Goal: Task Accomplishment & Management: Use online tool/utility

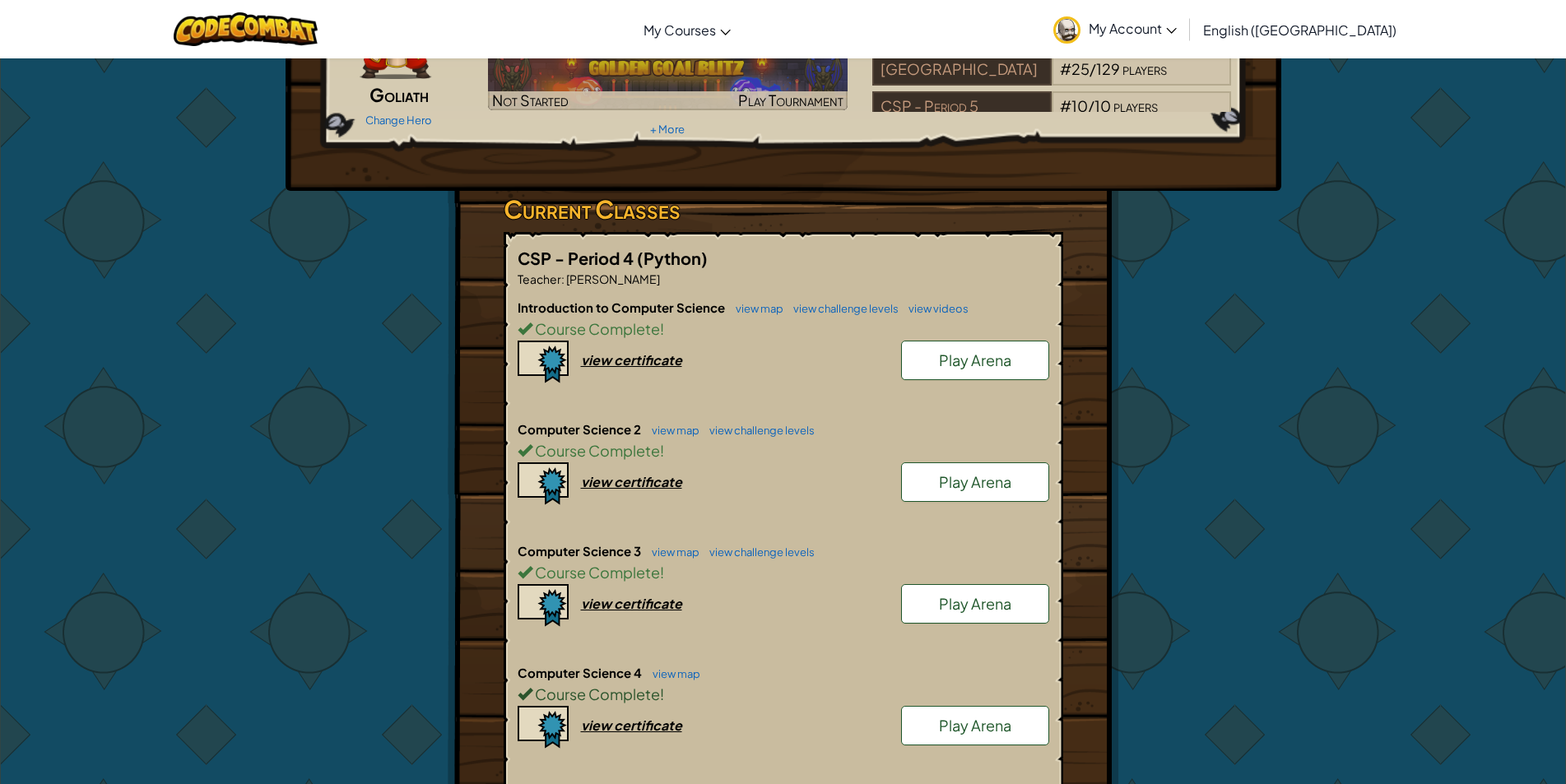
scroll to position [411, 0]
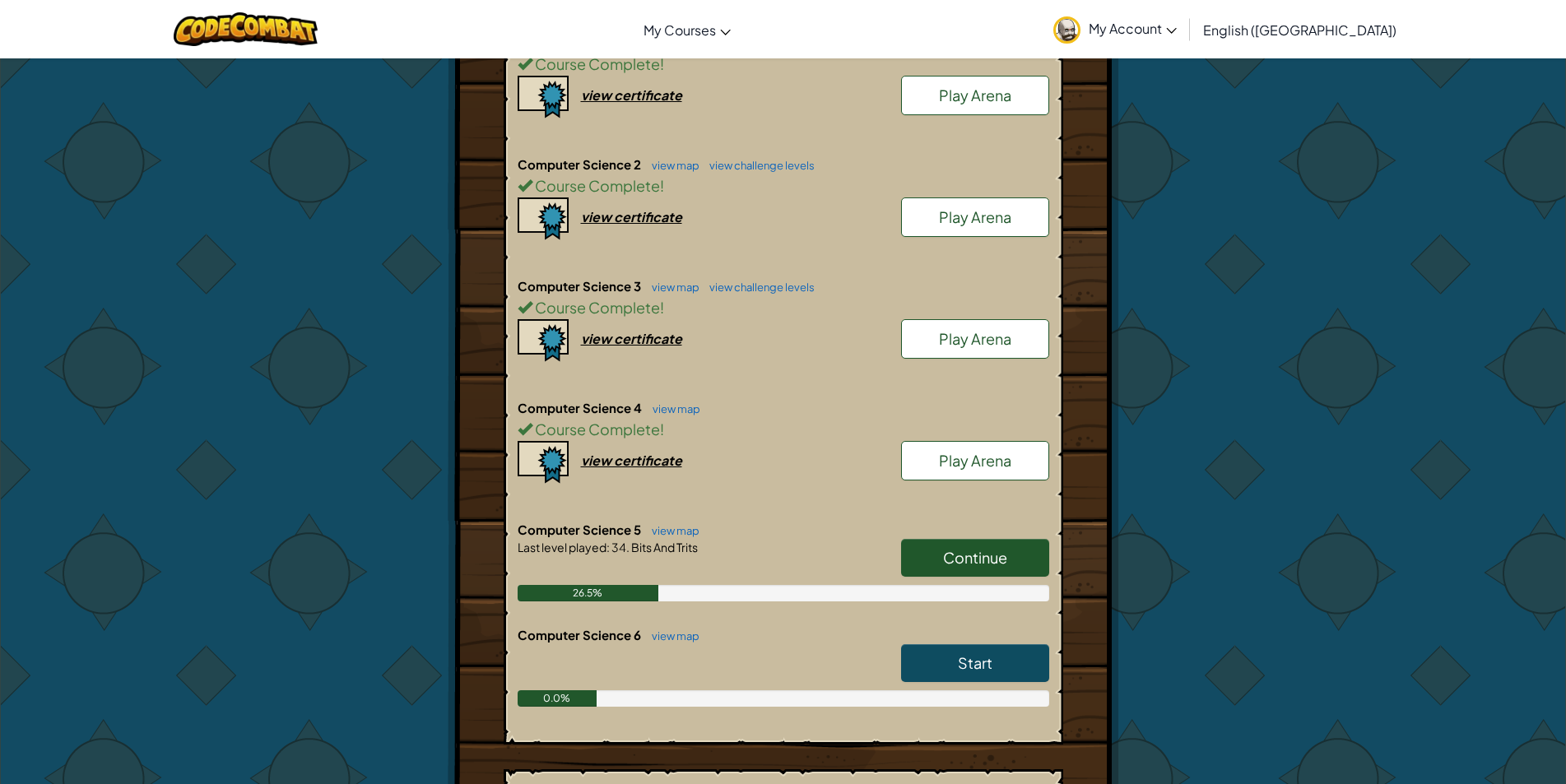
click at [941, 540] on link "Continue" at bounding box center [975, 558] width 148 height 37
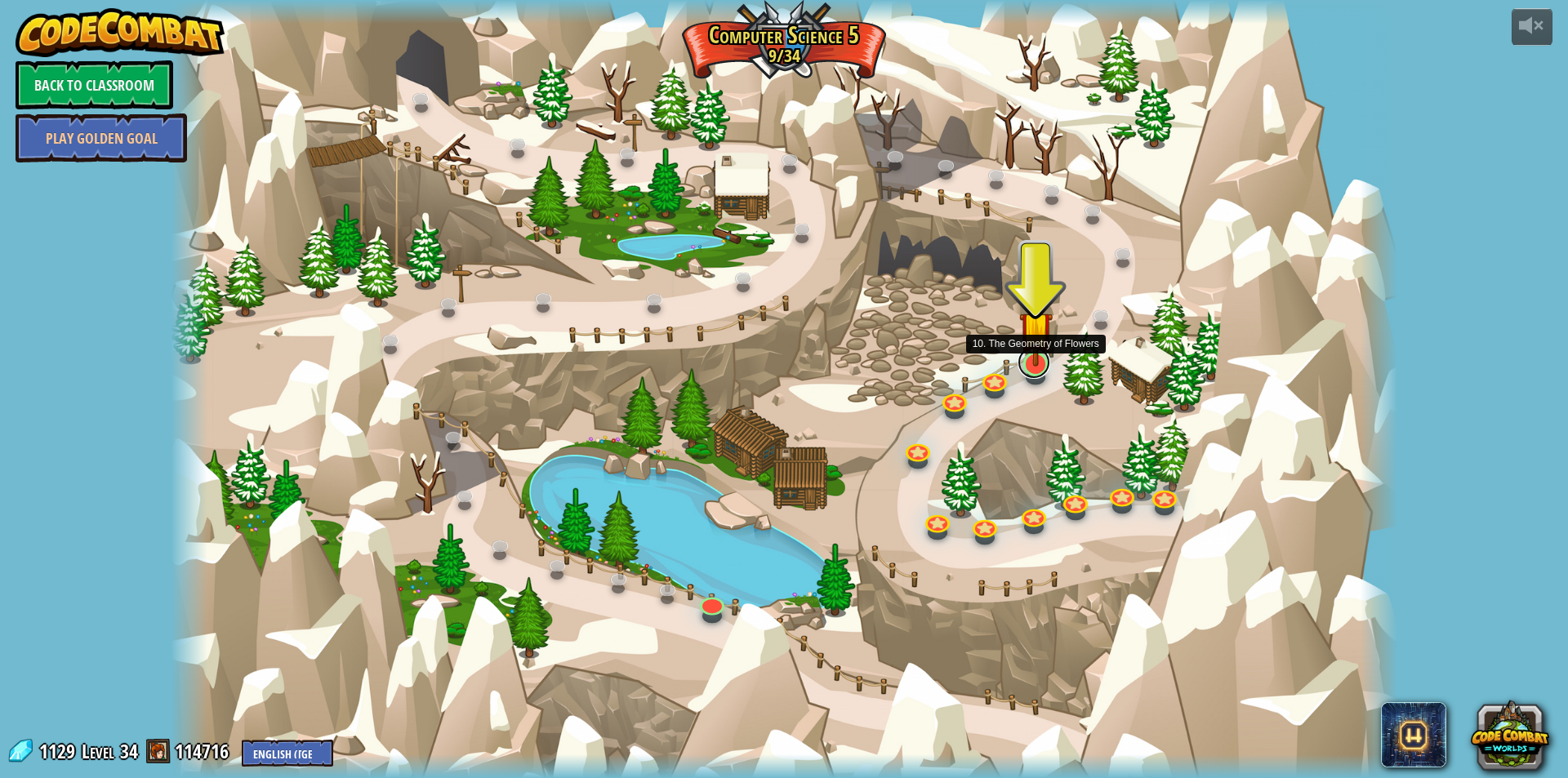
click at [1039, 373] on link at bounding box center [1034, 362] width 33 height 33
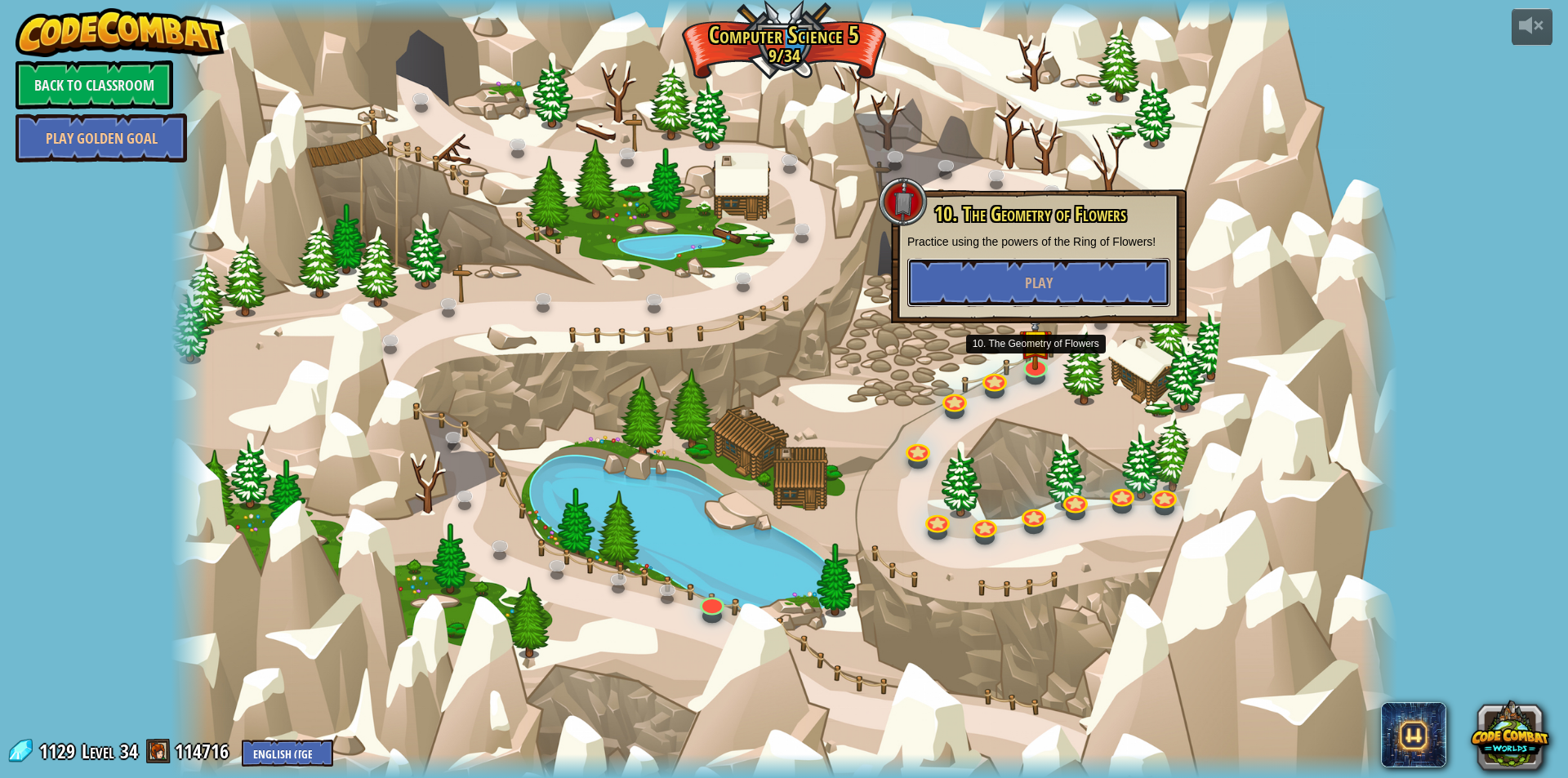
click at [1053, 309] on div "10. The Geometry of Flowers Practice using the powers of the Ring of Flowers! P…" at bounding box center [1039, 256] width 296 height 134
click at [1063, 287] on button "Play" at bounding box center [1039, 282] width 263 height 49
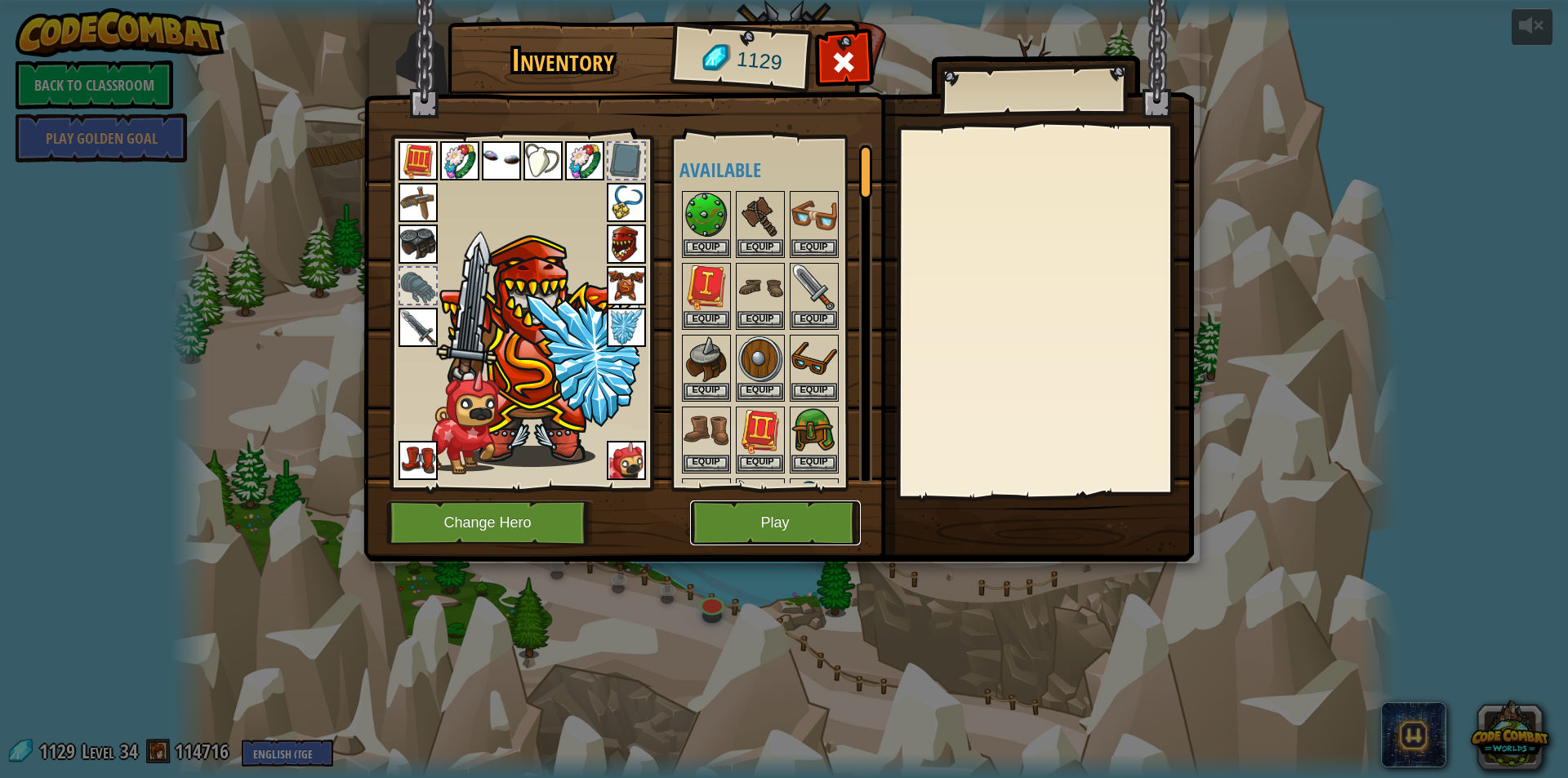
click at [786, 520] on button "Play" at bounding box center [775, 523] width 170 height 45
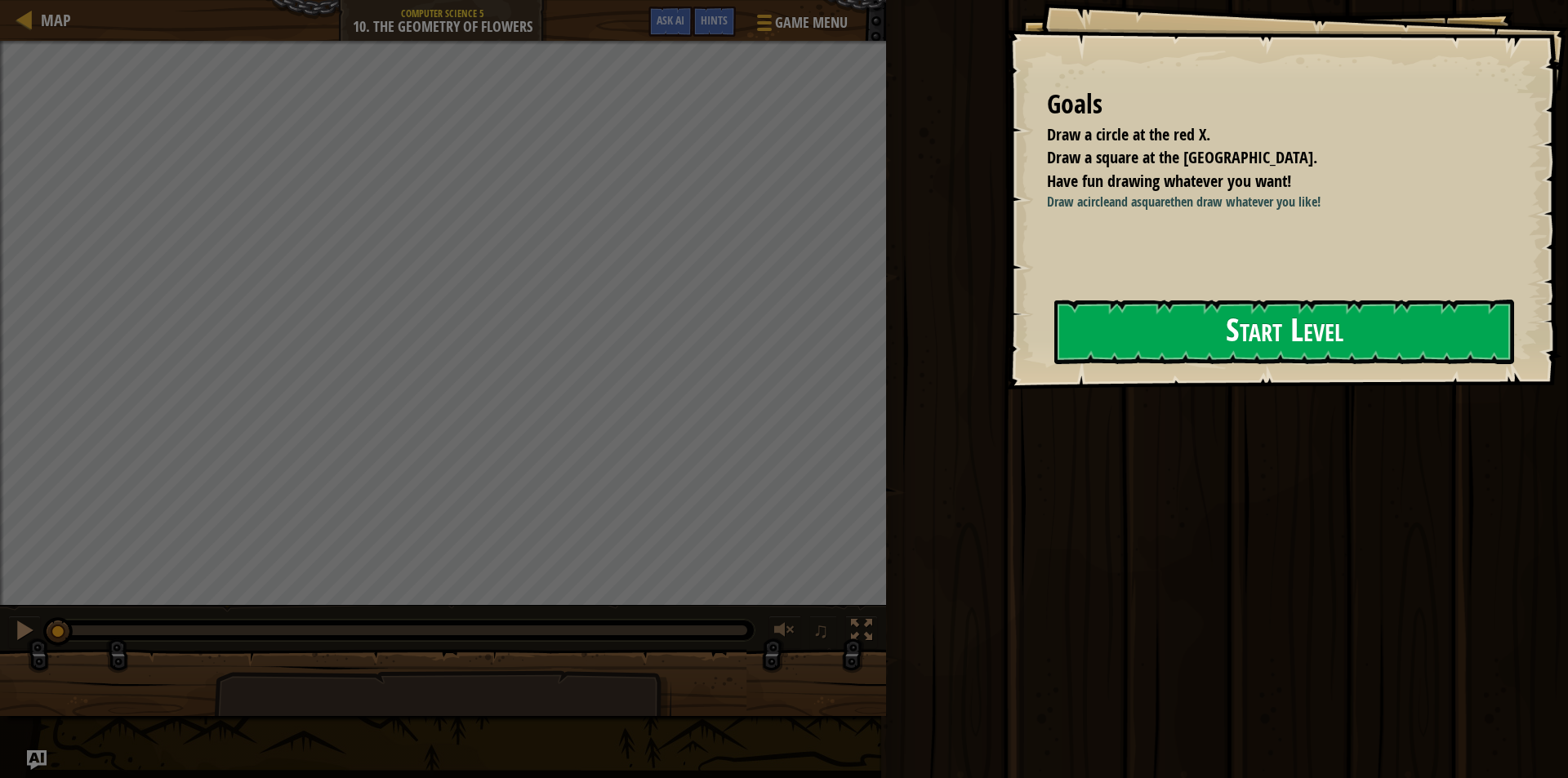
click at [1104, 354] on button "Start Level" at bounding box center [1284, 332] width 460 height 65
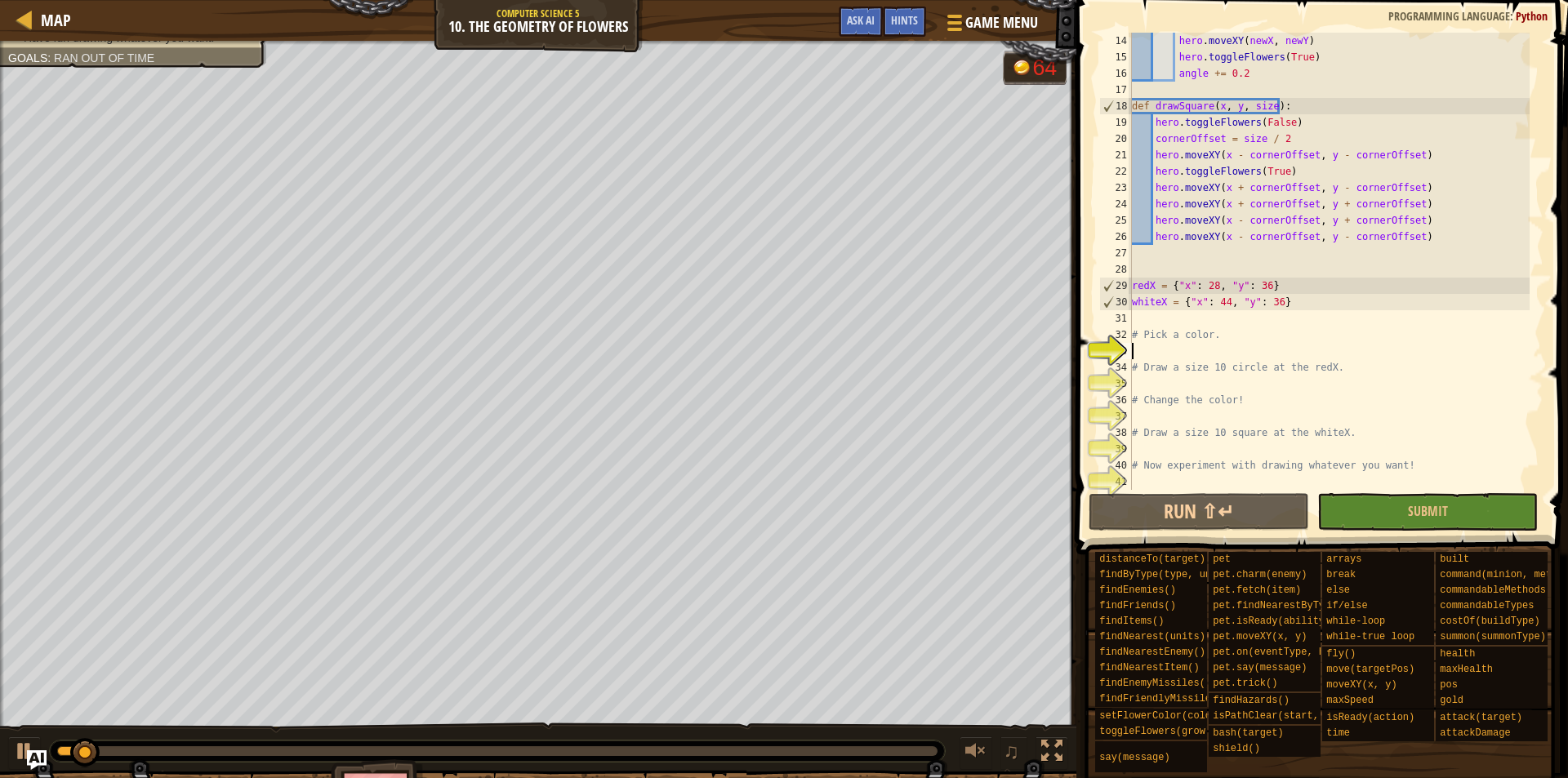
scroll to position [228, 0]
click at [1174, 348] on div "hero . moveXY ( newX , newY ) hero . toggleFlowers ( True ) angle += 0.2 def dr…" at bounding box center [1329, 277] width 401 height 490
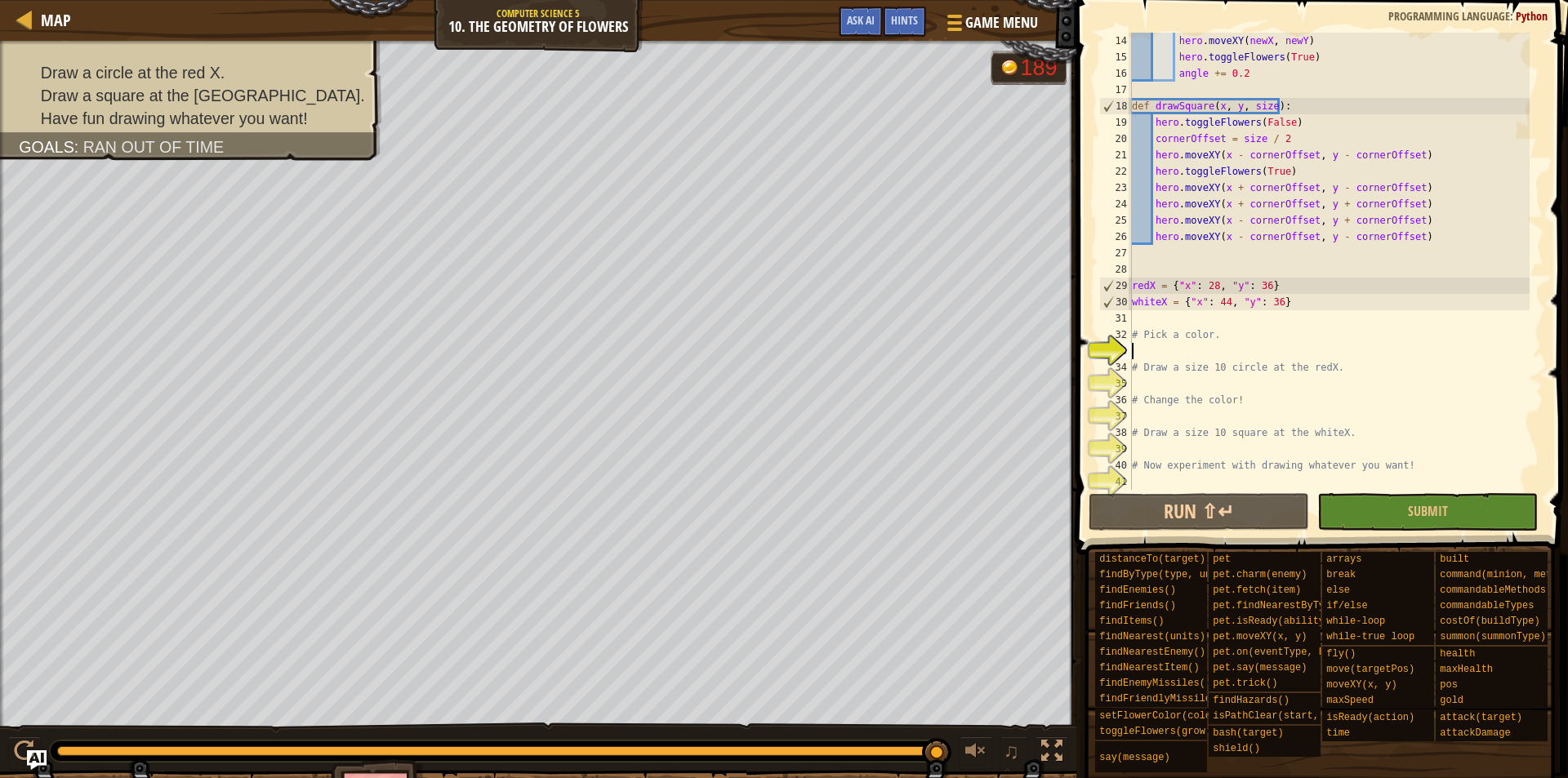
scroll to position [8, 0]
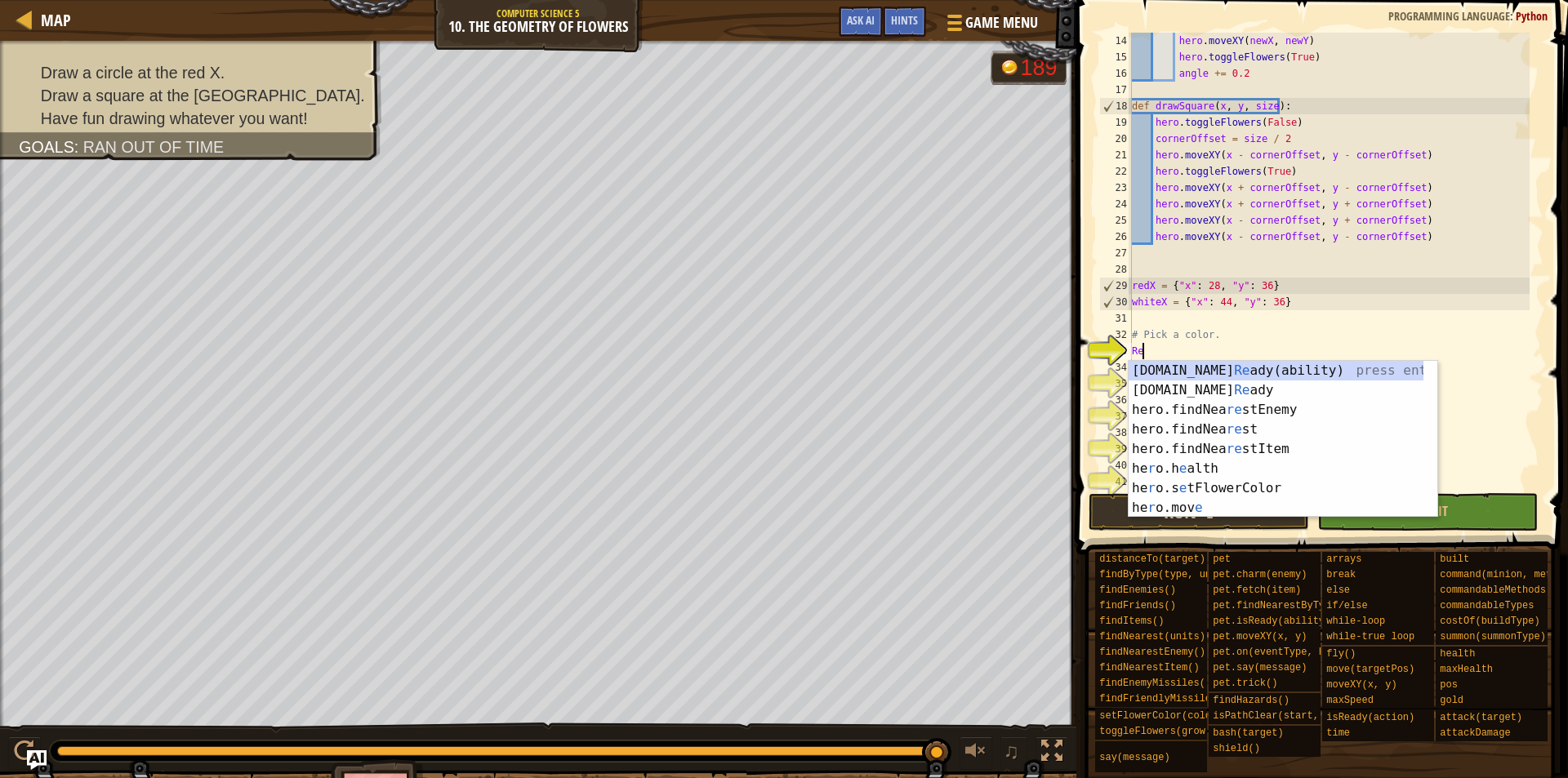
type textarea "Red"
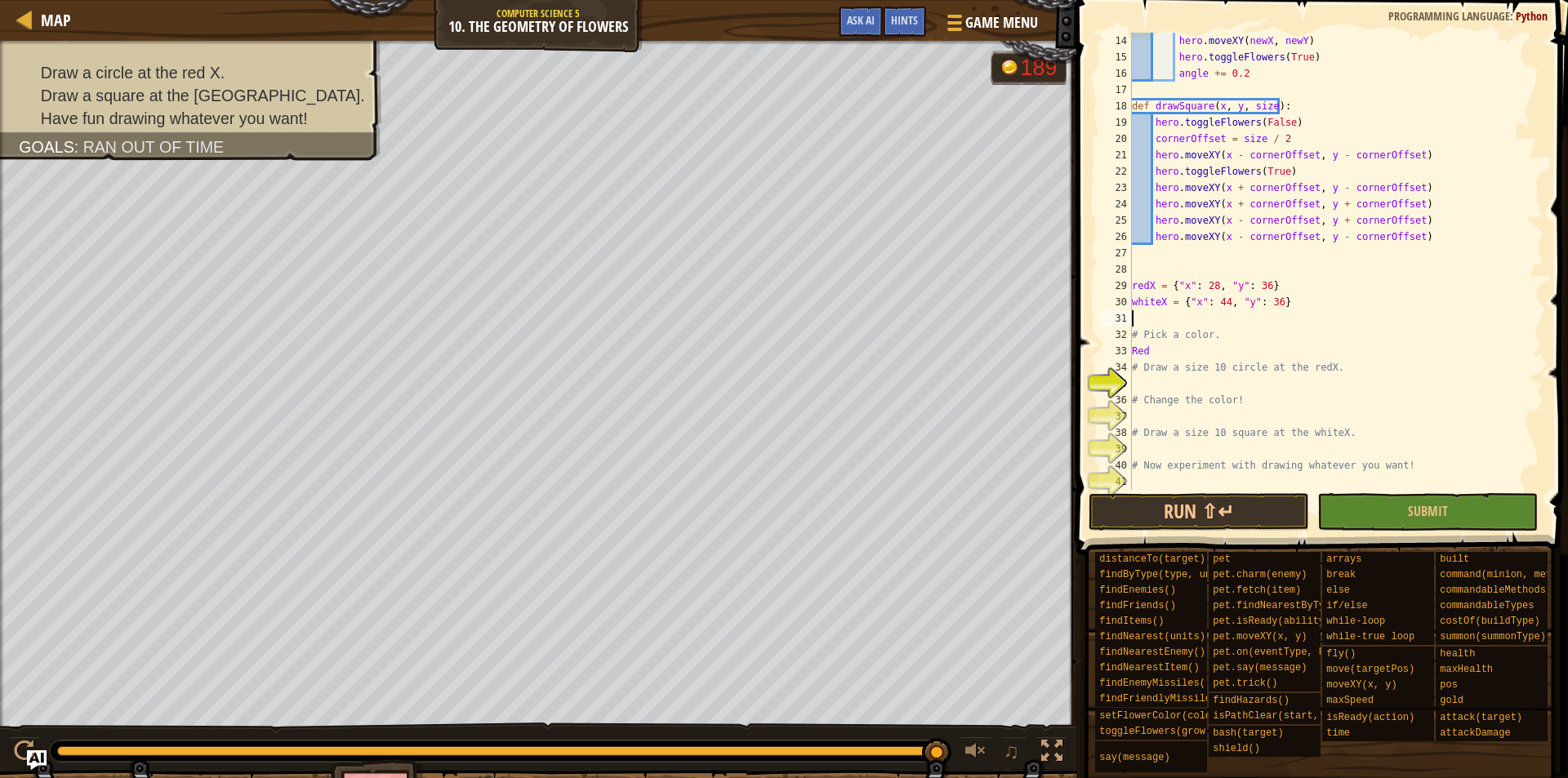
click at [1229, 326] on div "hero . moveXY ( newX , newY ) hero . toggleFlowers ( True ) angle += 0.2 def dr…" at bounding box center [1329, 277] width 401 height 490
click at [1195, 385] on div "hero . moveXY ( newX , newY ) hero . toggleFlowers ( True ) angle += 0.2 def dr…" at bounding box center [1329, 277] width 401 height 490
click at [892, 22] on span "Hints" at bounding box center [904, 20] width 27 height 16
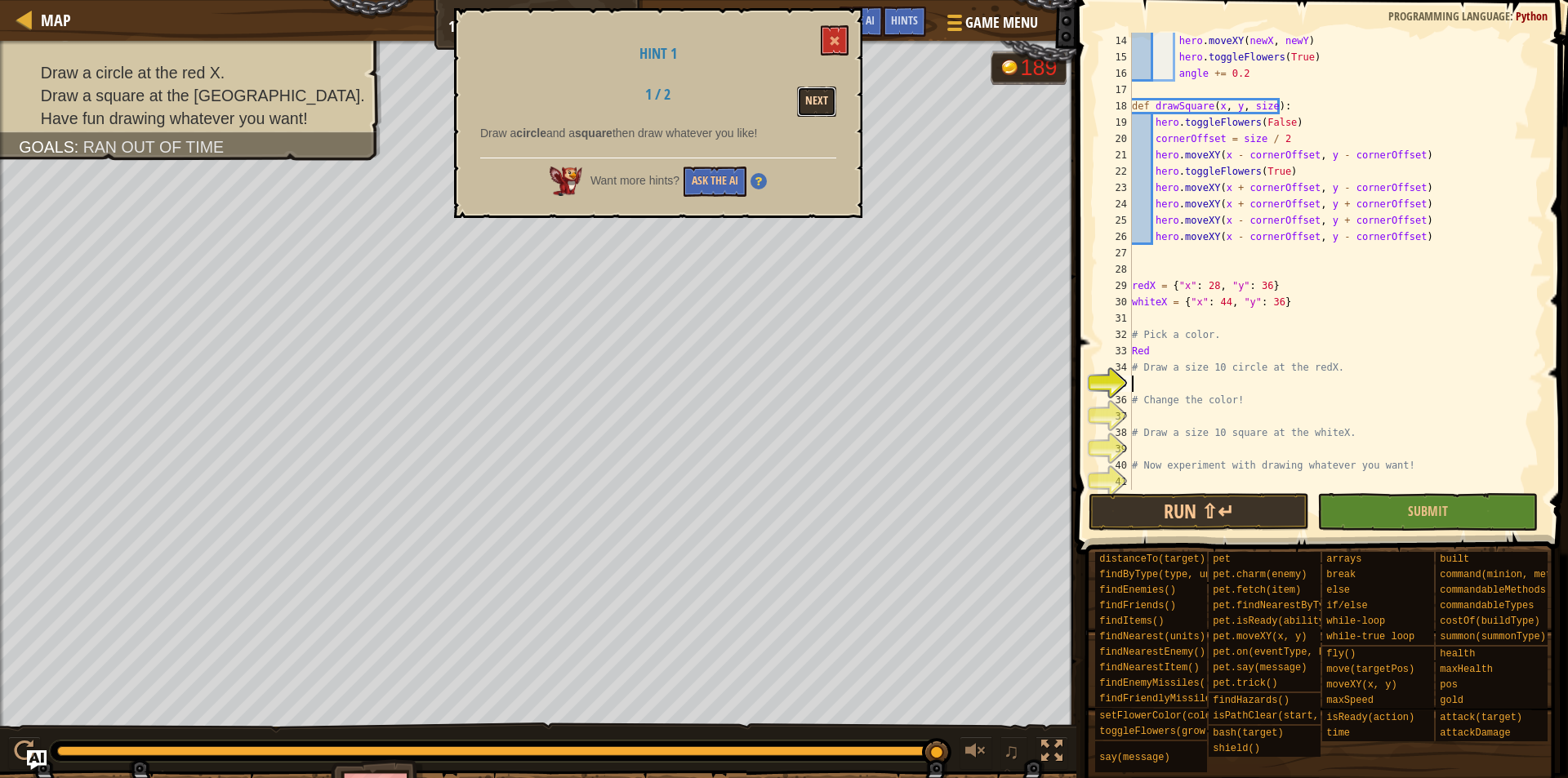
click at [809, 98] on button "Next" at bounding box center [816, 101] width 39 height 30
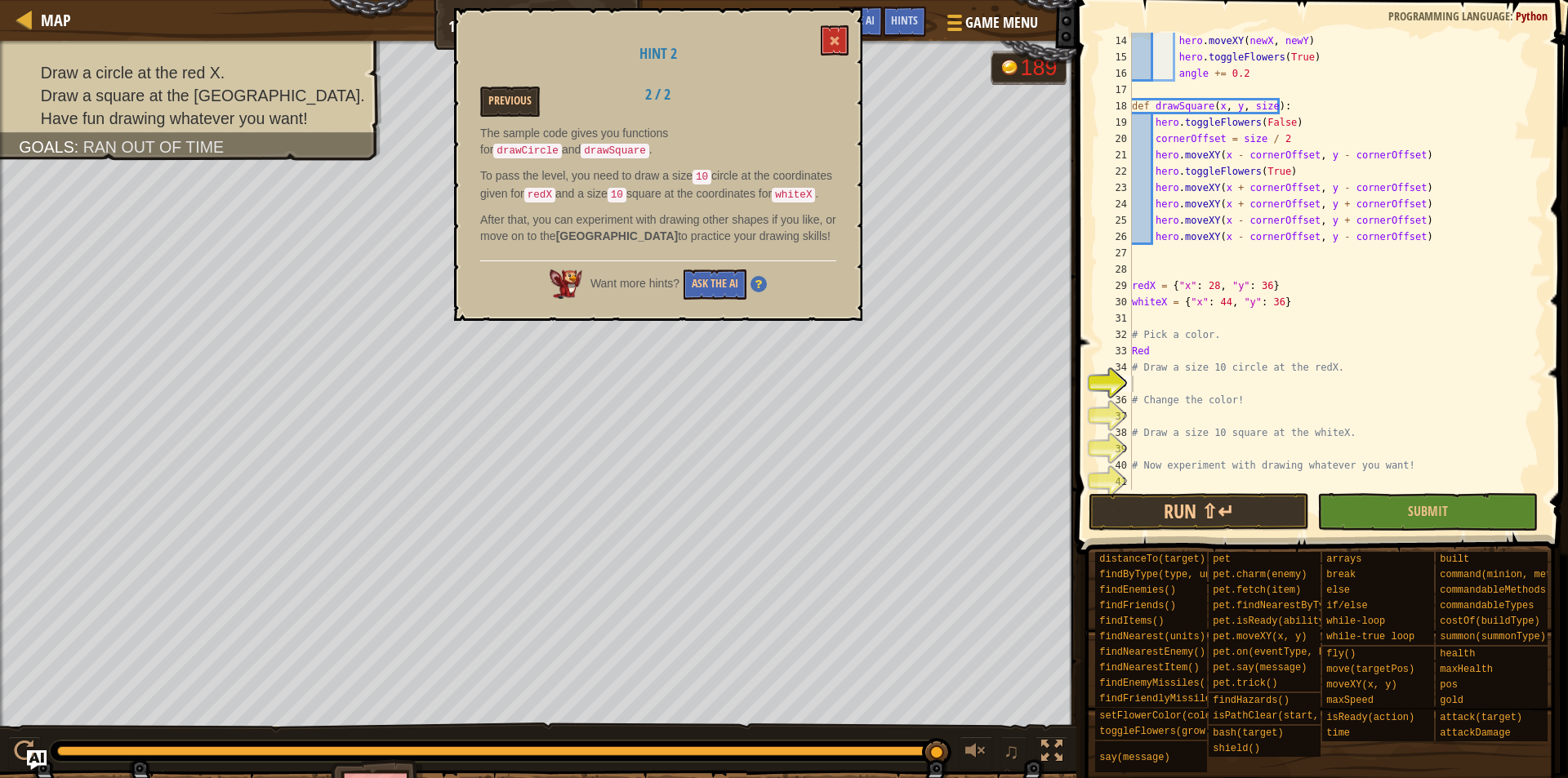
type textarea "Red"
click at [1153, 354] on div "hero . moveXY ( newX , newY ) hero . toggleFlowers ( True ) angle += 0.2 def dr…" at bounding box center [1329, 277] width 401 height 490
click at [1167, 386] on div "hero . moveXY ( newX , newY ) hero . toggleFlowers ( True ) angle += 0.2 def dr…" at bounding box center [1329, 277] width 401 height 490
click at [1154, 384] on div "hero . moveXY ( newX , newY ) hero . toggleFlowers ( True ) angle += 0.2 def dr…" at bounding box center [1329, 277] width 401 height 490
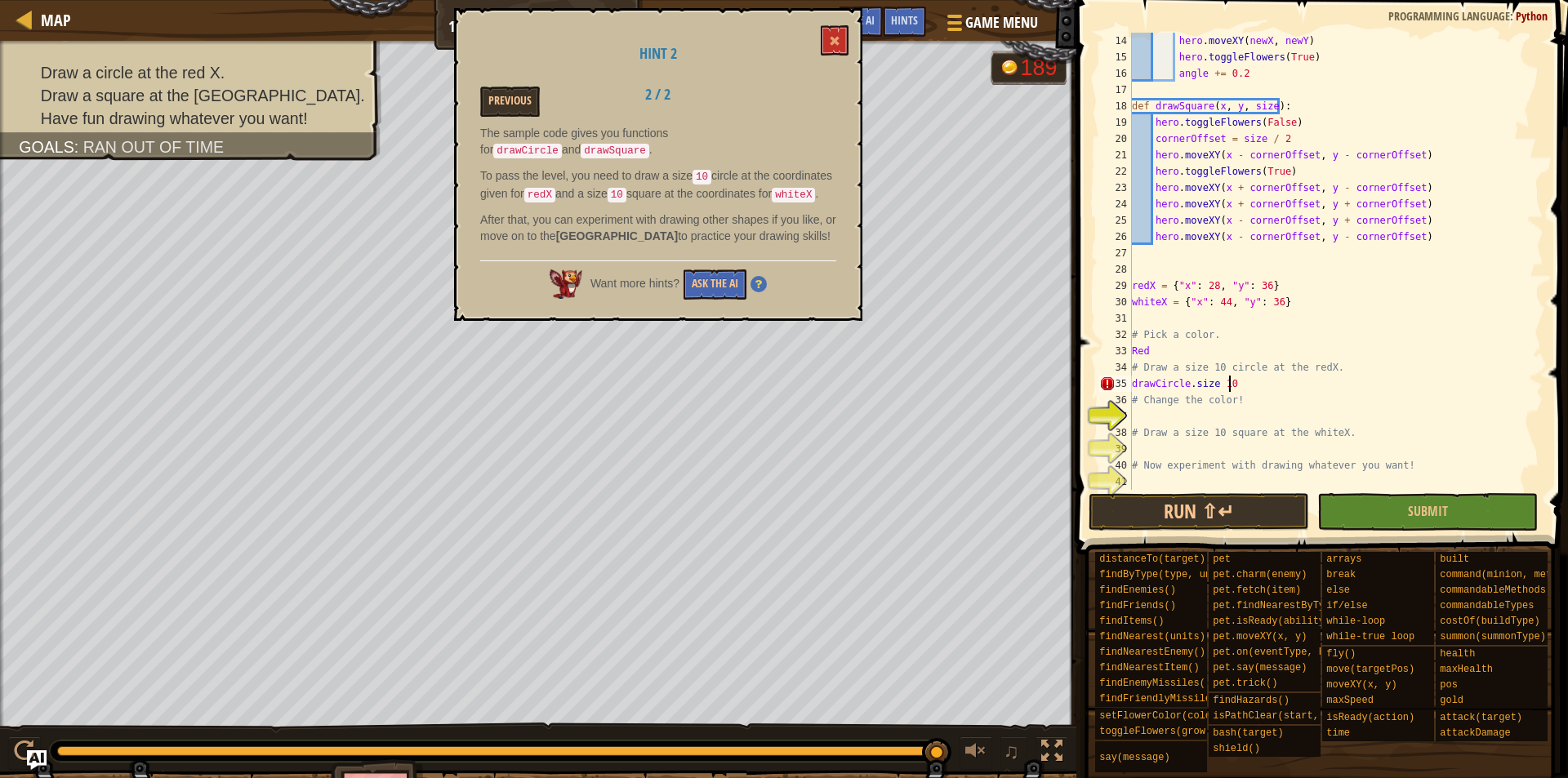
click at [1220, 379] on div "hero . moveXY ( newX , newY ) hero . toggleFlowers ( True ) angle += 0.2 def dr…" at bounding box center [1329, 277] width 401 height 490
type textarea "drawCircle.size + 10"
click at [1250, 417] on div "hero . moveXY ( newX , newY ) hero . toggleFlowers ( True ) angle += 0.2 def dr…" at bounding box center [1329, 277] width 401 height 490
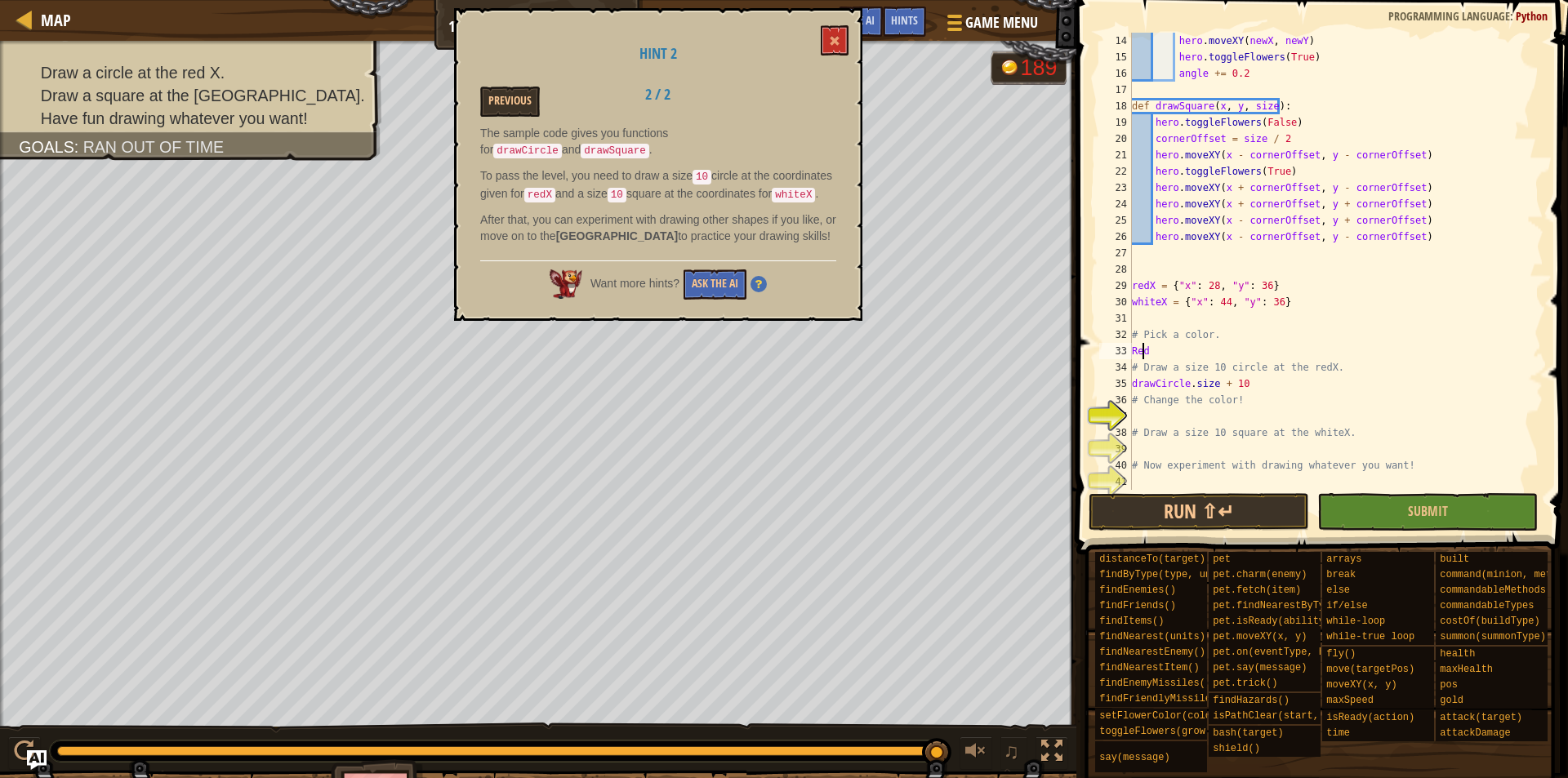
click at [1141, 350] on div "hero . moveXY ( newX , newY ) hero . toggleFlowers ( True ) angle += 0.2 def dr…" at bounding box center [1329, 277] width 401 height 490
click at [1137, 353] on div "hero . moveXY ( newX , newY ) hero . toggleFlowers ( True ) angle += 0.2 def dr…" at bounding box center [1329, 277] width 401 height 490
click at [1176, 351] on div "hero . moveXY ( newX , newY ) hero . toggleFlowers ( True ) angle += 0.2 def dr…" at bounding box center [1329, 277] width 401 height 490
type textarea "redX"
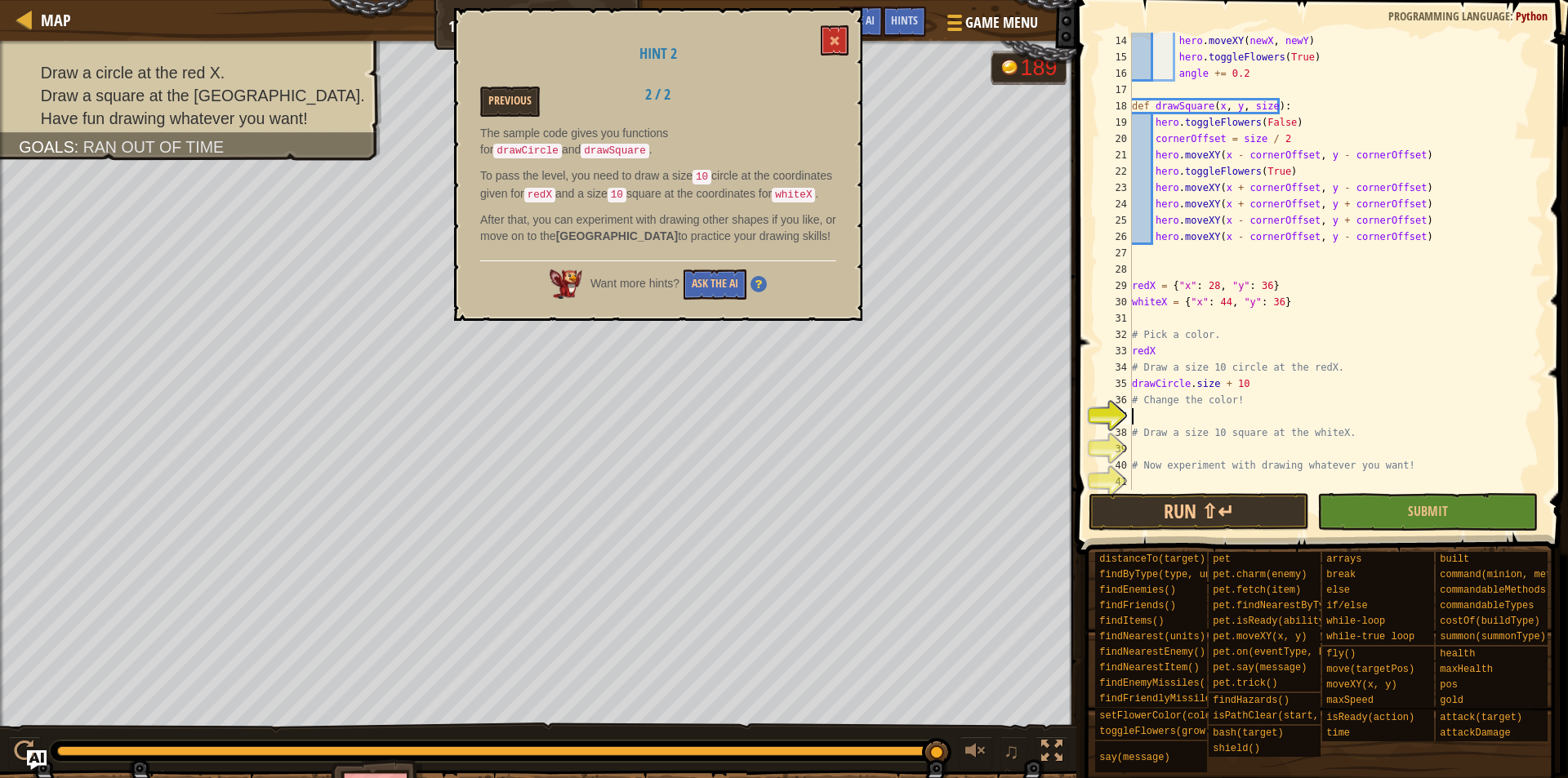
click at [1211, 412] on div "hero . moveXY ( newX , newY ) hero . toggleFlowers ( True ) angle += 0.2 def dr…" at bounding box center [1329, 277] width 401 height 490
type textarea "whiteX"
click at [1160, 451] on div "hero . moveXY ( newX , newY ) hero . toggleFlowers ( True ) angle += 0.2 def dr…" at bounding box center [1329, 277] width 401 height 490
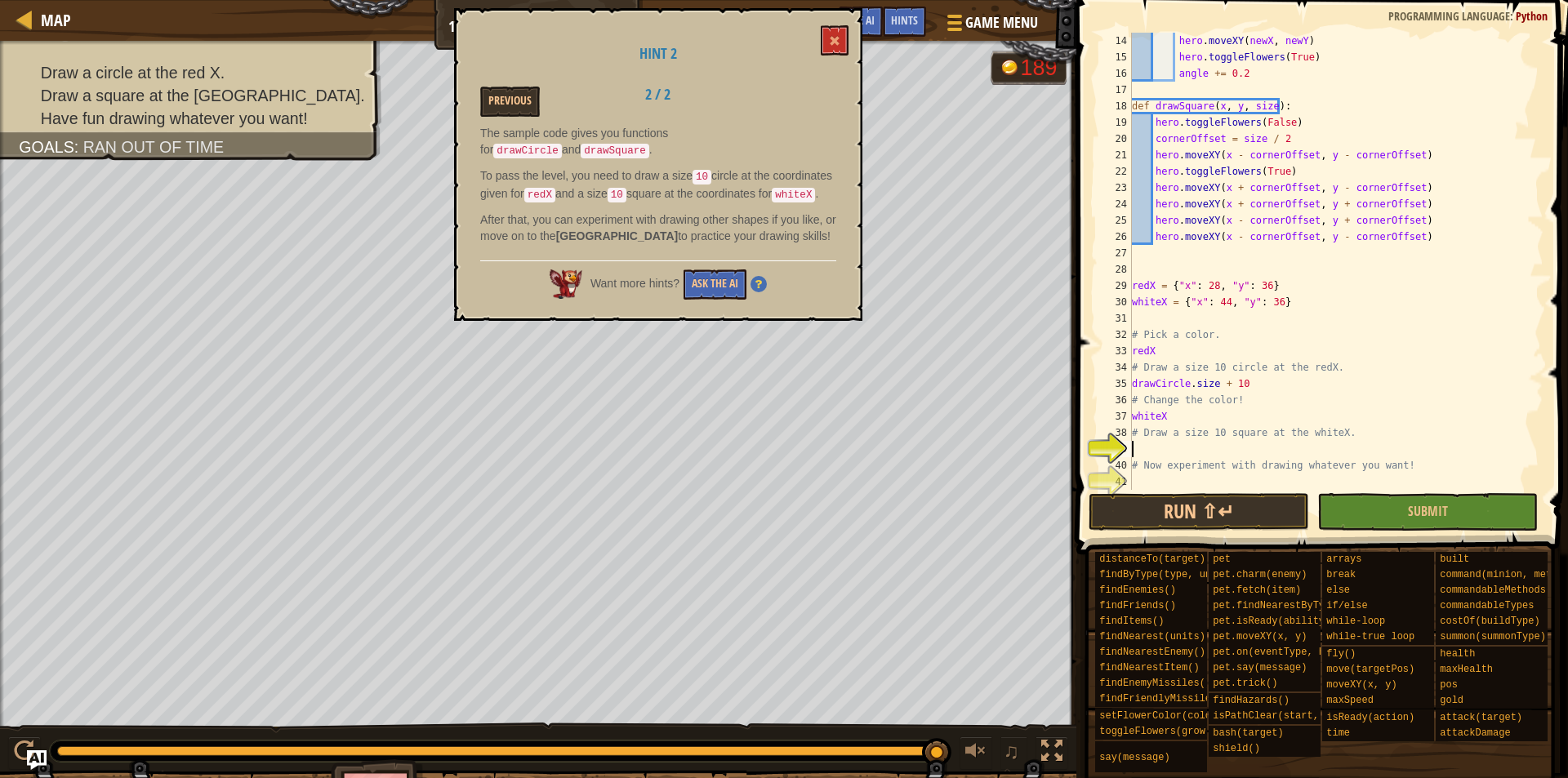
click at [1167, 413] on div "hero . moveXY ( newX , newY ) hero . toggleFlowers ( True ) angle += 0.2 def dr…" at bounding box center [1329, 277] width 401 height 490
click at [1167, 352] on div "hero . moveXY ( newX , newY ) hero . toggleFlowers ( True ) angle += 0.2 def dr…" at bounding box center [1329, 277] width 401 height 490
type textarea "red"
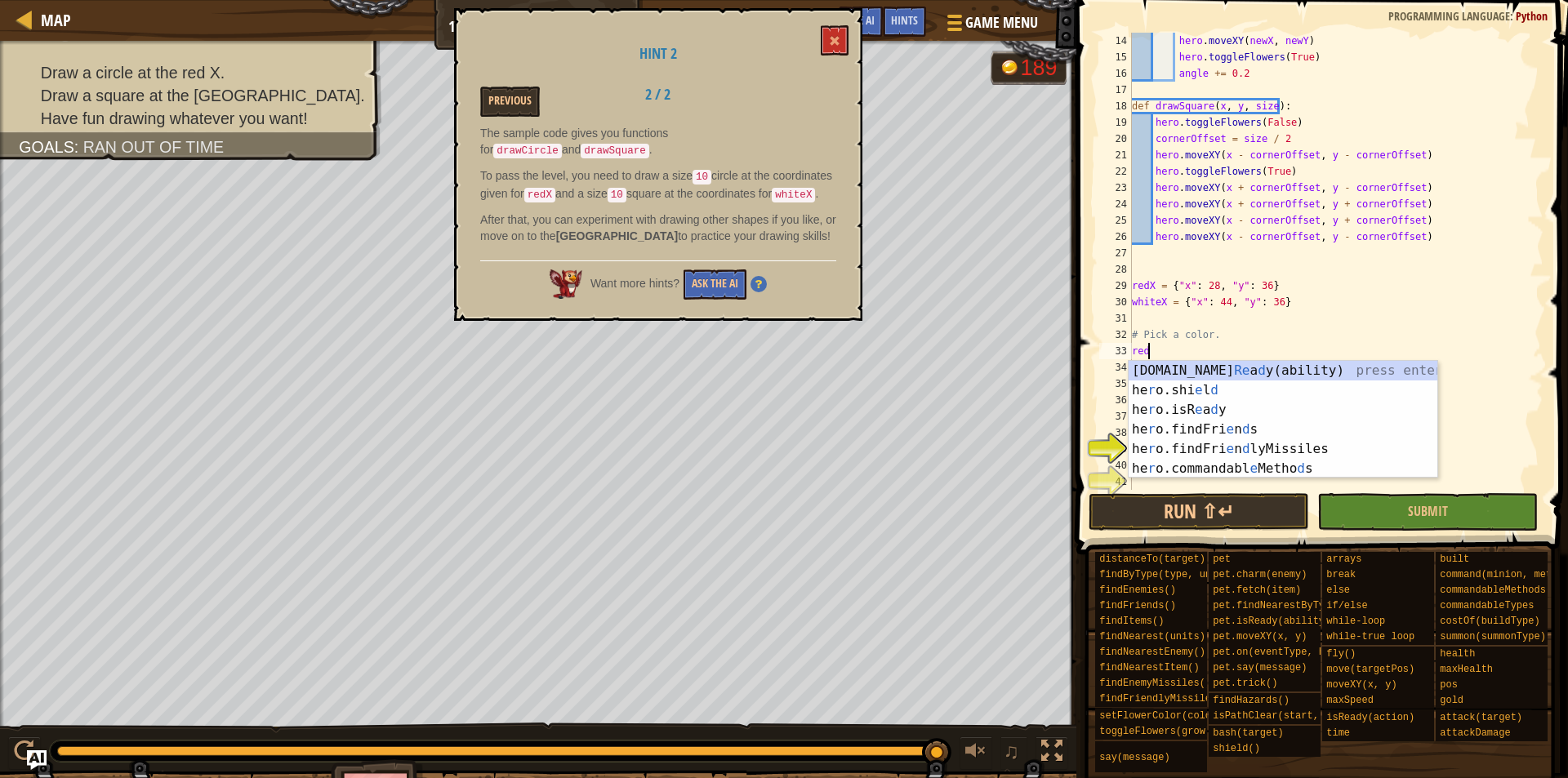
click at [1215, 351] on div "hero . moveXY ( newX , newY ) hero . toggleFlowers ( True ) angle += 0.2 def dr…" at bounding box center [1329, 277] width 401 height 490
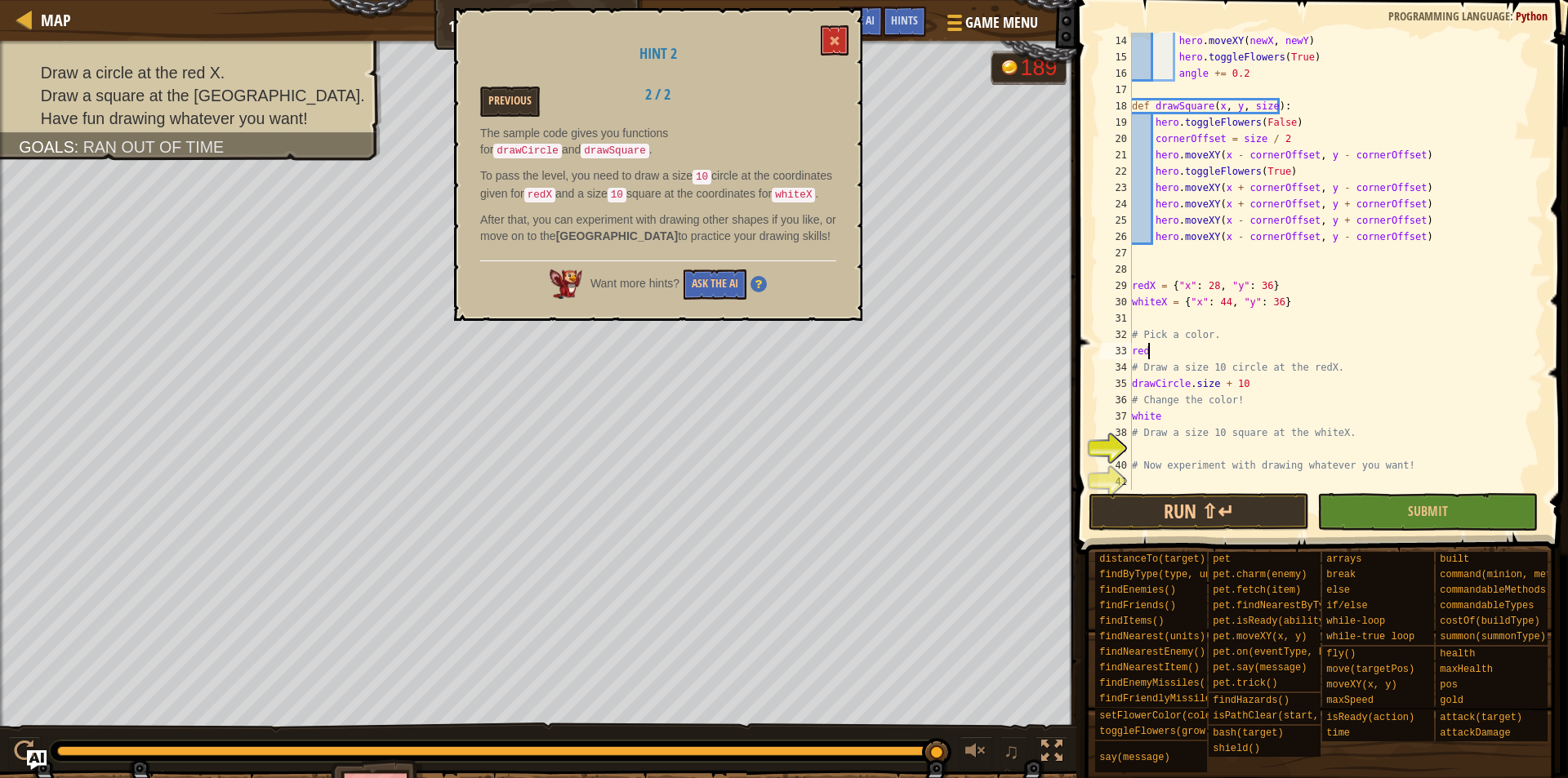
click at [1182, 445] on div "hero . moveXY ( newX , newY ) hero . toggleFlowers ( True ) angle += 0.2 def dr…" at bounding box center [1329, 277] width 401 height 490
click at [1241, 383] on div "hero . moveXY ( newX , newY ) hero . toggleFlowers ( True ) angle += 0.2 def dr…" at bounding box center [1329, 277] width 401 height 490
type textarea "drawCircle.size + 10"
click at [506, 105] on button "Previous" at bounding box center [509, 101] width 60 height 30
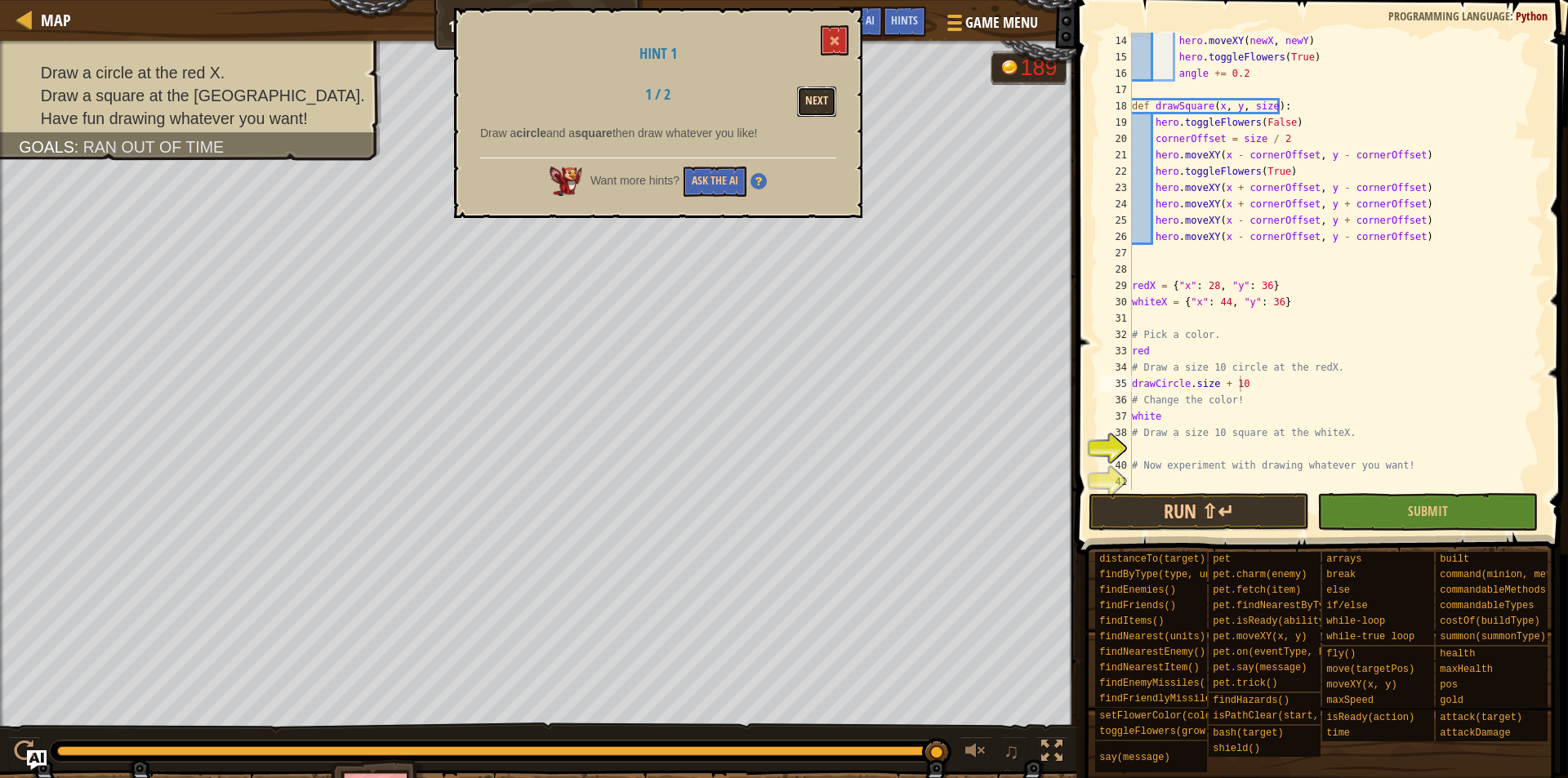
click at [807, 99] on button "Next" at bounding box center [816, 101] width 39 height 30
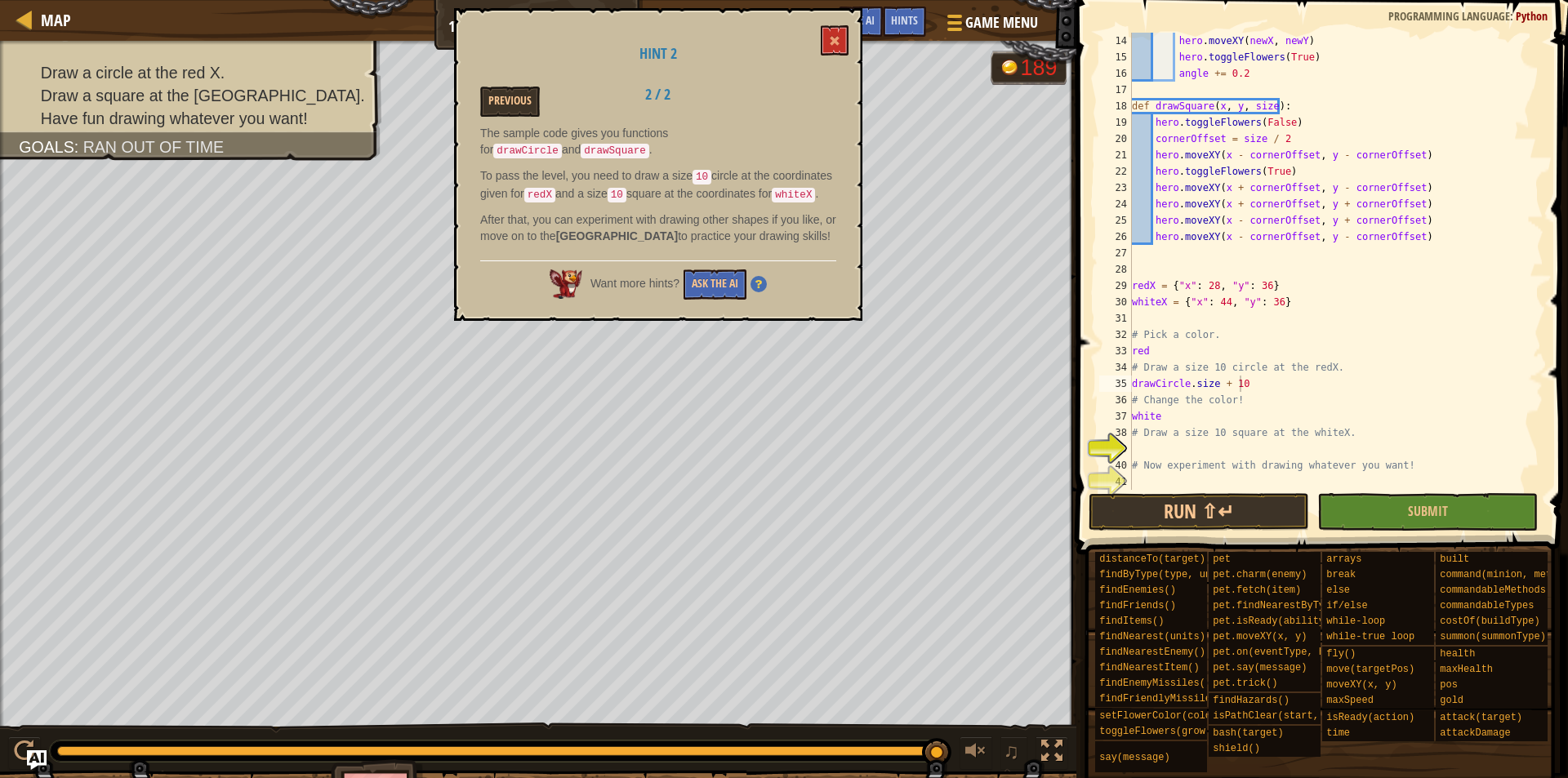
click at [841, 57] on div "Hint 2 Previous 2 / 2 The sample code gives you functions for drawCircle and dr…" at bounding box center [658, 164] width 408 height 313
click at [840, 44] on span at bounding box center [835, 41] width 11 height 11
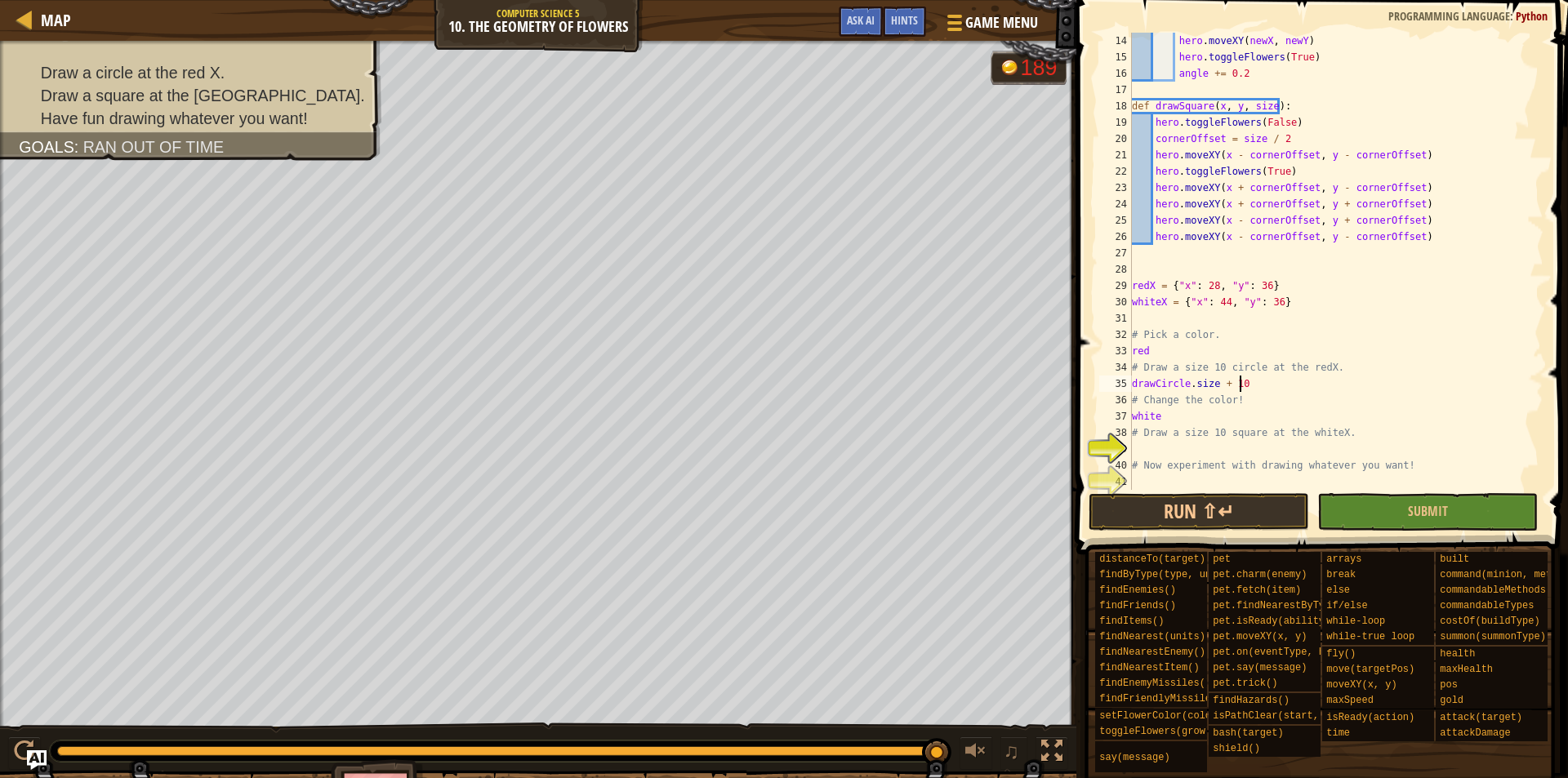
click at [1255, 384] on div "hero . moveXY ( newX , newY ) hero . toggleFlowers ( True ) angle += 0.2 def dr…" at bounding box center [1329, 277] width 401 height 490
click at [1138, 386] on div "hero . moveXY ( newX , newY ) hero . toggleFlowers ( True ) angle += 0.2 def dr…" at bounding box center [1329, 277] width 401 height 490
click at [1136, 386] on div "hero . moveXY ( newX , newY ) hero . toggleFlowers ( True ) angle += 0.2 def dr…" at bounding box center [1329, 277] width 401 height 490
click at [1135, 387] on div "hero . moveXY ( newX , newY ) hero . toggleFlowers ( True ) angle += 0.2 def dr…" at bounding box center [1329, 277] width 401 height 490
click at [1142, 386] on div "hero . moveXY ( newX , newY ) hero . toggleFlowers ( True ) angle += 0.2 def dr…" at bounding box center [1329, 277] width 401 height 490
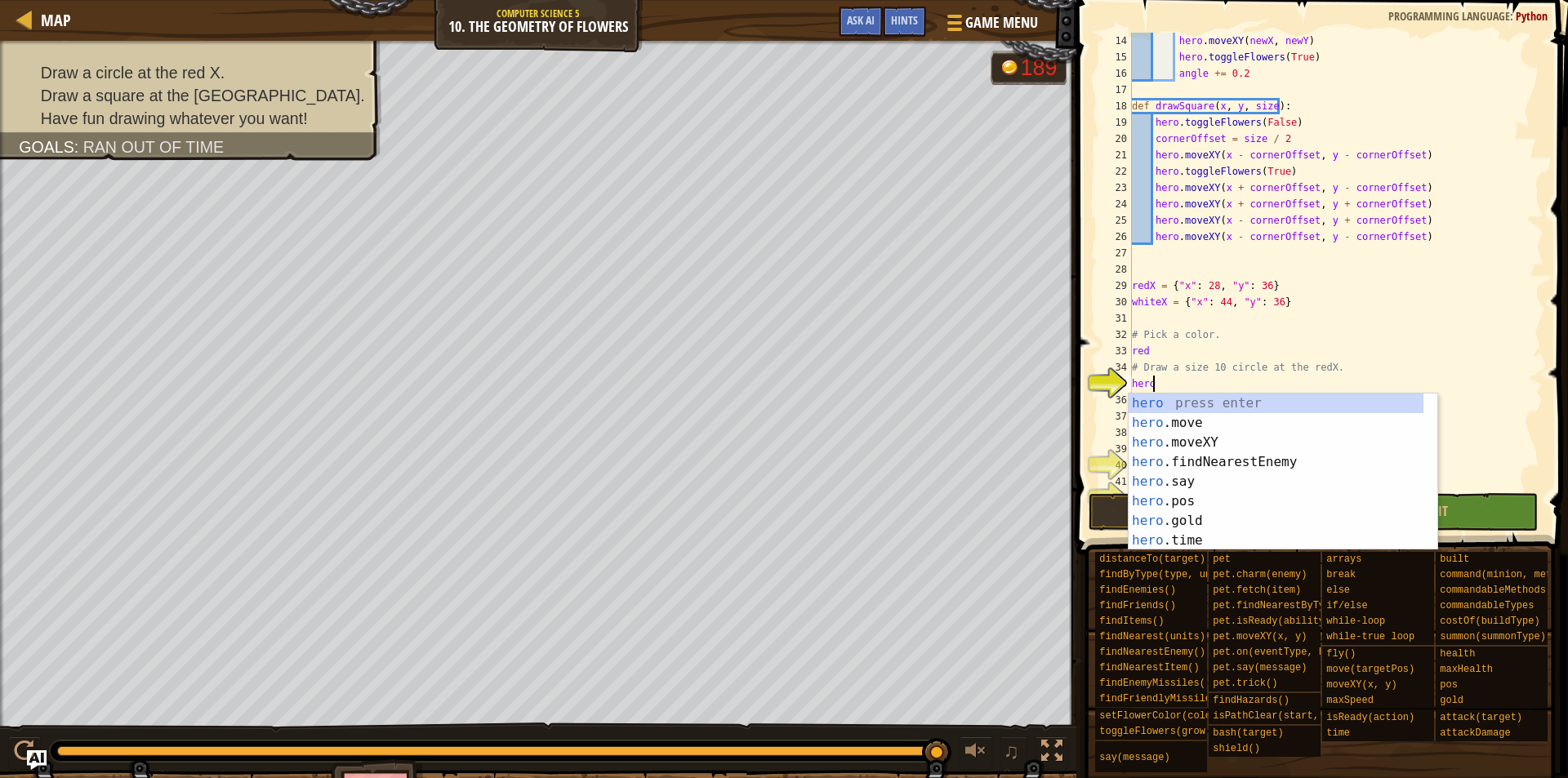
scroll to position [8, 1]
click at [1190, 440] on div "hero press enter hero .move press enter hero .moveXY press enter hero .findNear…" at bounding box center [1276, 491] width 295 height 196
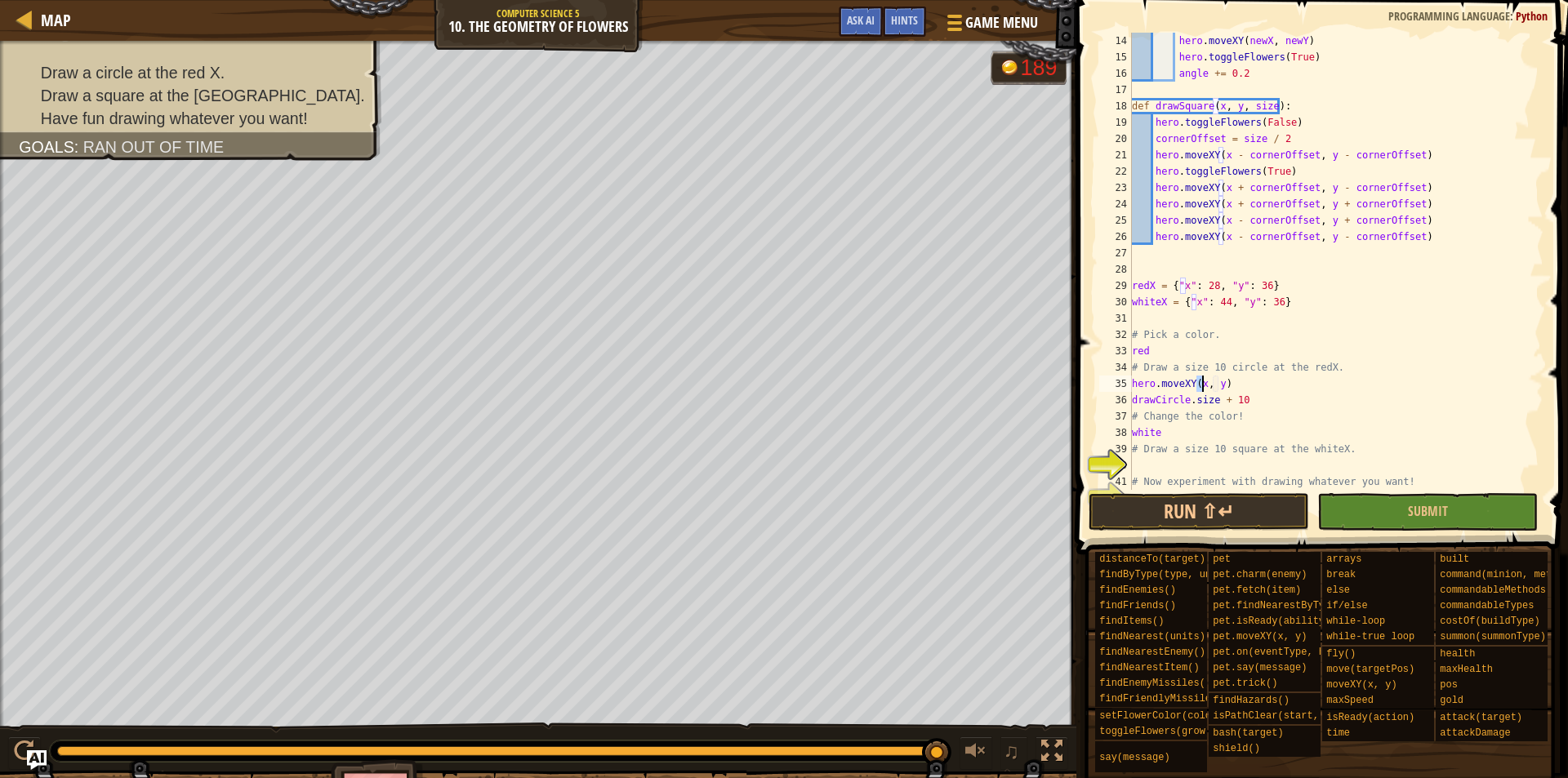
click at [1214, 386] on div "hero . moveXY ( newX , newY ) hero . toggleFlowers ( True ) angle += 0.2 def dr…" at bounding box center [1329, 277] width 401 height 490
click at [1221, 386] on div "hero . moveXY ( newX , newY ) hero . toggleFlowers ( True ) angle += 0.2 def dr…" at bounding box center [1329, 277] width 401 height 490
click at [1220, 386] on div "hero . moveXY ( newX , newY ) hero . toggleFlowers ( True ) angle += 0.2 def dr…" at bounding box center [1329, 277] width 401 height 490
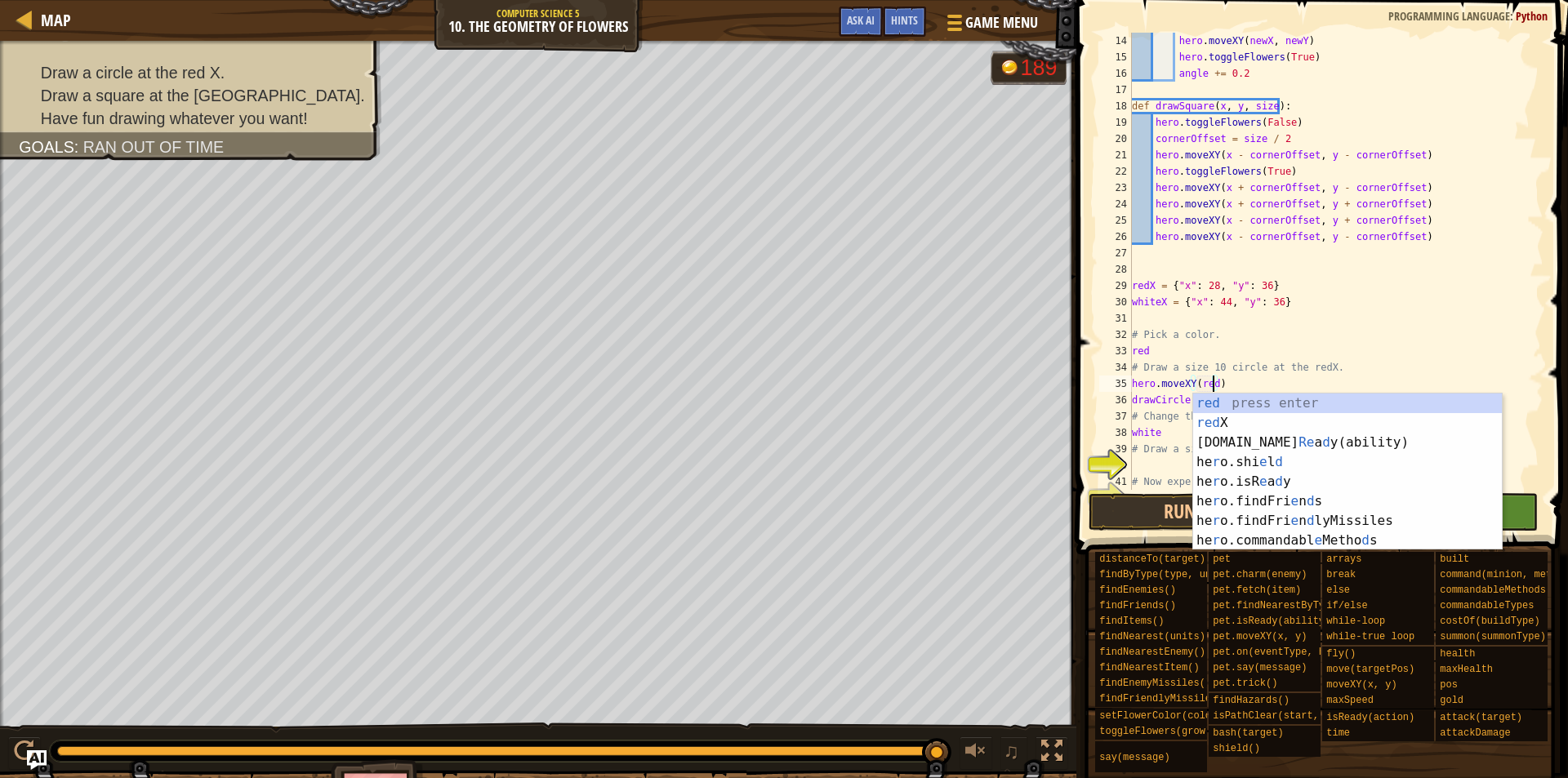
scroll to position [8, 7]
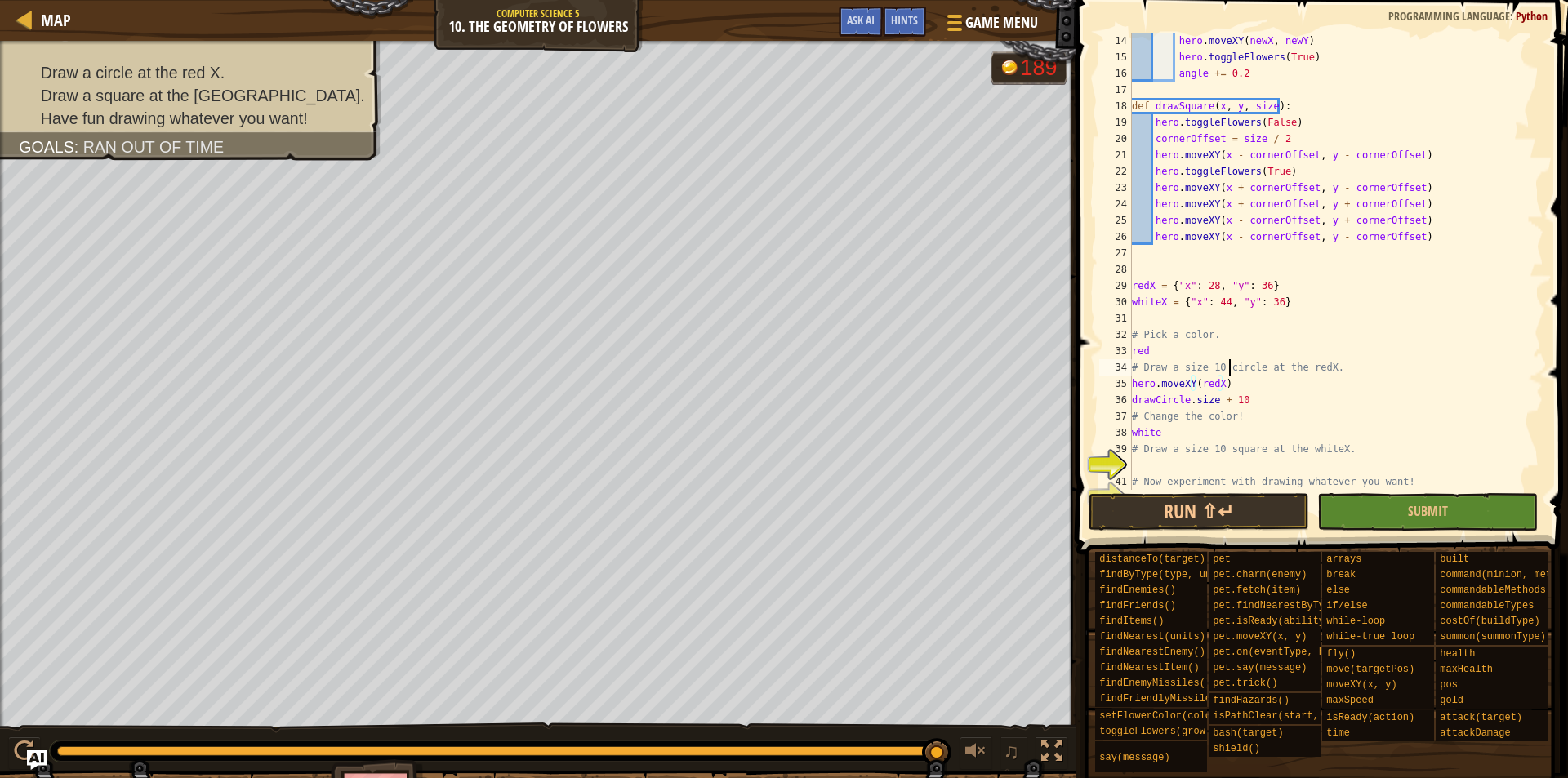
click at [1231, 364] on div "hero . moveXY ( newX , newY ) hero . toggleFlowers ( True ) angle += 0.2 def dr…" at bounding box center [1329, 277] width 401 height 490
click at [1190, 434] on div "hero . moveXY ( newX , newY ) hero . toggleFlowers ( True ) angle += 0.2 def dr…" at bounding box center [1329, 277] width 401 height 490
type textarea "white"
click at [1190, 461] on div "hero . moveXY ( newX , newY ) hero . toggleFlowers ( True ) angle += 0.2 def dr…" at bounding box center [1329, 277] width 401 height 490
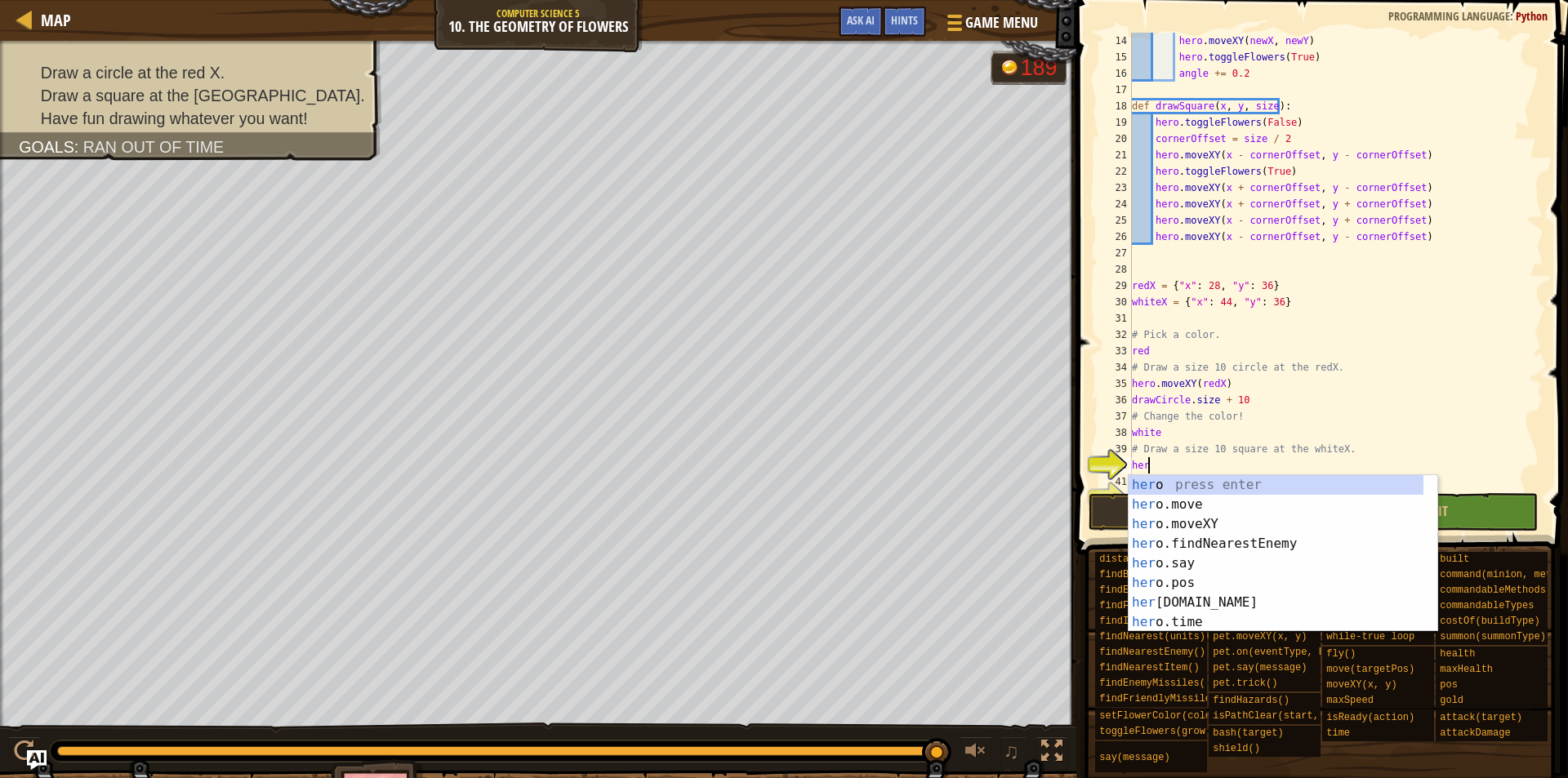
scroll to position [8, 1]
click at [1194, 517] on div "hero press enter hero .move press enter hero .moveXY press enter hero .findNear…" at bounding box center [1276, 573] width 295 height 196
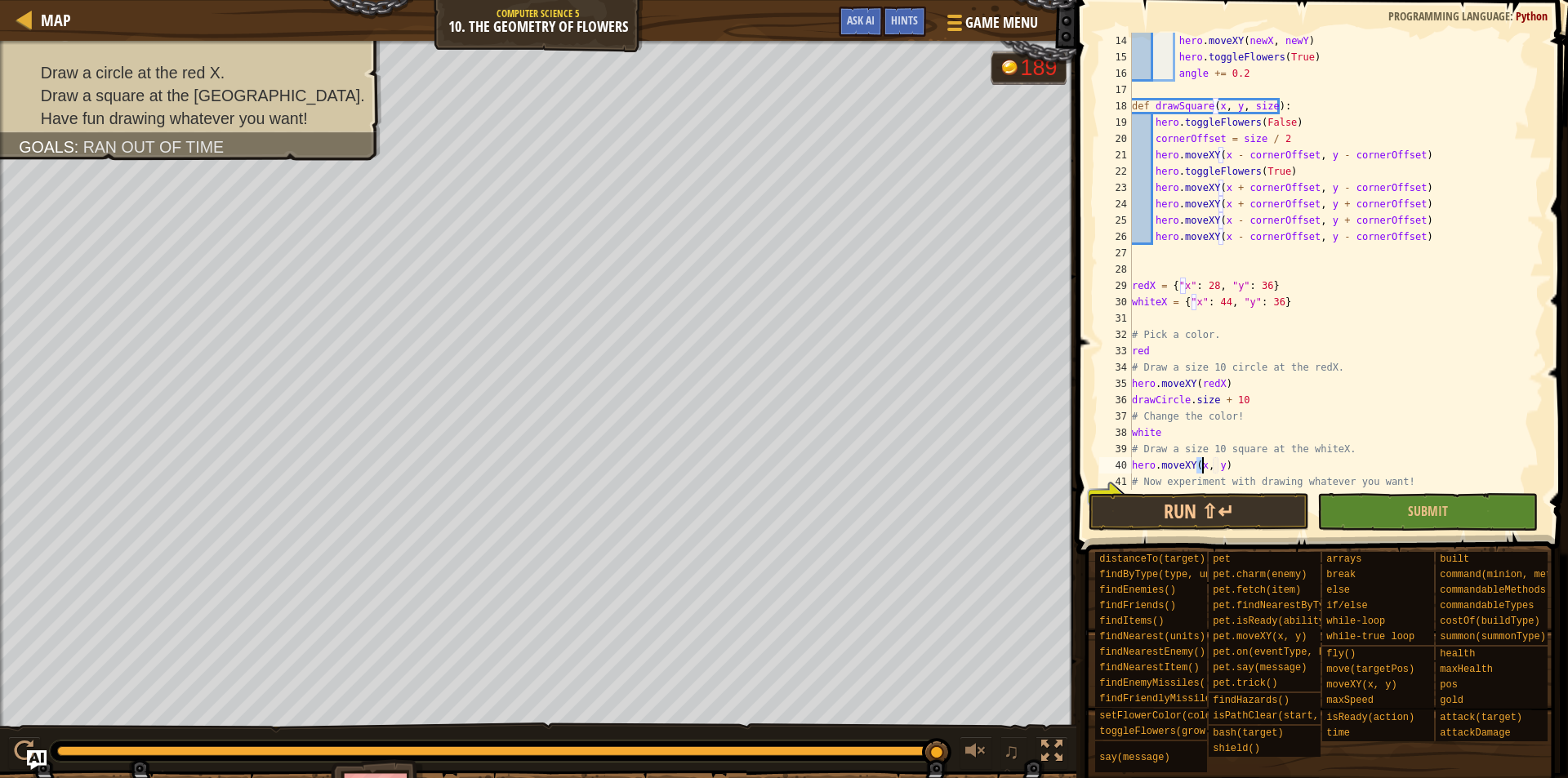
click at [1219, 465] on div "hero . moveXY ( newX , newY ) hero . toggleFlowers ( True ) angle += 0.2 def dr…" at bounding box center [1329, 277] width 401 height 490
click at [1218, 414] on div "hero . moveXY ( newX , newY ) hero . toggleFlowers ( True ) angle += 0.2 def dr…" at bounding box center [1329, 277] width 401 height 490
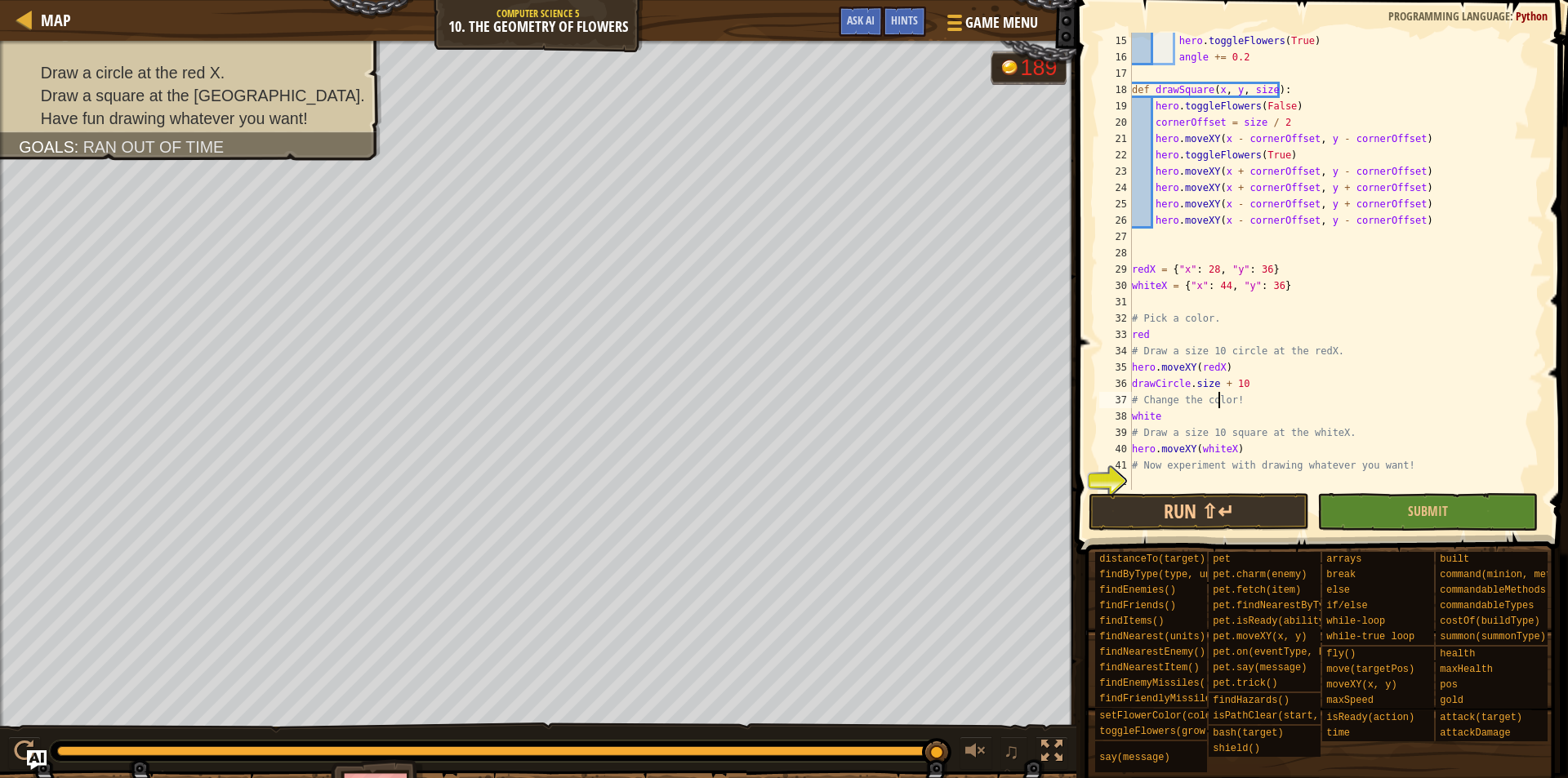
click at [1243, 451] on div "hero . toggleFlowers ( True ) angle += 0.2 def drawSquare ( x , y , size ) : he…" at bounding box center [1329, 277] width 401 height 490
type textarea "hero.moveXY(whiteX)"
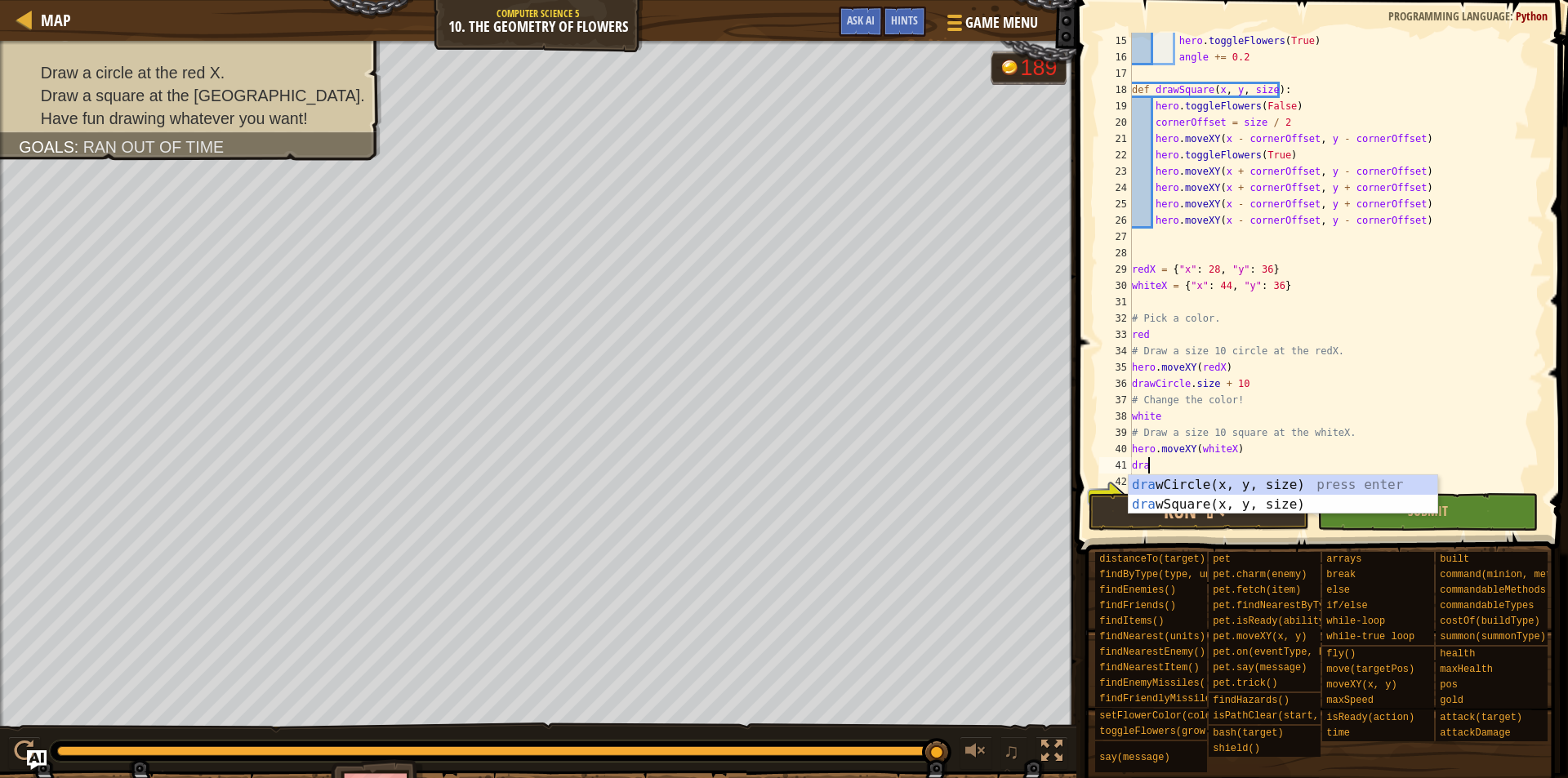
scroll to position [8, 1]
click at [1189, 486] on div "drawS quare(x, y, size) press enter draw Circle(x, y, s ize) press enter" at bounding box center [1283, 514] width 309 height 79
click at [1215, 462] on div "hero . toggleFlowers ( True ) angle += 0.2 def drawSquare ( x , y , size ) : he…" at bounding box center [1329, 277] width 401 height 490
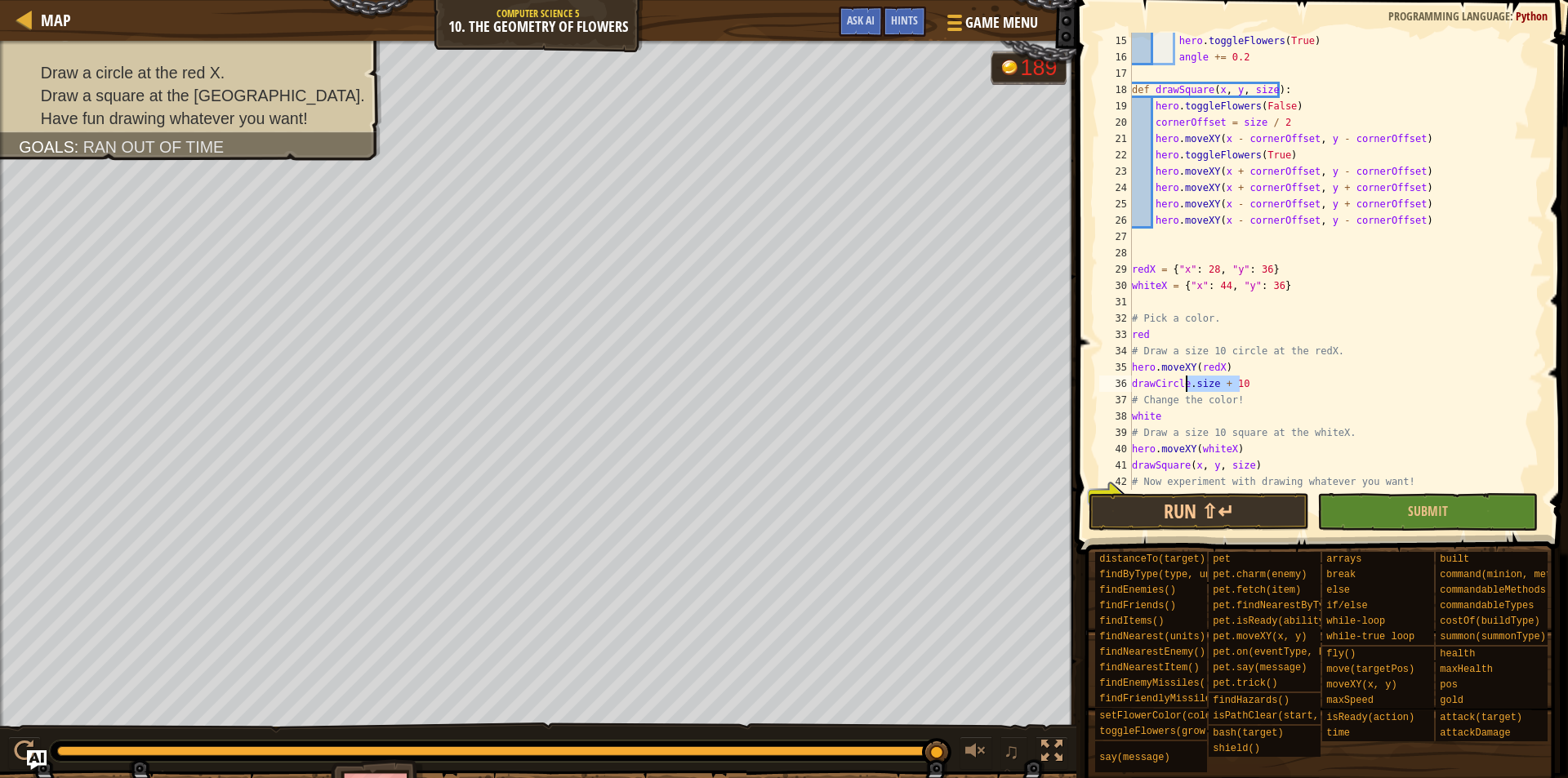
drag, startPoint x: 1251, startPoint y: 381, endPoint x: 1188, endPoint y: 385, distance: 63.1
click at [1188, 385] on div "hero . toggleFlowers ( True ) angle += 0.2 def drawSquare ( x , y , size ) : he…" at bounding box center [1329, 277] width 401 height 490
click at [1194, 403] on div "drawCircl e(x, y, size) press enter" at bounding box center [1283, 423] width 309 height 59
drag, startPoint x: 1223, startPoint y: 368, endPoint x: 1130, endPoint y: 365, distance: 93.0
click at [1130, 365] on div "drawCircle(x, y, size) 15 16 17 18 19 20 21 22 23 24 25 26 27 28 29 30 31 32 33…" at bounding box center [1321, 261] width 448 height 457
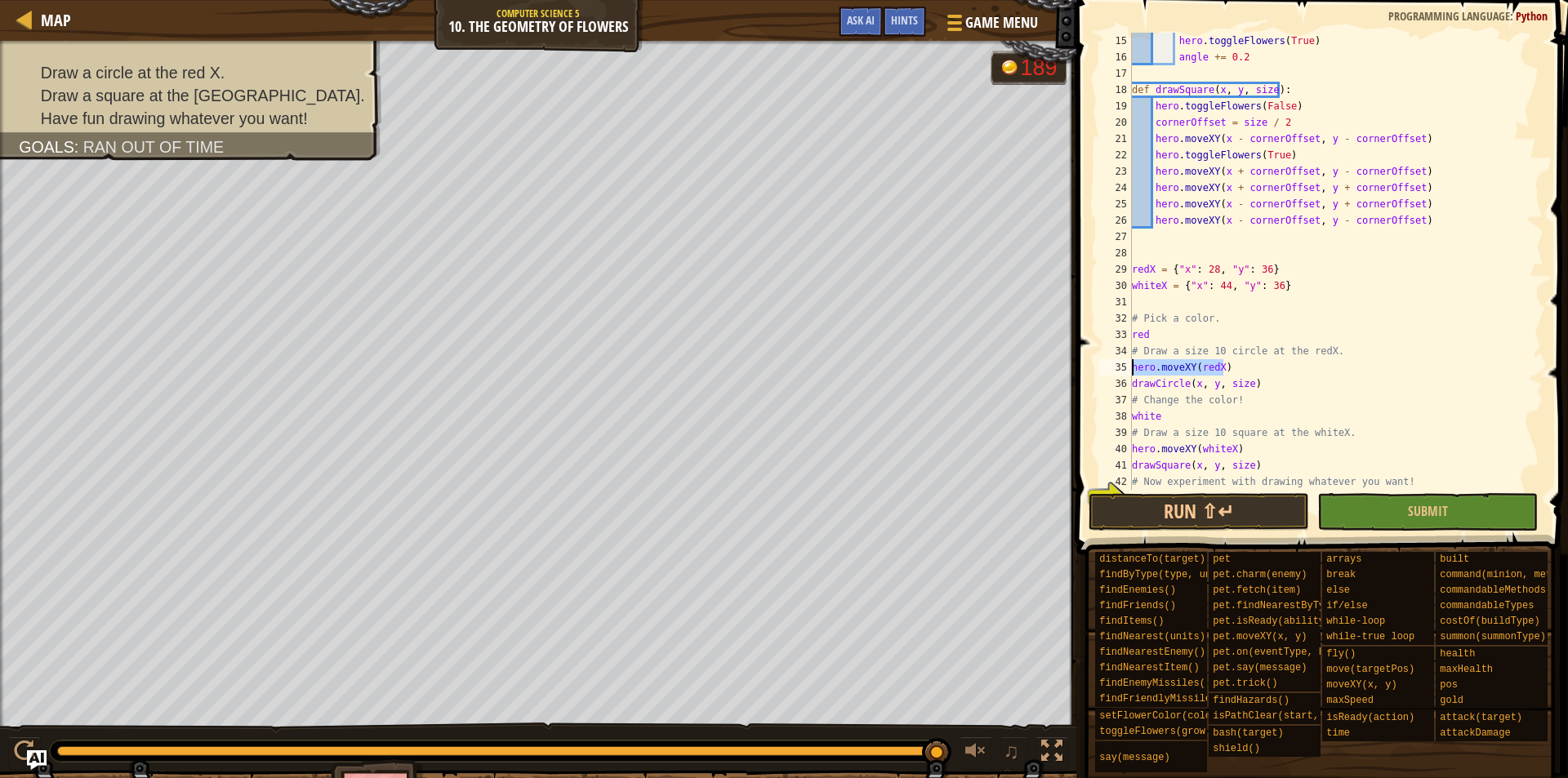
type textarea "hero.moveXY(redX)"
drag, startPoint x: 1214, startPoint y: 445, endPoint x: 1135, endPoint y: 443, distance: 79.0
click at [1135, 443] on div "hero . toggleFlowers ( True ) angle += 0.2 def drawSquare ( x , y , size ) : he…" at bounding box center [1329, 277] width 401 height 490
type textarea "hero.moveXY(whiteX)"
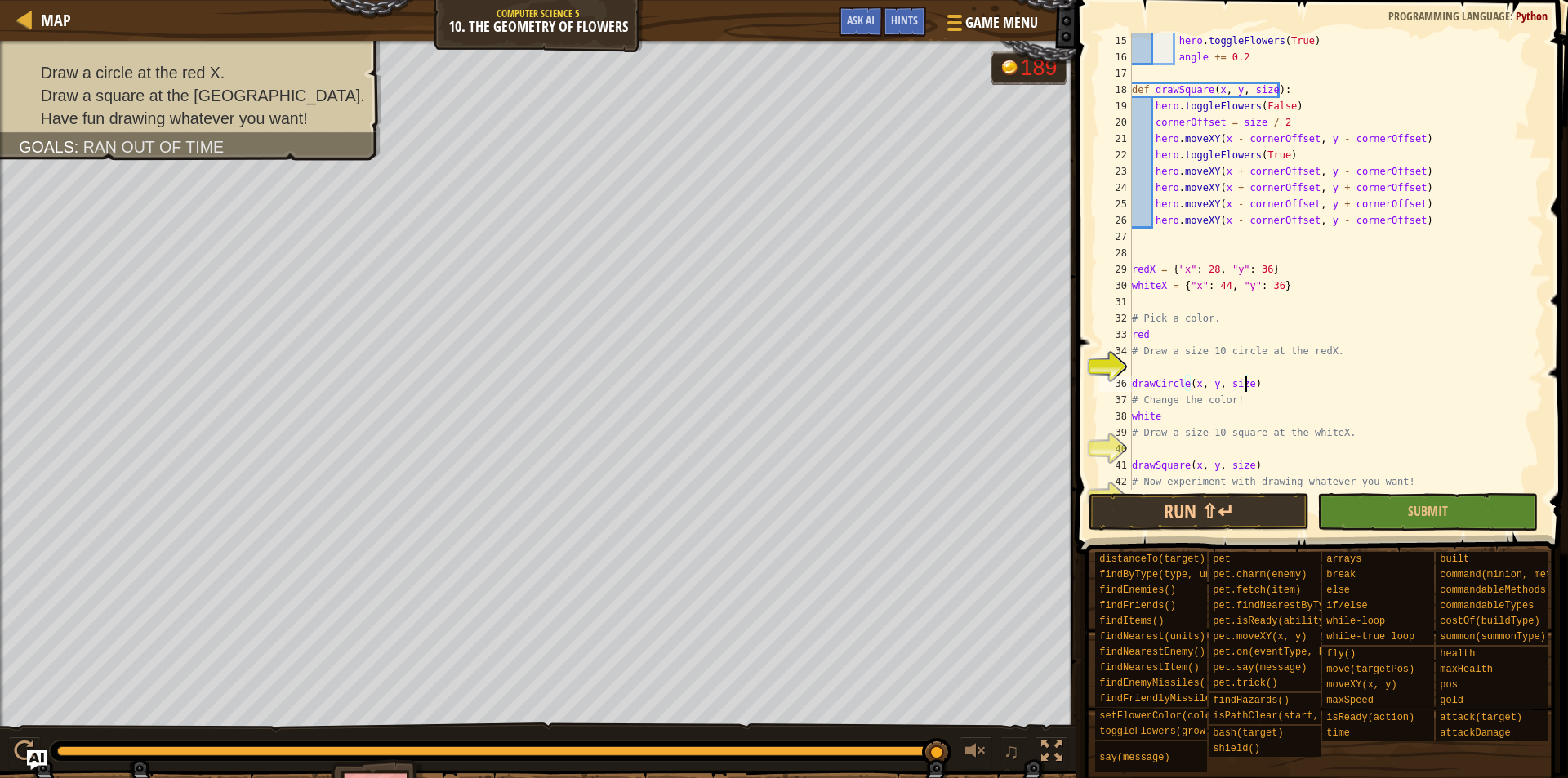
click at [1247, 383] on div "hero . toggleFlowers ( True ) angle += 0.2 def drawSquare ( x , y , size ) : he…" at bounding box center [1329, 277] width 401 height 490
click at [1212, 382] on div "hero . toggleFlowers ( True ) angle += 0.2 def drawSquare ( x , y , size ) : he…" at bounding box center [1329, 277] width 401 height 490
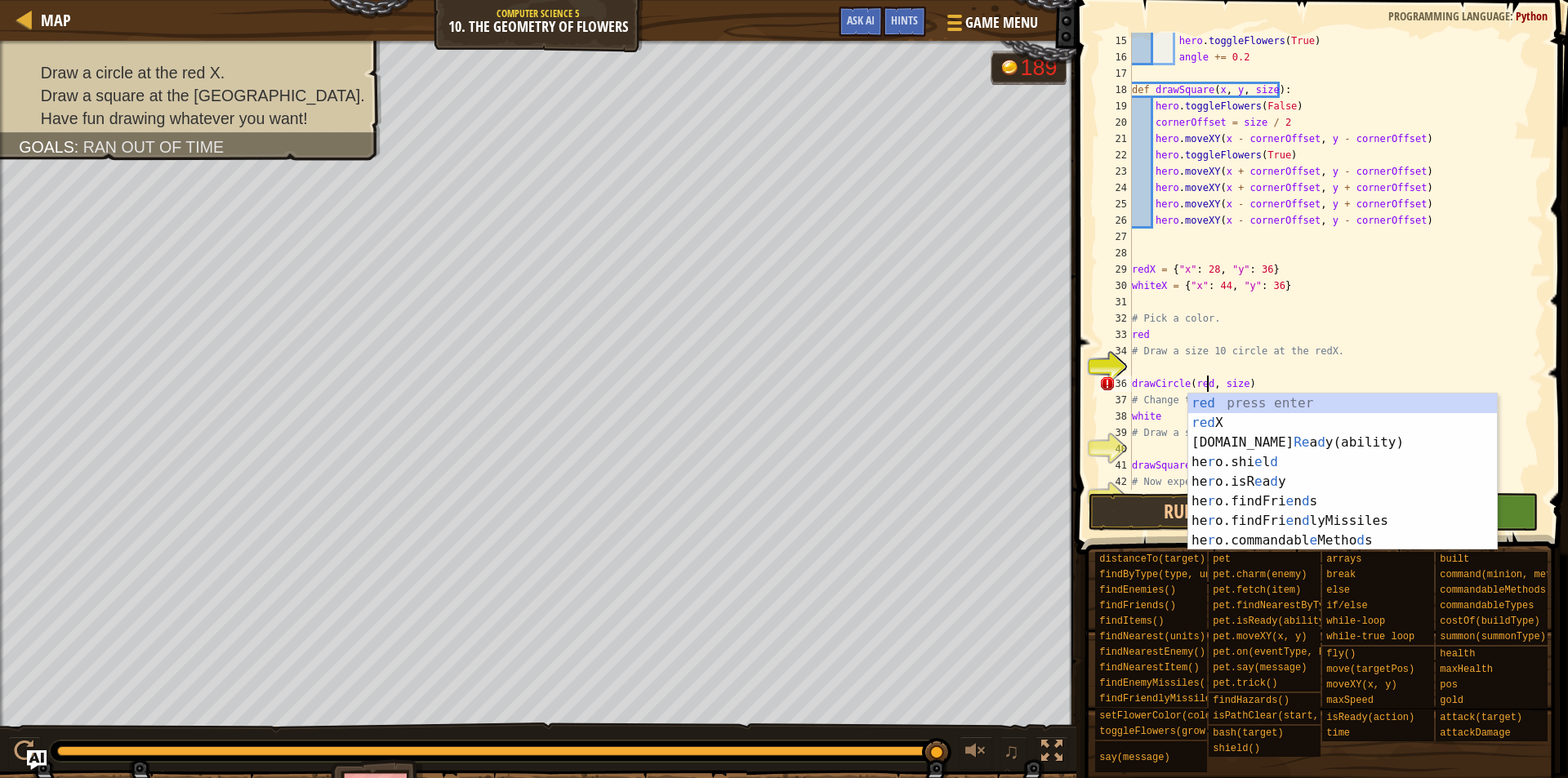
scroll to position [8, 7]
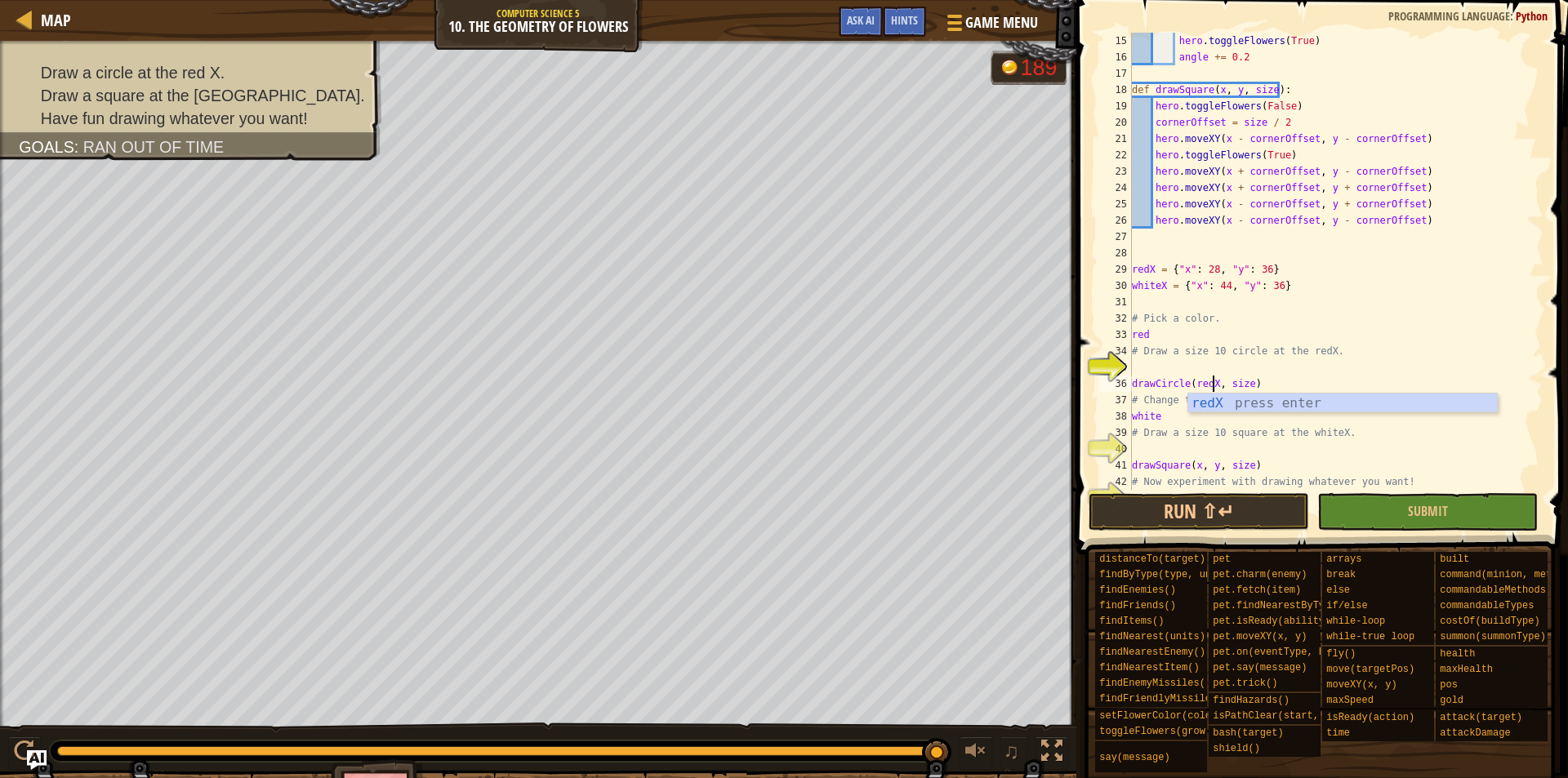
click at [1235, 379] on div "hero . toggleFlowers ( True ) angle += 0.2 def drawSquare ( x , y , size ) : he…" at bounding box center [1329, 277] width 401 height 490
click at [1244, 382] on div "hero . toggleFlowers ( True ) angle += 0.2 def drawSquare ( x , y , size ) : he…" at bounding box center [1329, 277] width 401 height 490
click at [1213, 464] on div "hero . toggleFlowers ( True ) angle += 0.2 def drawSquare ( x , y , size ) : he…" at bounding box center [1329, 277] width 401 height 490
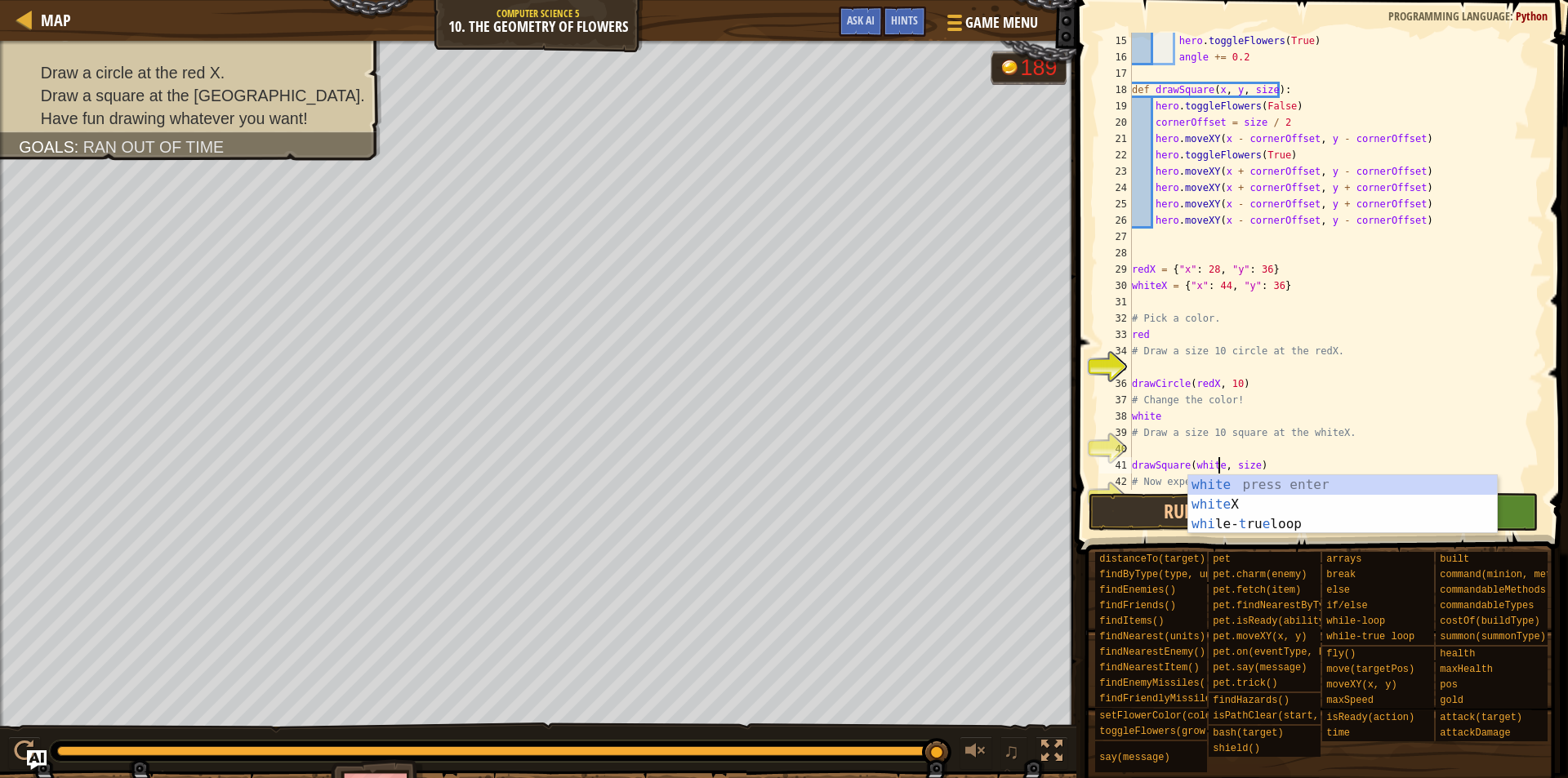
scroll to position [8, 8]
click at [1258, 462] on div "hero . toggleFlowers ( True ) angle += 0.2 def drawSquare ( x , y , size ) : he…" at bounding box center [1329, 277] width 401 height 490
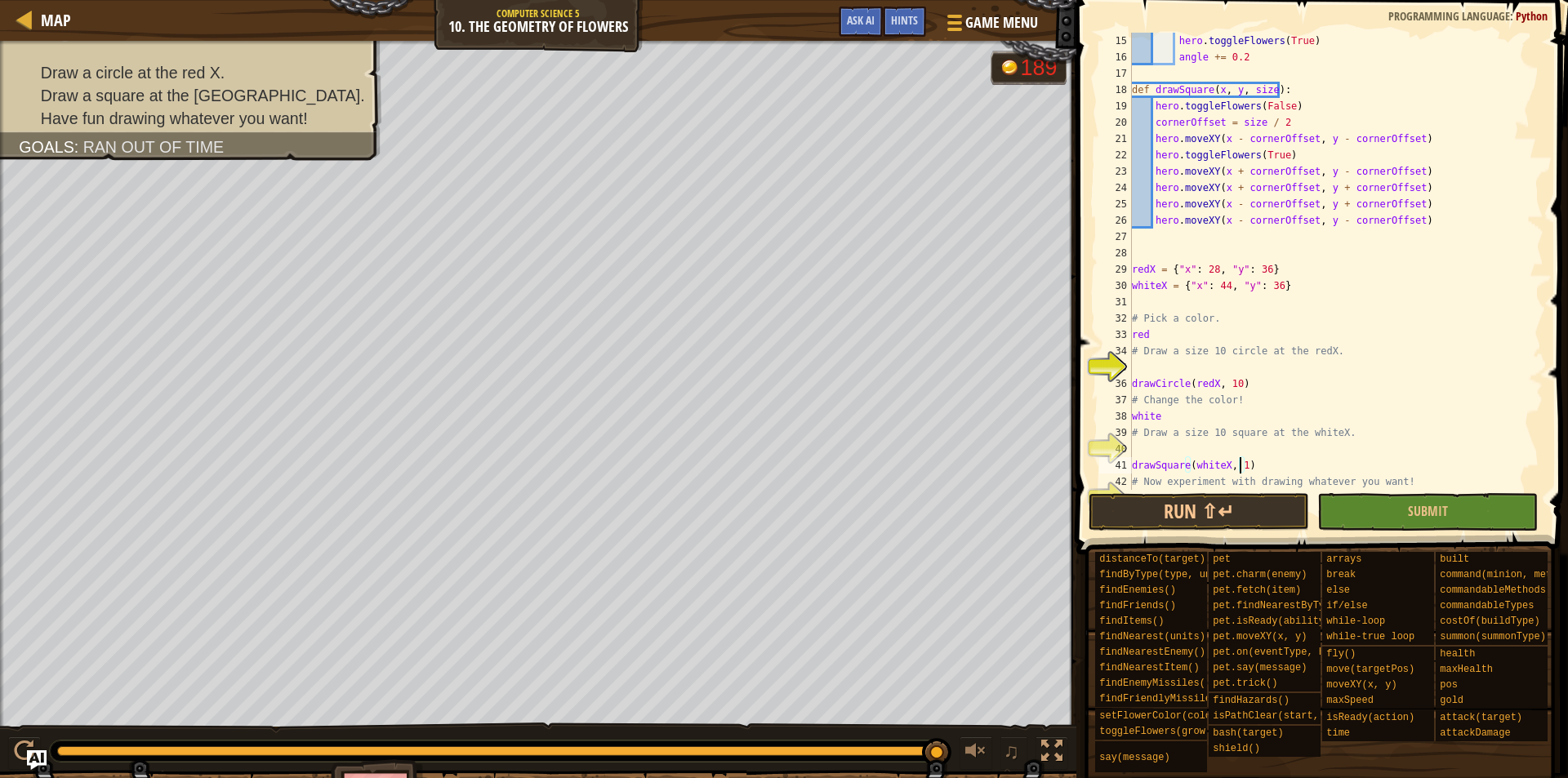
scroll to position [8, 9]
click at [1258, 422] on div "hero . toggleFlowers ( True ) angle += 0.2 def drawSquare ( x , y , size ) : he…" at bounding box center [1329, 277] width 401 height 490
type textarea "white"
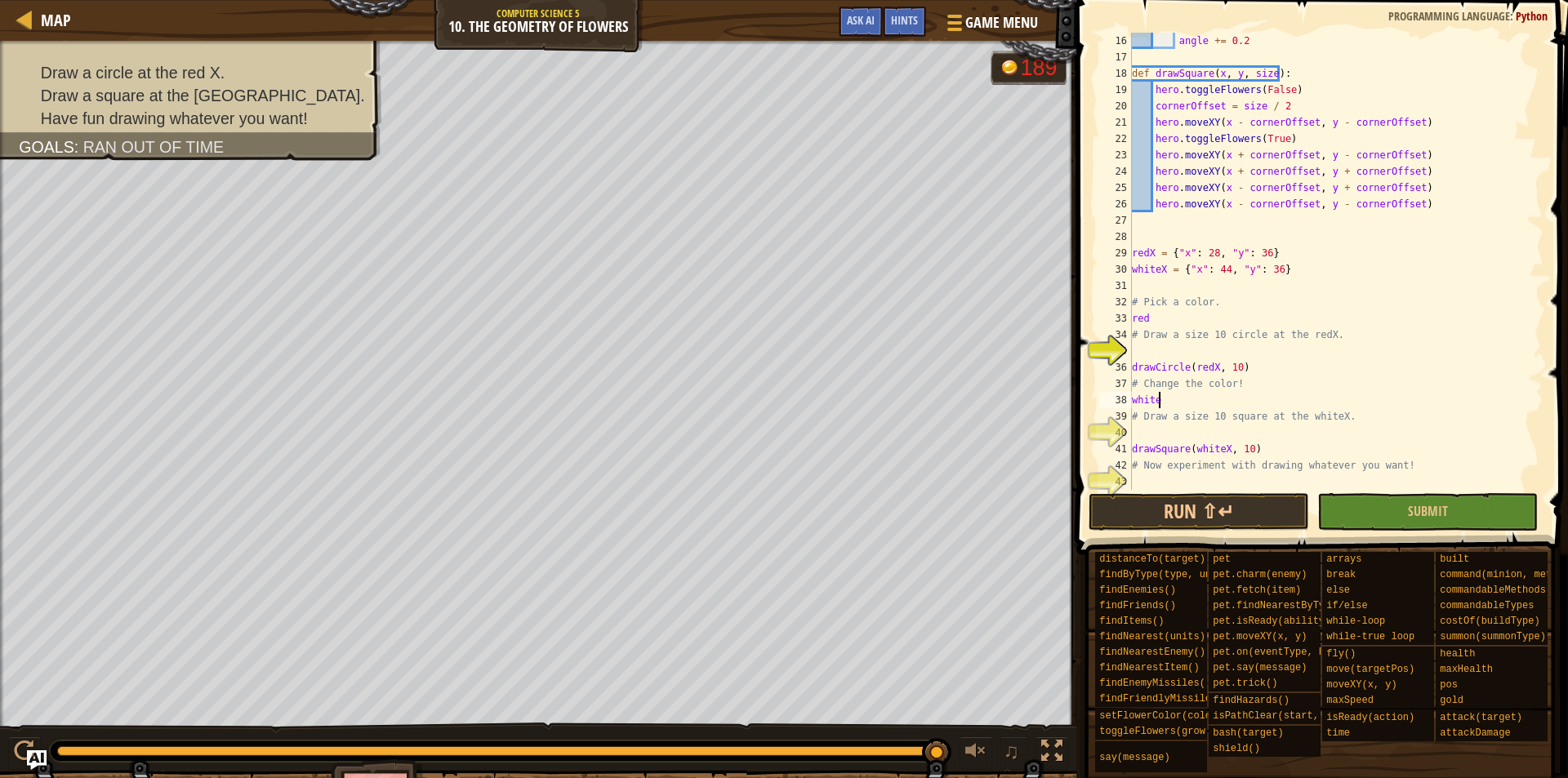
click at [1243, 481] on div "angle += 0.2 def drawSquare ( x , y , size ) : hero . toggleFlowers ( False ) c…" at bounding box center [1329, 277] width 401 height 490
click at [1338, 506] on button "Submit" at bounding box center [1427, 511] width 221 height 37
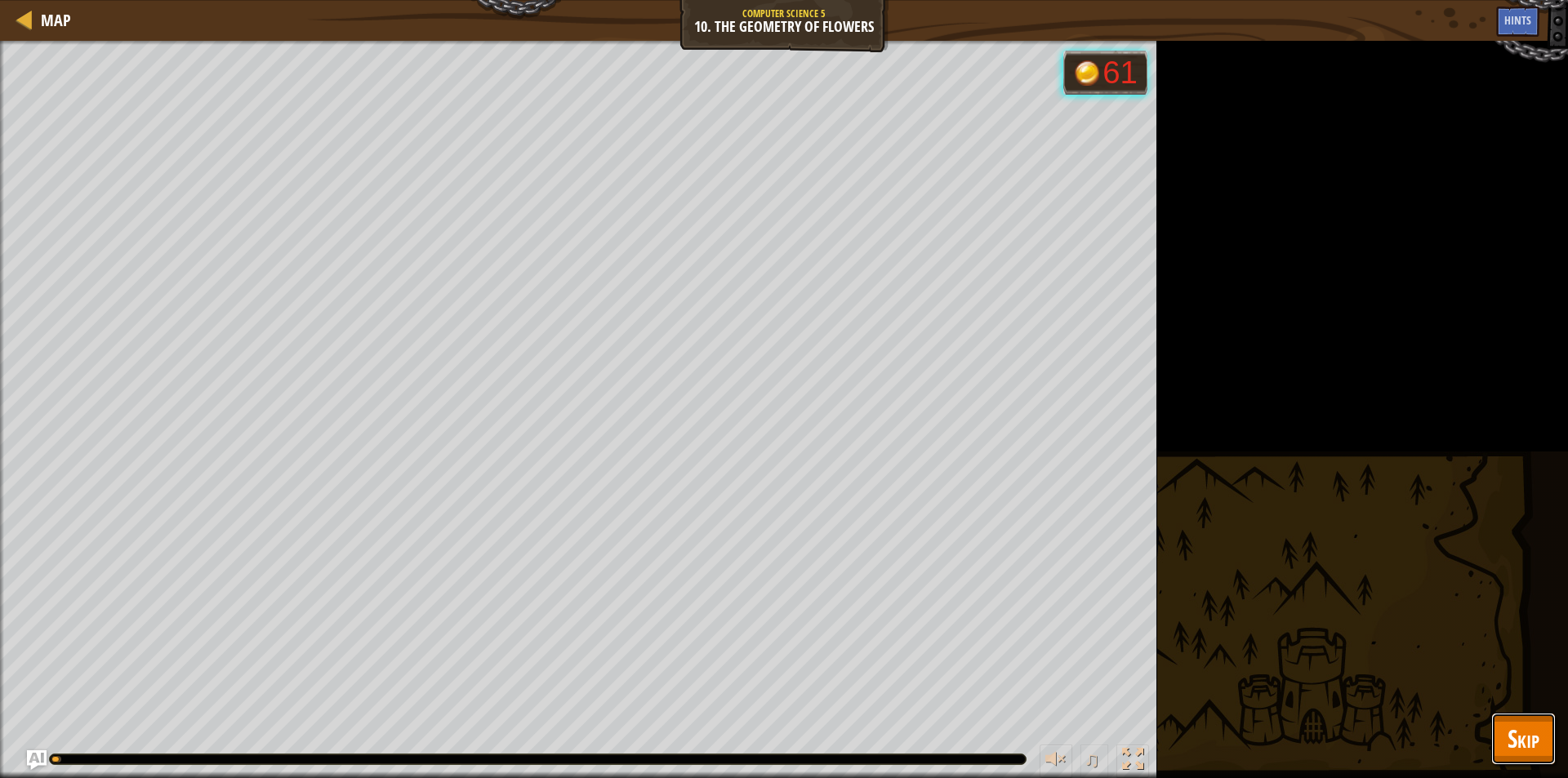
drag, startPoint x: 1514, startPoint y: 753, endPoint x: 1509, endPoint y: 743, distance: 11.2
click at [1514, 752] on span "Skip" at bounding box center [1524, 738] width 32 height 34
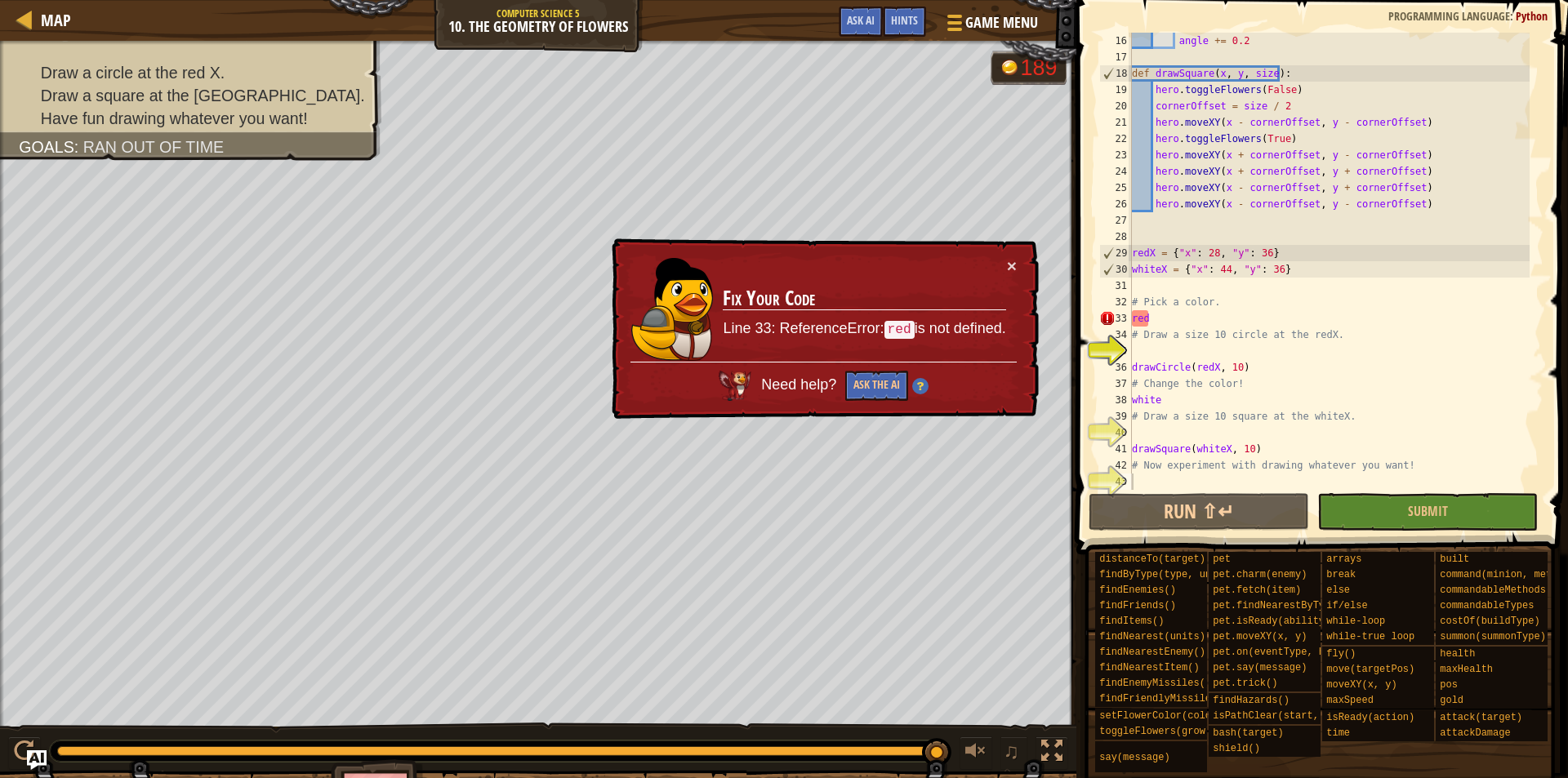
click at [1181, 323] on div "angle += 0.2 def drawSquare ( x , y , size ) : hero . toggleFlowers ( False ) c…" at bounding box center [1329, 277] width 401 height 490
click at [1136, 316] on div "angle += 0.2 def drawSquare ( x , y , size ) : hero . toggleFlowers ( False ) c…" at bounding box center [1329, 277] width 401 height 490
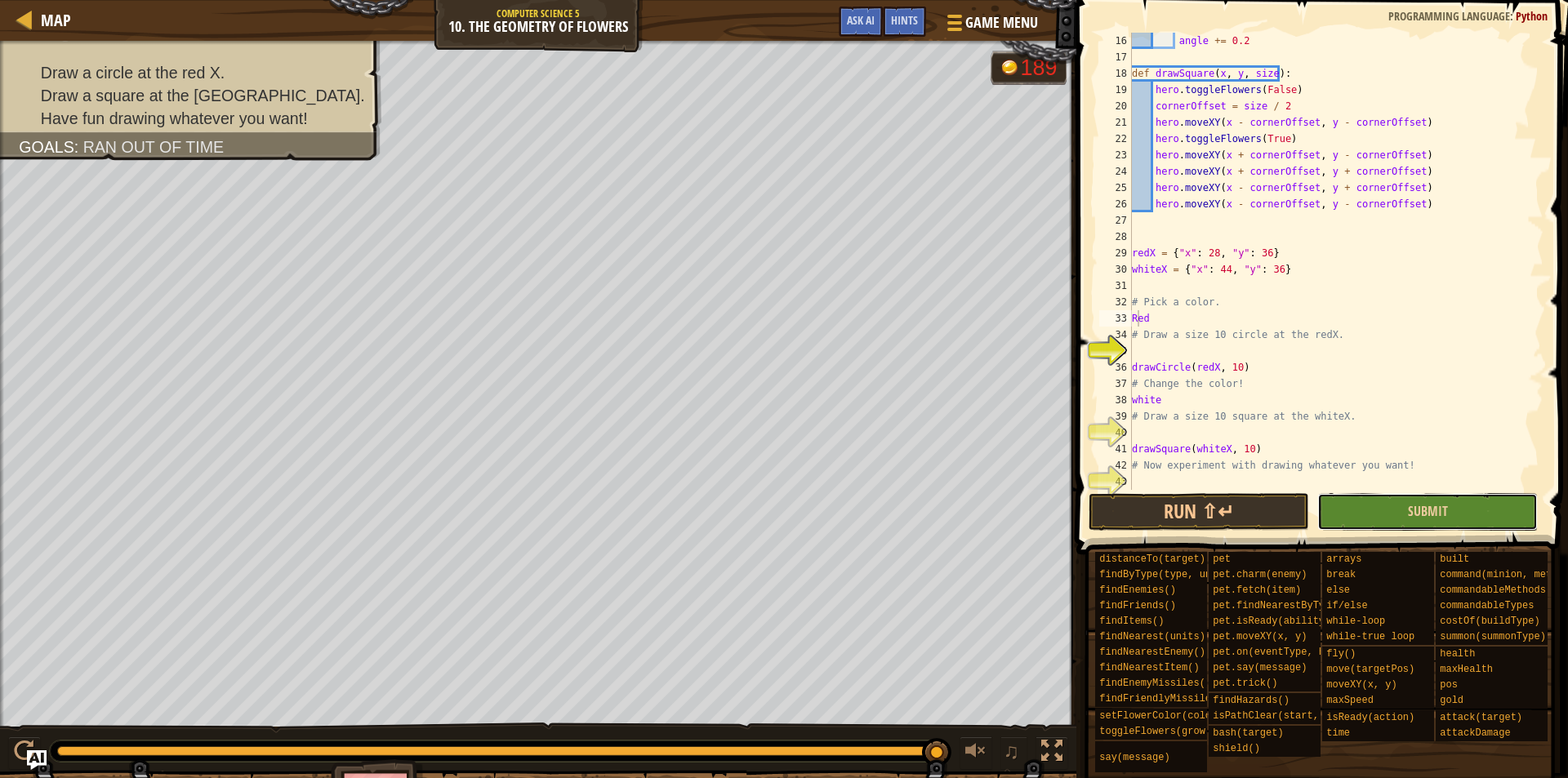
click at [1356, 507] on button "Submit" at bounding box center [1427, 511] width 221 height 37
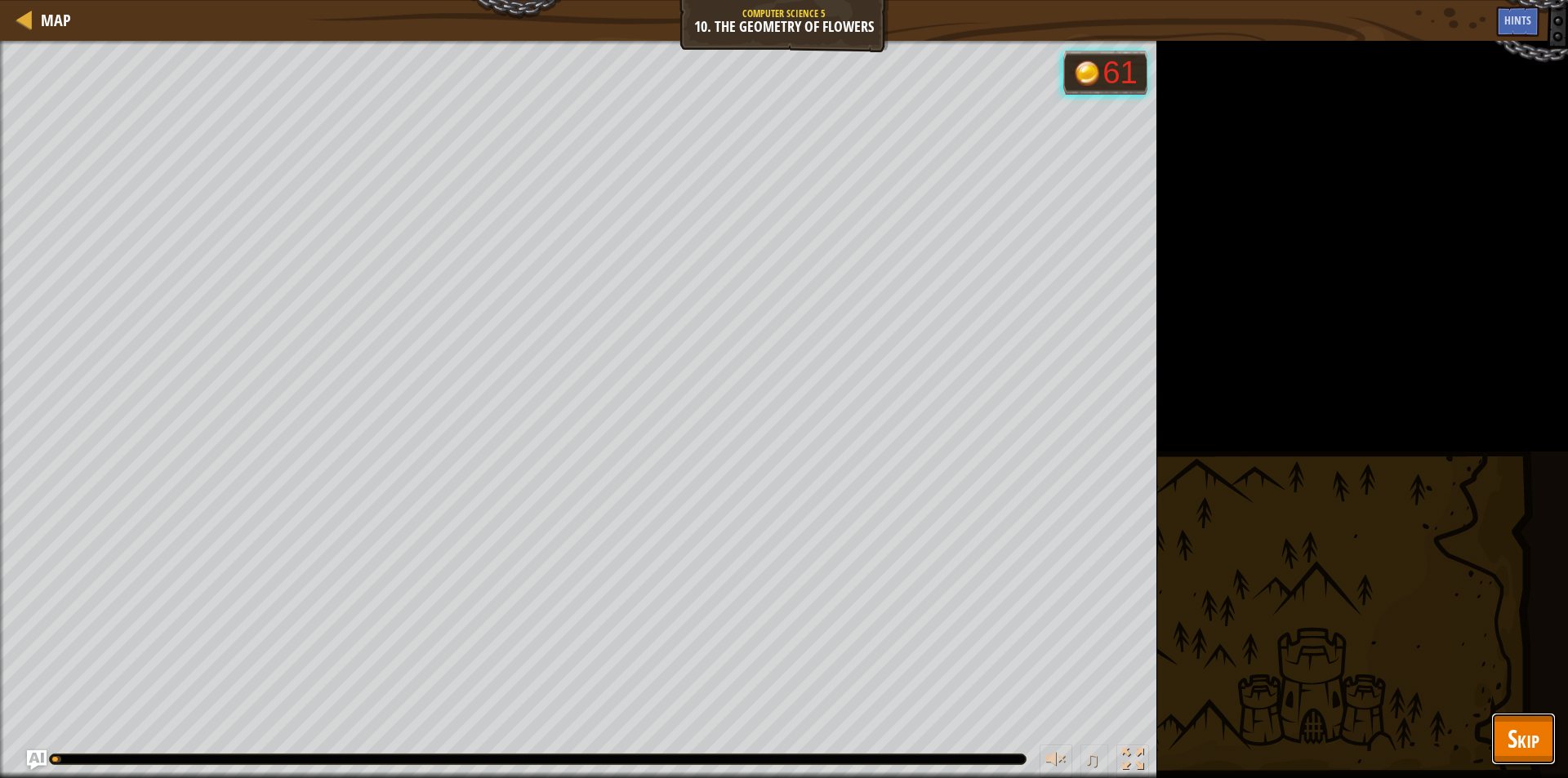
click at [1506, 747] on button "Skip" at bounding box center [1524, 739] width 65 height 52
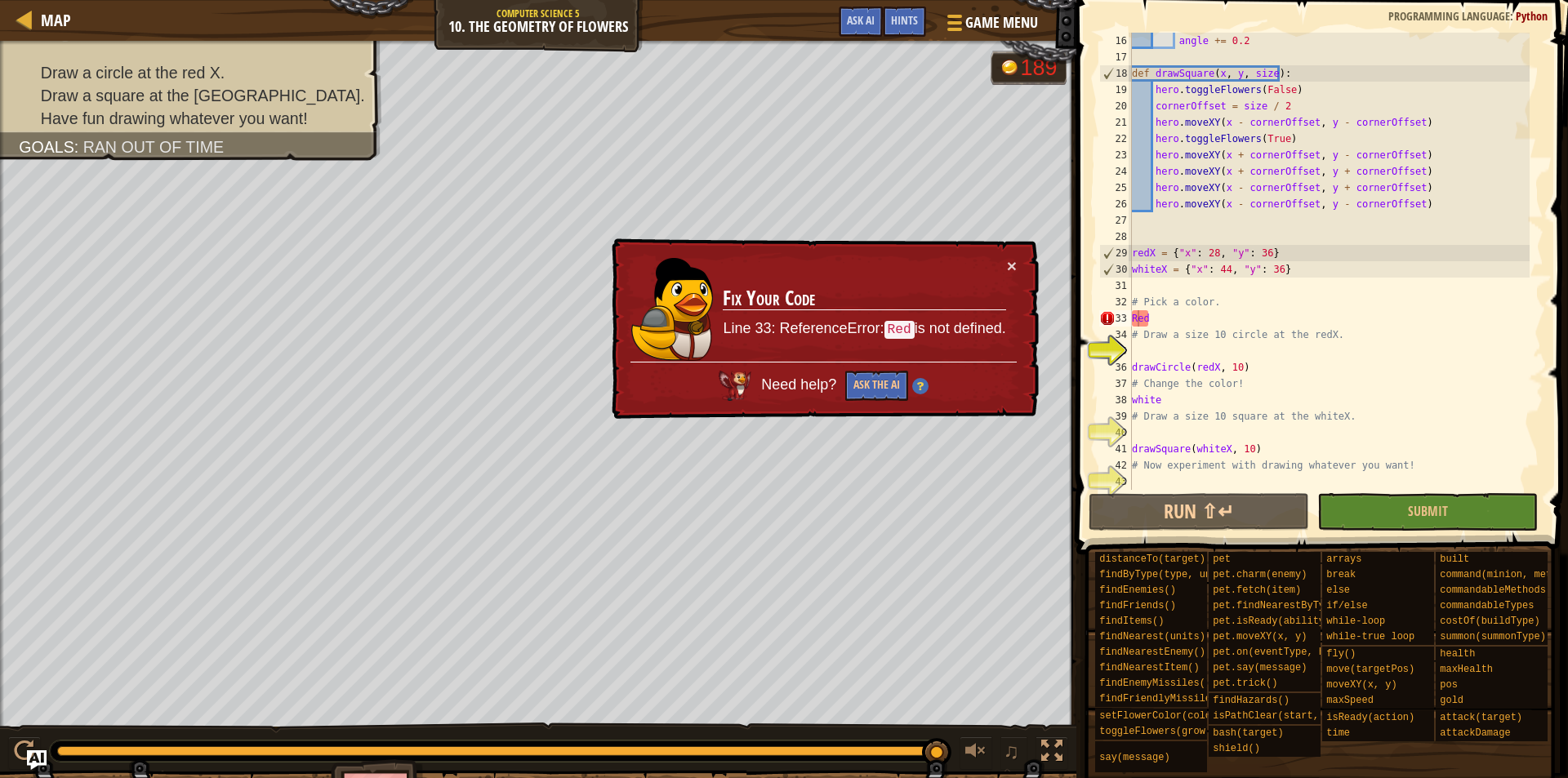
click at [1165, 309] on div "angle += 0.2 def drawSquare ( x , y , size ) : hero . toggleFlowers ( False ) c…" at bounding box center [1329, 277] width 401 height 490
click at [1164, 321] on div "angle += 0.2 def drawSquare ( x , y , size ) : hero . toggleFlowers ( False ) c…" at bounding box center [1329, 277] width 401 height 490
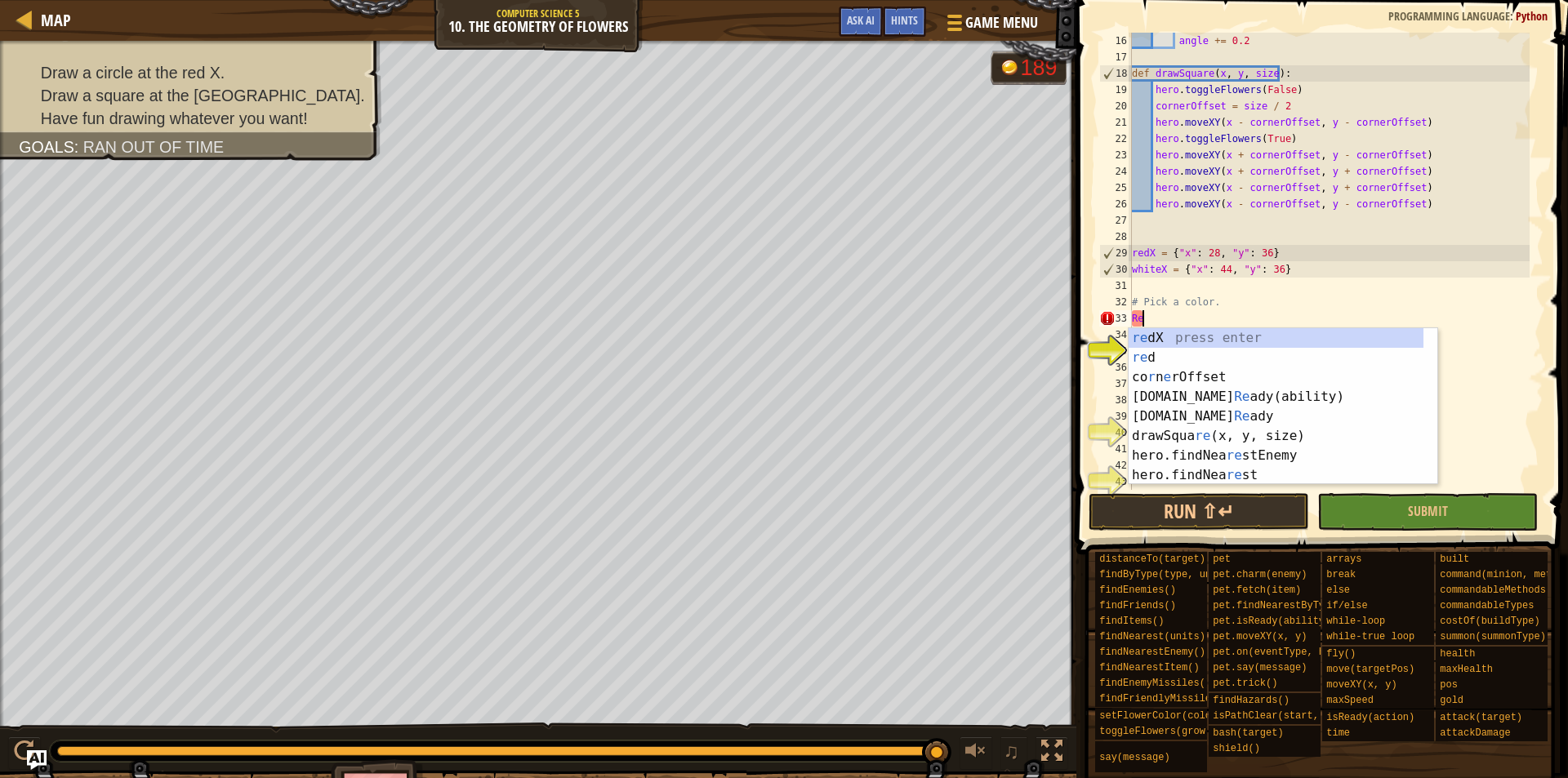
type textarea "R"
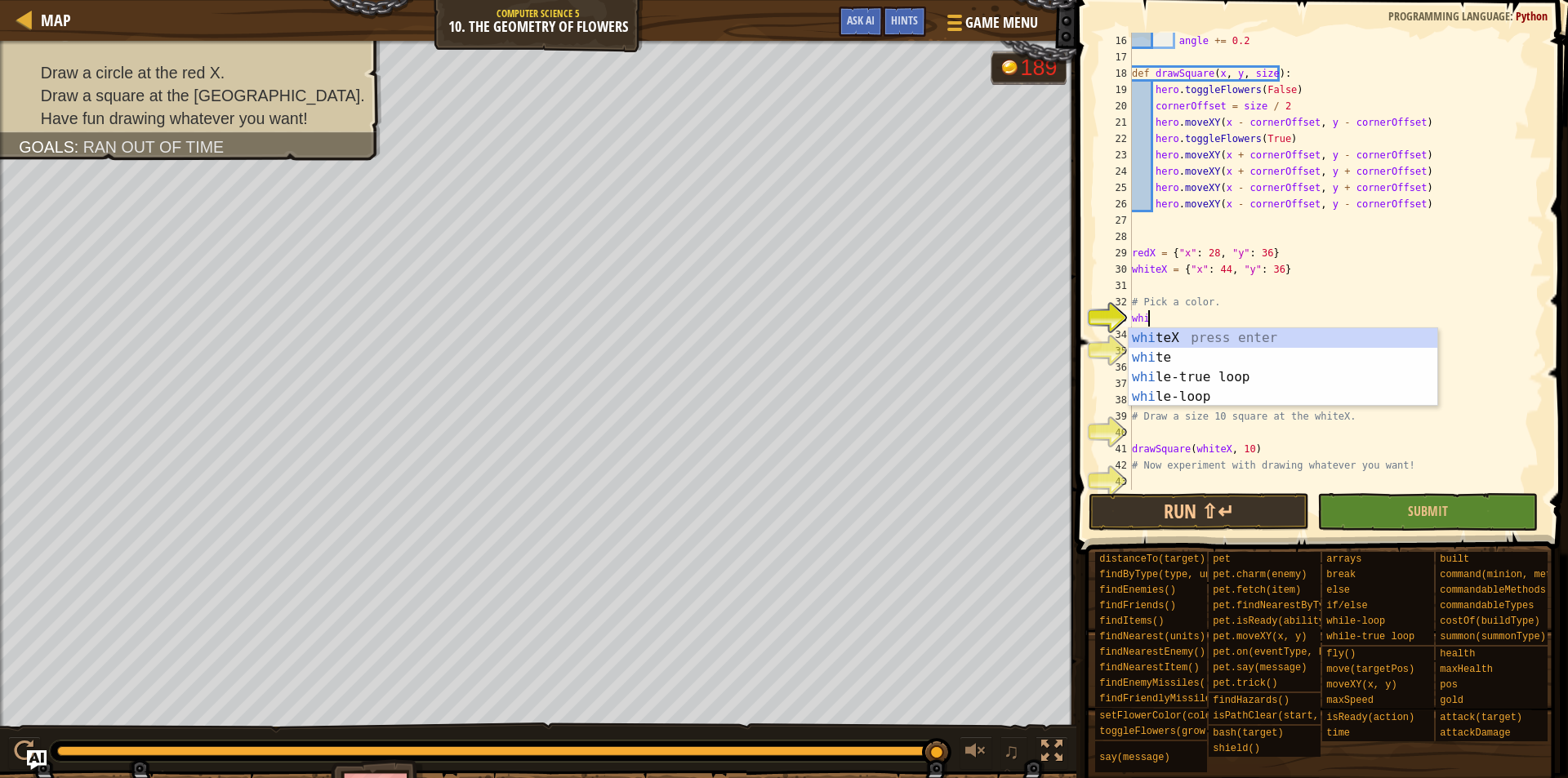
scroll to position [8, 1]
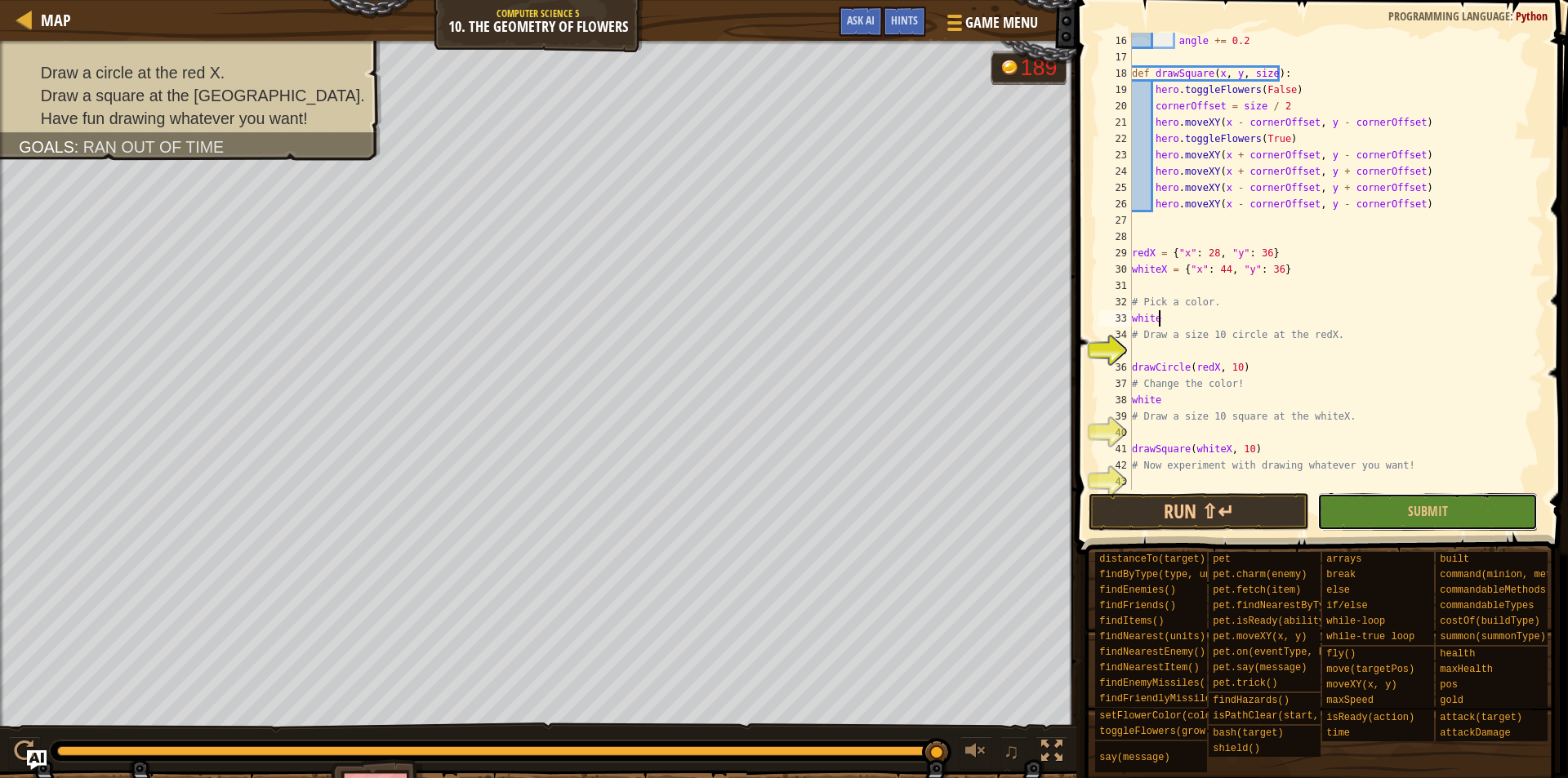
click at [1341, 512] on button "Submit" at bounding box center [1427, 511] width 221 height 37
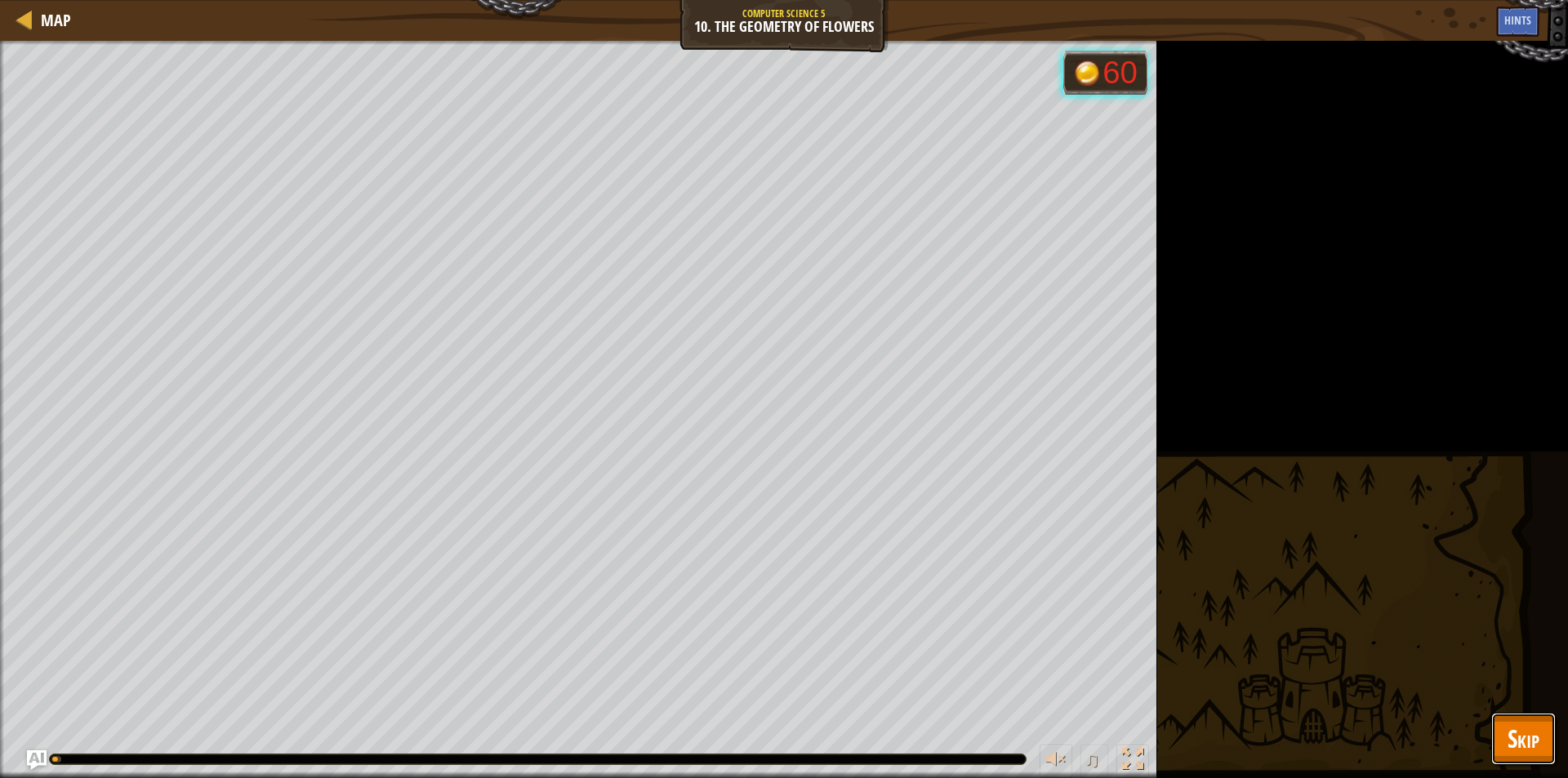
click at [1514, 743] on span "Skip" at bounding box center [1524, 738] width 32 height 34
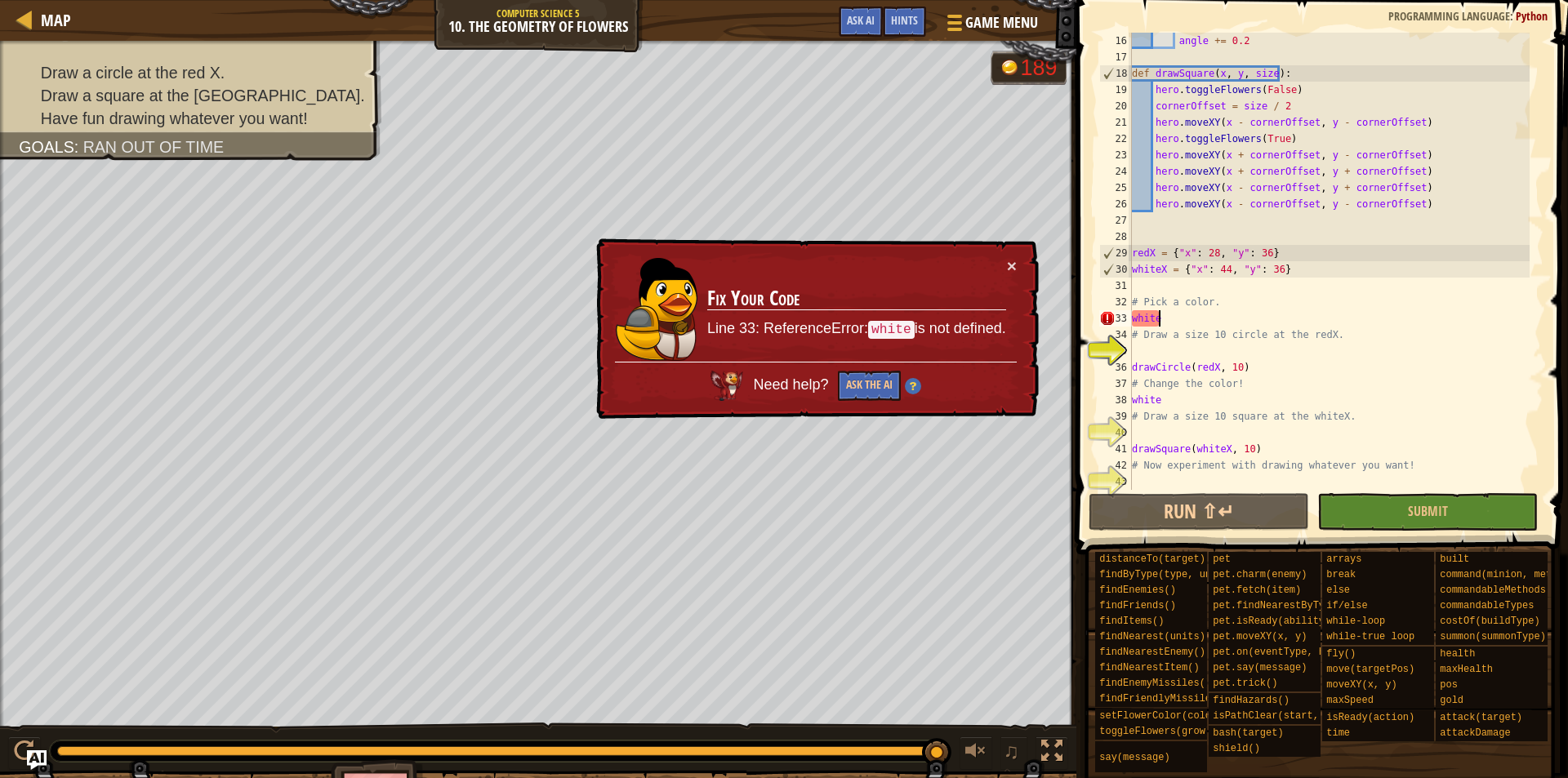
click at [1179, 322] on div "angle += 0.2 def drawSquare ( x , y , size ) : hero . toggleFlowers ( False ) c…" at bounding box center [1329, 277] width 401 height 490
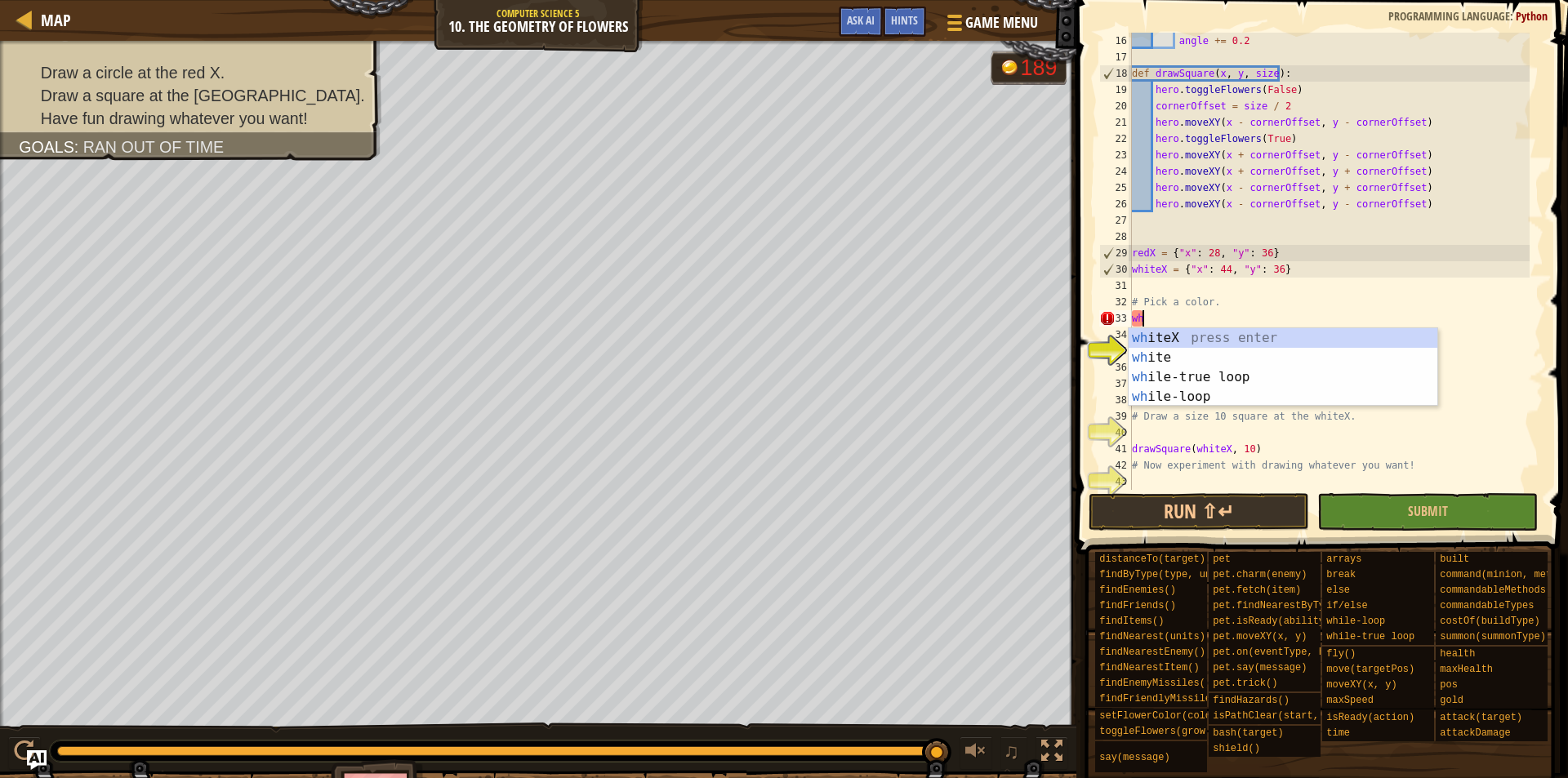
scroll to position [8, 0]
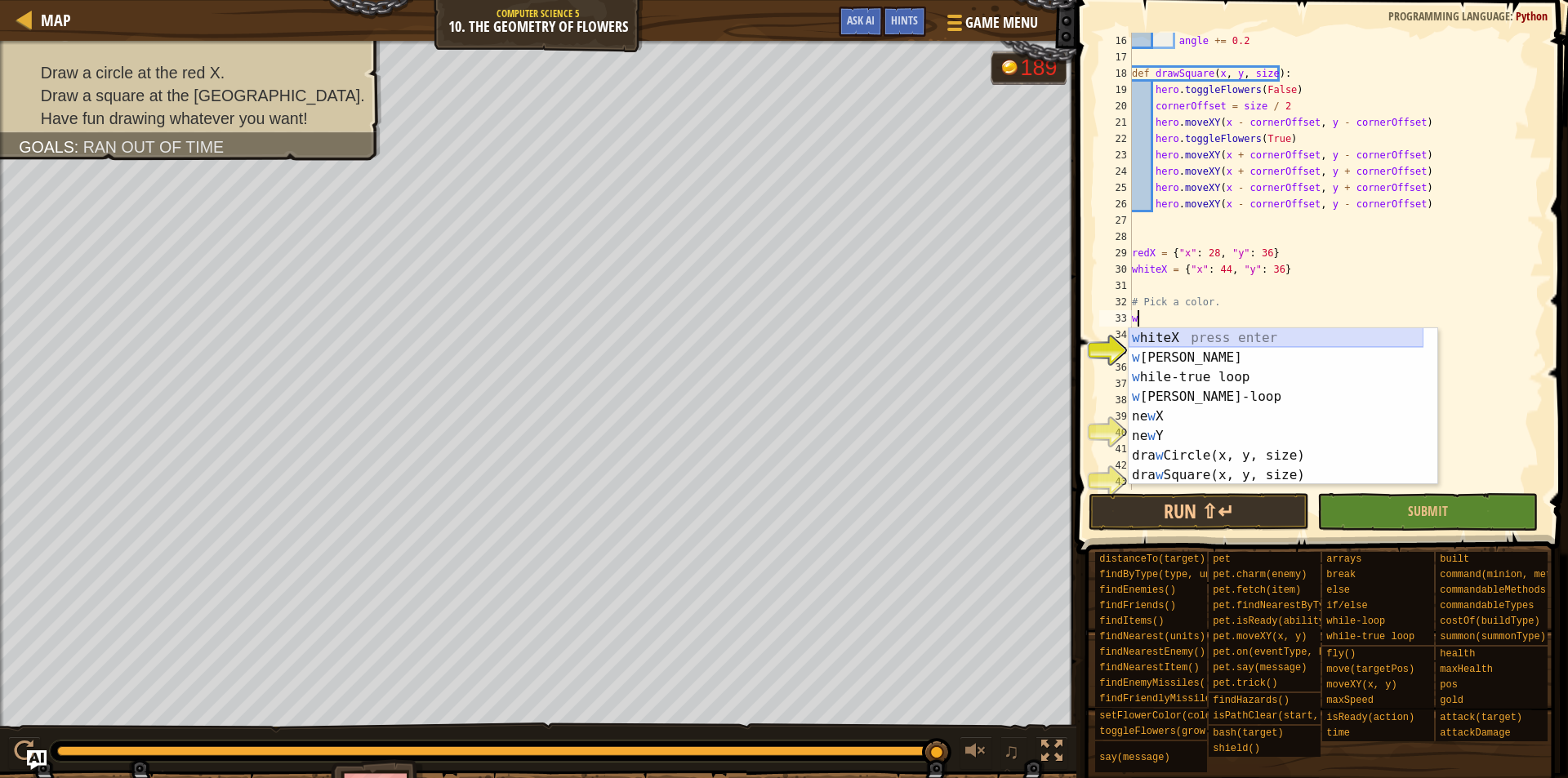
click at [1187, 337] on div "w hiteX press enter w [PERSON_NAME] press enter w [PERSON_NAME]-true loop press…" at bounding box center [1276, 426] width 295 height 196
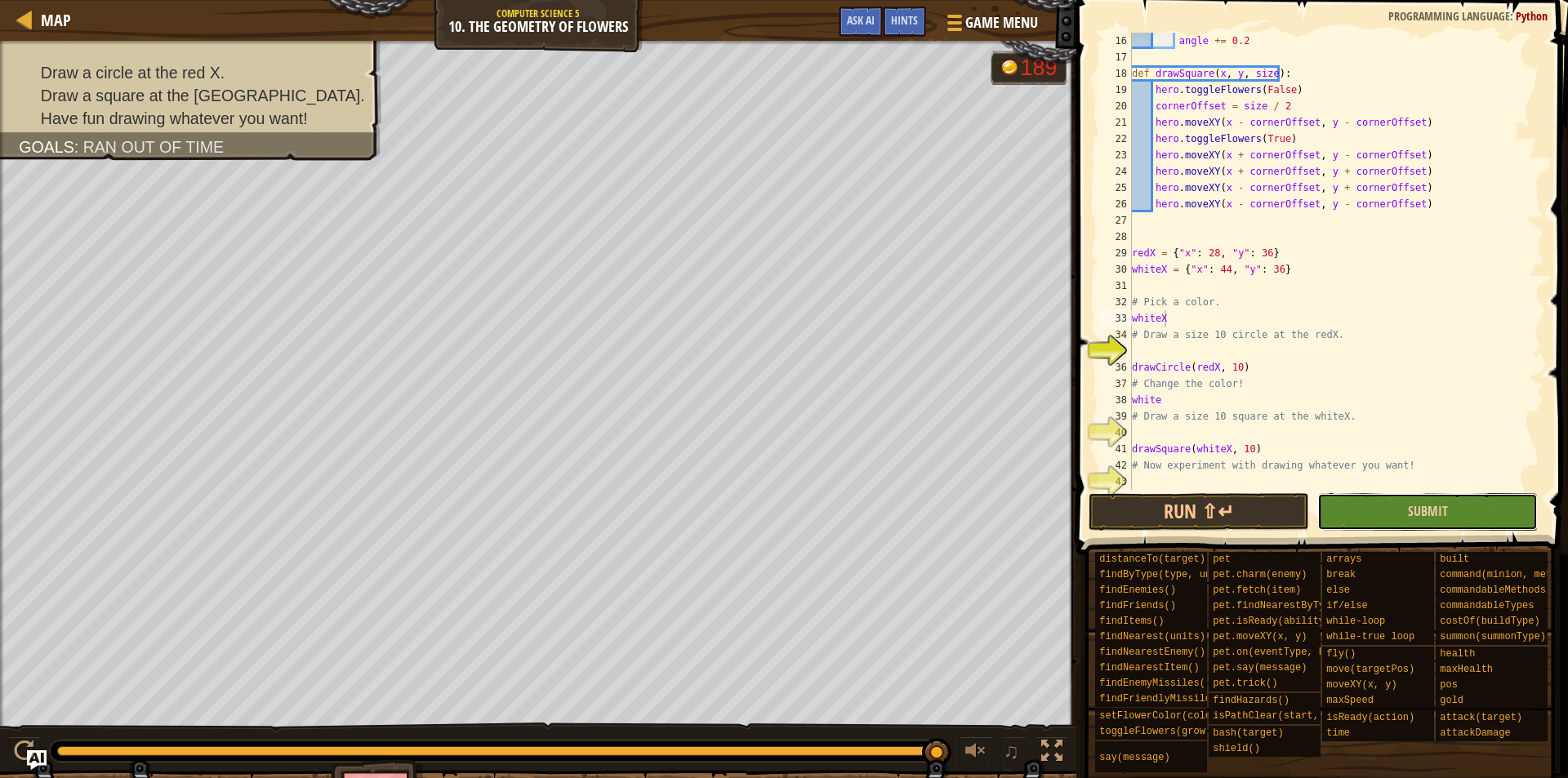
click at [1361, 523] on button "Submit" at bounding box center [1427, 511] width 221 height 37
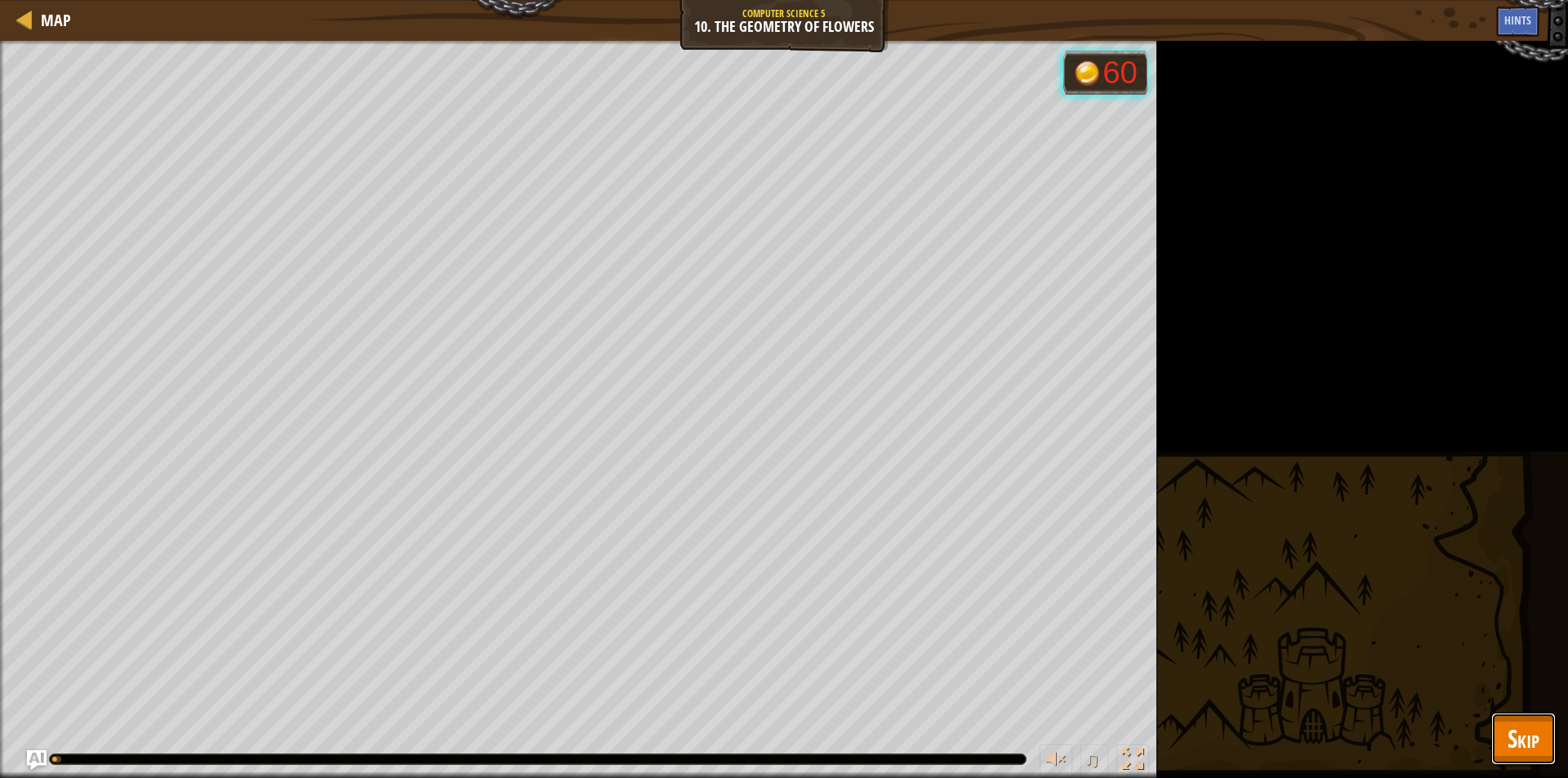
click at [1526, 743] on span "Skip" at bounding box center [1524, 738] width 32 height 34
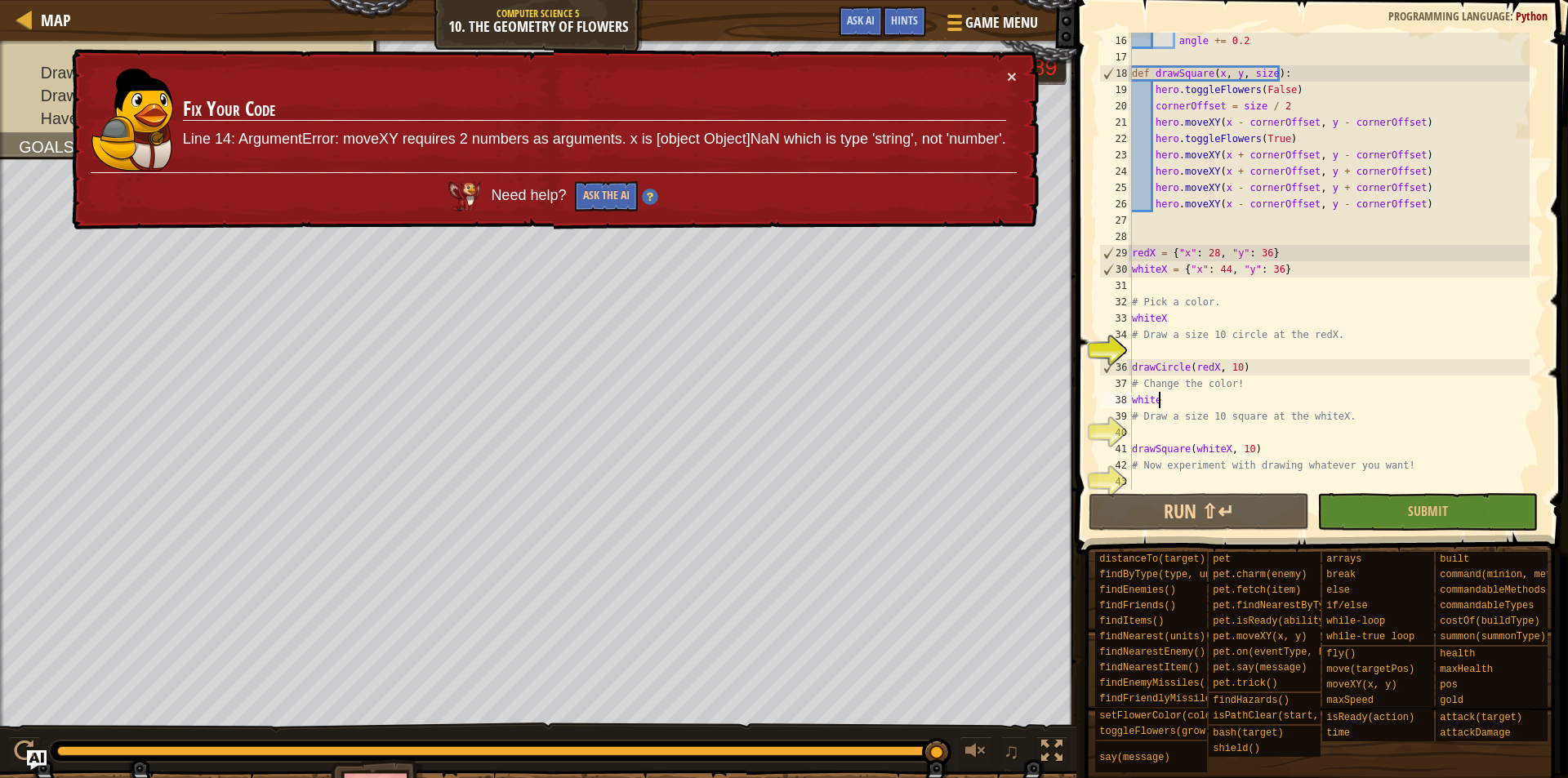
click at [1200, 401] on div "angle += 0.2 def drawSquare ( x , y , size ) : hero . toggleFlowers ( False ) c…" at bounding box center [1329, 277] width 401 height 490
click at [1170, 318] on div "angle += 0.2 def drawSquare ( x , y , size ) : hero . toggleFlowers ( False ) c…" at bounding box center [1329, 277] width 401 height 490
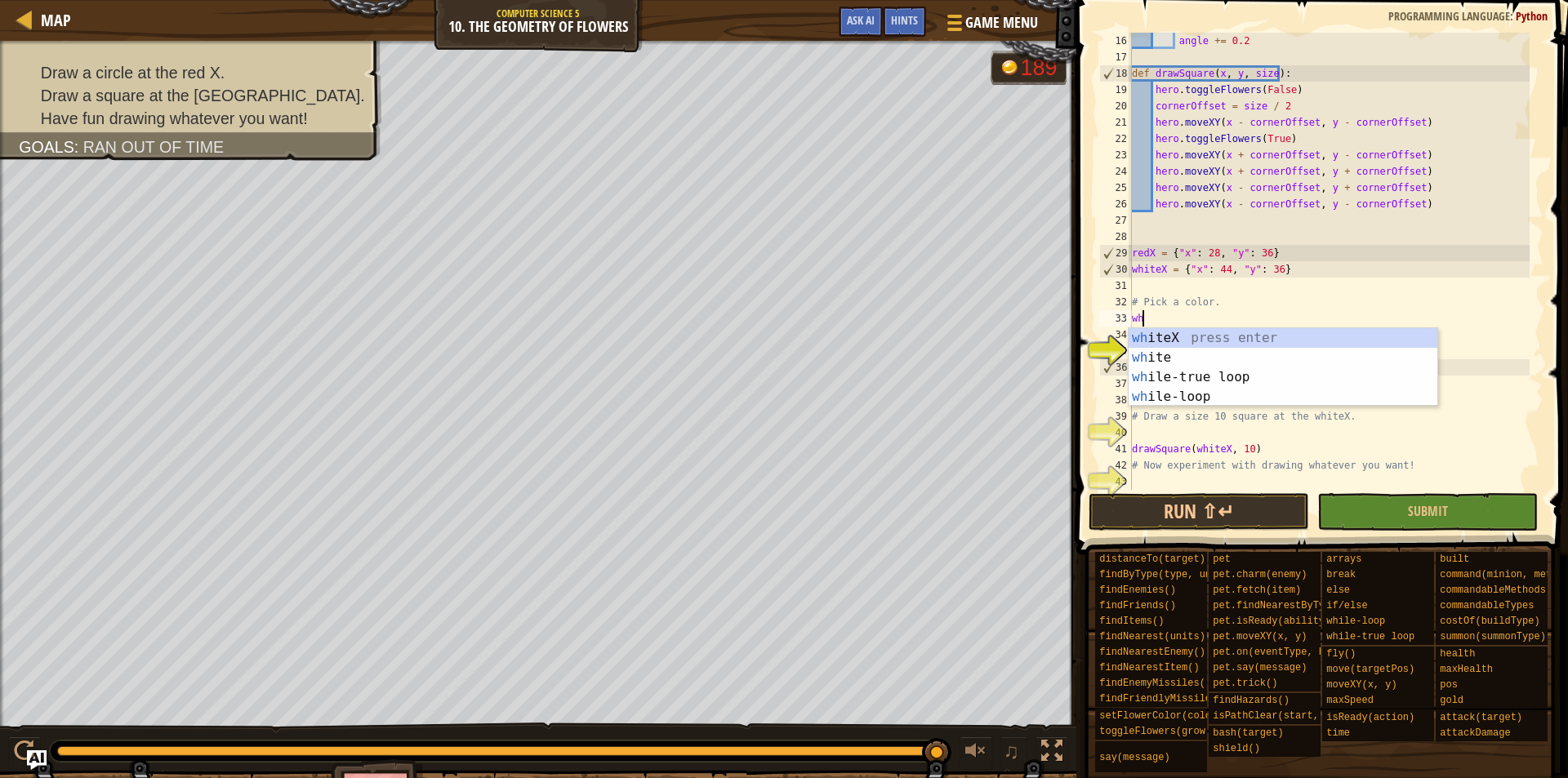
type textarea "w"
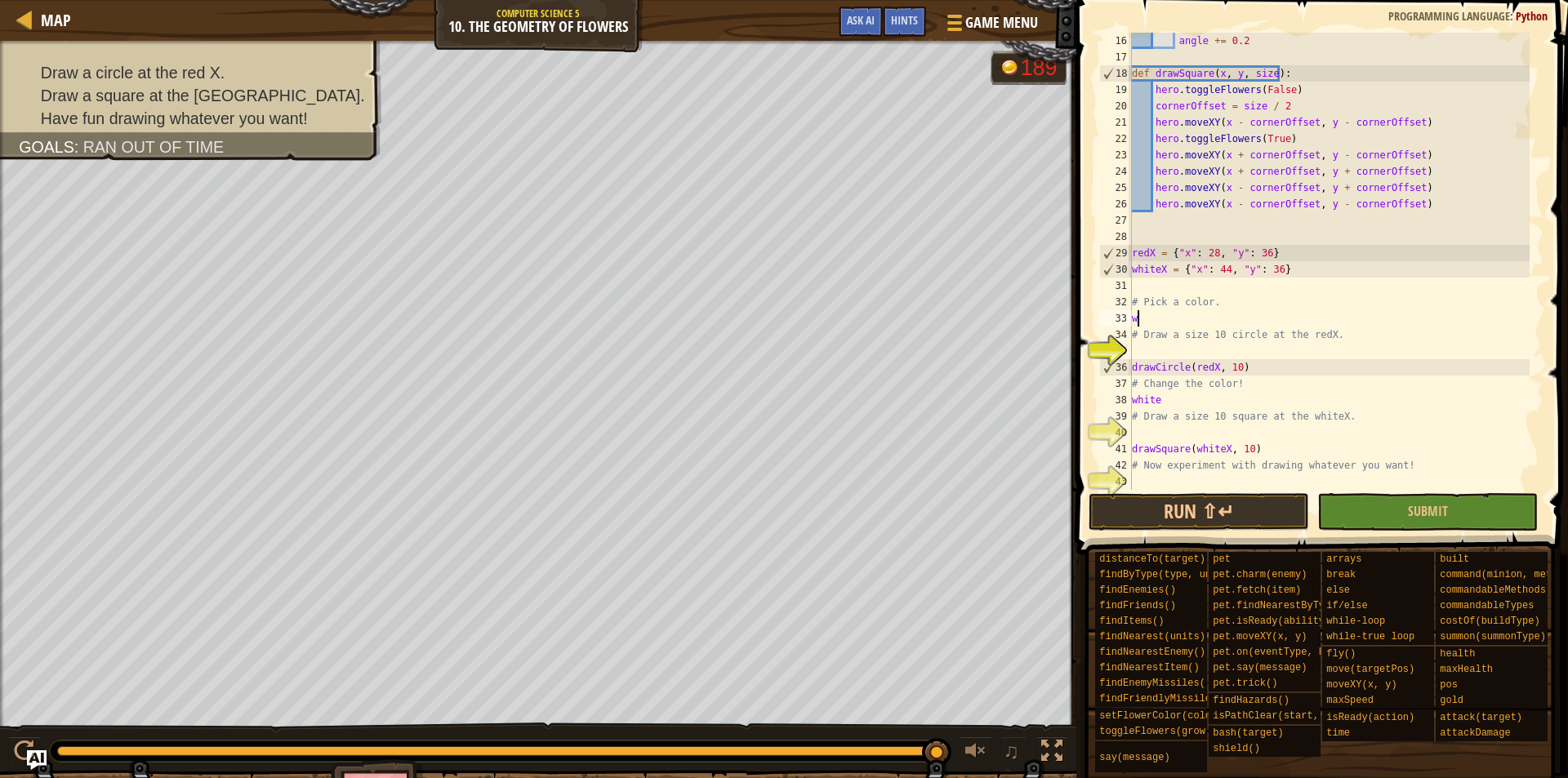
click at [1192, 316] on div "angle += 0.2 def drawSquare ( x , y , size ) : hero . toggleFlowers ( False ) c…" at bounding box center [1329, 277] width 401 height 490
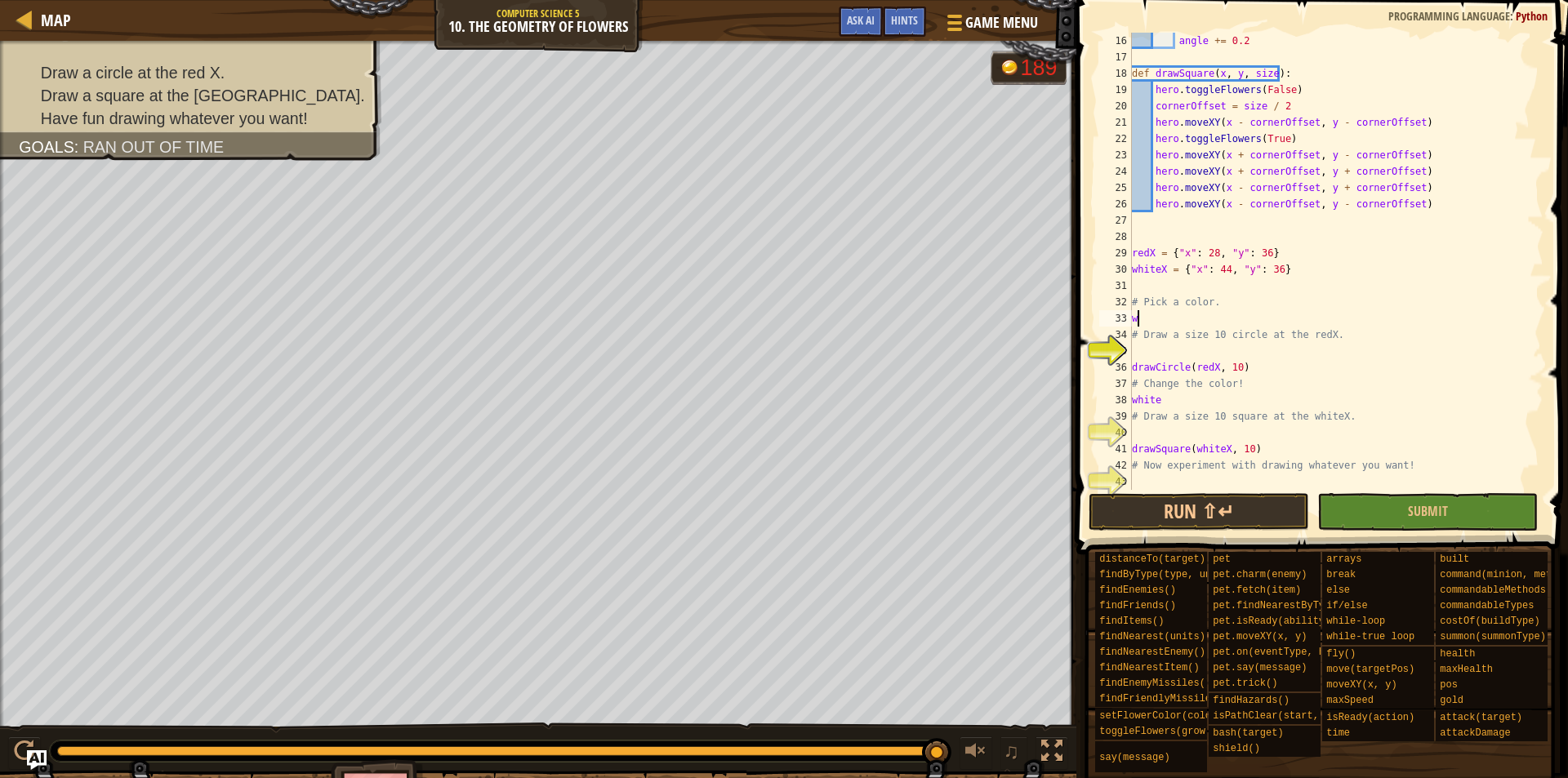
click at [1179, 322] on div "angle += 0.2 def drawSquare ( x , y , size ) : hero . toggleFlowers ( False ) c…" at bounding box center [1329, 277] width 401 height 490
click at [1192, 402] on div "angle += 0.2 def drawSquare ( x , y , size ) : hero . toggleFlowers ( False ) c…" at bounding box center [1329, 277] width 401 height 490
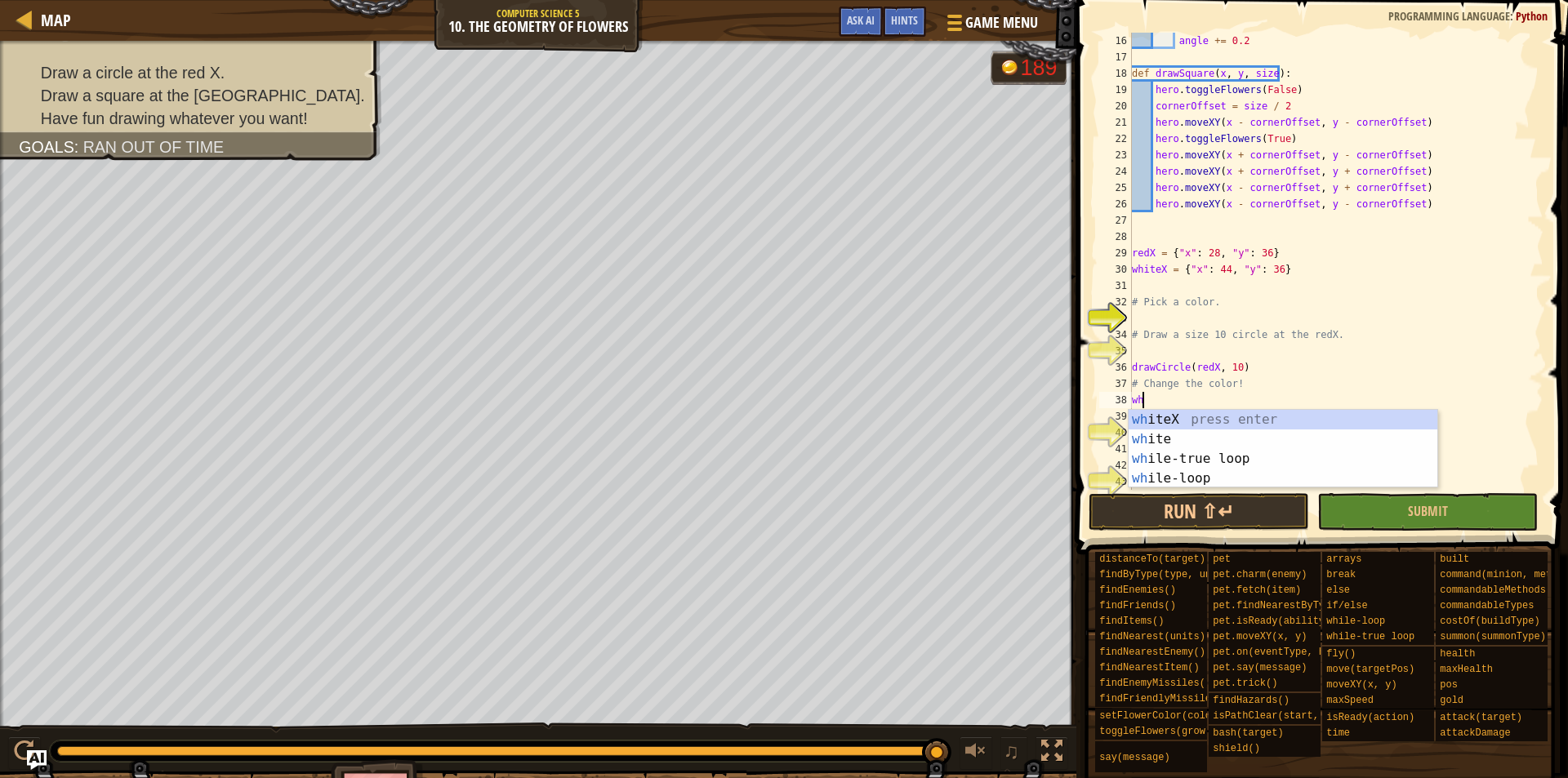
type textarea "w"
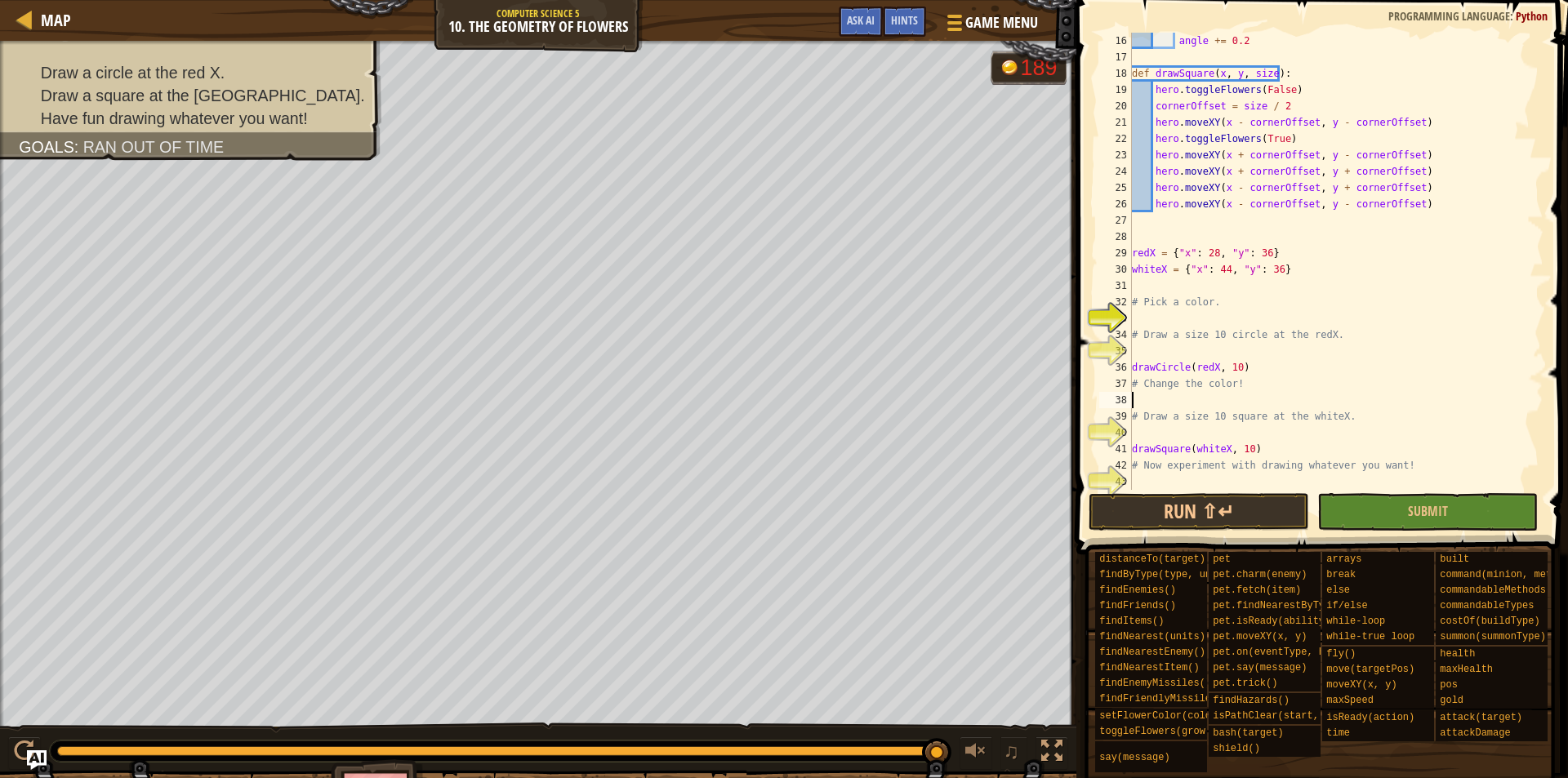
click at [1194, 378] on div "angle += 0.2 def drawSquare ( x , y , size ) : hero . toggleFlowers ( False ) c…" at bounding box center [1329, 277] width 401 height 490
type textarea "# Change the color!"
drag, startPoint x: 1138, startPoint y: 355, endPoint x: 1132, endPoint y: 329, distance: 26.7
click at [1132, 329] on div "angle += 0.2 def drawSquare ( x , y , size ) : hero . toggleFlowers ( False ) c…" at bounding box center [1329, 277] width 401 height 490
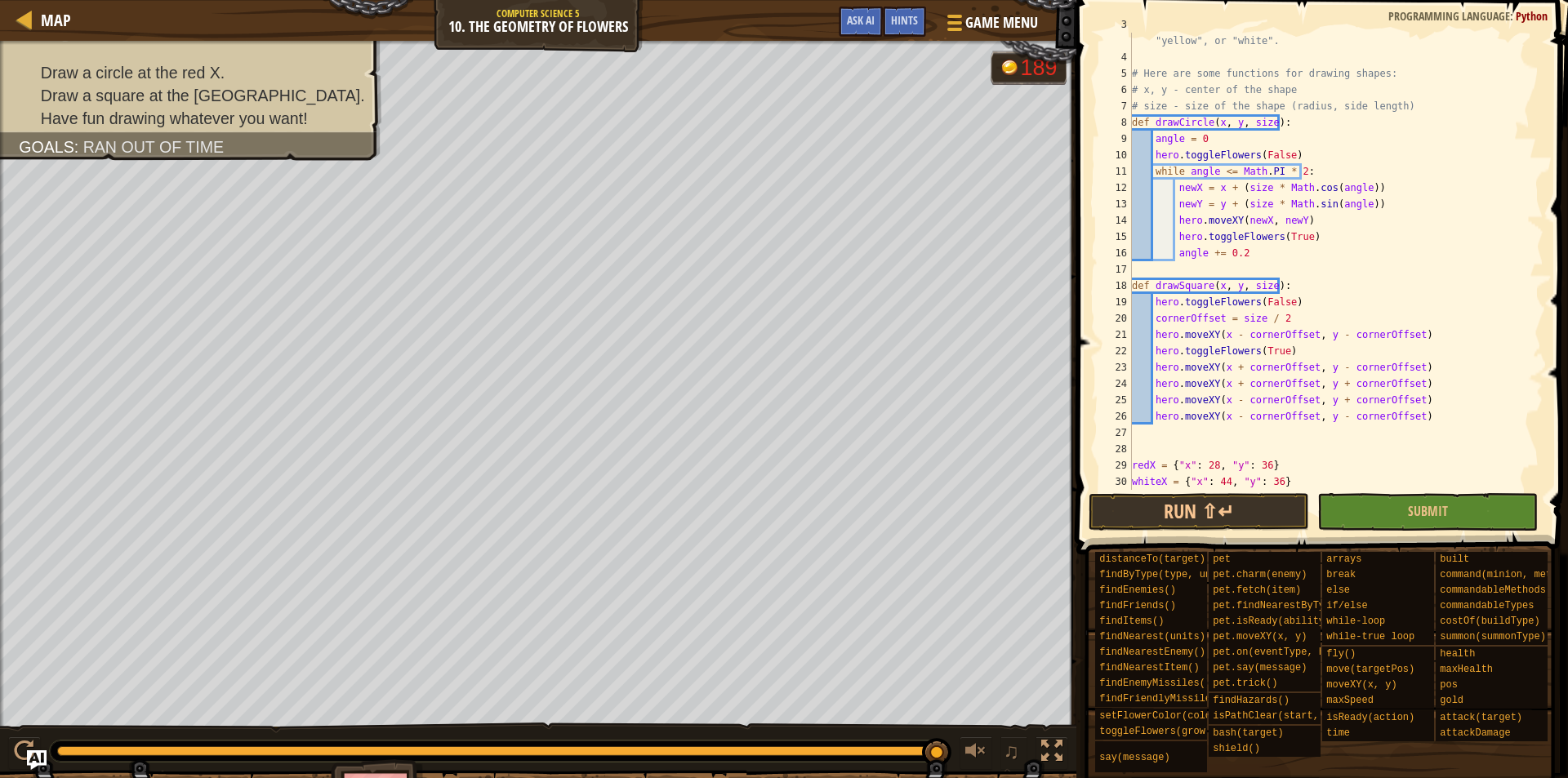
scroll to position [196, 0]
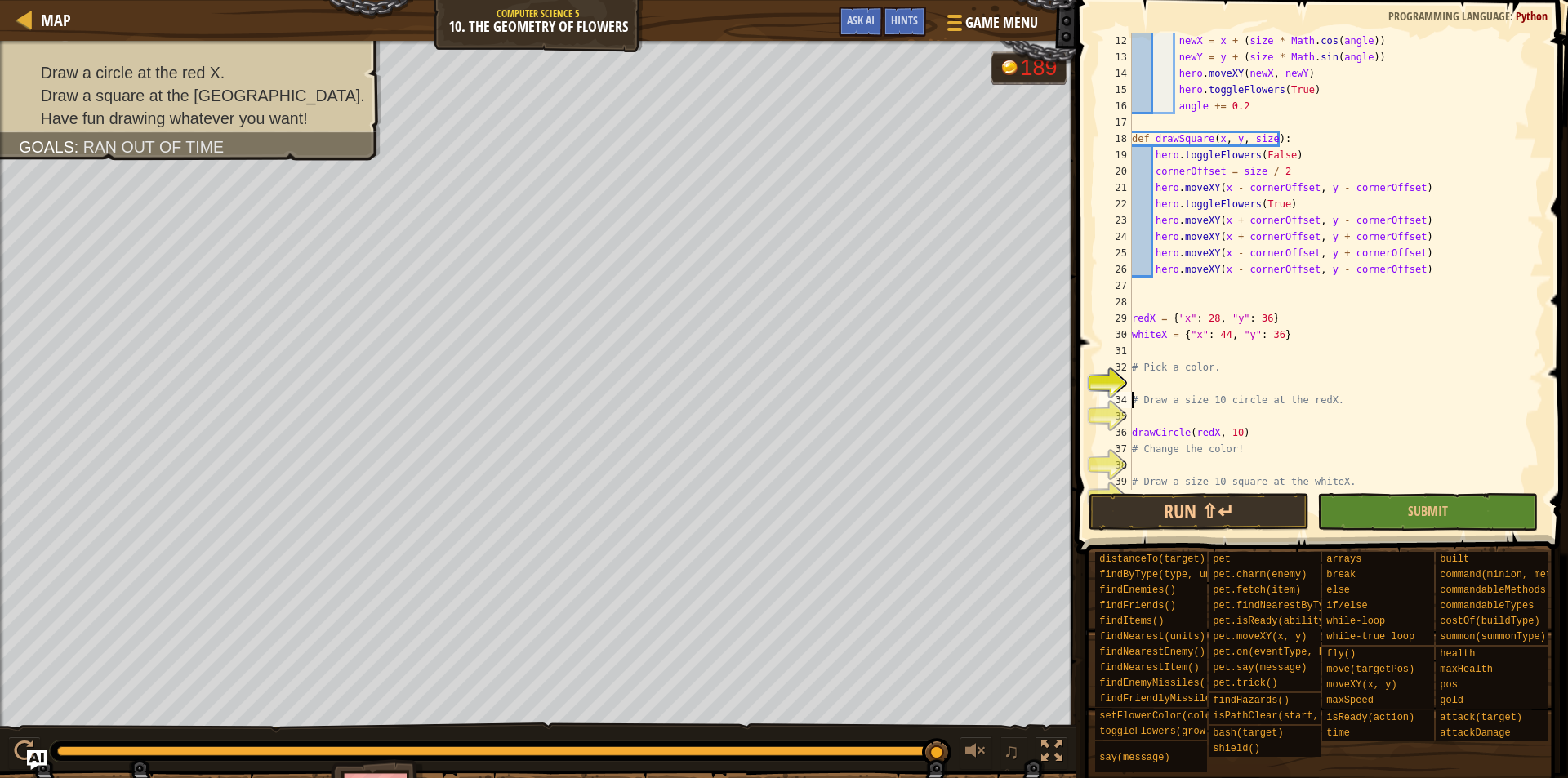
click at [1169, 374] on div "newX = x + ( size * Math . cos ( angle )) newY = y + ( size * Math . sin ( angl…" at bounding box center [1329, 277] width 401 height 490
type textarea "# Pick a color."
click at [1168, 380] on div "newX = x + ( size * Math . cos ( angle )) newY = y + ( size * Math . sin ( angl…" at bounding box center [1329, 277] width 401 height 490
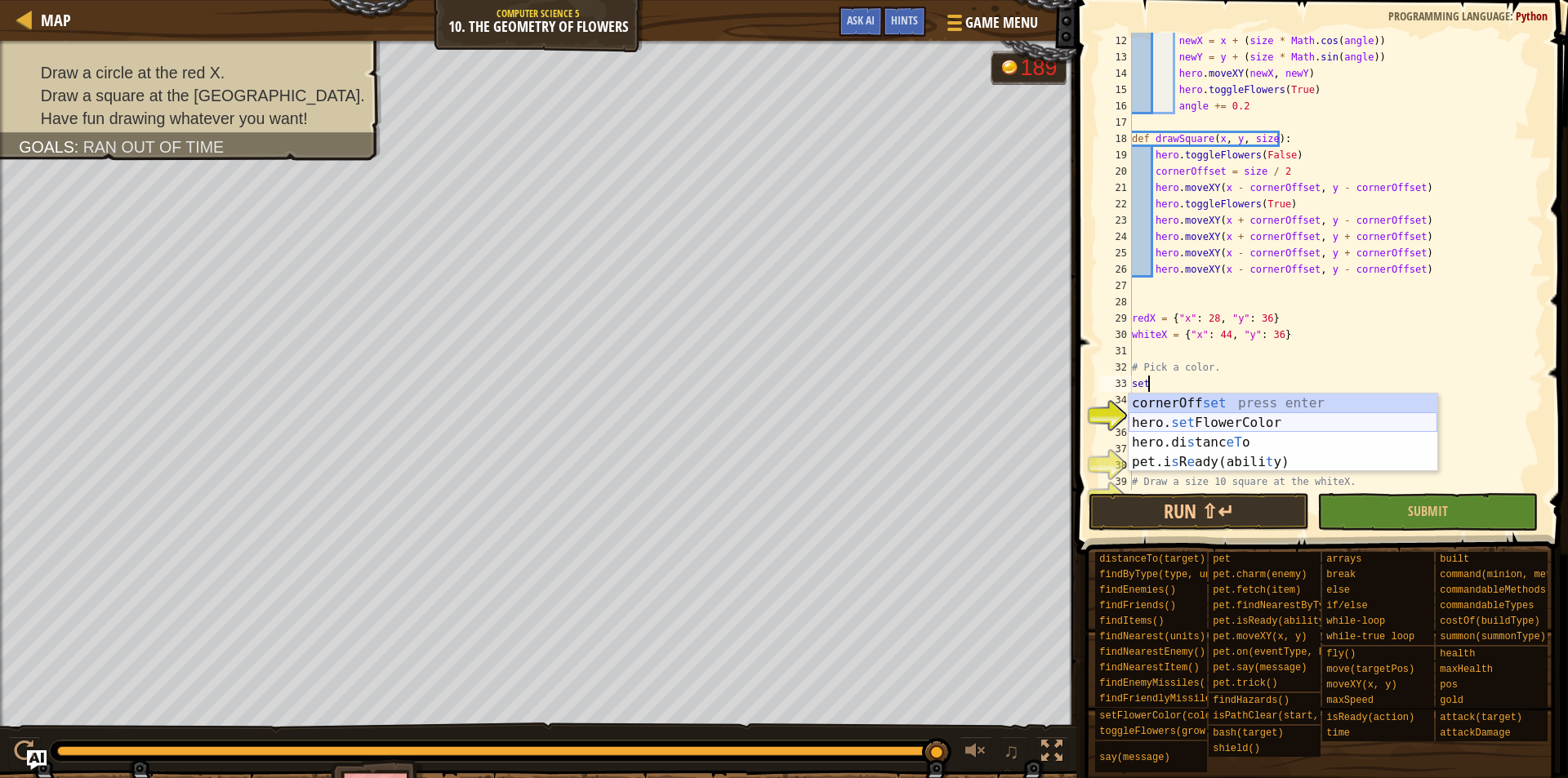
click at [1189, 424] on div "cornerOff set press enter hero. set FlowerColor press enter hero.di s tanc eT o…" at bounding box center [1283, 452] width 309 height 118
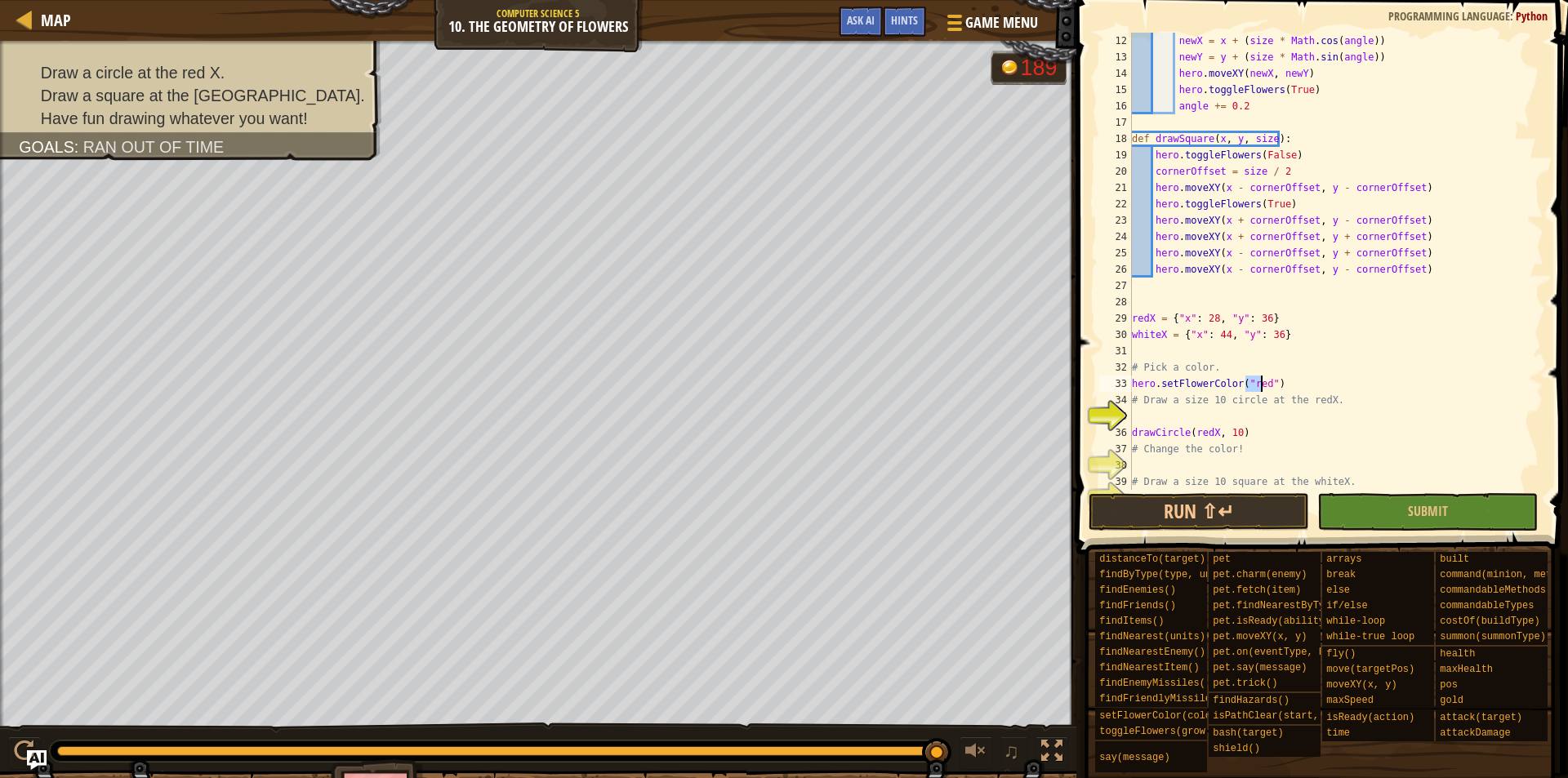
click at [1216, 396] on div "newX = x + ( size * Math . cos ( angle )) newY = y + ( size * Math . sin ( angl…" at bounding box center [1329, 277] width 401 height 490
type textarea "# Draw a size 10 circle at the redX."
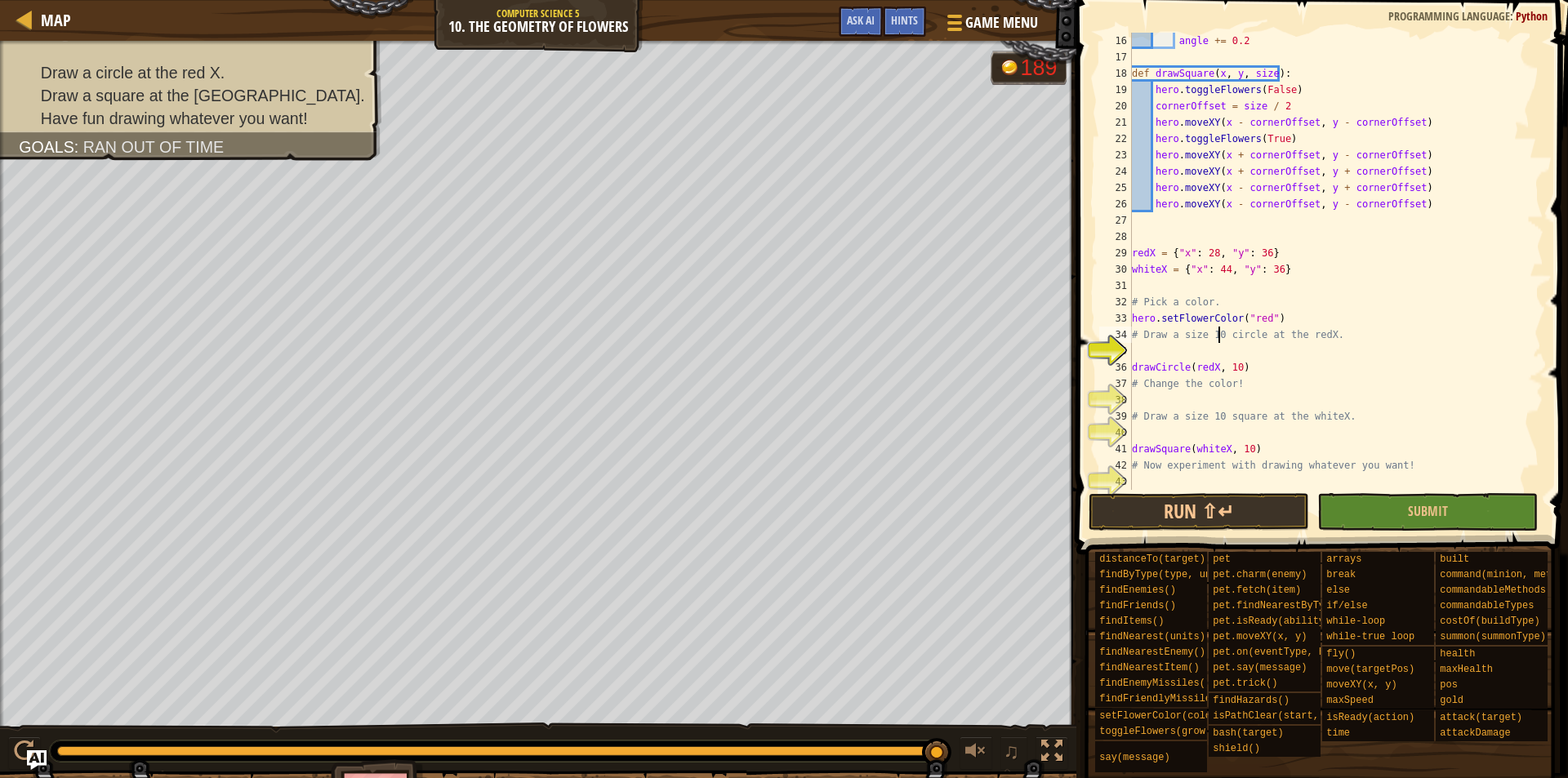
click at [1188, 404] on div "angle += 0.2 def drawSquare ( x , y , size ) : hero . toggleFlowers ( False ) c…" at bounding box center [1329, 277] width 401 height 490
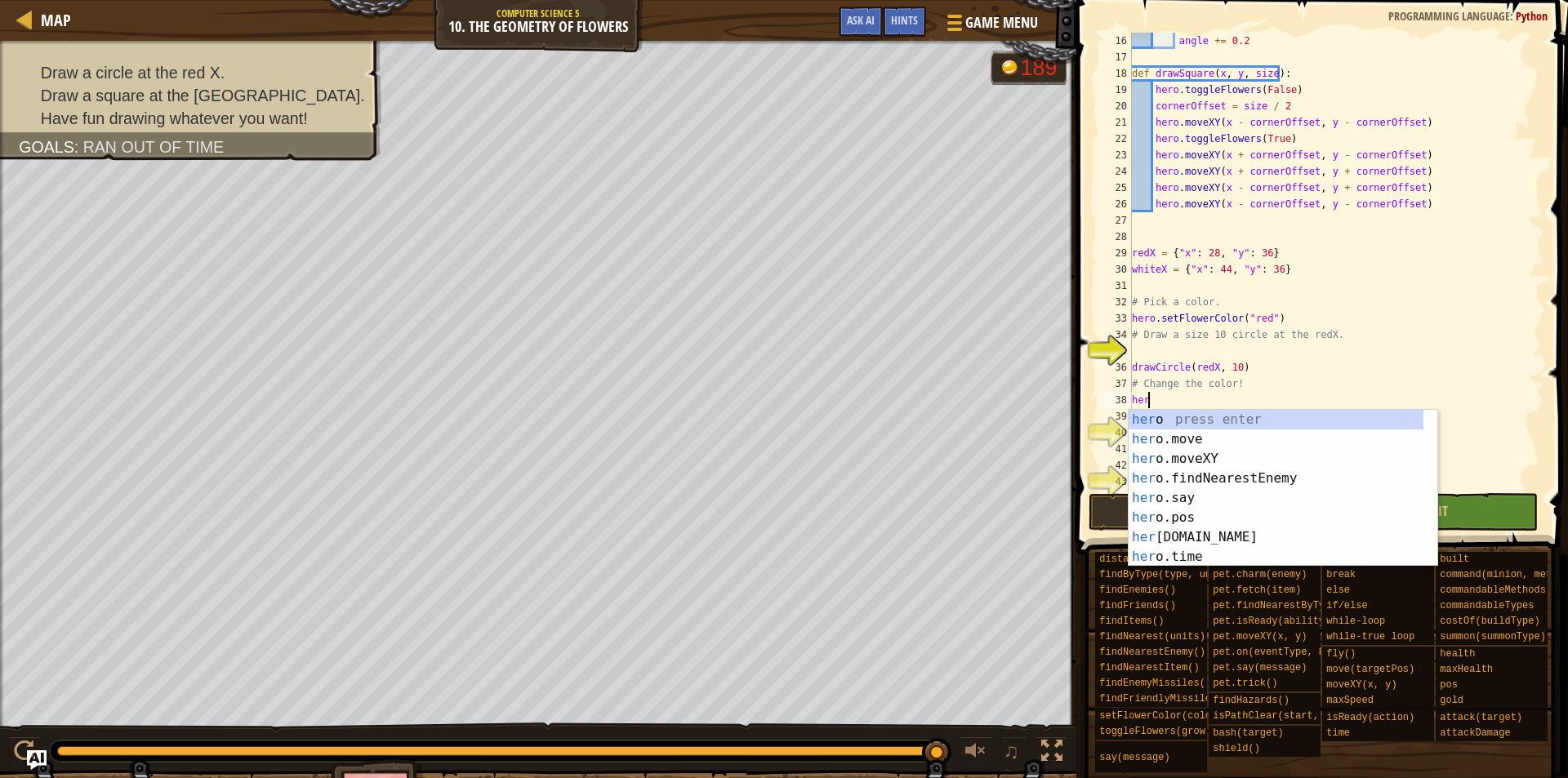
scroll to position [8, 1]
click at [1201, 418] on div "her o. se tFlowerColor press enter her o. s hi e ld press enter her o.i s [PERS…" at bounding box center [1276, 507] width 295 height 196
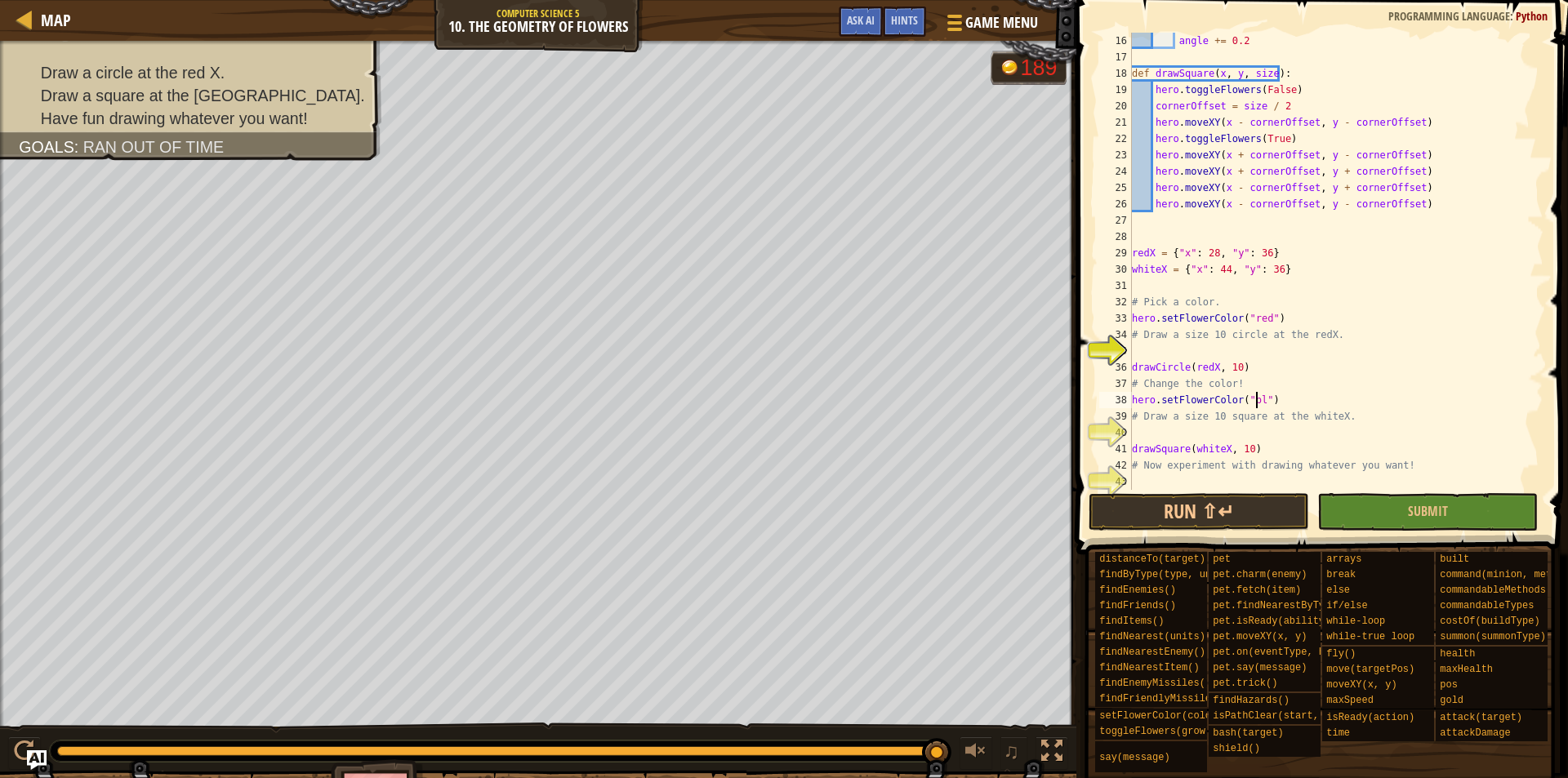
scroll to position [8, 10]
click at [1249, 361] on div "angle += 0.2 def drawSquare ( x , y , size ) : hero . toggleFlowers ( False ) c…" at bounding box center [1329, 277] width 401 height 490
type textarea "drawCircle(redX, 10)"
click at [1273, 432] on div "angle += 0.2 def drawSquare ( x , y , size ) : hero . toggleFlowers ( False ) c…" at bounding box center [1329, 277] width 401 height 490
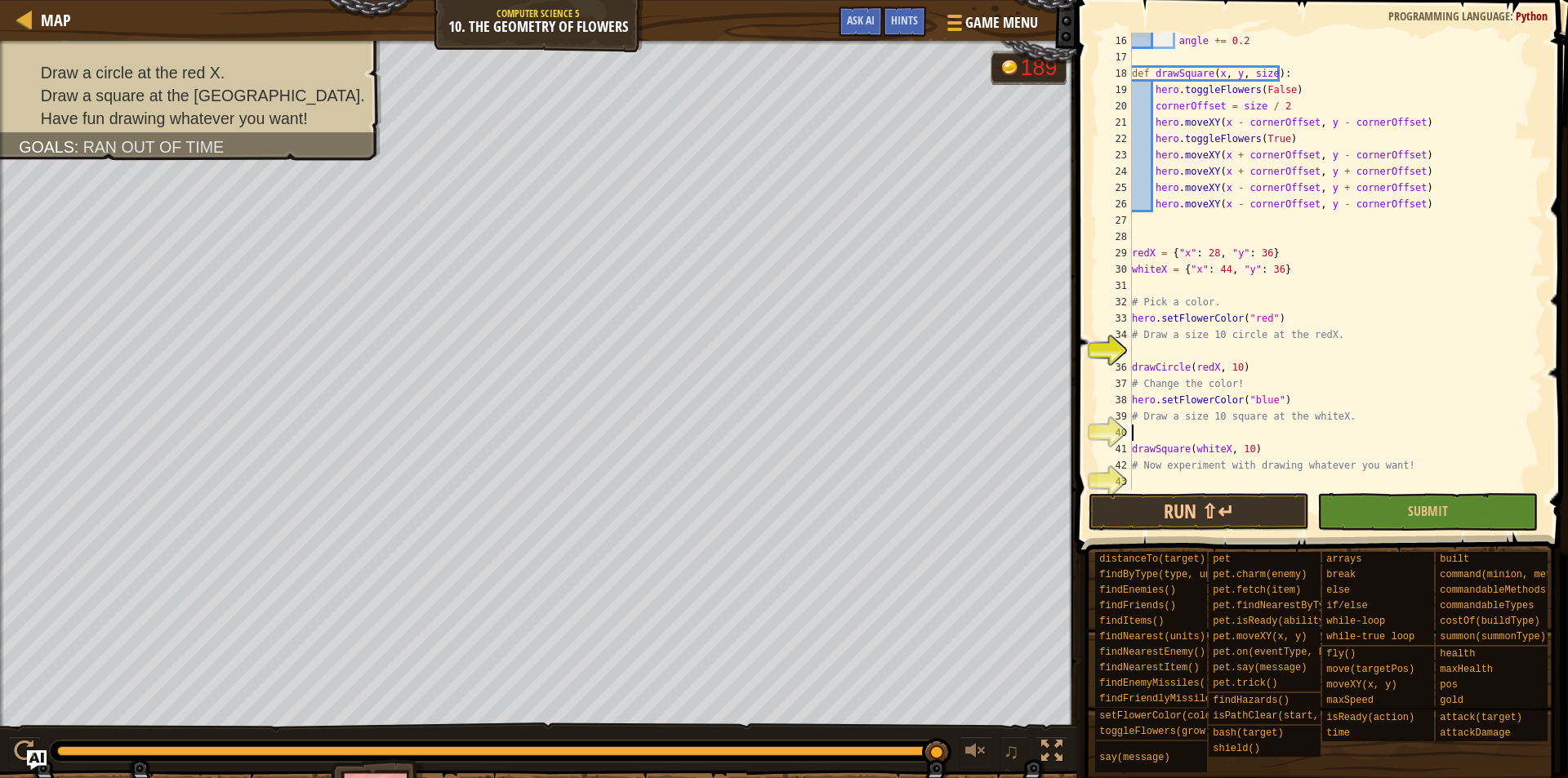
scroll to position [8, 0]
click at [1262, 476] on div "angle += 0.2 def drawSquare ( x , y , size ) : hero . toggleFlowers ( False ) c…" at bounding box center [1329, 277] width 401 height 490
click at [1200, 497] on button "Run ⇧↵" at bounding box center [1199, 511] width 221 height 37
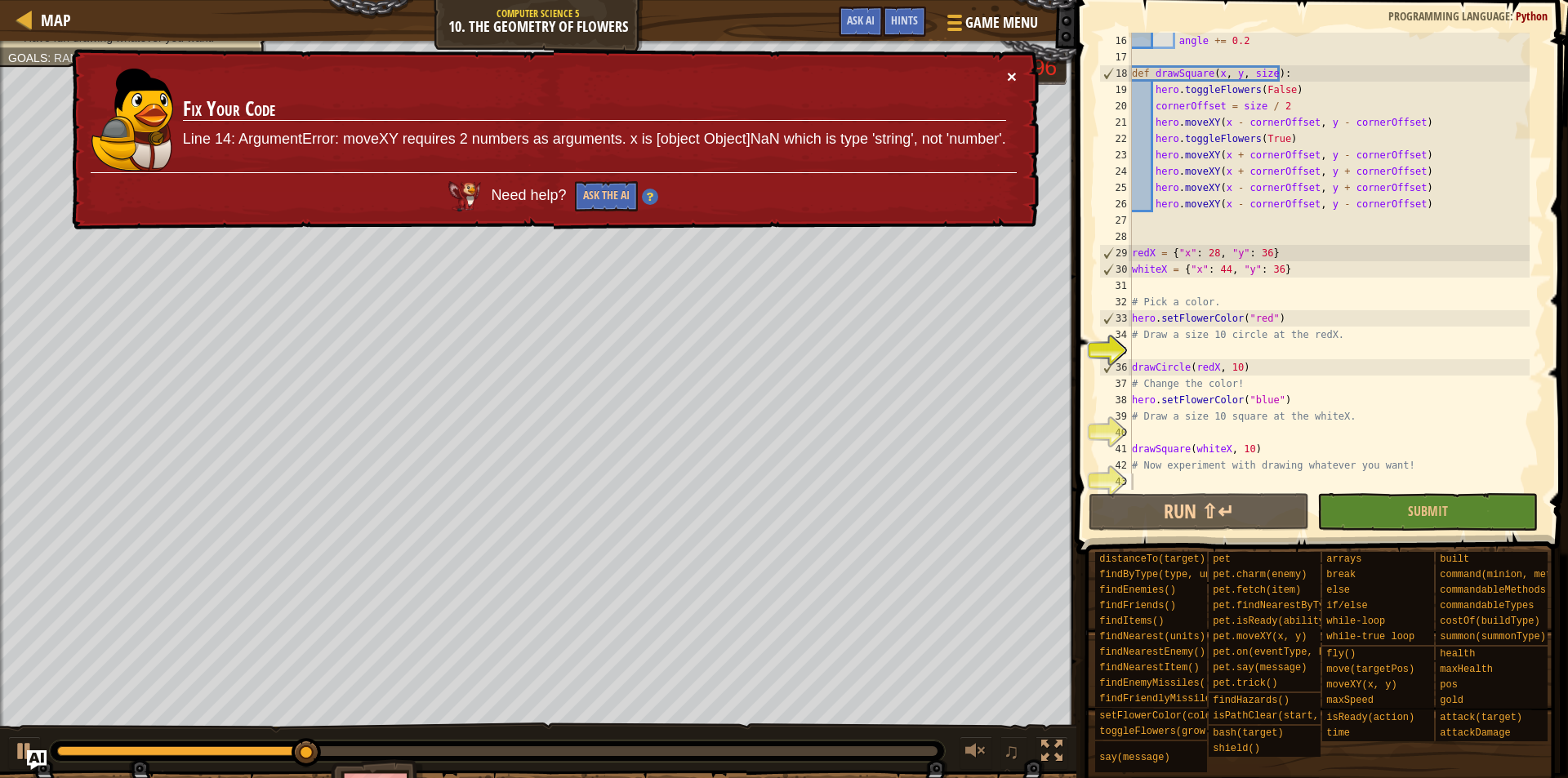
click at [1012, 73] on button "×" at bounding box center [1014, 82] width 10 height 17
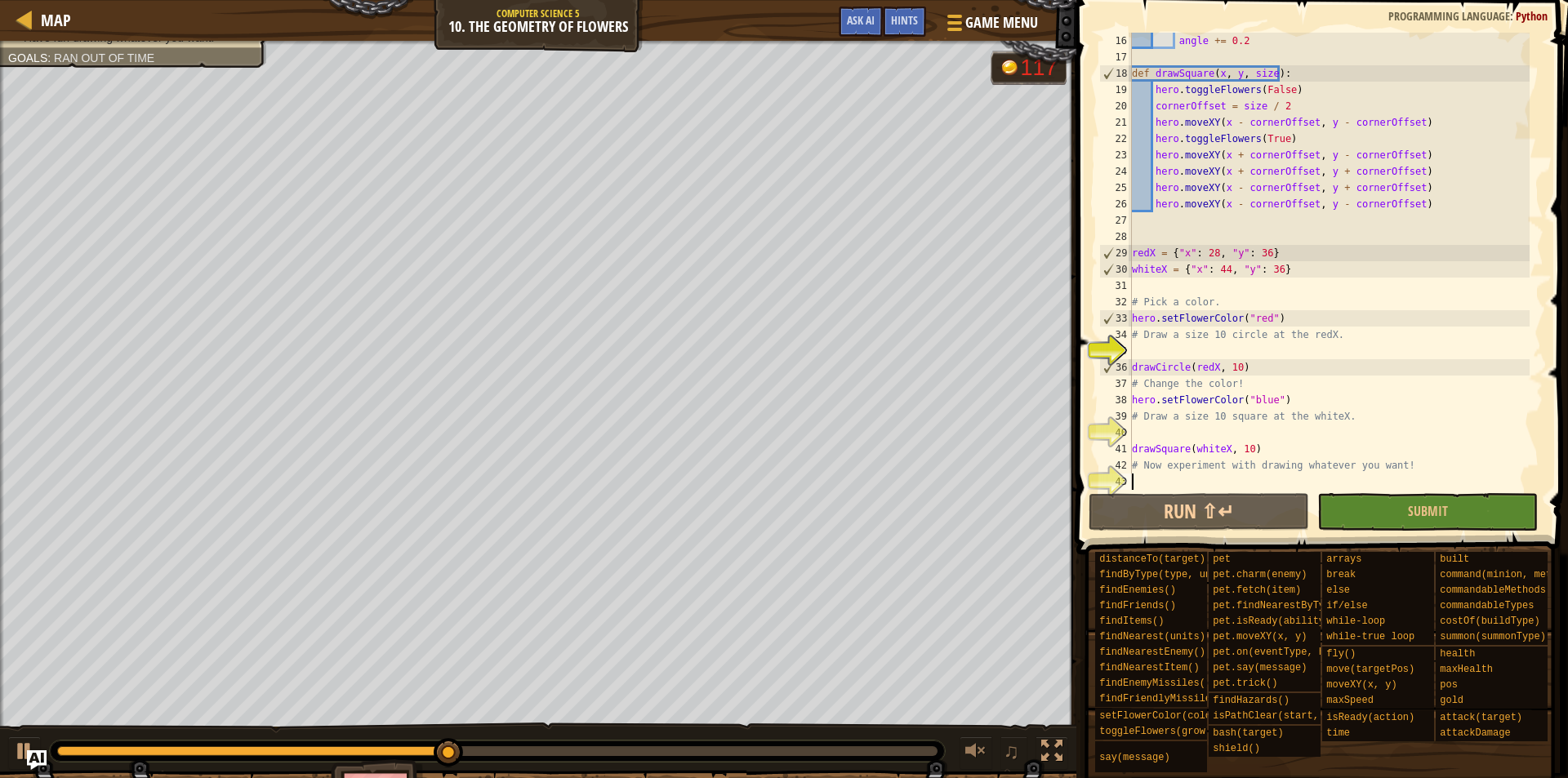
click at [1211, 367] on div "angle += 0.2 def drawSquare ( x , y , size ) : hero . toggleFlowers ( False ) c…" at bounding box center [1329, 277] width 401 height 490
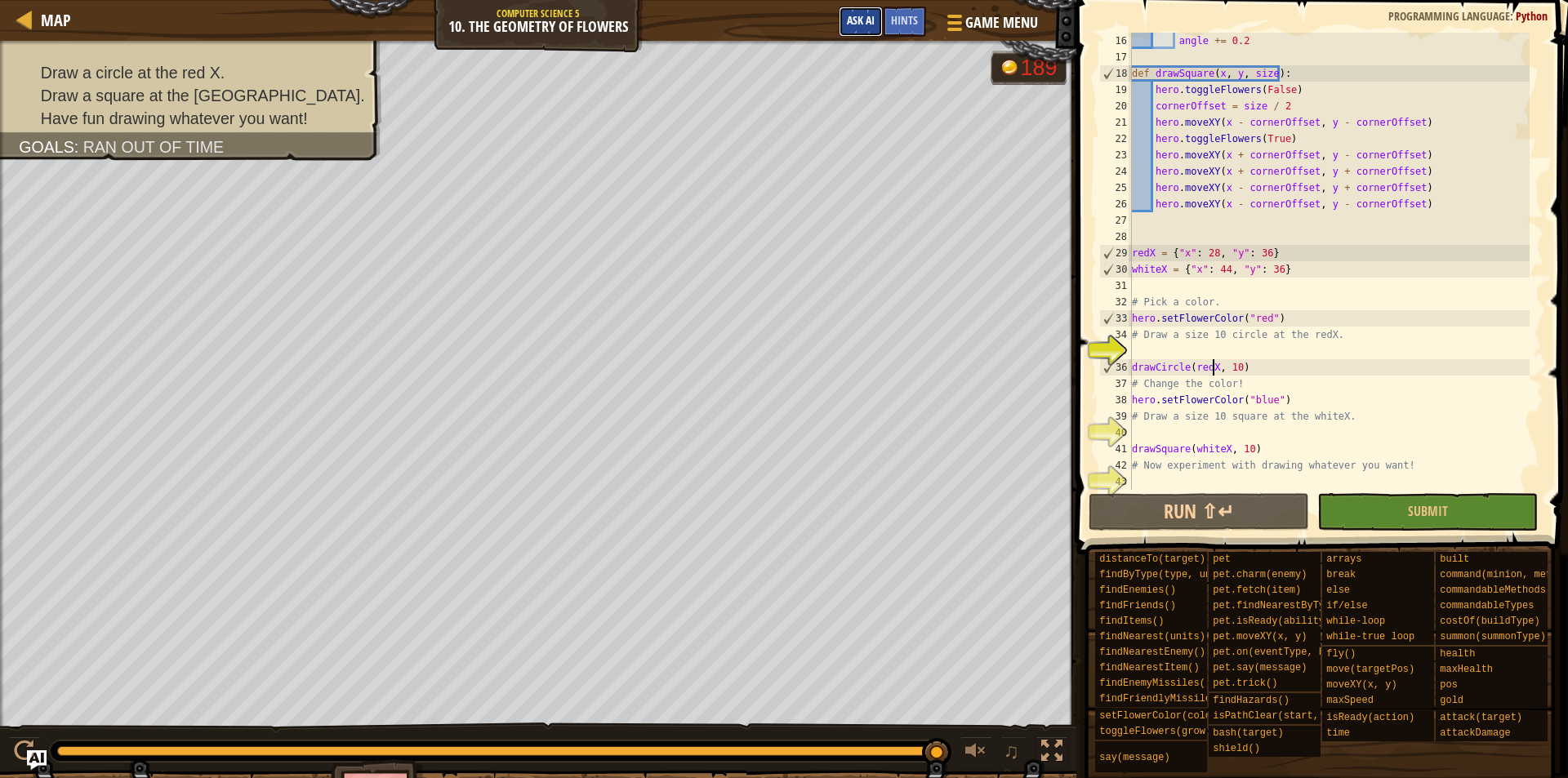
click at [860, 28] on button "Ask AI" at bounding box center [861, 22] width 44 height 30
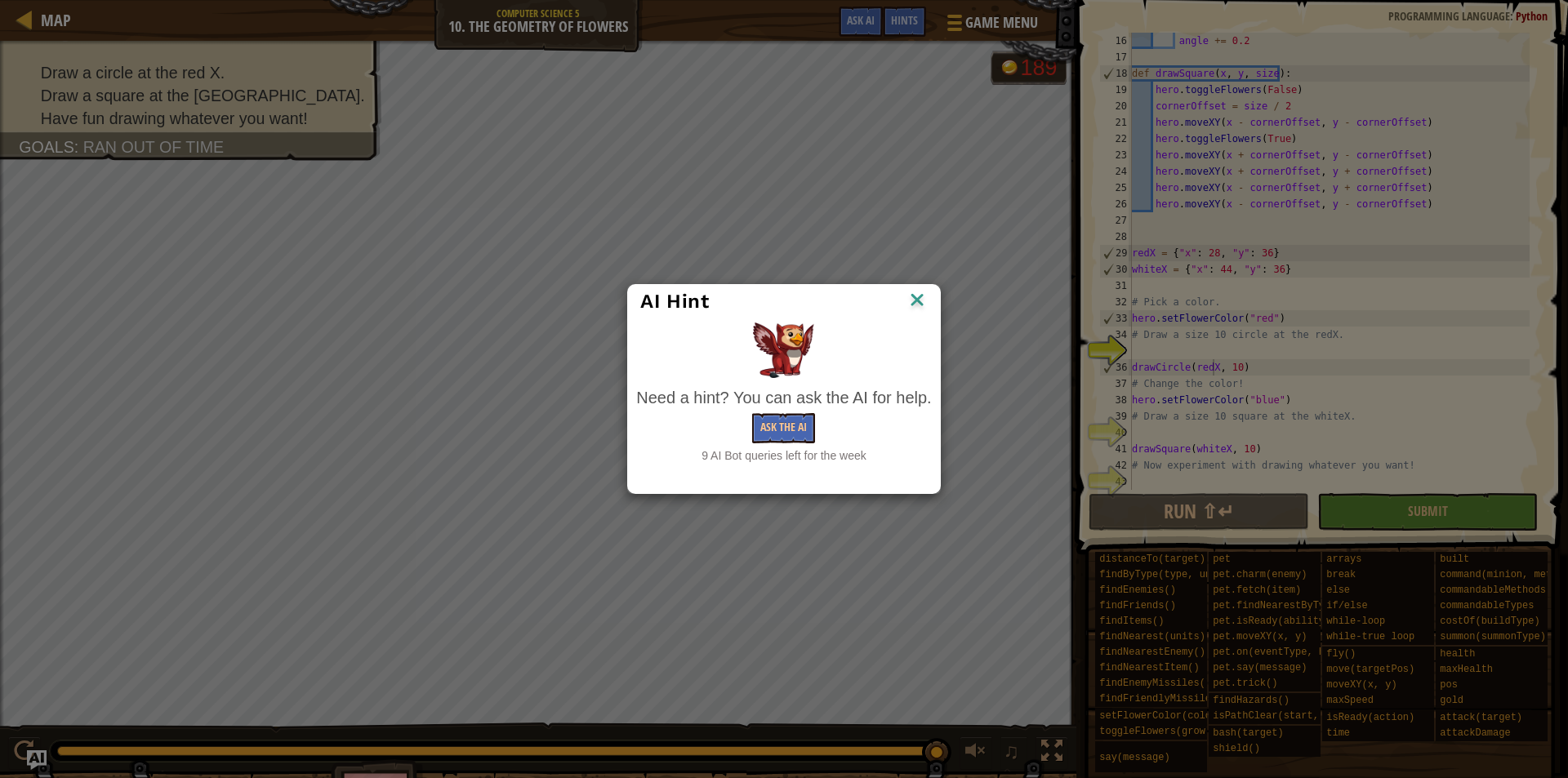
click at [923, 302] on img at bounding box center [917, 301] width 22 height 24
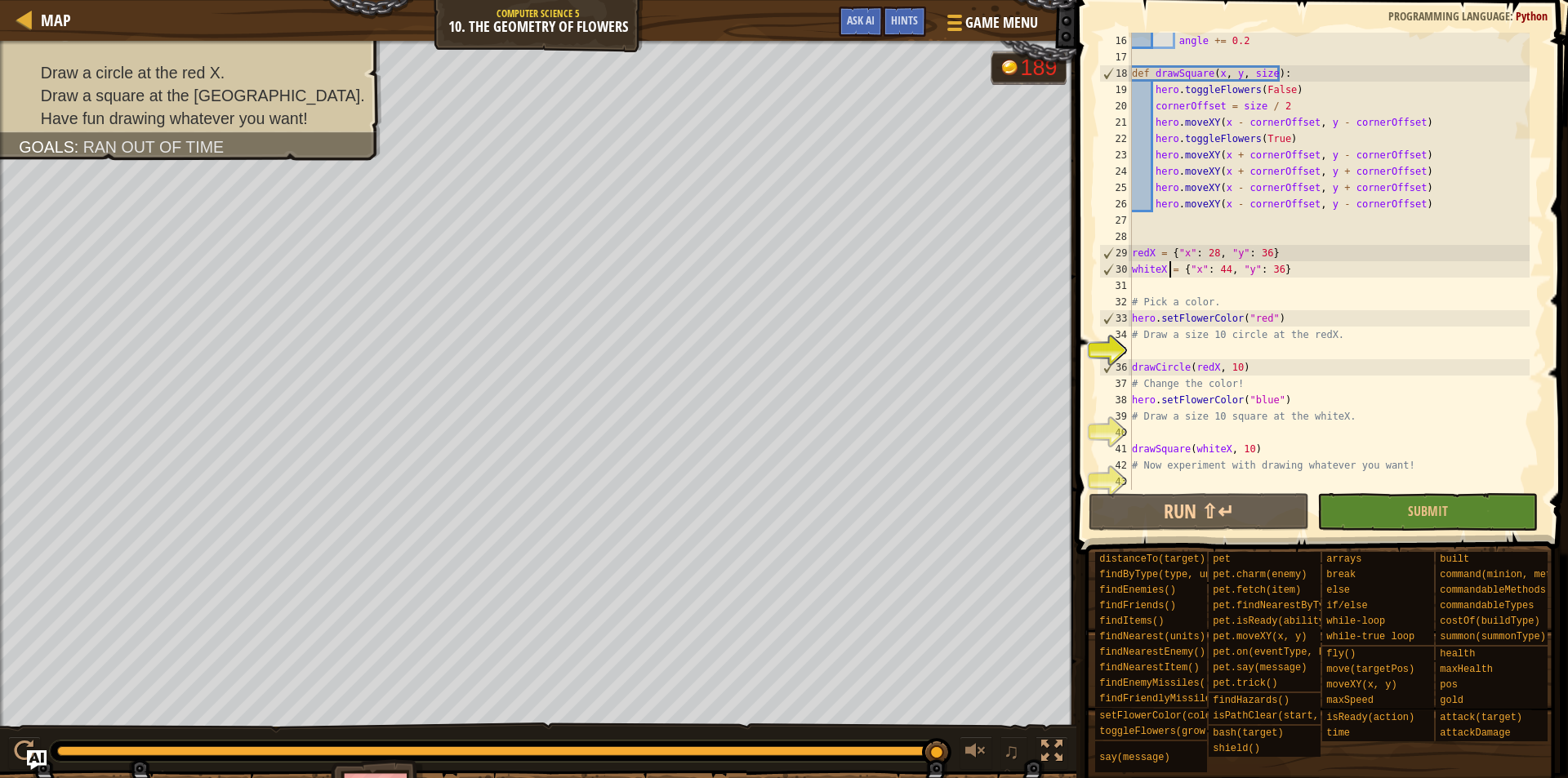
click at [1171, 277] on div "angle += 0.2 def drawSquare ( x , y , size ) : hero . toggleFlowers ( False ) c…" at bounding box center [1329, 277] width 401 height 490
click at [1333, 503] on button "Submit" at bounding box center [1427, 511] width 221 height 37
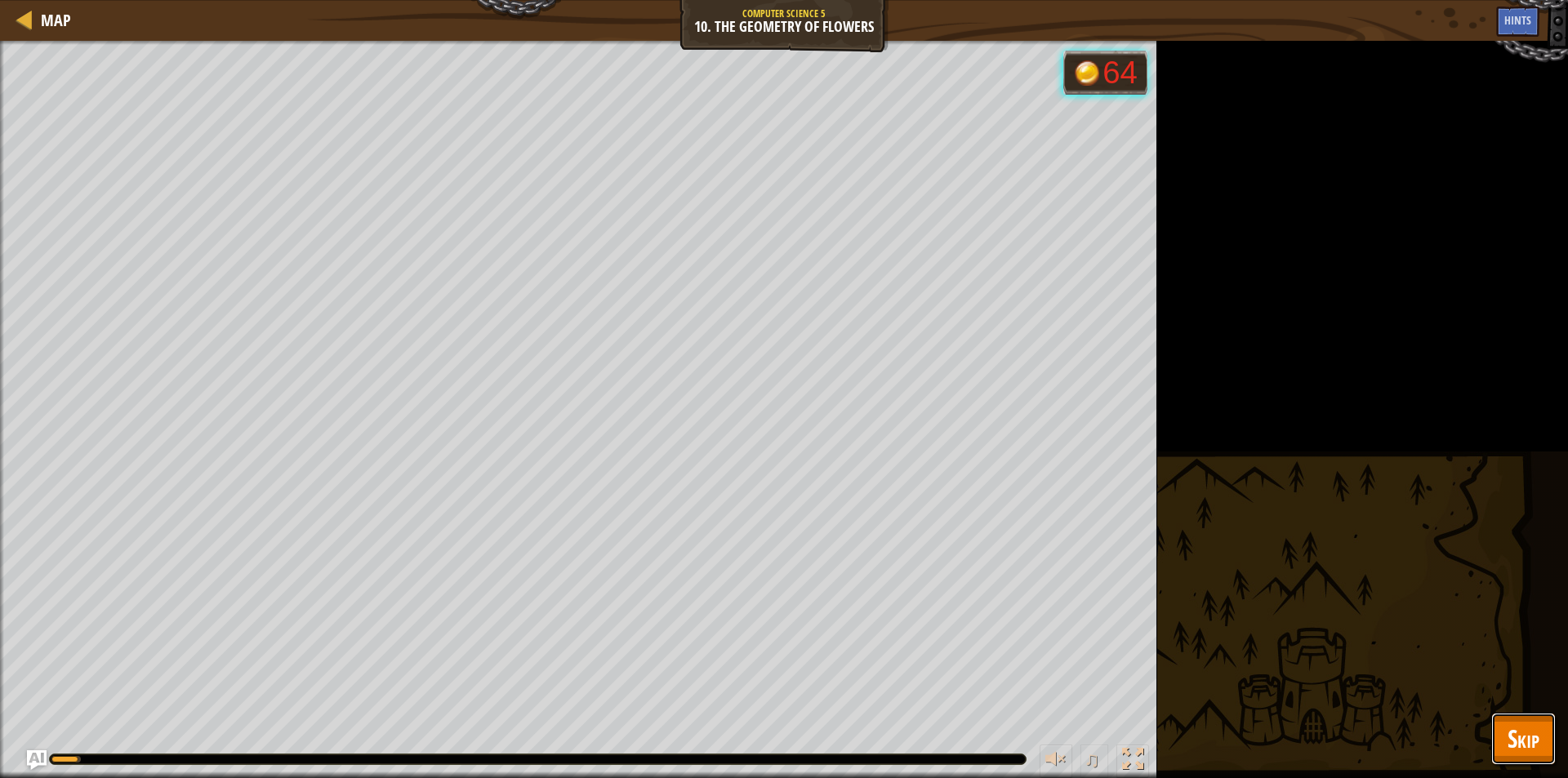
click at [1514, 723] on span "Skip" at bounding box center [1524, 738] width 32 height 34
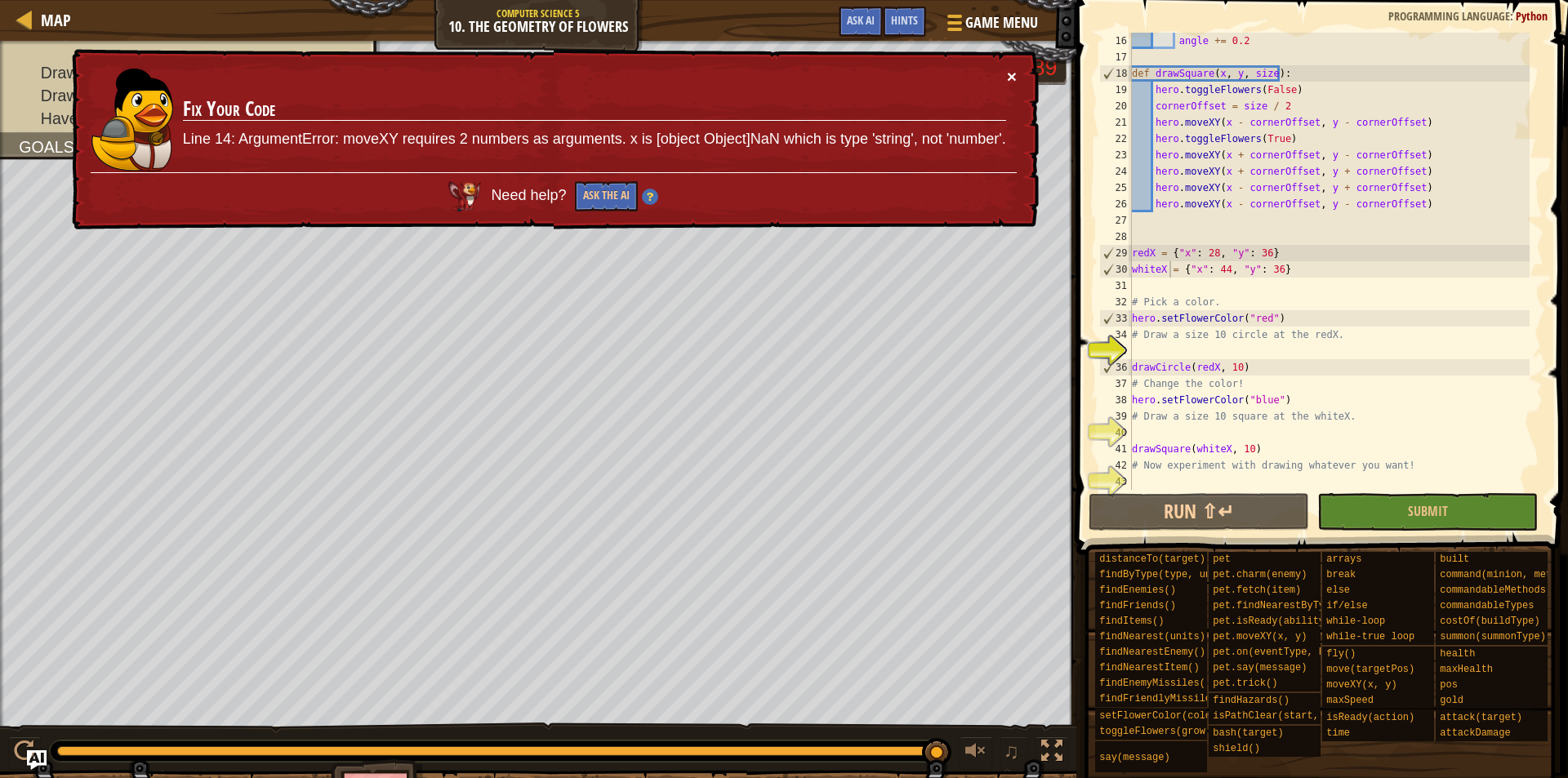
click at [1014, 77] on button "×" at bounding box center [1012, 76] width 10 height 17
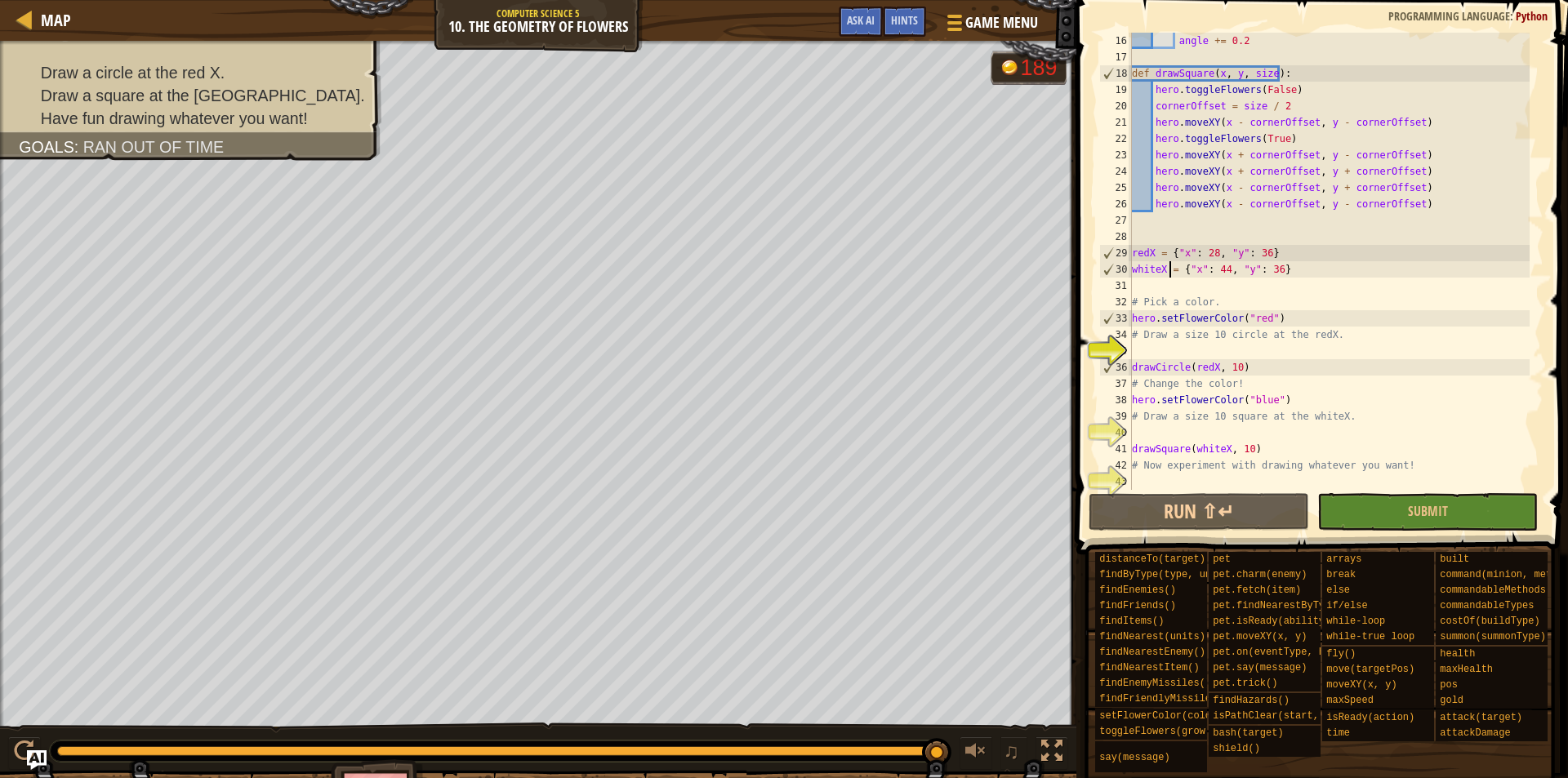
click at [1213, 369] on div "angle += 0.2 def drawSquare ( x , y , size ) : hero . toggleFlowers ( False ) c…" at bounding box center [1329, 277] width 401 height 490
click at [389, 380] on div "copy 28, 36" at bounding box center [442, 388] width 138 height 33
click at [1192, 368] on div "angle += 0.2 def drawSquare ( x , y , size ) : hero . toggleFlowers ( False ) c…" at bounding box center [1329, 277] width 401 height 490
click at [1193, 368] on div "angle += 0.2 def drawSquare ( x , y , size ) : hero . toggleFlowers ( False ) c…" at bounding box center [1329, 261] width 401 height 457
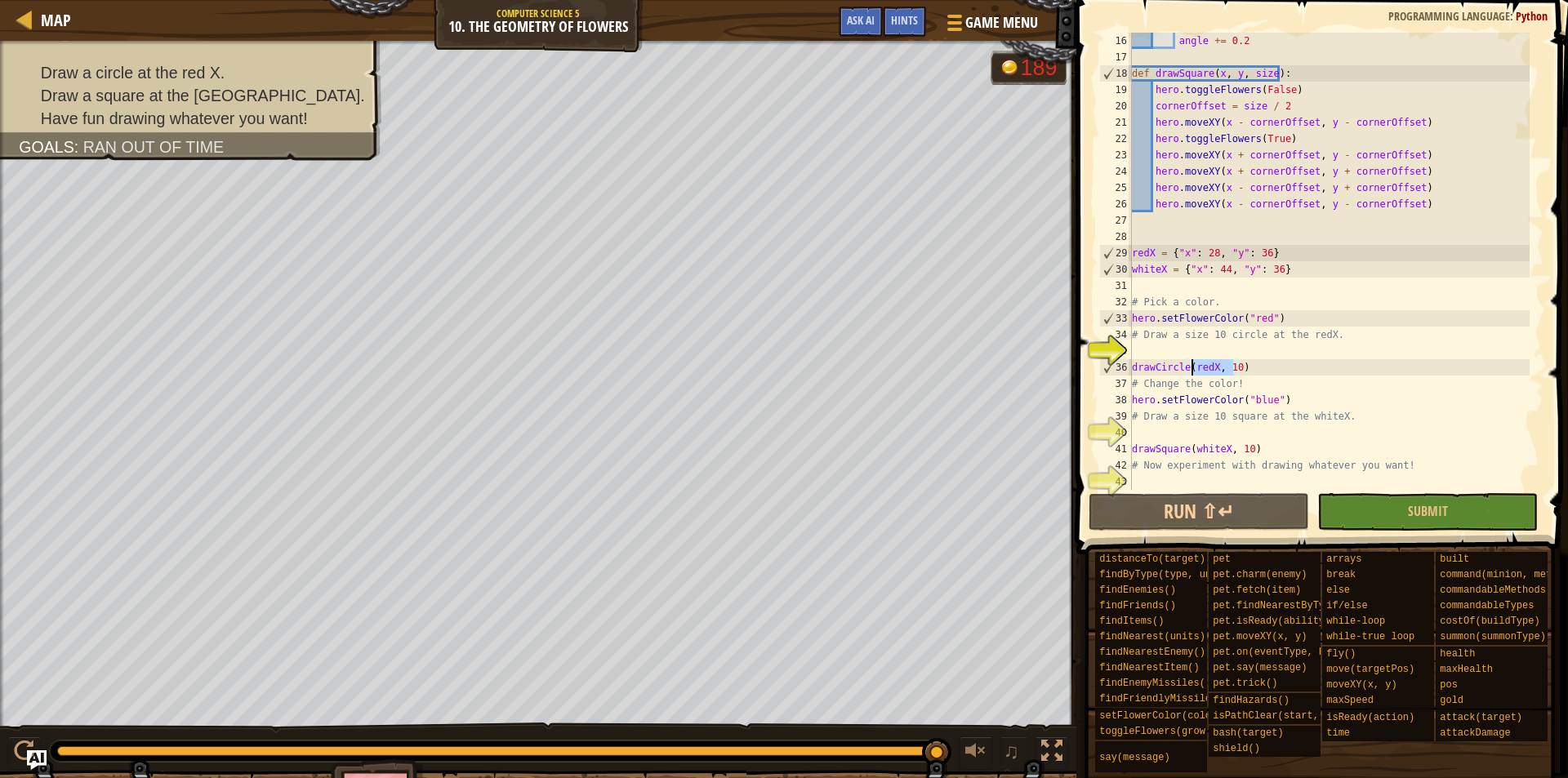
drag, startPoint x: 1191, startPoint y: 368, endPoint x: 1201, endPoint y: 368, distance: 10.0
click at [1201, 368] on div "angle += 0.2 def drawSquare ( x , y , size ) : hero . toggleFlowers ( False ) c…" at bounding box center [1329, 277] width 401 height 490
click at [1208, 366] on div "angle += 0.2 def drawSquare ( x , y , size ) : hero . toggleFlowers ( False ) c…" at bounding box center [1329, 261] width 401 height 457
drag, startPoint x: 1212, startPoint y: 366, endPoint x: 1194, endPoint y: 367, distance: 18.0
click at [1194, 367] on div "angle += 0.2 def drawSquare ( x , y , size ) : hero . toggleFlowers ( False ) c…" at bounding box center [1329, 277] width 401 height 490
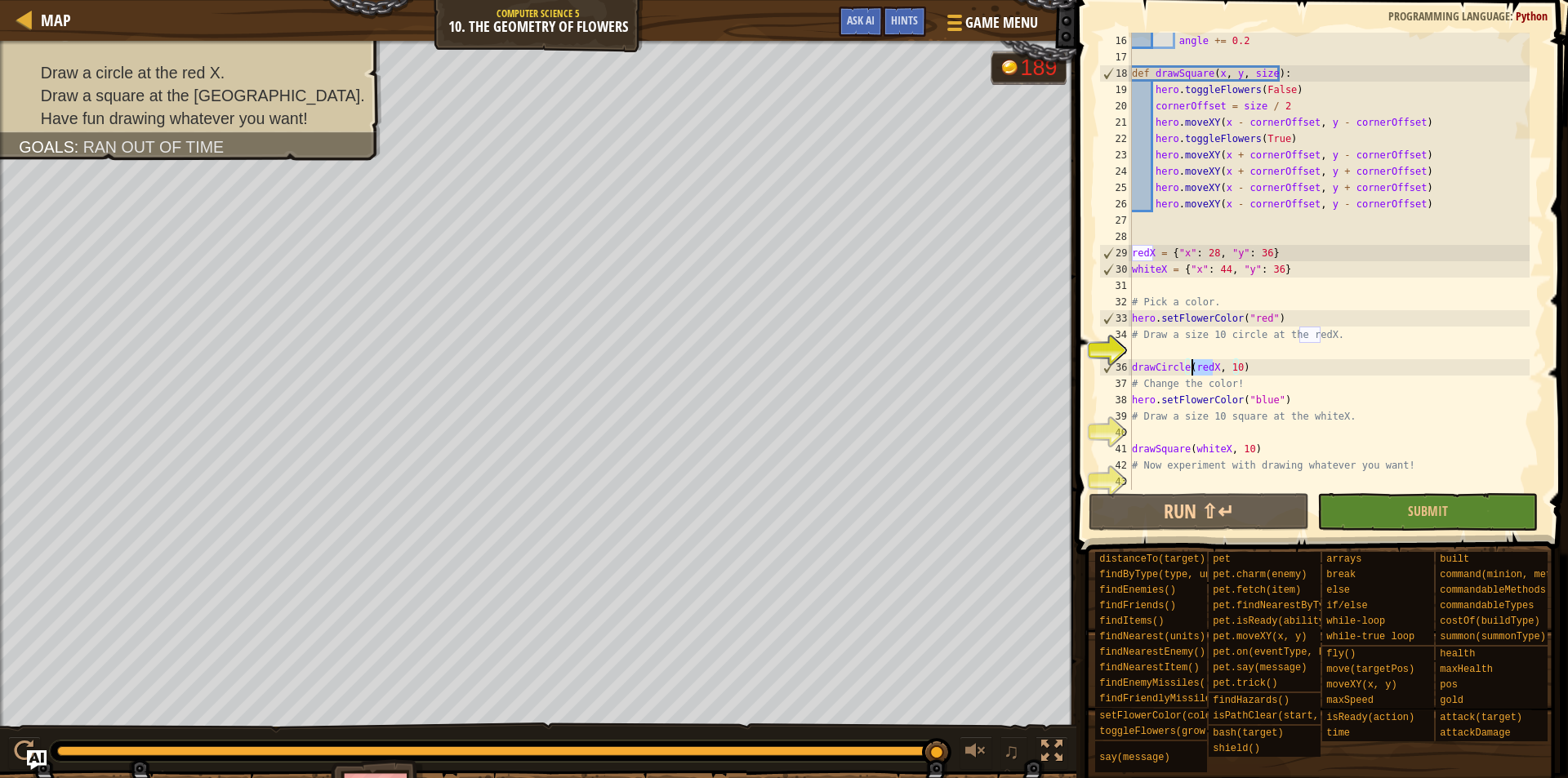
paste textarea "28, 36"
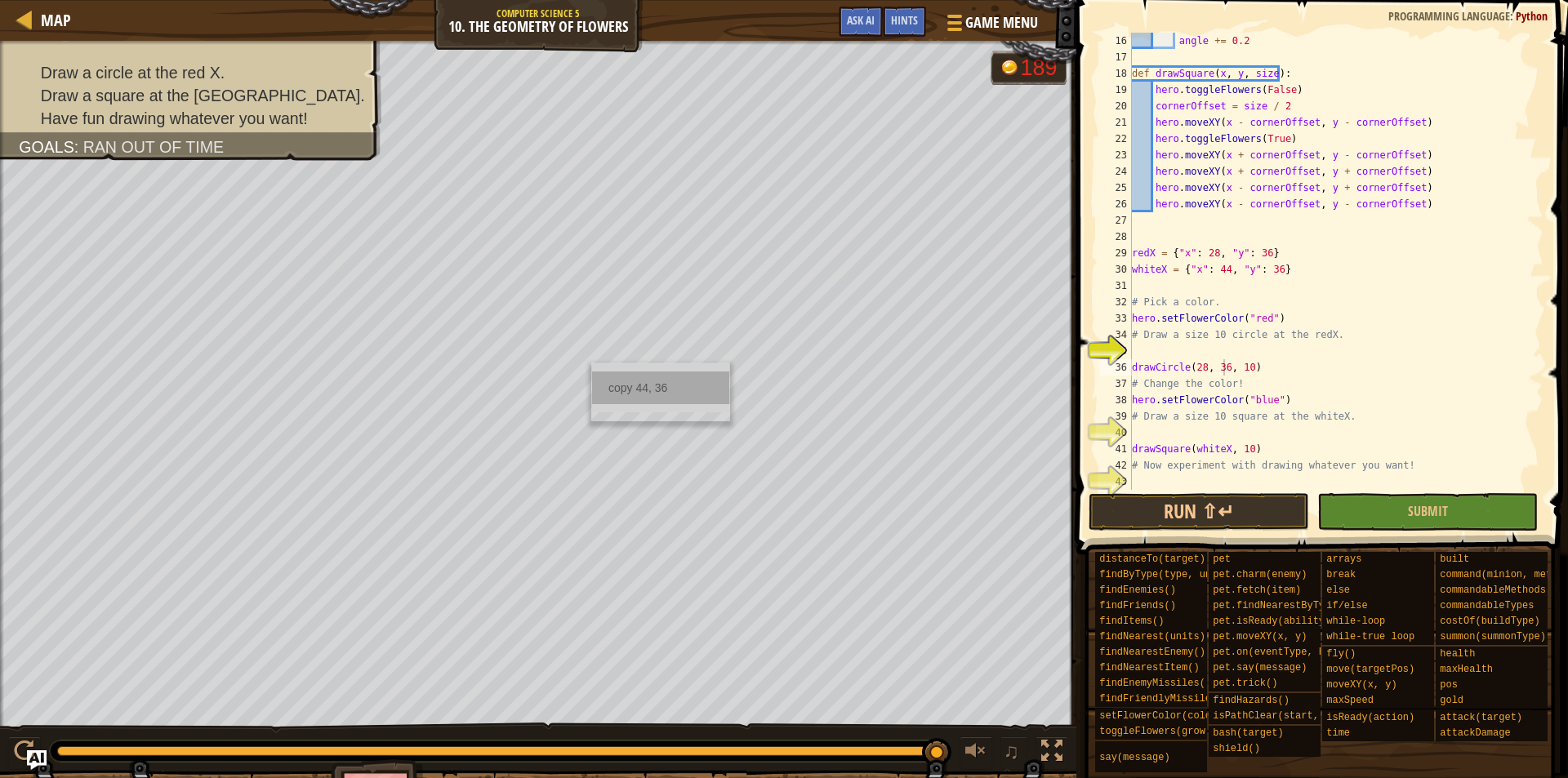
click at [607, 384] on div "copy 44, 36" at bounding box center [661, 388] width 138 height 33
drag, startPoint x: 1191, startPoint y: 449, endPoint x: 1224, endPoint y: 451, distance: 33.1
click at [1224, 451] on div "angle += 0.2 def drawSquare ( x , y , size ) : hero . toggleFlowers ( False ) c…" at bounding box center [1329, 277] width 401 height 490
paste textarea "44, 36"
click at [1283, 297] on div "angle += 0.2 def drawSquare ( x , y , size ) : hero . toggleFlowers ( False ) c…" at bounding box center [1329, 277] width 401 height 490
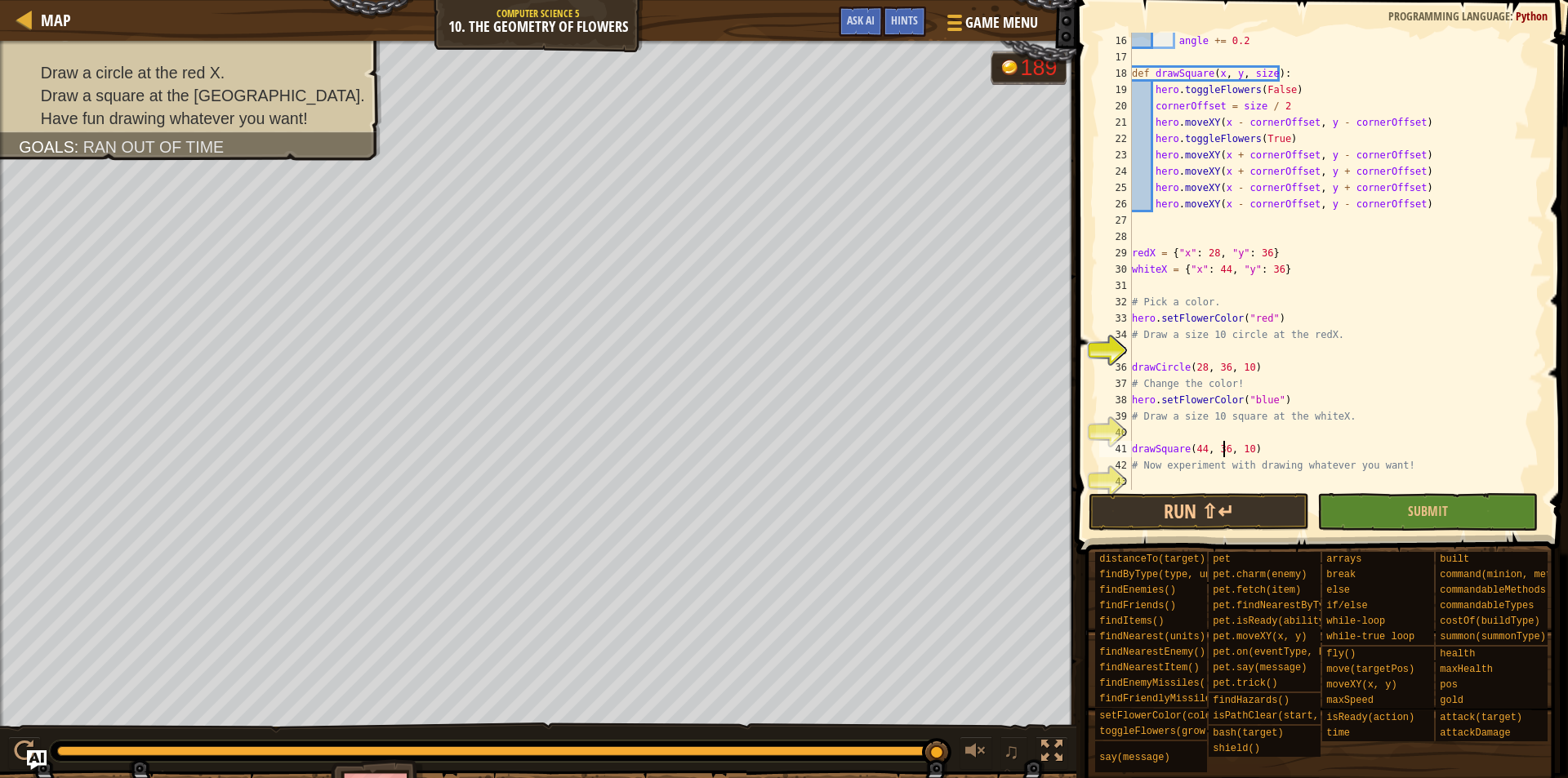
type textarea "# Pick a color."
click at [1350, 505] on button "Submit" at bounding box center [1427, 511] width 221 height 37
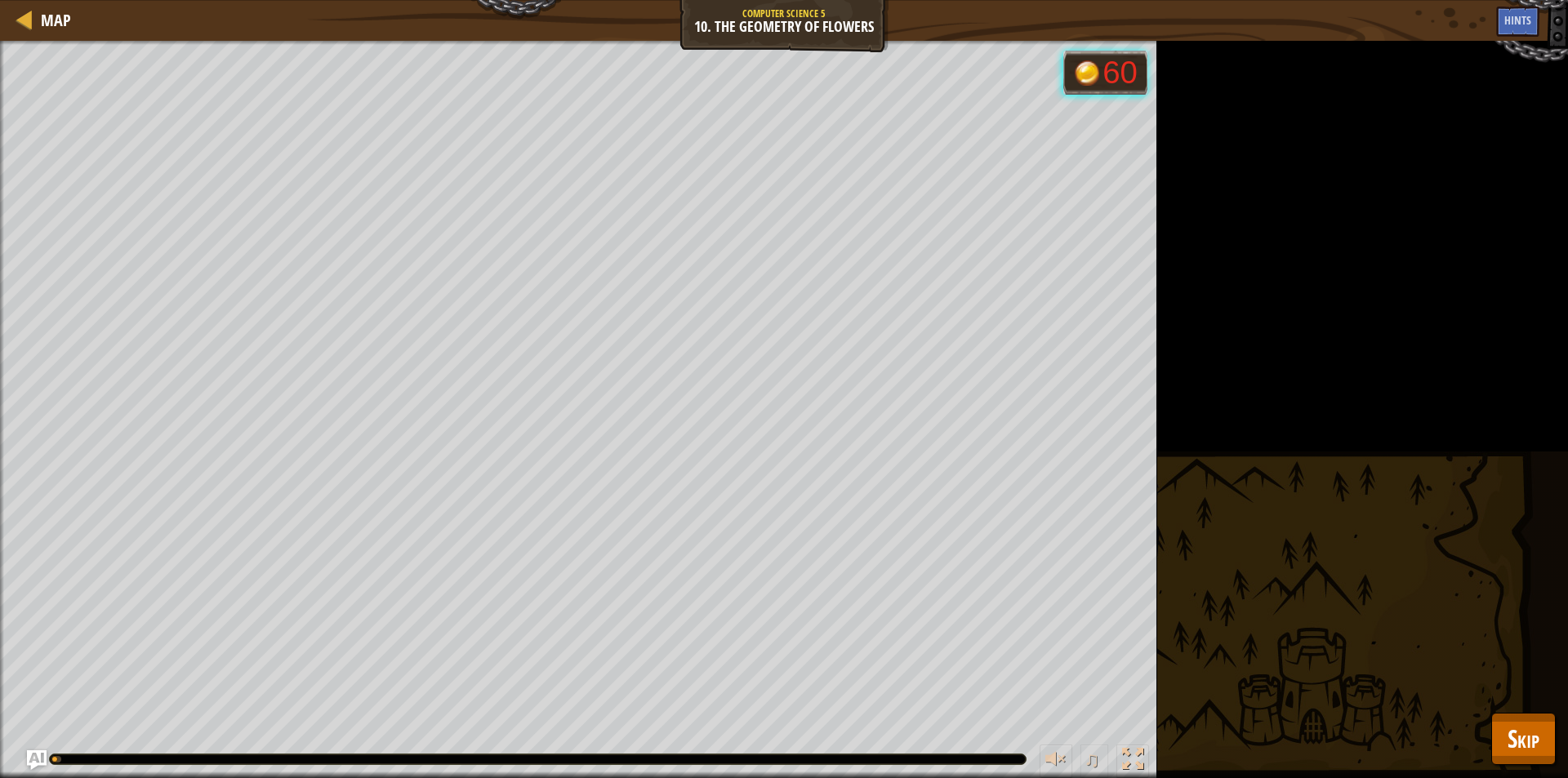
click at [1529, 728] on span "Skip" at bounding box center [1524, 738] width 32 height 34
click at [0, 0] on div "distanceTo(target) findByType(type, units) findEnemies() findFriends() findItem…" at bounding box center [0, 0] width 0 height 0
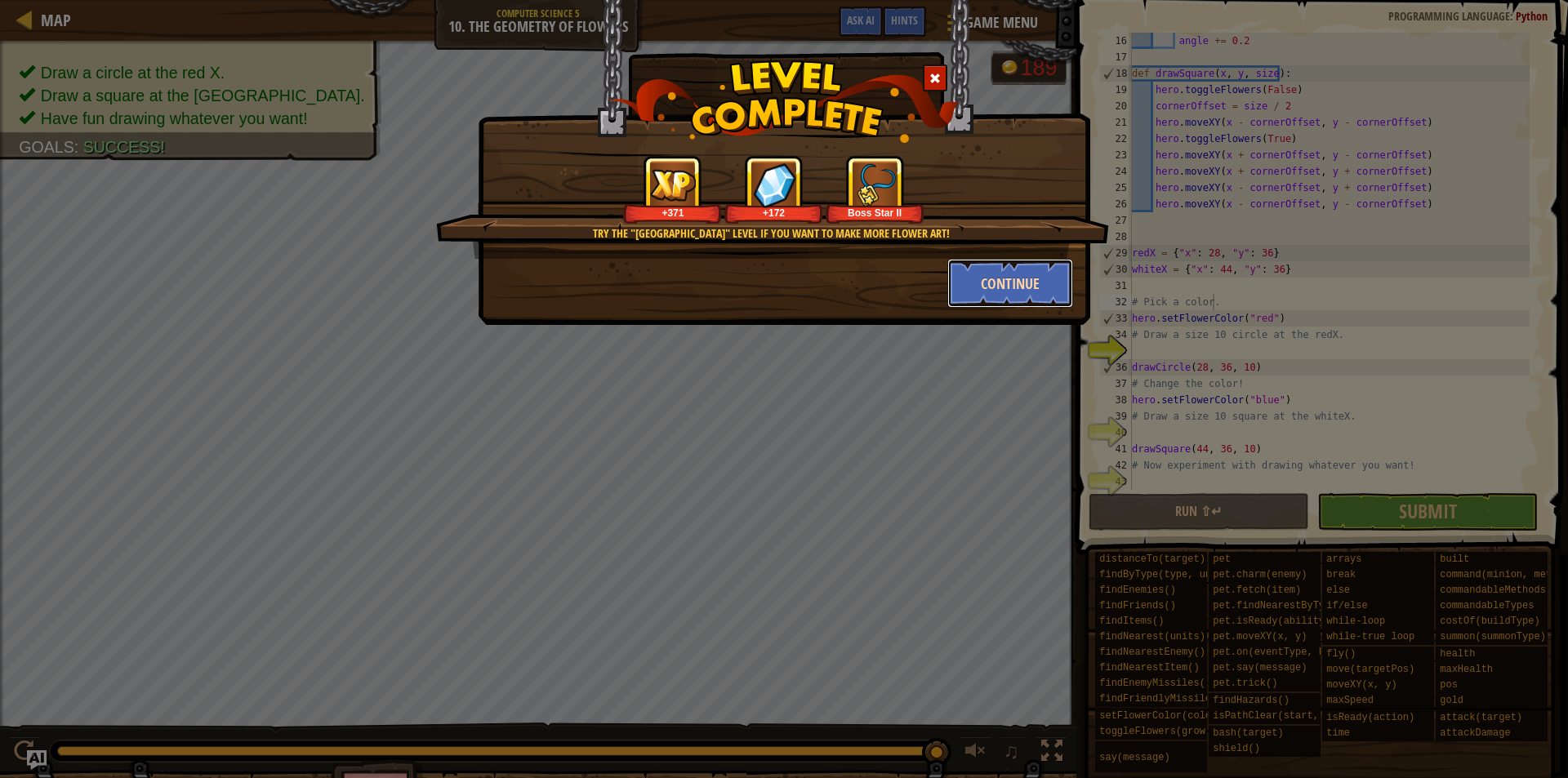
click at [991, 291] on button "Continue" at bounding box center [1011, 283] width 126 height 49
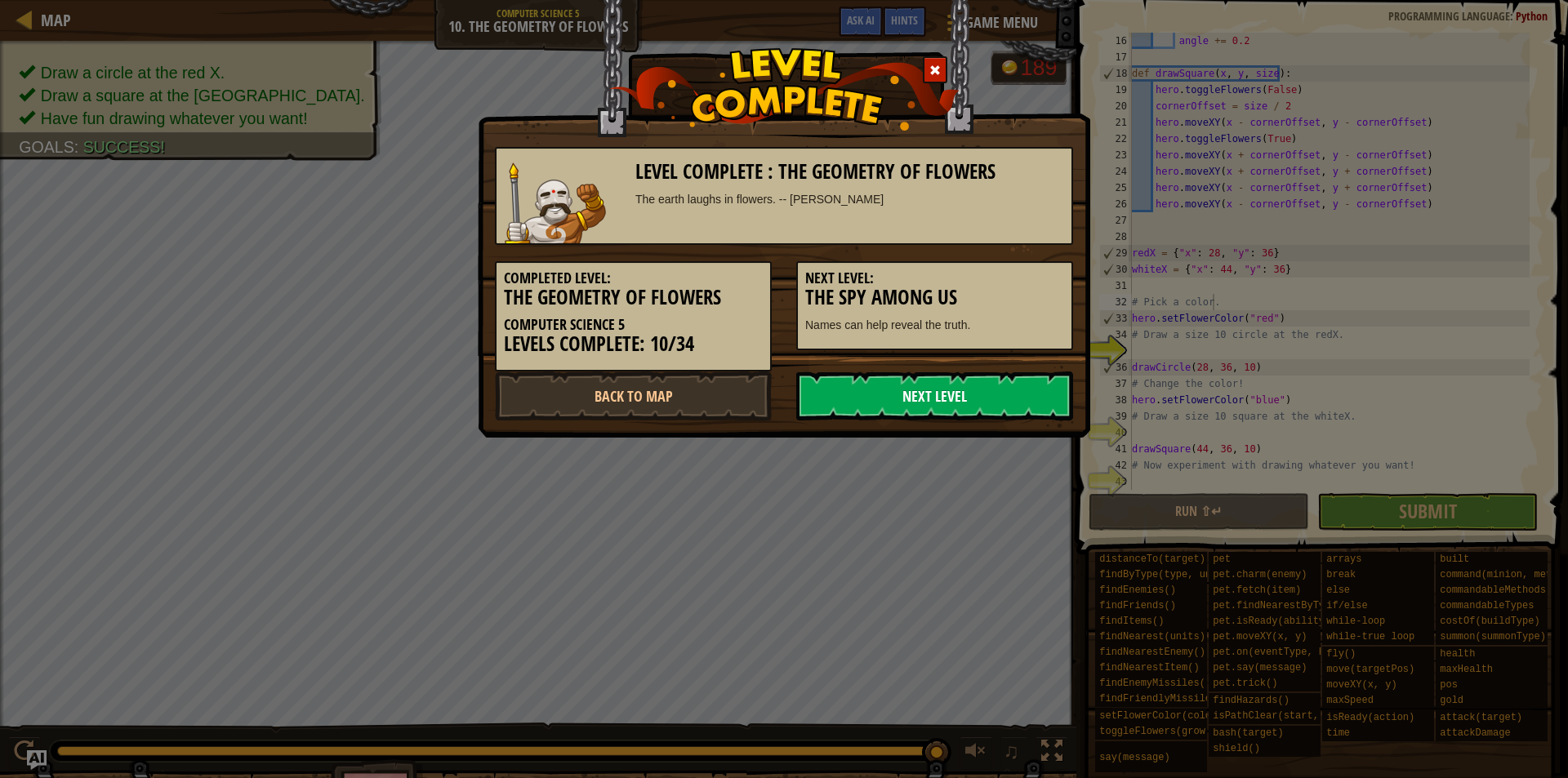
click at [906, 392] on link "Next Level" at bounding box center [935, 396] width 277 height 49
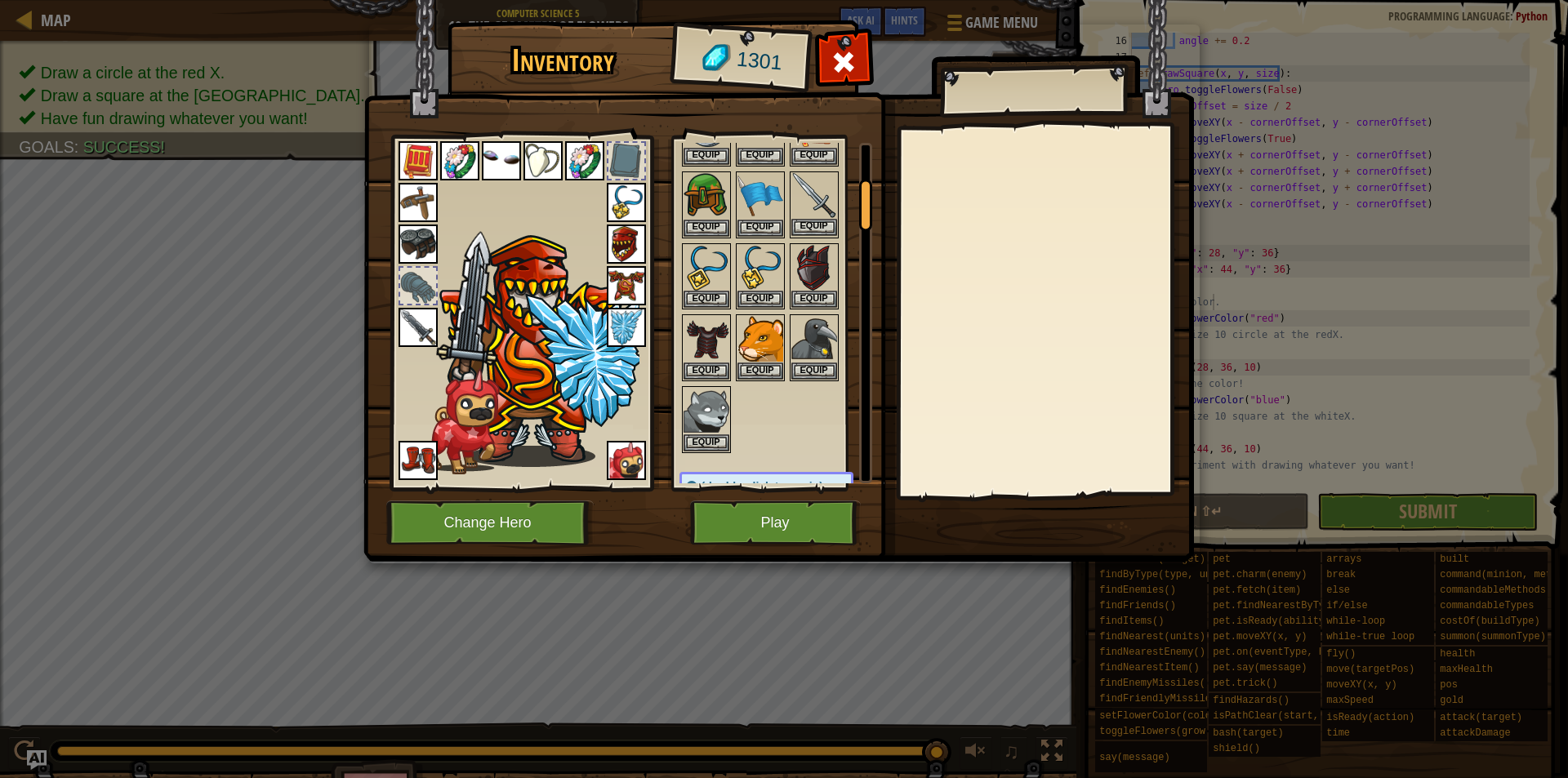
scroll to position [245, 0]
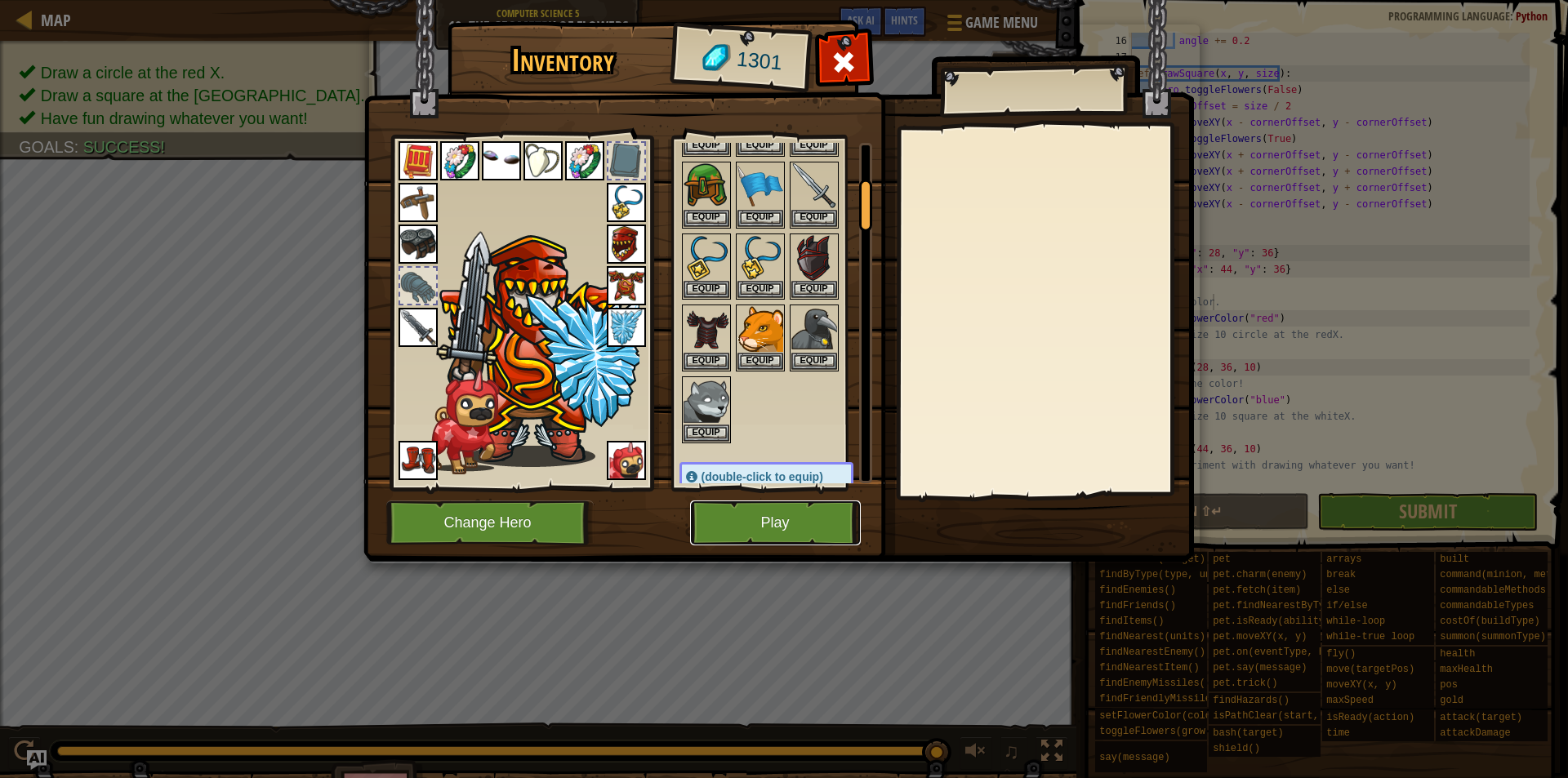
click at [803, 515] on button "Play" at bounding box center [775, 523] width 170 height 45
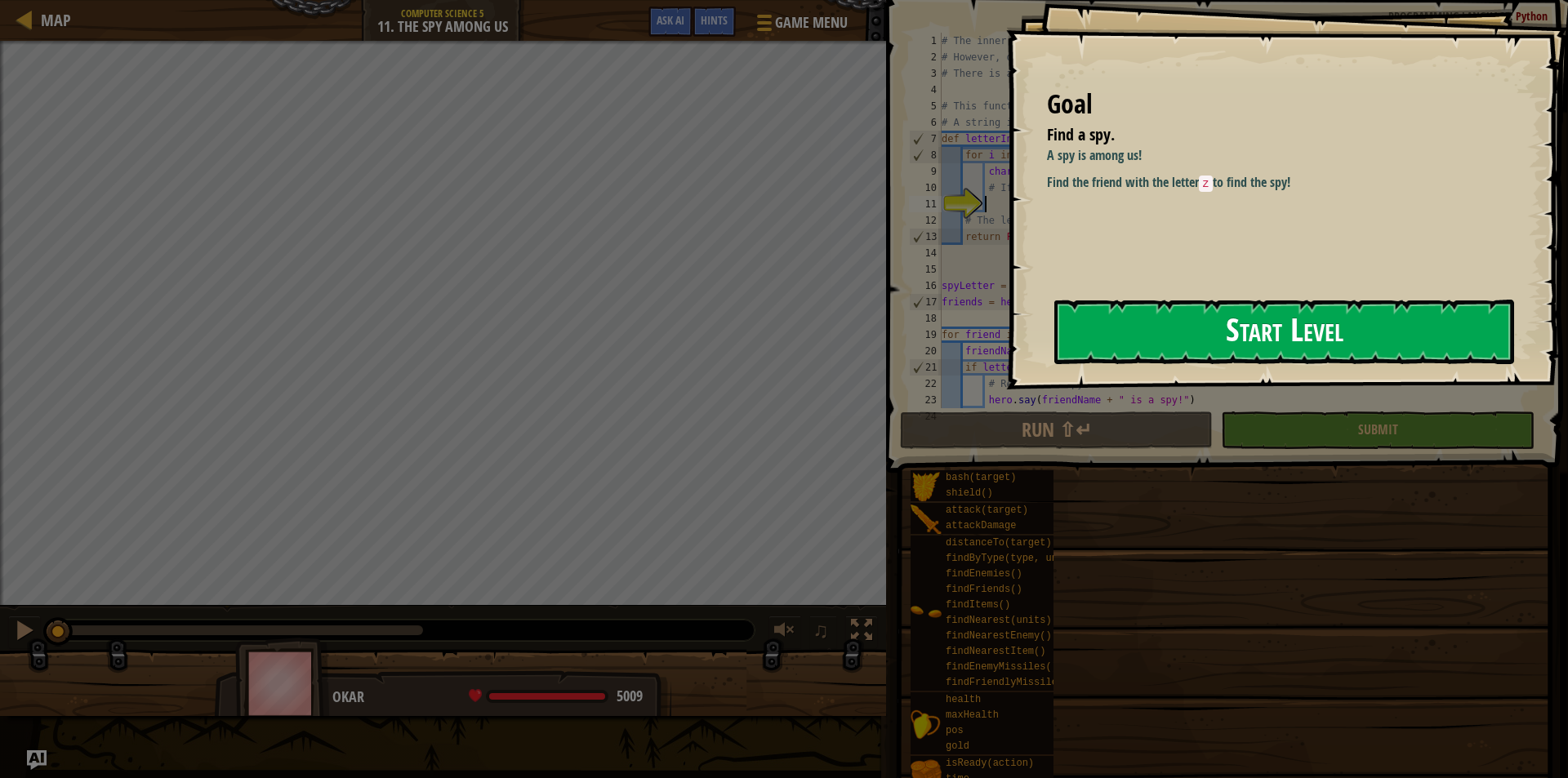
click at [1153, 329] on button "Start Level" at bounding box center [1284, 332] width 460 height 65
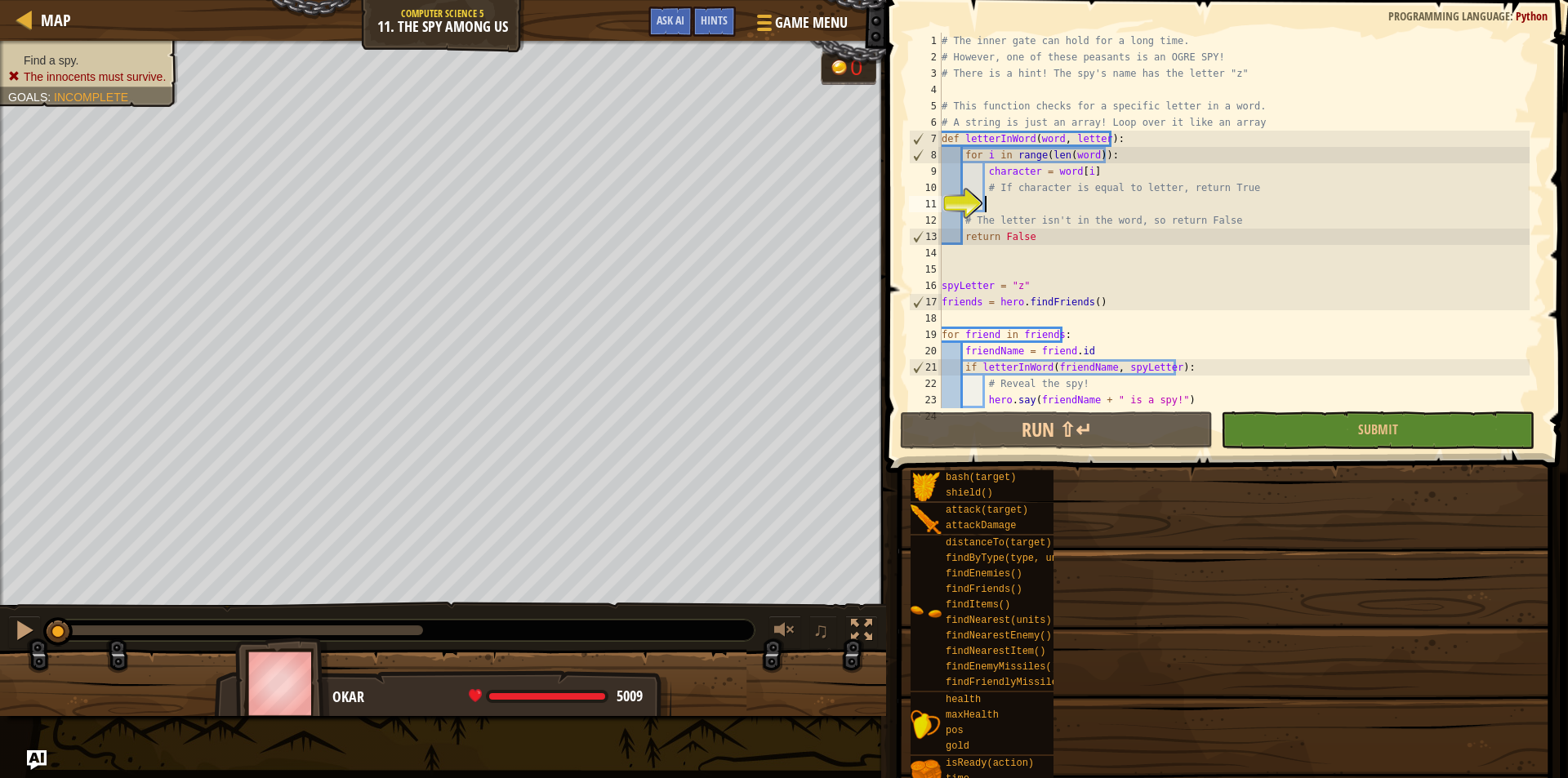
click at [1015, 208] on div "Map Computer Science 5 11. The Spy Among Us Game Menu Done Hints Ask AI 1 ההההה…" at bounding box center [784, 389] width 1568 height 778
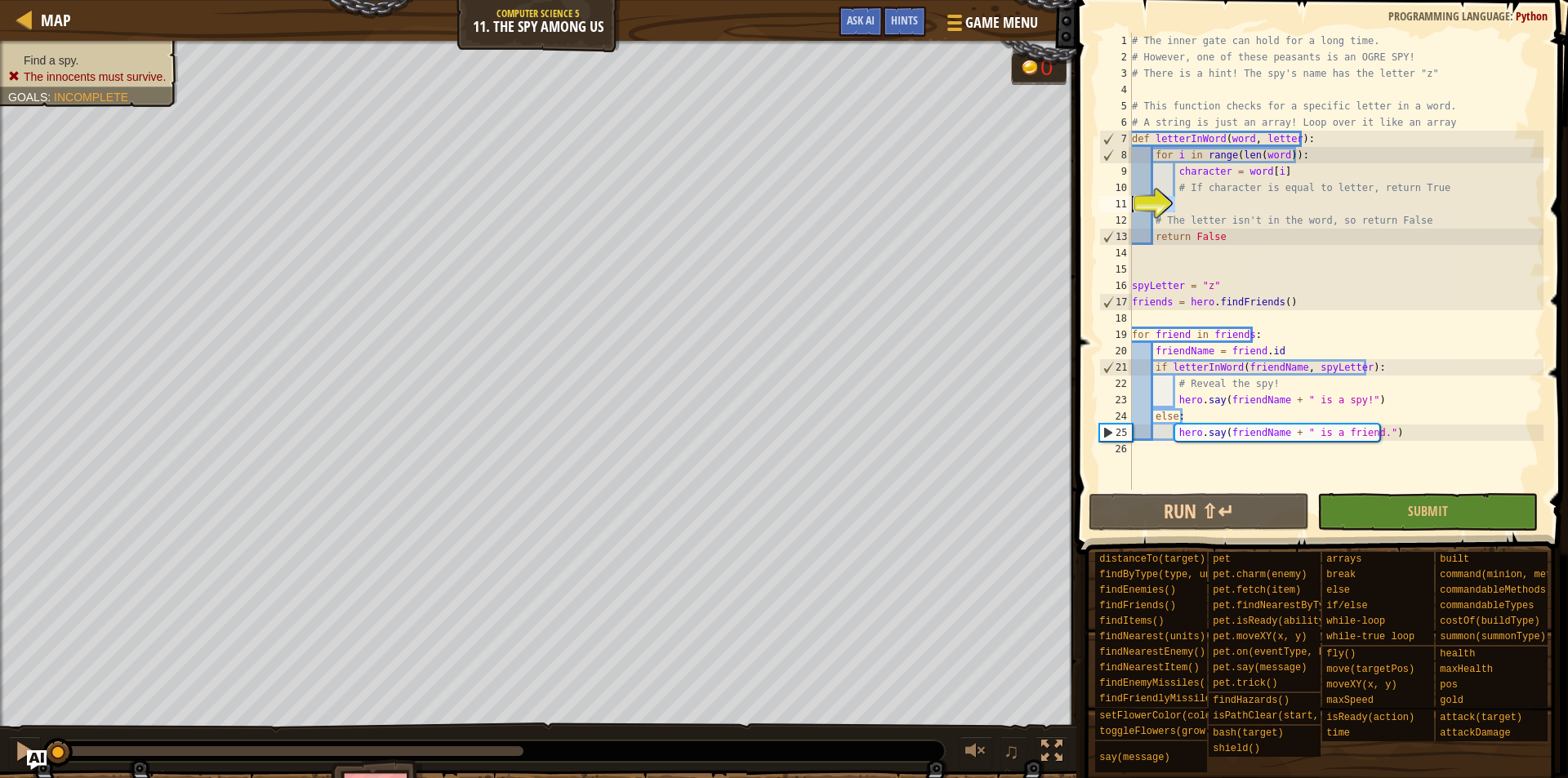
click at [1243, 211] on div "# The inner gate can hold for a long time. # However, one of these peasants is …" at bounding box center [1336, 261] width 415 height 457
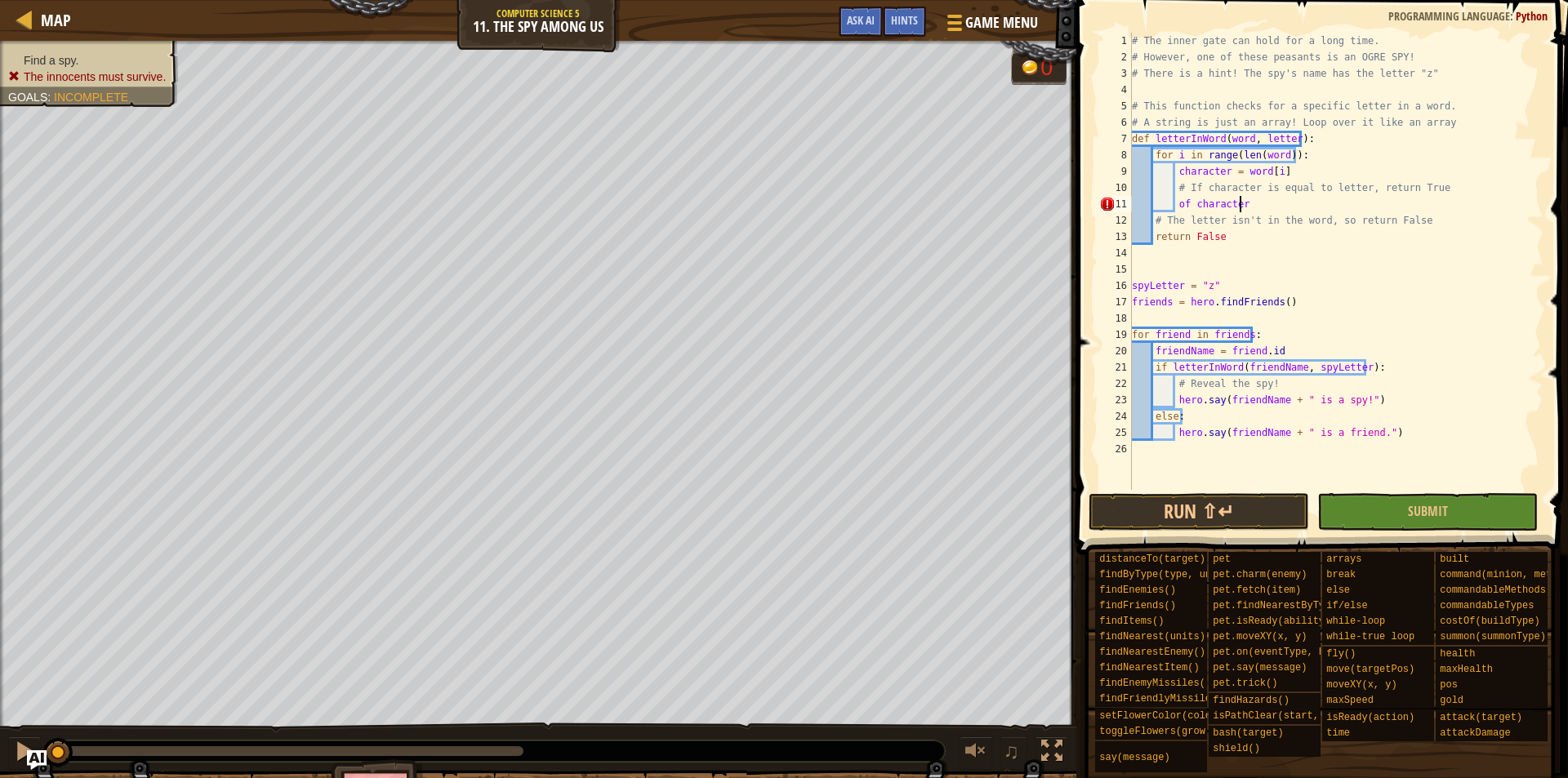
scroll to position [8, 8]
click at [1178, 202] on div "# The inner gate can hold for a long time. # However, one of these peasants is …" at bounding box center [1336, 277] width 415 height 490
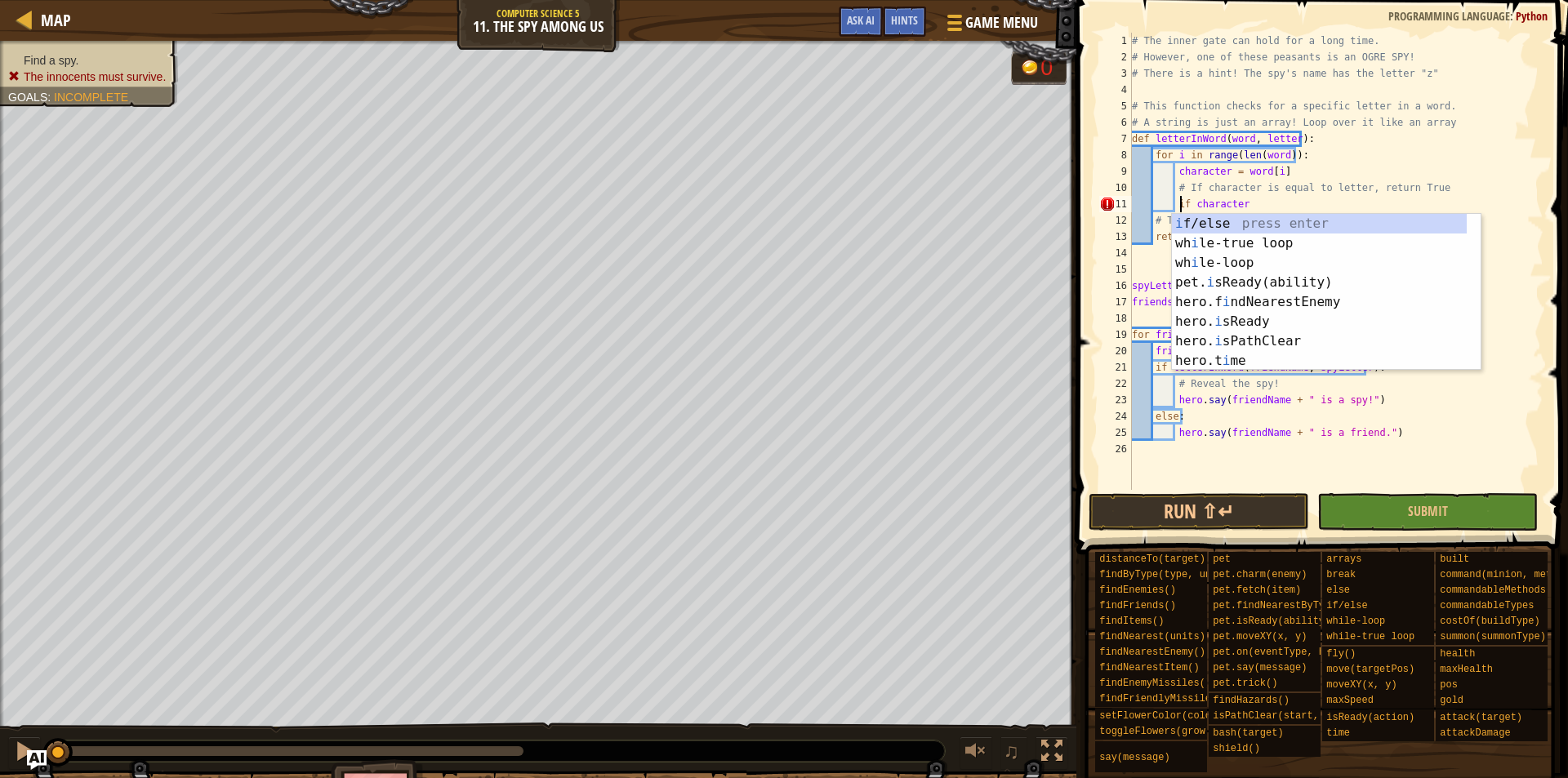
click at [1257, 204] on div "# The inner gate can hold for a long time. # However, one of these peasants is …" at bounding box center [1336, 277] width 415 height 490
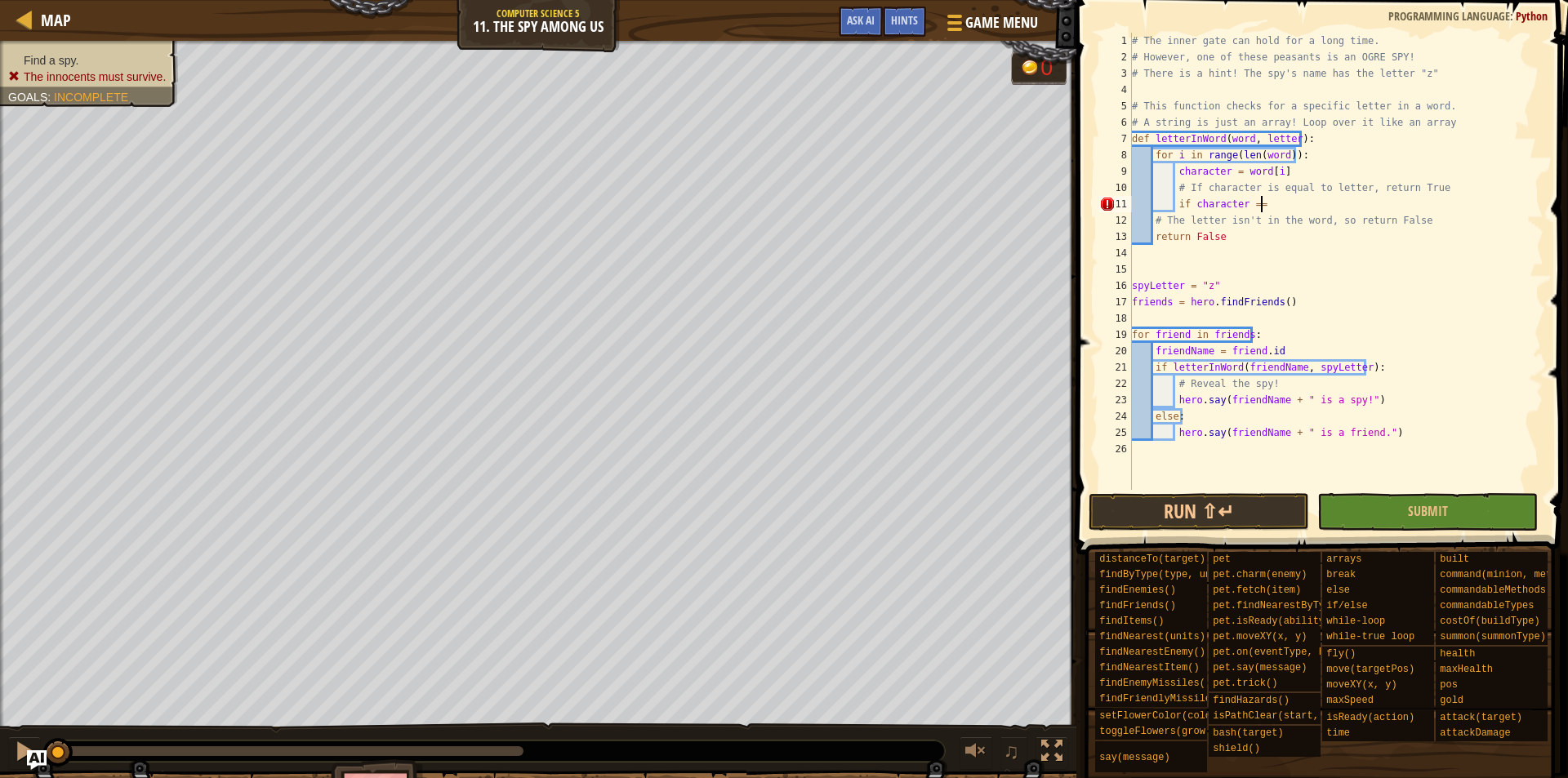
scroll to position [8, 10]
type textarea "if character == letter"
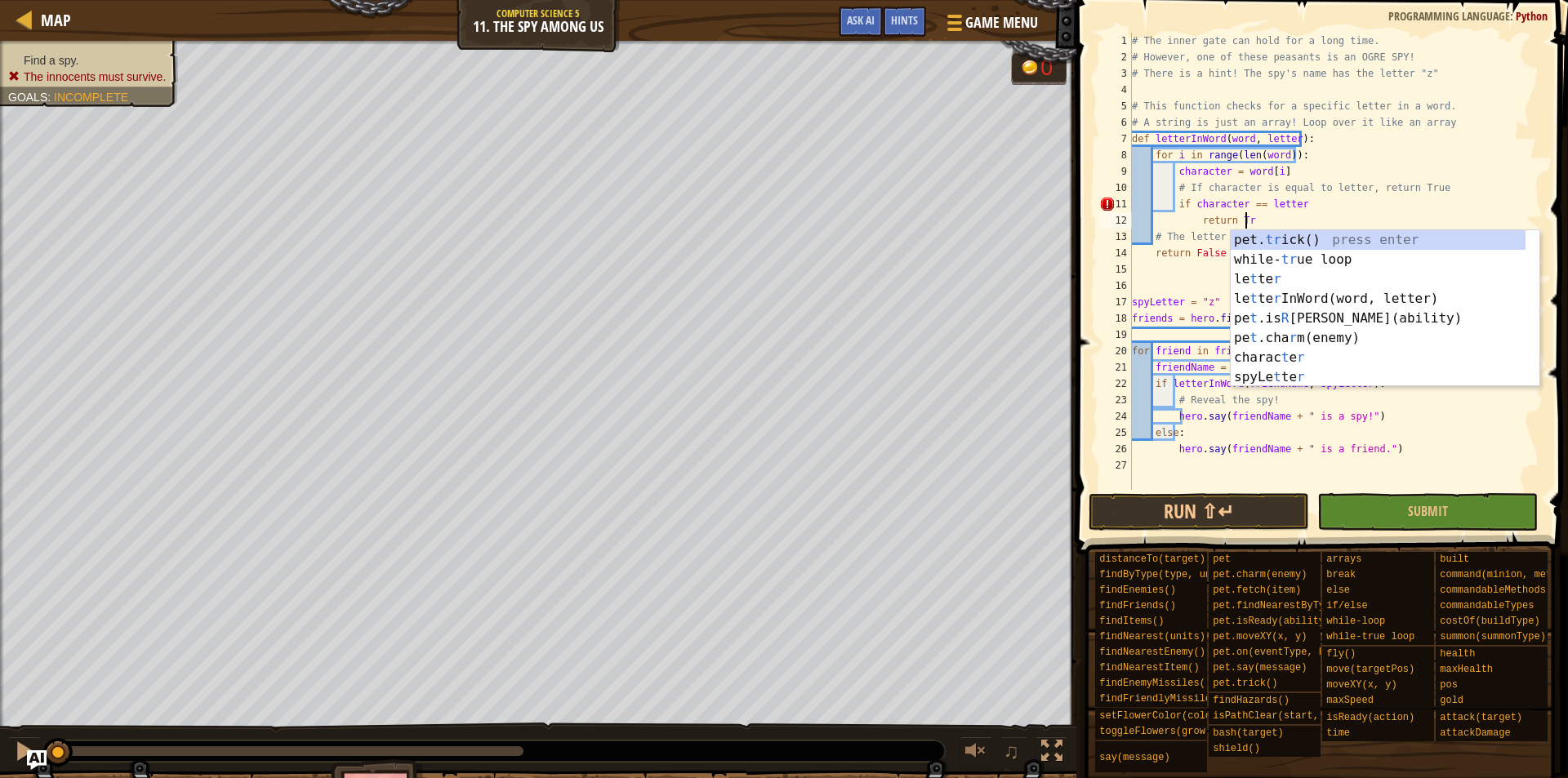
scroll to position [8, 9]
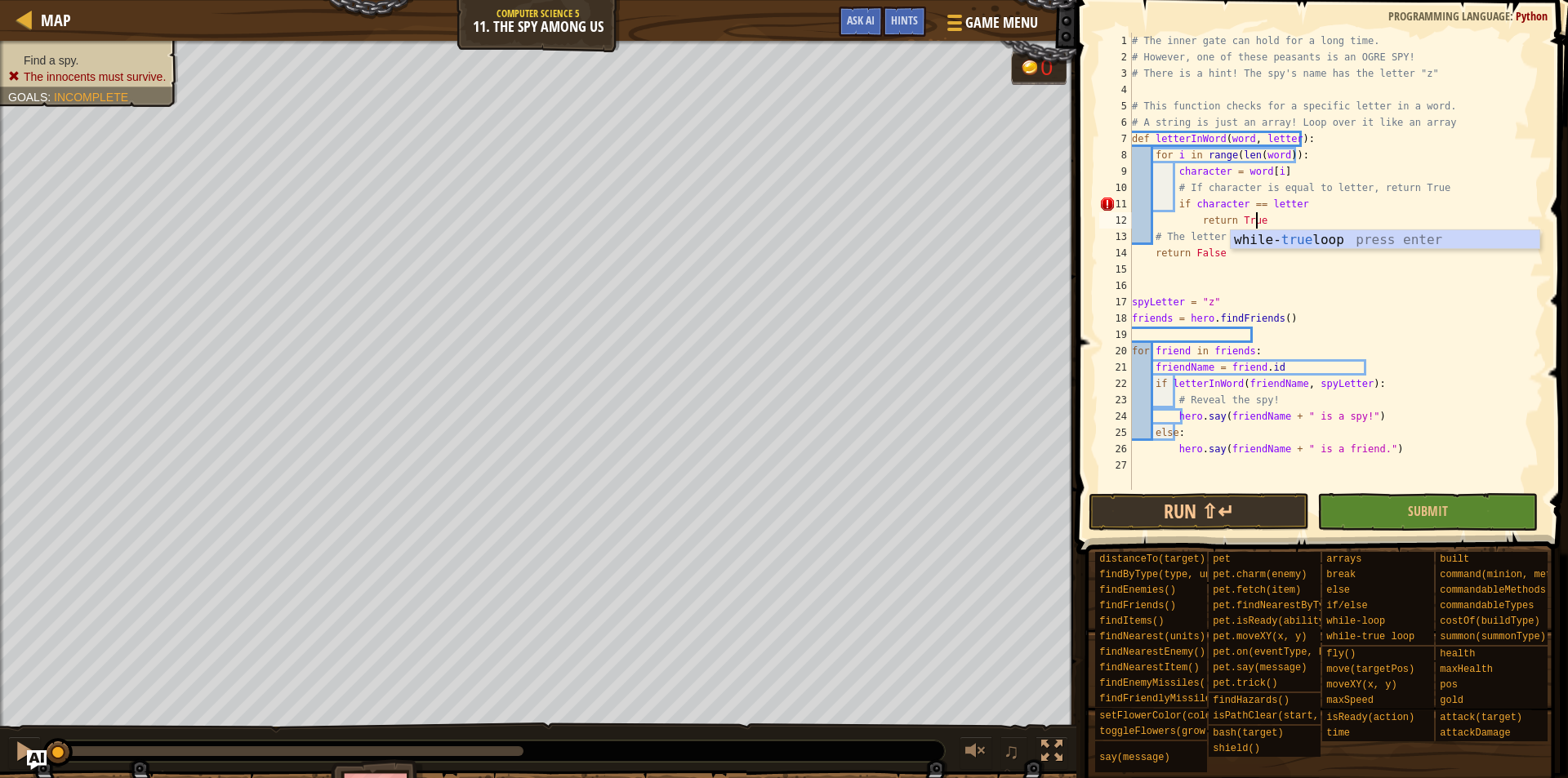
click at [1311, 207] on div "# The inner gate can hold for a long time. # However, one of these peasants is …" at bounding box center [1336, 277] width 415 height 490
click at [1293, 205] on div "# The inner gate can hold for a long time. # However, one of these peasants is …" at bounding box center [1336, 277] width 415 height 490
click at [1390, 213] on div "# The inner gate can hold for a long time. # However, one of these peasants is …" at bounding box center [1336, 277] width 415 height 490
type textarea "return True"
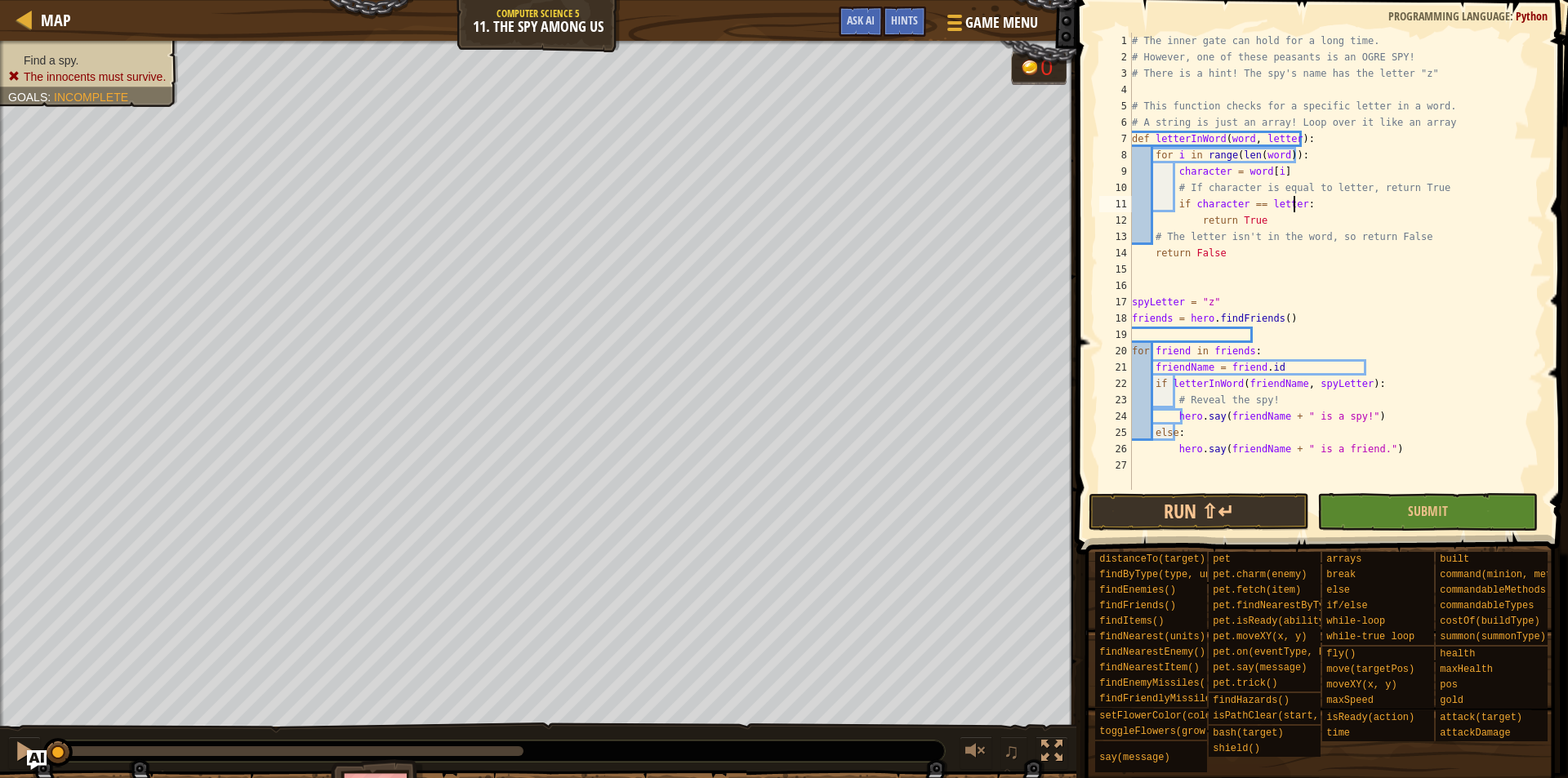
scroll to position [8, 10]
click at [1353, 264] on div "# The inner gate can hold for a long time. # However, one of these peasants is …" at bounding box center [1336, 277] width 415 height 490
click at [1332, 251] on div "# The inner gate can hold for a long time. # However, one of these peasants is …" at bounding box center [1336, 277] width 415 height 490
click at [1418, 231] on div "# The inner gate can hold for a long time. # However, one of these peasants is …" at bounding box center [1336, 277] width 415 height 490
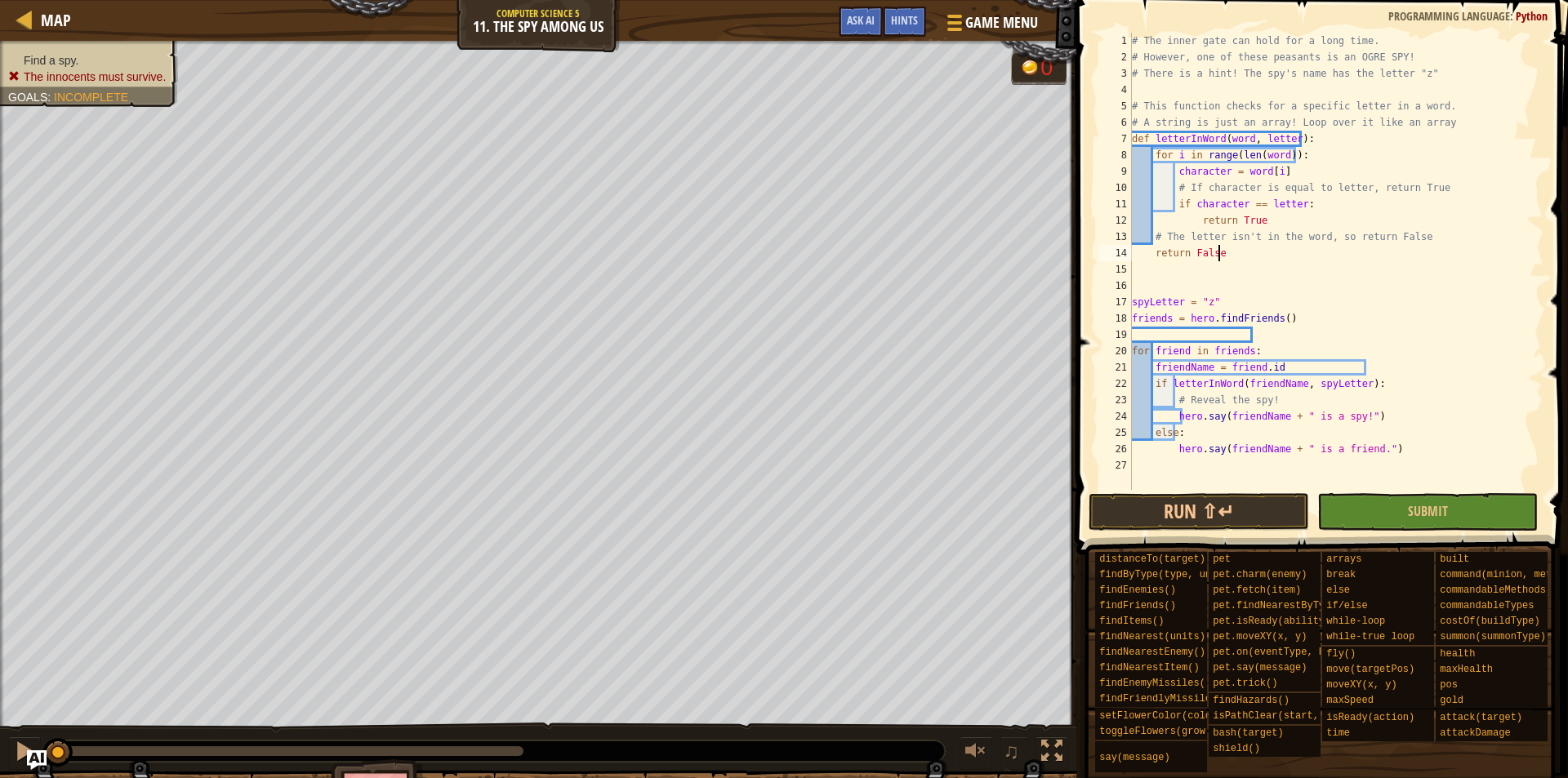
type textarea "# The letter isn't in the word, so return False"
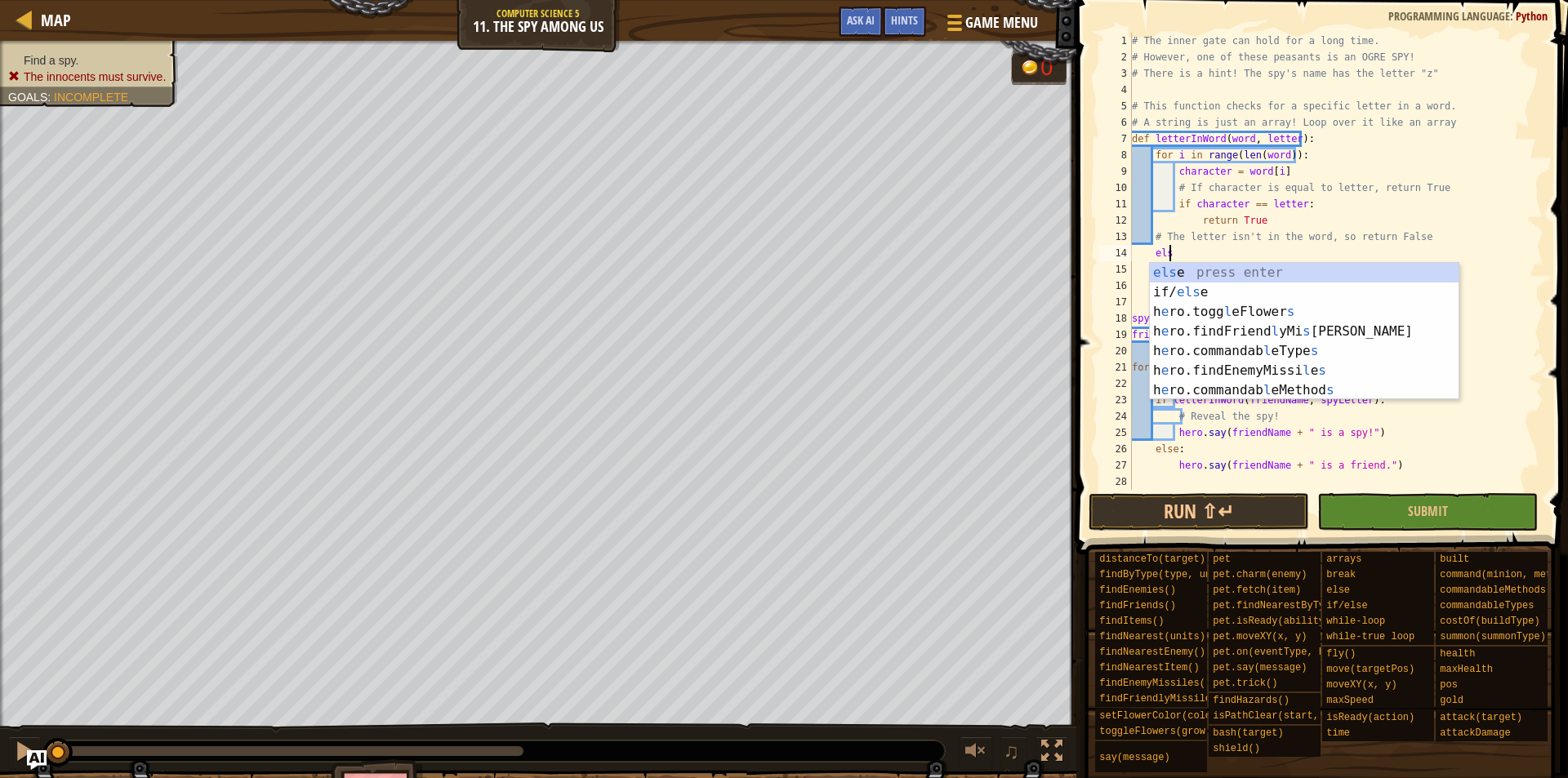
scroll to position [8, 3]
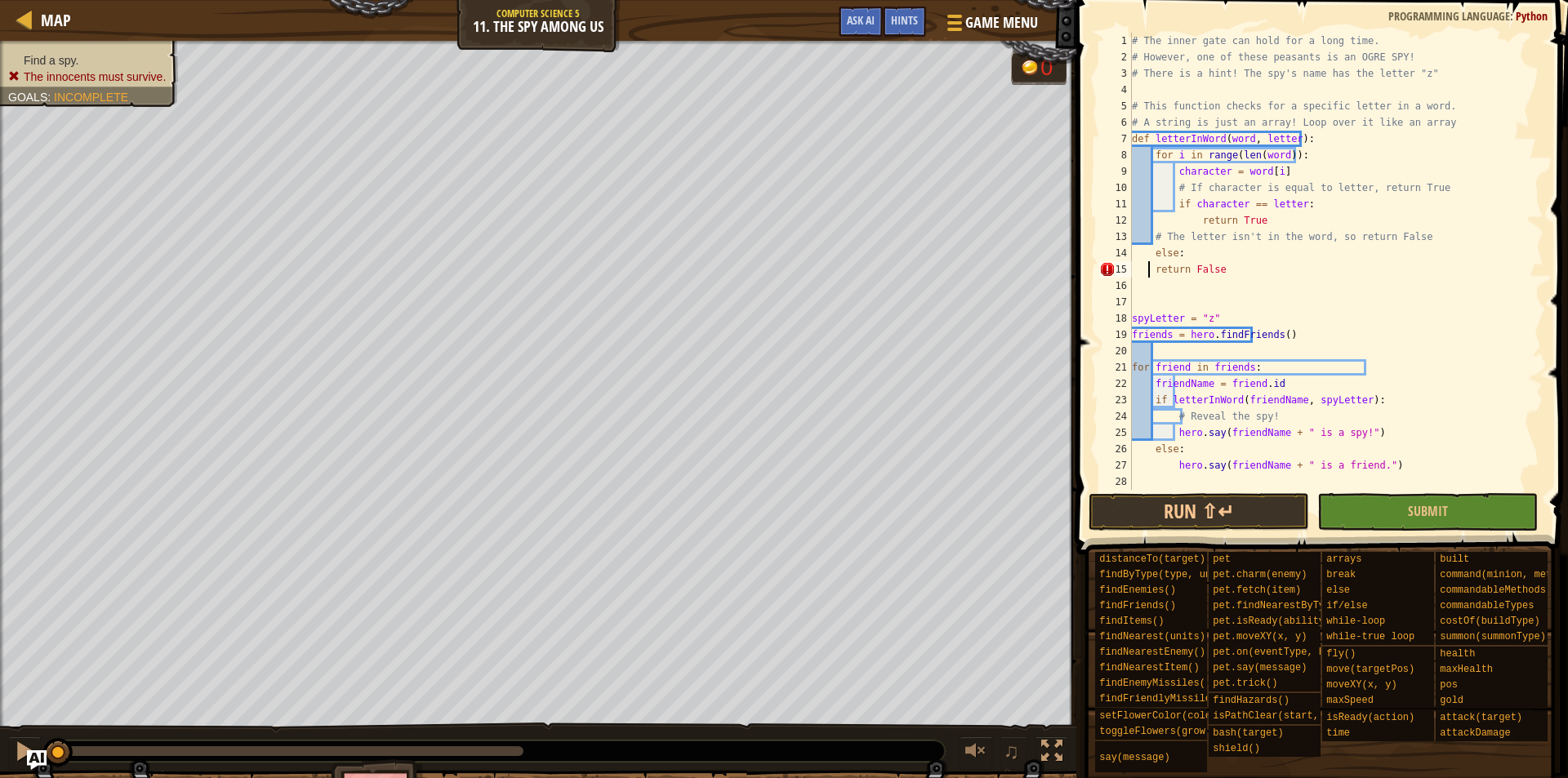
click at [1149, 271] on div "# The inner gate can hold for a long time. # However, one of these peasants is …" at bounding box center [1336, 277] width 415 height 490
click at [1276, 319] on div "# The inner gate can hold for a long time. # However, one of these peasants is …" at bounding box center [1336, 277] width 415 height 490
type textarea "spyLetter = "z""
click at [1374, 506] on button "Submit" at bounding box center [1427, 511] width 221 height 37
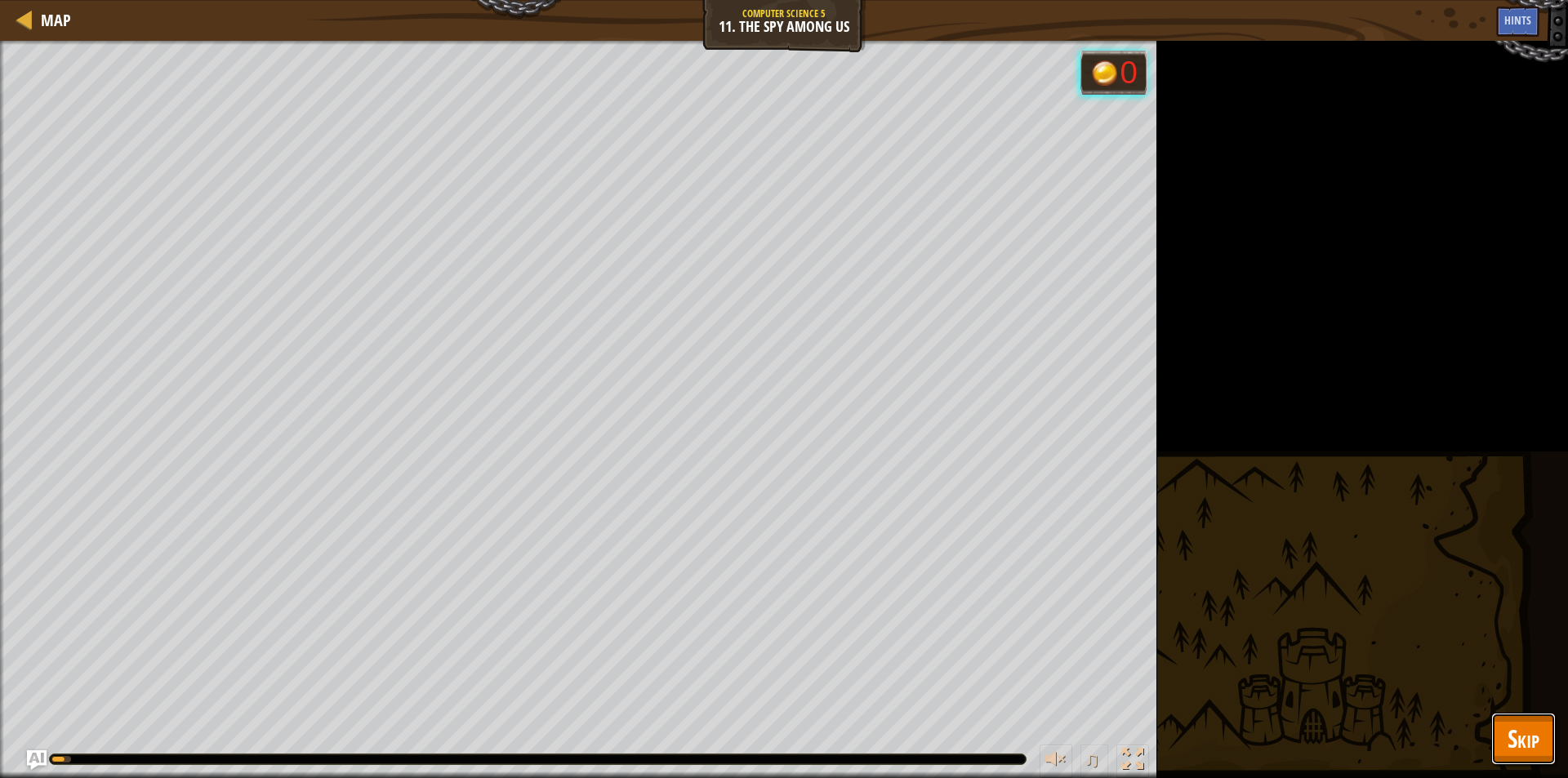
click at [1526, 743] on span "Skip" at bounding box center [1524, 738] width 32 height 34
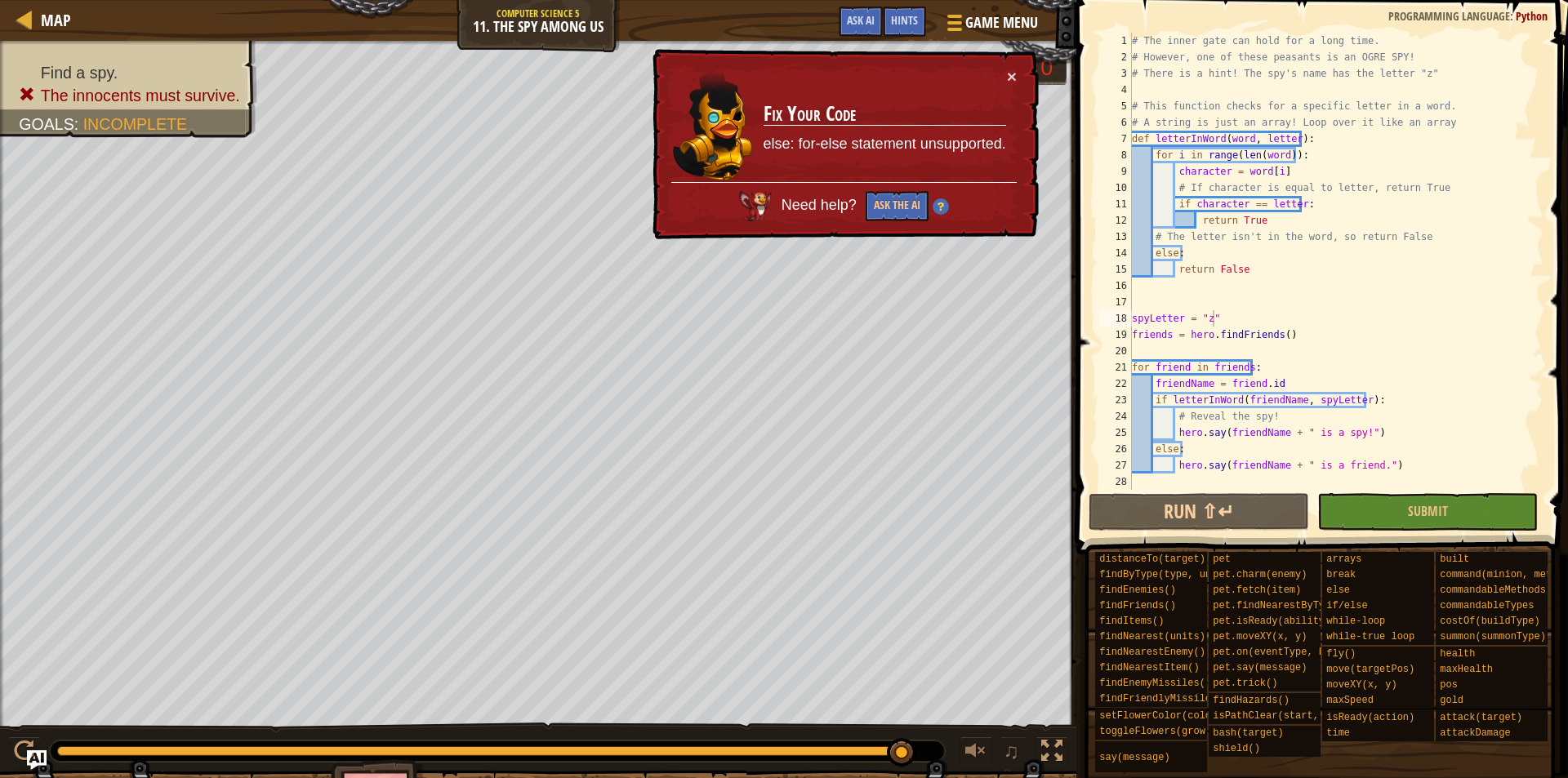
click at [1006, 67] on div "× Fix Your Code else: for-else statement unsupported. Need help? Ask the AI" at bounding box center [844, 144] width 390 height 191
click at [1009, 73] on button "×" at bounding box center [1012, 76] width 10 height 17
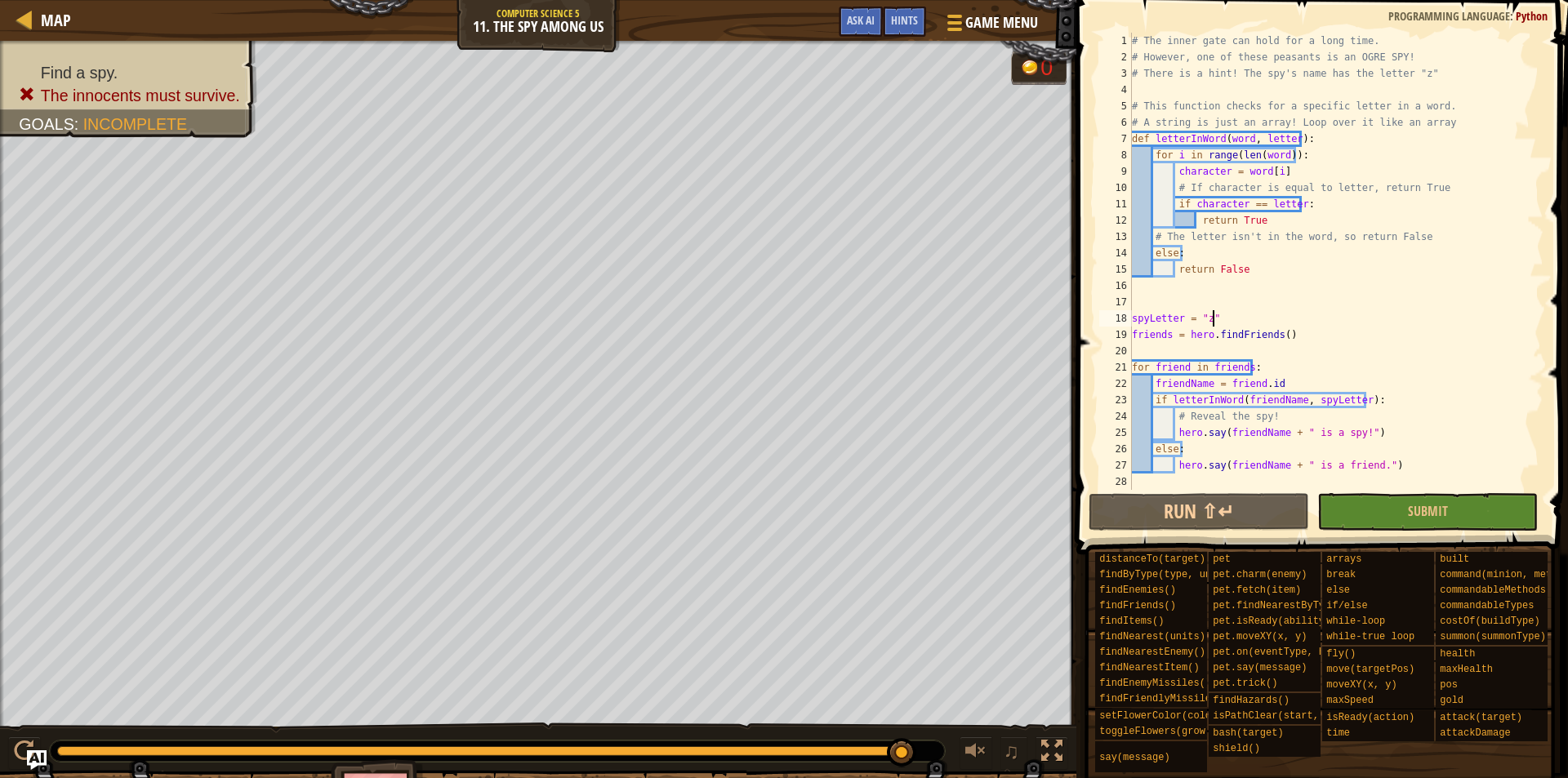
click at [1322, 279] on div "# The inner gate can hold for a long time. # However, one of these peasants is …" at bounding box center [1336, 277] width 415 height 490
click at [1302, 257] on div "# The inner gate can hold for a long time. # However, one of these peasants is …" at bounding box center [1336, 277] width 415 height 490
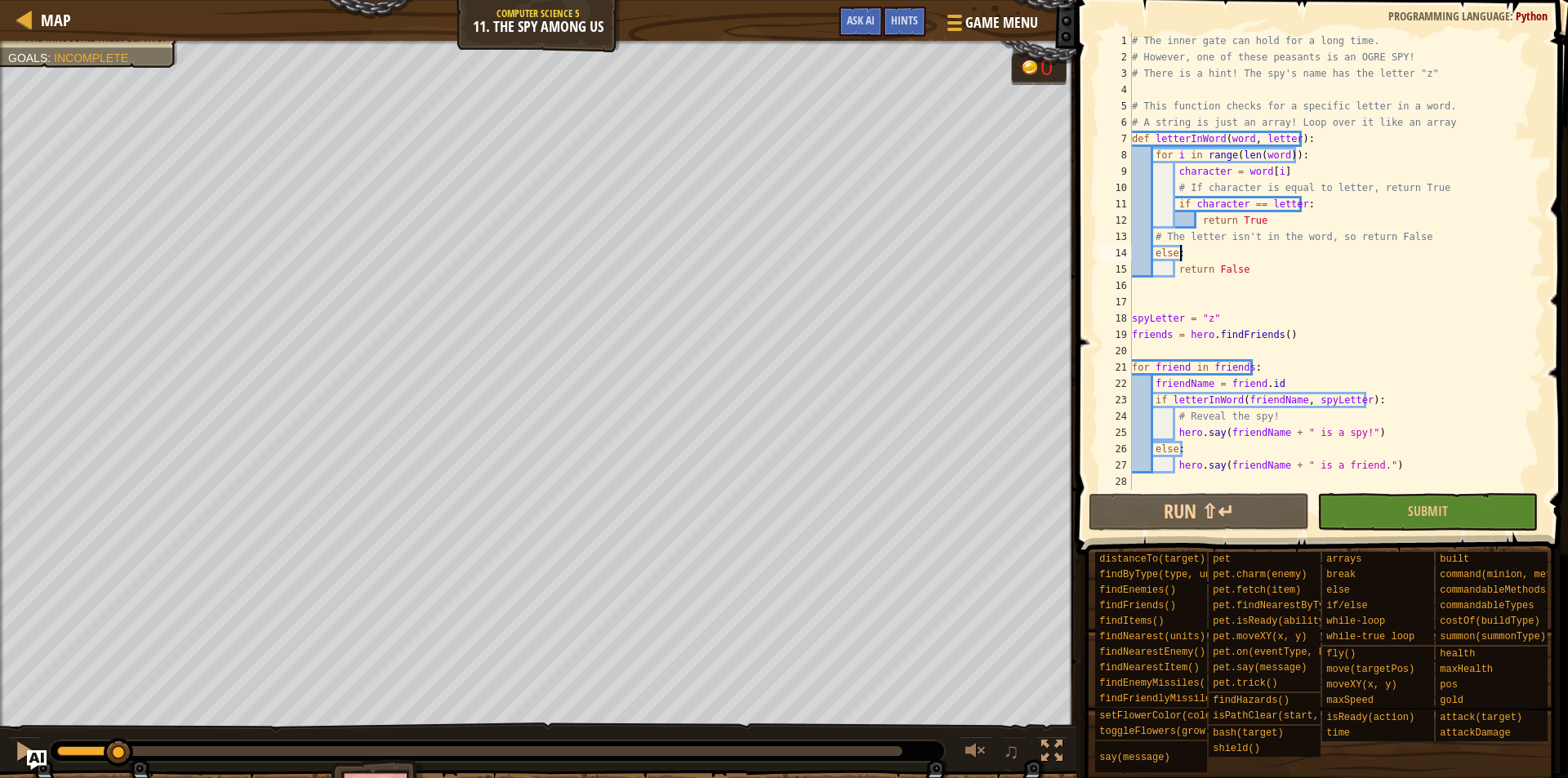
click at [118, 570] on div "Find a spy. The innocents must survive. Goals : Incomplete 0 ♫ Okar 5009 x: 8 y…" at bounding box center [784, 438] width 1568 height 796
click at [74, 697] on div "Find a spy. The innocents must survive. Goals : Incomplete 0 ♫ [PERSON_NAME] - …" at bounding box center [784, 438] width 1568 height 796
click at [1293, 265] on div "# The inner gate can hold for a long time. # However, one of these peasants is …" at bounding box center [1336, 277] width 415 height 490
click at [1150, 256] on div "# The inner gate can hold for a long time. # However, one of these peasants is …" at bounding box center [1336, 277] width 415 height 490
click at [1152, 255] on div "# The inner gate can hold for a long time. # However, one of these peasants is …" at bounding box center [1336, 277] width 415 height 490
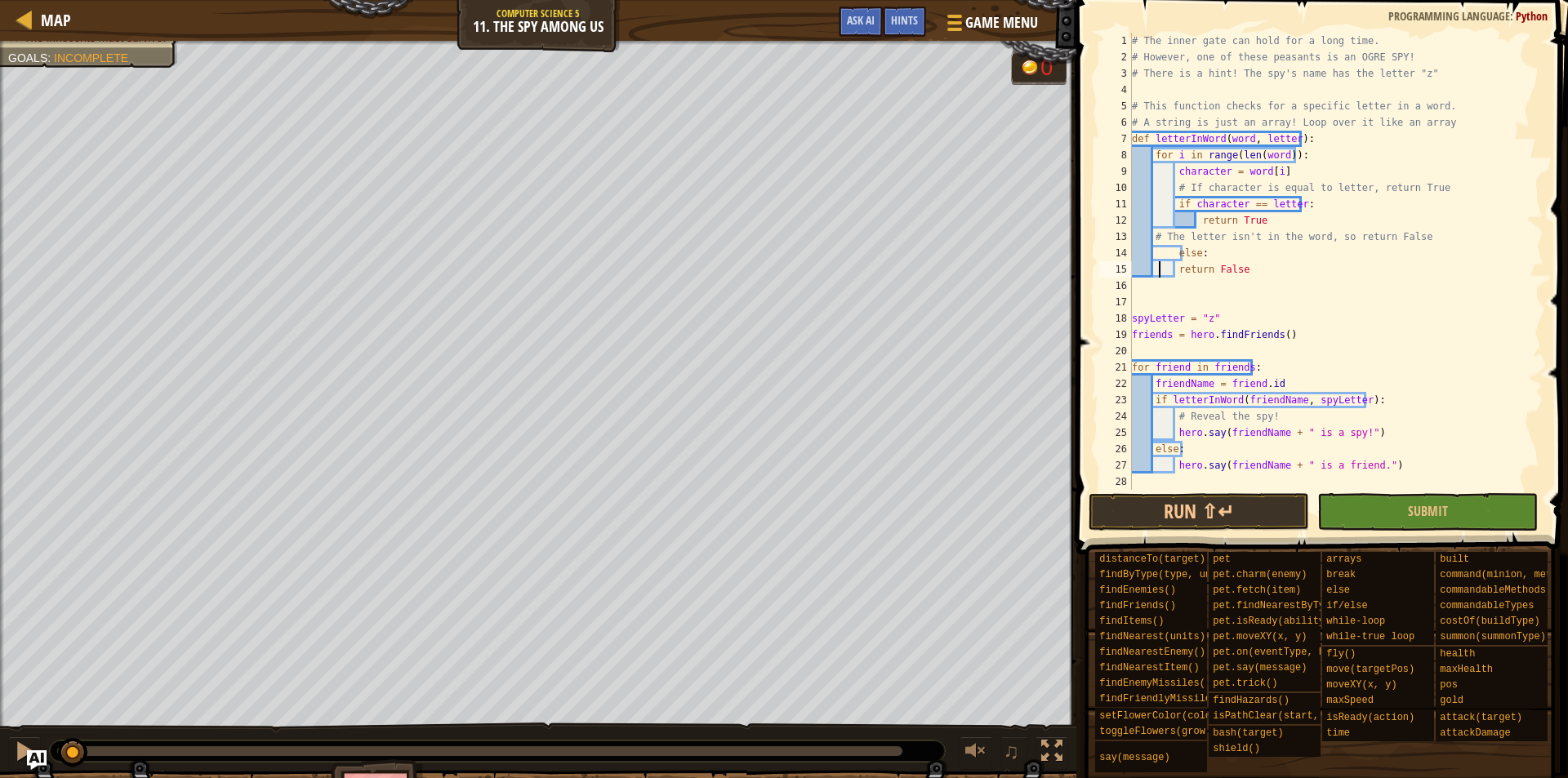
click at [1159, 272] on div "# The inner gate can hold for a long time. # However, one of these peasants is …" at bounding box center [1336, 277] width 415 height 490
click at [1348, 519] on button "Submit" at bounding box center [1427, 511] width 221 height 37
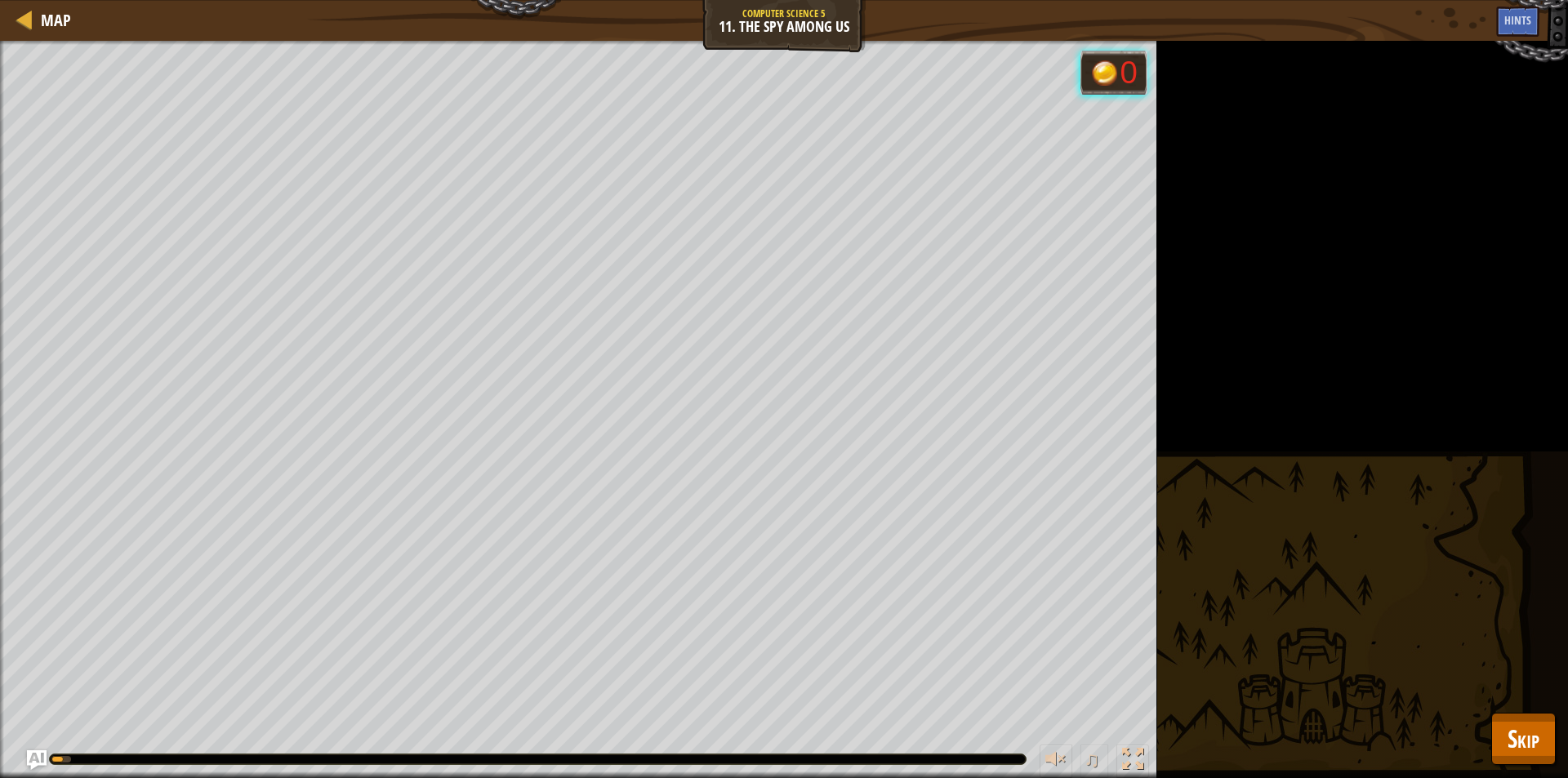
click at [1495, 712] on div "Find a spy. The innocents must survive. Goals : Running... 0 ♫ [PERSON_NAME] - …" at bounding box center [784, 409] width 1568 height 737
click at [1515, 732] on span "Skip" at bounding box center [1524, 738] width 32 height 34
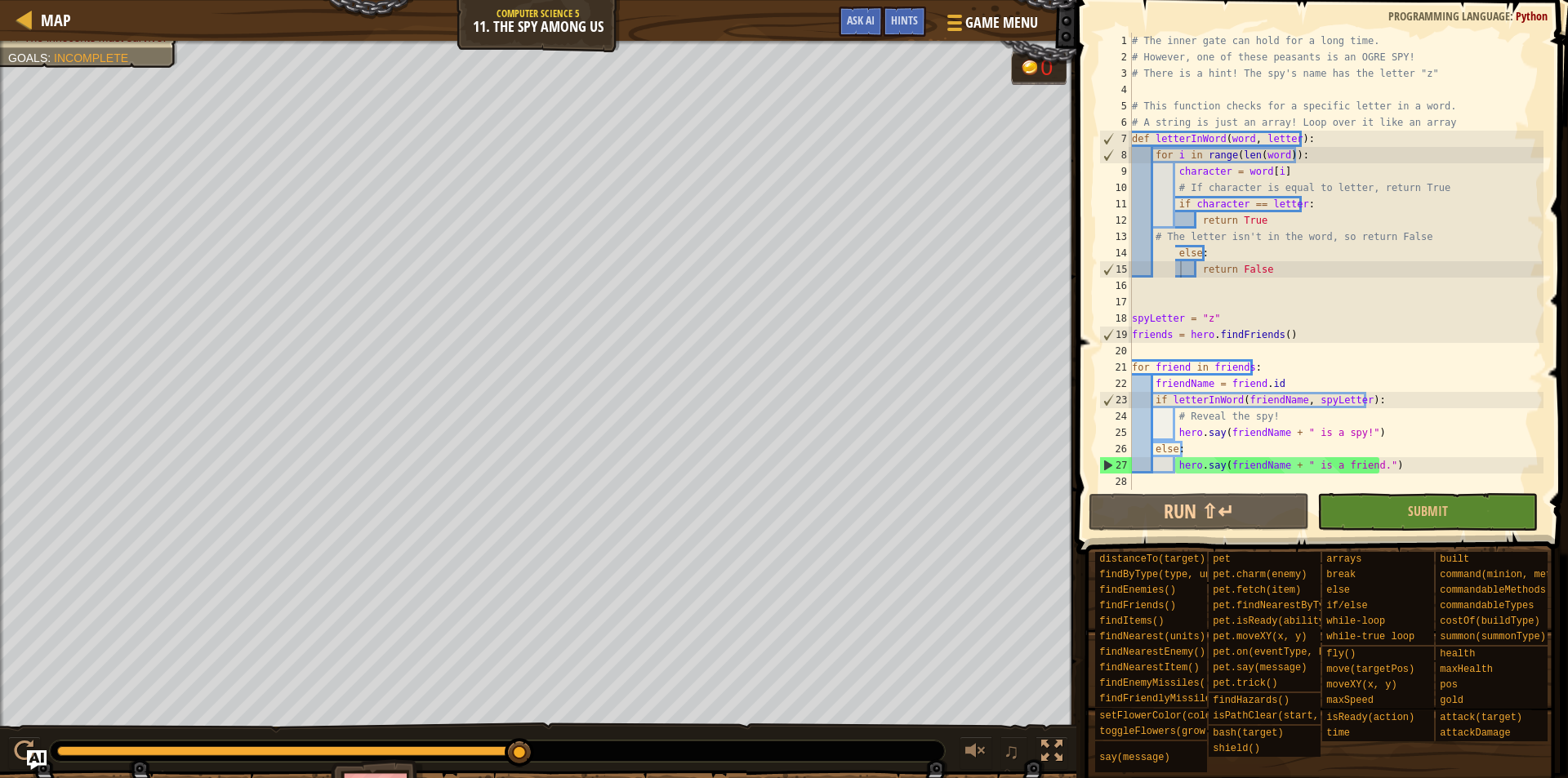
click at [521, 462] on div "Find a spy. The innocents must survive. Goals : Incomplete 0 ♫ [PERSON_NAME] - …" at bounding box center [784, 438] width 1568 height 796
type textarea "# The letter isn't in the word, so return False"
click at [1192, 233] on div "# The inner gate can hold for a long time. # However, one of these peasants is …" at bounding box center [1336, 277] width 415 height 490
click at [1206, 283] on div "# The inner gate can hold for a long time. # However, one of these peasants is …" at bounding box center [1336, 277] width 415 height 490
click at [1292, 207] on div "# The inner gate can hold for a long time. # However, one of these peasants is …" at bounding box center [1336, 277] width 415 height 490
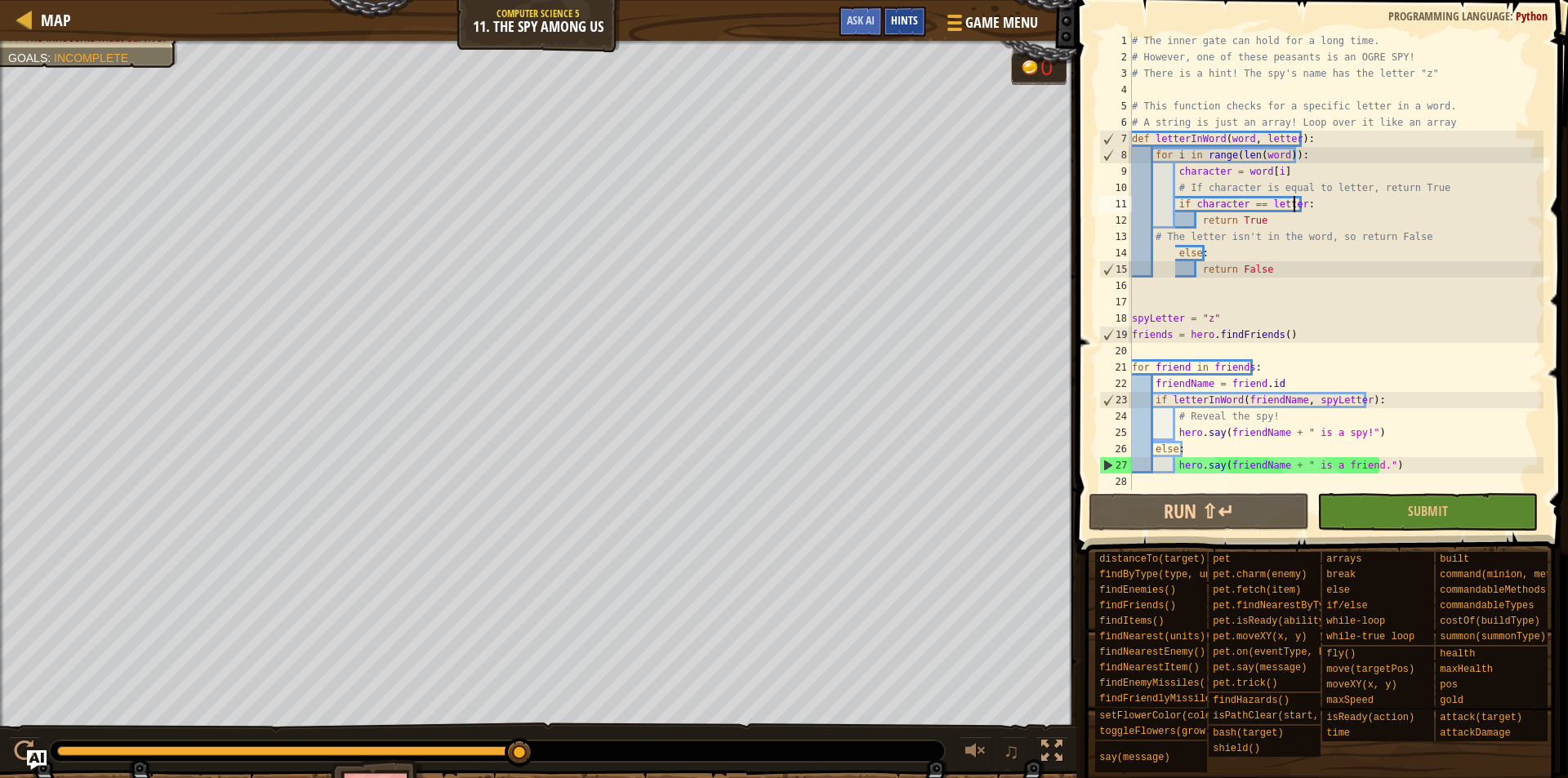
click at [905, 22] on span "Hints" at bounding box center [904, 20] width 27 height 16
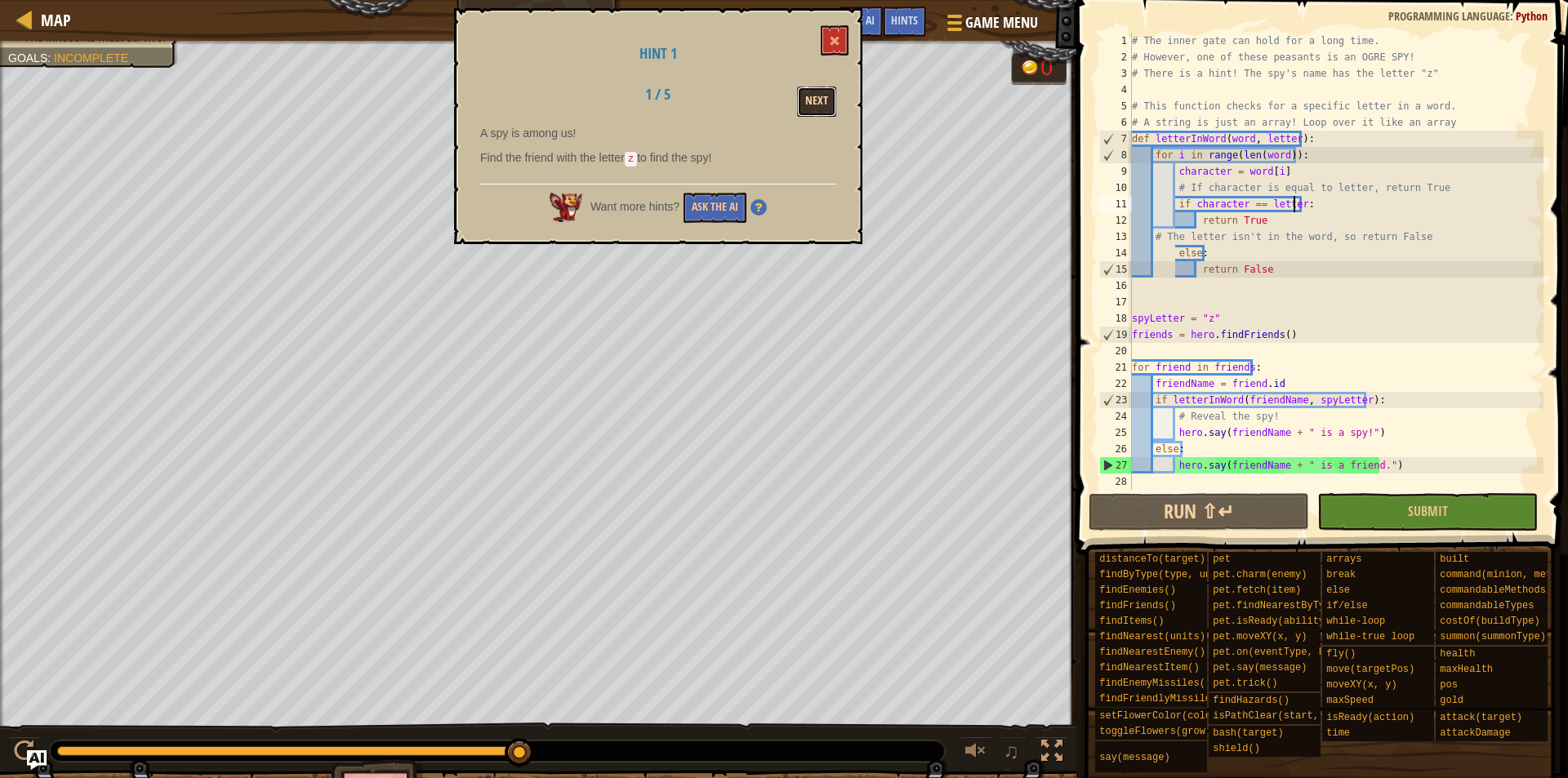
click at [810, 109] on button "Next" at bounding box center [816, 101] width 39 height 30
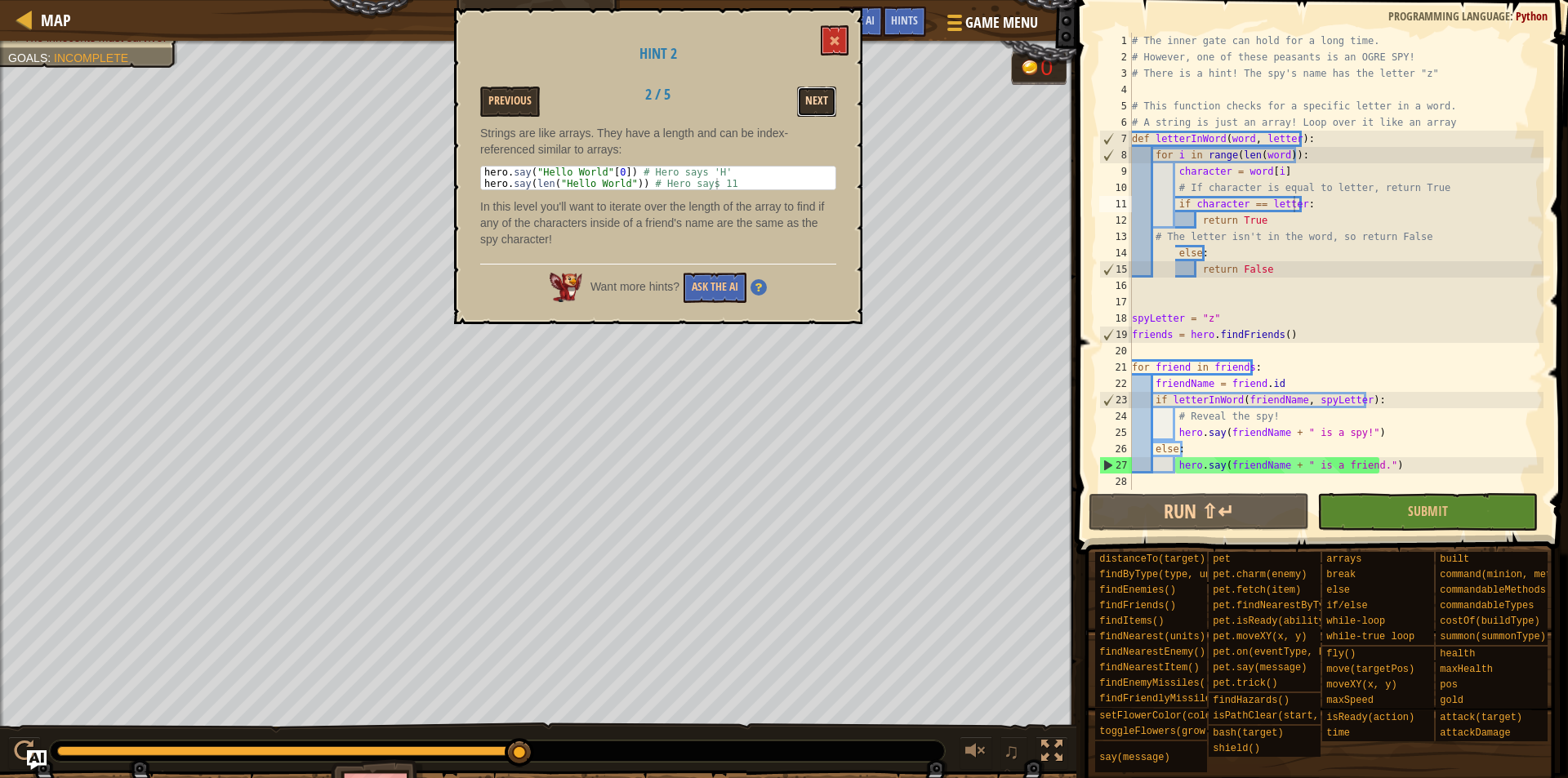
click at [808, 99] on button "Next" at bounding box center [816, 101] width 39 height 30
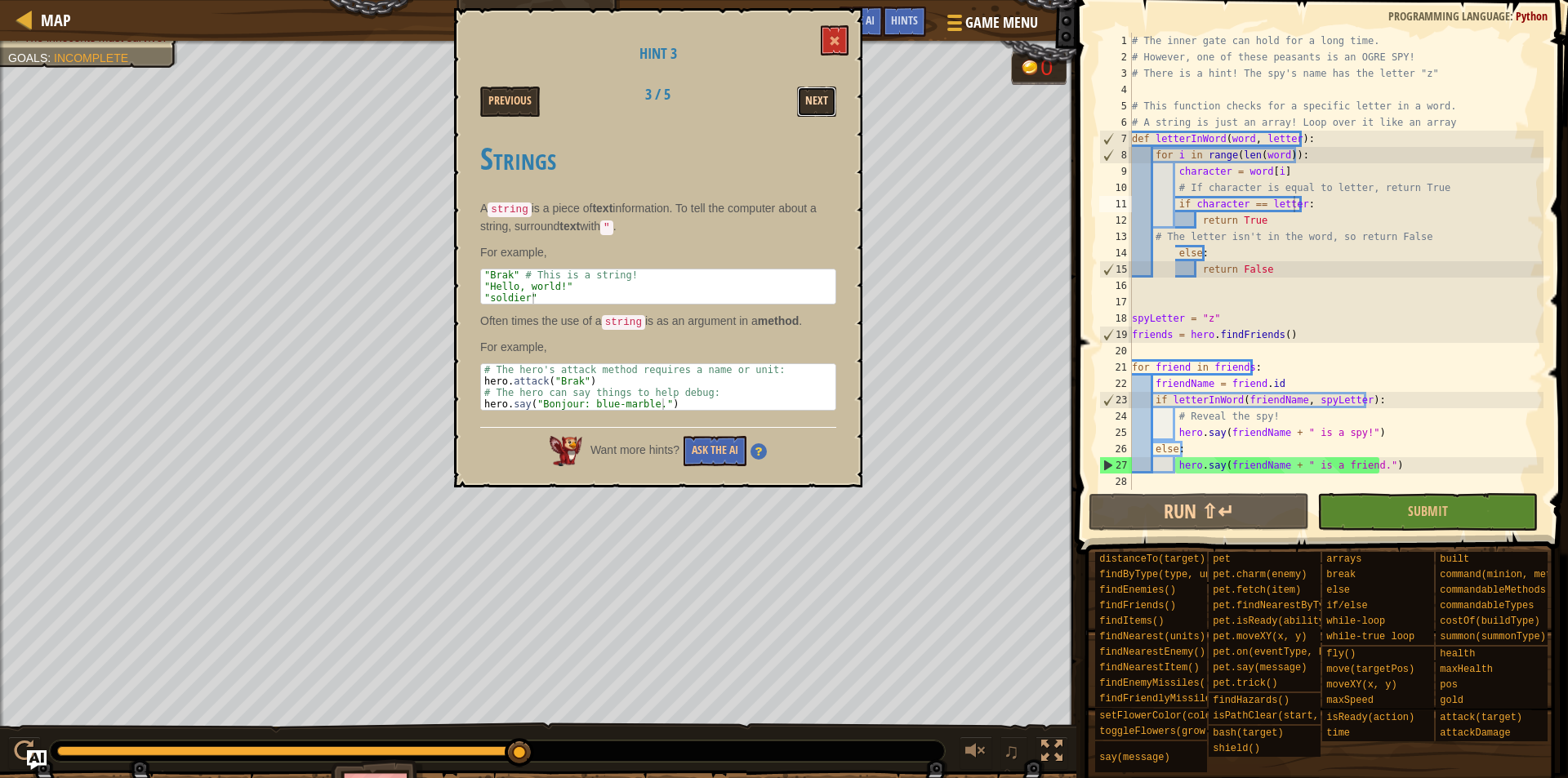
click at [815, 99] on button "Next" at bounding box center [816, 101] width 39 height 30
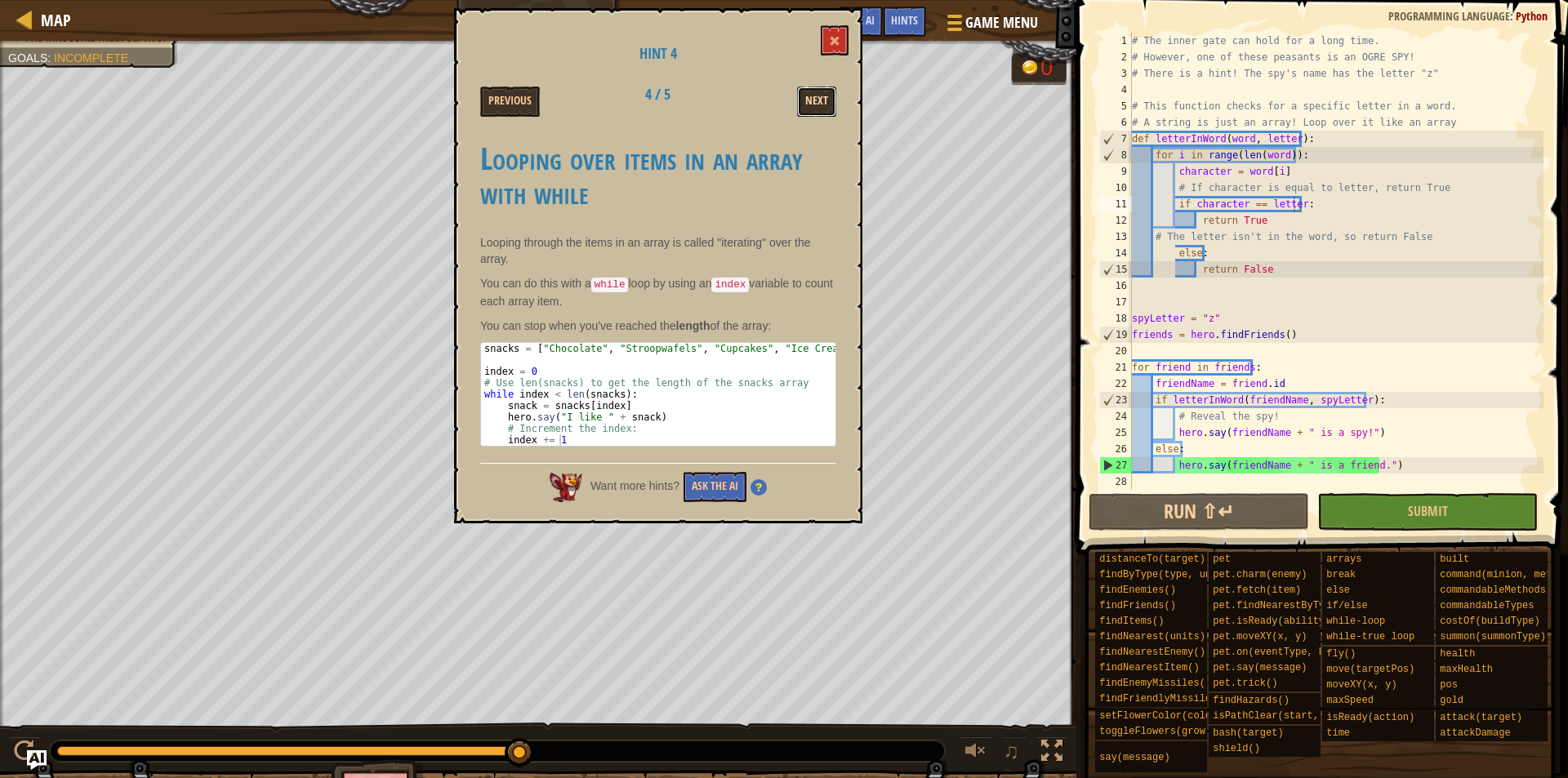
click at [829, 109] on button "Next" at bounding box center [816, 101] width 39 height 30
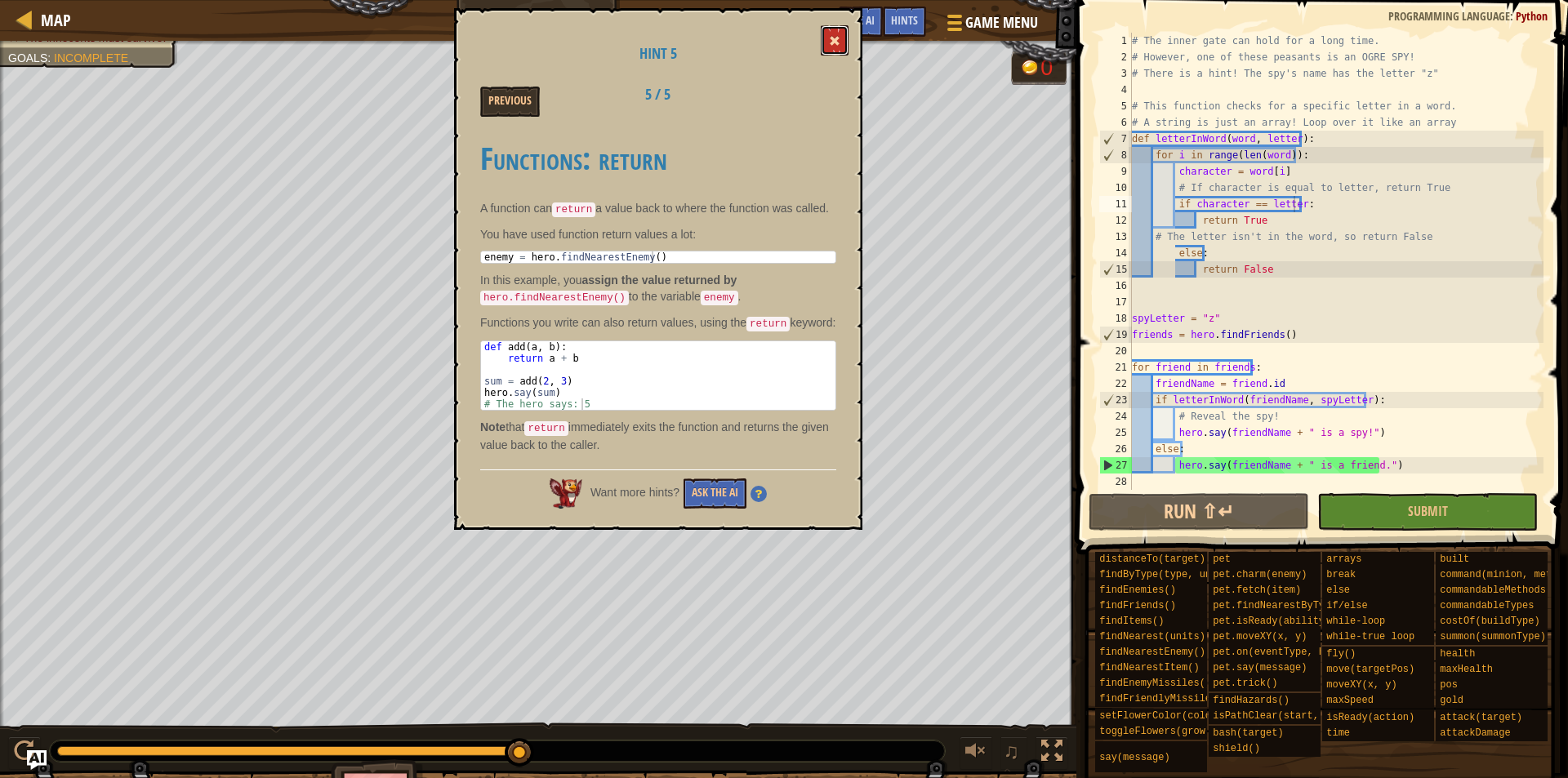
click at [837, 53] on button at bounding box center [835, 40] width 28 height 30
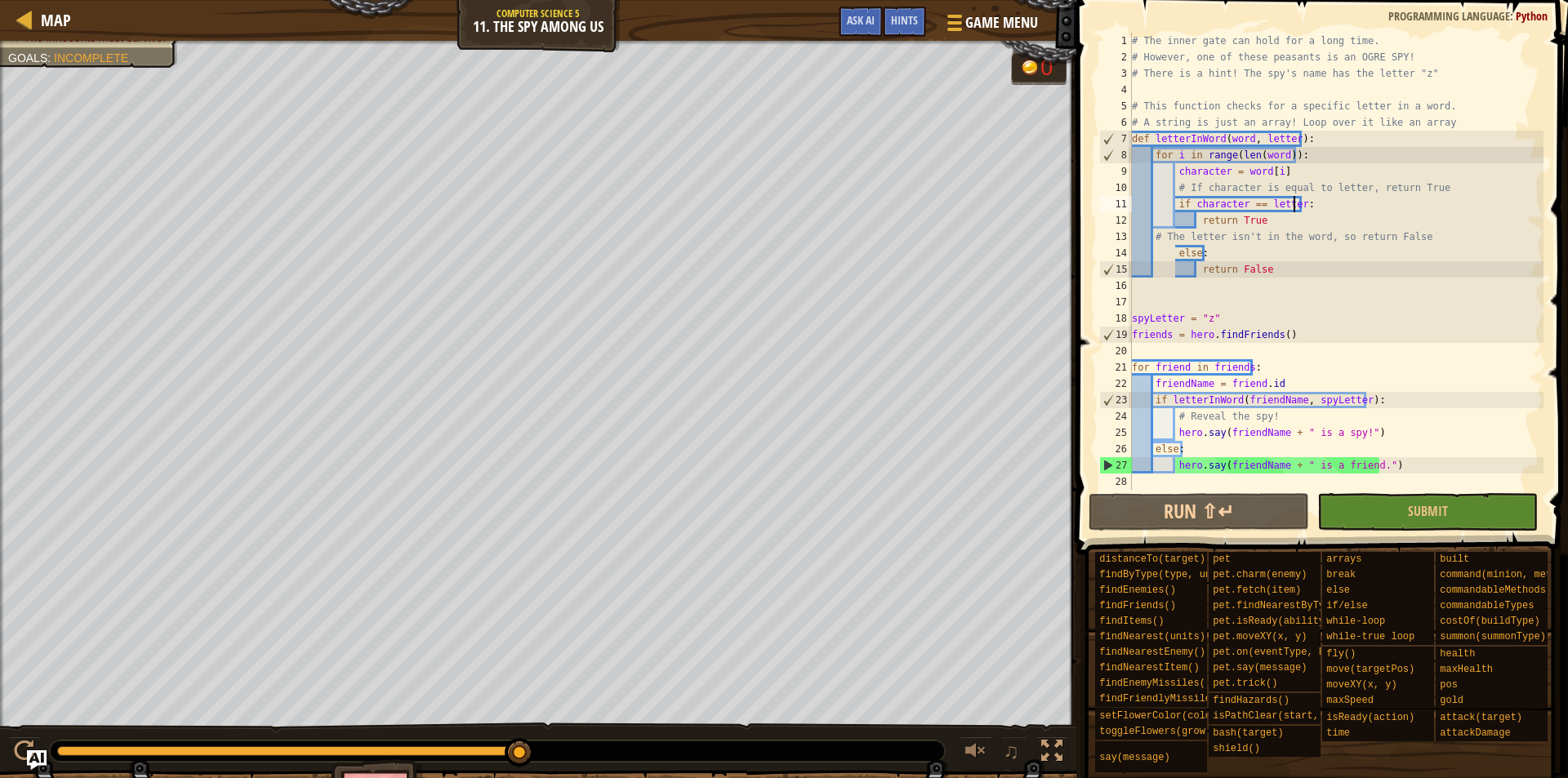
click at [1293, 199] on div "# The inner gate can hold for a long time. # However, one of these peasants is …" at bounding box center [1336, 277] width 415 height 490
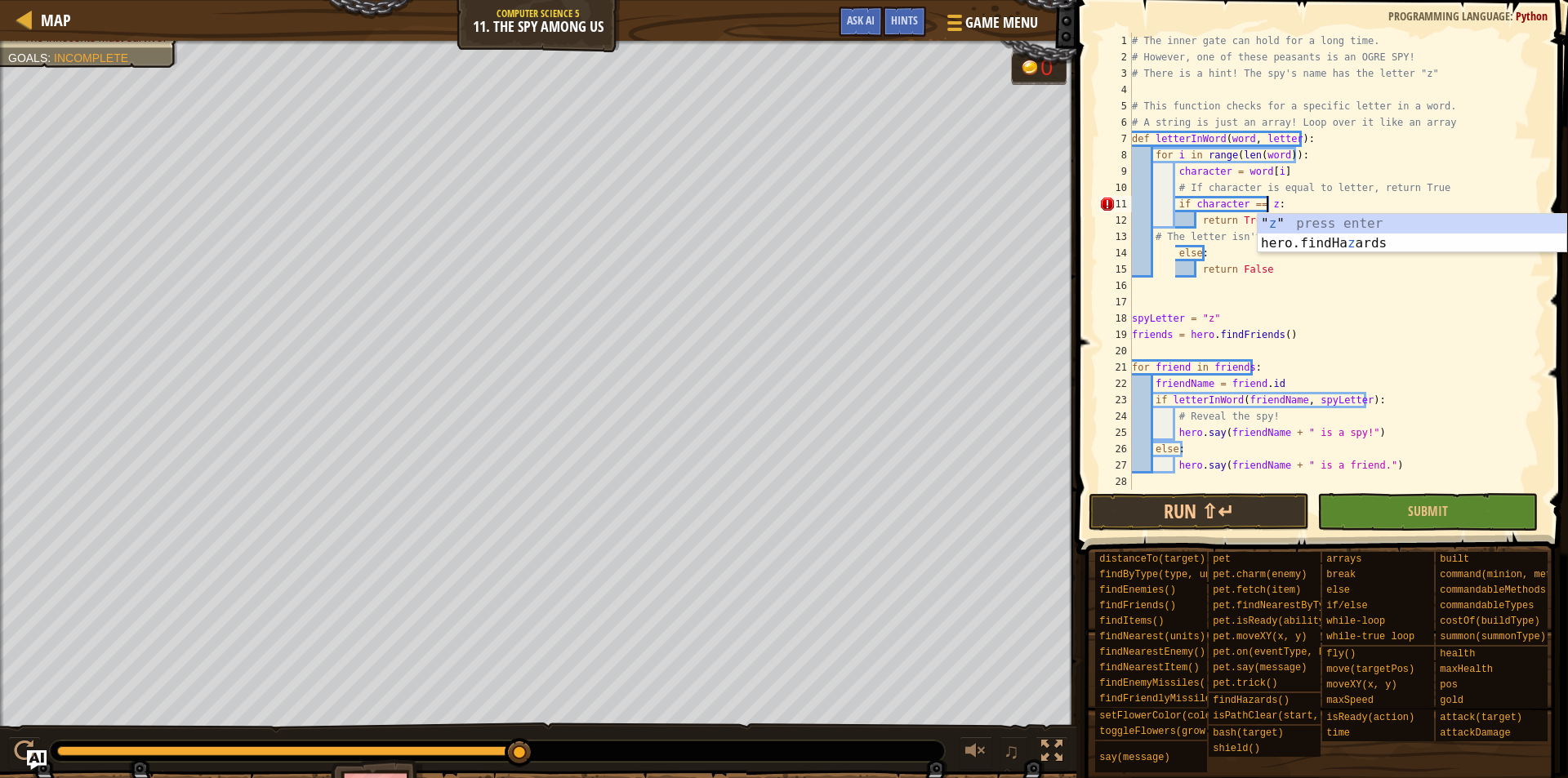
scroll to position [8, 10]
click at [1221, 244] on div "# The inner gate can hold for a long time. # However, one of these peasants is …" at bounding box center [1336, 277] width 415 height 490
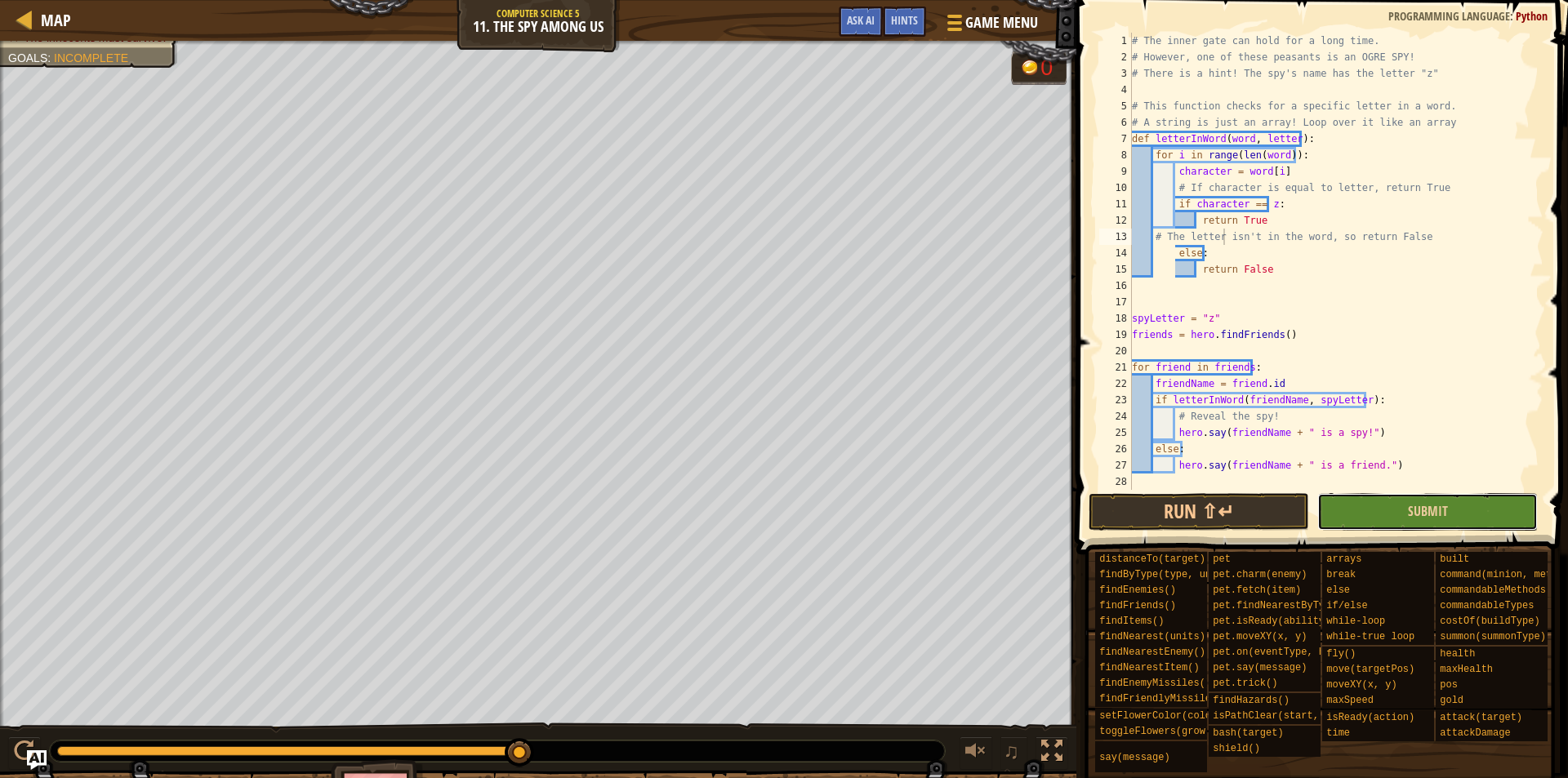
click at [1358, 526] on button "Submit" at bounding box center [1427, 511] width 221 height 37
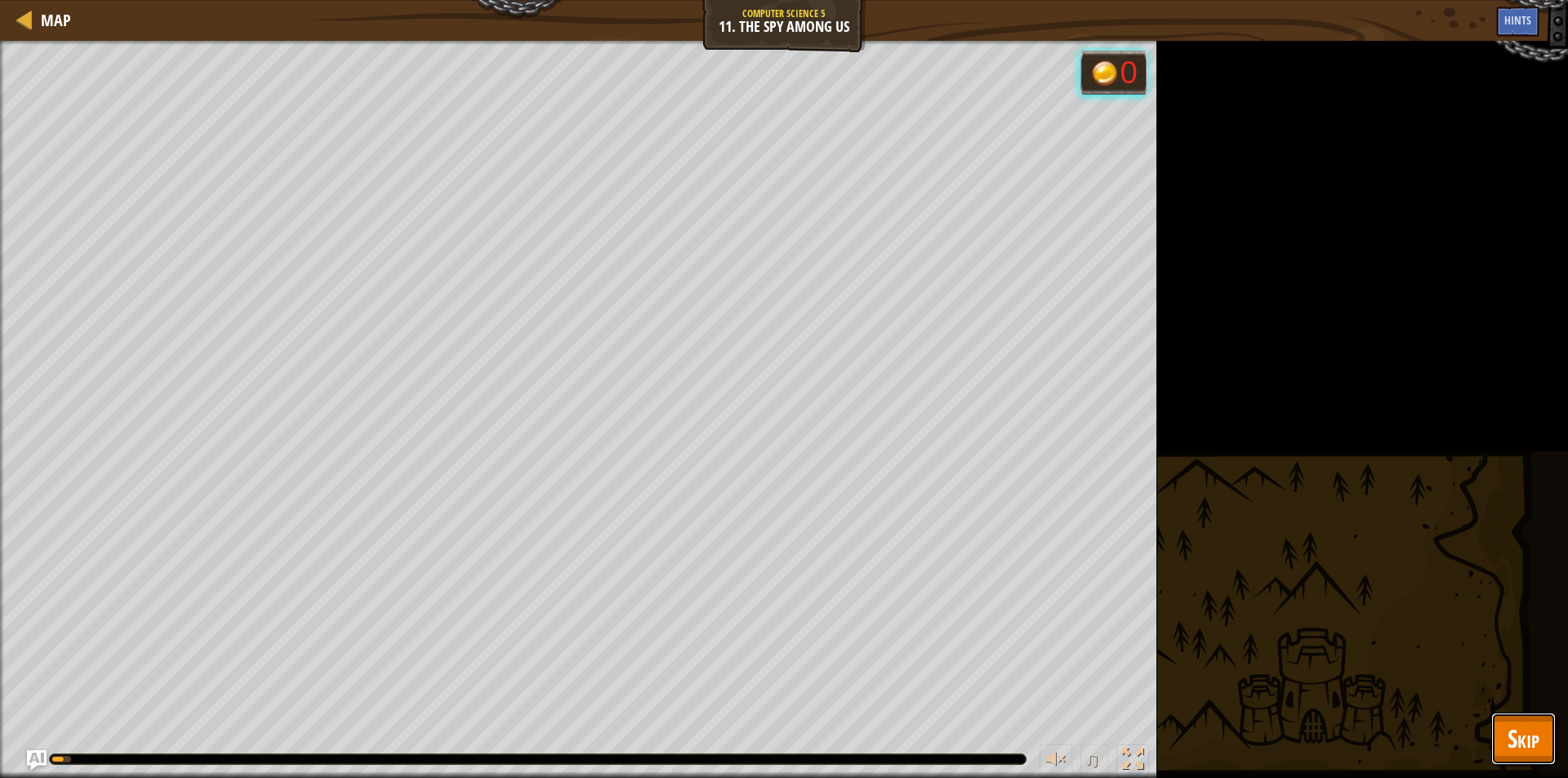
click at [1498, 737] on button "Skip" at bounding box center [1524, 739] width 65 height 52
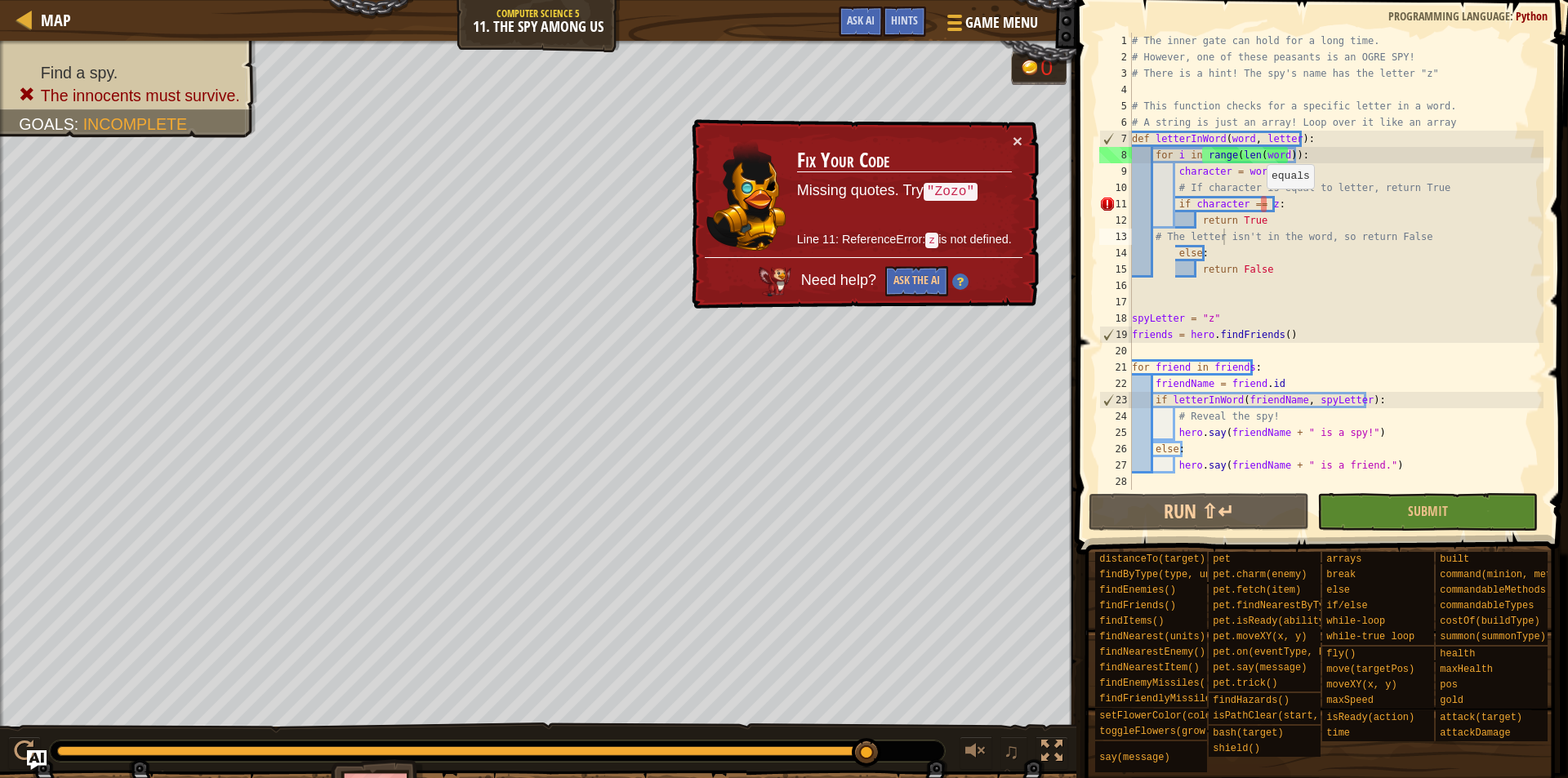
click at [1258, 205] on div "# The inner gate can hold for a long time. # However, one of these peasants is …" at bounding box center [1336, 277] width 415 height 490
click at [1264, 209] on div "# The inner gate can hold for a long time. # However, one of these peasants is …" at bounding box center [1336, 277] width 415 height 490
click at [1267, 206] on div "# The inner gate can hold for a long time. # However, one of these peasants is …" at bounding box center [1336, 277] width 415 height 490
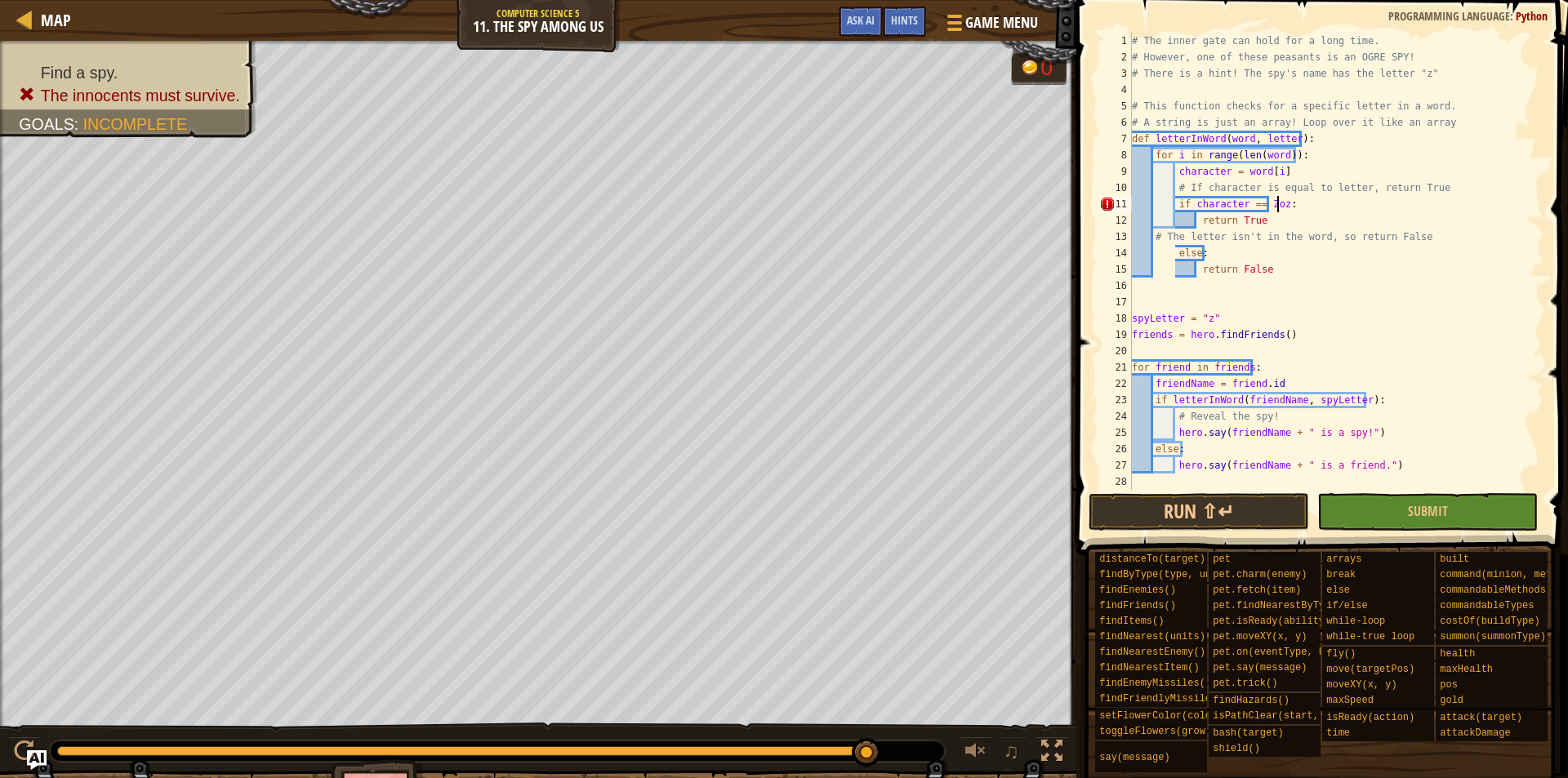
scroll to position [8, 11]
click at [1371, 507] on button "Submit" at bounding box center [1427, 511] width 221 height 37
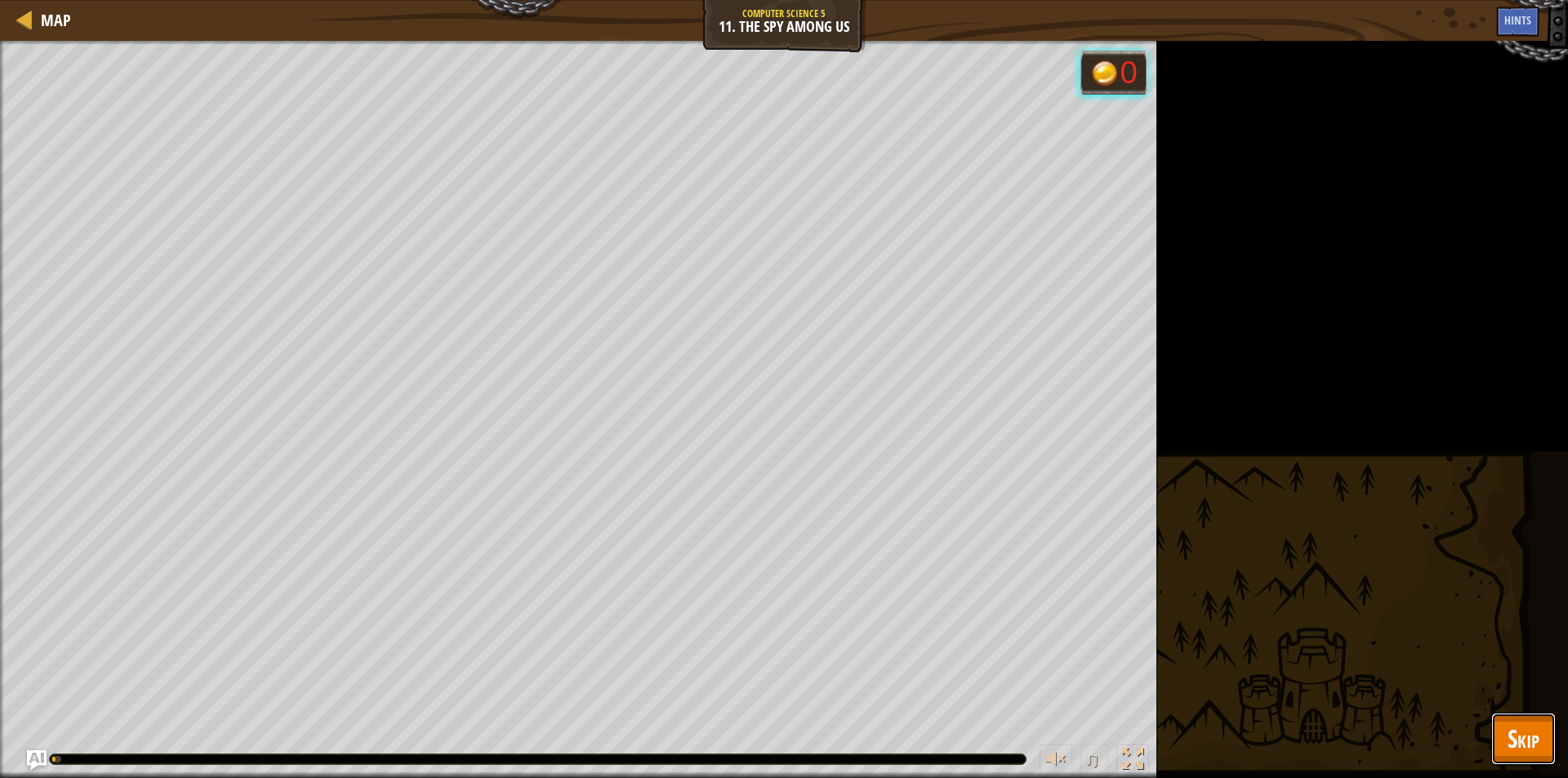
click at [1514, 728] on span "Skip" at bounding box center [1524, 738] width 32 height 34
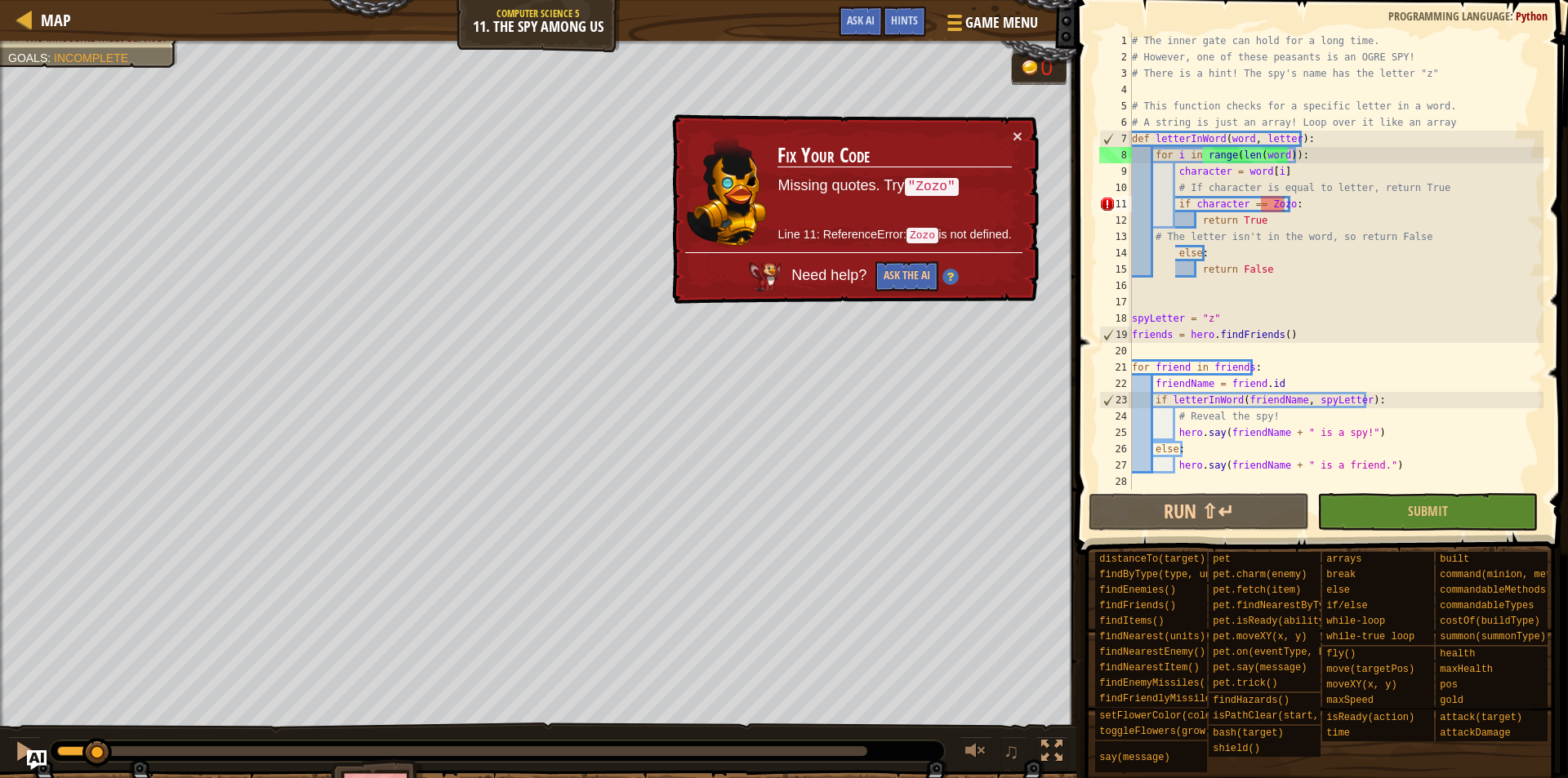
click at [157, 678] on div "Find a spy. The innocents must survive. Goals : Incomplete 0 ♫ [PERSON_NAME] - …" at bounding box center [784, 438] width 1568 height 796
click at [1258, 199] on div "# The inner gate can hold for a long time. # However, one of these peasants is …" at bounding box center [1336, 277] width 415 height 490
click at [1260, 199] on div "# The inner gate can hold for a long time. # However, one of these peasants is …" at bounding box center [1336, 277] width 415 height 490
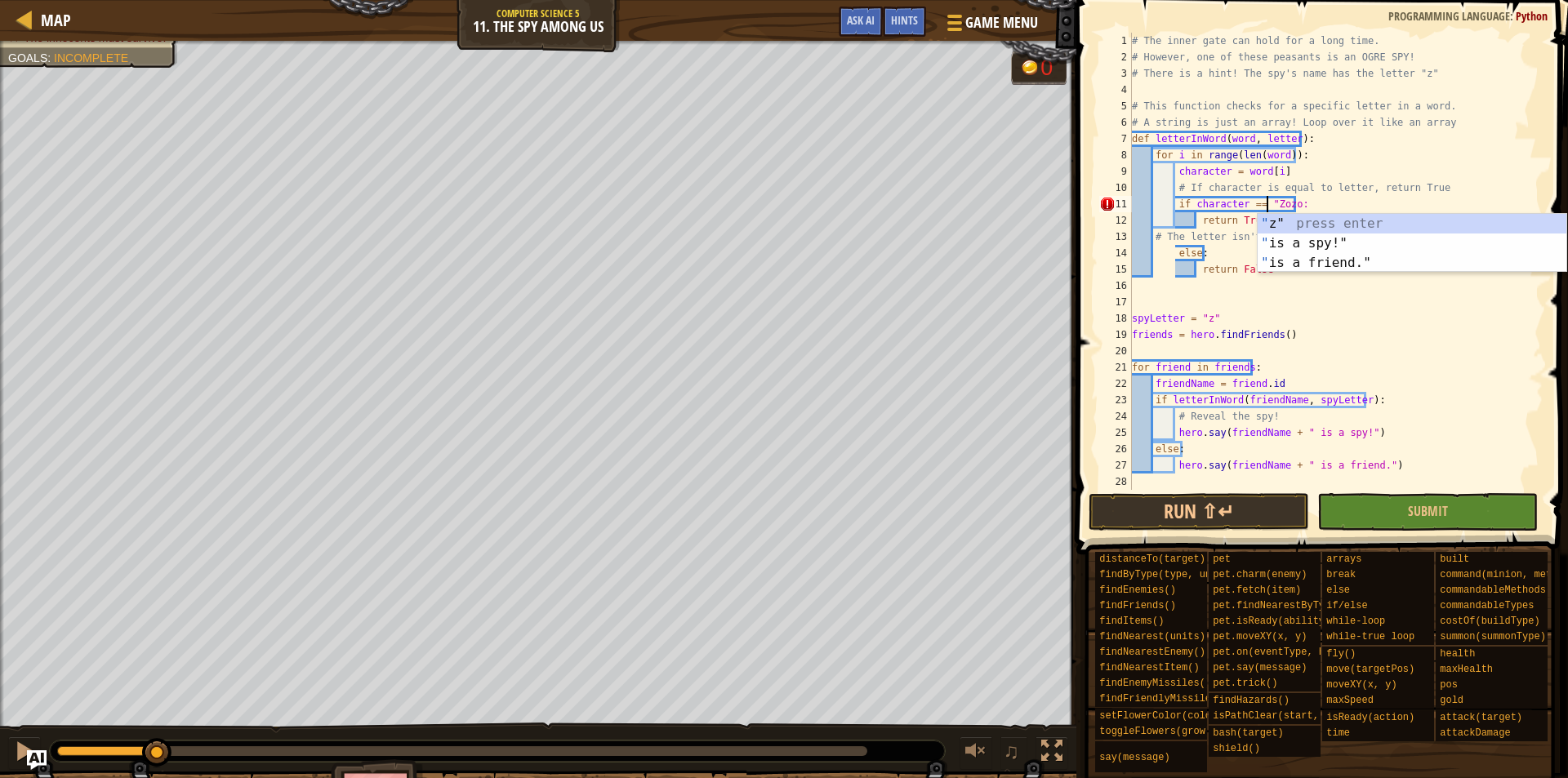
click at [1292, 199] on div "# The inner gate can hold for a long time. # However, one of these peasants is …" at bounding box center [1336, 277] width 415 height 490
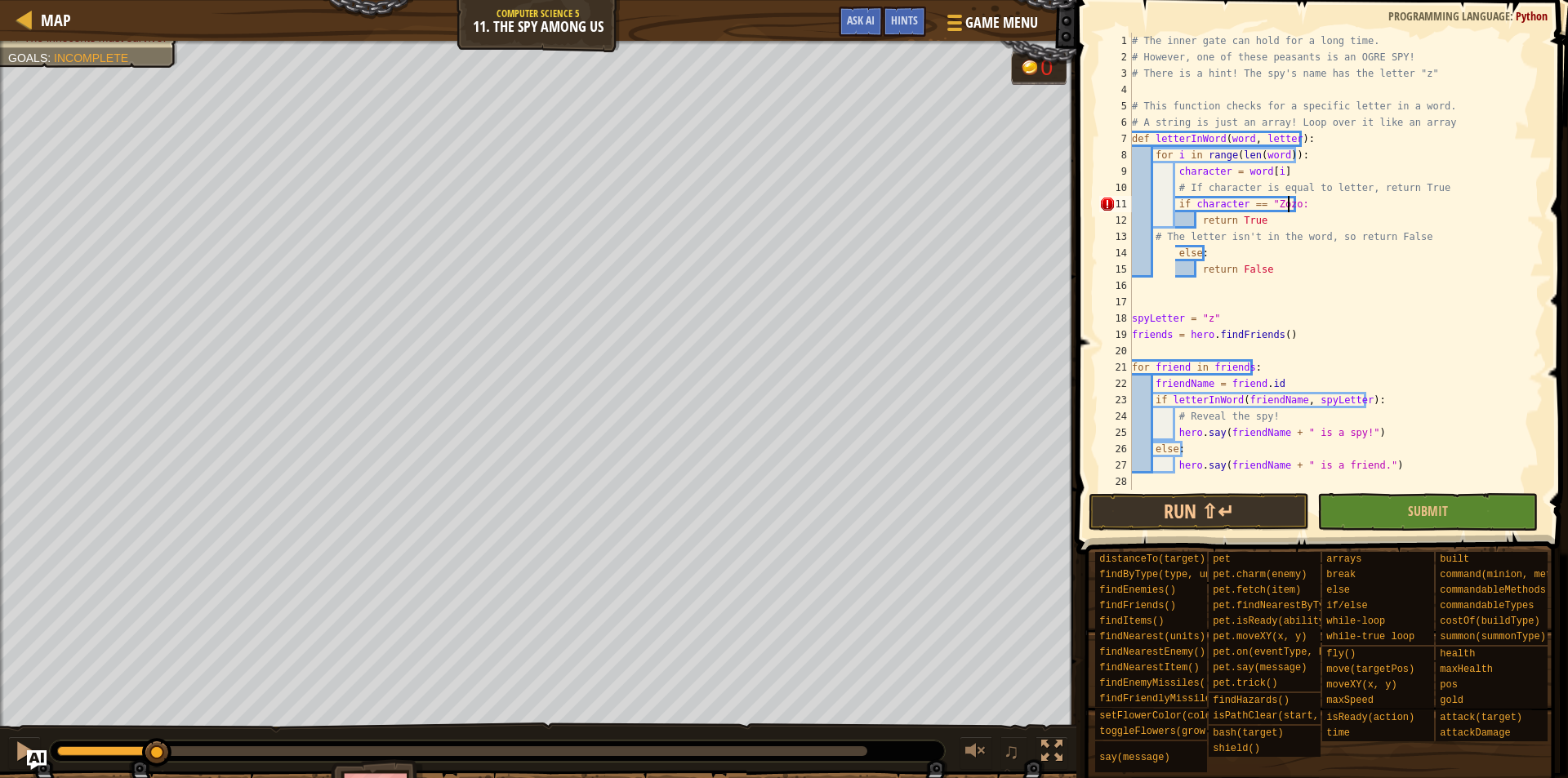
click at [1289, 202] on div "# The inner gate can hold for a long time. # However, one of these peasants is …" at bounding box center [1336, 277] width 415 height 490
click at [1398, 506] on button "Submit" at bounding box center [1427, 511] width 221 height 37
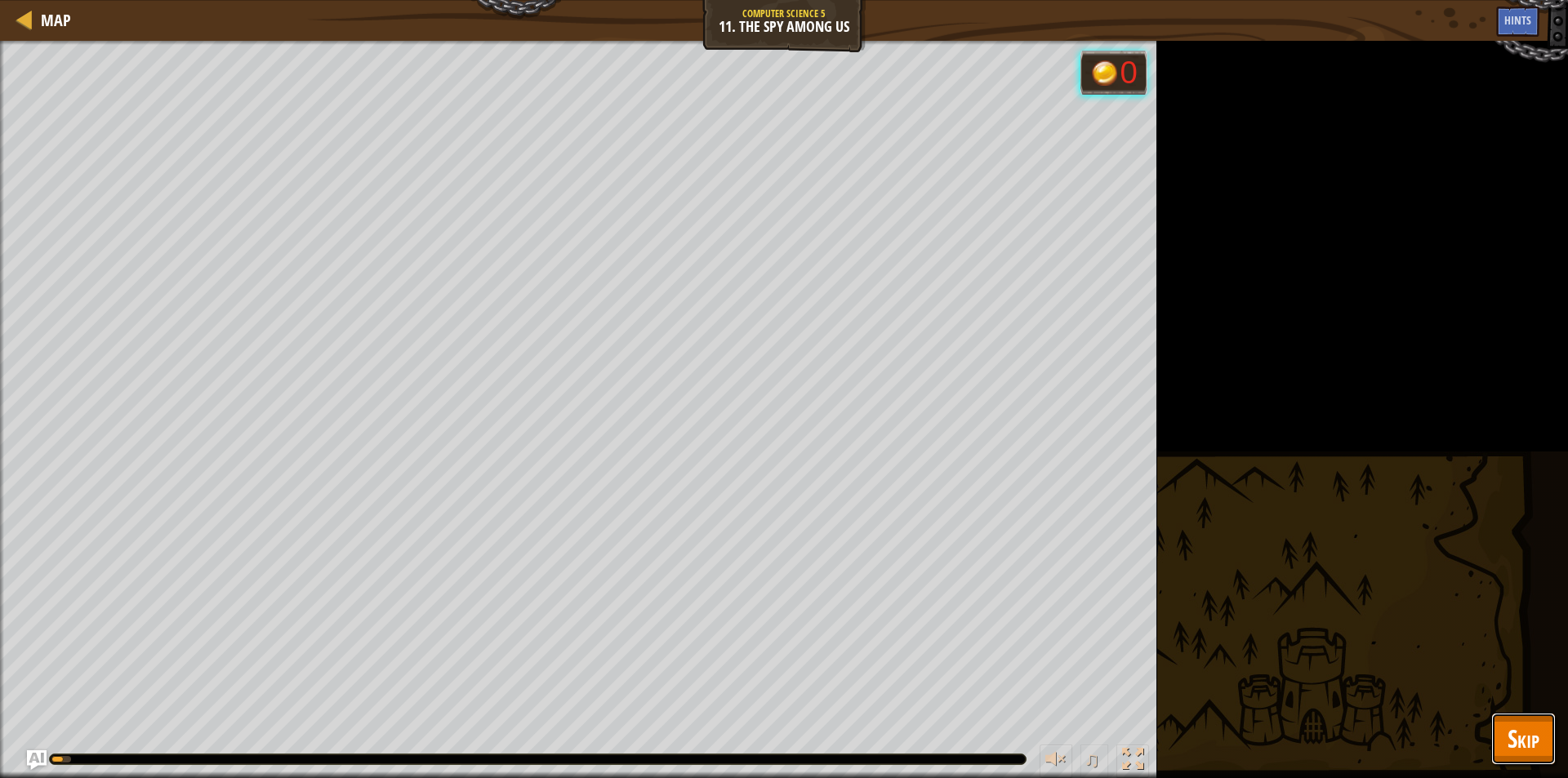
click at [1509, 732] on span "Skip" at bounding box center [1524, 738] width 32 height 34
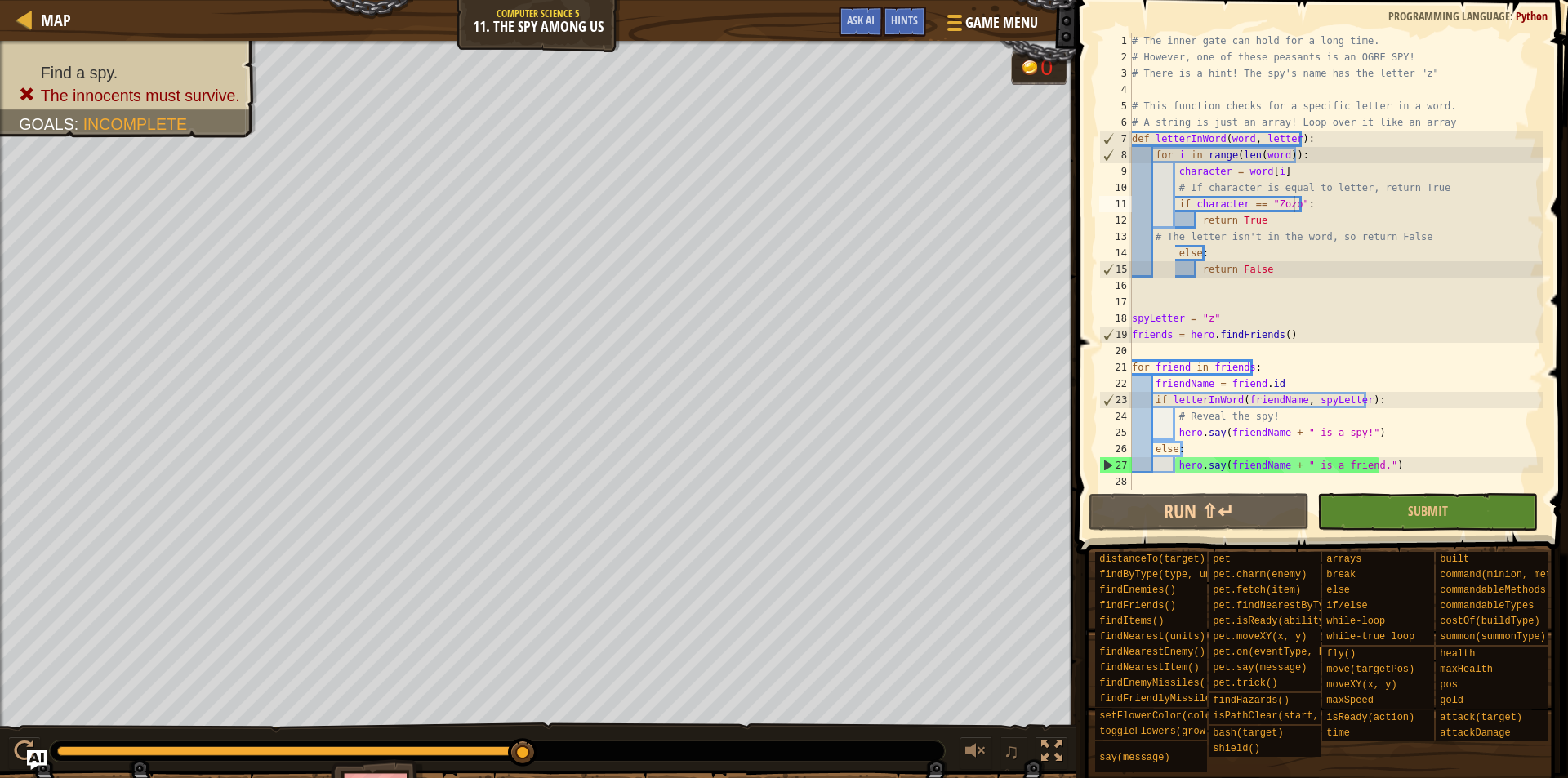
click at [773, 634] on div "Find a spy. The innocents must survive. Goals : Incomplete 0 ♫ [PERSON_NAME] - …" at bounding box center [784, 438] width 1568 height 796
click at [1301, 192] on div "# The inner gate can hold for a long time. # However, one of these peasants is …" at bounding box center [1336, 277] width 415 height 490
drag, startPoint x: 1305, startPoint y: 201, endPoint x: 1262, endPoint y: 202, distance: 43.0
click at [1262, 202] on div "# The inner gate can hold for a long time. # However, one of these peasants is …" at bounding box center [1336, 277] width 415 height 490
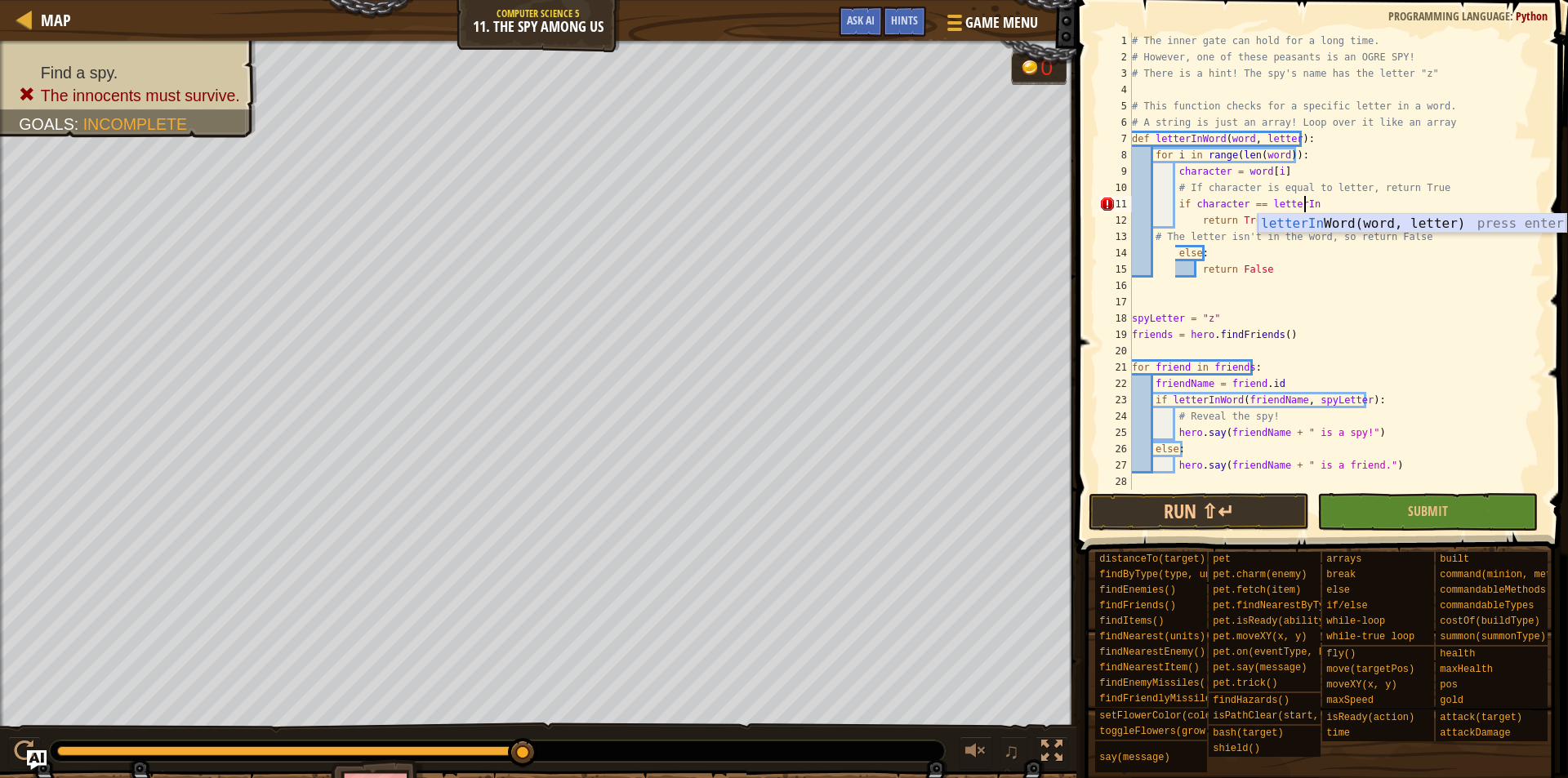
click at [1294, 224] on div "letterIn Word(word, letter) press enter" at bounding box center [1412, 243] width 309 height 59
click at [1396, 204] on div "# The inner gate can hold for a long time. # However, one of these peasants is …" at bounding box center [1336, 277] width 415 height 490
click at [1374, 199] on div "# The inner gate can hold for a long time. # However, one of these peasants is …" at bounding box center [1336, 277] width 415 height 490
click at [1438, 518] on span "Submit" at bounding box center [1428, 511] width 40 height 18
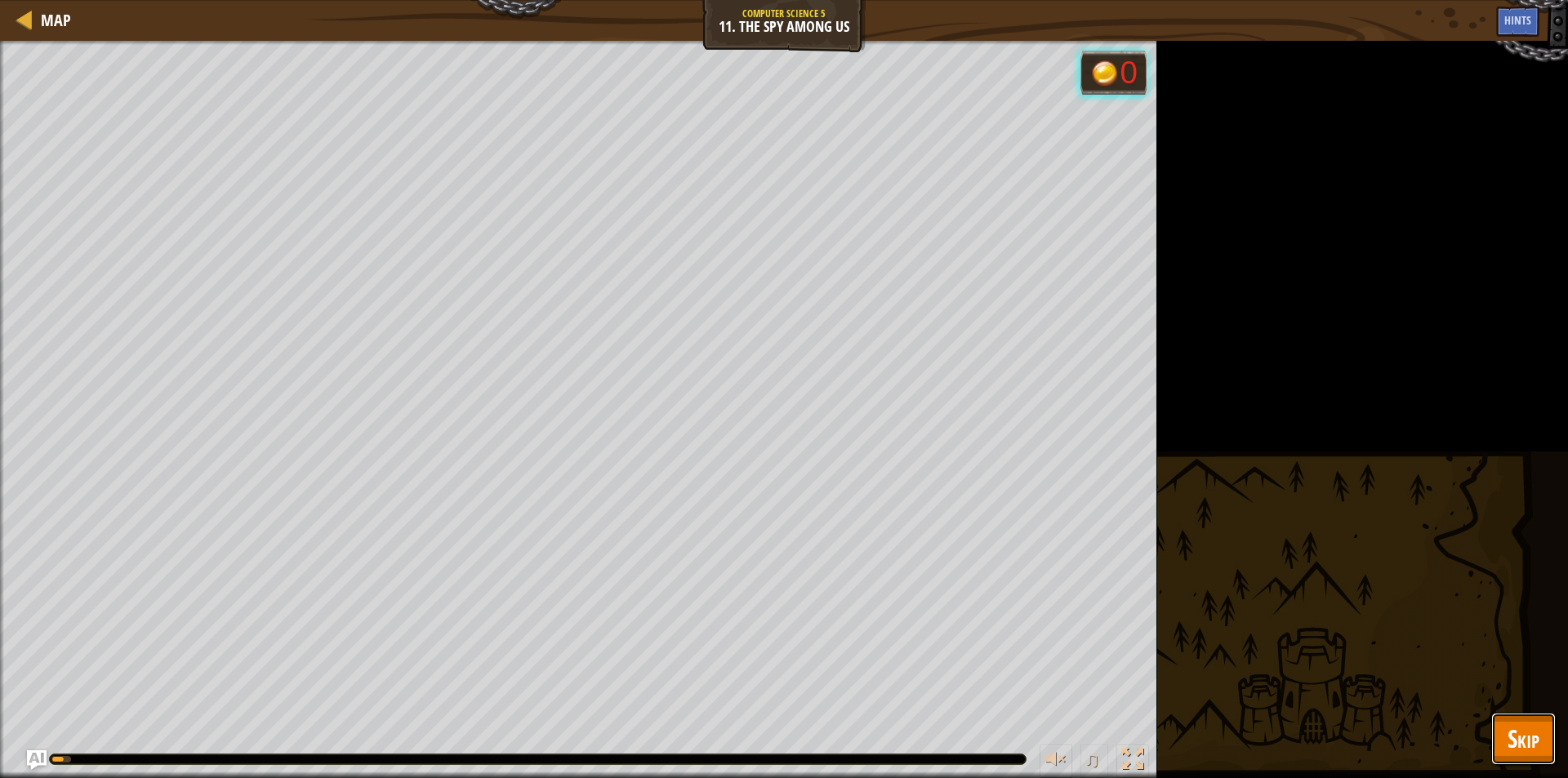
click at [1528, 719] on button "Skip" at bounding box center [1524, 739] width 65 height 52
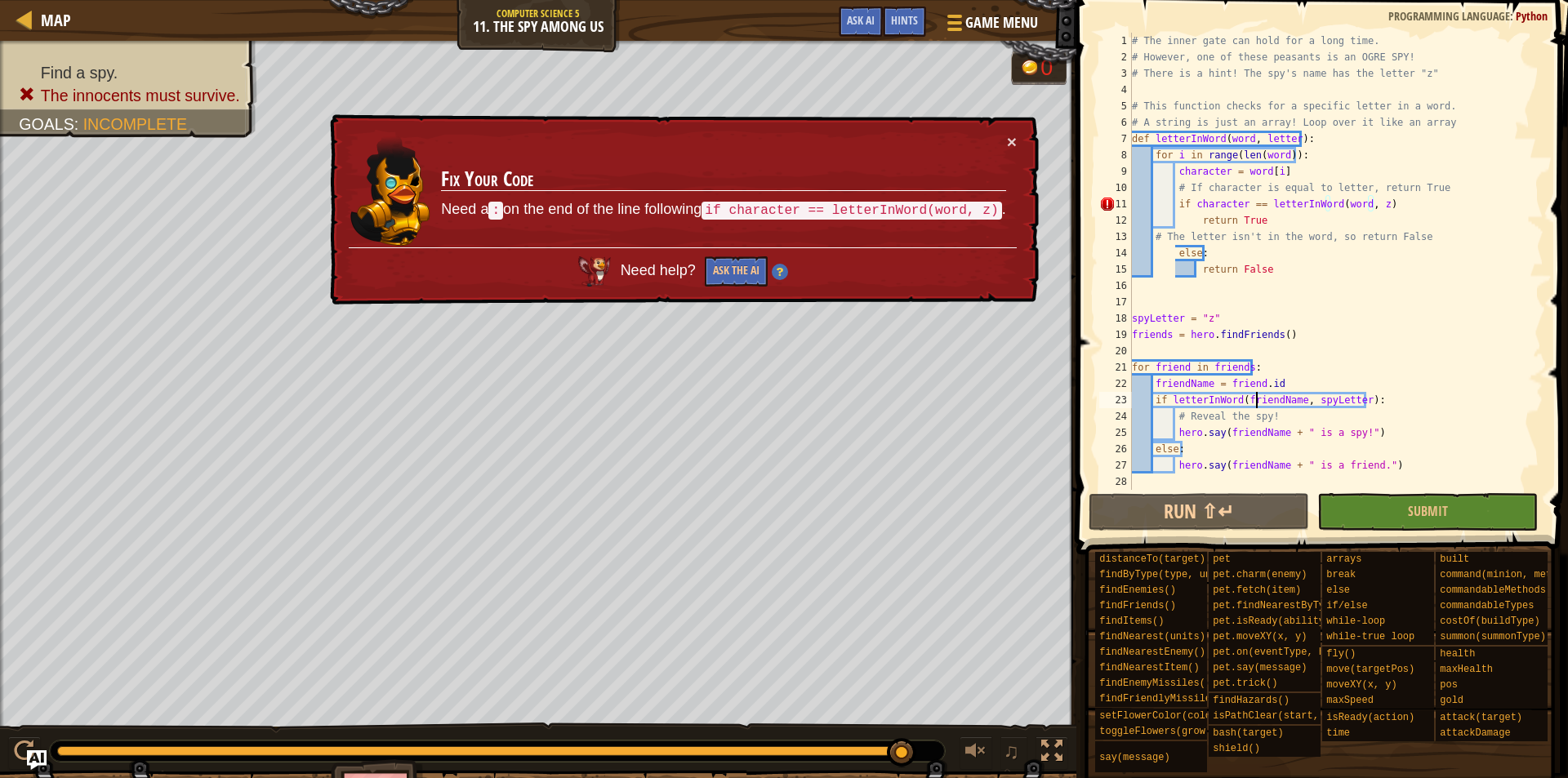
click at [1258, 398] on div "# The inner gate can hold for a long time. # However, one of these peasants is …" at bounding box center [1336, 277] width 415 height 490
click at [1275, 208] on div "# The inner gate can hold for a long time. # However, one of these peasants is …" at bounding box center [1336, 277] width 415 height 490
click at [1266, 204] on div "# The inner gate can hold for a long time. # However, one of these peasants is …" at bounding box center [1336, 277] width 415 height 490
drag, startPoint x: 1263, startPoint y: 207, endPoint x: 1325, endPoint y: 202, distance: 62.2
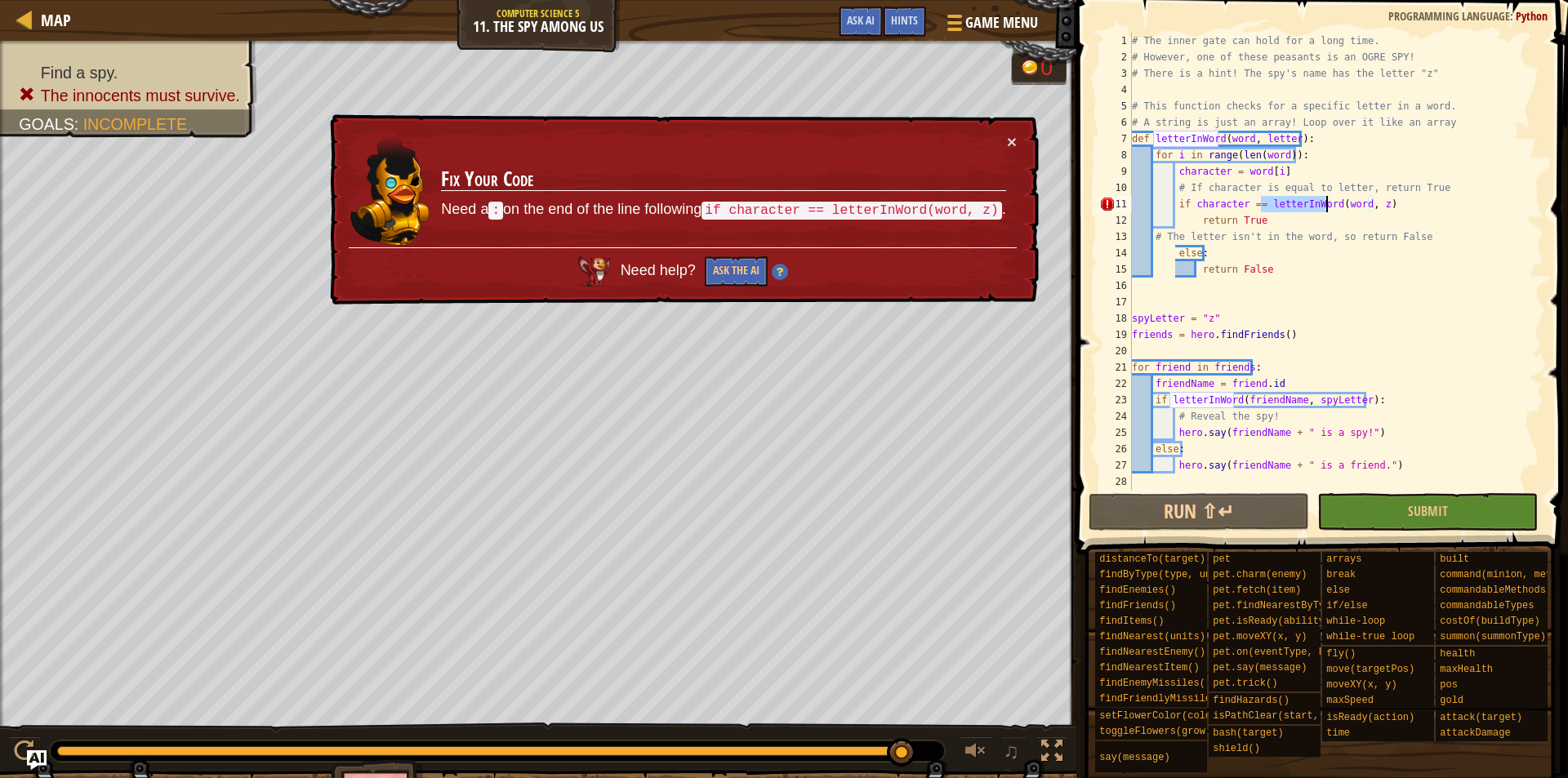
click at [1325, 202] on div "# The inner gate can hold for a long time. # However, one of these peasants is …" at bounding box center [1336, 277] width 415 height 490
click at [1340, 203] on div "# The inner gate can hold for a long time. # However, one of these peasants is …" at bounding box center [1336, 277] width 415 height 490
paste textarea "friendName"
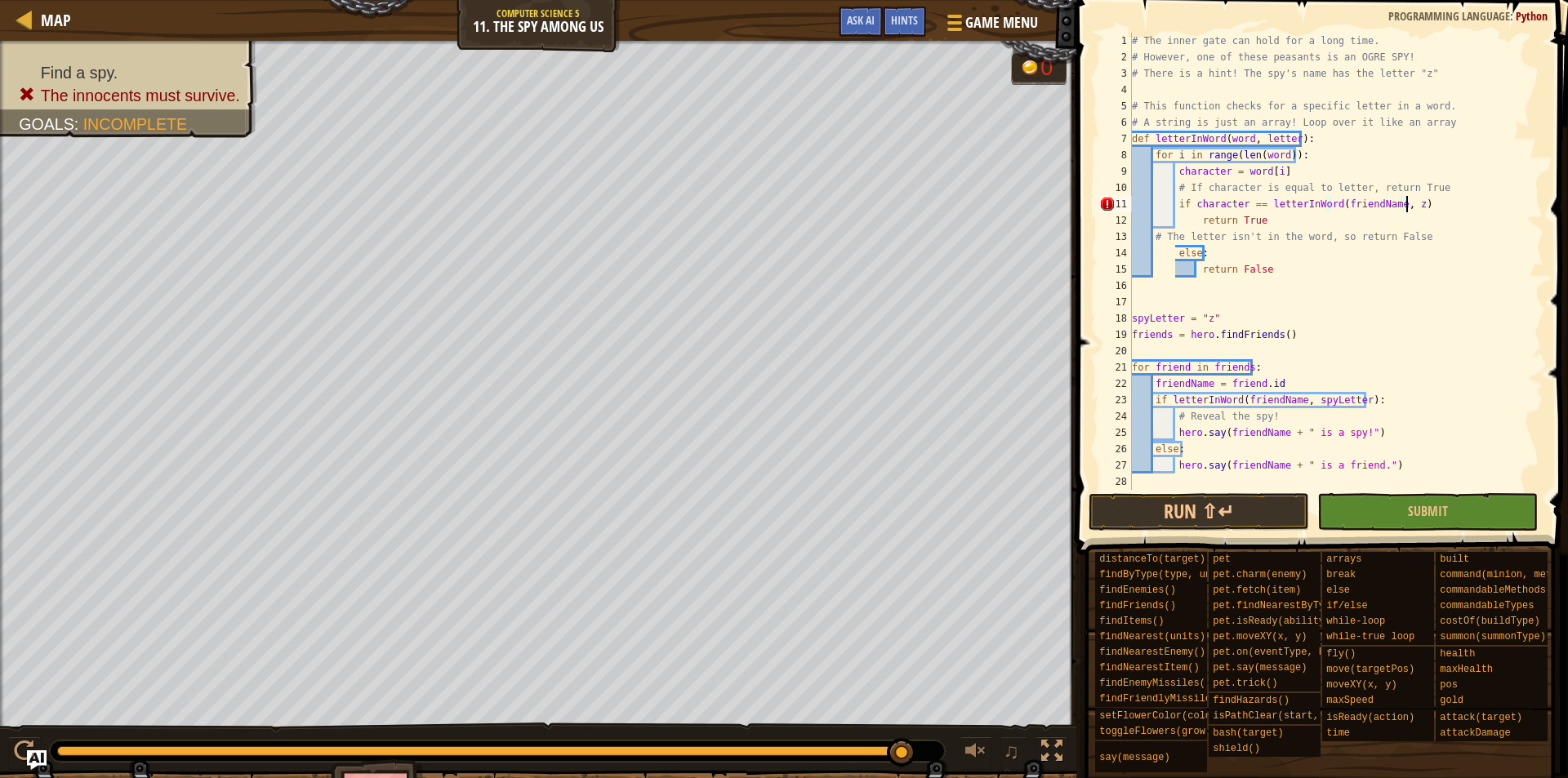
click at [1420, 201] on div "# The inner gate can hold for a long time. # However, one of these peasants is …" at bounding box center [1336, 277] width 415 height 490
click at [1393, 509] on button "Submit" at bounding box center [1427, 511] width 221 height 37
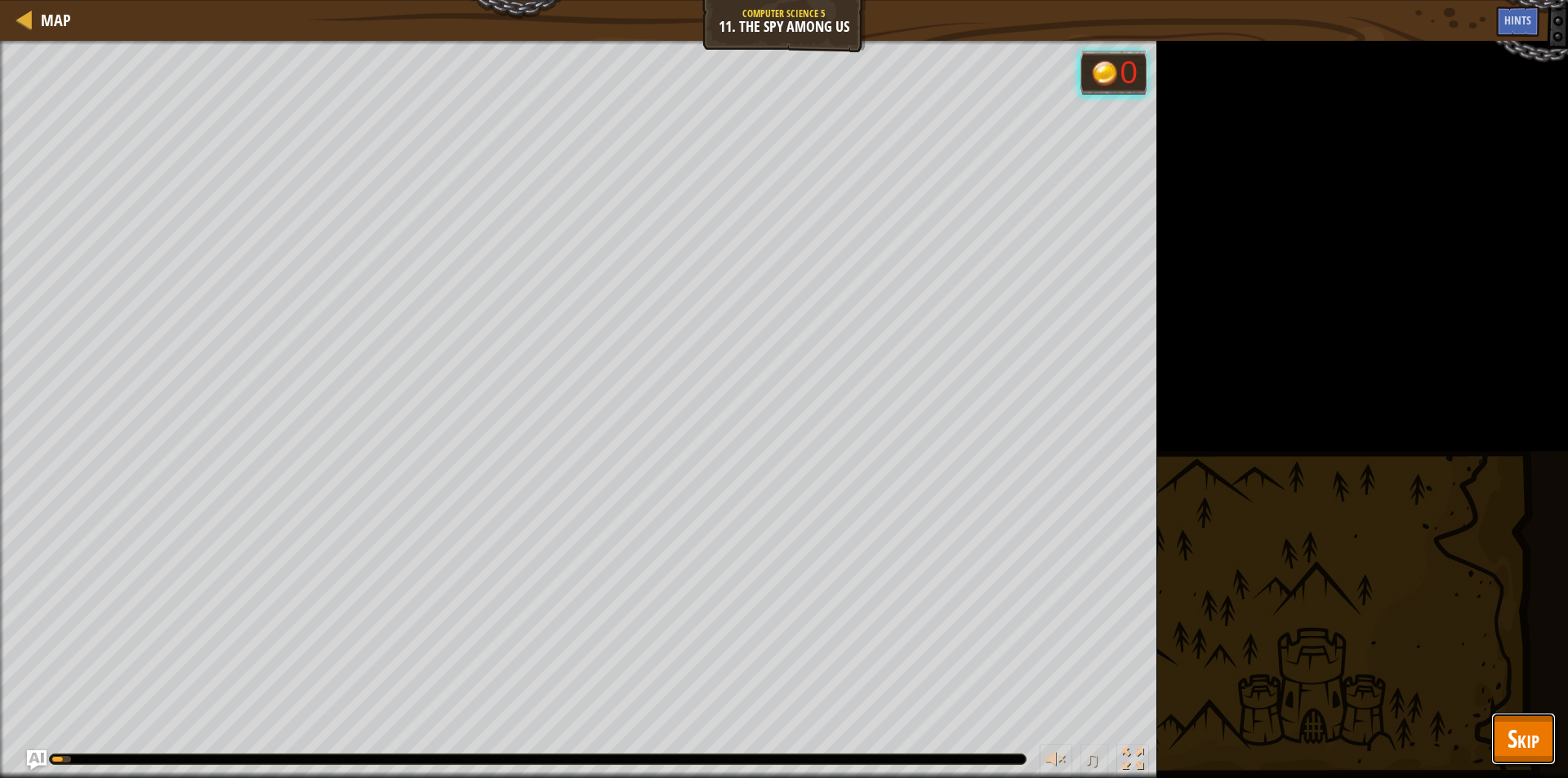
drag, startPoint x: 1524, startPoint y: 747, endPoint x: 1515, endPoint y: 743, distance: 9.8
click at [1522, 747] on span "Skip" at bounding box center [1524, 738] width 32 height 34
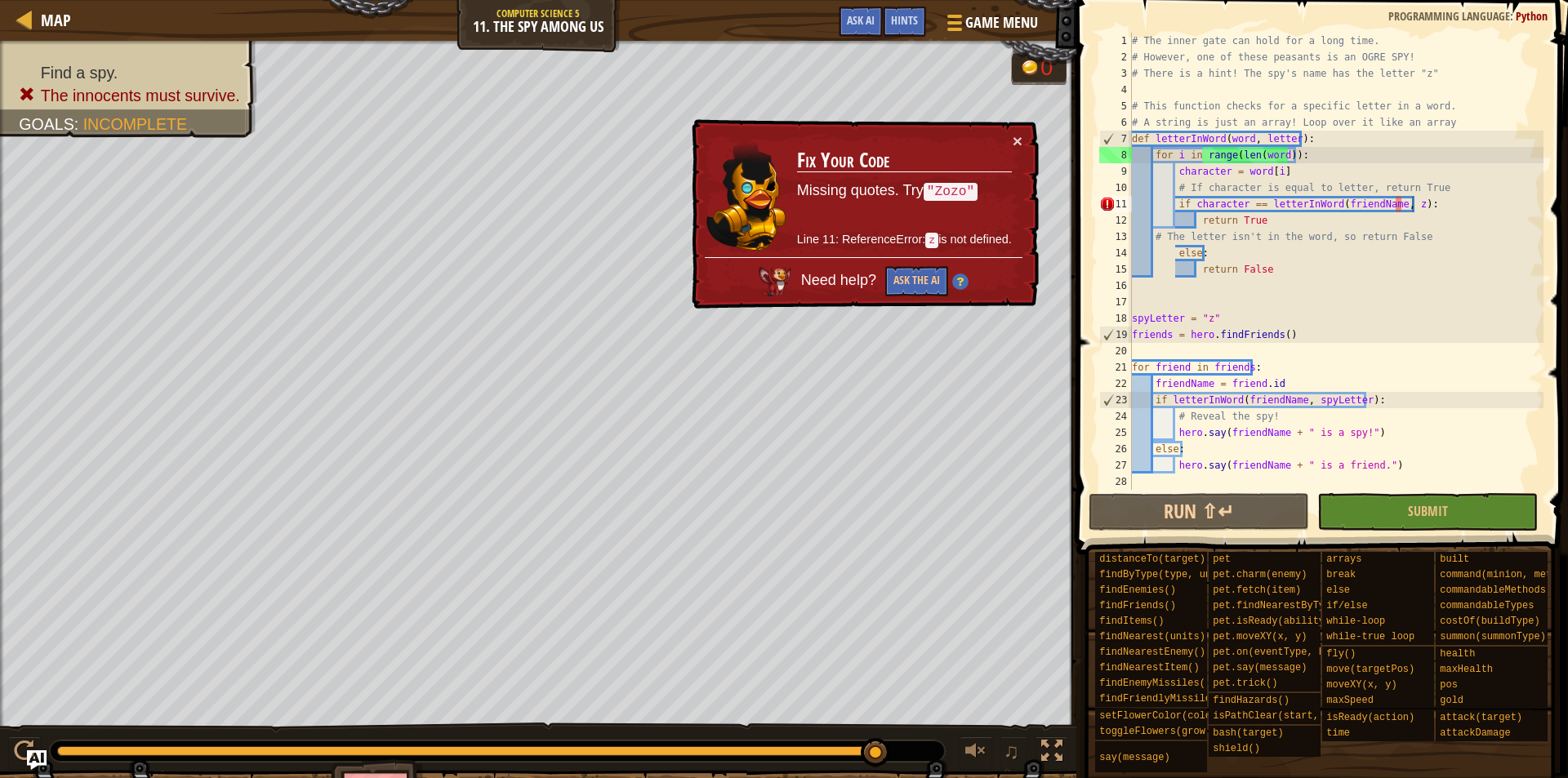
click at [1398, 200] on div "# The inner gate can hold for a long time. # However, one of these peasants is …" at bounding box center [1336, 277] width 415 height 490
click at [1402, 204] on div "# The inner gate can hold for a long time. # However, one of these peasants is …" at bounding box center [1336, 277] width 415 height 490
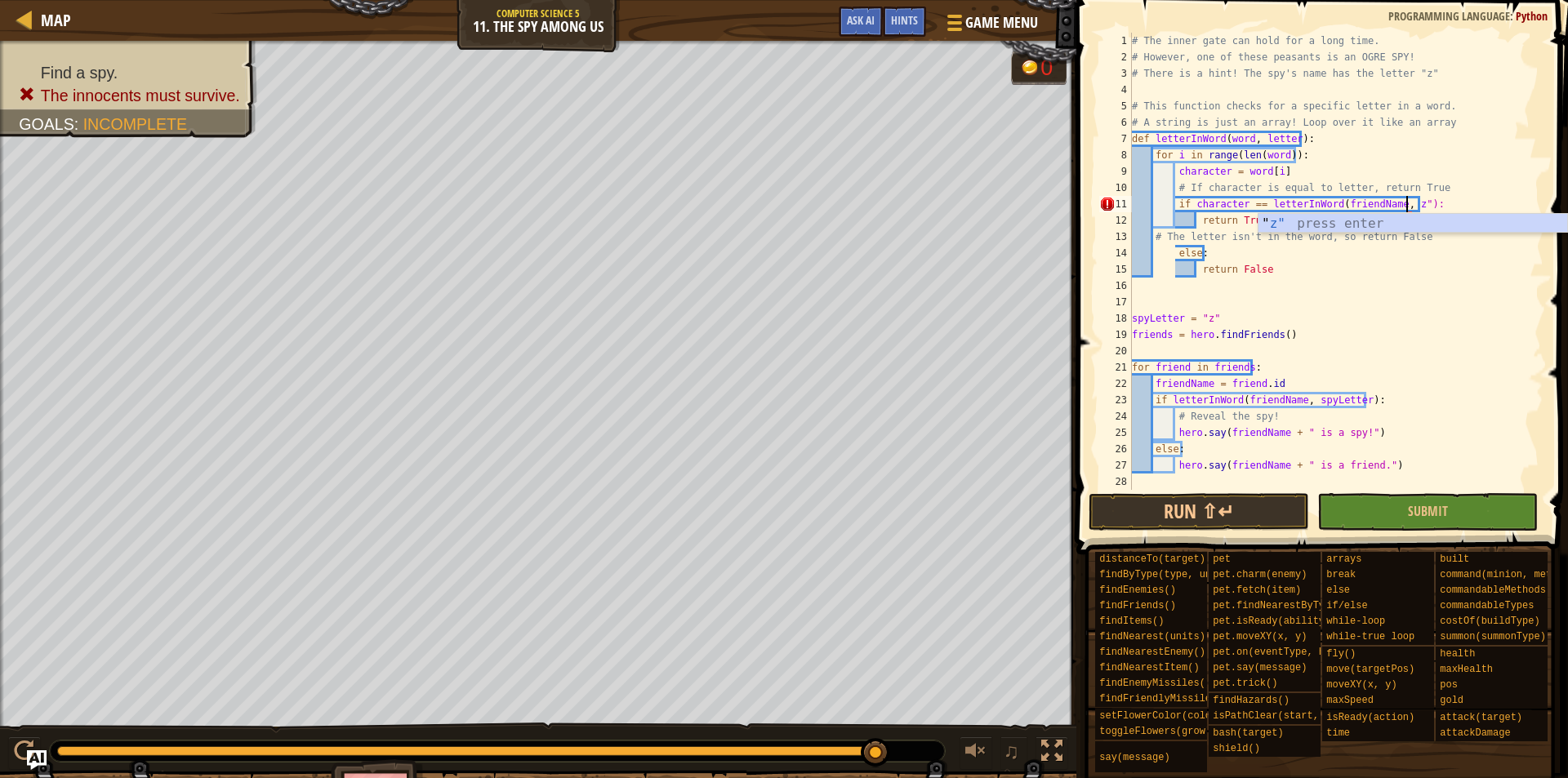
click at [1394, 206] on div "# The inner gate can hold for a long time. # However, one of these peasants is …" at bounding box center [1336, 277] width 415 height 490
click at [1391, 145] on div "# The inner gate can hold for a long time. # However, one of these peasants is …" at bounding box center [1336, 277] width 415 height 490
click at [1424, 510] on span "Submit" at bounding box center [1428, 511] width 40 height 18
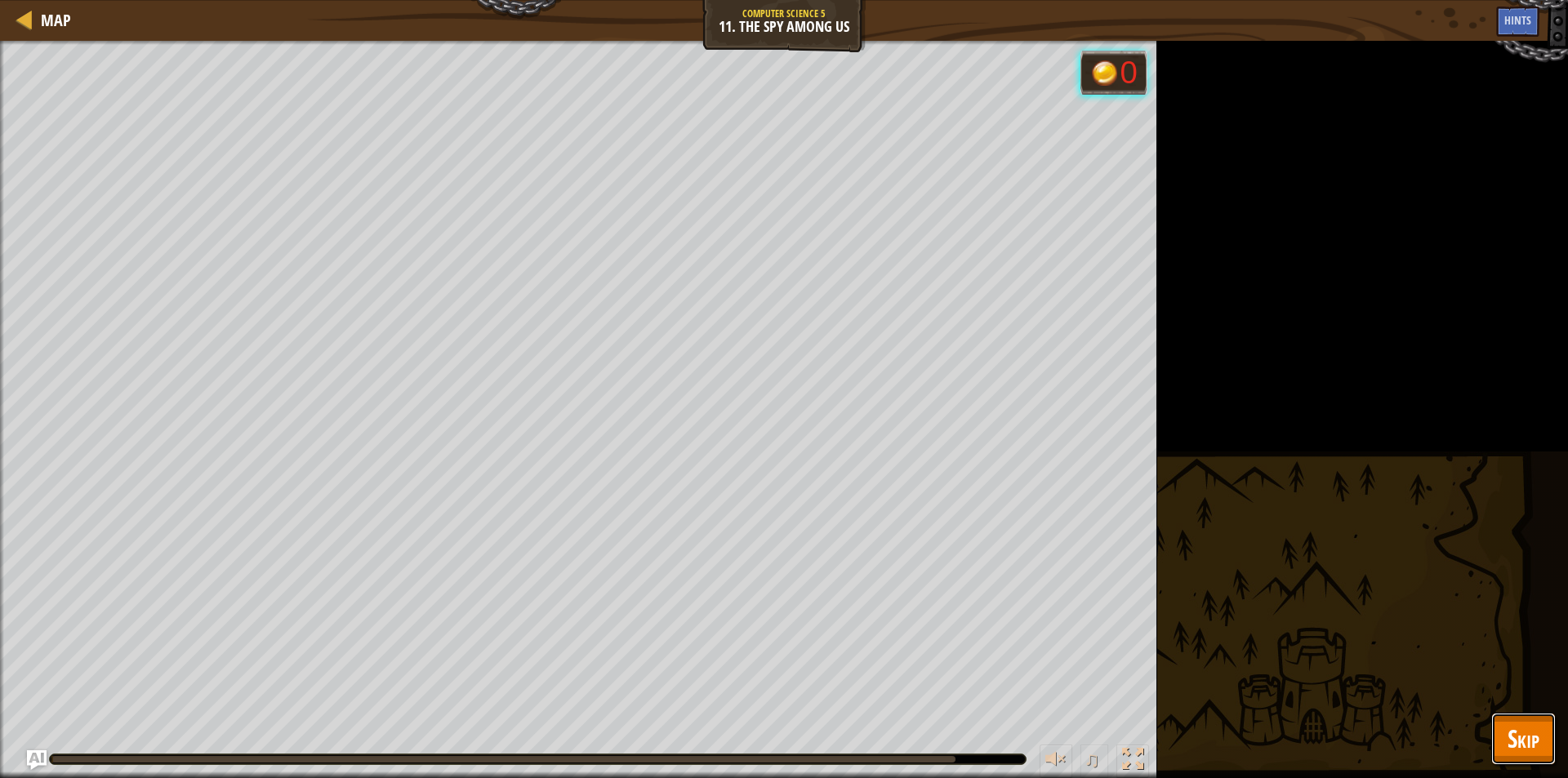
click at [1534, 735] on span "Skip" at bounding box center [1524, 738] width 32 height 34
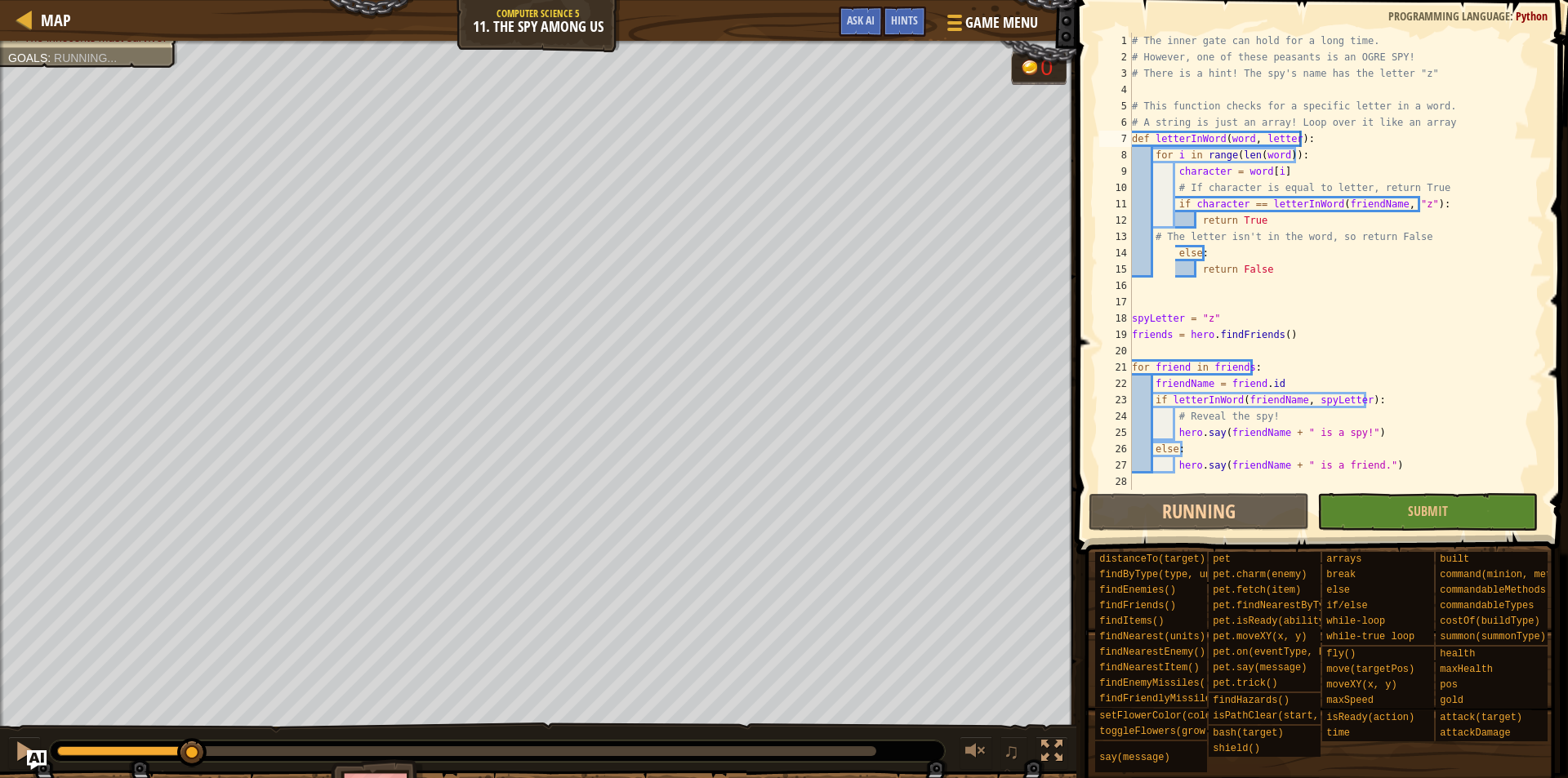
click at [374, 682] on div "Find a spy. The innocents must survive. Goals : Running... 0 ♫ [PERSON_NAME] - …" at bounding box center [784, 438] width 1568 height 796
click at [898, 26] on span "Hints" at bounding box center [904, 20] width 27 height 16
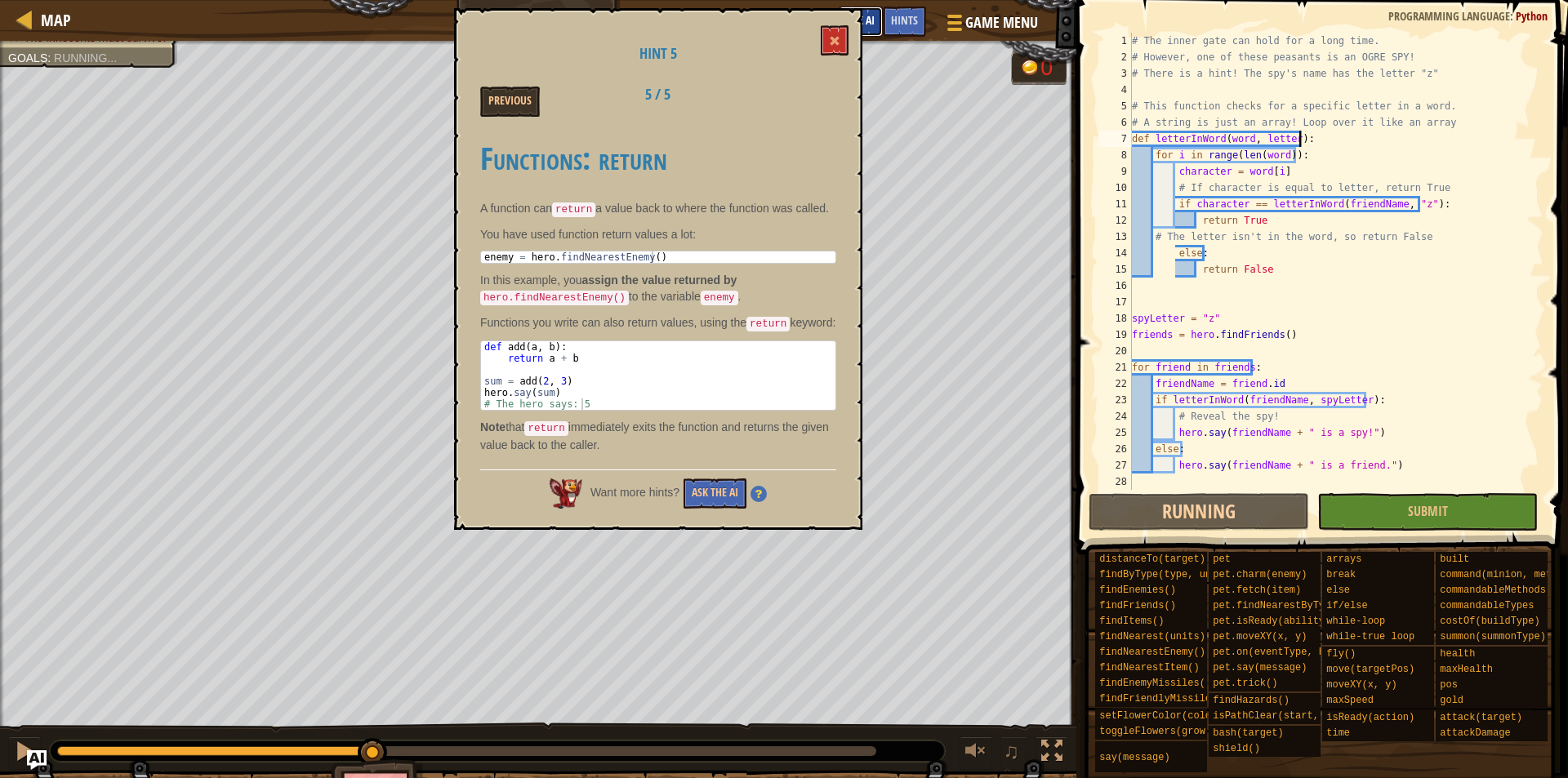
click at [872, 27] on span "Ask AI" at bounding box center [861, 20] width 28 height 16
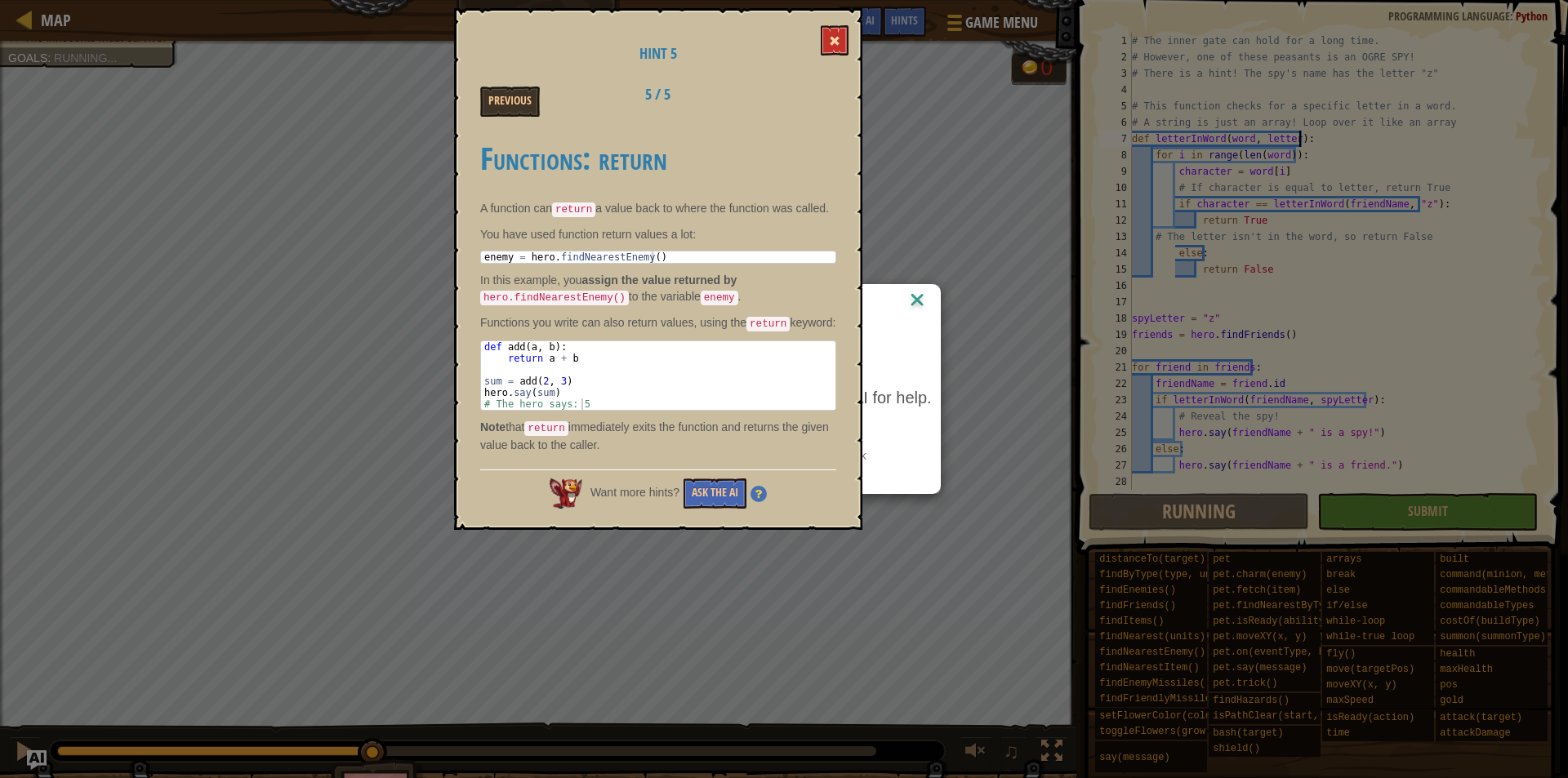
click at [831, 39] on span at bounding box center [835, 41] width 11 height 11
click at [827, 37] on button at bounding box center [835, 40] width 28 height 30
drag, startPoint x: 833, startPoint y: 39, endPoint x: 832, endPoint y: 48, distance: 9.1
click at [833, 40] on span at bounding box center [835, 41] width 11 height 11
click at [896, 85] on div "AI Hint Need a hint? You can ask the AI for help. Ask the AI 9 AI Bot queries l…" at bounding box center [784, 389] width 1568 height 778
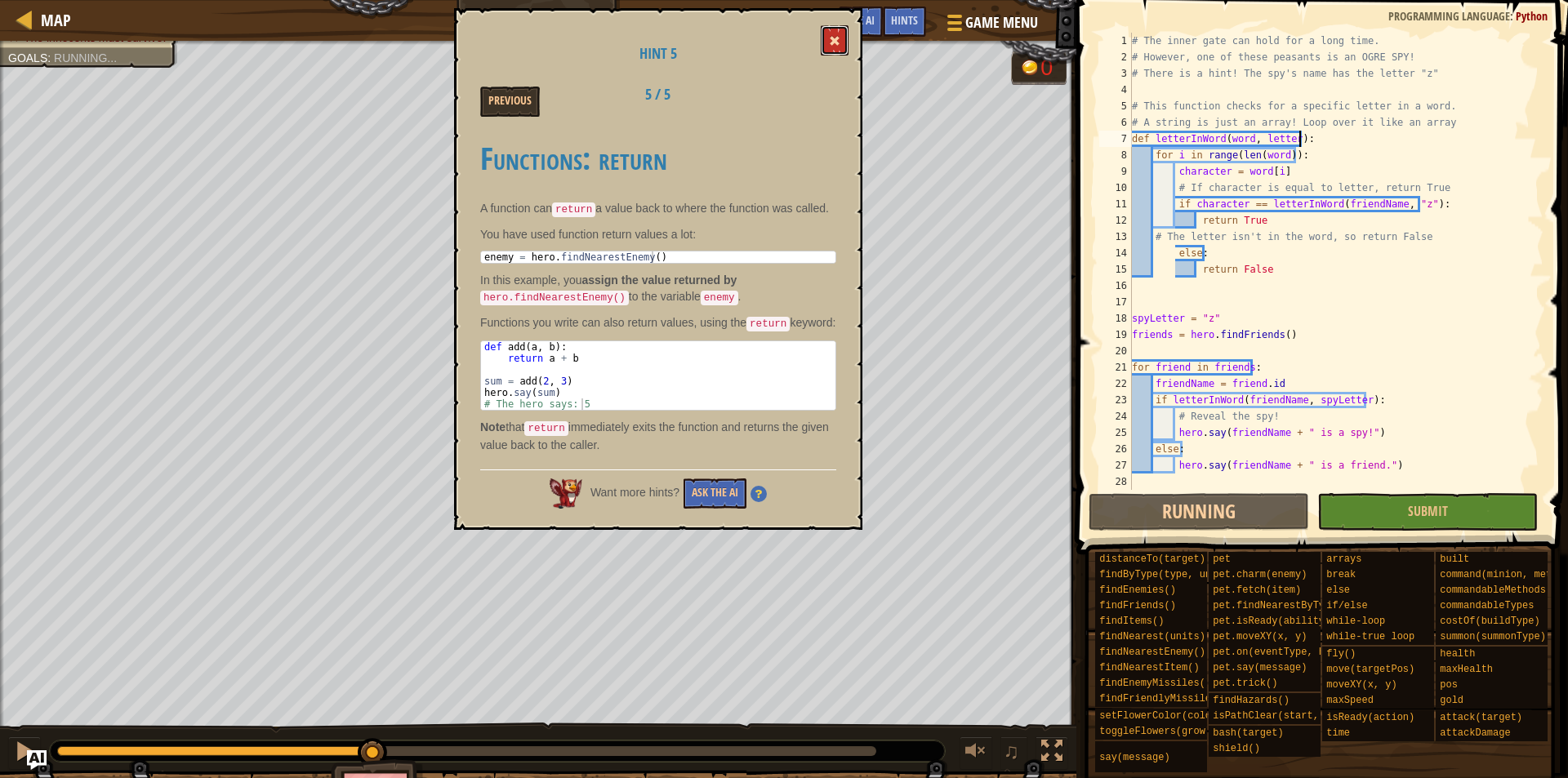
click at [838, 36] on span at bounding box center [835, 41] width 11 height 11
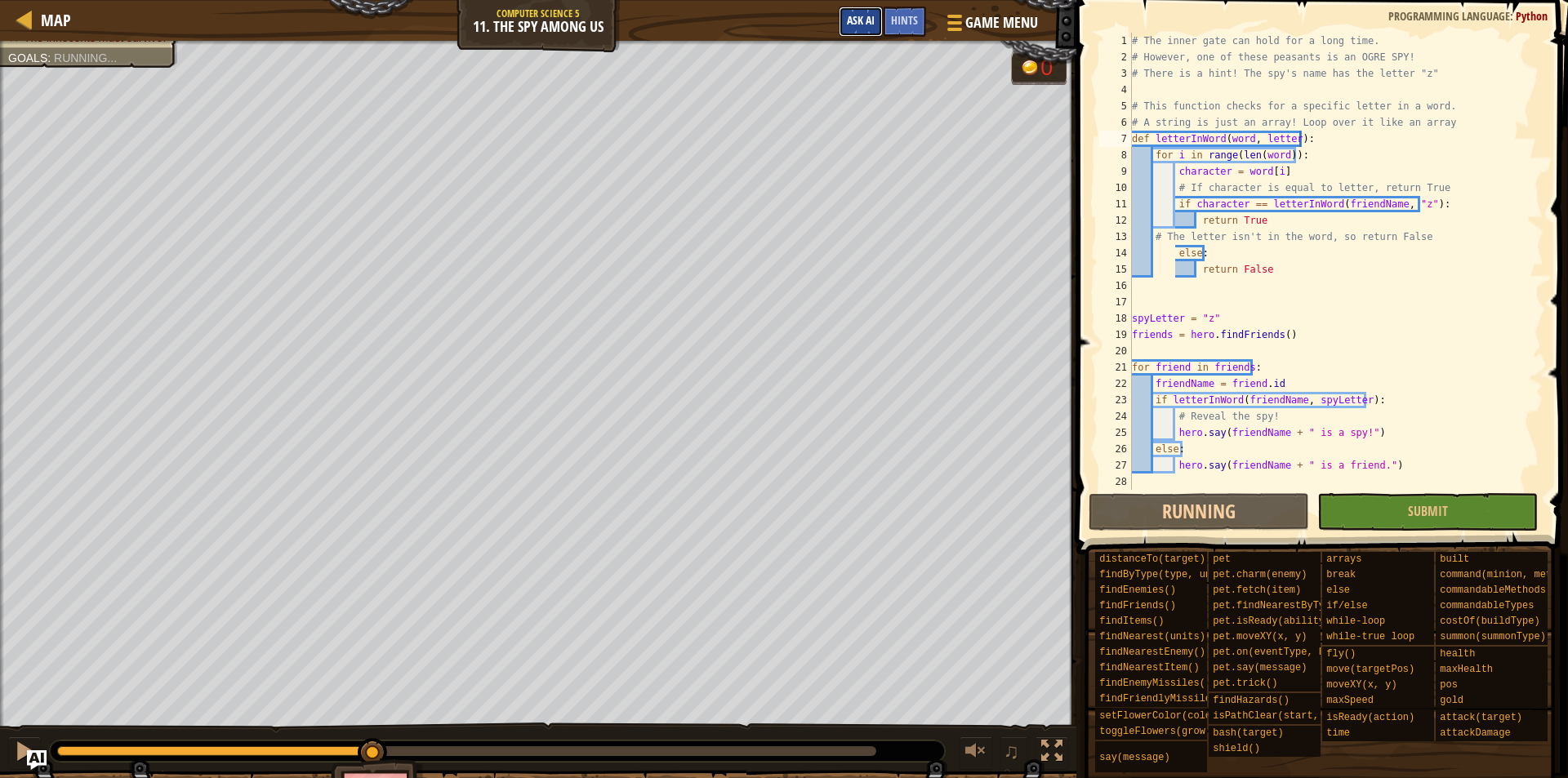
click at [874, 19] on span "Ask AI" at bounding box center [861, 20] width 28 height 16
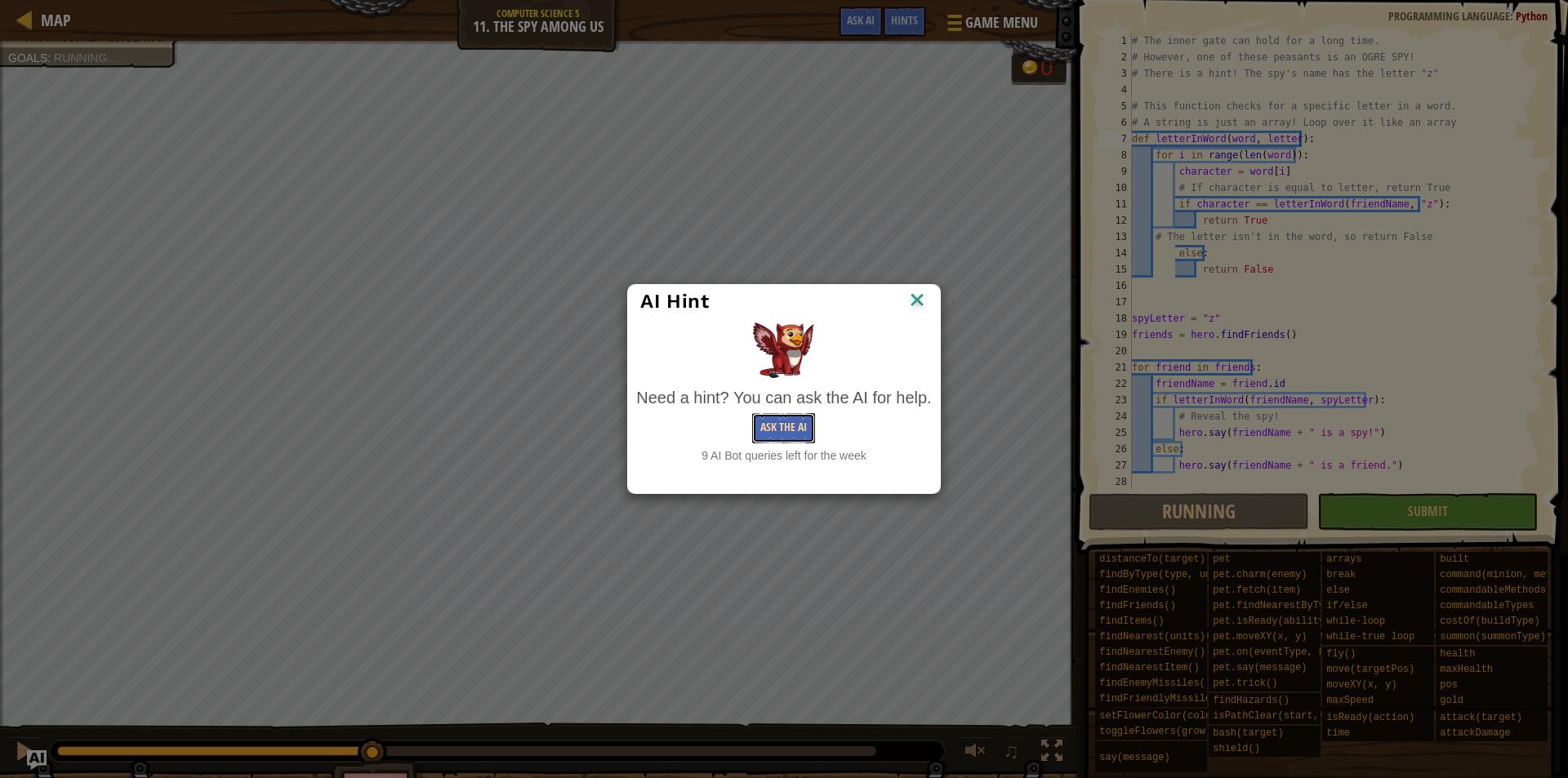
click at [780, 430] on button "Ask the AI" at bounding box center [784, 428] width 63 height 30
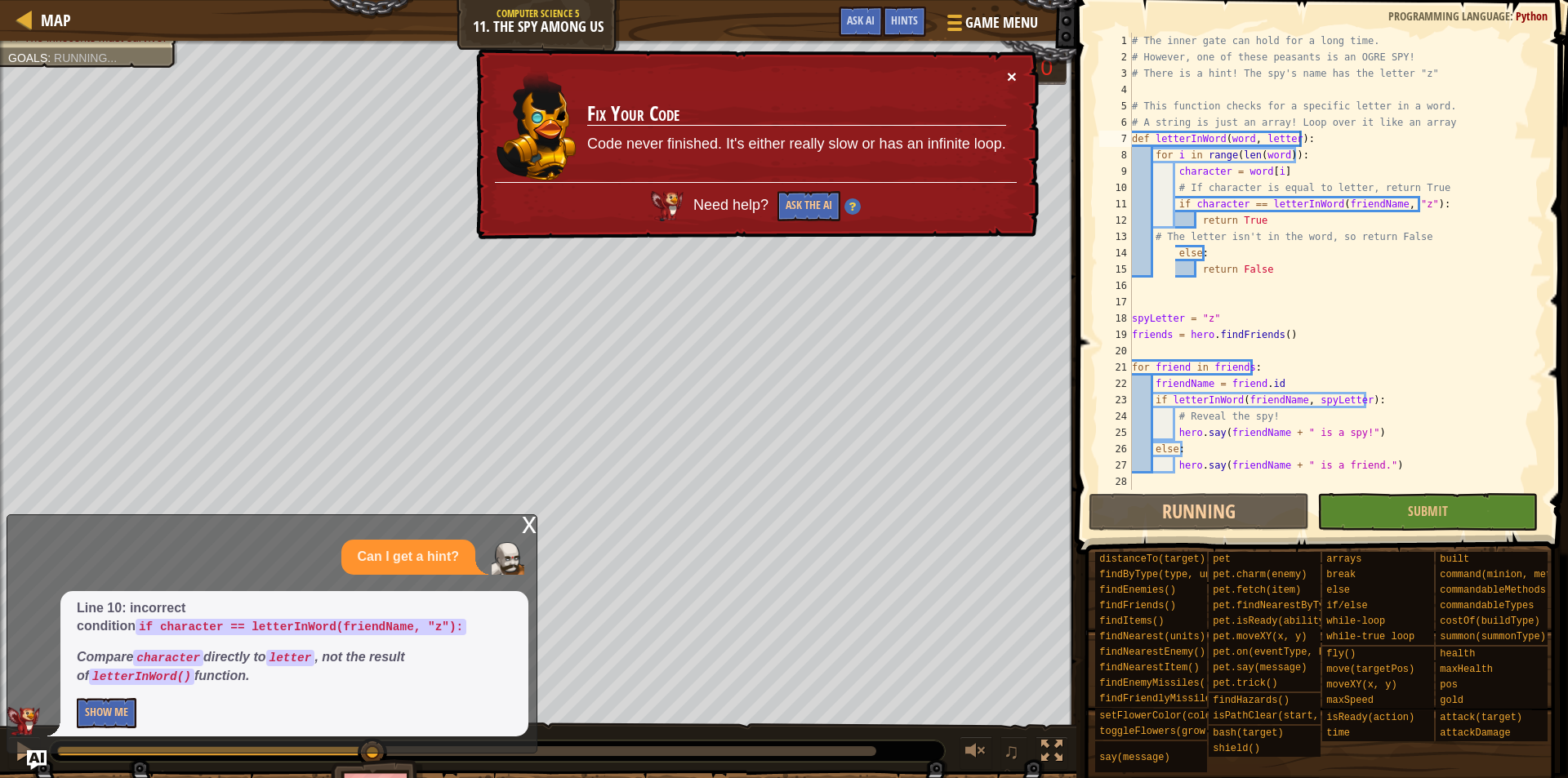
click at [1014, 78] on button "×" at bounding box center [1014, 80] width 10 height 17
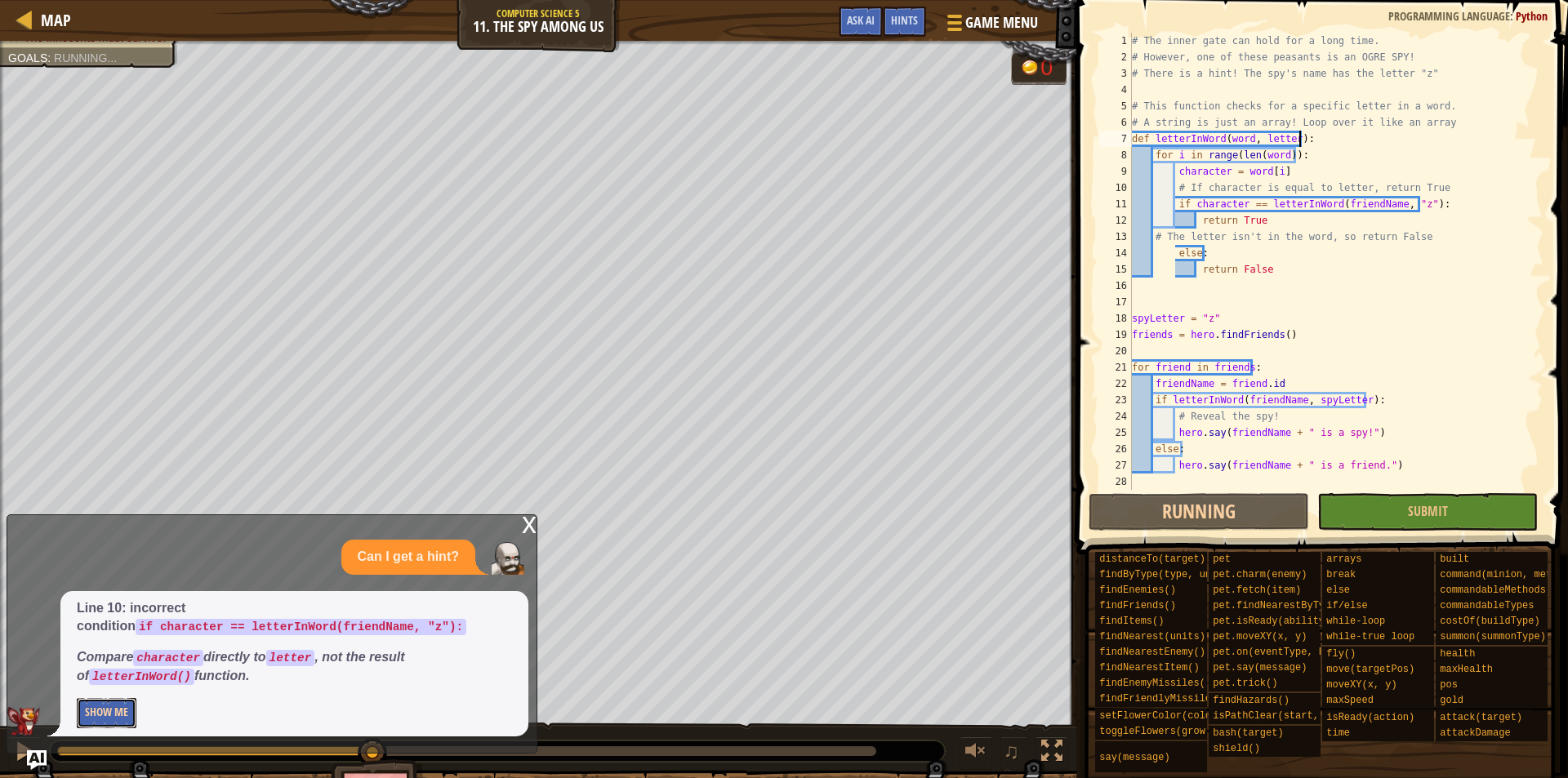
click at [104, 717] on button "Show Me" at bounding box center [106, 713] width 60 height 30
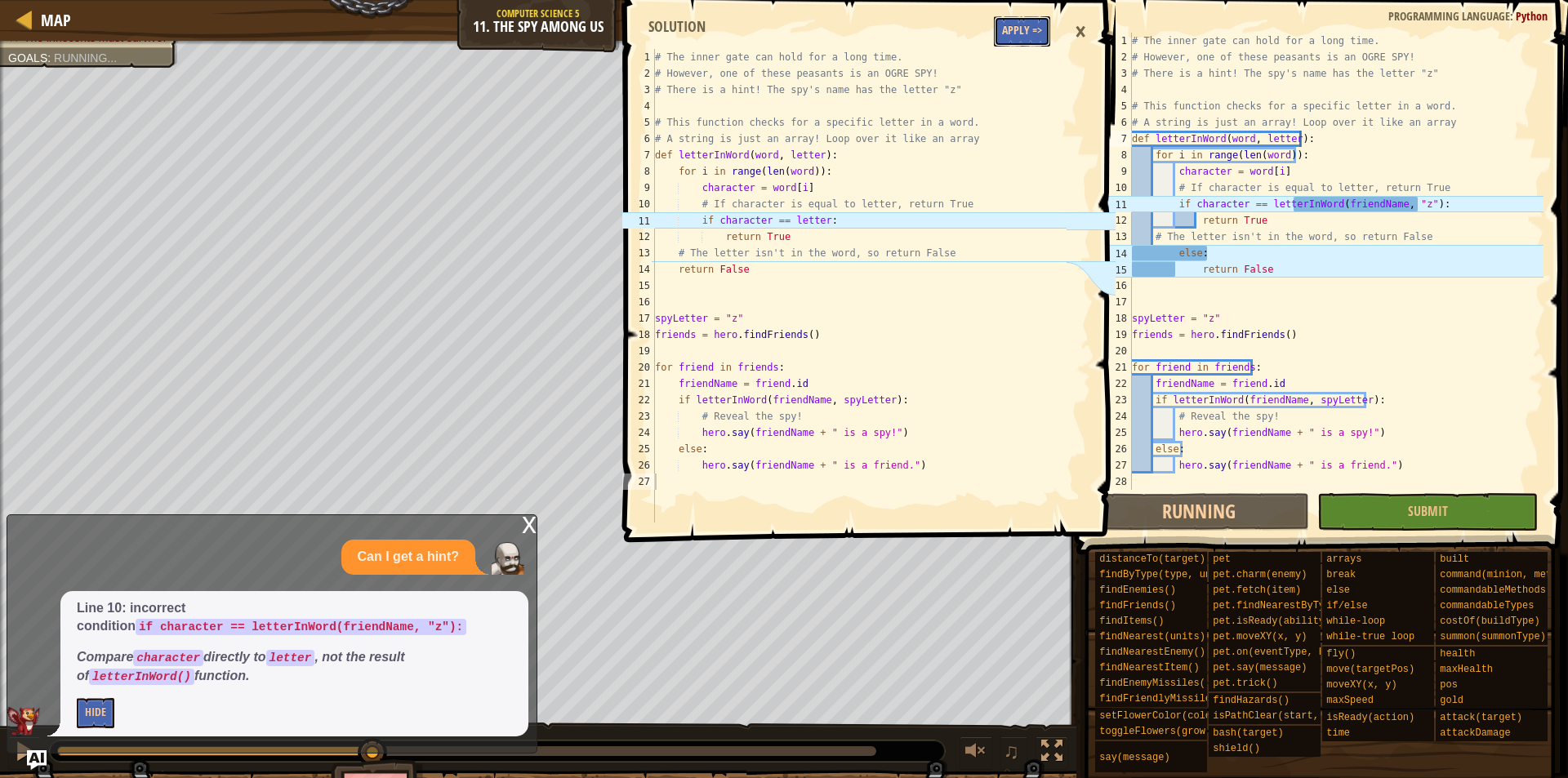
click at [1039, 31] on button "Apply =>" at bounding box center [1021, 31] width 56 height 30
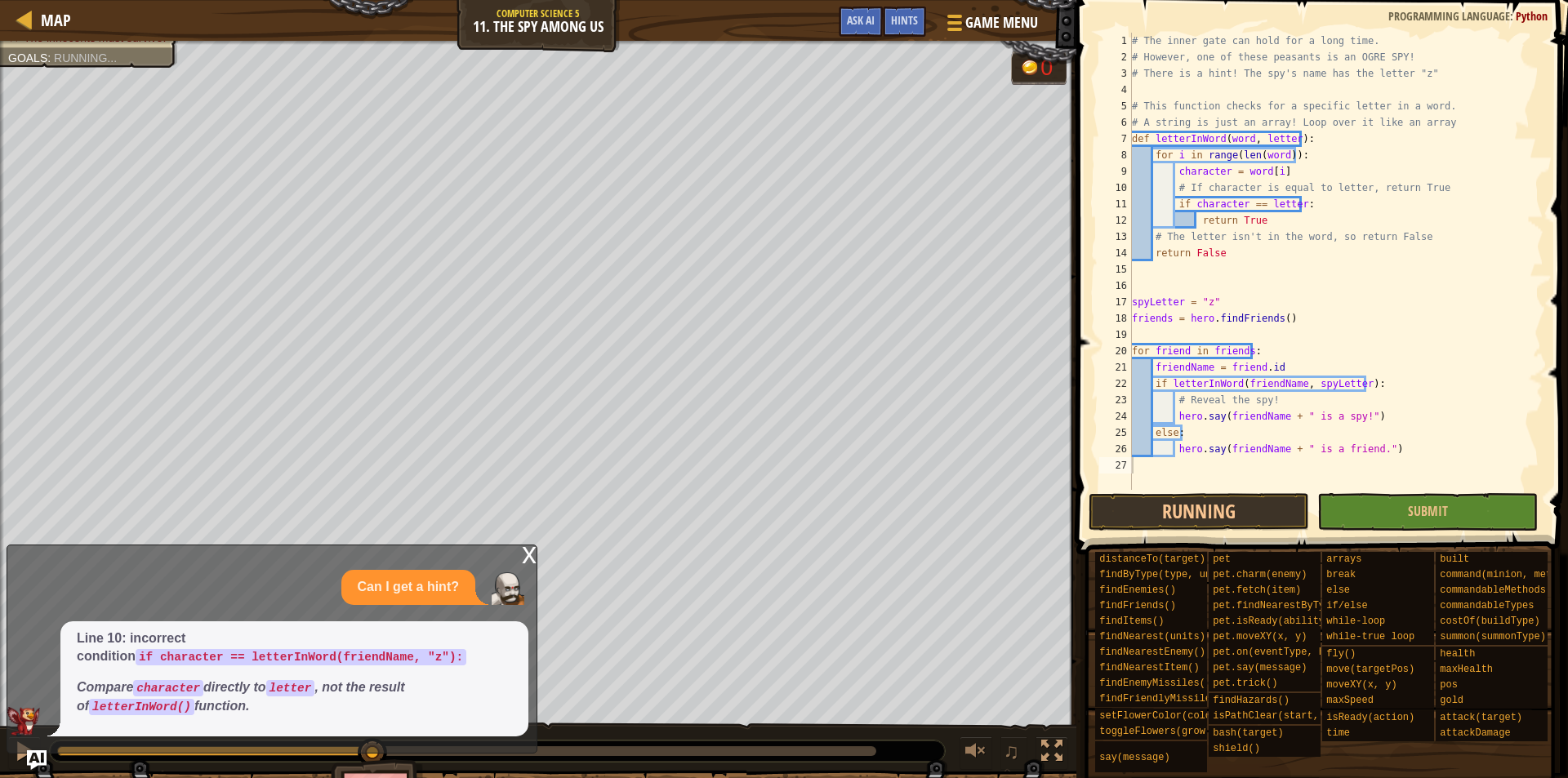
type textarea "return False"
click at [1221, 259] on div "# The inner gate can hold for a long time. # However, one of these peasants is …" at bounding box center [1336, 277] width 415 height 490
click at [1397, 525] on button "Submit" at bounding box center [1427, 511] width 221 height 37
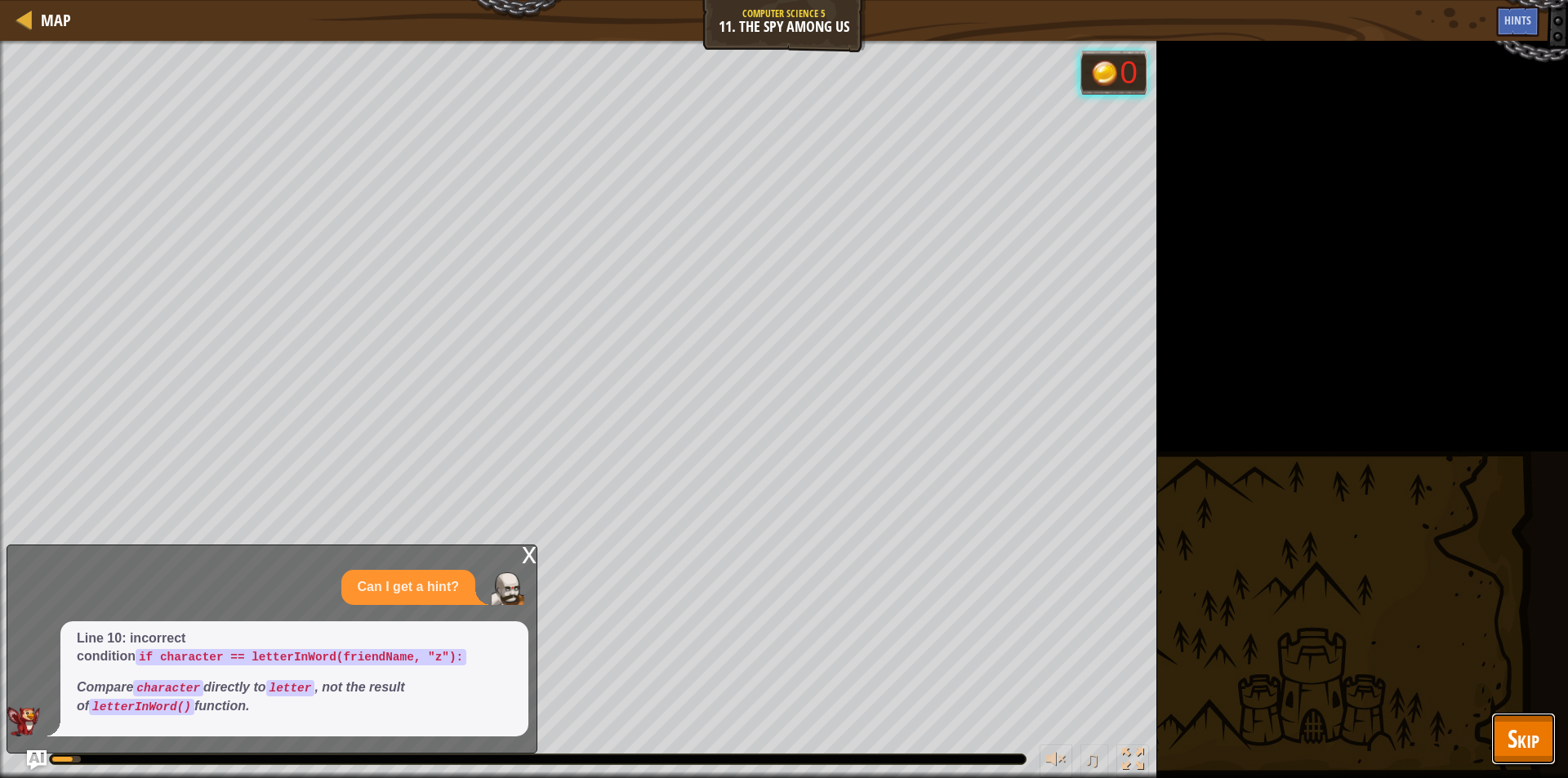
click at [1497, 756] on button "Skip" at bounding box center [1524, 739] width 65 height 52
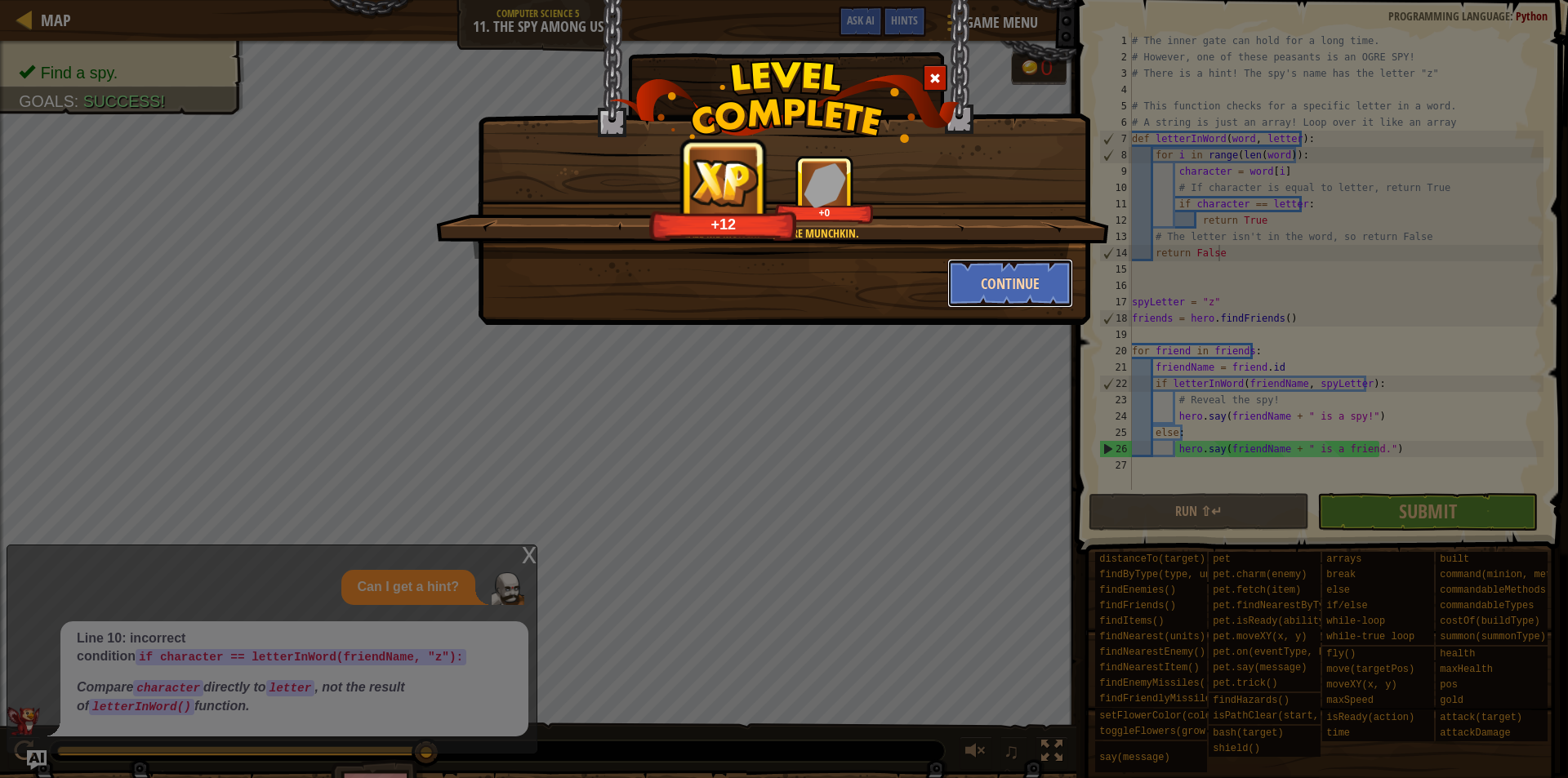
click at [1019, 289] on button "Continue" at bounding box center [1011, 283] width 126 height 49
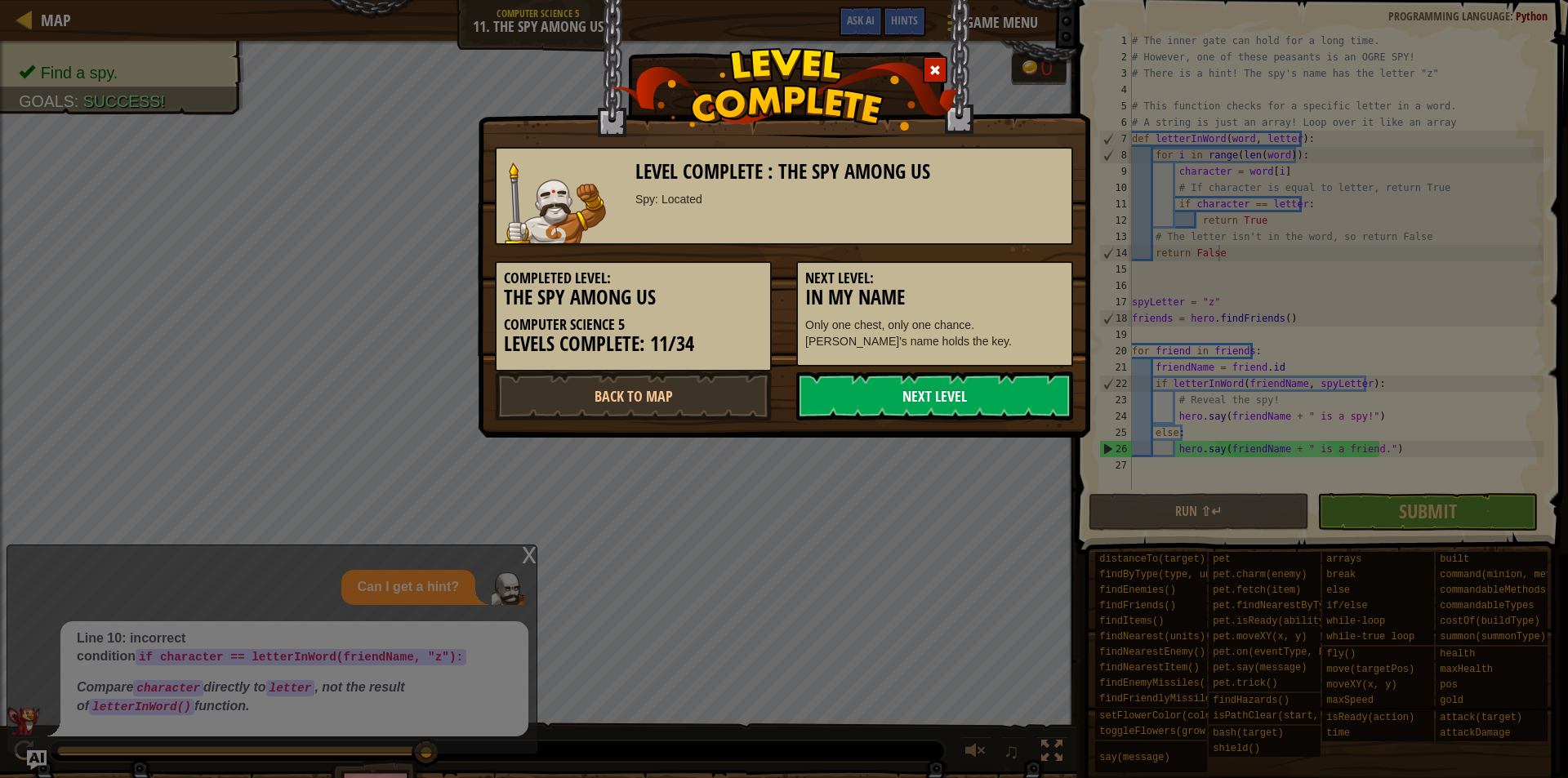
click at [963, 394] on link "Next Level" at bounding box center [935, 396] width 277 height 49
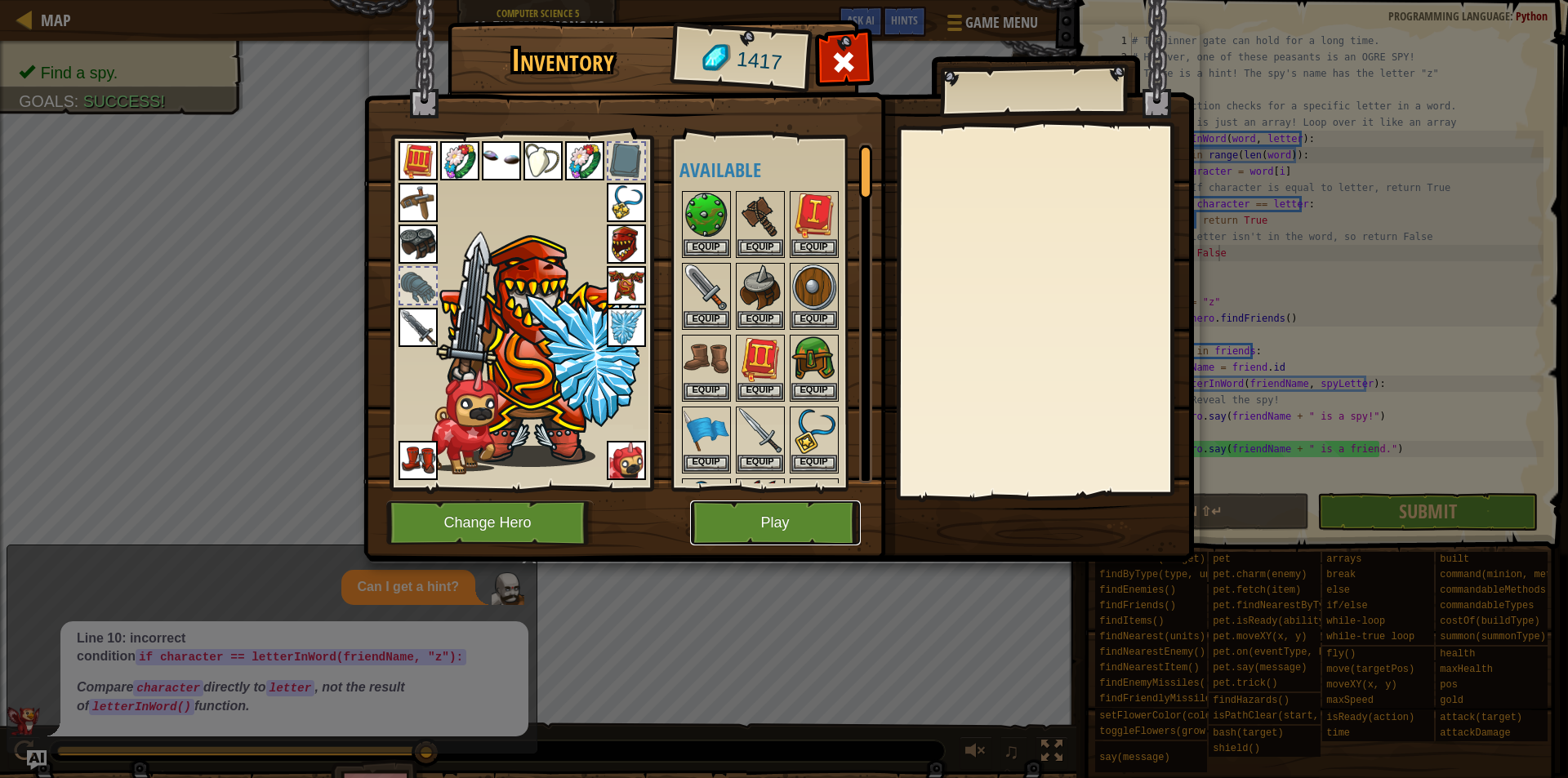
click at [773, 526] on button "Play" at bounding box center [775, 523] width 170 height 45
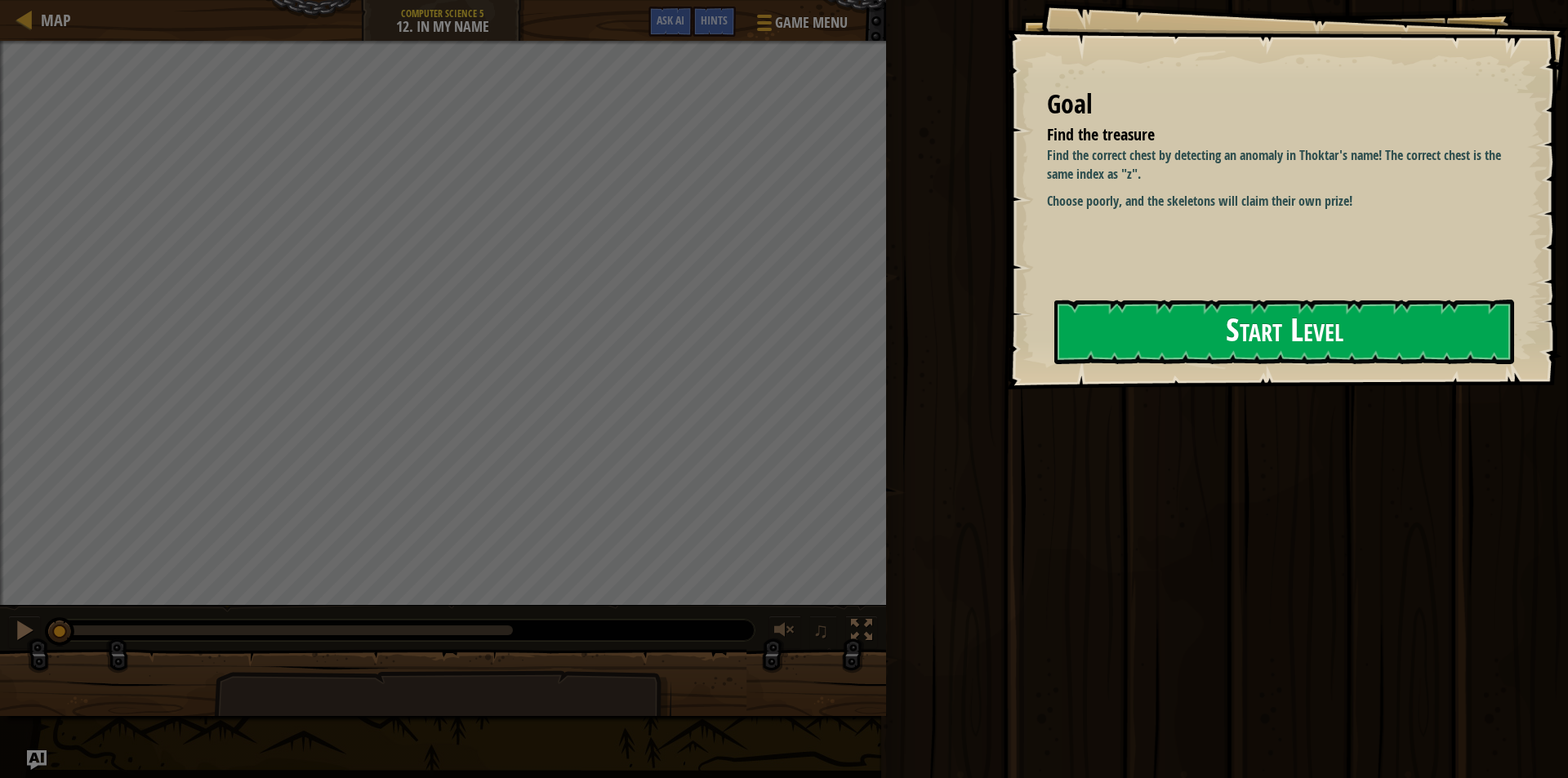
click at [1189, 338] on button "Start Level" at bounding box center [1284, 332] width 460 height 65
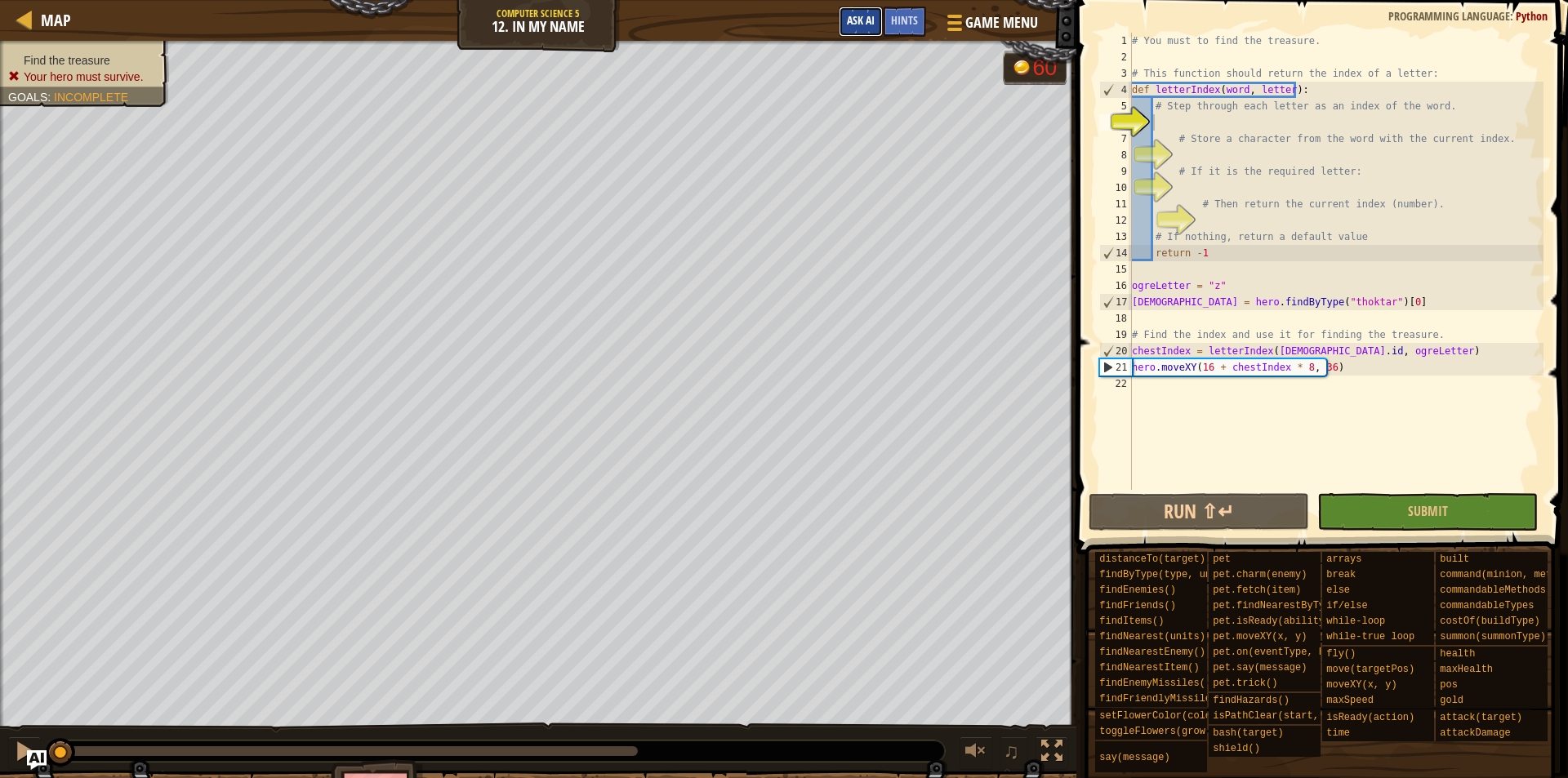
click at [865, 22] on span "Ask AI" at bounding box center [861, 20] width 28 height 16
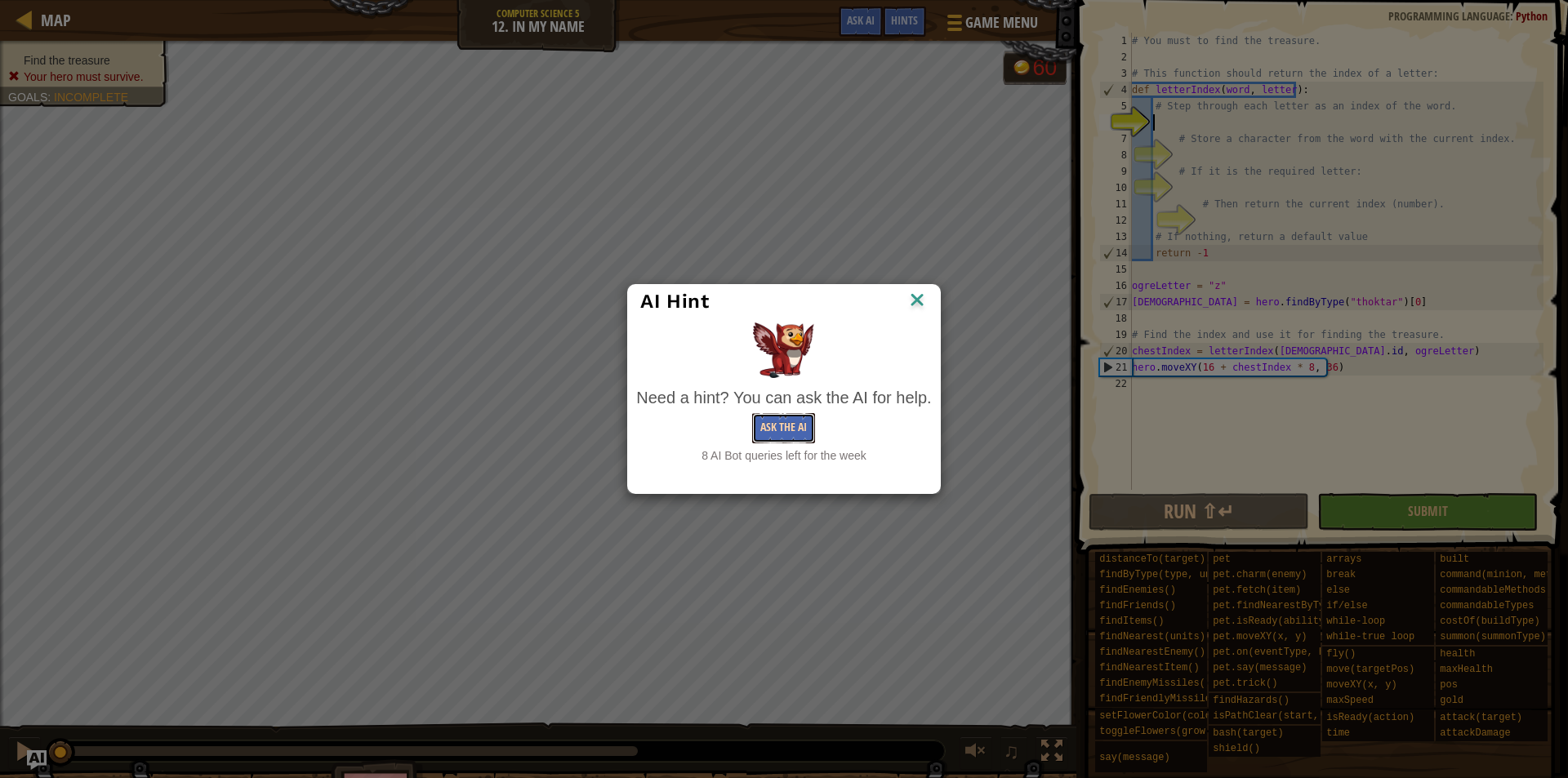
click at [761, 424] on button "Ask the AI" at bounding box center [784, 428] width 63 height 30
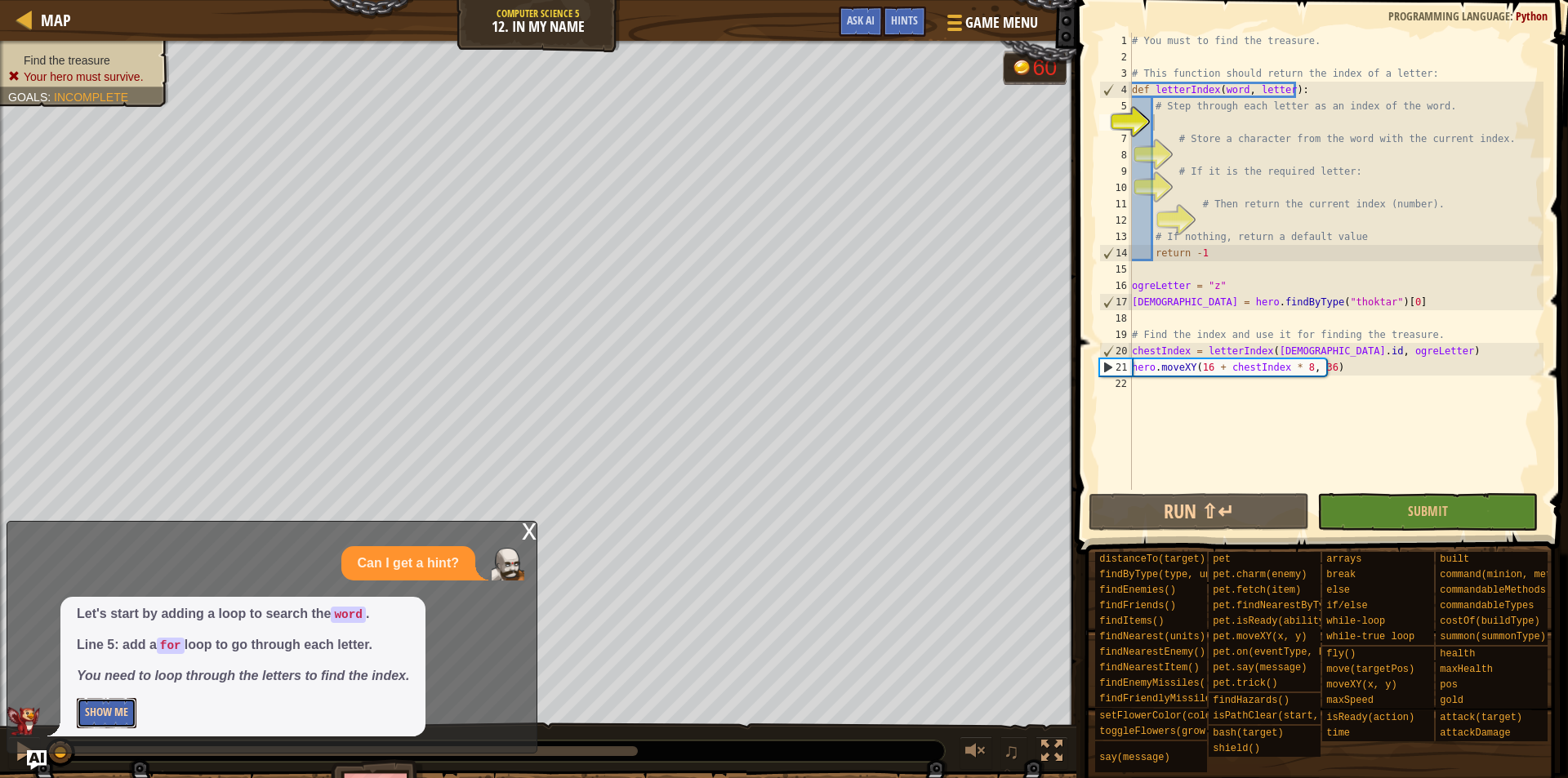
click at [137, 716] on button "Show Me" at bounding box center [106, 713] width 60 height 30
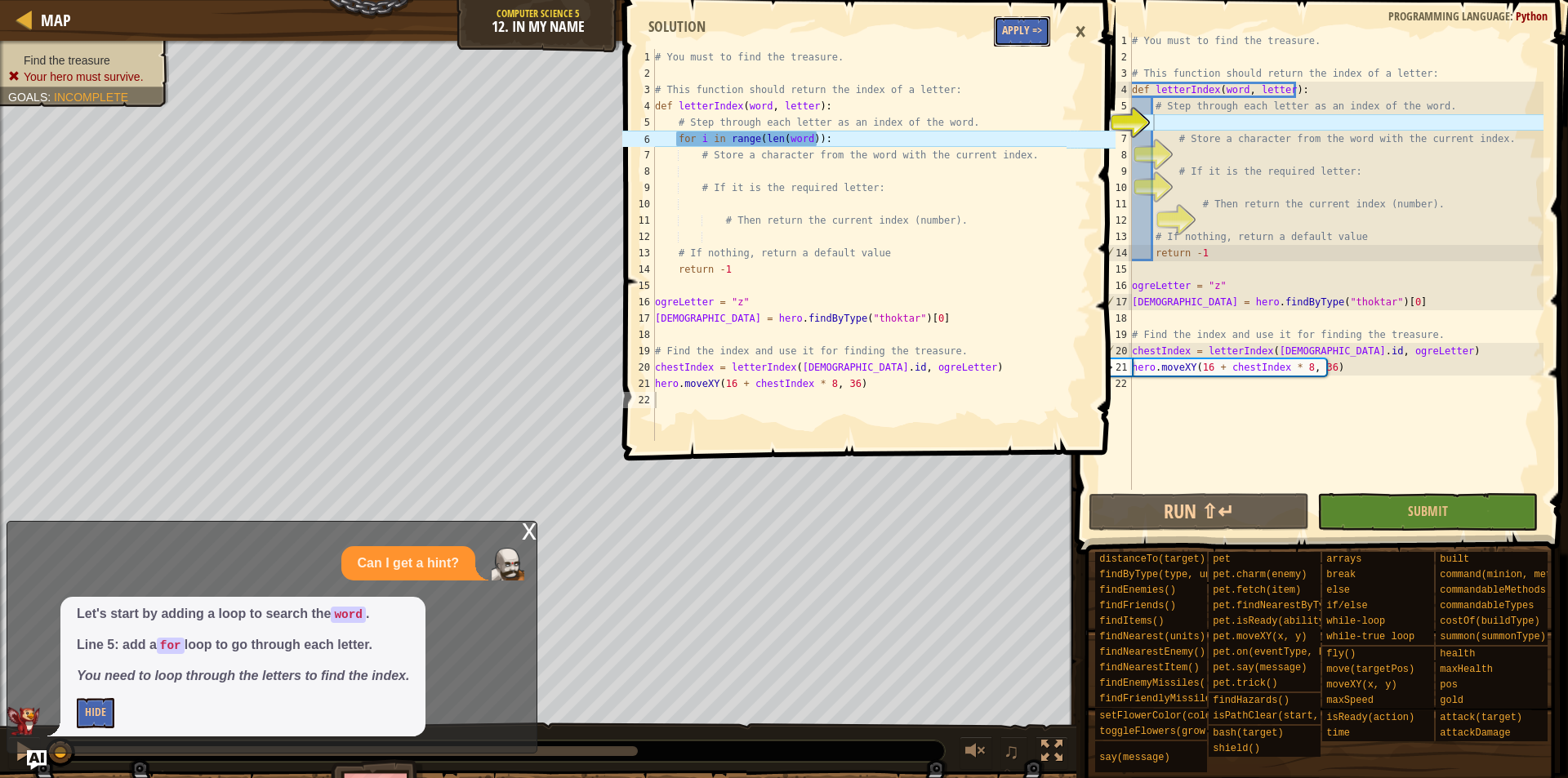
click at [1014, 35] on button "Apply =>" at bounding box center [1021, 31] width 56 height 30
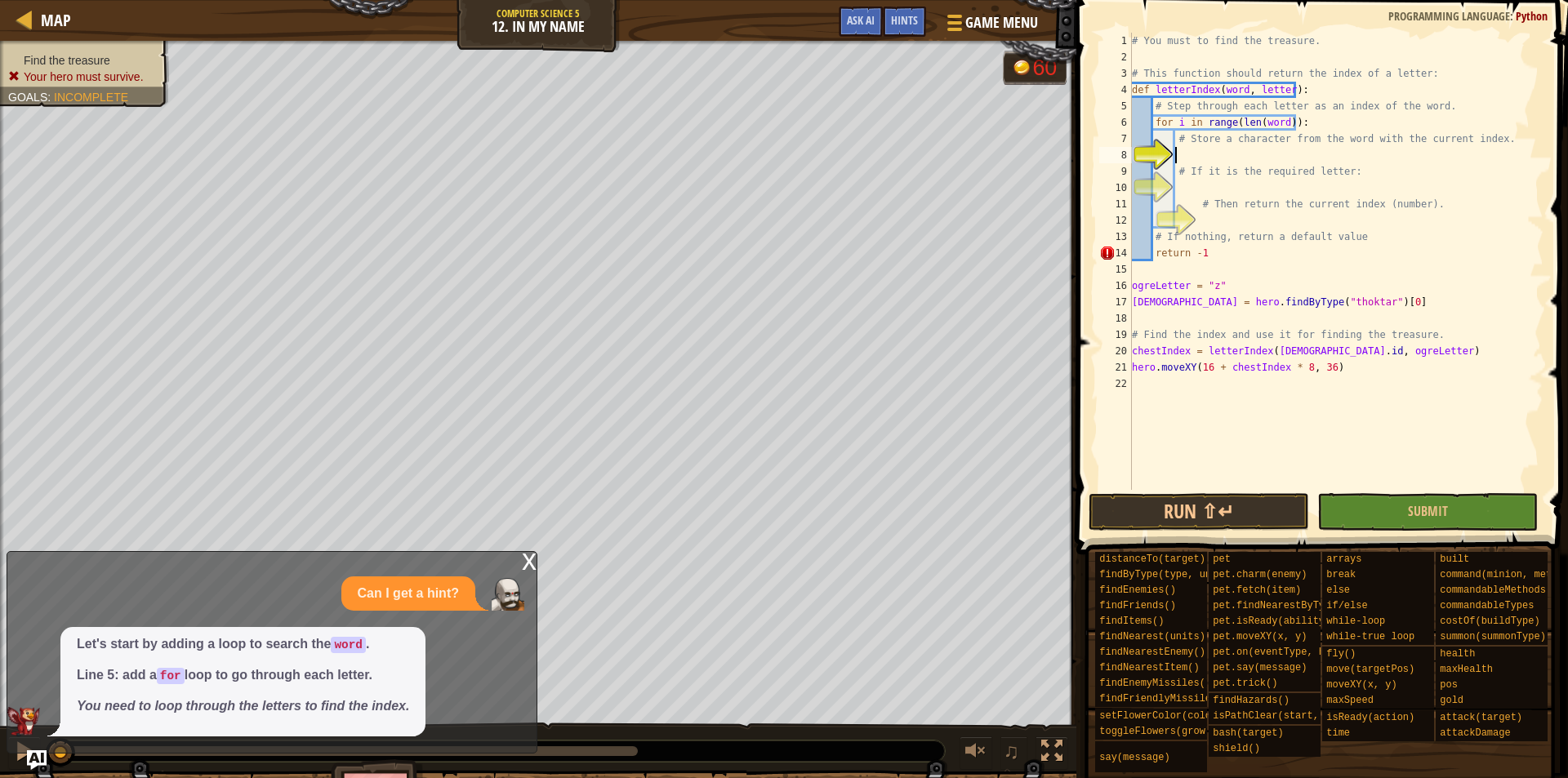
click at [1189, 155] on div "# You must to find the treasure. # This function should return the index of a l…" at bounding box center [1336, 277] width 415 height 490
click at [1214, 156] on div "# You must to find the treasure. # This function should return the index of a l…" at bounding box center [1336, 277] width 415 height 490
click at [906, 33] on div "Hints" at bounding box center [905, 22] width 43 height 30
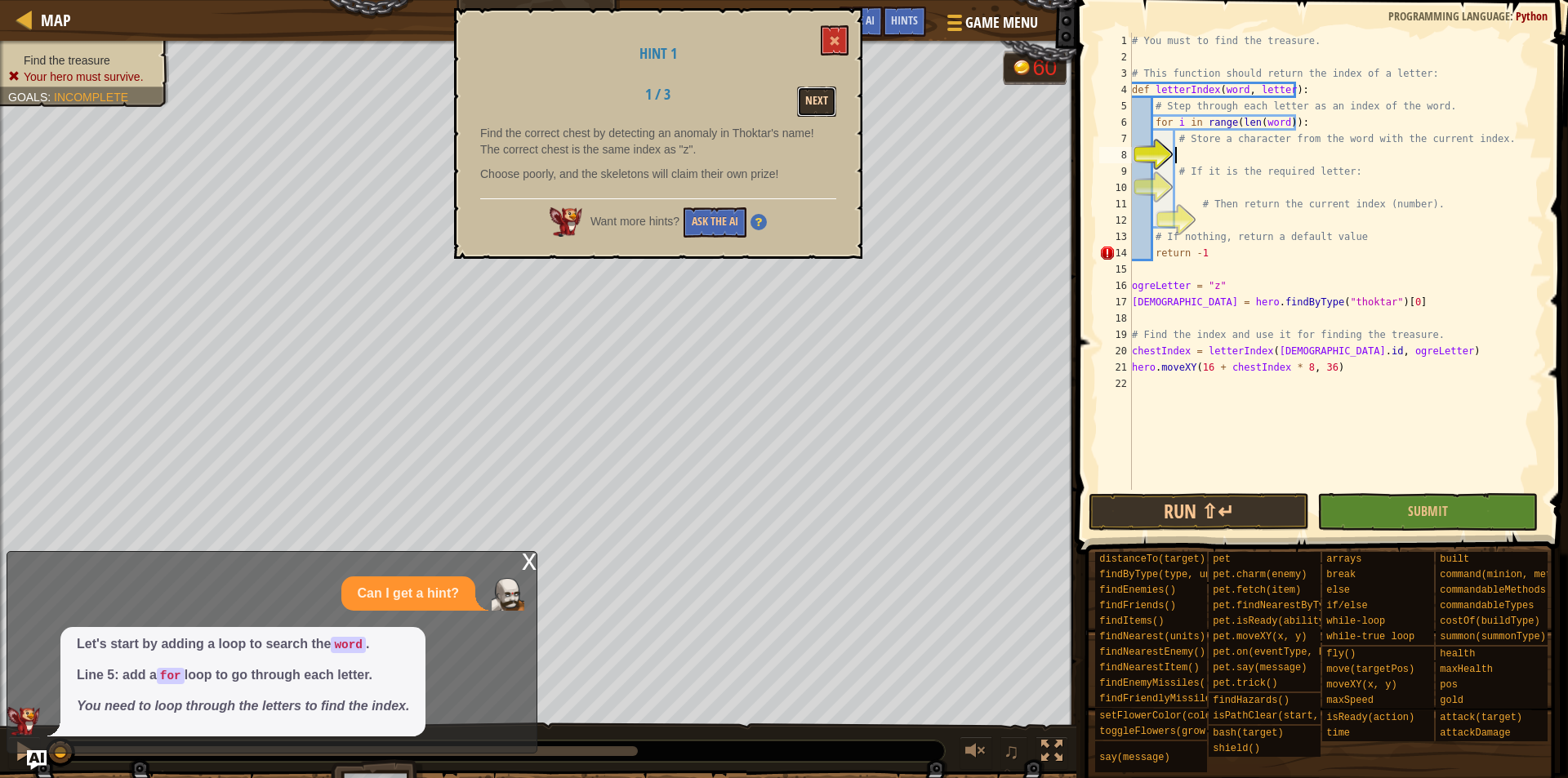
click at [827, 111] on button "Next" at bounding box center [816, 101] width 39 height 30
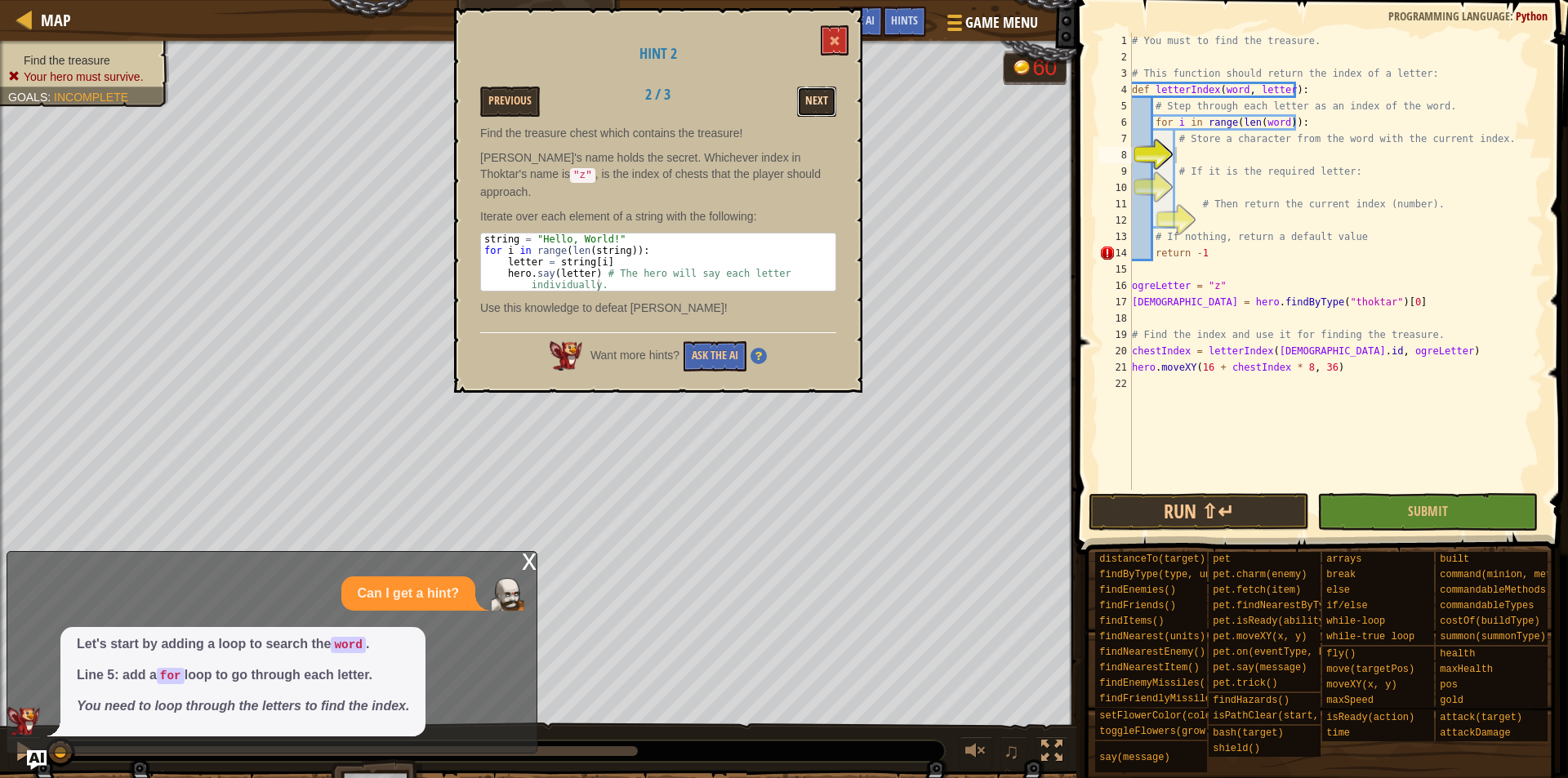
click at [827, 112] on button "Next" at bounding box center [816, 101] width 39 height 30
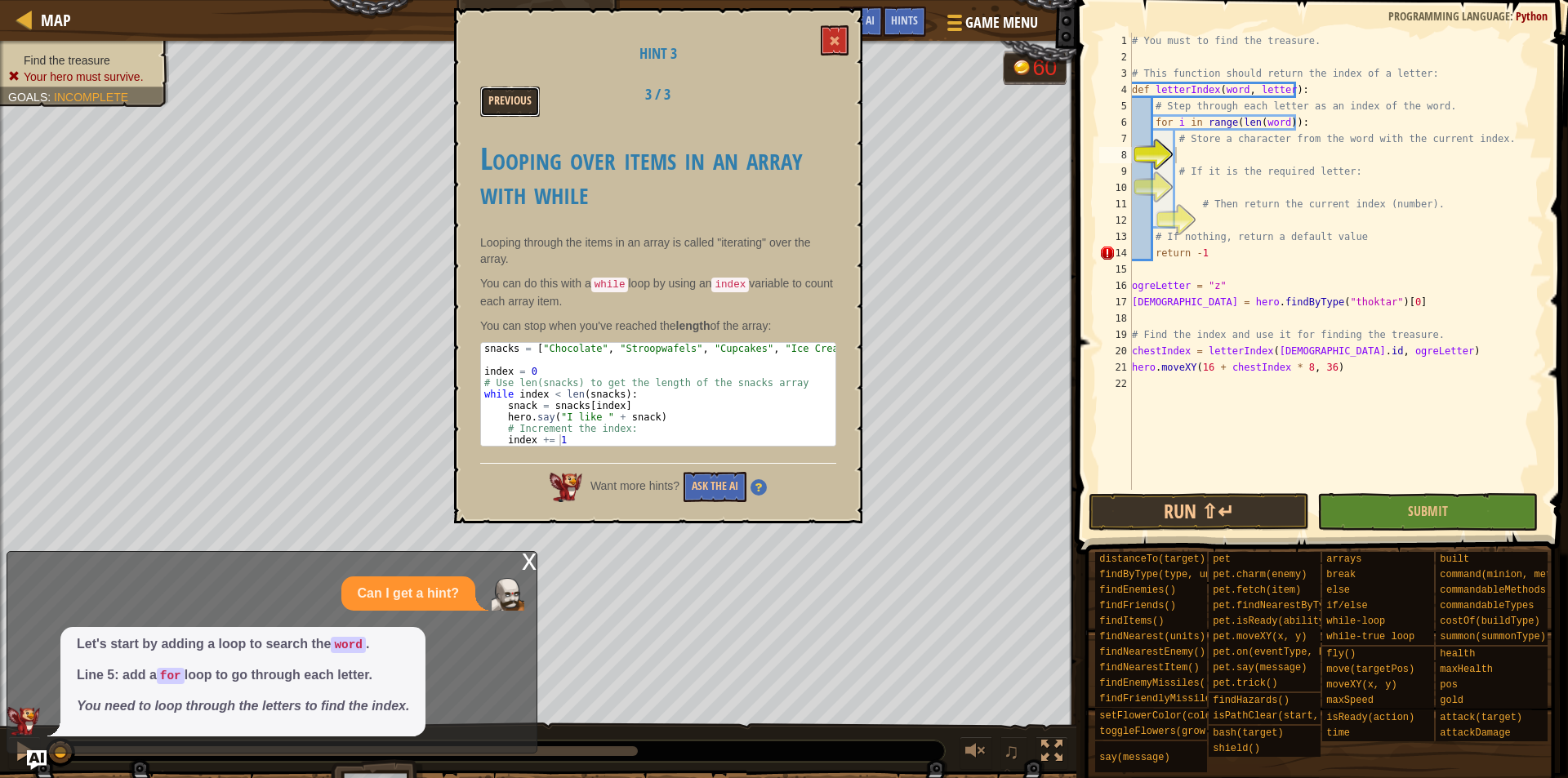
click at [495, 102] on button "Previous" at bounding box center [509, 101] width 60 height 30
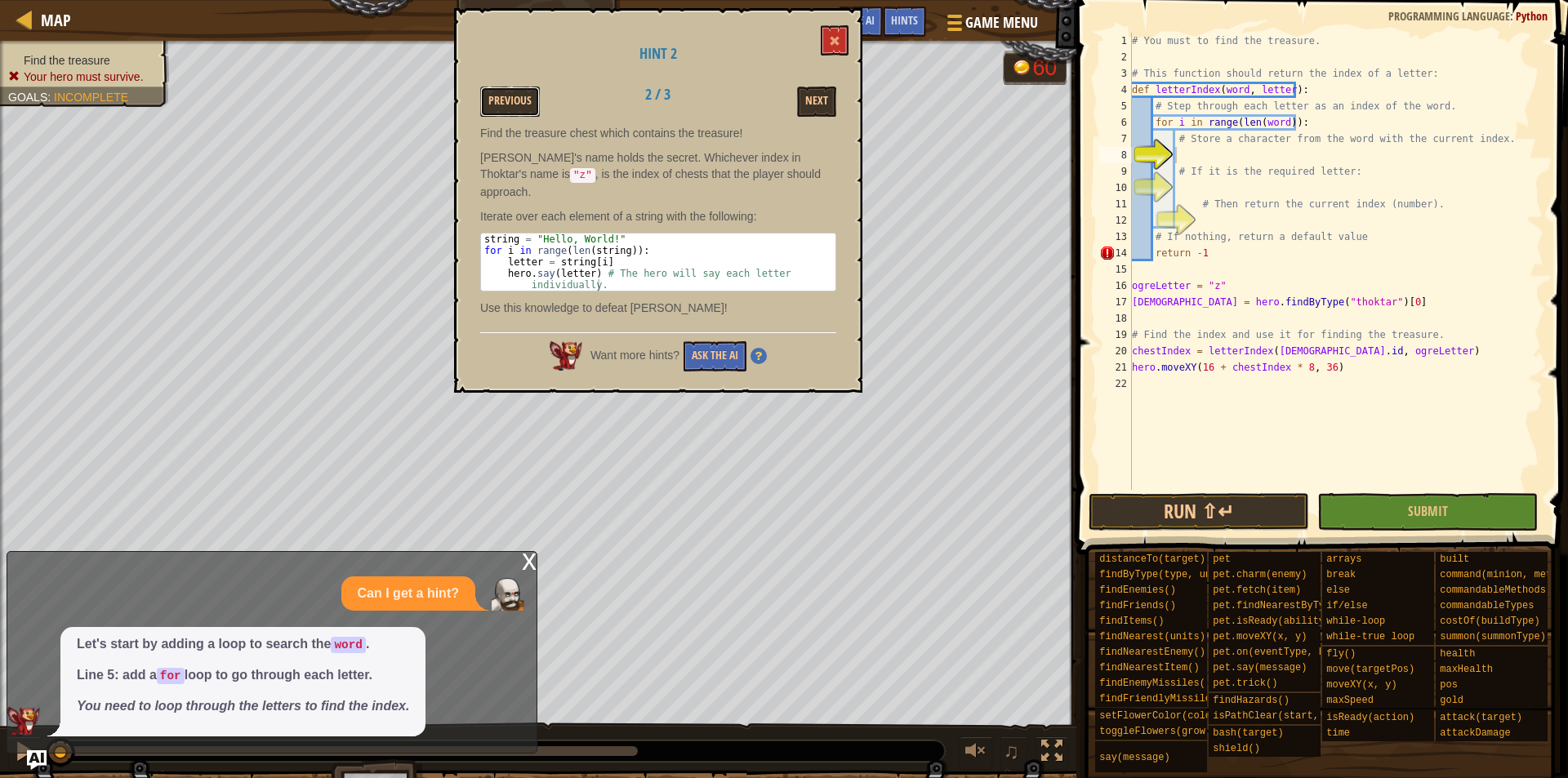
click at [495, 102] on button "Previous" at bounding box center [509, 101] width 60 height 30
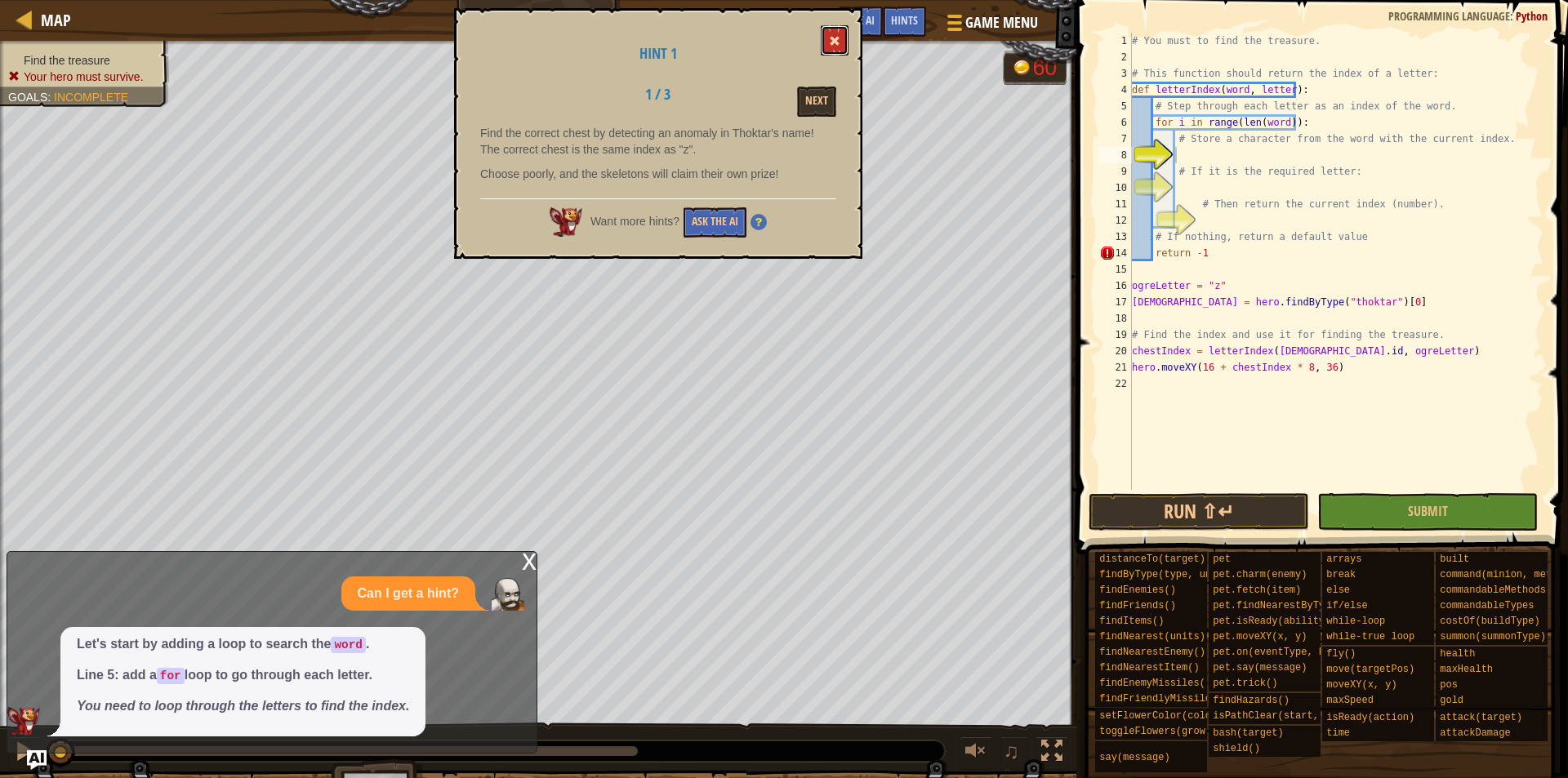
click at [843, 52] on button at bounding box center [835, 40] width 28 height 30
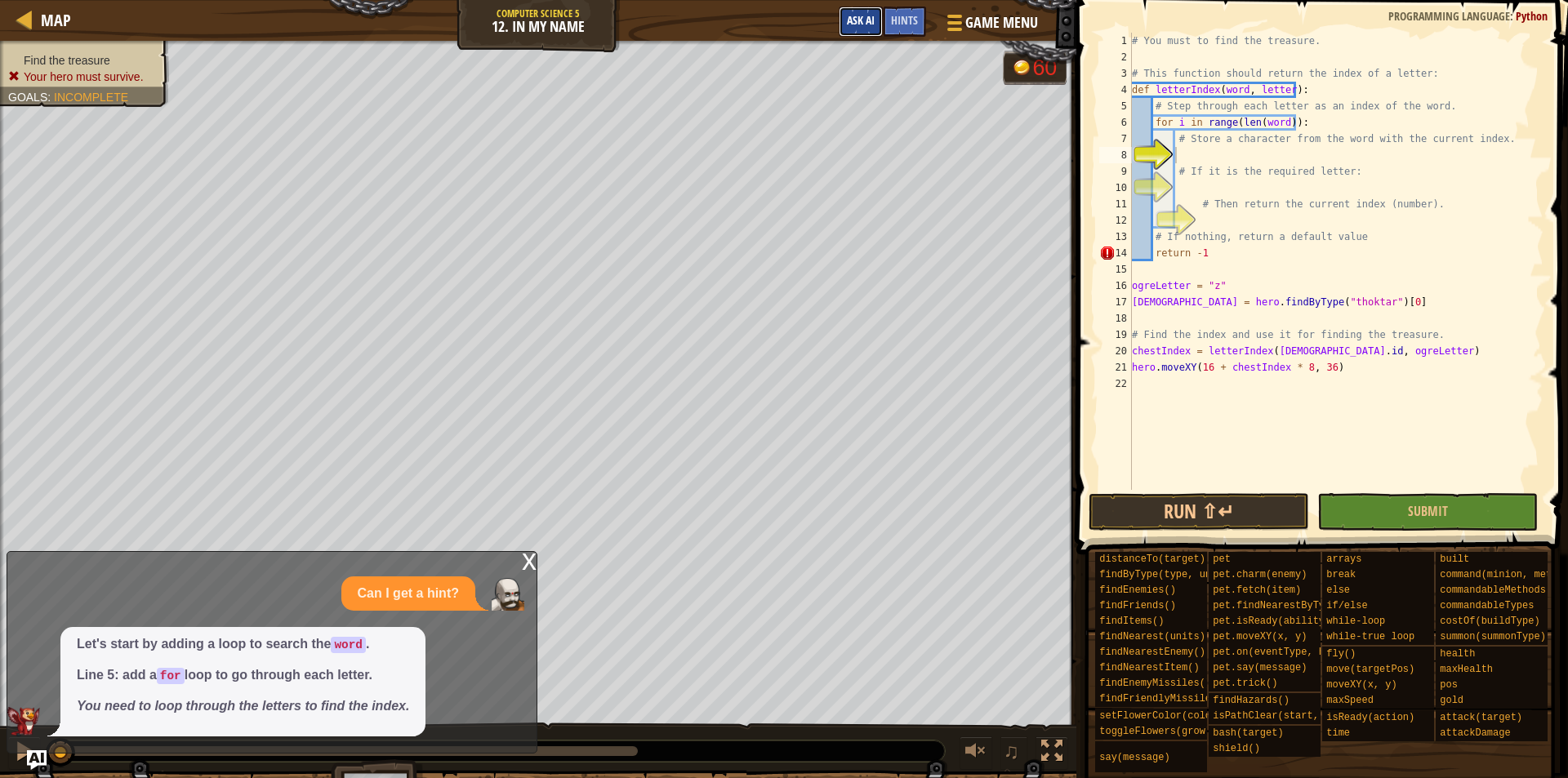
click at [858, 29] on button "Ask AI" at bounding box center [861, 22] width 44 height 30
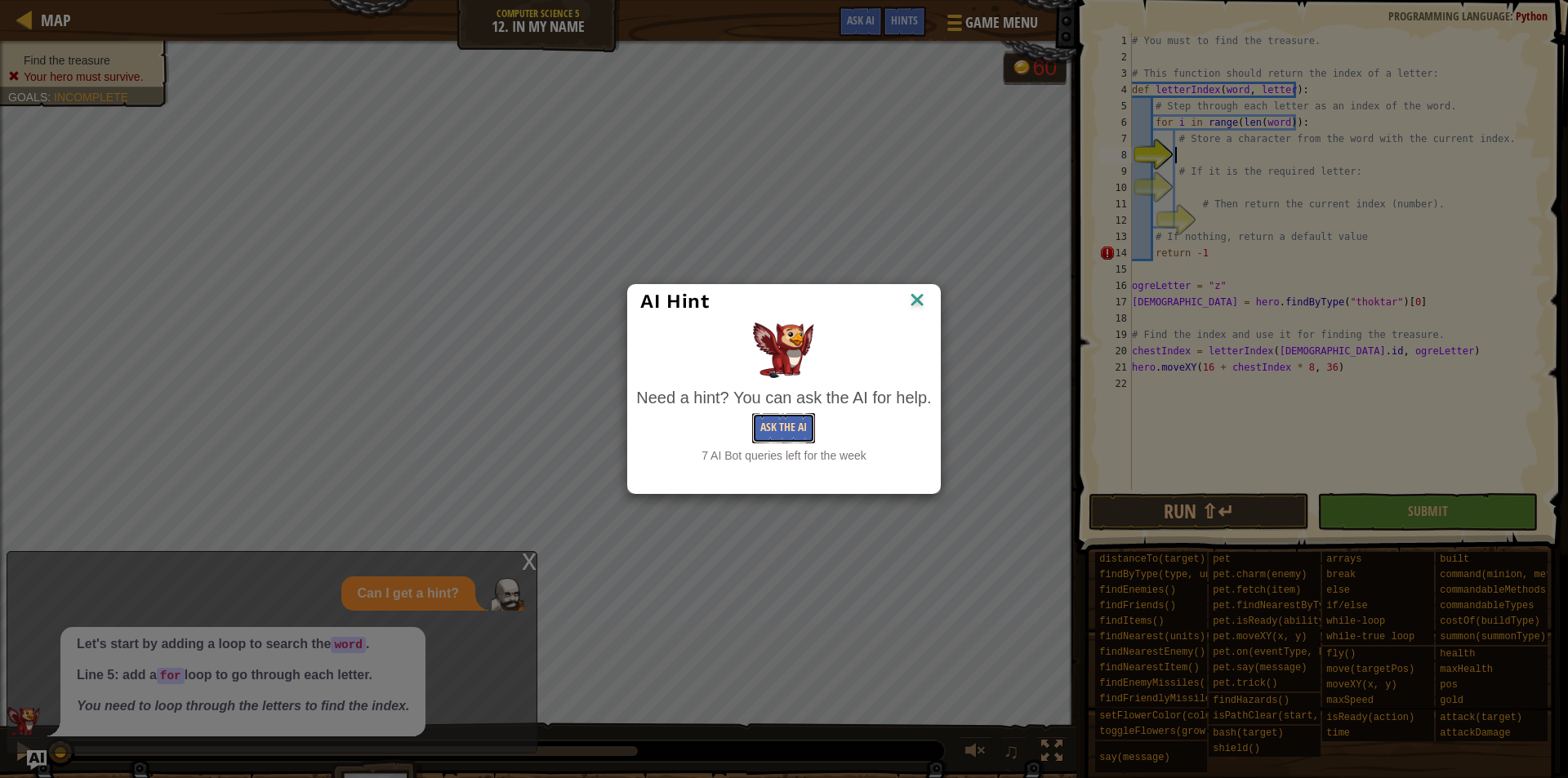
click at [788, 440] on button "Ask the AI" at bounding box center [784, 428] width 63 height 30
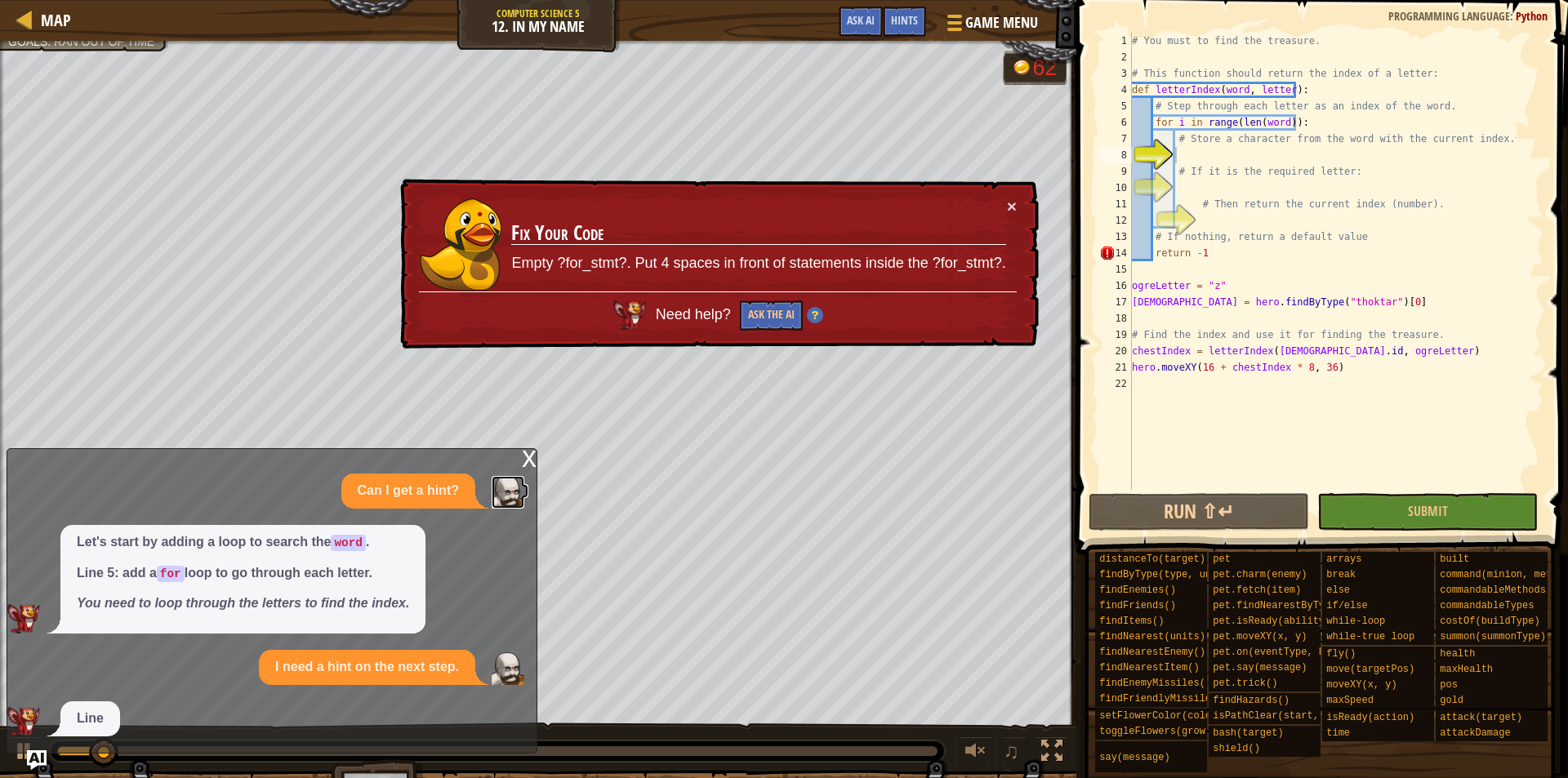
click at [523, 503] on img at bounding box center [509, 493] width 33 height 33
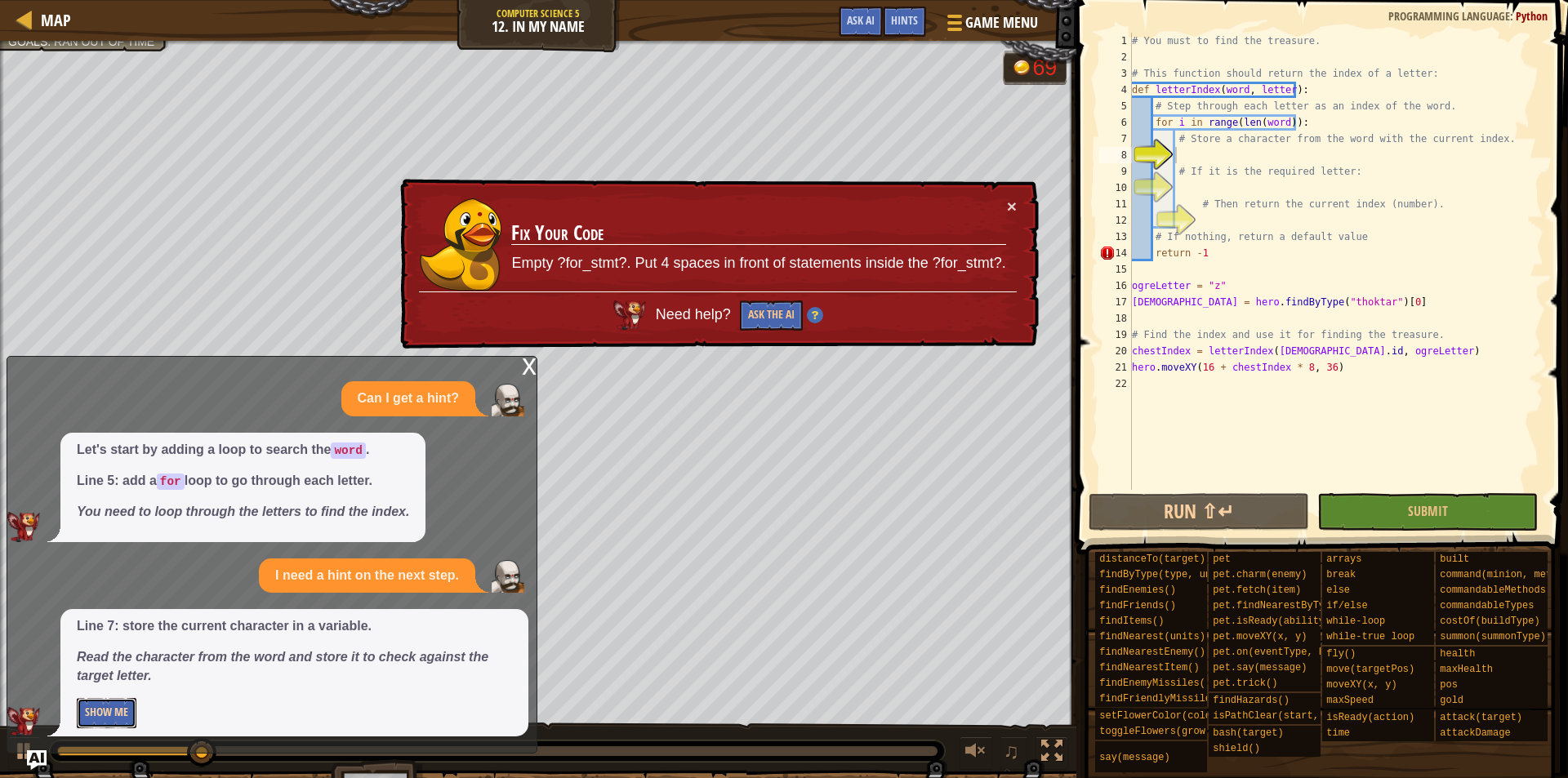
click at [117, 703] on button "Show Me" at bounding box center [106, 713] width 60 height 30
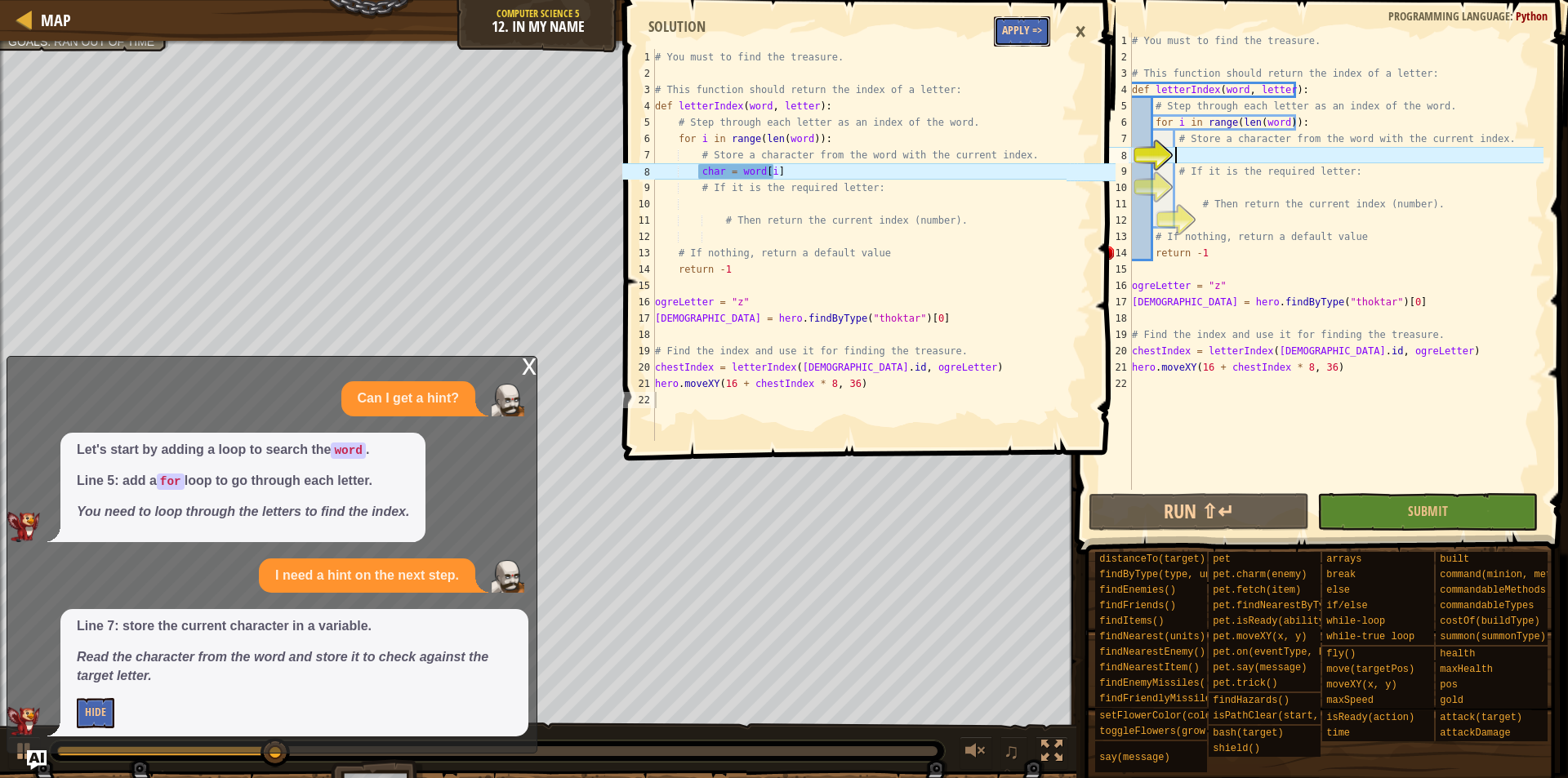
click at [1037, 39] on button "Apply =>" at bounding box center [1021, 31] width 56 height 30
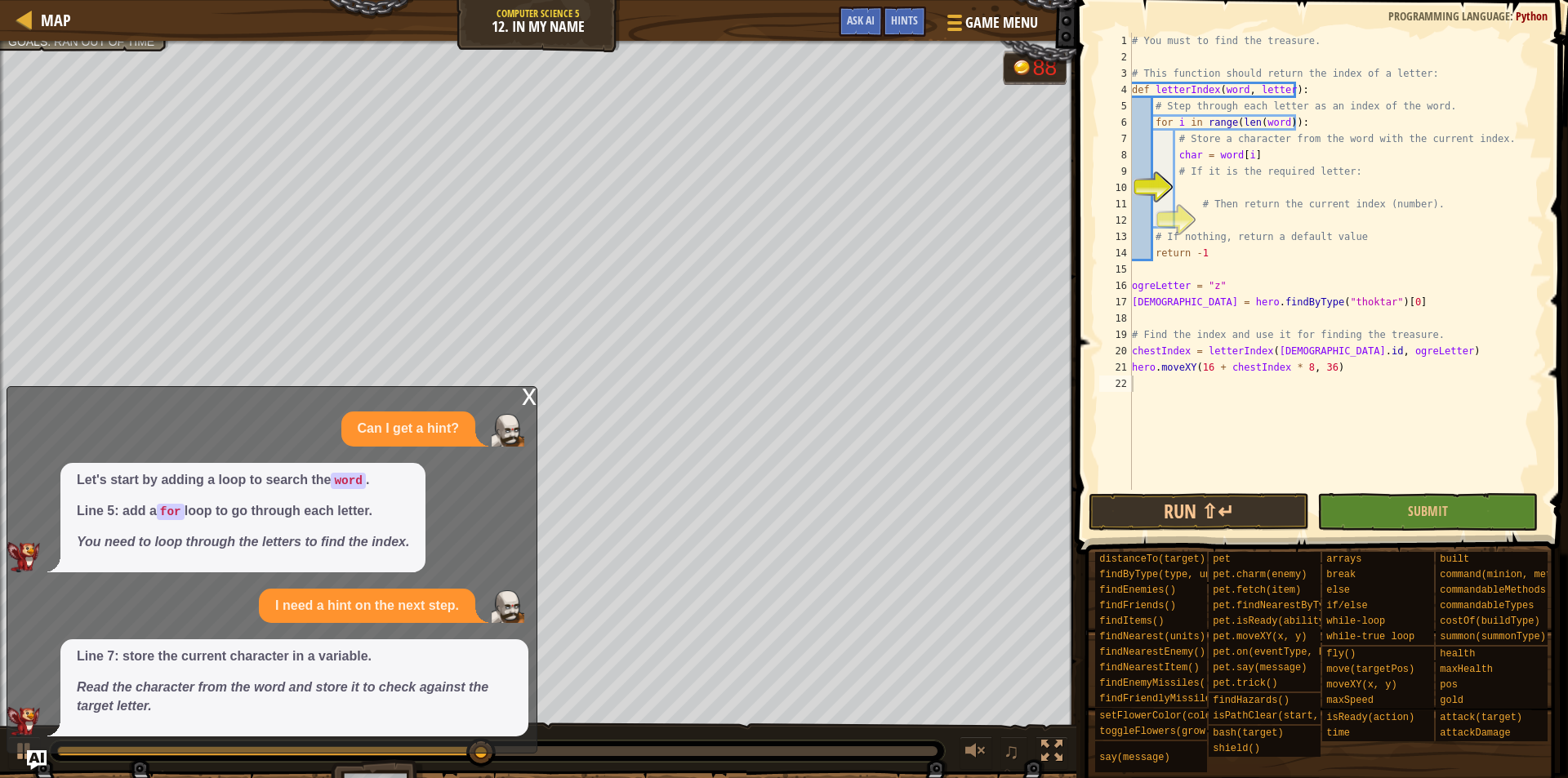
type textarea "char = word[i]"
click at [1270, 150] on div "# You must to find the treasure. # This function should return the index of a l…" at bounding box center [1336, 277] width 415 height 490
click at [1288, 184] on div "# You must to find the treasure. # This function should return the index of a l…" at bounding box center [1336, 277] width 415 height 490
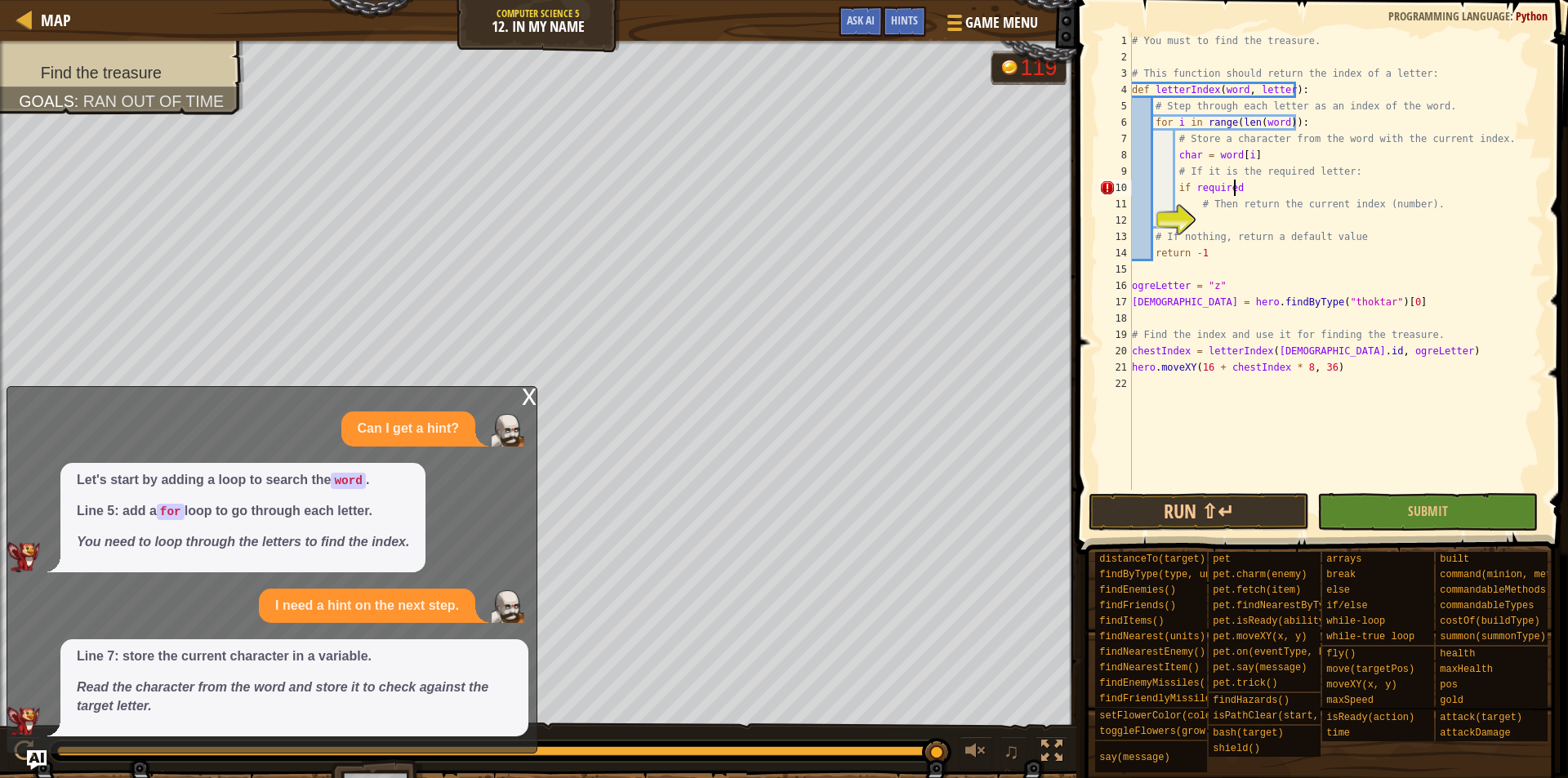
scroll to position [8, 8]
type textarea "if required:"
click at [1249, 226] on div "# You must to find the treasure. # This function should return the index of a l…" at bounding box center [1336, 277] width 415 height 490
click at [1266, 255] on div "# You must to find the treasure. # This function should return the index of a l…" at bounding box center [1336, 277] width 415 height 490
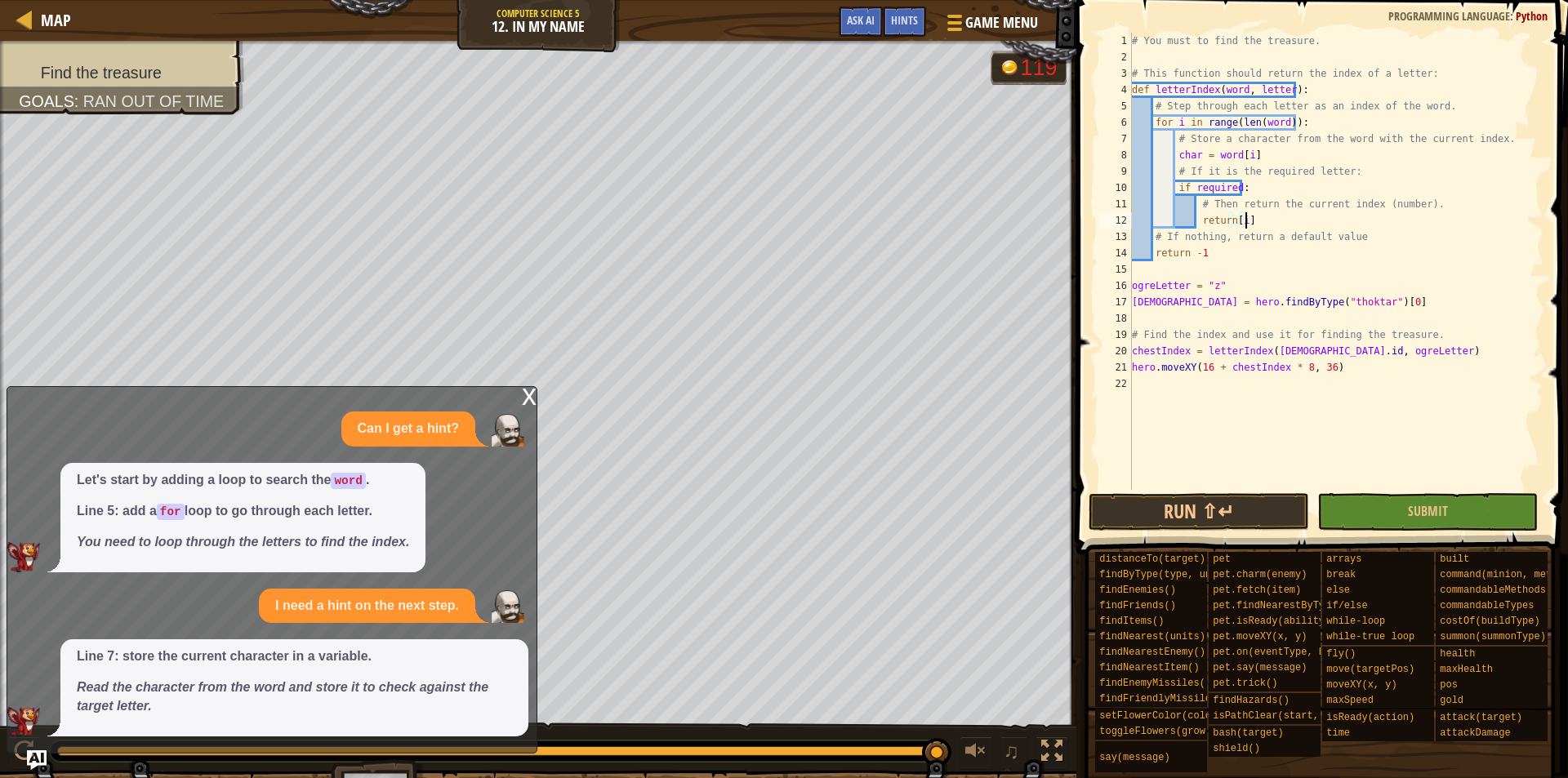
scroll to position [8, 5]
drag, startPoint x: 1370, startPoint y: 513, endPoint x: 1388, endPoint y: 526, distance: 22.2
click at [1372, 513] on button "Submit" at bounding box center [1427, 511] width 221 height 37
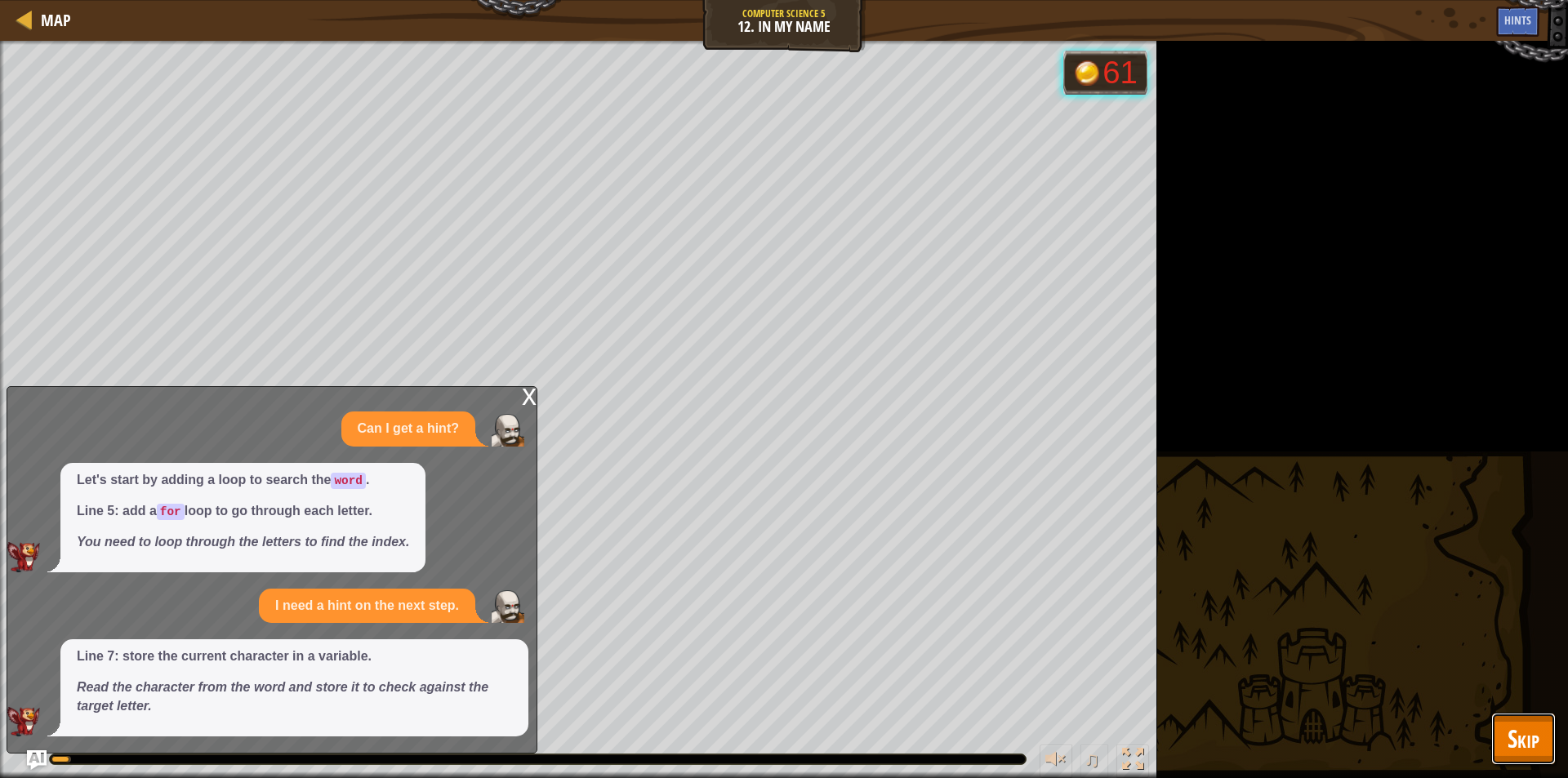
click at [1498, 724] on button "Skip" at bounding box center [1524, 739] width 65 height 52
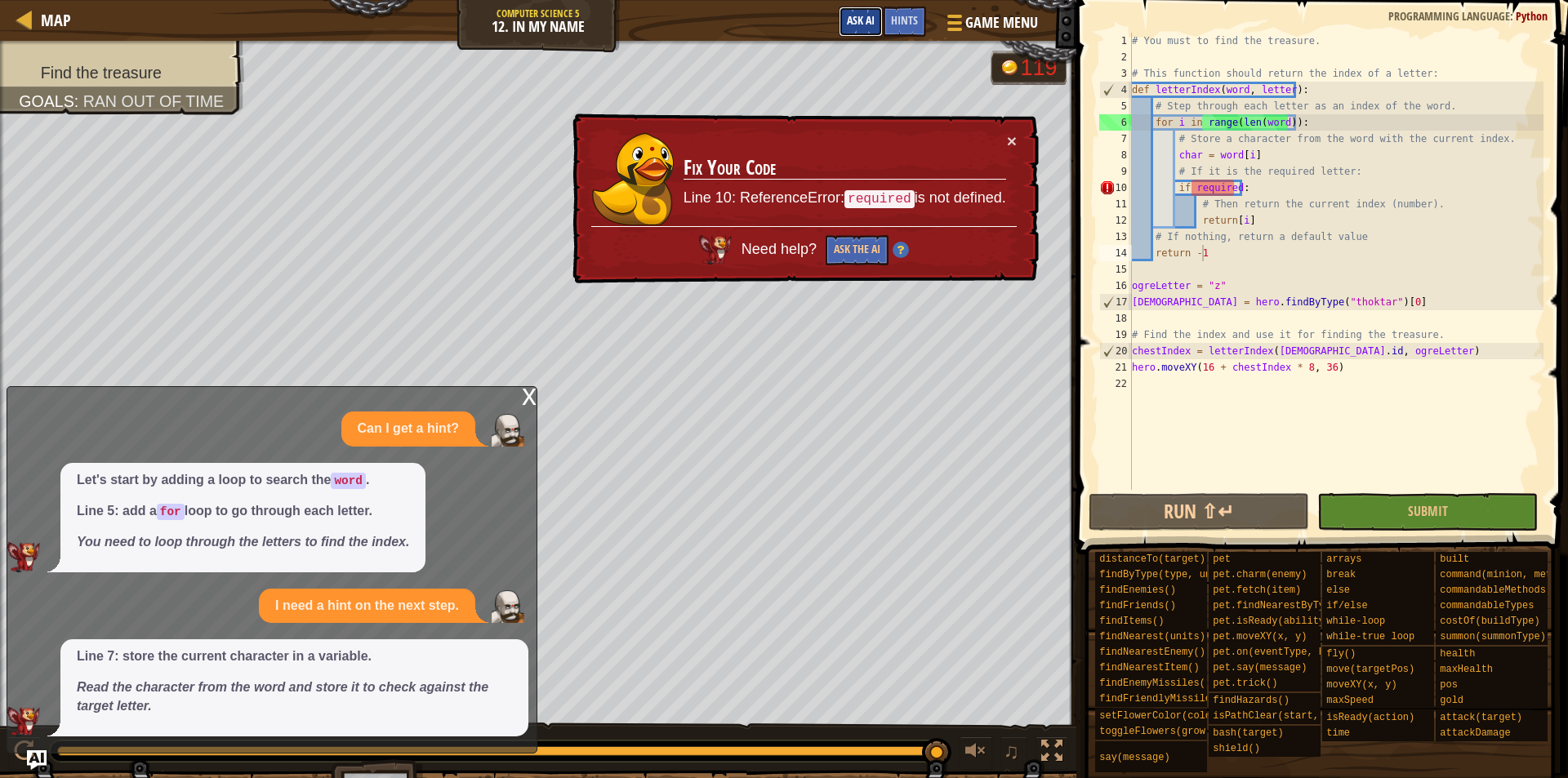
click at [868, 22] on span "Ask AI" at bounding box center [861, 20] width 28 height 16
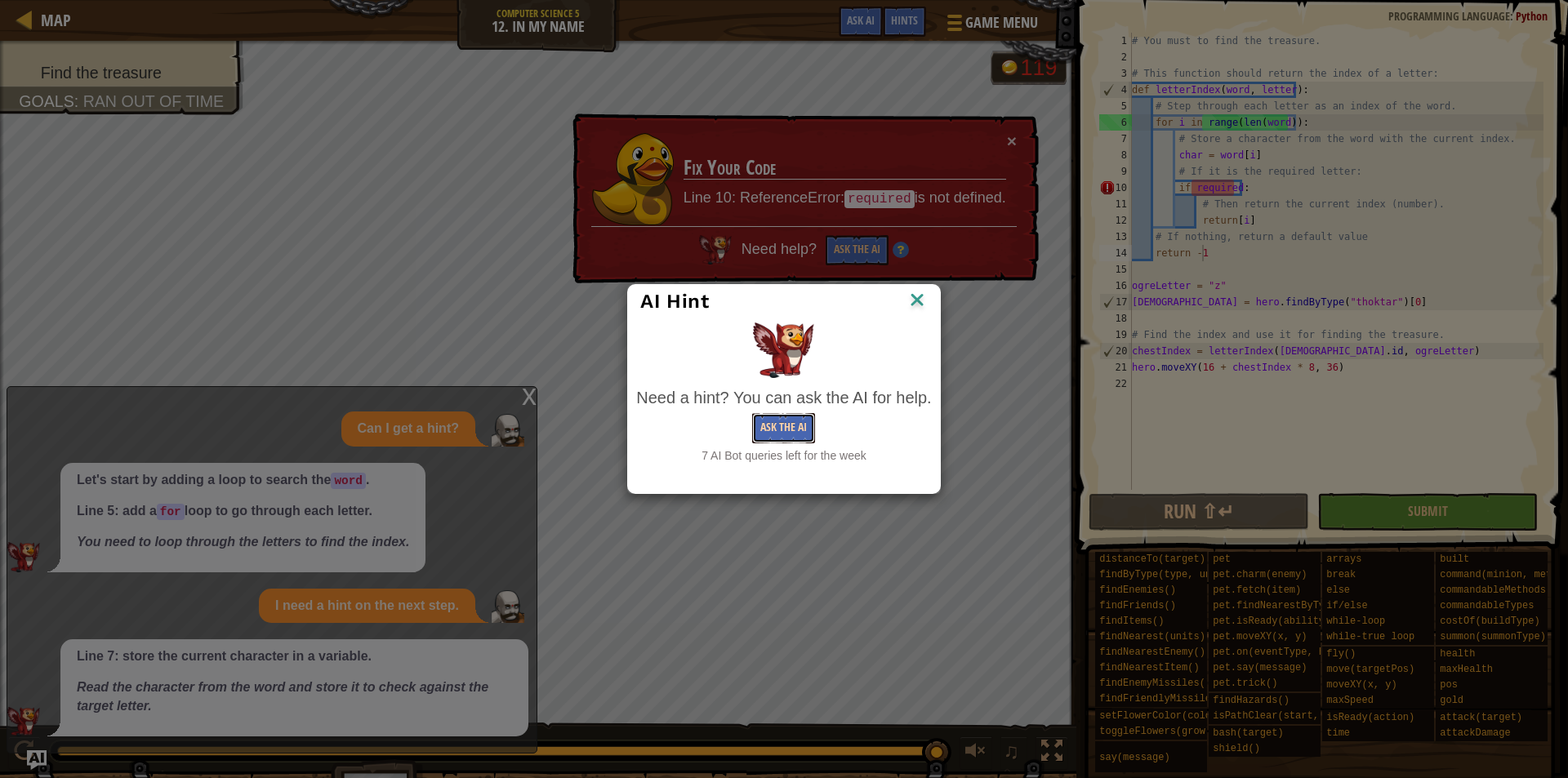
click at [786, 425] on button "Ask the AI" at bounding box center [784, 428] width 63 height 30
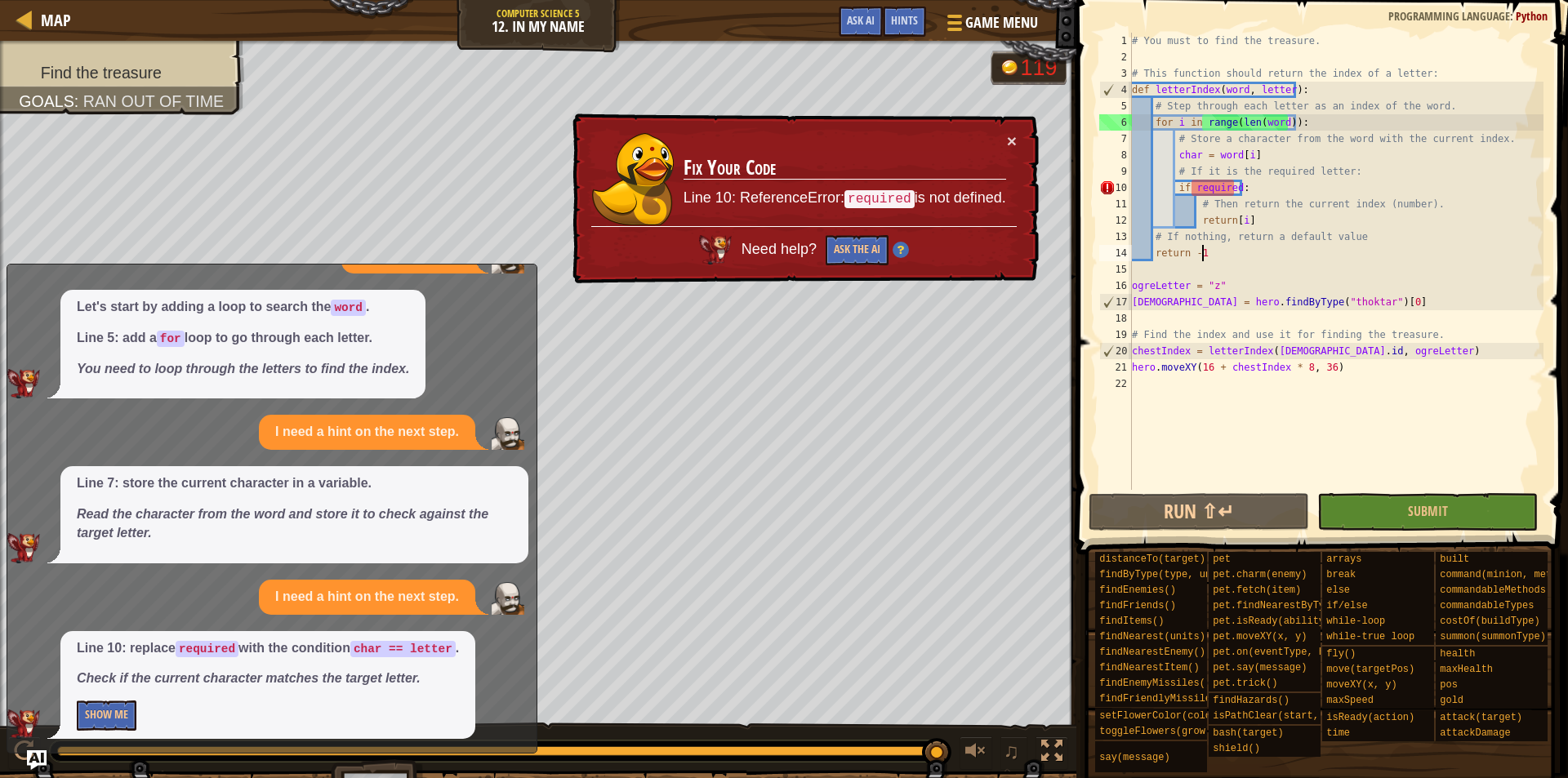
scroll to position [53, 0]
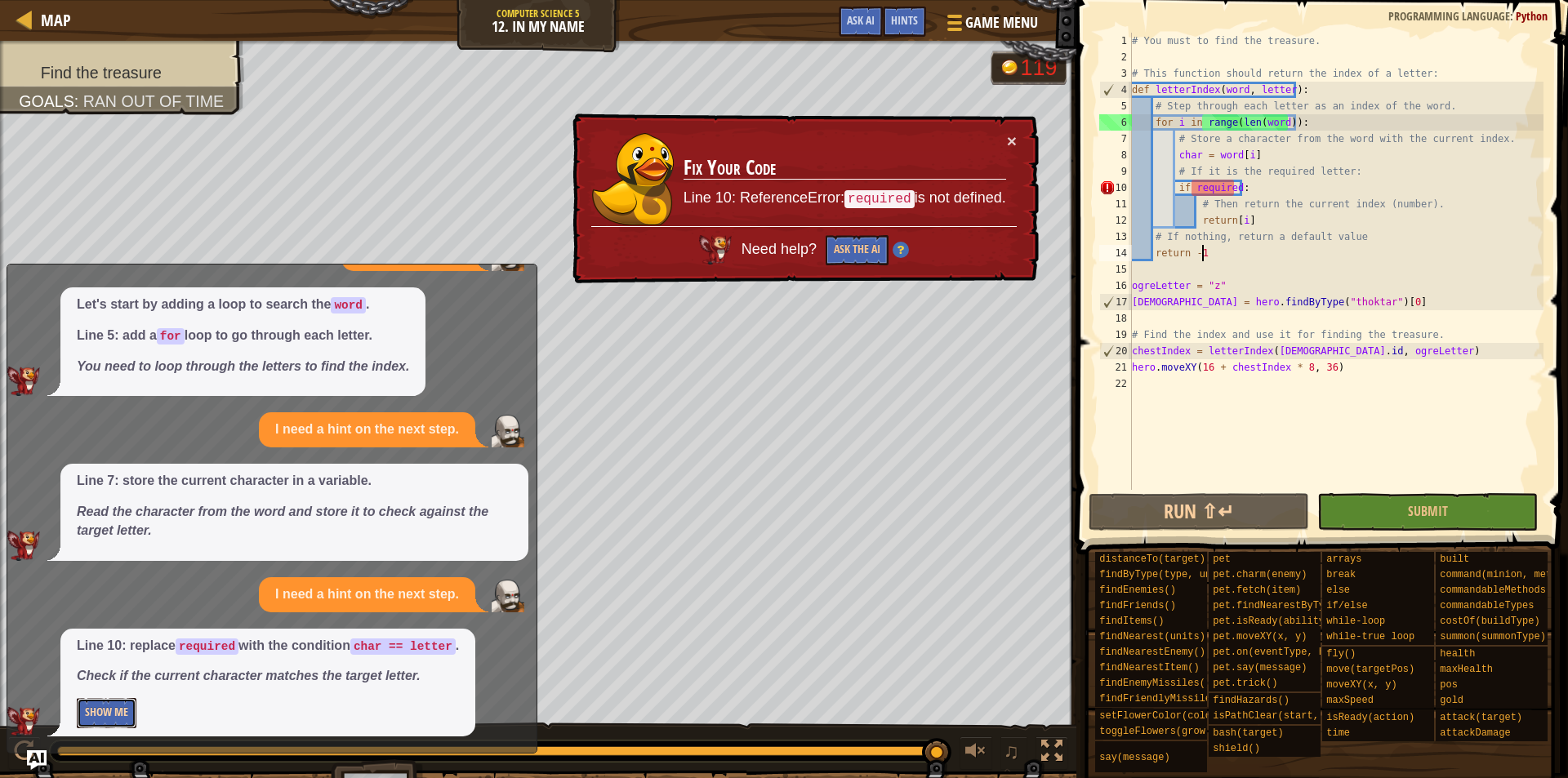
click at [108, 715] on button "Show Me" at bounding box center [106, 713] width 60 height 30
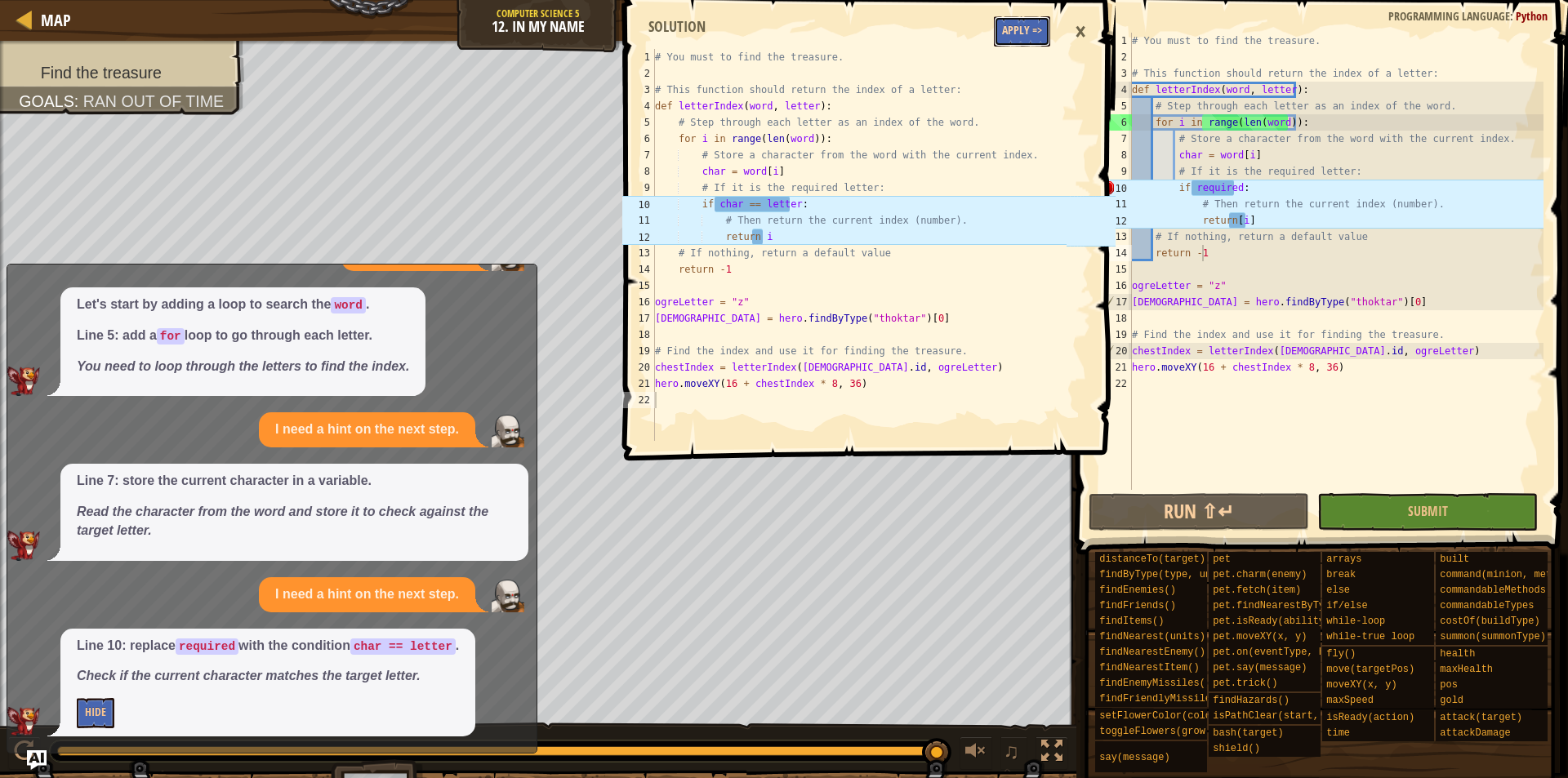
click at [1019, 42] on button "Apply =>" at bounding box center [1021, 31] width 56 height 30
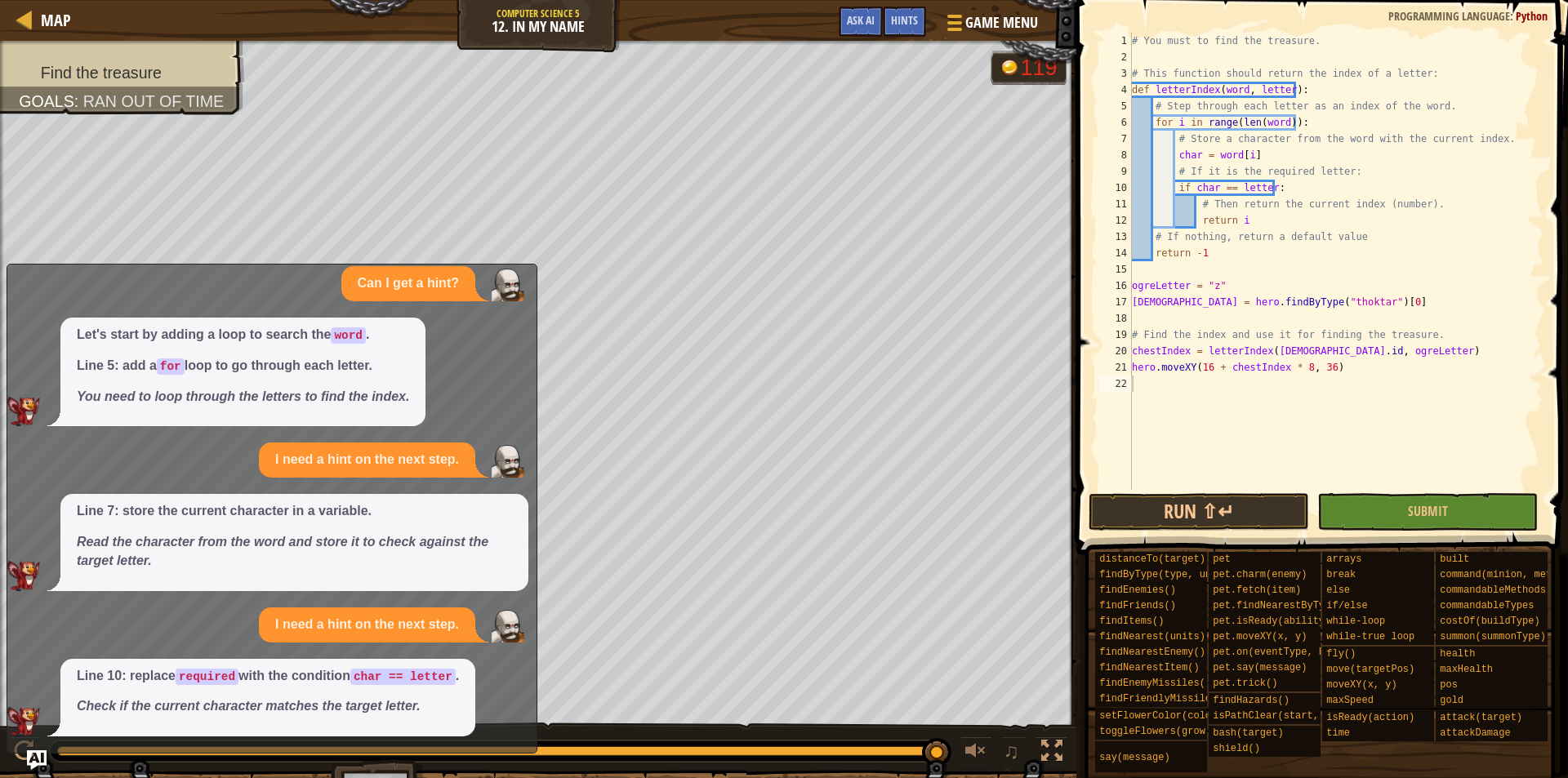
click at [1221, 145] on div "# You must to find the treasure. # This function should return the index of a l…" at bounding box center [1336, 277] width 415 height 490
click at [1266, 230] on div "# You must to find the treasure. # This function should return the index of a l…" at bounding box center [1336, 277] width 415 height 490
type textarea "# If nothing, return a default value"
click at [1400, 494] on button "Submit" at bounding box center [1427, 511] width 221 height 37
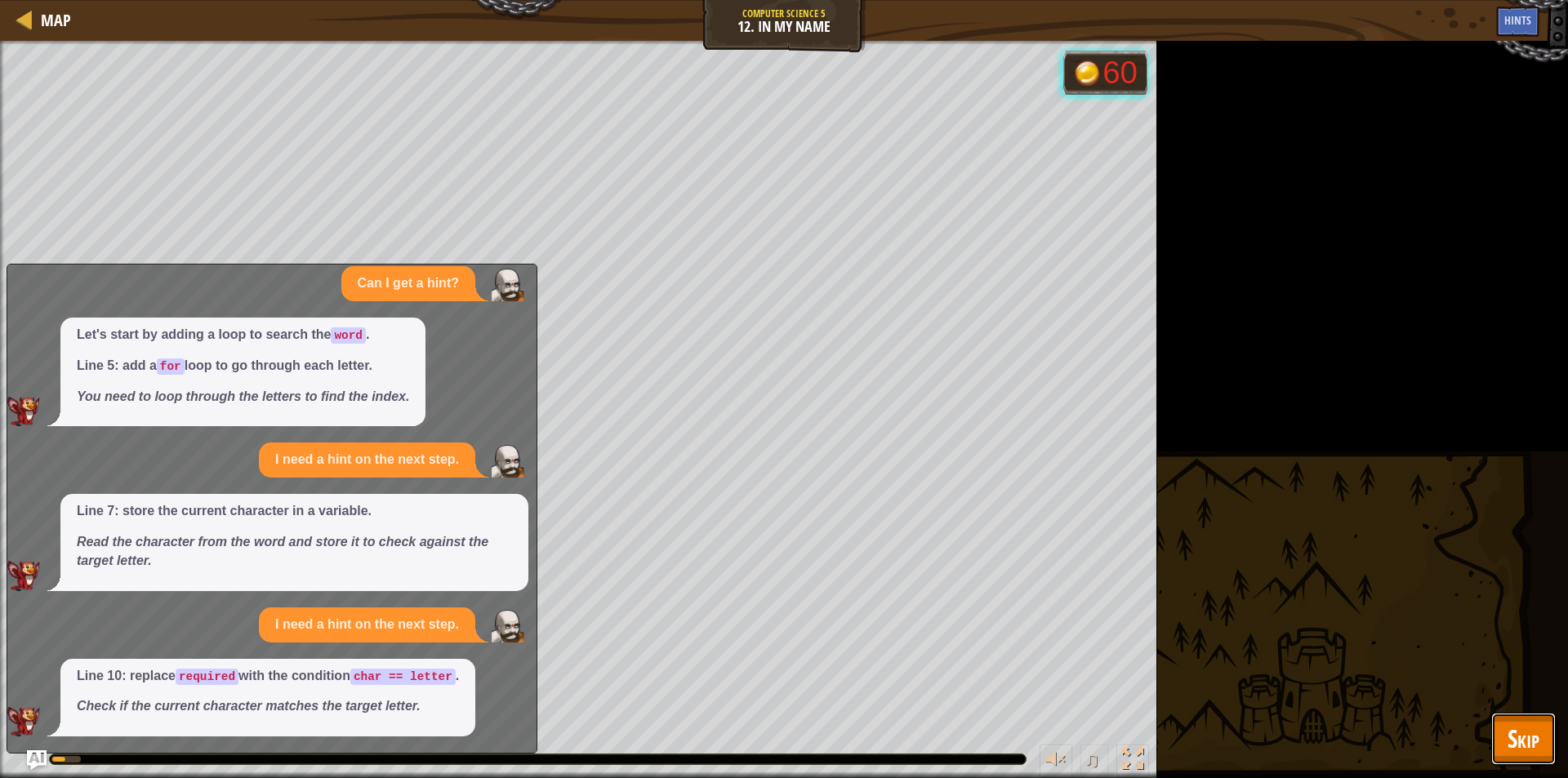
click at [1493, 736] on button "Skip" at bounding box center [1524, 739] width 65 height 52
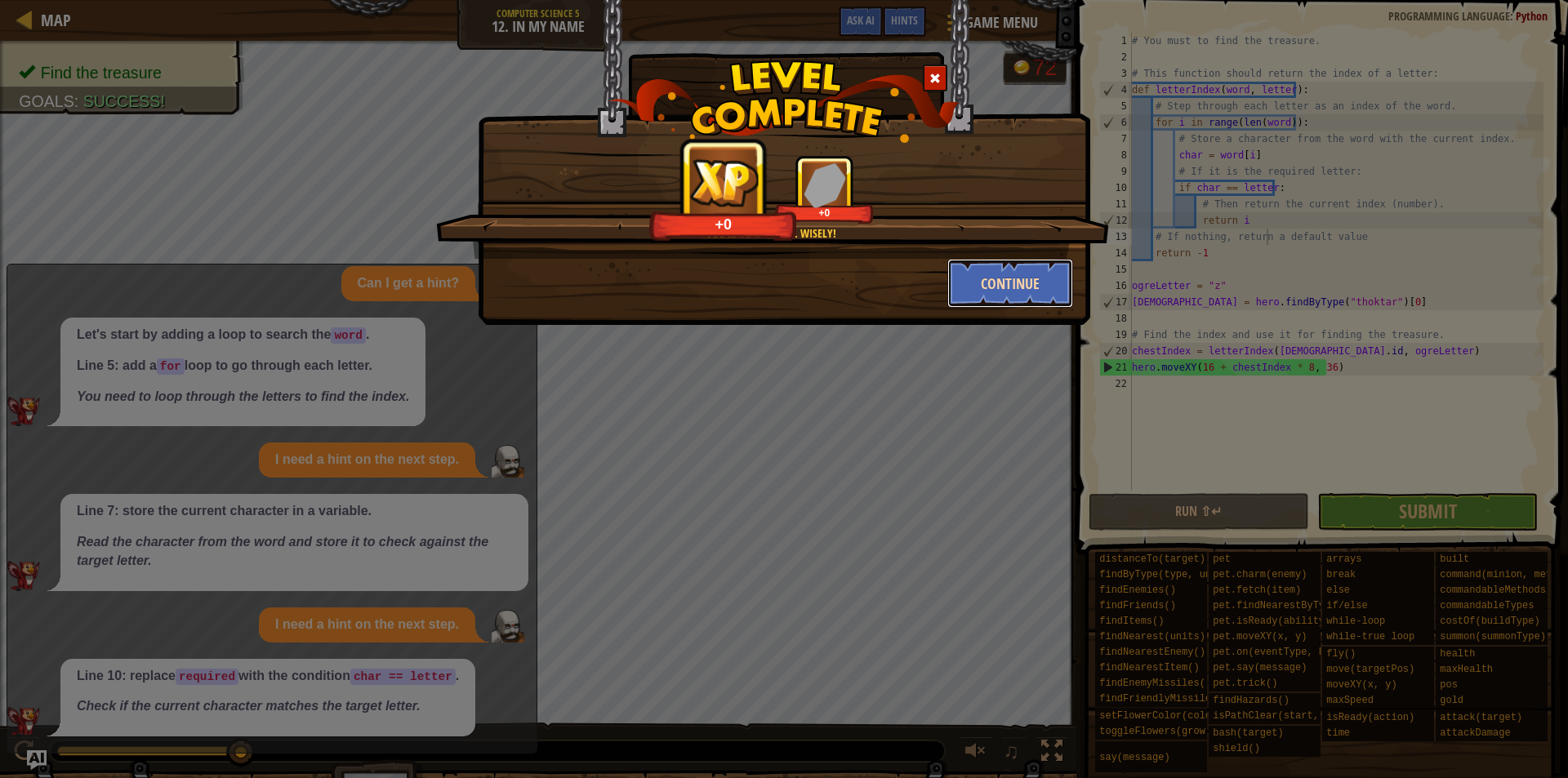
click at [999, 277] on button "Continue" at bounding box center [1011, 283] width 126 height 49
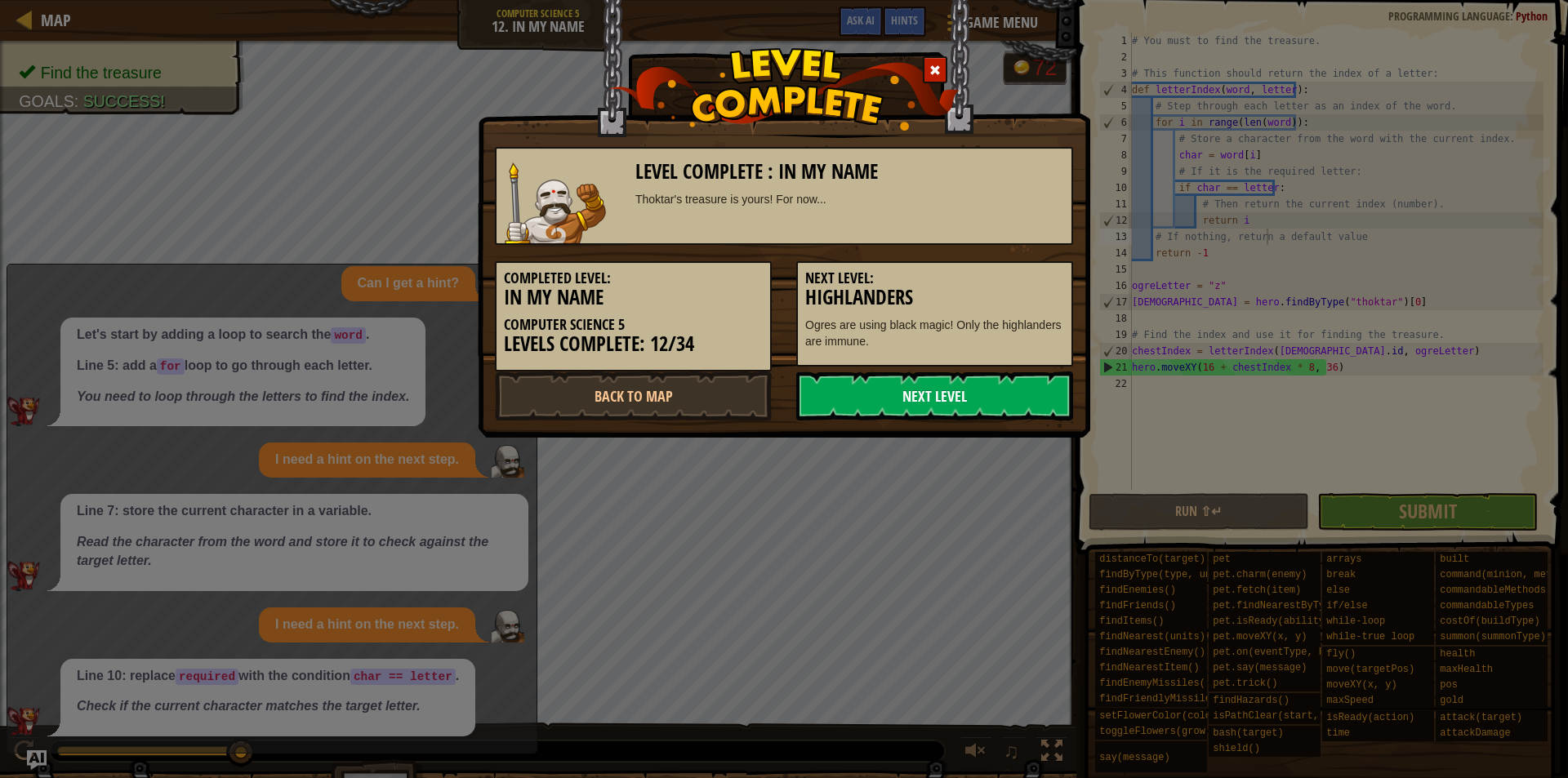
click at [983, 402] on link "Next Level" at bounding box center [935, 396] width 277 height 49
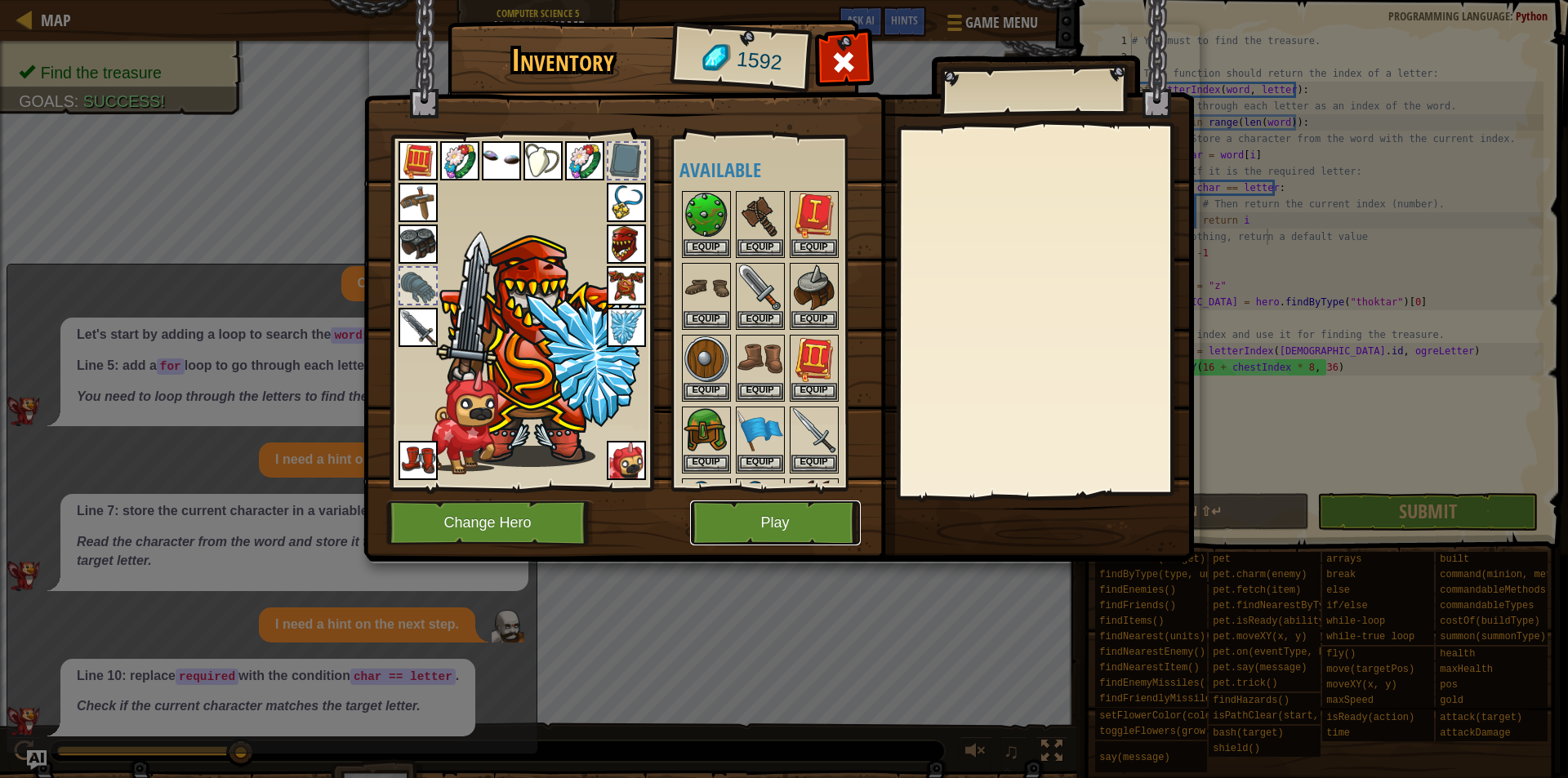
click at [814, 538] on button "Play" at bounding box center [775, 523] width 170 height 45
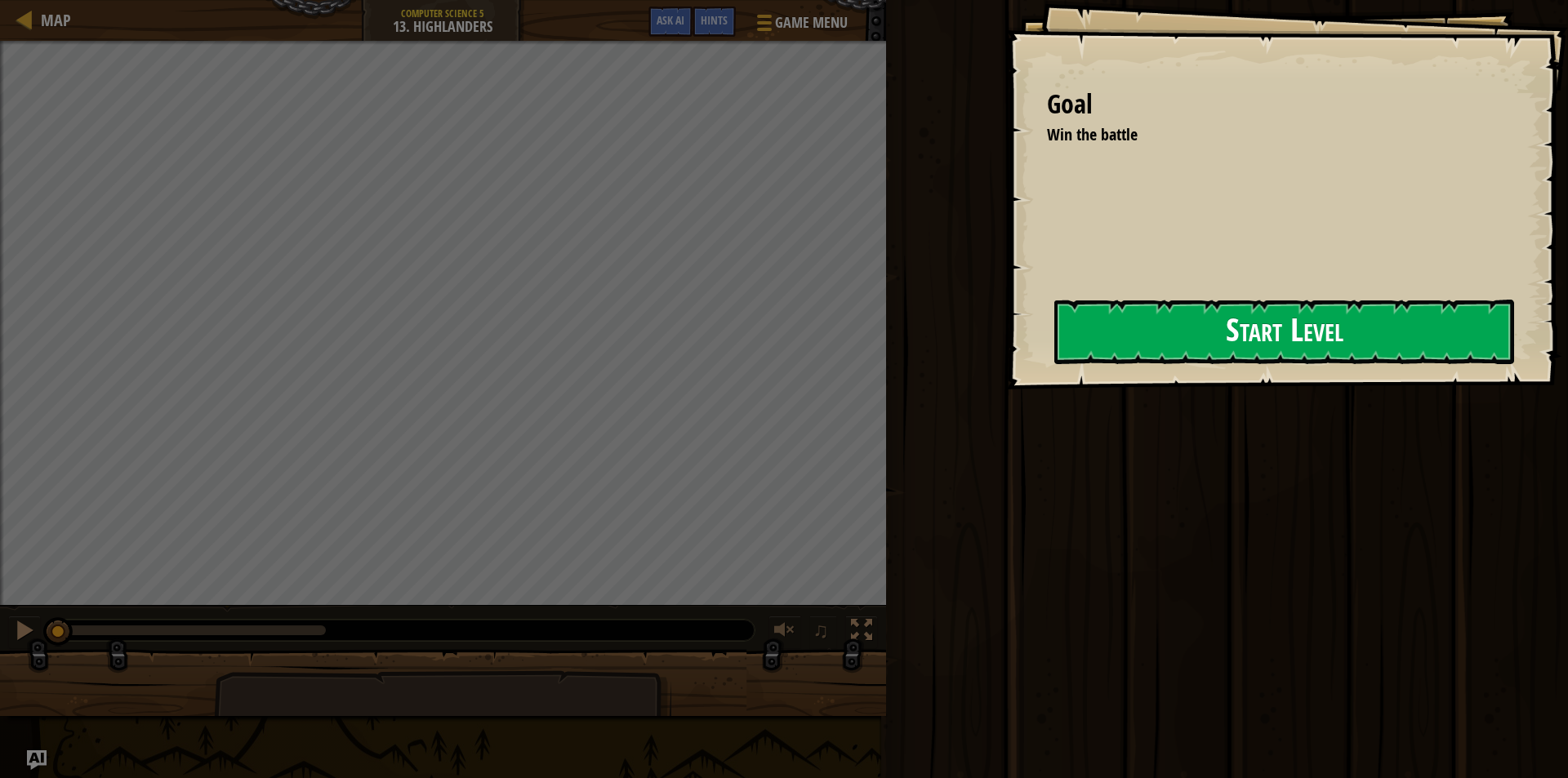
click at [1110, 341] on button "Start Level" at bounding box center [1284, 332] width 460 height 65
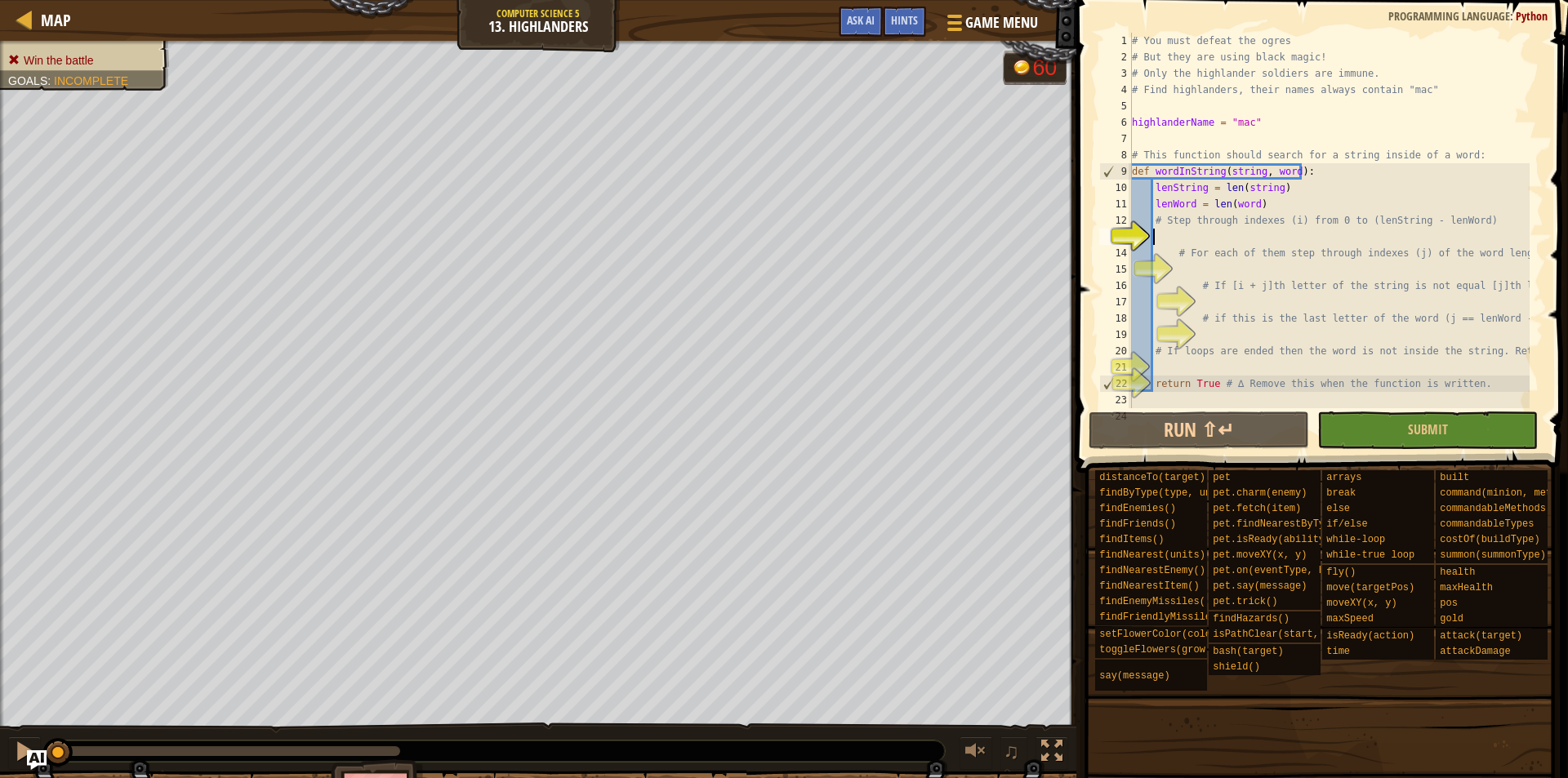
scroll to position [8, 0]
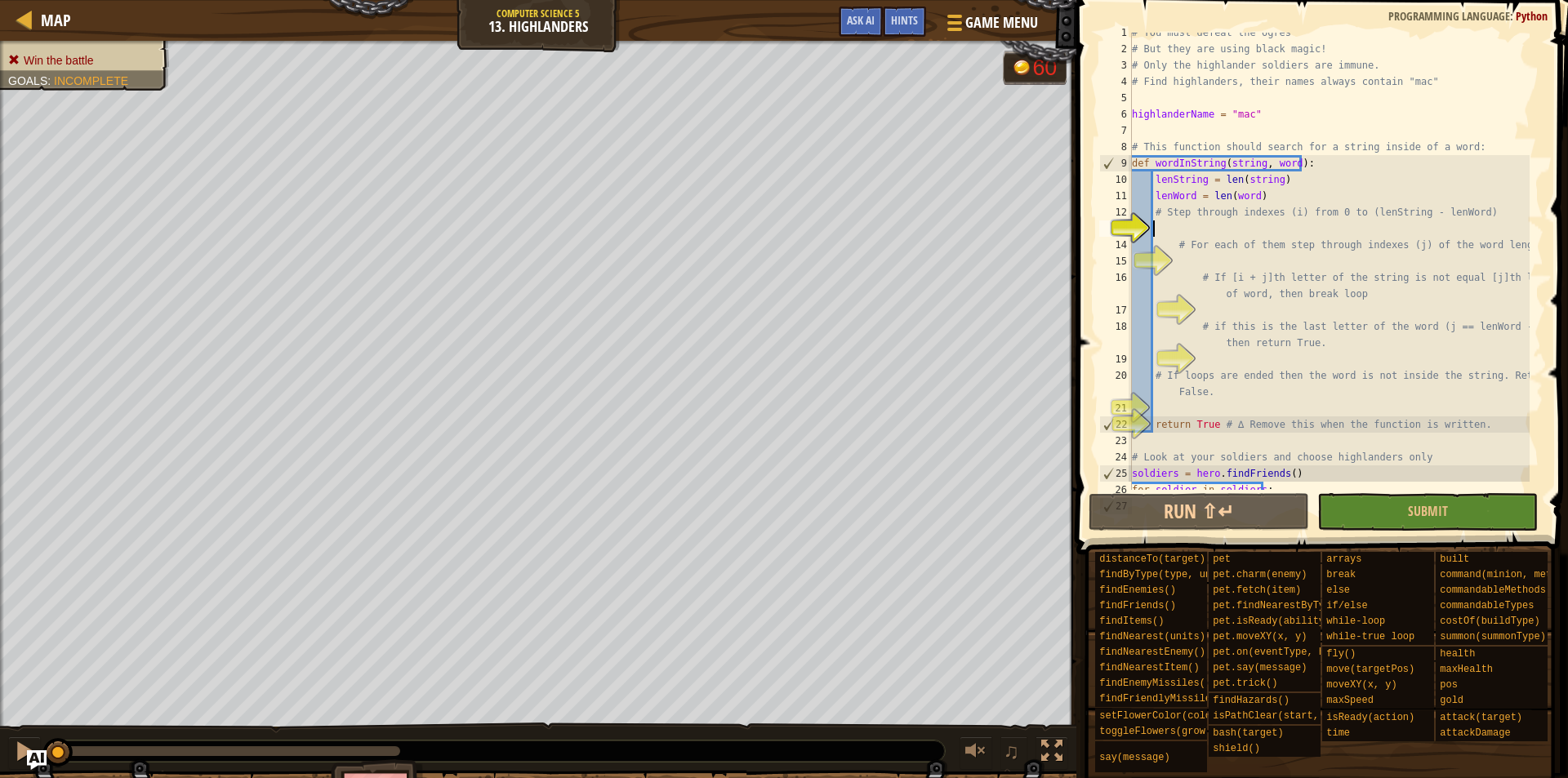
click at [1188, 236] on div "# You must defeat the ogres # But they are using black magic! # Only the highla…" at bounding box center [1329, 269] width 401 height 490
click at [44, 19] on span "Map" at bounding box center [55, 20] width 30 height 22
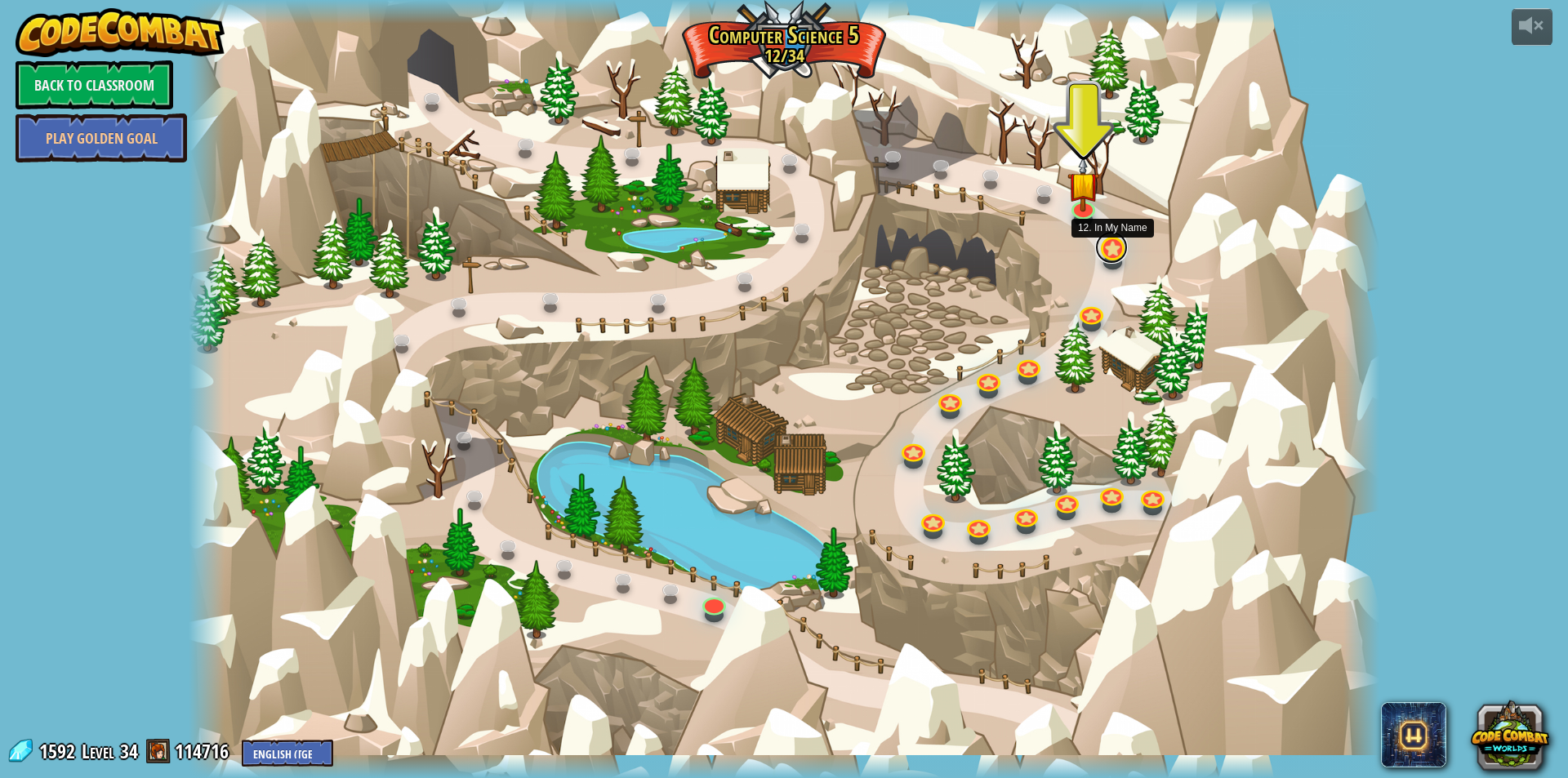
click at [1107, 257] on link at bounding box center [1112, 247] width 33 height 33
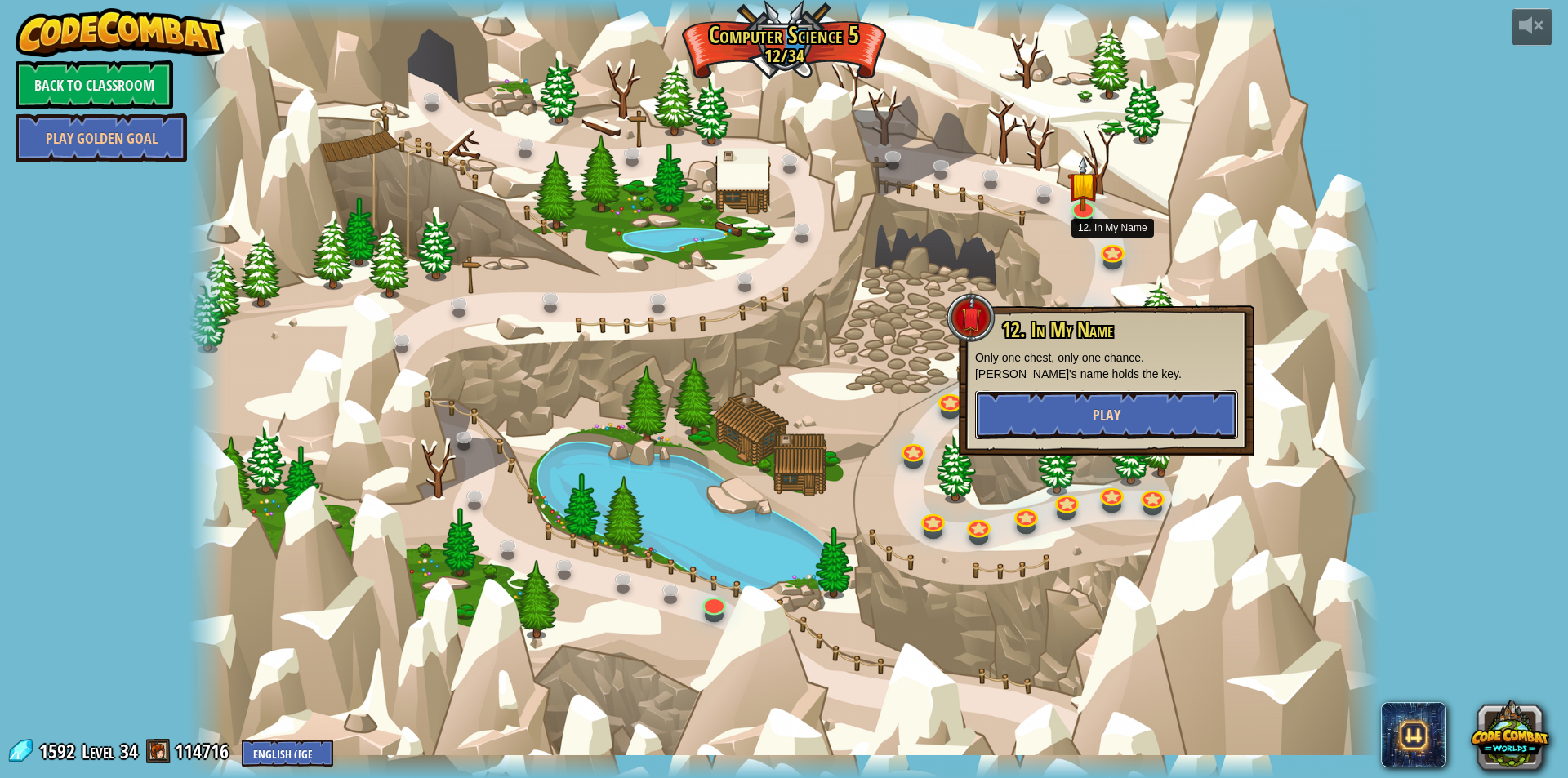
click at [1104, 418] on span "Play" at bounding box center [1107, 415] width 28 height 21
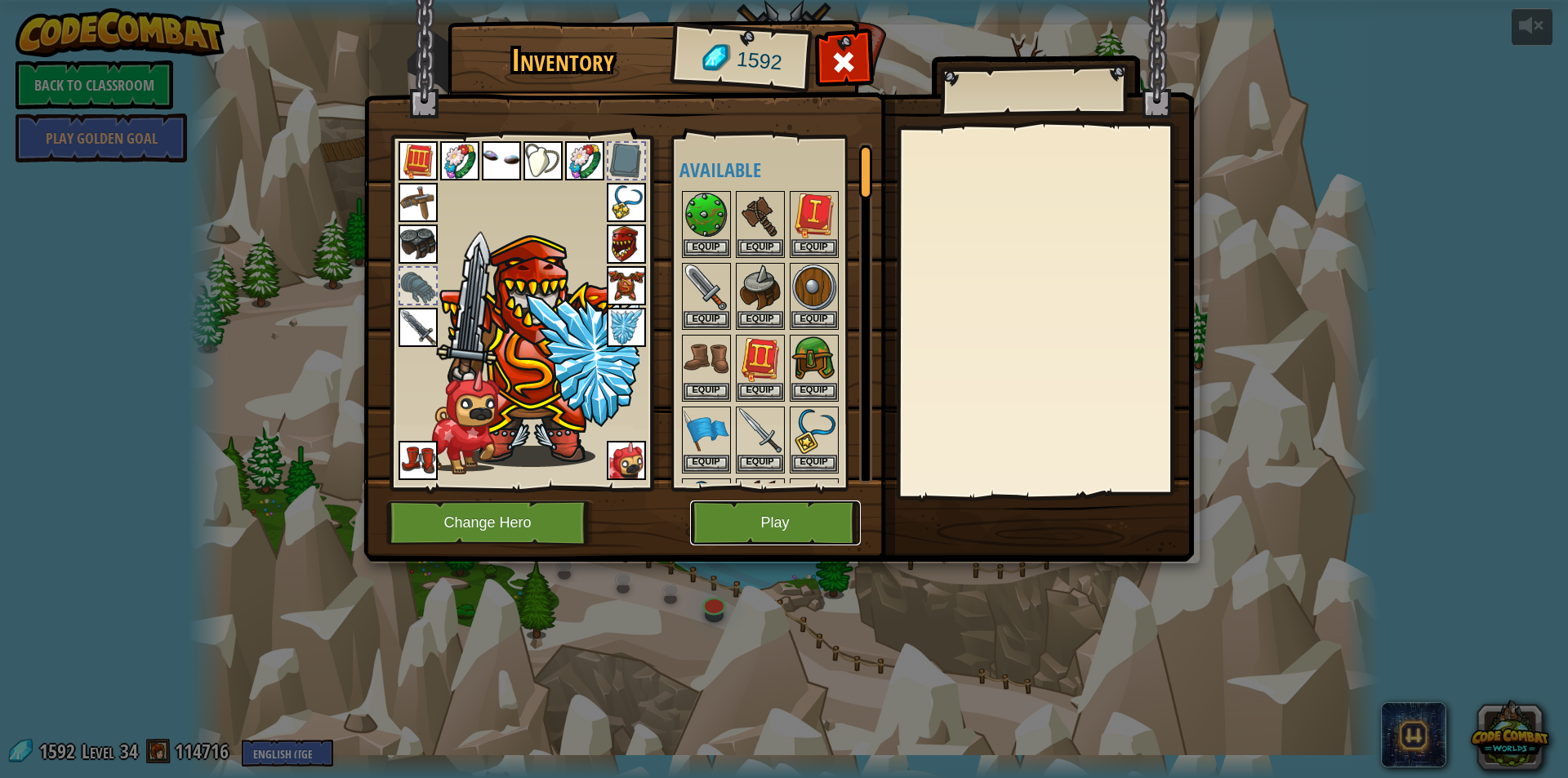
click at [746, 539] on button "Play" at bounding box center [775, 523] width 170 height 45
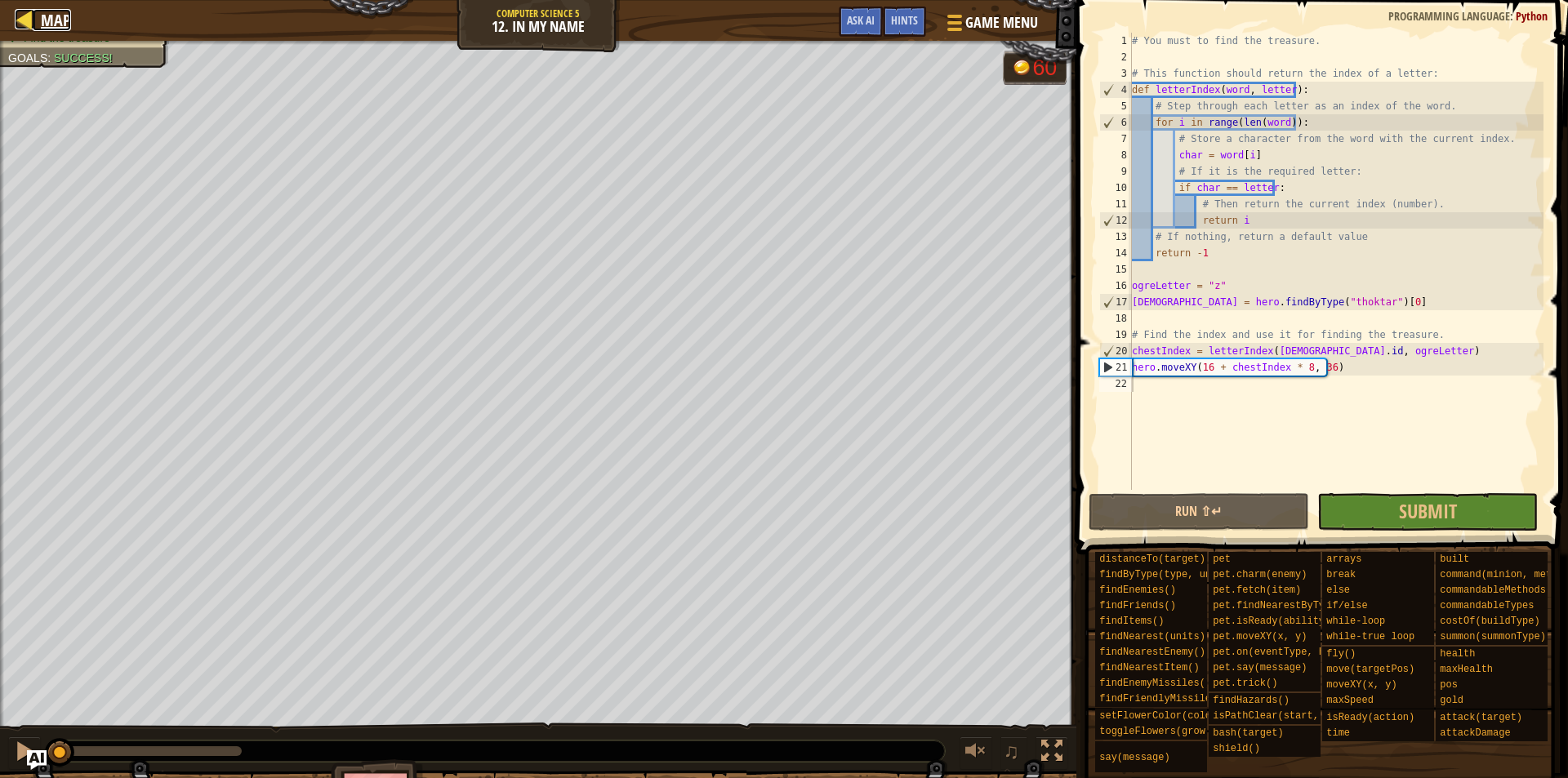
click at [41, 23] on span "Map" at bounding box center [55, 20] width 30 height 22
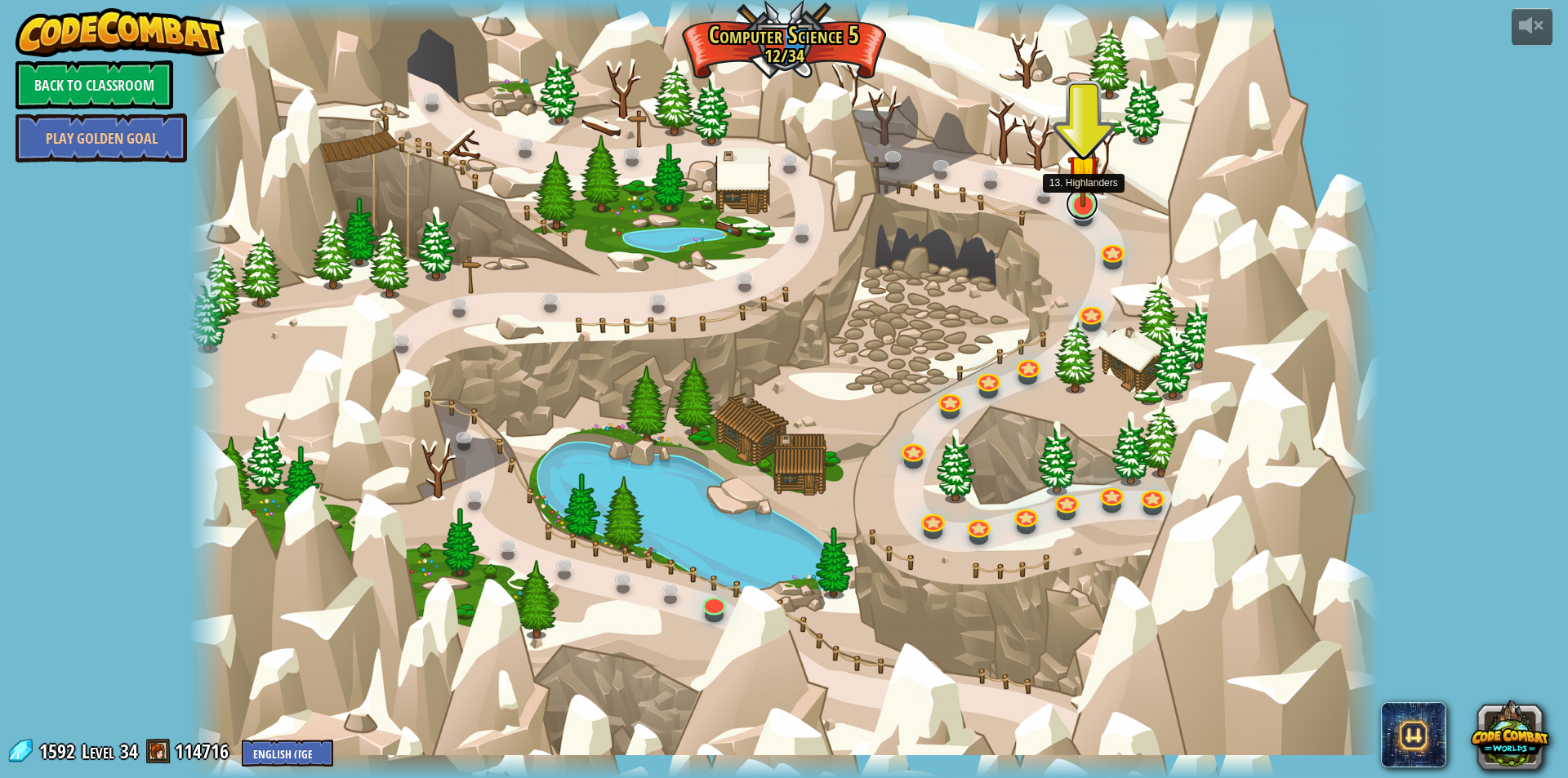
click at [1082, 219] on link at bounding box center [1083, 204] width 33 height 33
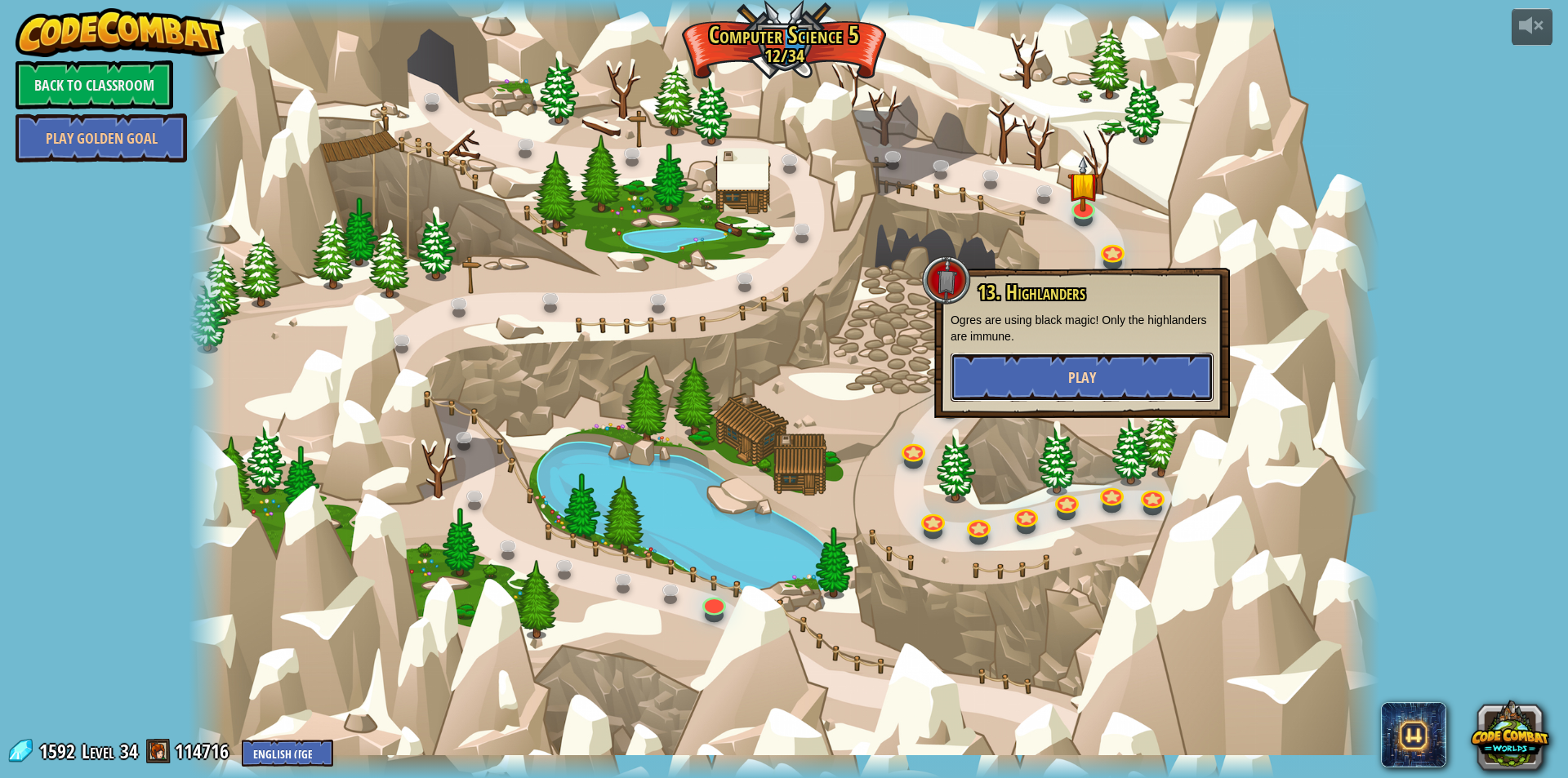
click at [1063, 362] on button "Play" at bounding box center [1082, 377] width 263 height 49
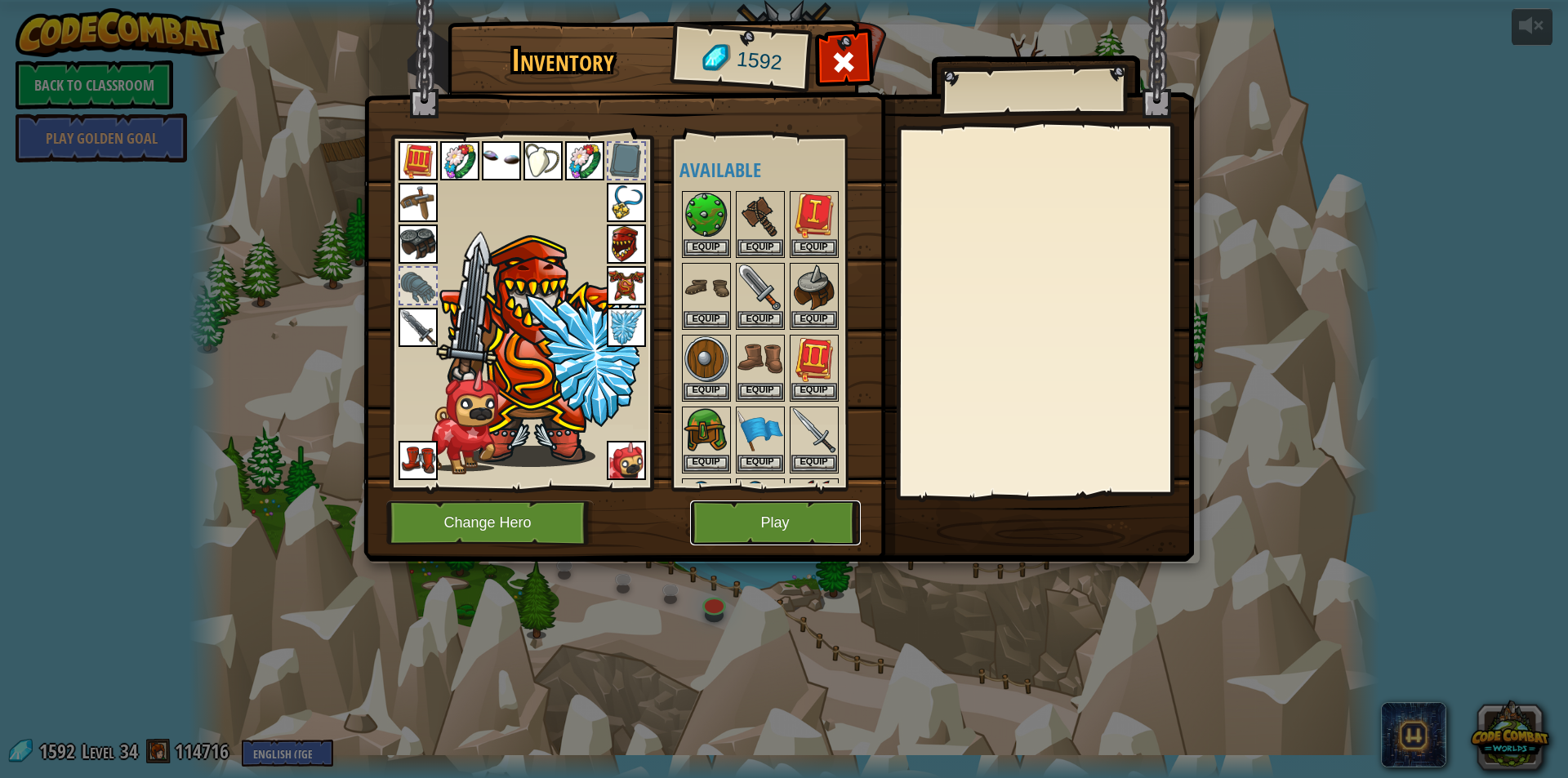
click at [781, 524] on button "Play" at bounding box center [775, 523] width 170 height 45
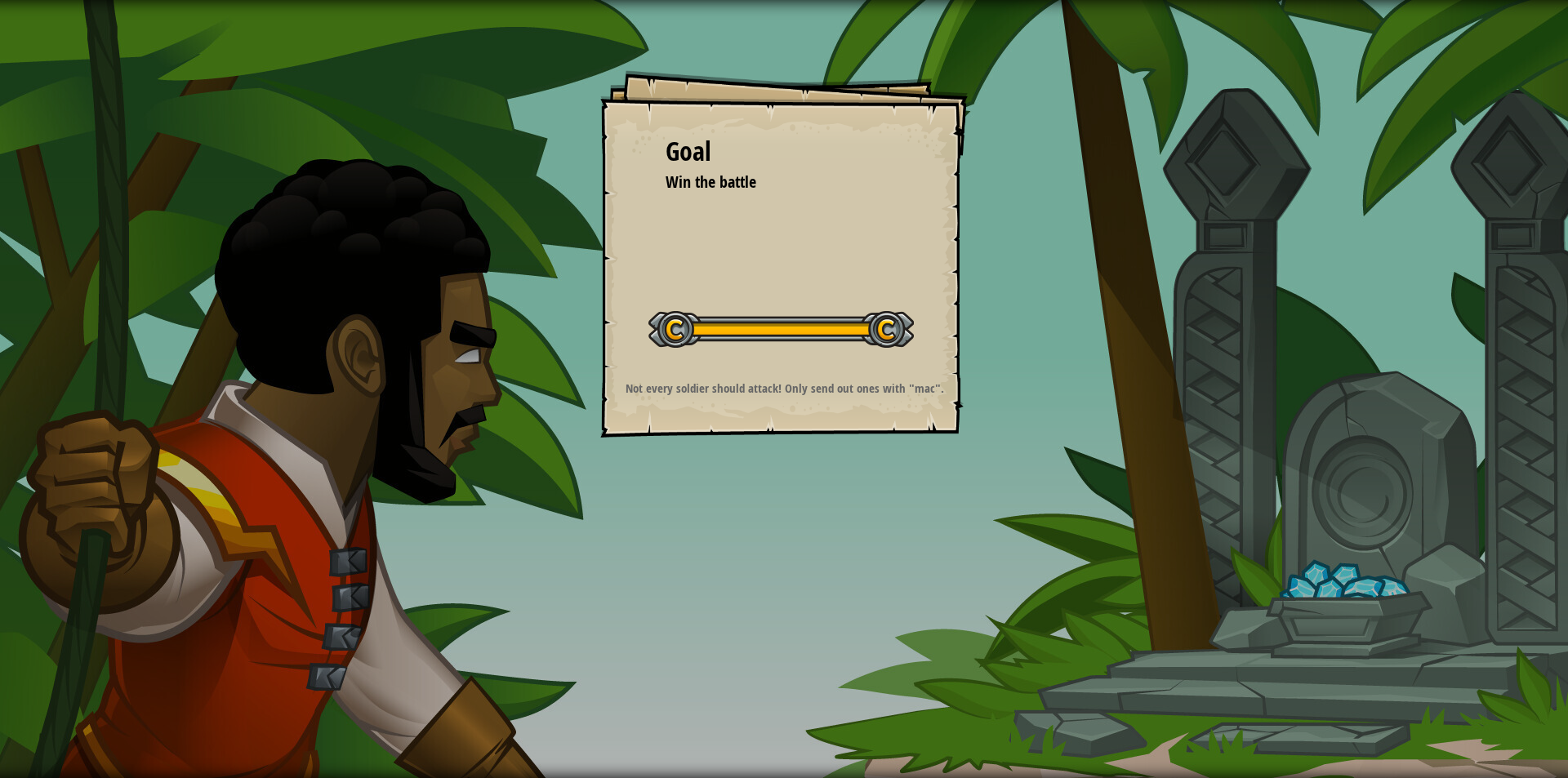
click at [788, 469] on div "Goal Win the battle Start Level Error loading from server. Try refreshing the p…" at bounding box center [784, 389] width 1568 height 778
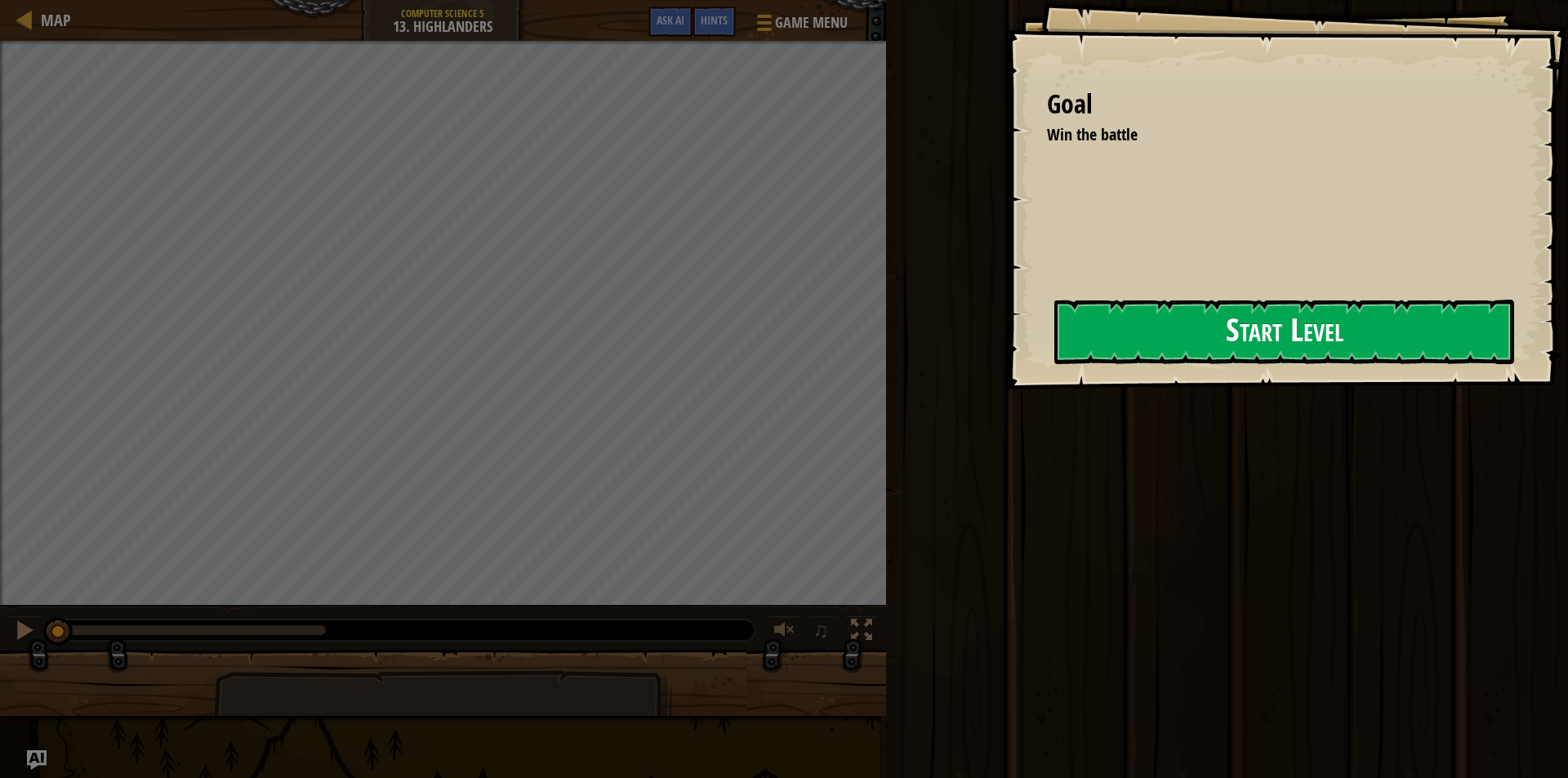
click at [1078, 342] on button "Start Level" at bounding box center [1284, 332] width 460 height 65
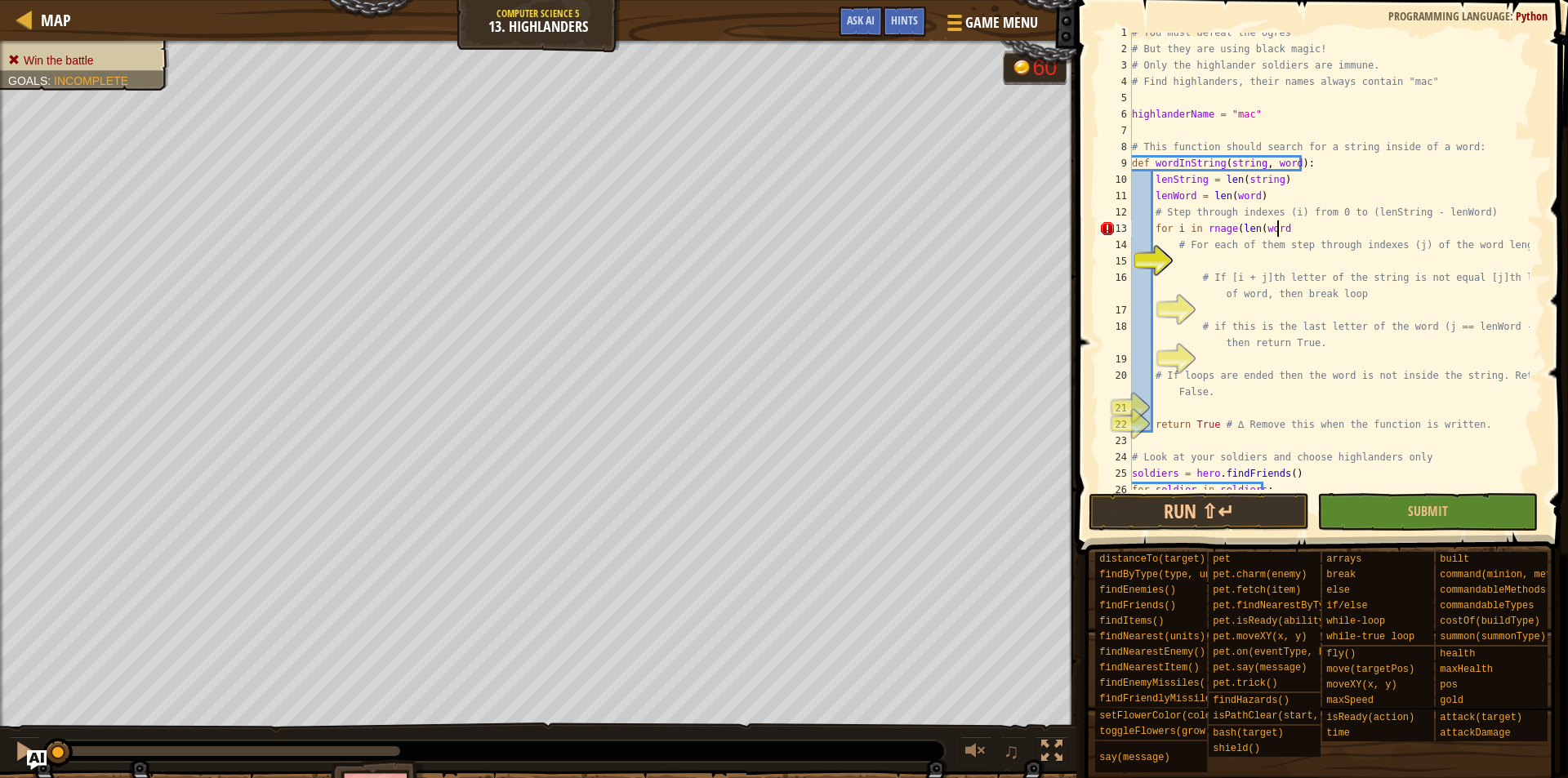
scroll to position [8, 11]
type textarea "for i in rnage(len(word)):"
click at [1279, 263] on div "# You must defeat the ogres # But they are using black magic! # Only the highla…" at bounding box center [1329, 269] width 401 height 490
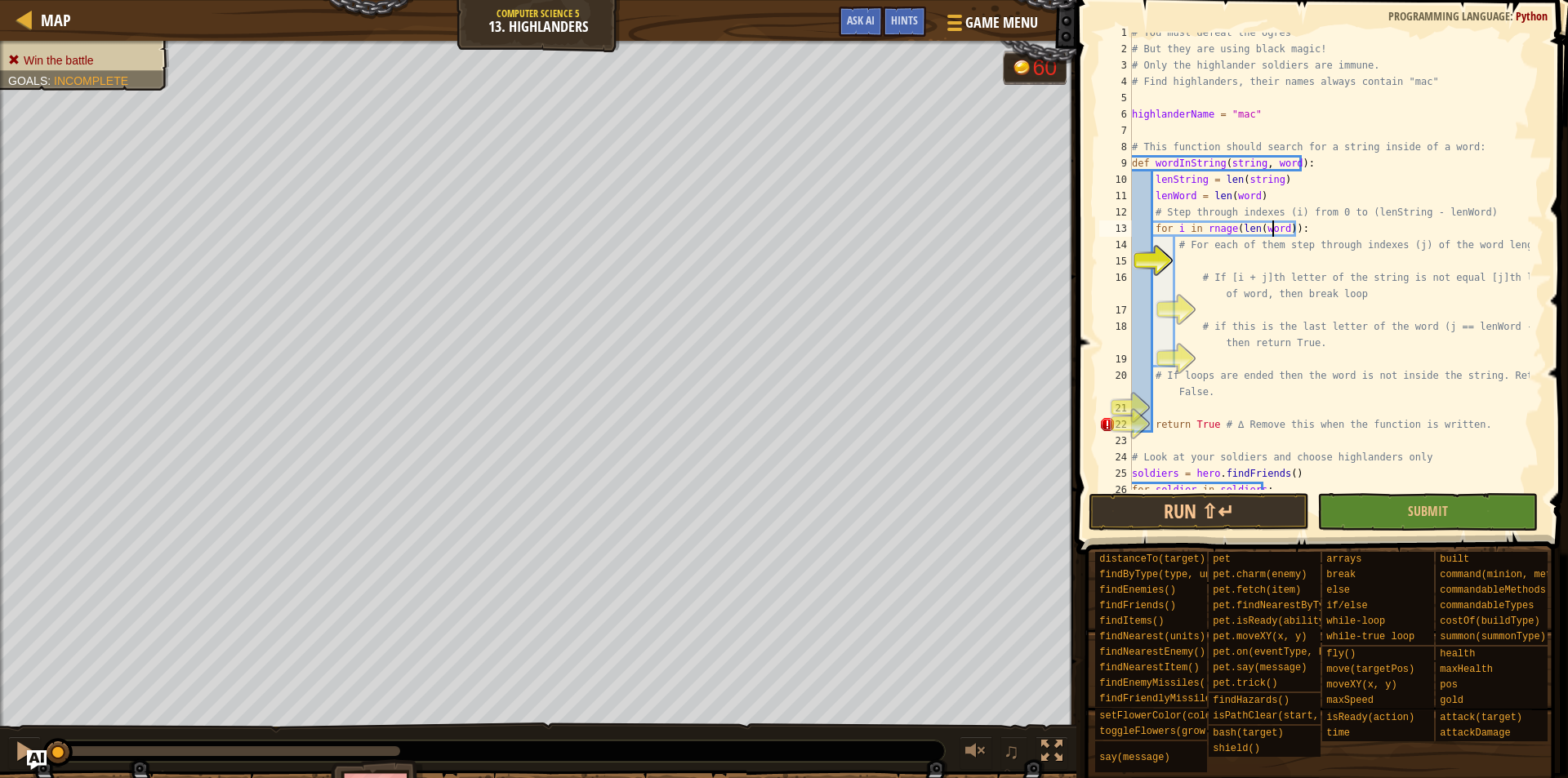
click at [1273, 228] on div "# You must defeat the ogres # But they are using black magic! # Only the highla…" at bounding box center [1329, 269] width 401 height 490
click at [1283, 227] on div "# You must defeat the ogres # But they are using black magic! # Only the highla…" at bounding box center [1329, 269] width 401 height 490
click at [1277, 229] on div "# You must defeat the ogres # But they are using black magic! # Only the highla…" at bounding box center [1329, 269] width 401 height 490
click at [1213, 226] on div "# You must defeat the ogres # But they are using black magic! # Only the highla…" at bounding box center [1329, 269] width 401 height 490
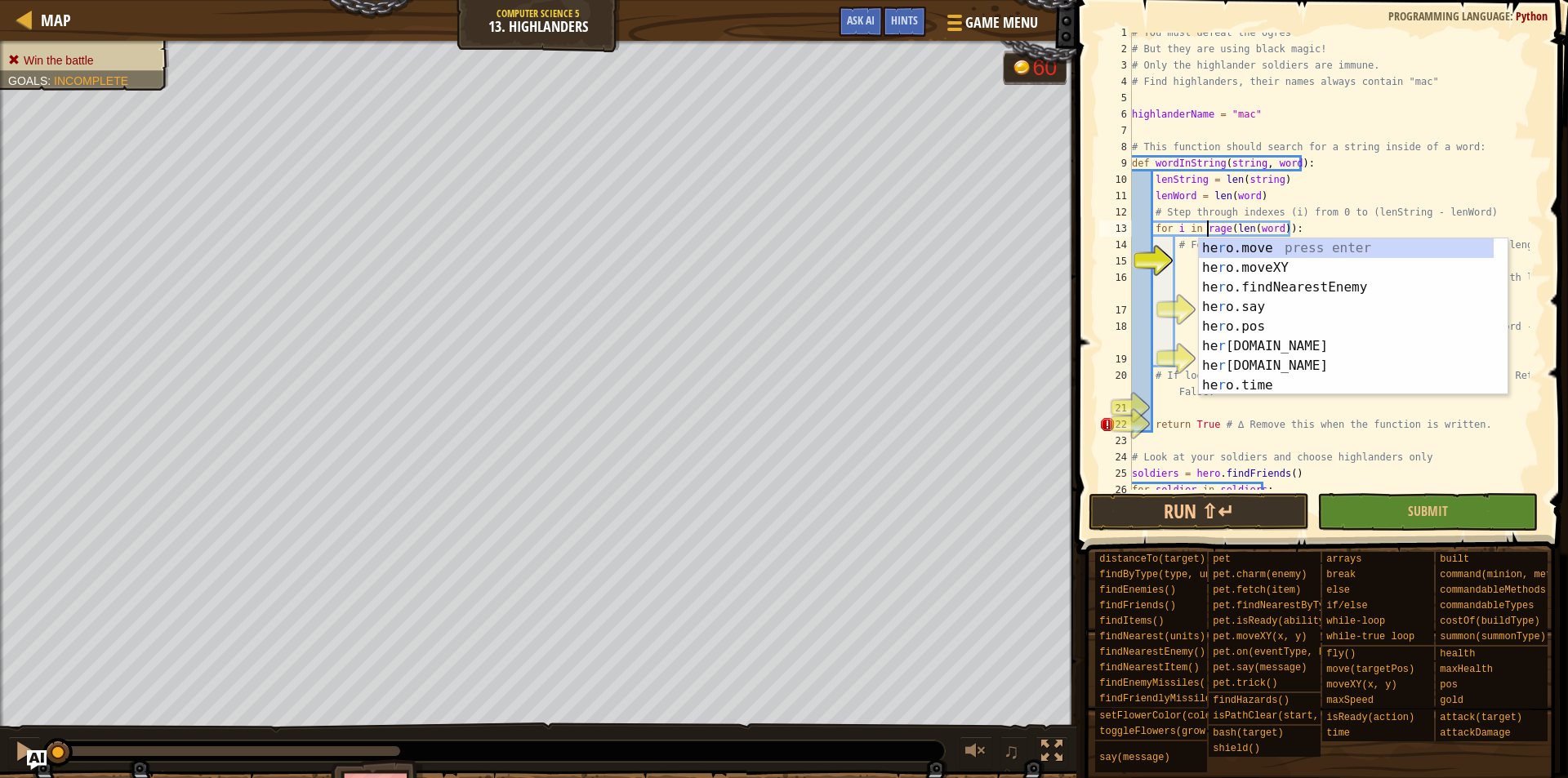
click at [1214, 229] on div "# You must defeat the ogres # But they are using black magic! # Only the highla…" at bounding box center [1329, 269] width 401 height 490
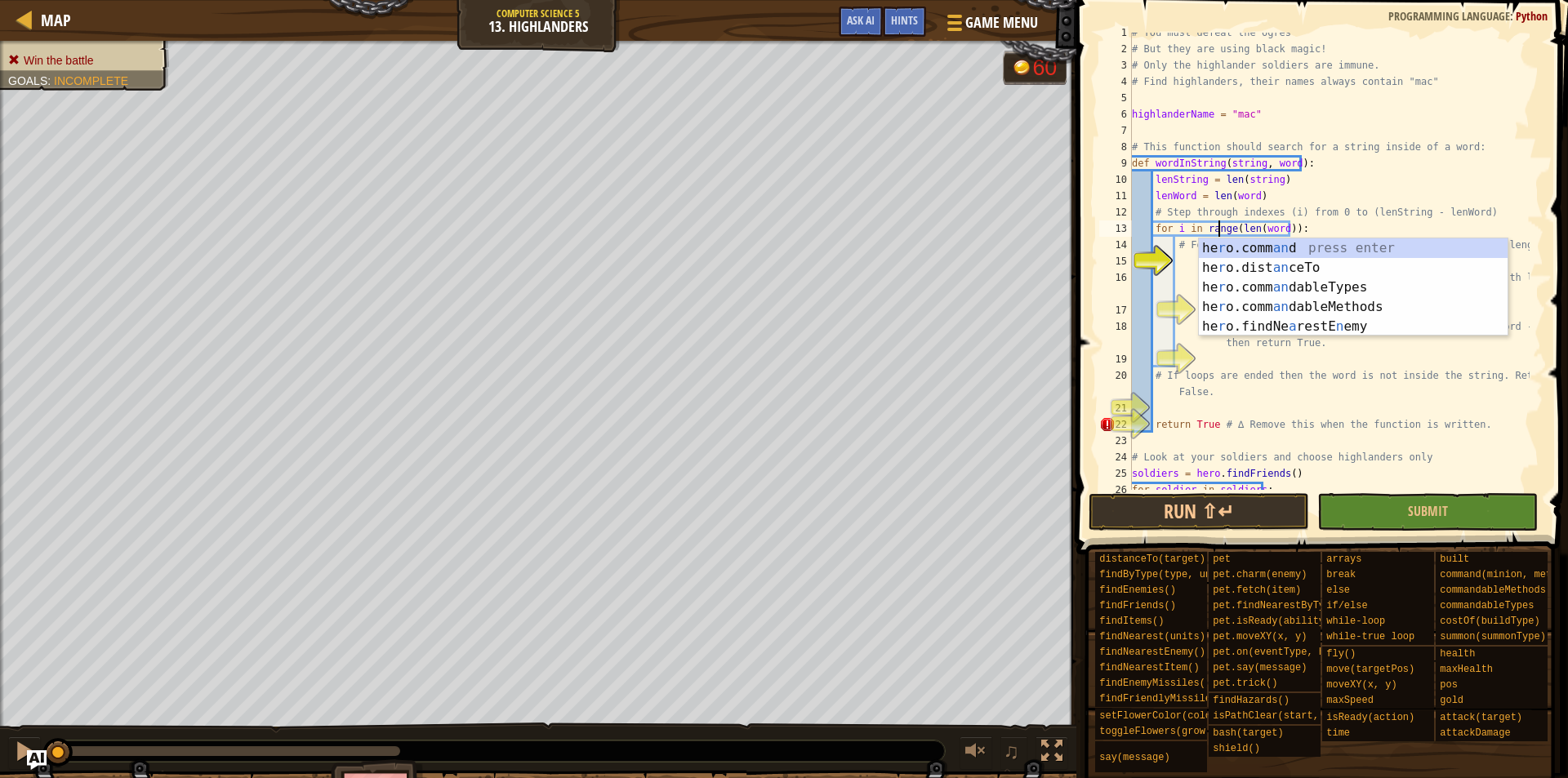
scroll to position [8, 7]
click at [1309, 214] on div "# You must defeat the ogres # But they are using black magic! # Only the highla…" at bounding box center [1329, 269] width 401 height 490
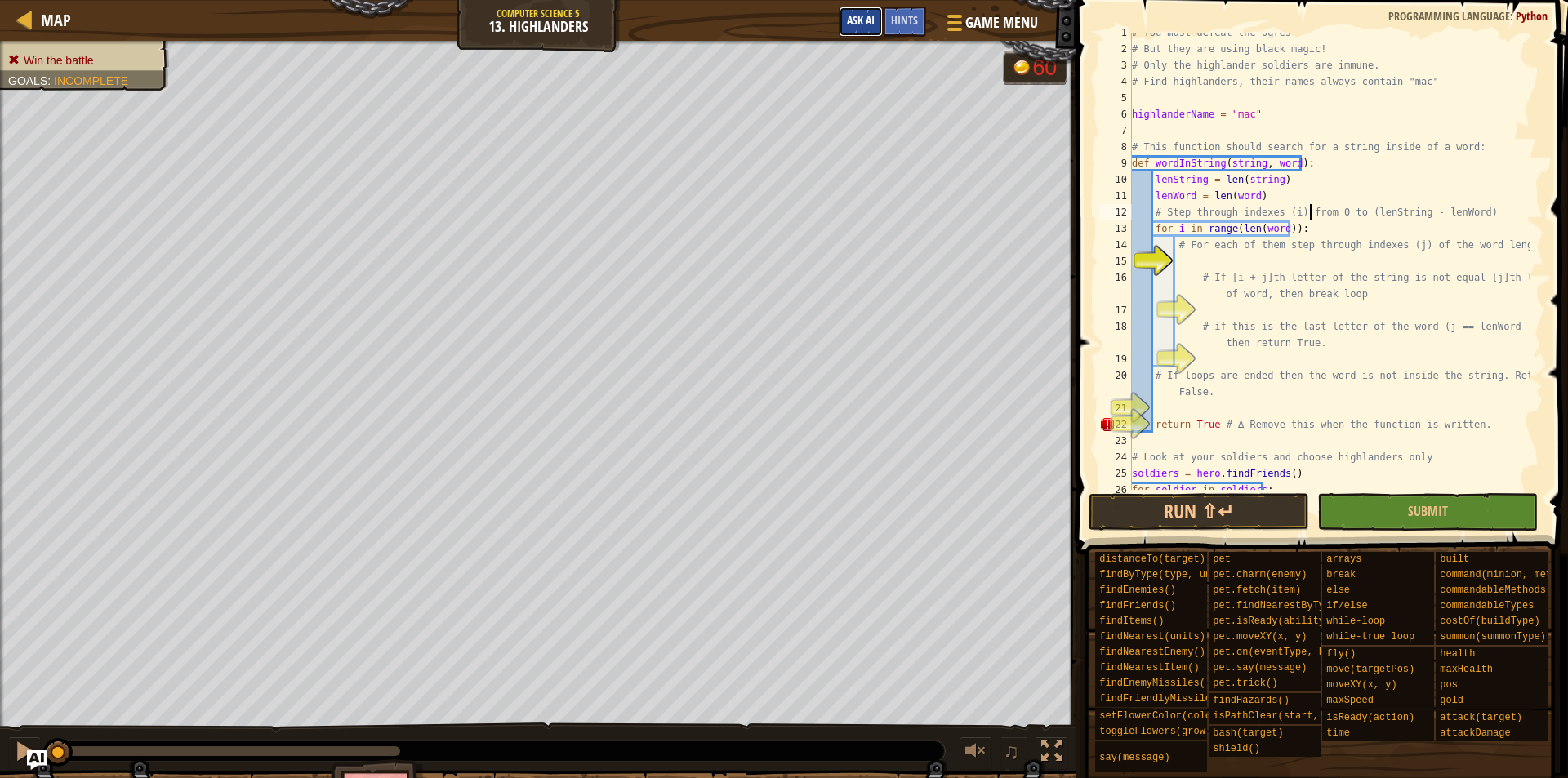
click at [864, 16] on span "Ask AI" at bounding box center [861, 20] width 28 height 16
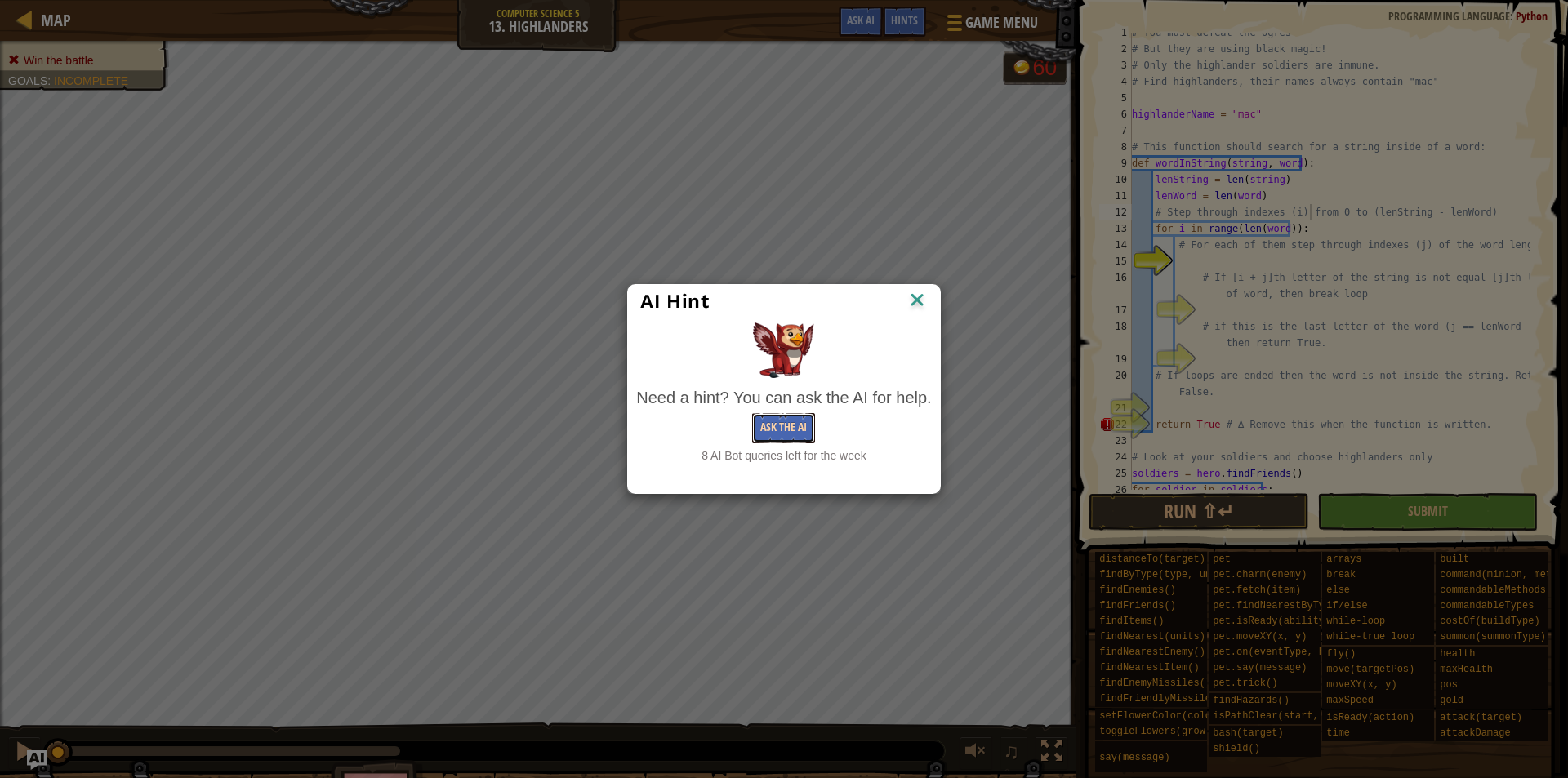
click at [788, 434] on button "Ask the AI" at bounding box center [784, 428] width 63 height 30
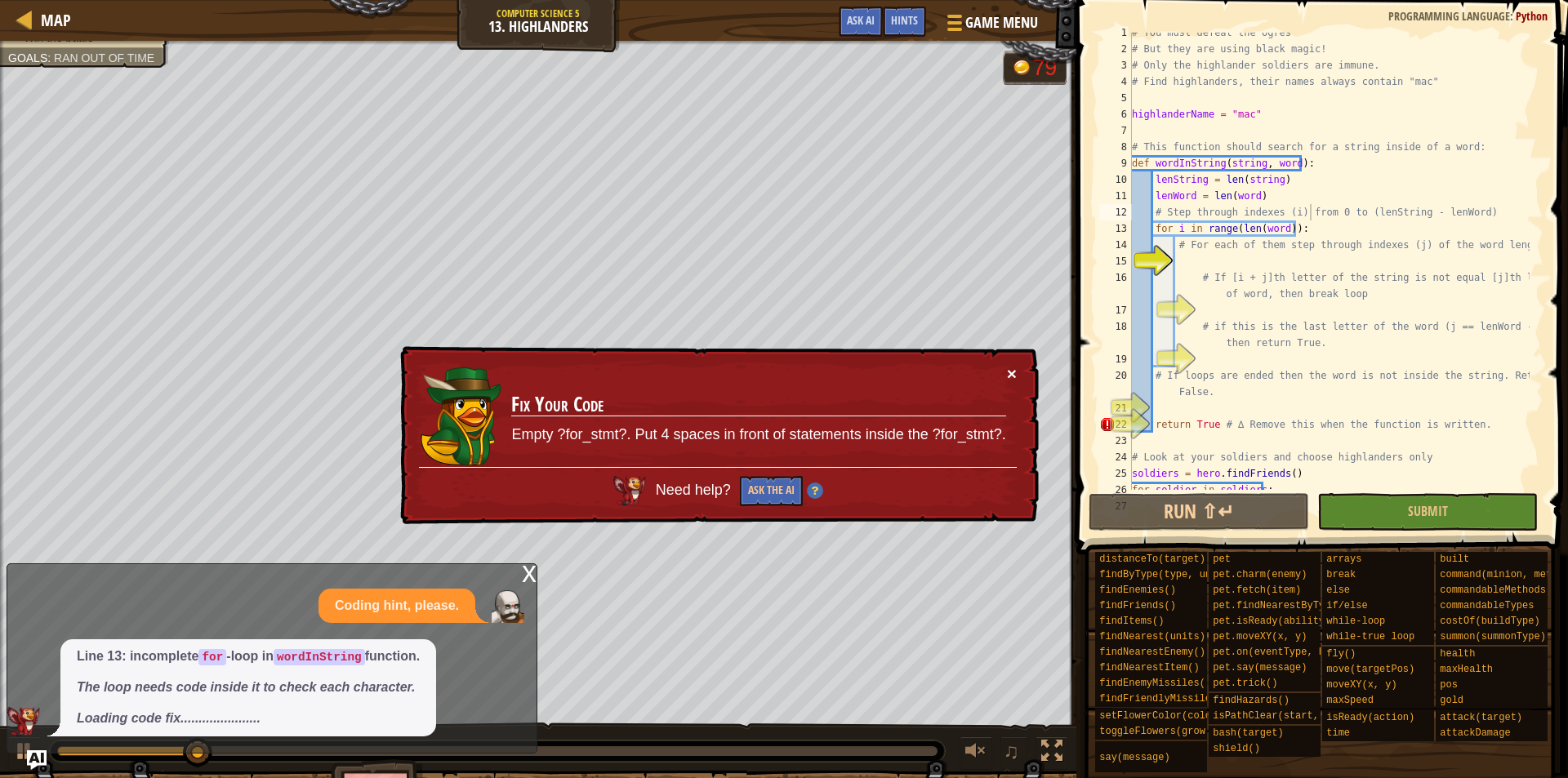
click at [1010, 377] on button "×" at bounding box center [1012, 373] width 10 height 17
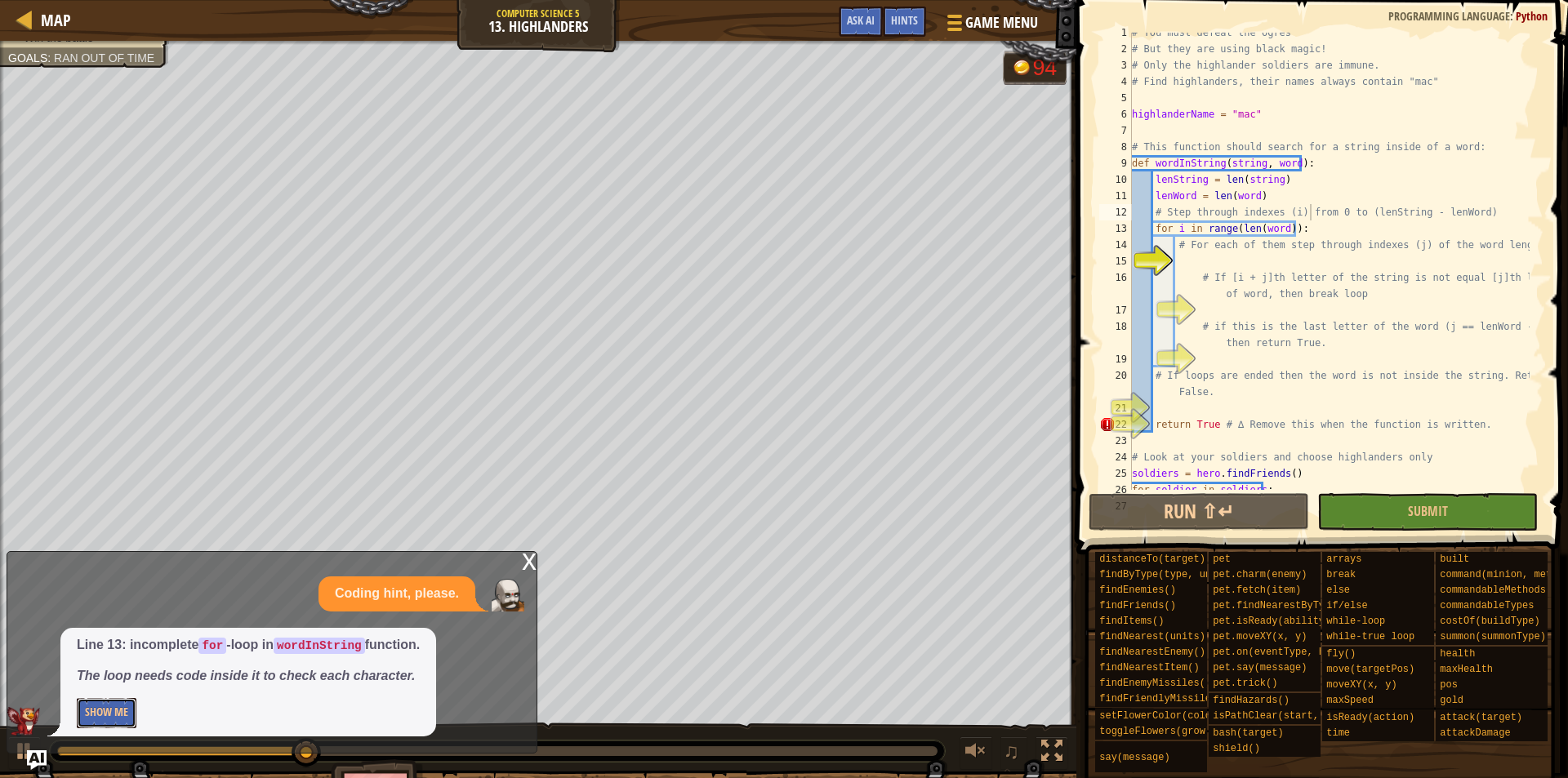
drag, startPoint x: 112, startPoint y: 714, endPoint x: 120, endPoint y: 707, distance: 10.6
click at [116, 713] on button "Show Me" at bounding box center [106, 713] width 60 height 30
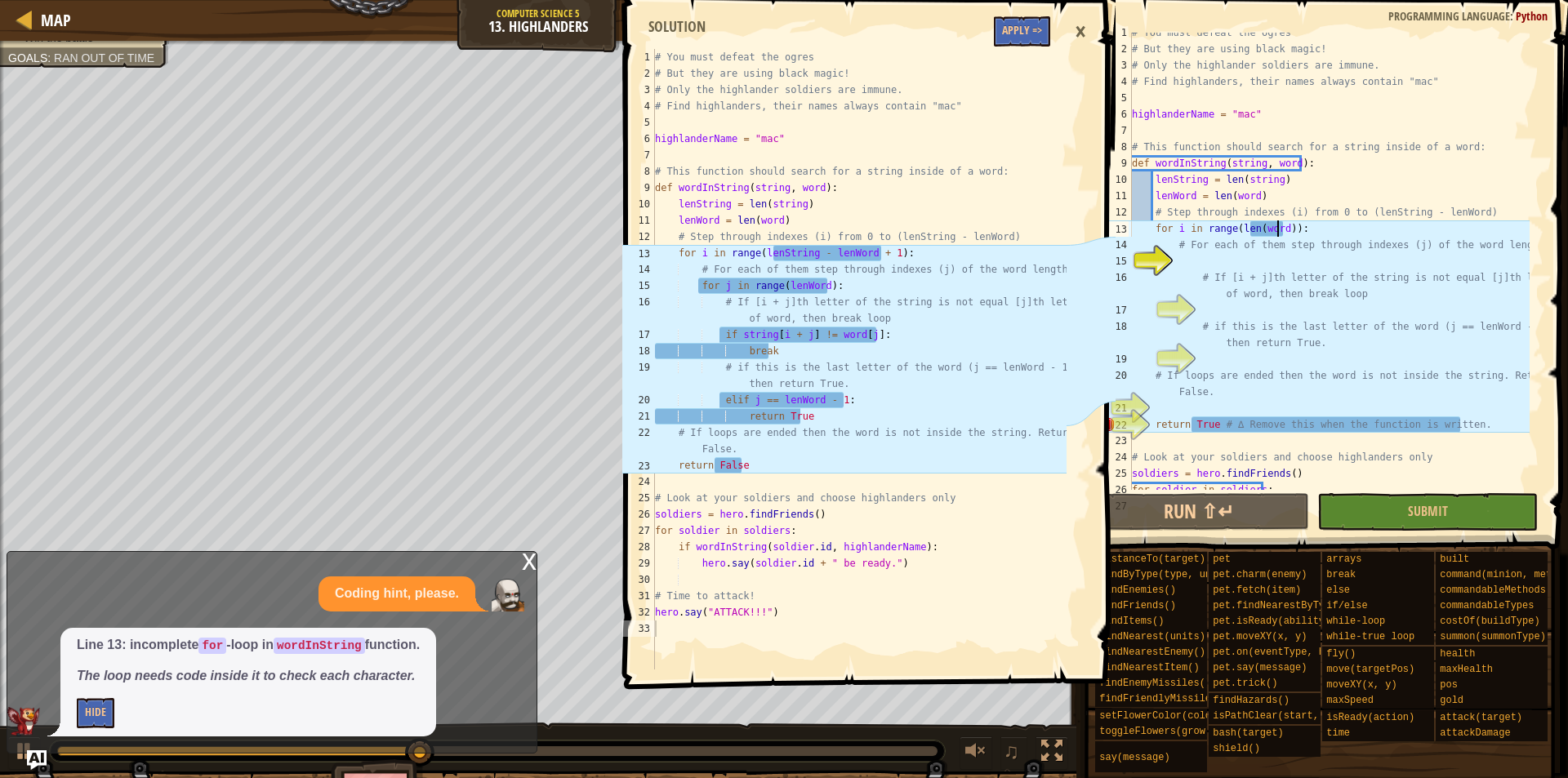
click at [1277, 228] on div "# You must defeat the ogres # But they are using black magic! # Only the highla…" at bounding box center [1329, 269] width 401 height 490
click at [1302, 226] on div "# You must defeat the ogres # But they are using black magic! # Only the highla…" at bounding box center [1329, 269] width 401 height 490
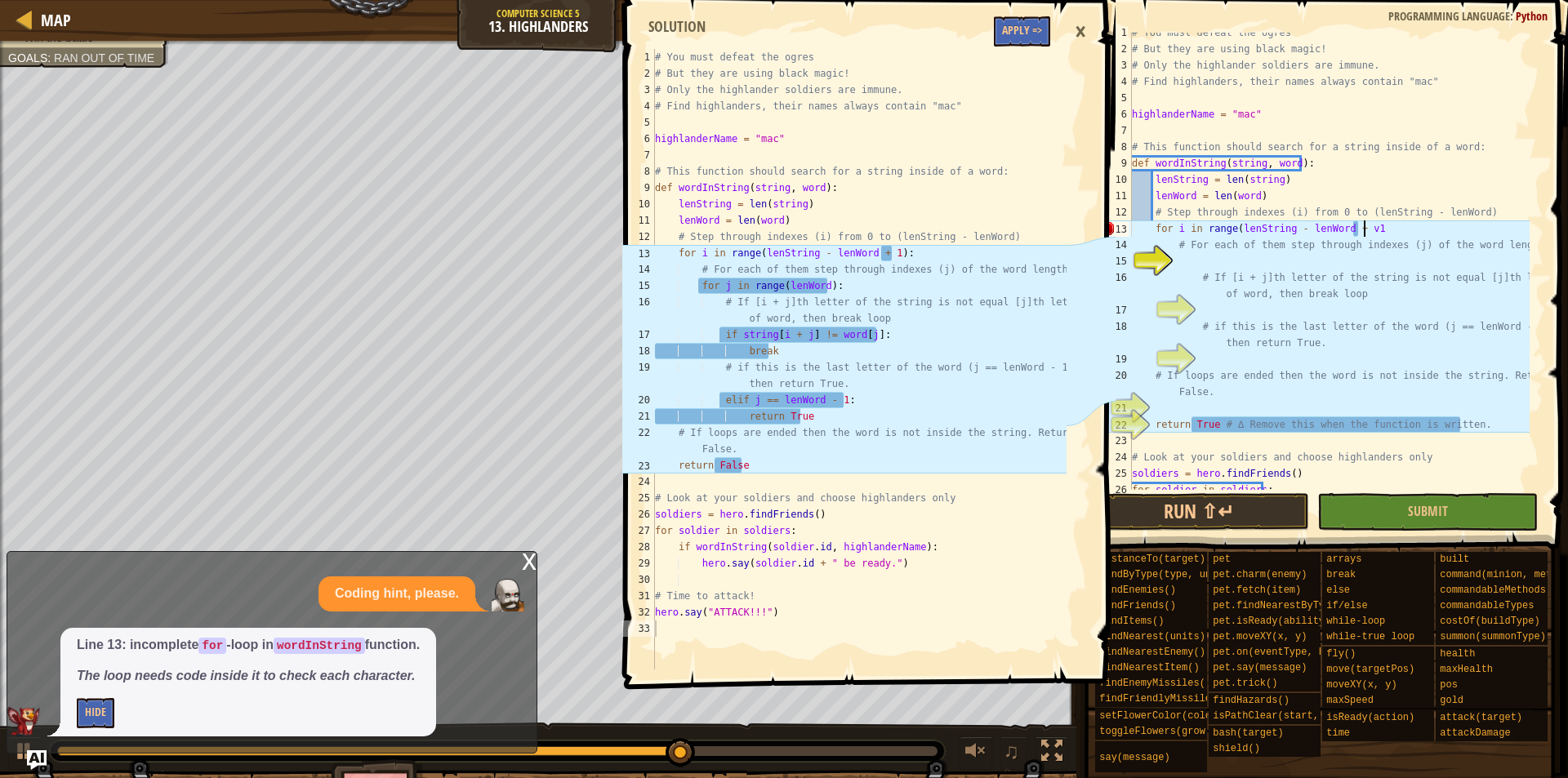
scroll to position [8, 19]
type textarea "for i in range(lenString - lenWord + v1):"
click at [1254, 262] on div "# You must defeat the ogres # But they are using black magic! # Only the highla…" at bounding box center [1329, 269] width 401 height 490
click at [1360, 226] on div "# You must defeat the ogres # But they are using black magic! # Only the highla…" at bounding box center [1329, 269] width 401 height 490
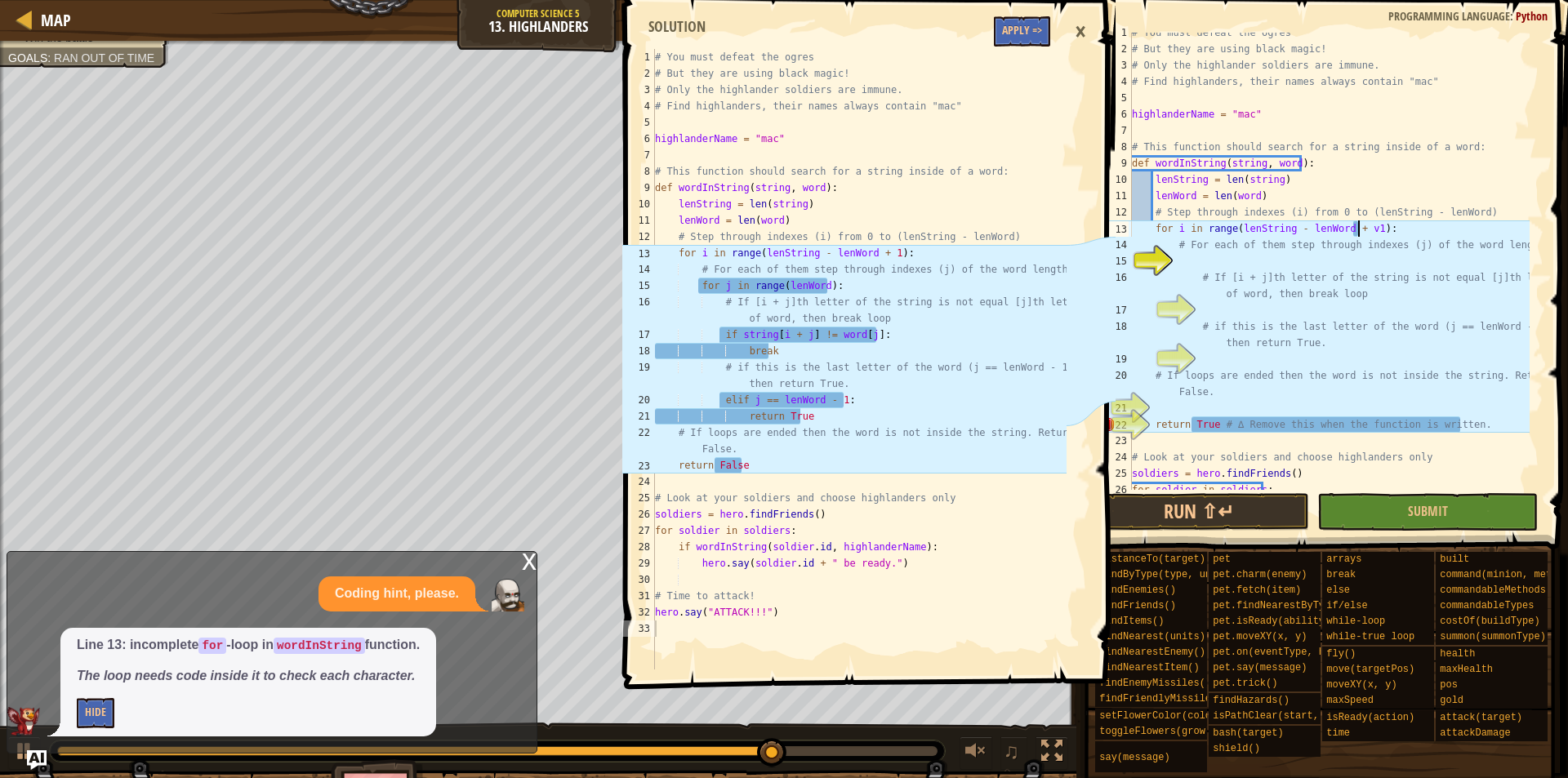
type textarea "for i in range(lenString - lenWord + 1):"
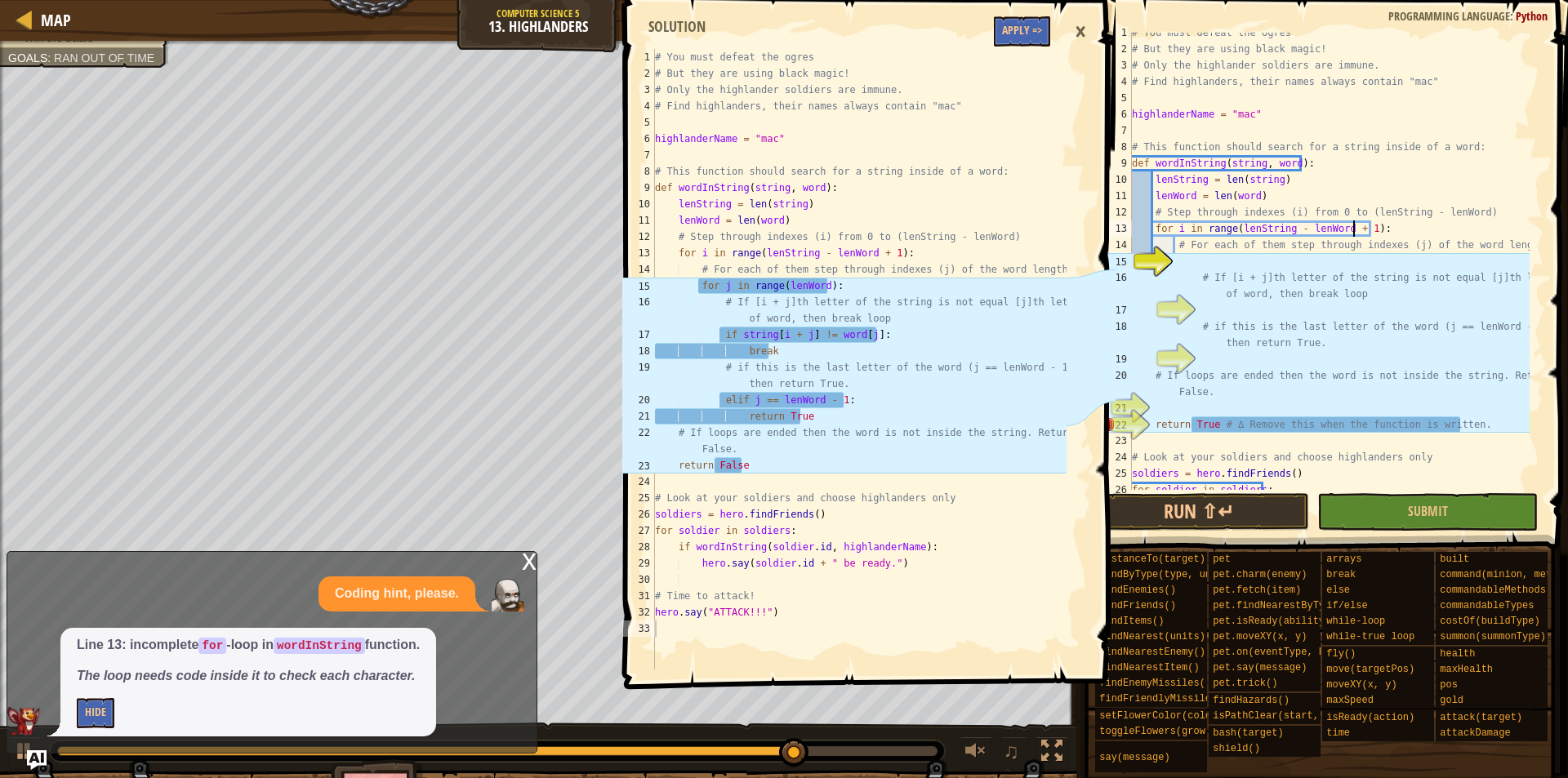
click at [1197, 265] on div "# You must defeat the ogres # But they are using black magic! # Only the highla…" at bounding box center [1329, 269] width 401 height 490
click at [1214, 268] on div "# You must defeat the ogres # But they are using black magic! # Only the highla…" at bounding box center [1329, 269] width 401 height 490
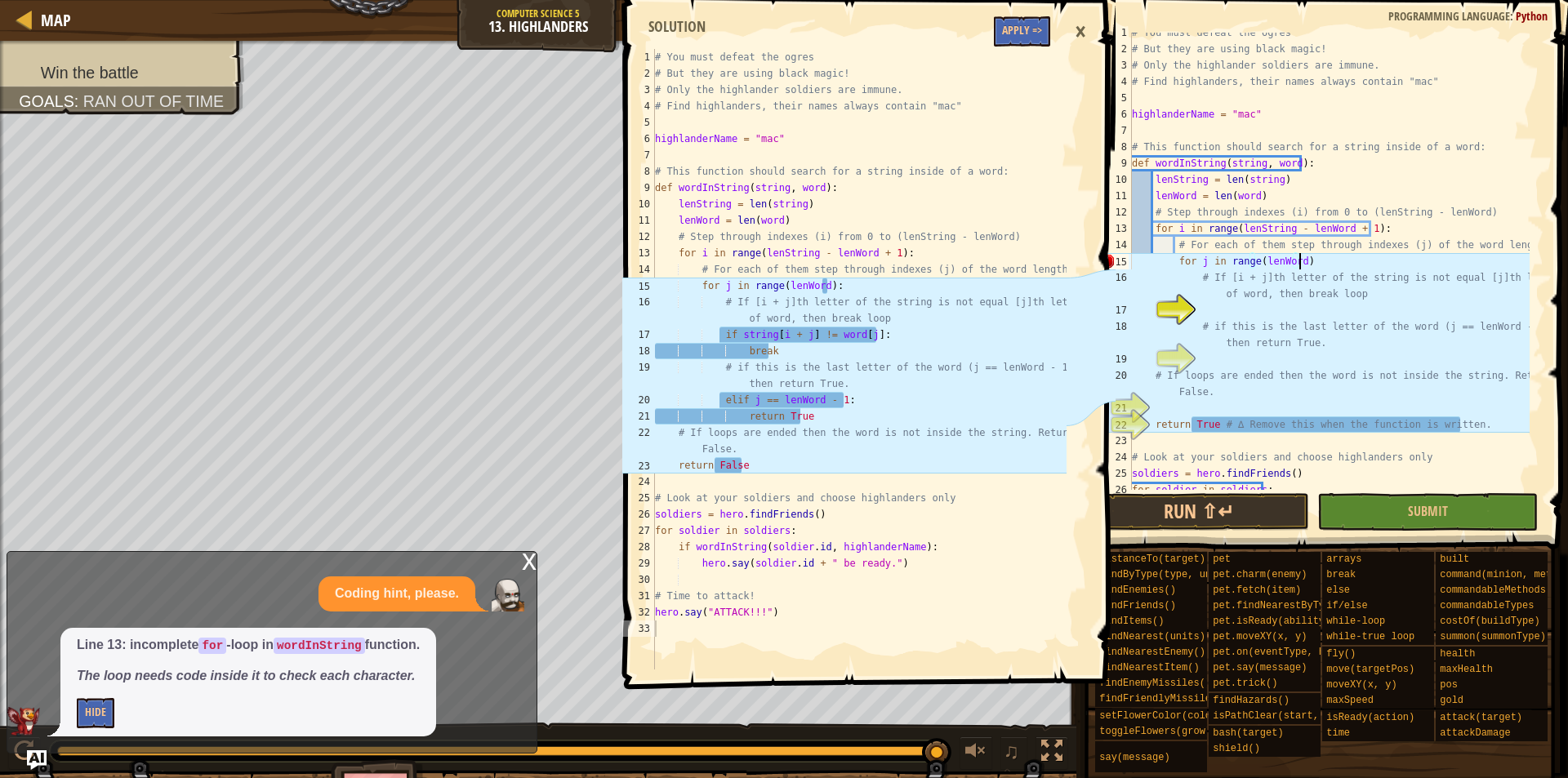
scroll to position [8, 13]
type textarea "for j in range(lenWord):"
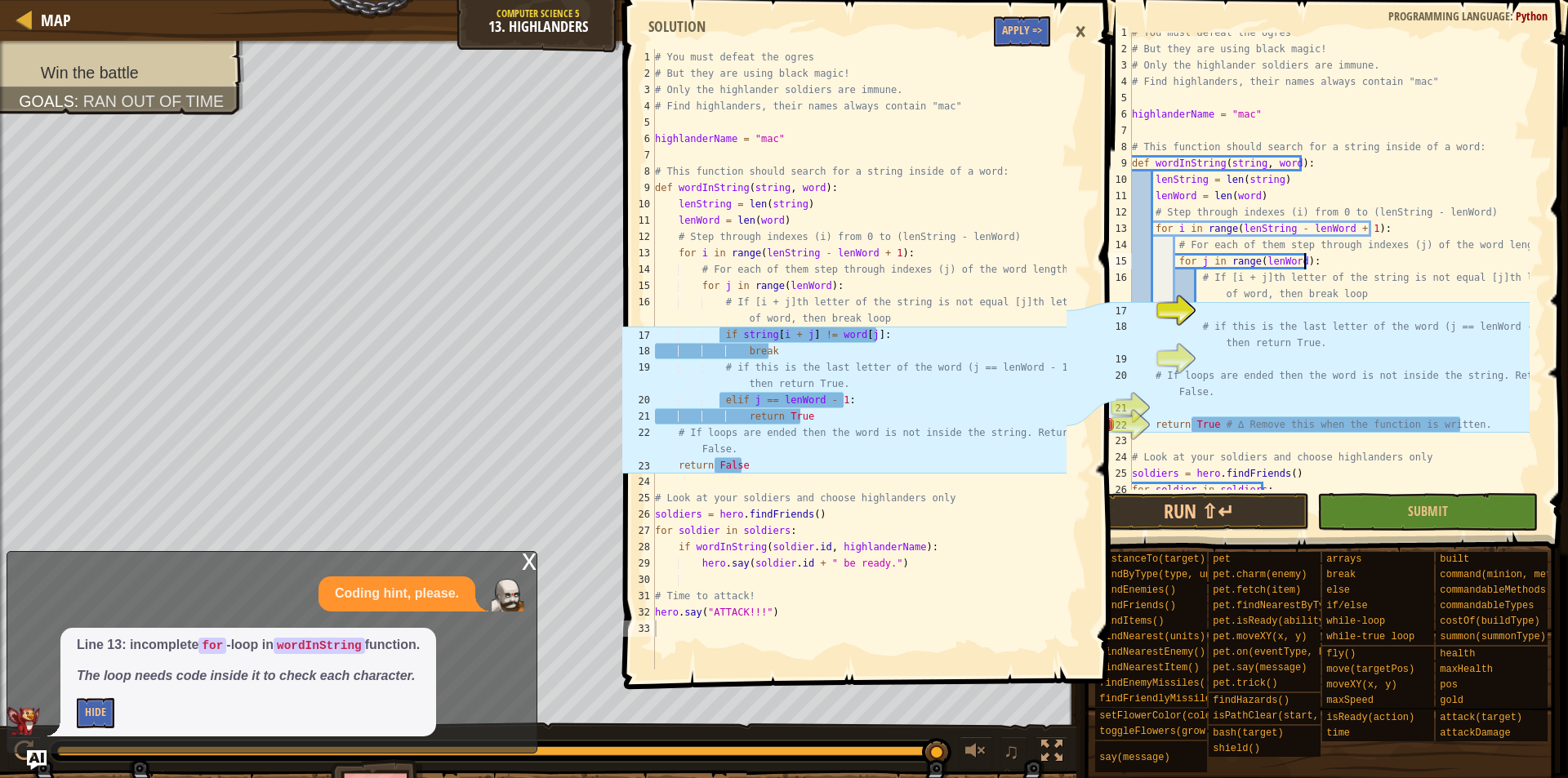
click at [1257, 315] on div "# You must defeat the ogres # But they are using black magic! # Only the highla…" at bounding box center [1329, 269] width 401 height 490
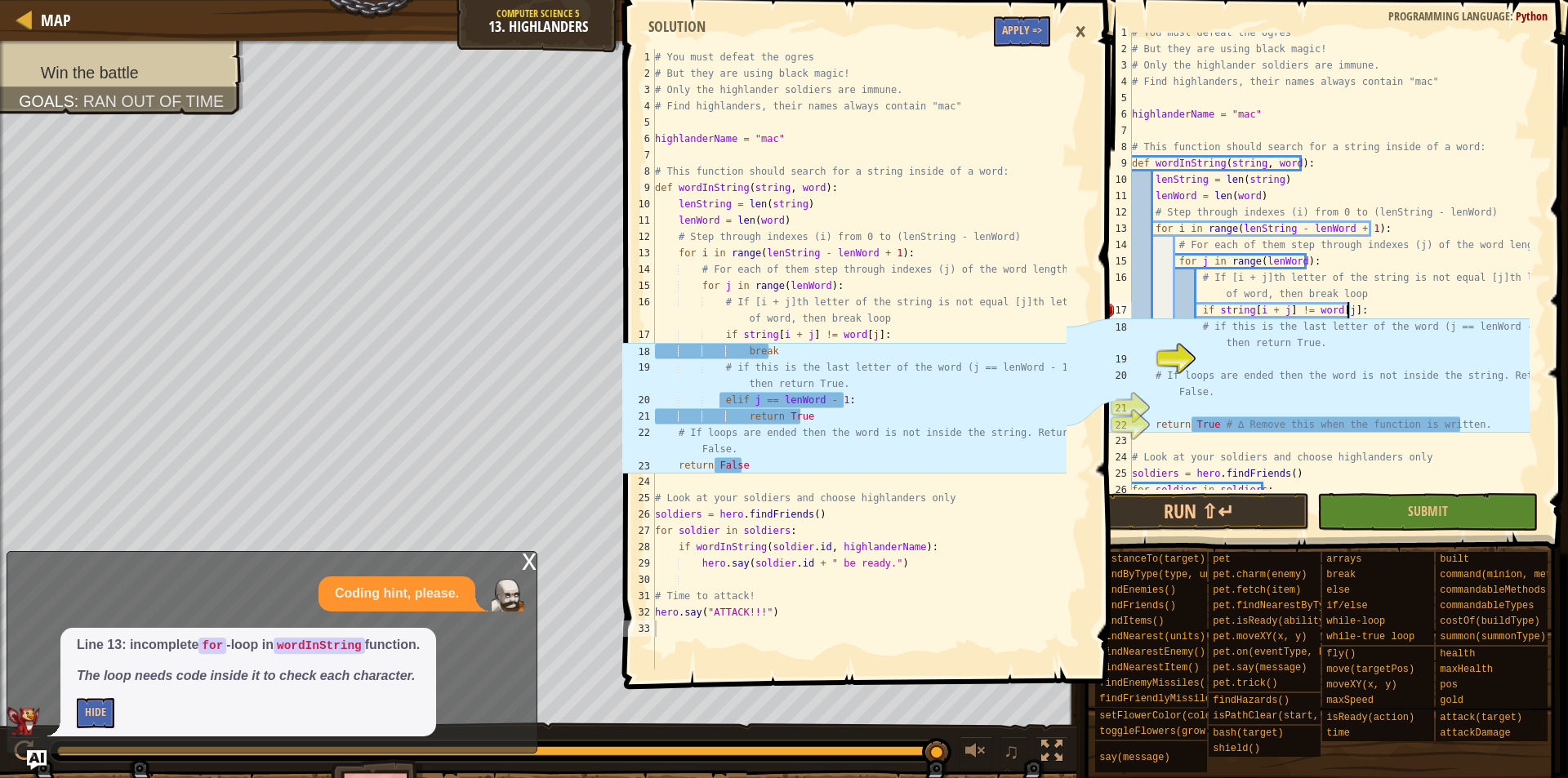
scroll to position [8, 17]
click at [1295, 349] on div "# You must defeat the ogres # But they are using black magic! # Only the highla…" at bounding box center [1329, 269] width 401 height 490
type textarea "# if this is the last letter of the word (j == lenWord - 1), then return True."
click at [1283, 358] on div "# You must defeat the ogres # But they are using black magic! # Only the highla…" at bounding box center [1329, 269] width 401 height 490
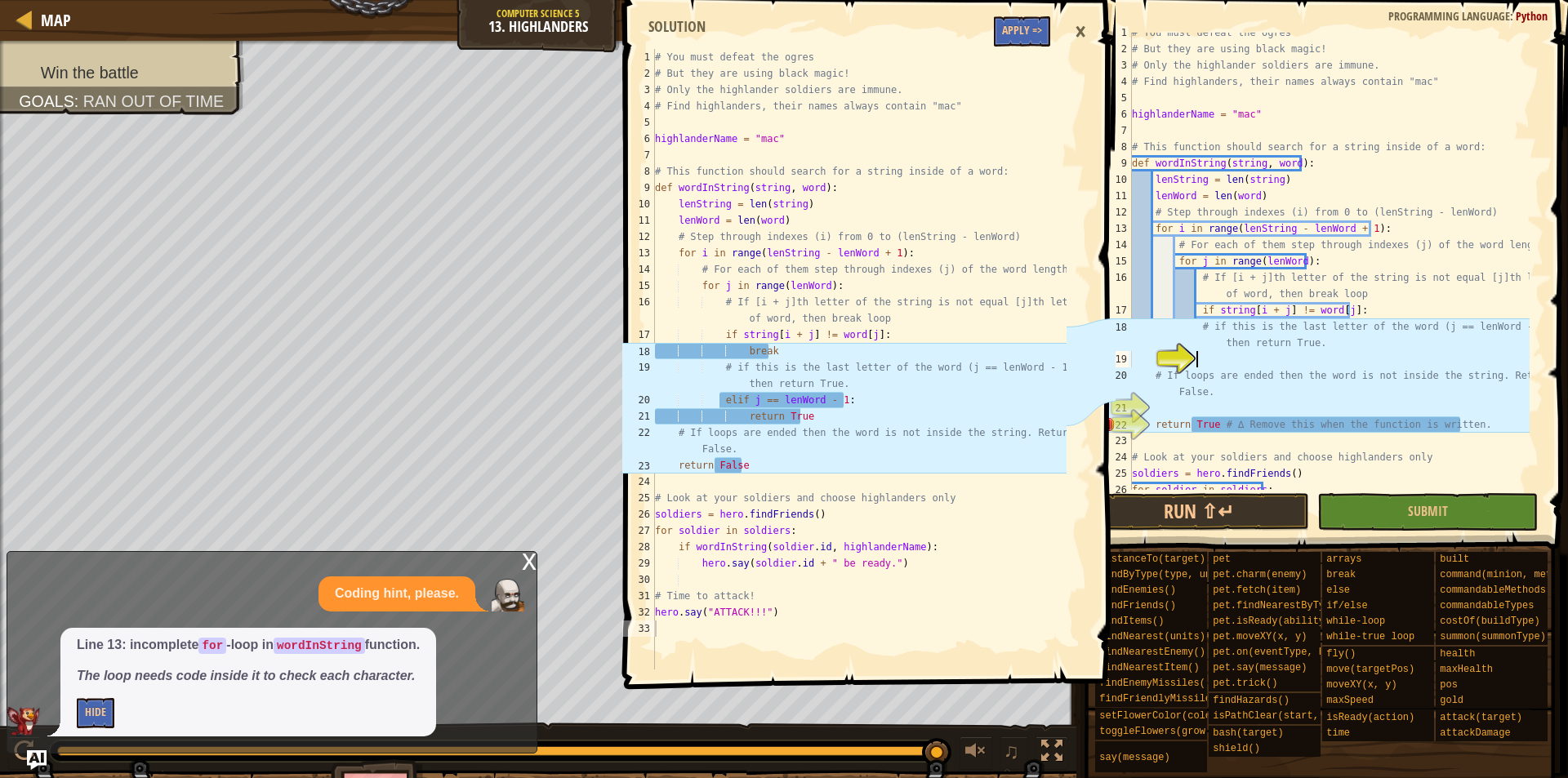
click at [1332, 348] on div "# You must defeat the ogres # But they are using black magic! # Only the highla…" at bounding box center [1329, 269] width 401 height 490
click at [1331, 346] on div "# You must defeat the ogres # But they are using black magic! # Only the highla…" at bounding box center [1329, 269] width 401 height 490
click at [1367, 301] on div "# You must defeat the ogres # But they are using black magic! # Only the highla…" at bounding box center [1329, 269] width 401 height 490
click at [1363, 309] on div "# You must defeat the ogres # But they are using black magic! # Only the highla…" at bounding box center [1329, 269] width 401 height 490
type textarea "if string[i + j] != word[j]:"
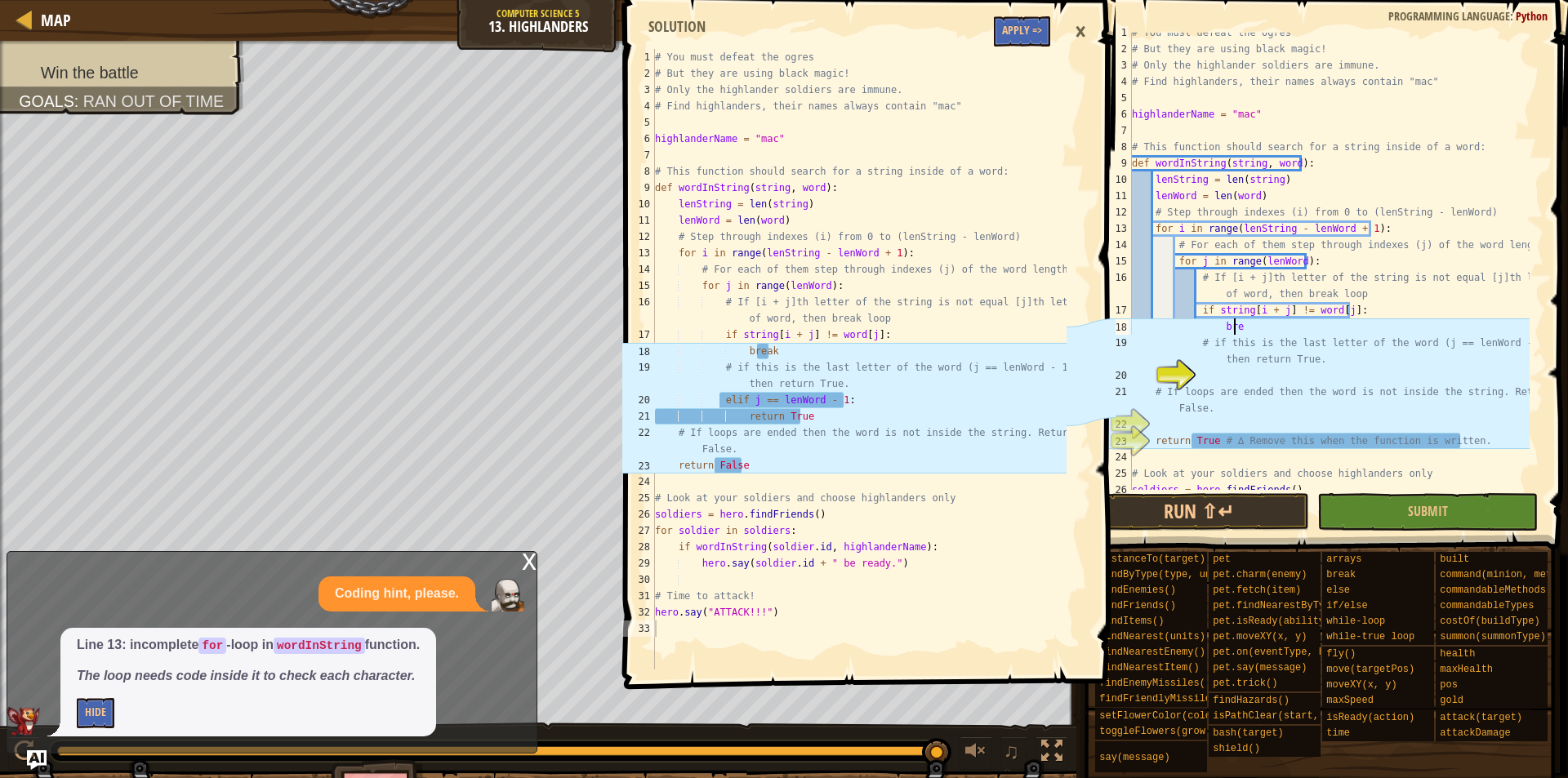
scroll to position [8, 8]
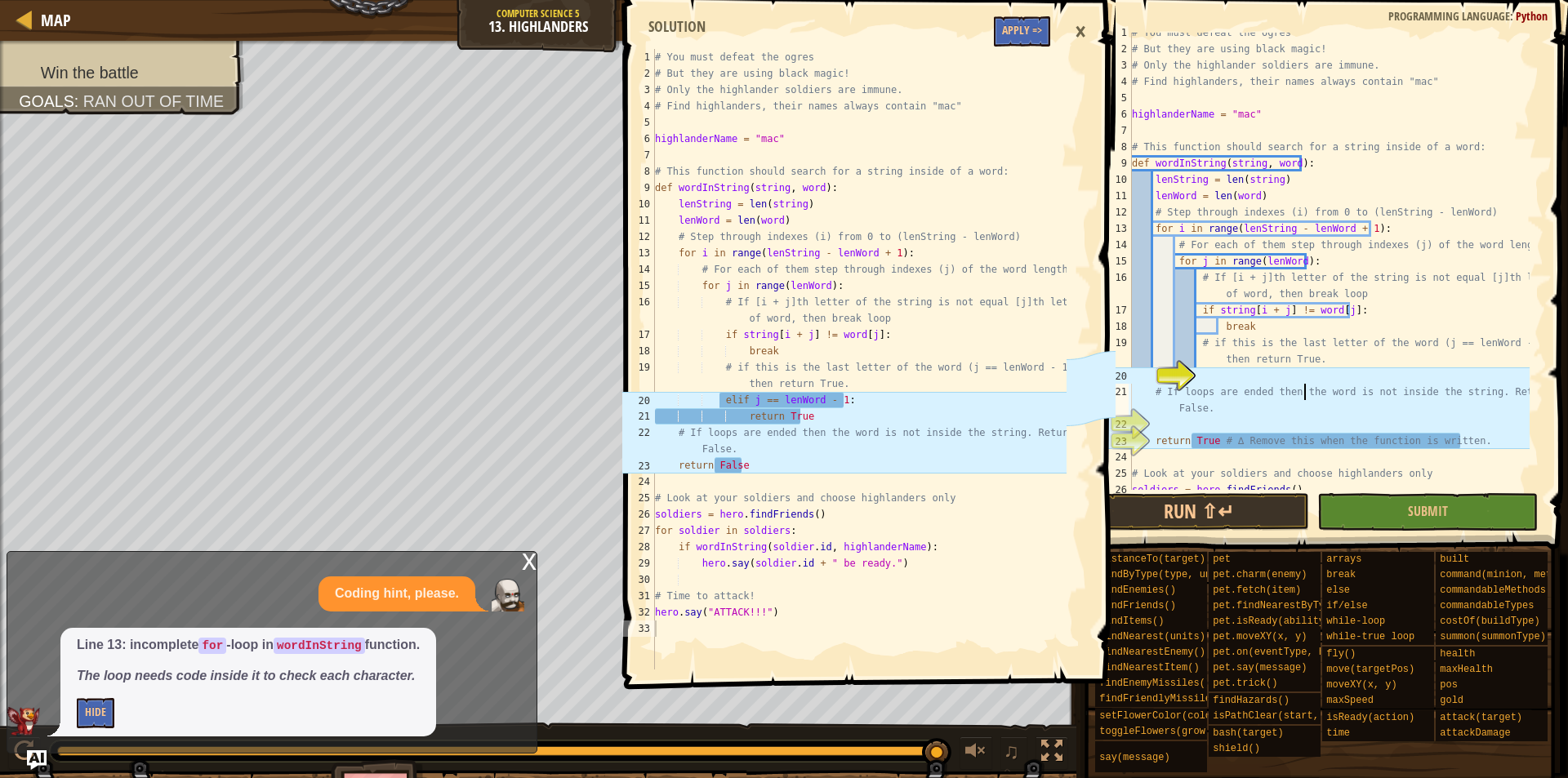
click at [1304, 393] on div "# You must defeat the ogres # But they are using black magic! # Only the highla…" at bounding box center [1329, 269] width 401 height 490
type textarea "# If loops are ended then the word is not inside the string. Return False."
click at [1291, 374] on div "# You must defeat the ogres # But they are using black magic! # Only the highla…" at bounding box center [1329, 269] width 401 height 490
type textarea "elif j == lenWord - 1:"
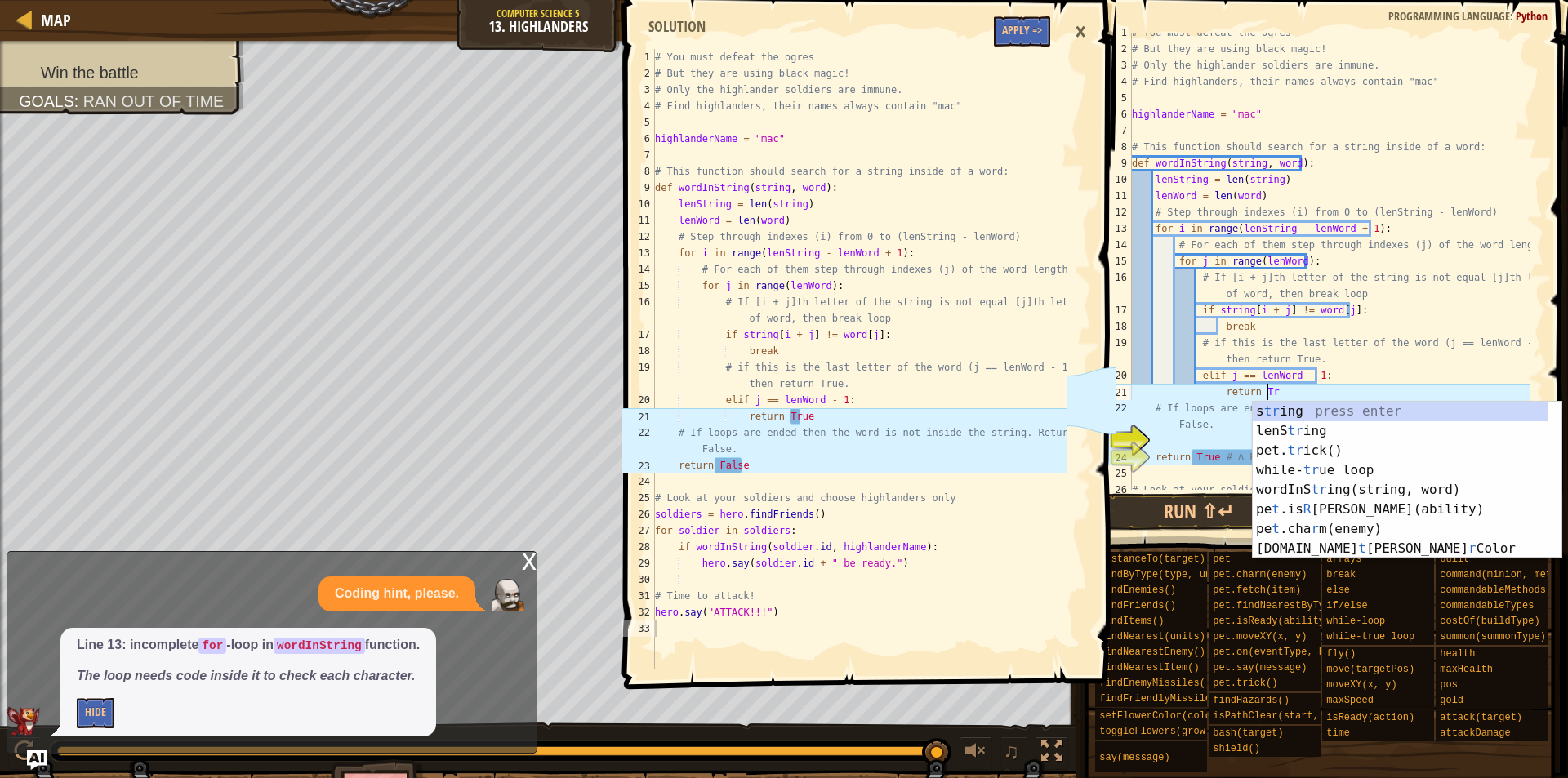
scroll to position [8, 10]
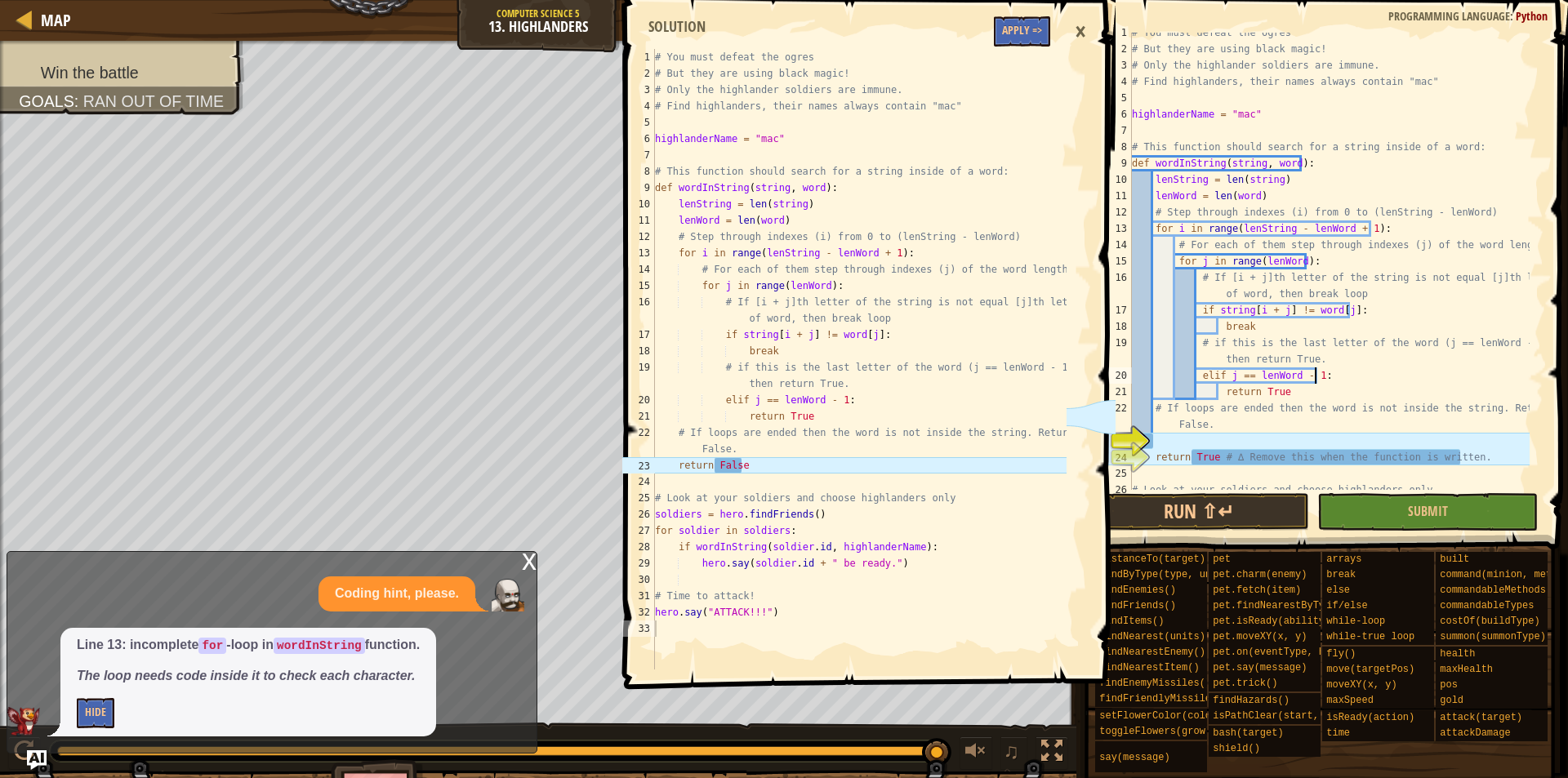
click at [1360, 379] on div "# You must defeat the ogres # But they are using black magic! # Only the highla…" at bounding box center [1329, 269] width 401 height 490
click at [1219, 424] on div "# You must defeat the ogres # But they are using black magic! # Only the highla…" at bounding box center [1329, 269] width 401 height 490
type textarea "# If loops are ended then the word is not inside the string. Return False."
click at [1160, 427] on div "# You must defeat the ogres # But they are using black magic! # Only the highla…" at bounding box center [1329, 269] width 401 height 490
click at [1214, 424] on div "# You must defeat the ogres # But they are using black magic! # Only the highla…" at bounding box center [1329, 269] width 401 height 490
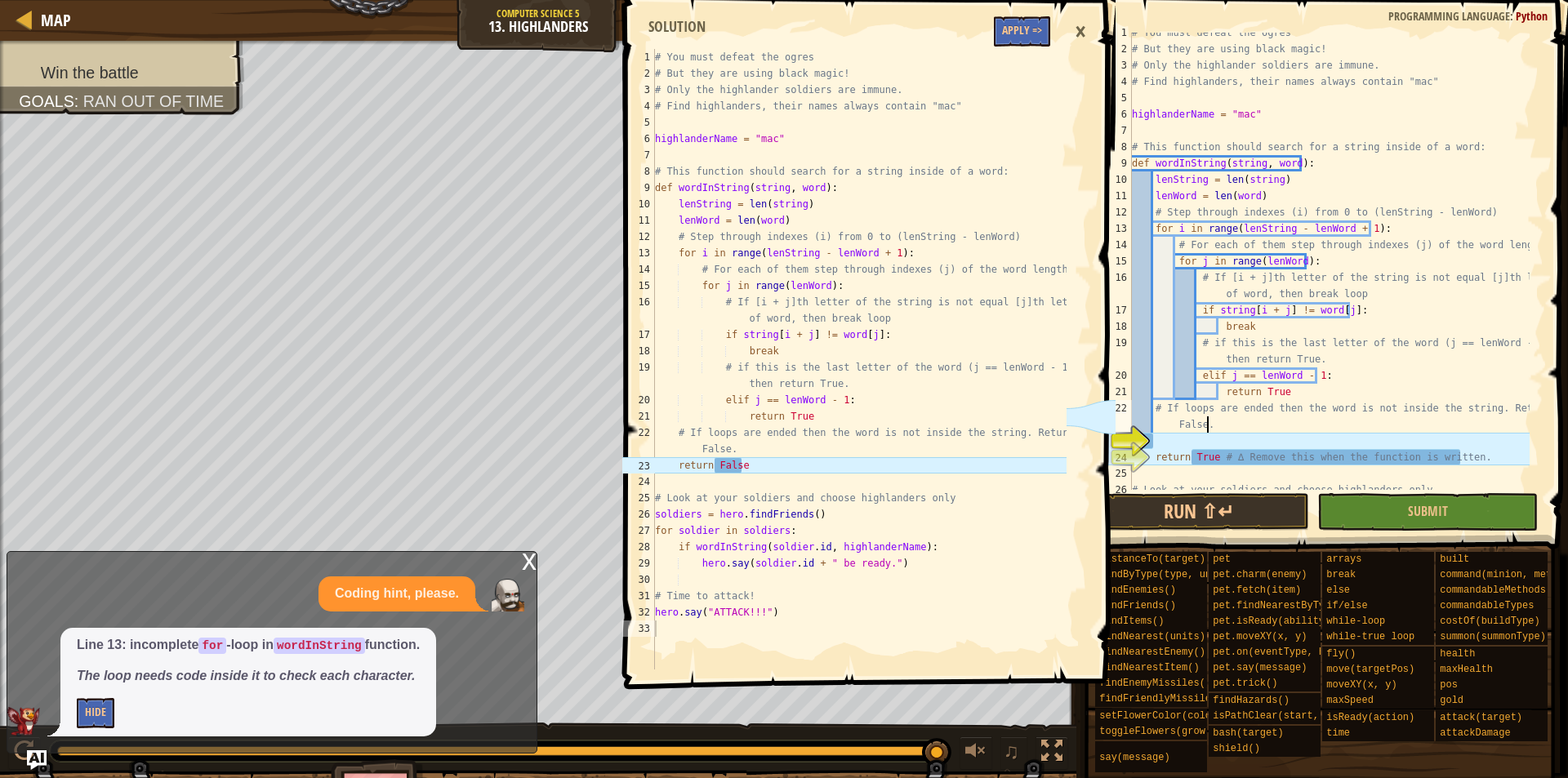
click at [1214, 432] on div "# You must defeat the ogres # But they are using black magic! # Only the highla…" at bounding box center [1329, 269] width 401 height 490
click at [1211, 439] on div "# You must defeat the ogres # But they are using black magic! # Only the highla…" at bounding box center [1329, 269] width 401 height 490
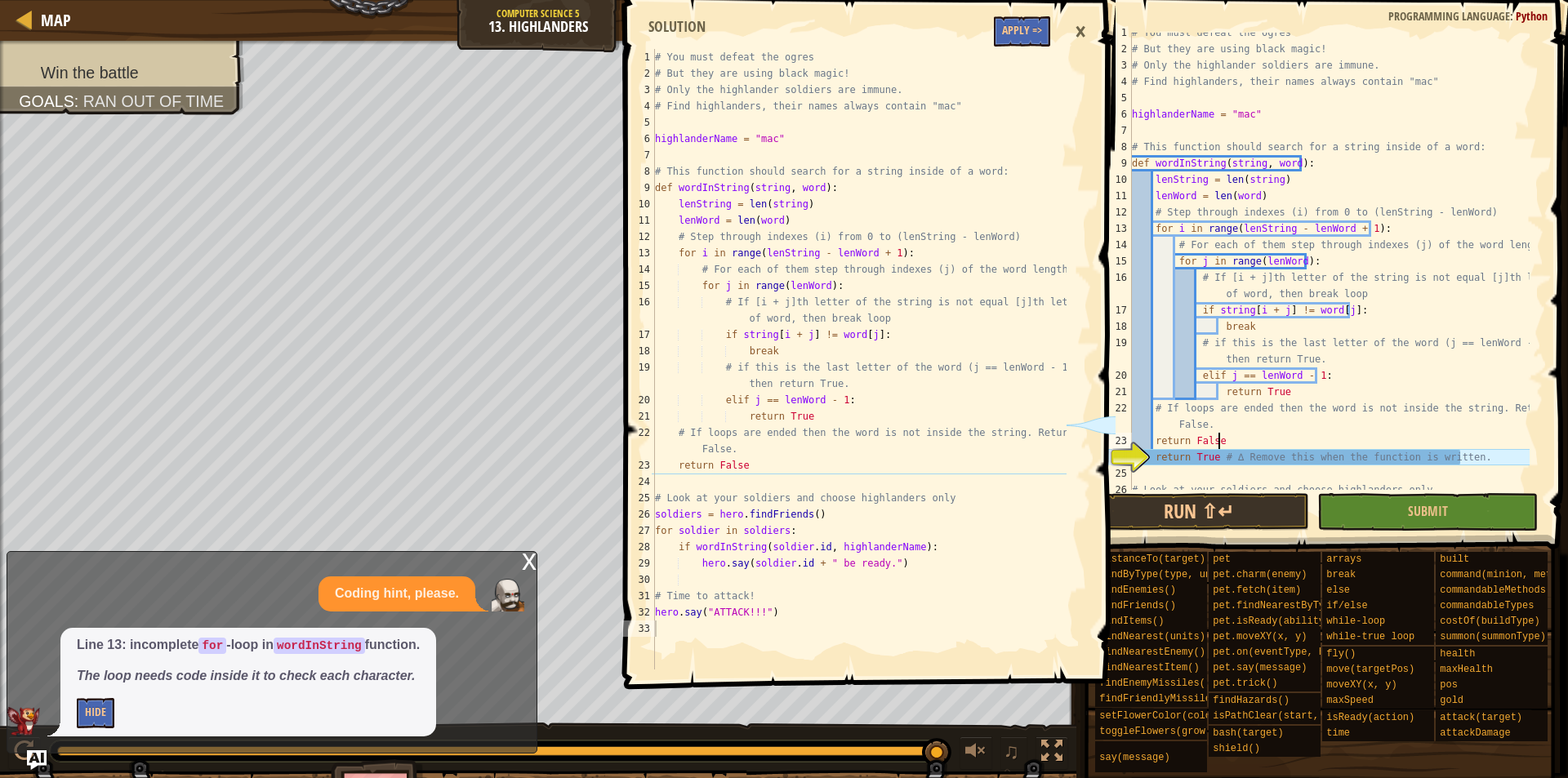
click at [1342, 386] on div "# You must defeat the ogres # But they are using black magic! # Only the highla…" at bounding box center [1329, 269] width 401 height 490
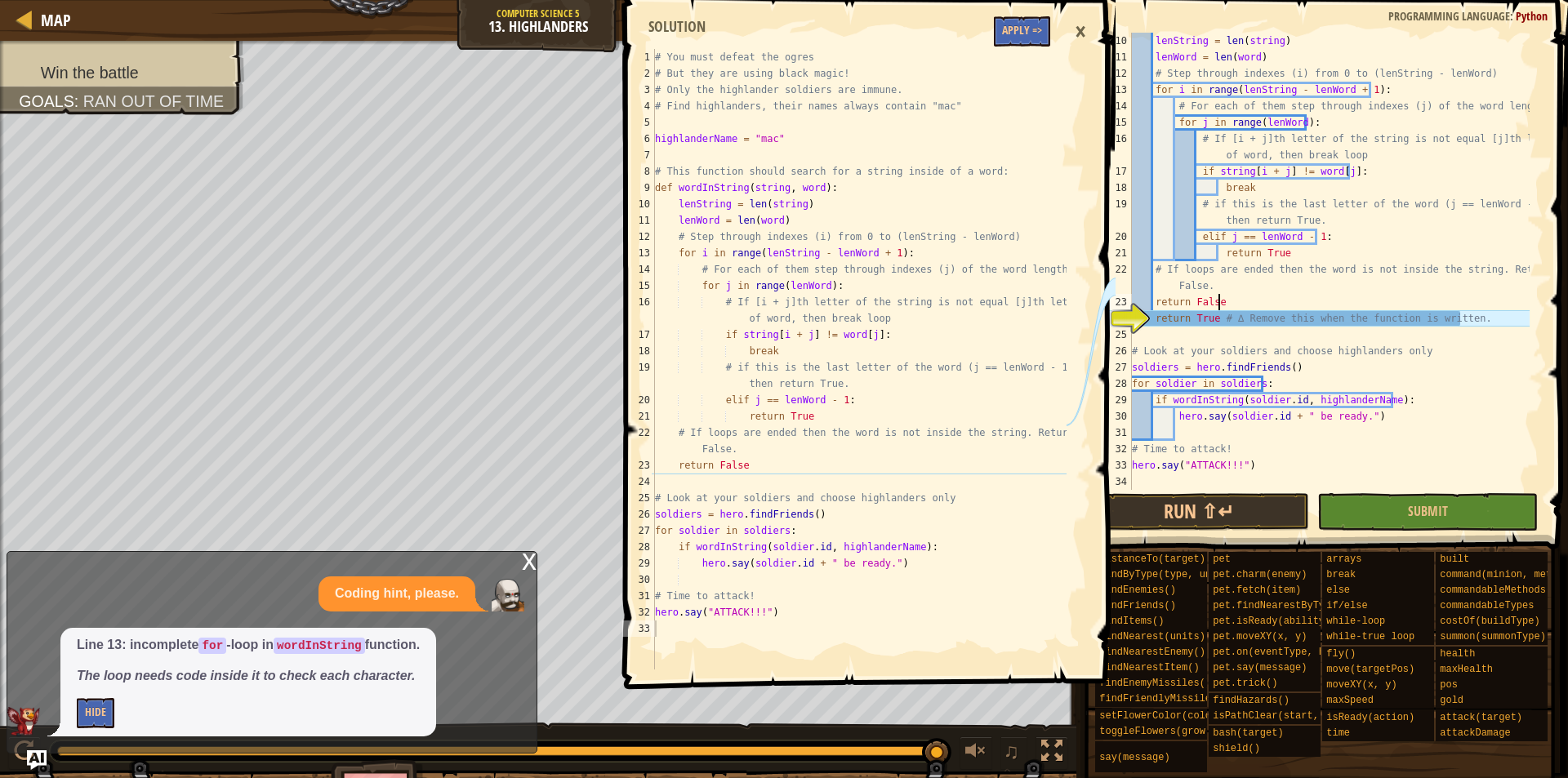
click at [1415, 303] on div "lenString = len ( string ) lenWord = len ( word ) # Step through indexes (i) fr…" at bounding box center [1329, 277] width 401 height 490
click at [1401, 318] on div "lenString = len ( string ) lenWord = len ( word ) # Step through indexes (i) fr…" at bounding box center [1329, 277] width 401 height 490
type textarea "return True # ∆ Remove this when the function is written."
drag, startPoint x: 1479, startPoint y: 319, endPoint x: 1153, endPoint y: 325, distance: 326.1
click at [1153, 325] on div "lenString = len ( string ) lenWord = len ( word ) # Step through indexes (i) fr…" at bounding box center [1329, 277] width 401 height 490
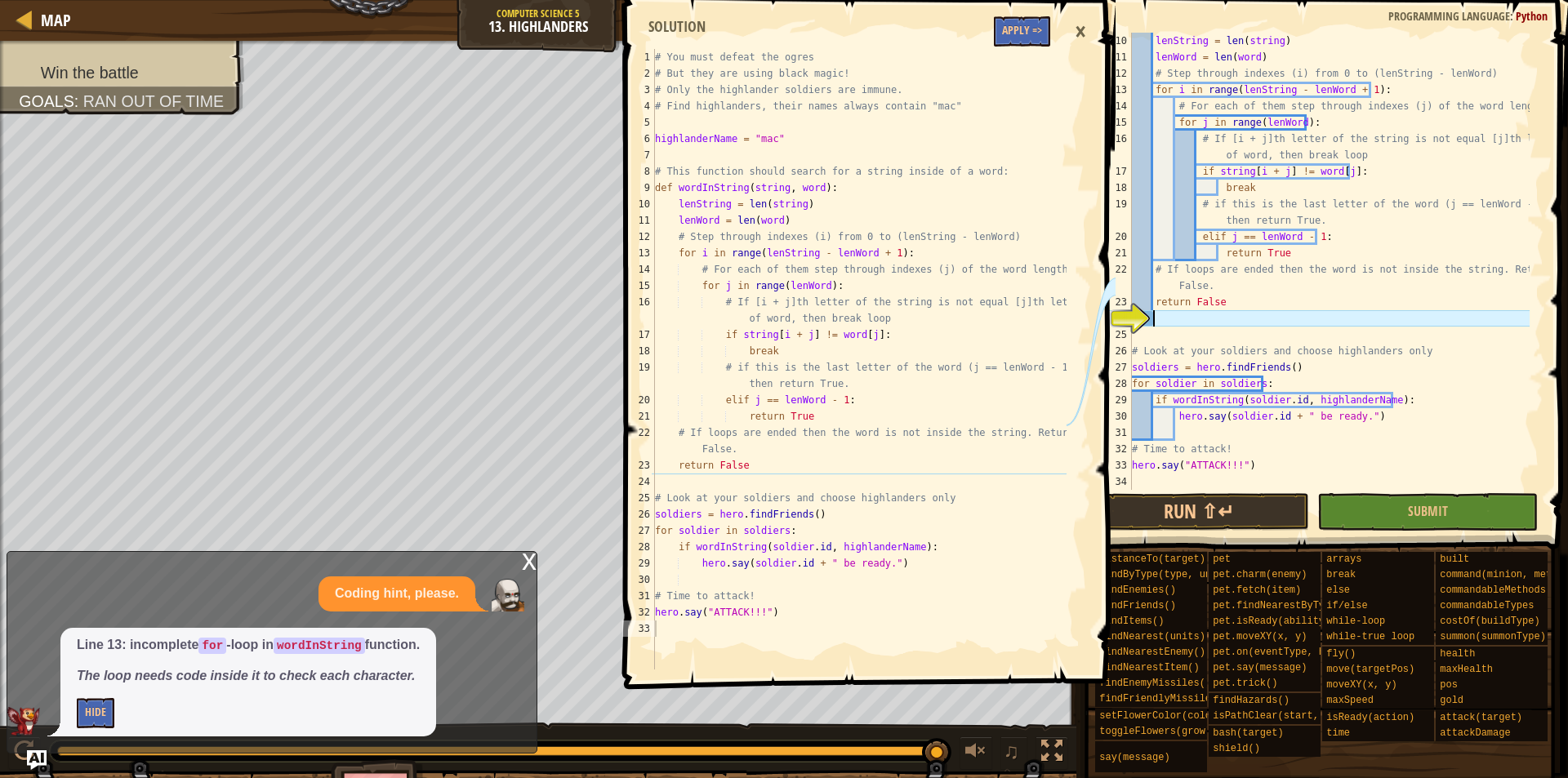
scroll to position [8, 1]
click at [1291, 326] on div "lenString = len ( string ) lenWord = len ( word ) # Step through indexes (i) fr…" at bounding box center [1329, 277] width 401 height 490
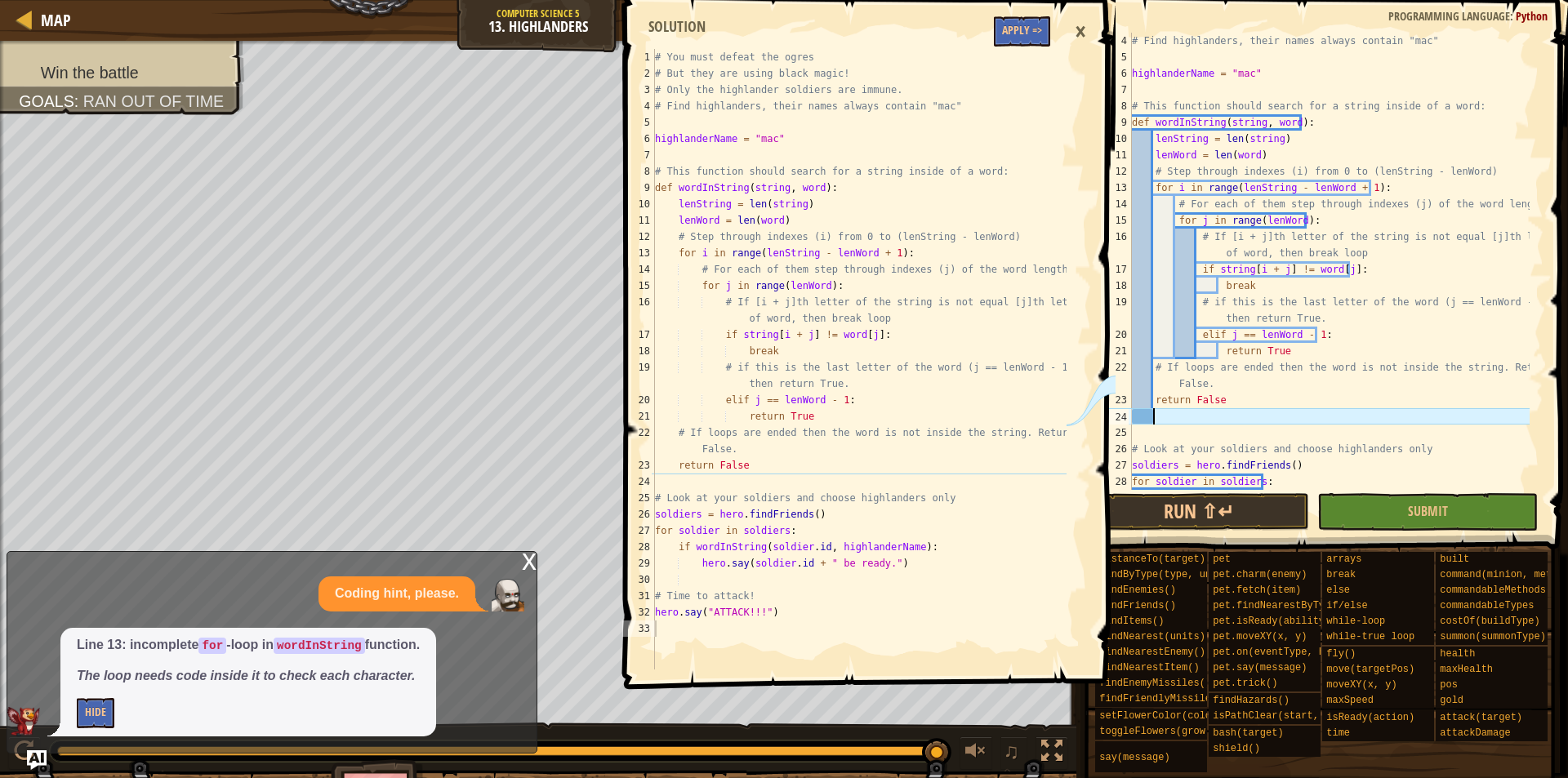
scroll to position [0, 0]
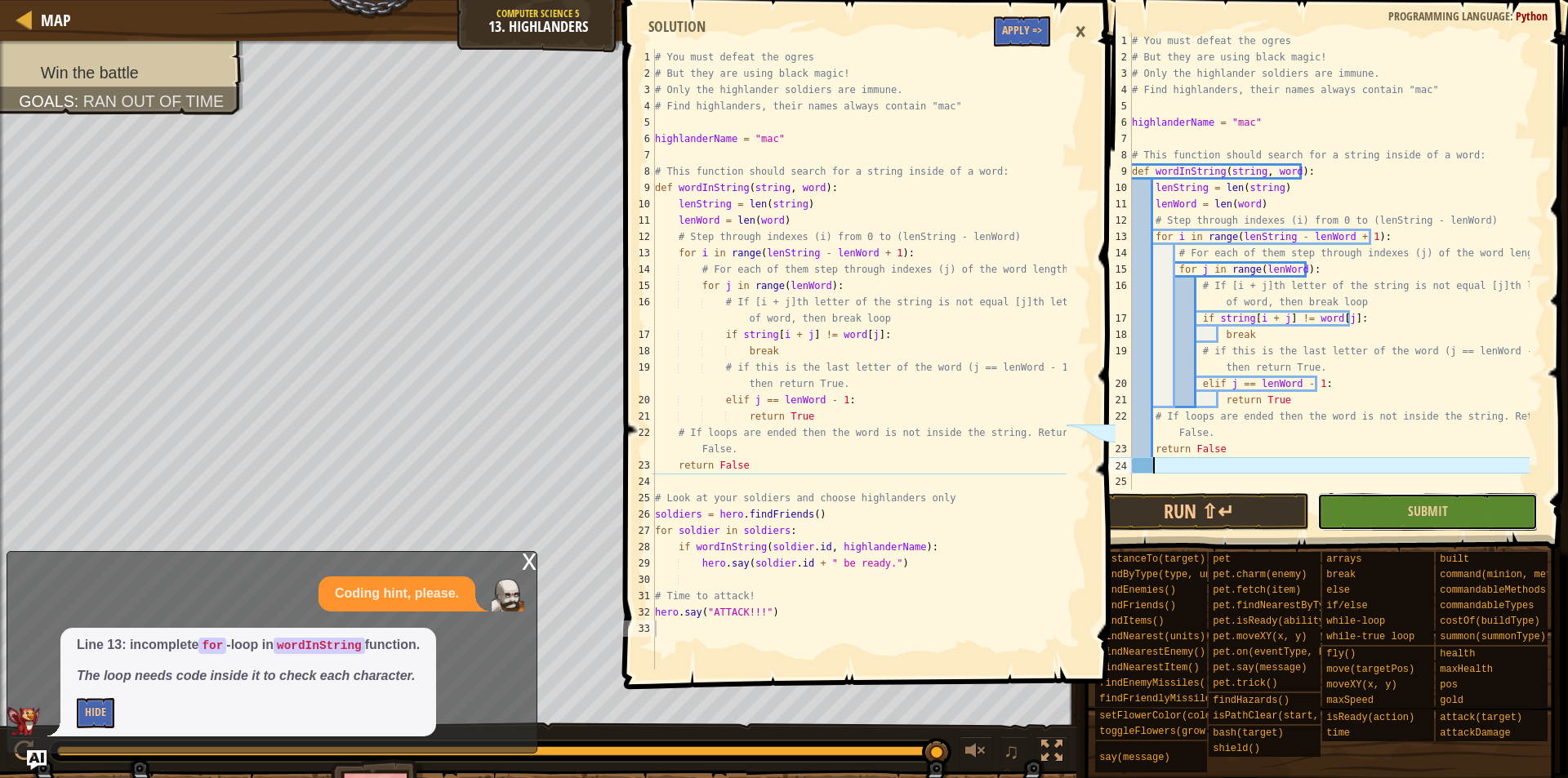
click at [1366, 513] on button "Submit" at bounding box center [1427, 511] width 221 height 37
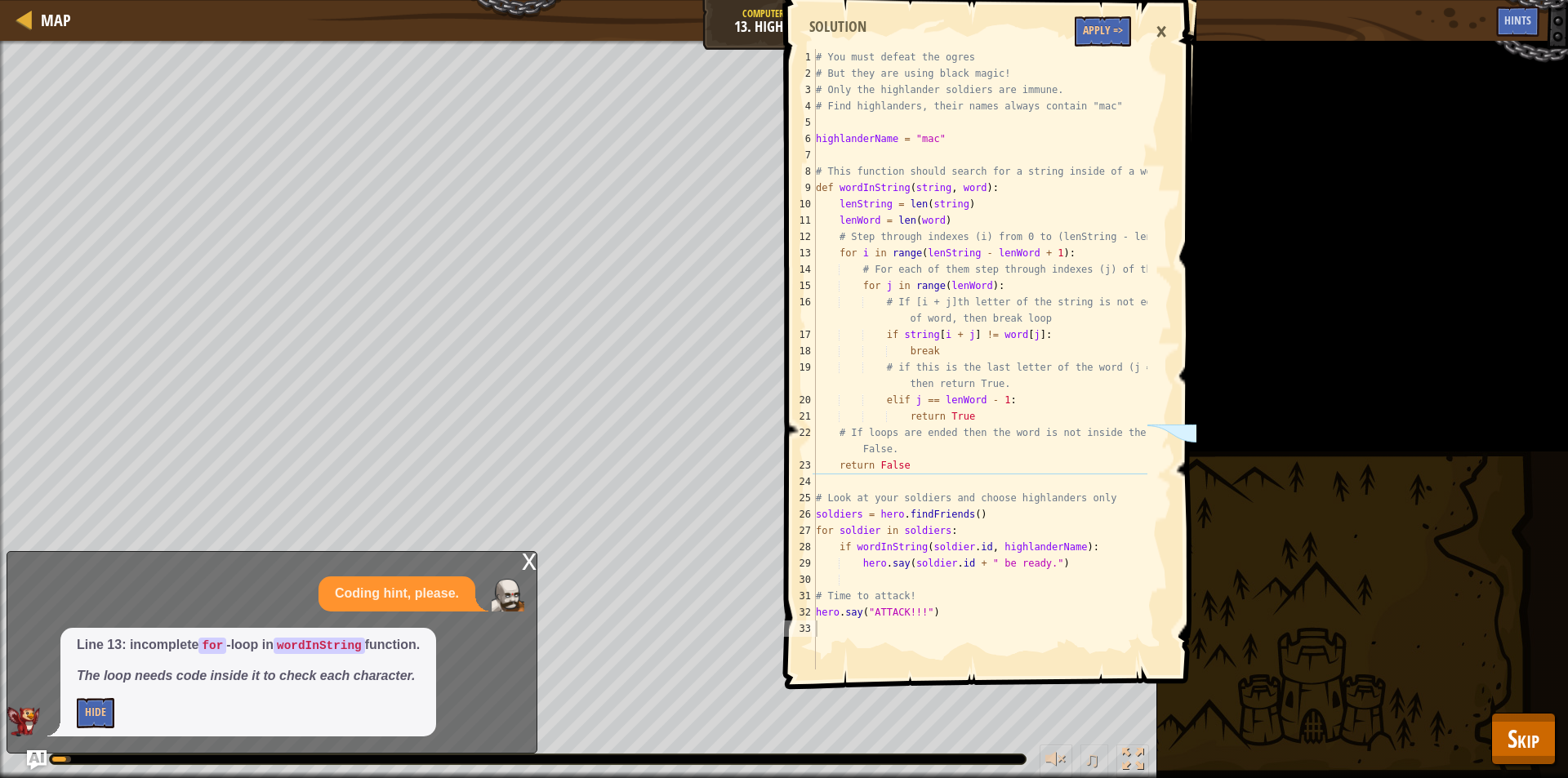
click at [1166, 30] on div "×" at bounding box center [1162, 31] width 28 height 37
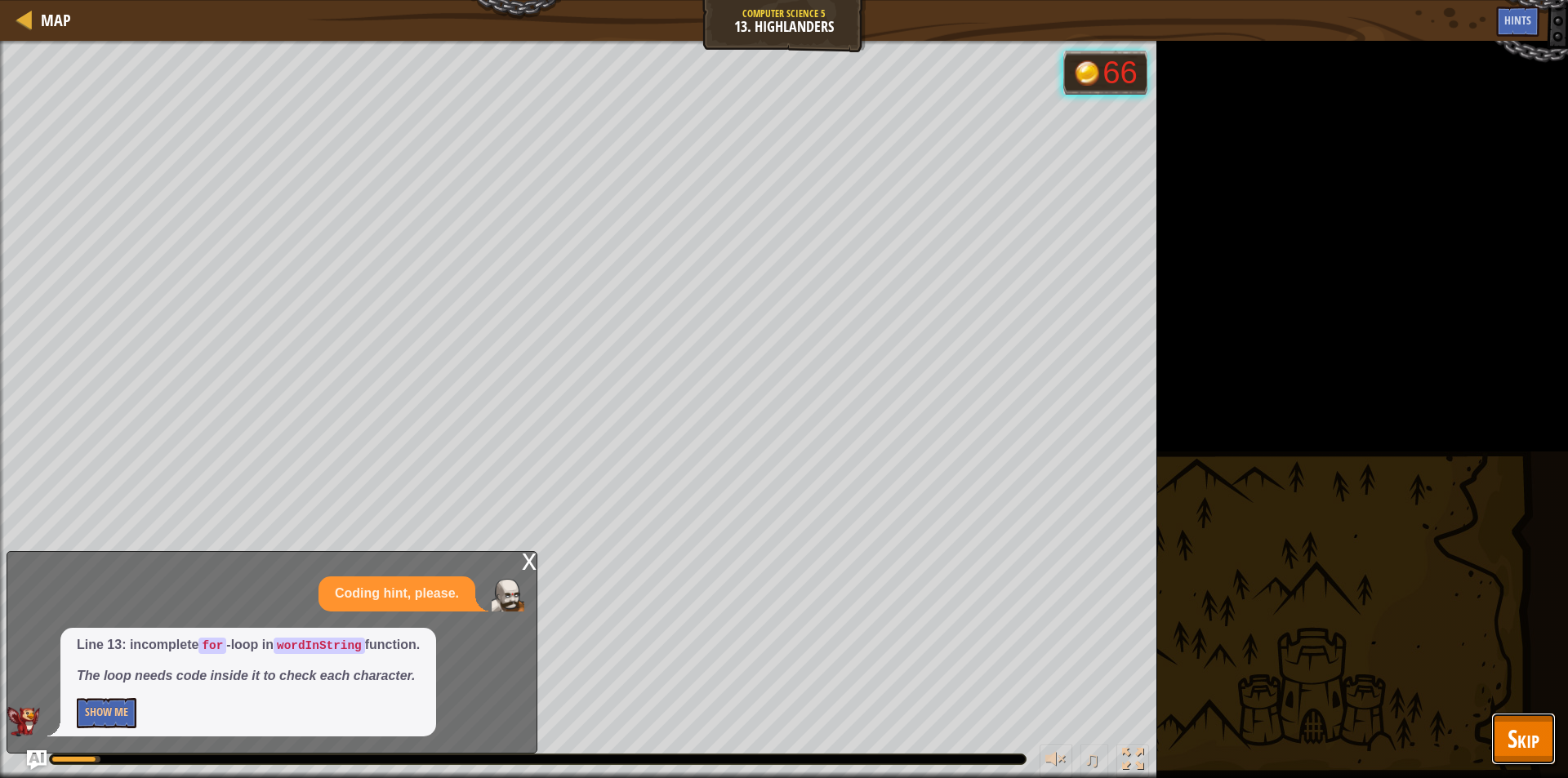
click at [1509, 731] on span "Skip" at bounding box center [1524, 738] width 32 height 34
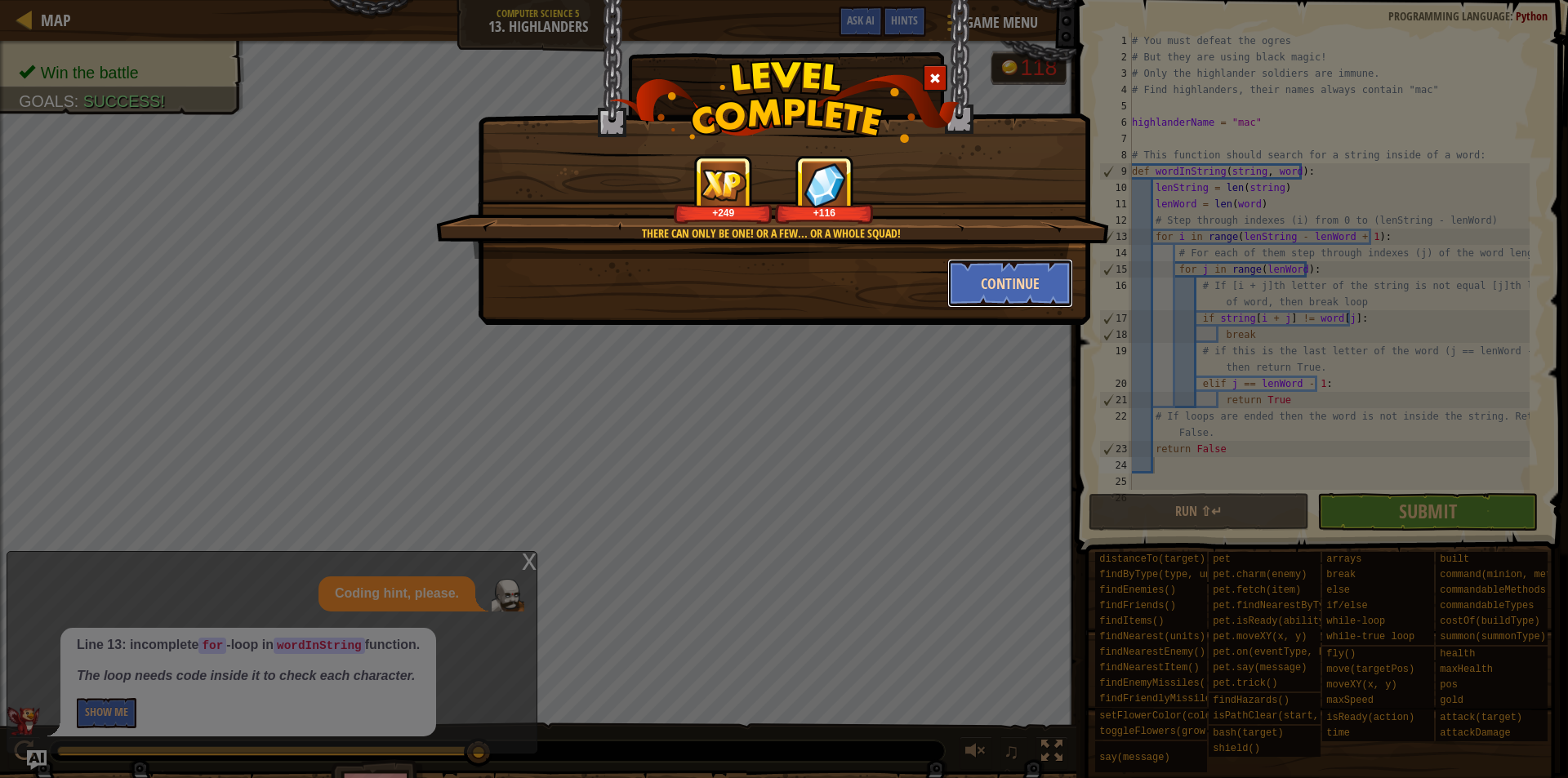
click at [999, 302] on button "Continue" at bounding box center [1011, 283] width 126 height 49
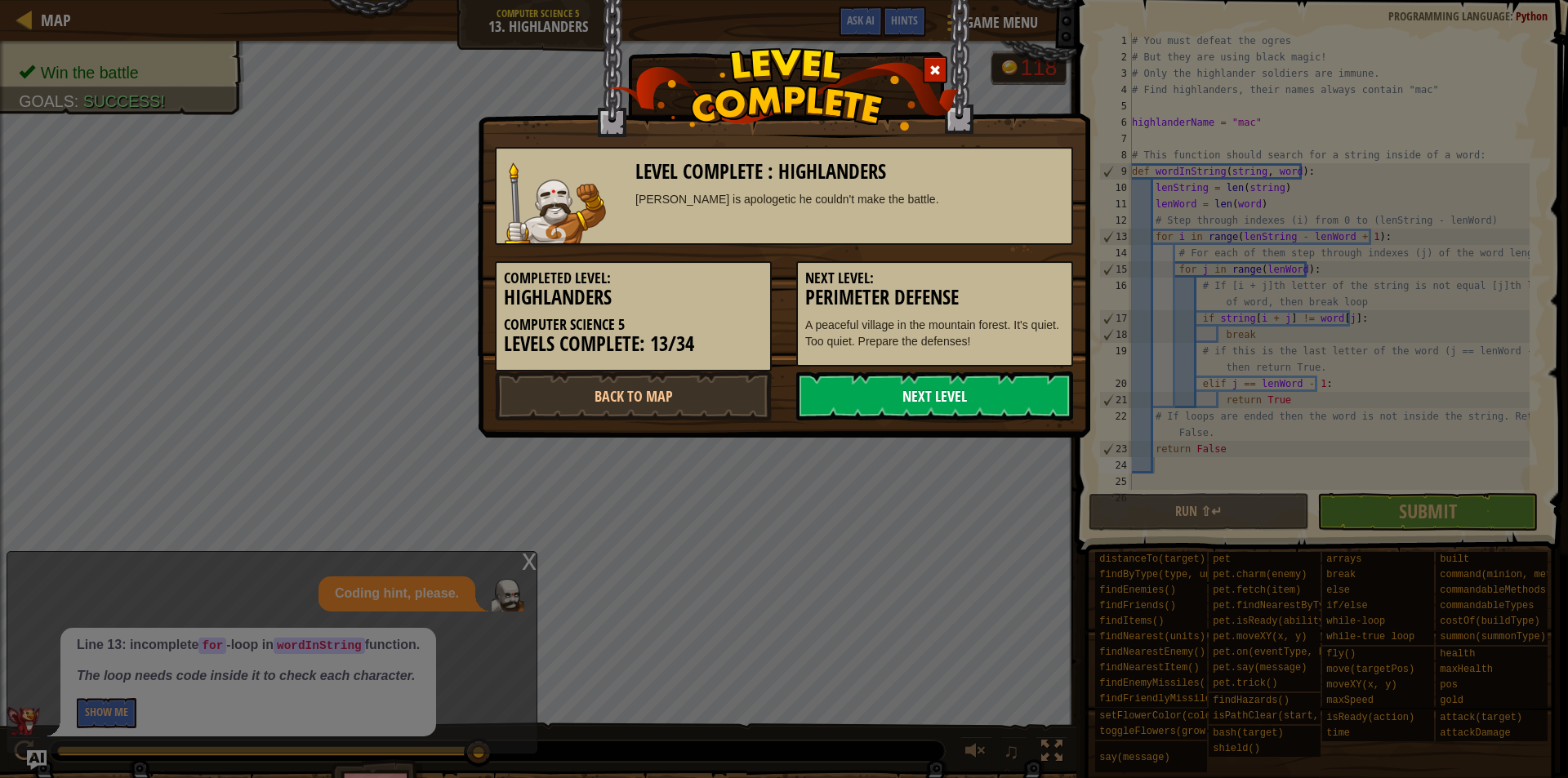
click at [966, 393] on link "Next Level" at bounding box center [935, 396] width 277 height 49
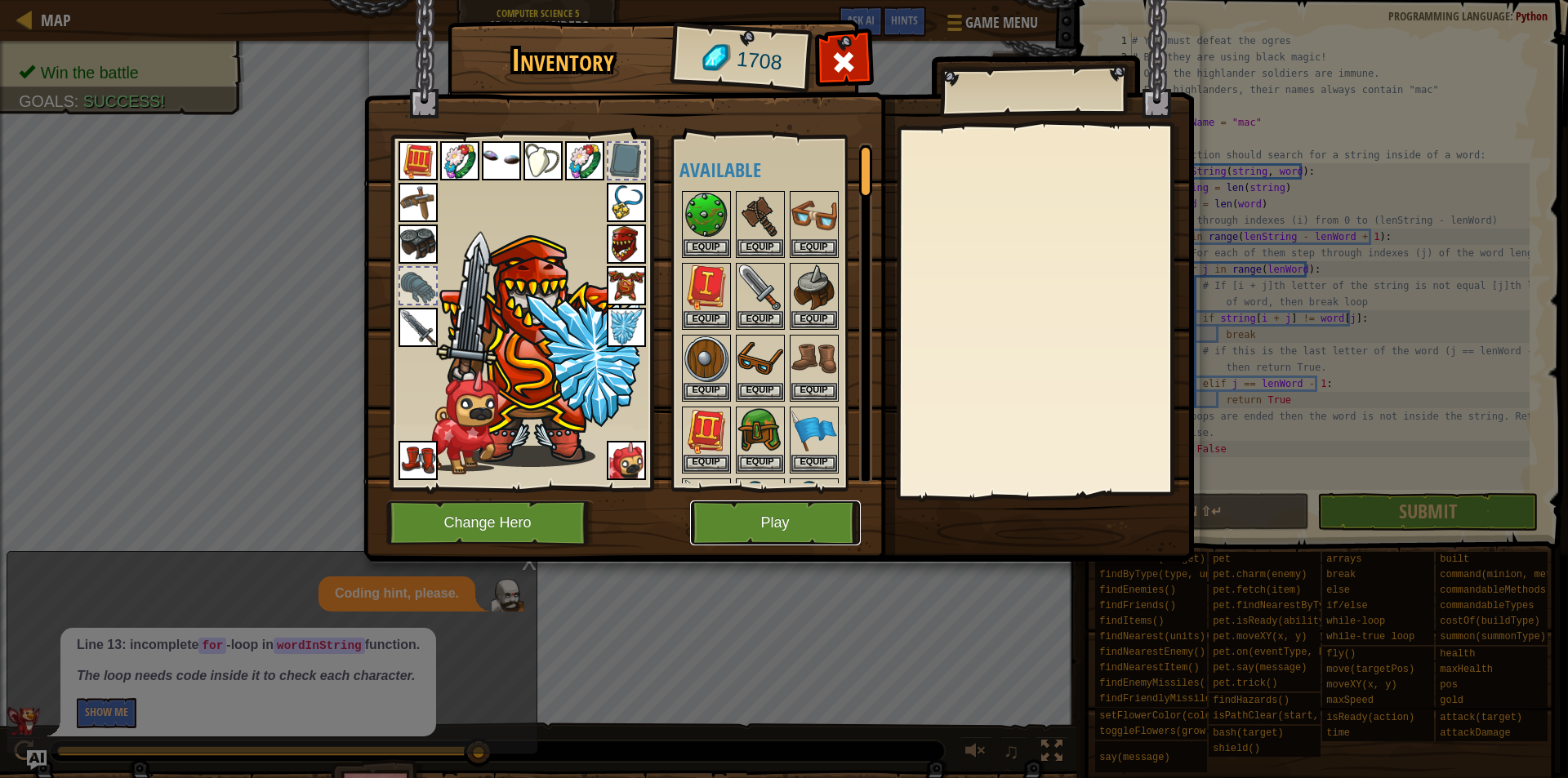
click at [842, 524] on button "Play" at bounding box center [775, 523] width 170 height 45
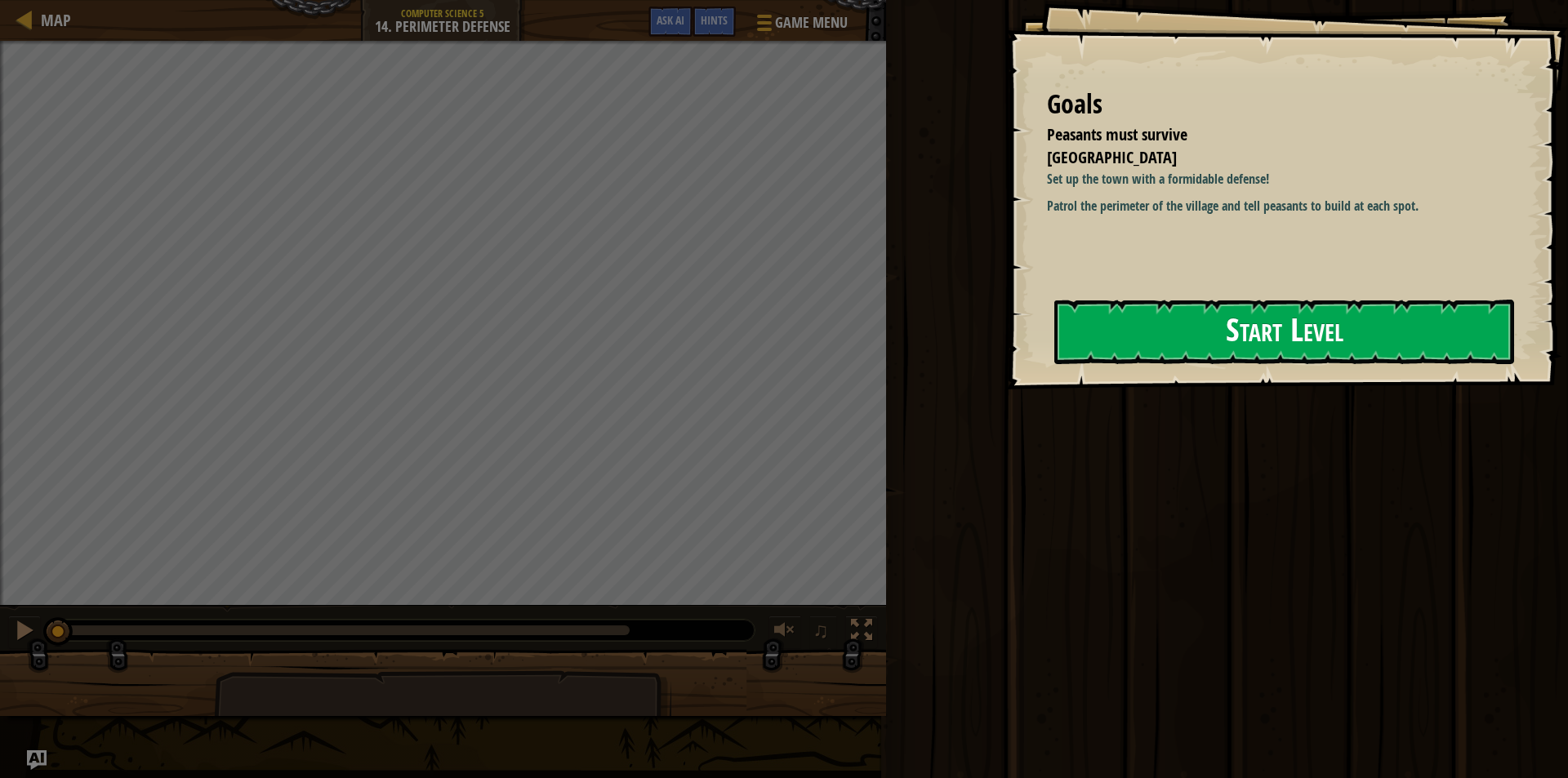
click at [1067, 341] on button "Start Level" at bounding box center [1284, 332] width 460 height 65
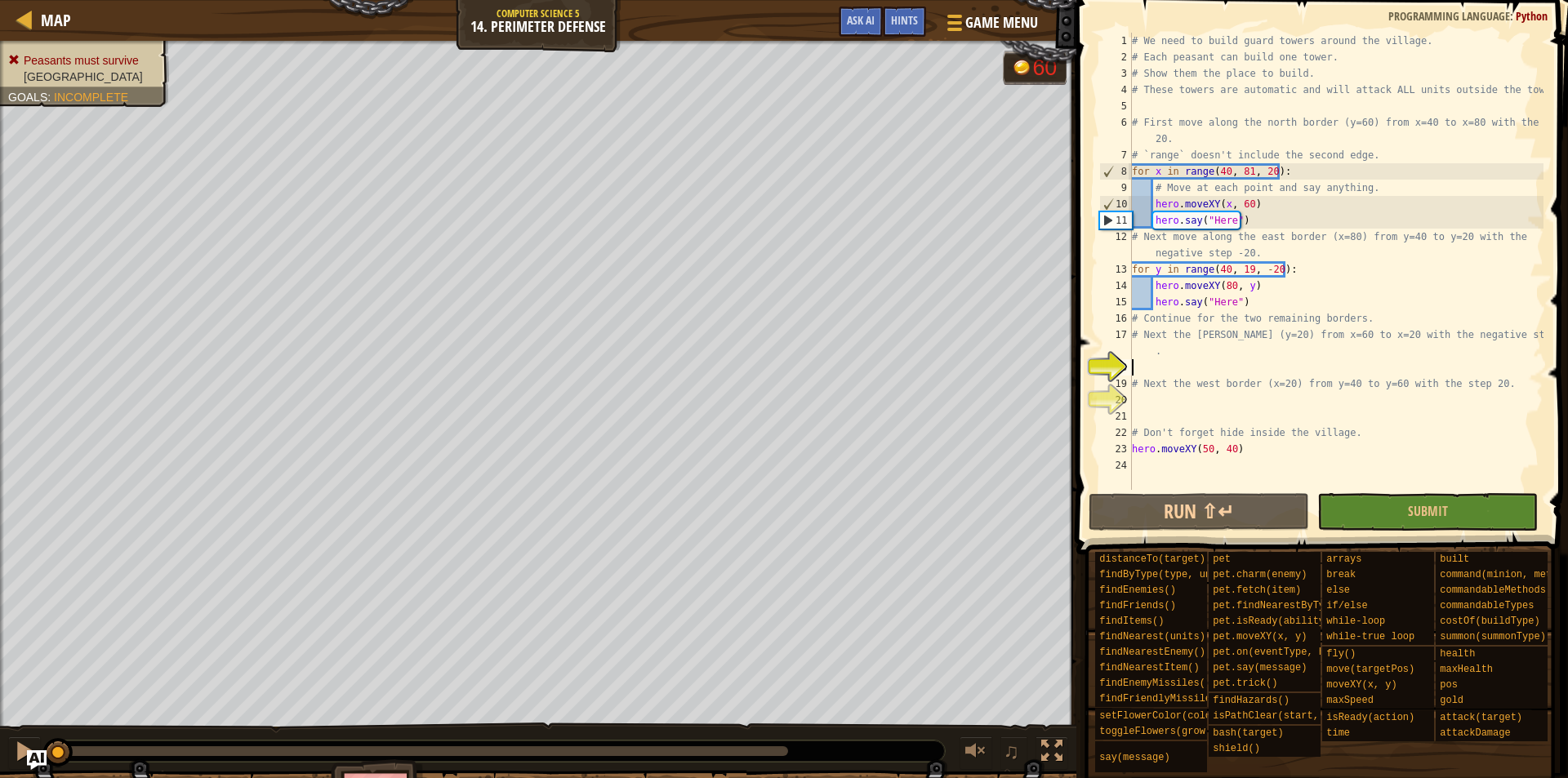
click at [1193, 364] on div "# We need to build guard towers around the village. # Each peasant can build on…" at bounding box center [1336, 277] width 415 height 490
click at [1199, 358] on div "# We need to build guard towers around the village. # Each peasant can build on…" at bounding box center [1336, 277] width 415 height 490
type textarea "# Next the [PERSON_NAME] (y=20) from x=60 to x=20 with the negative step -20."
click at [1178, 363] on div "# We need to build guard towers around the village. # Each peasant can build on…" at bounding box center [1336, 277] width 415 height 490
click at [1177, 359] on div "# We need to build guard towers around the village. # Each peasant can build on…" at bounding box center [1336, 277] width 415 height 490
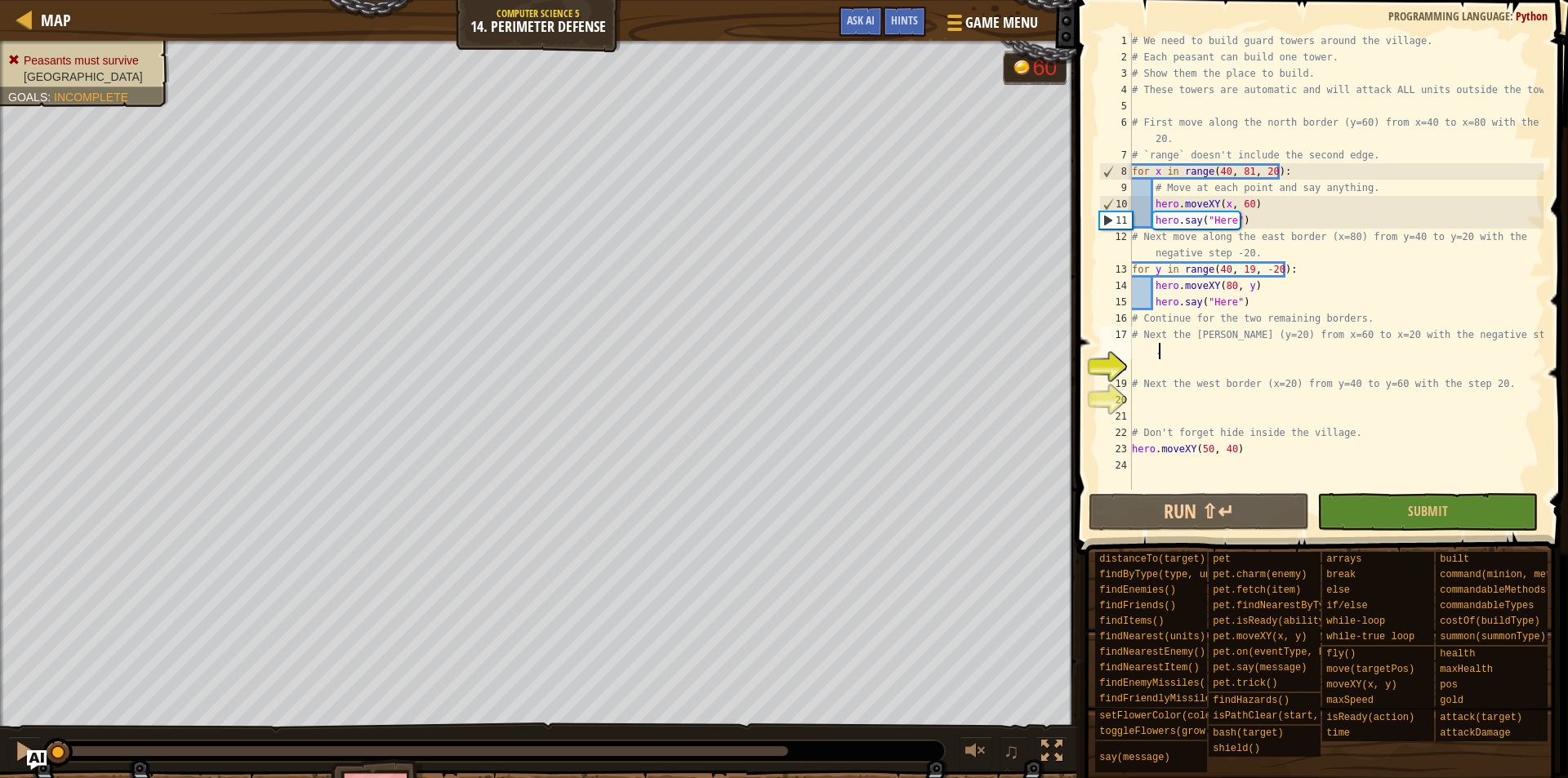
type textarea "# Next the [PERSON_NAME] (y=20) from x=60 to x=20 with the negative step -20"
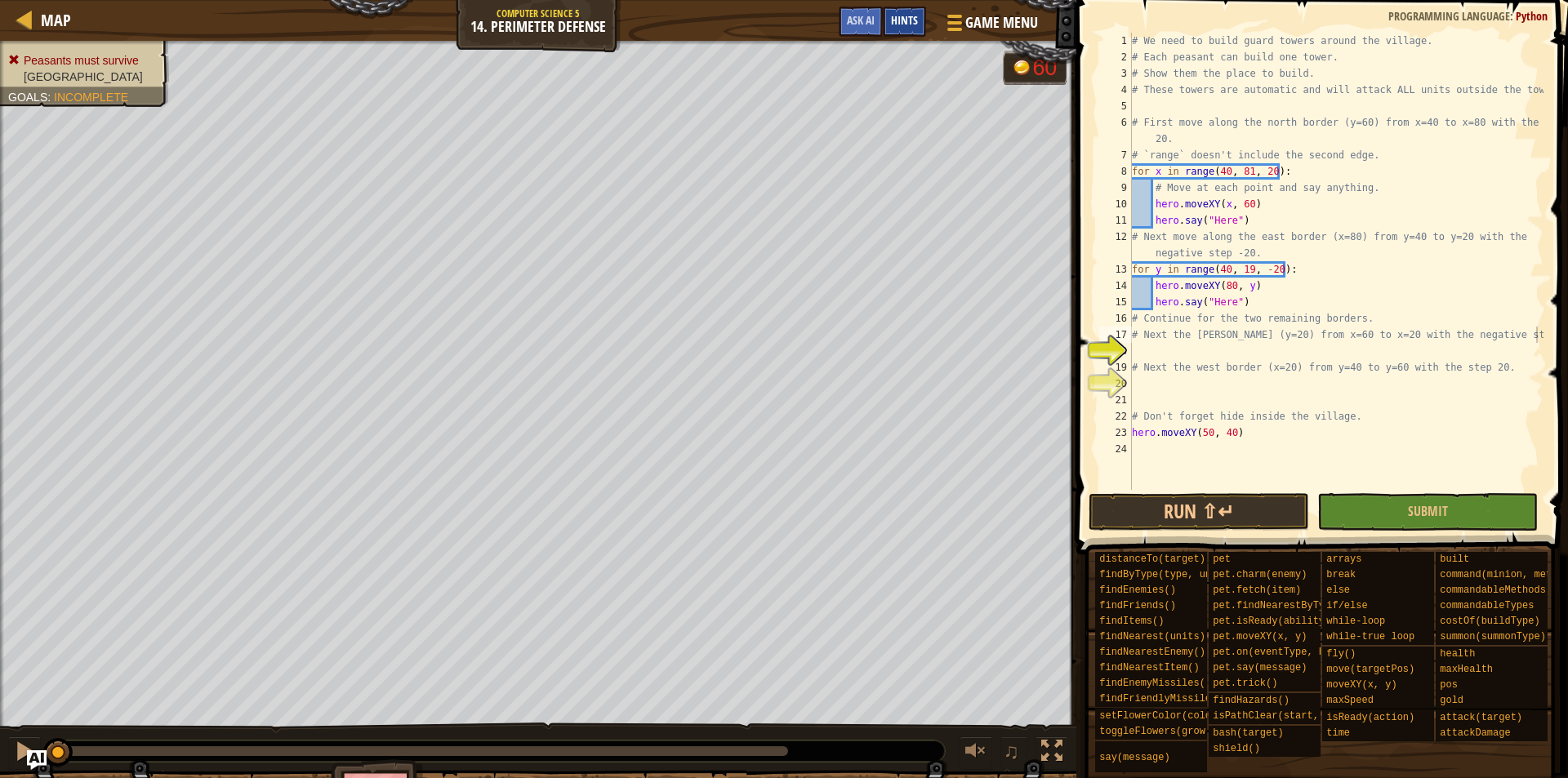
click at [893, 19] on span "Hints" at bounding box center [904, 20] width 27 height 16
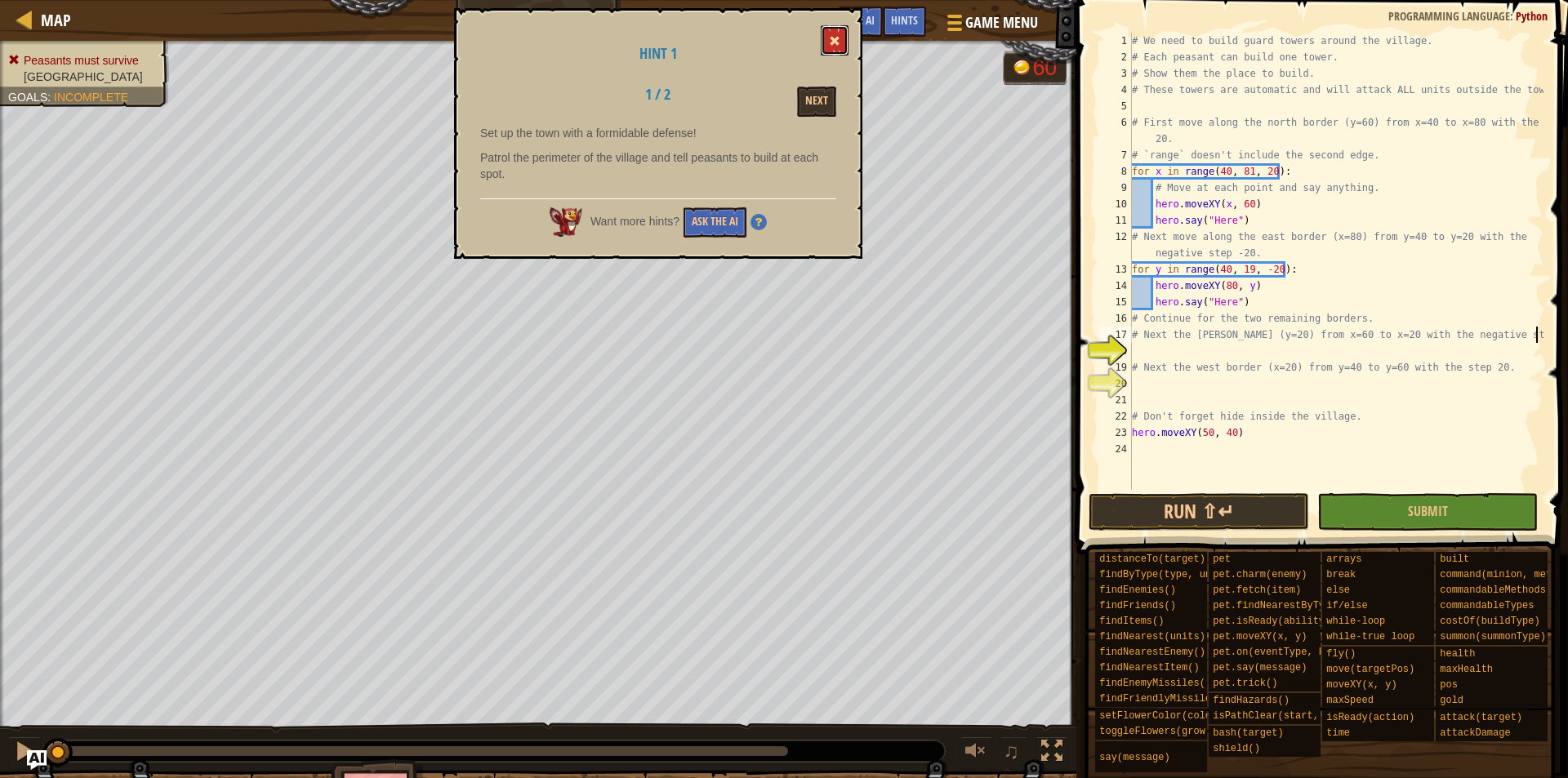
drag, startPoint x: 839, startPoint y: 40, endPoint x: 886, endPoint y: 23, distance: 50.0
click at [840, 40] on span at bounding box center [835, 41] width 11 height 11
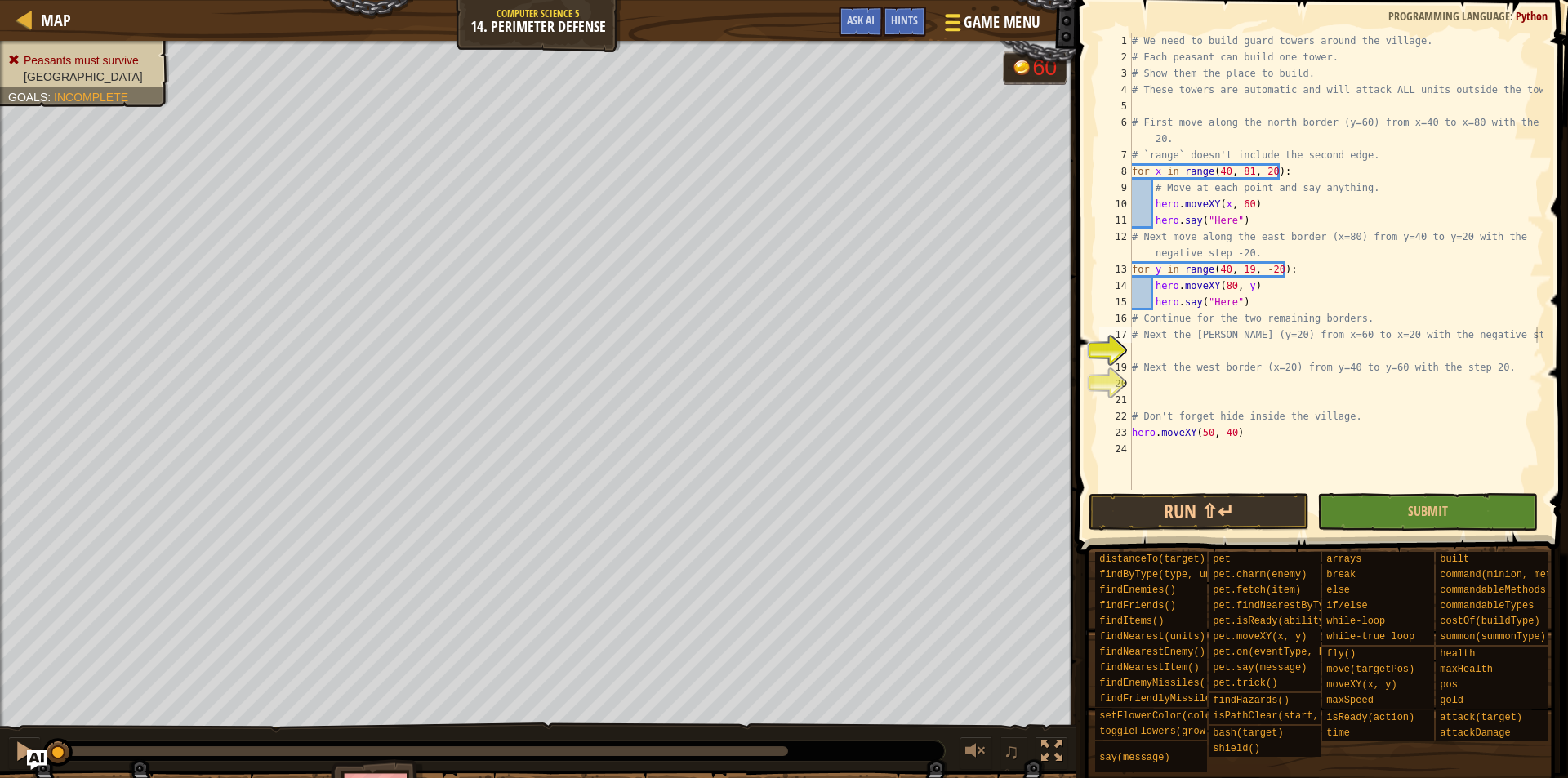
click at [964, 12] on span "Game Menu" at bounding box center [1002, 22] width 76 height 22
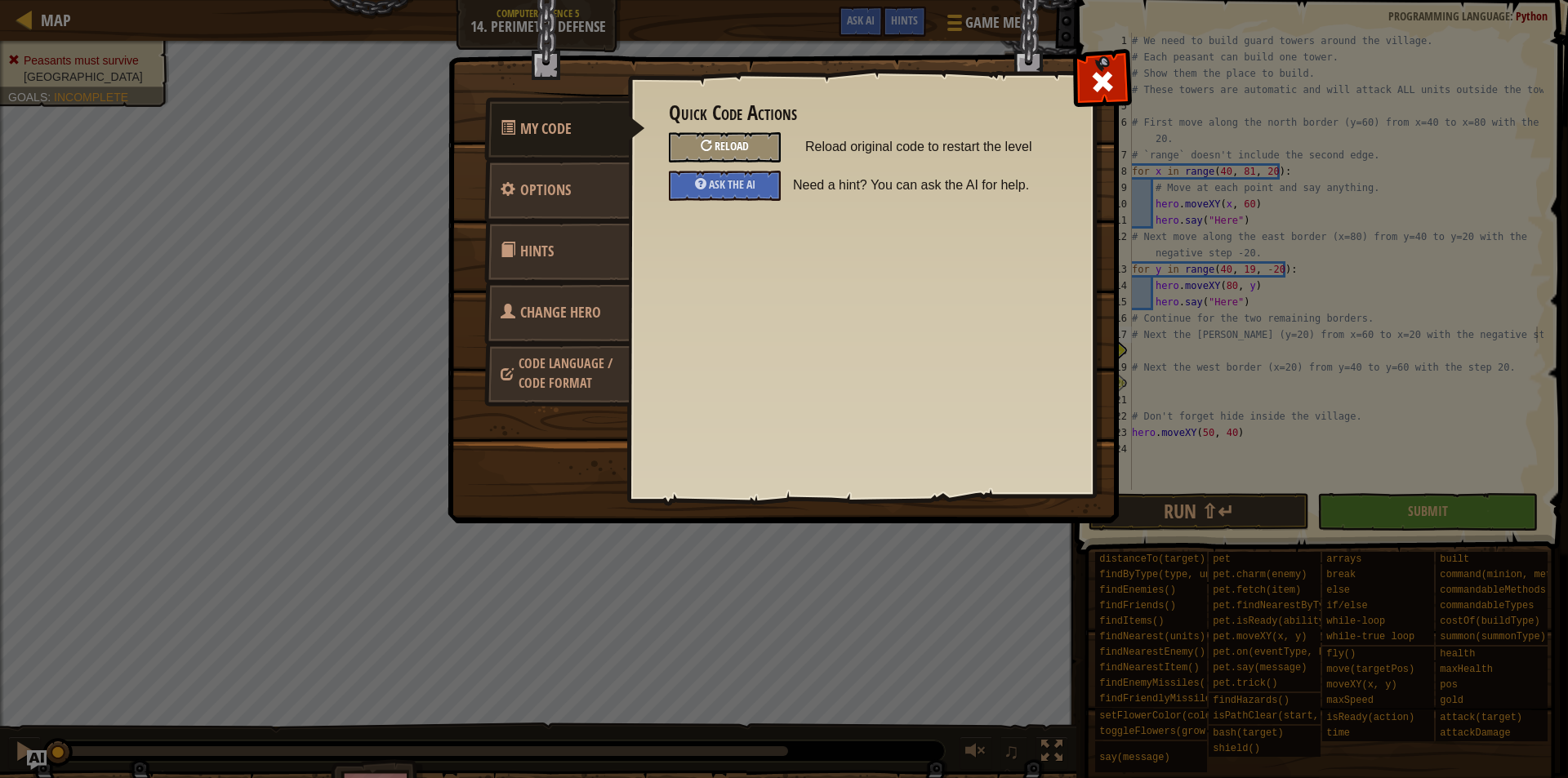
click at [708, 142] on div at bounding box center [706, 145] width 11 height 11
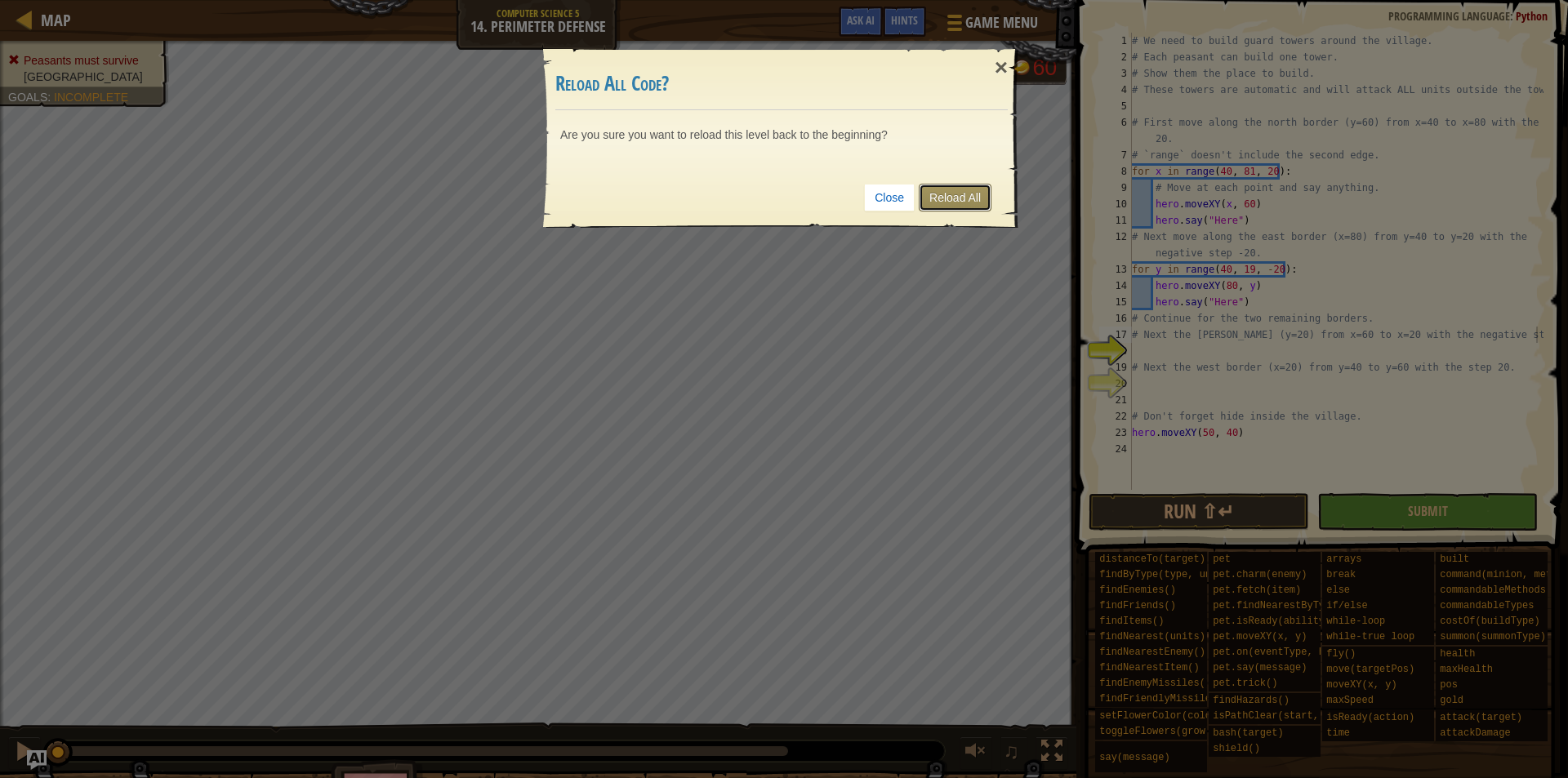
click at [958, 201] on link "Reload All" at bounding box center [956, 198] width 73 height 28
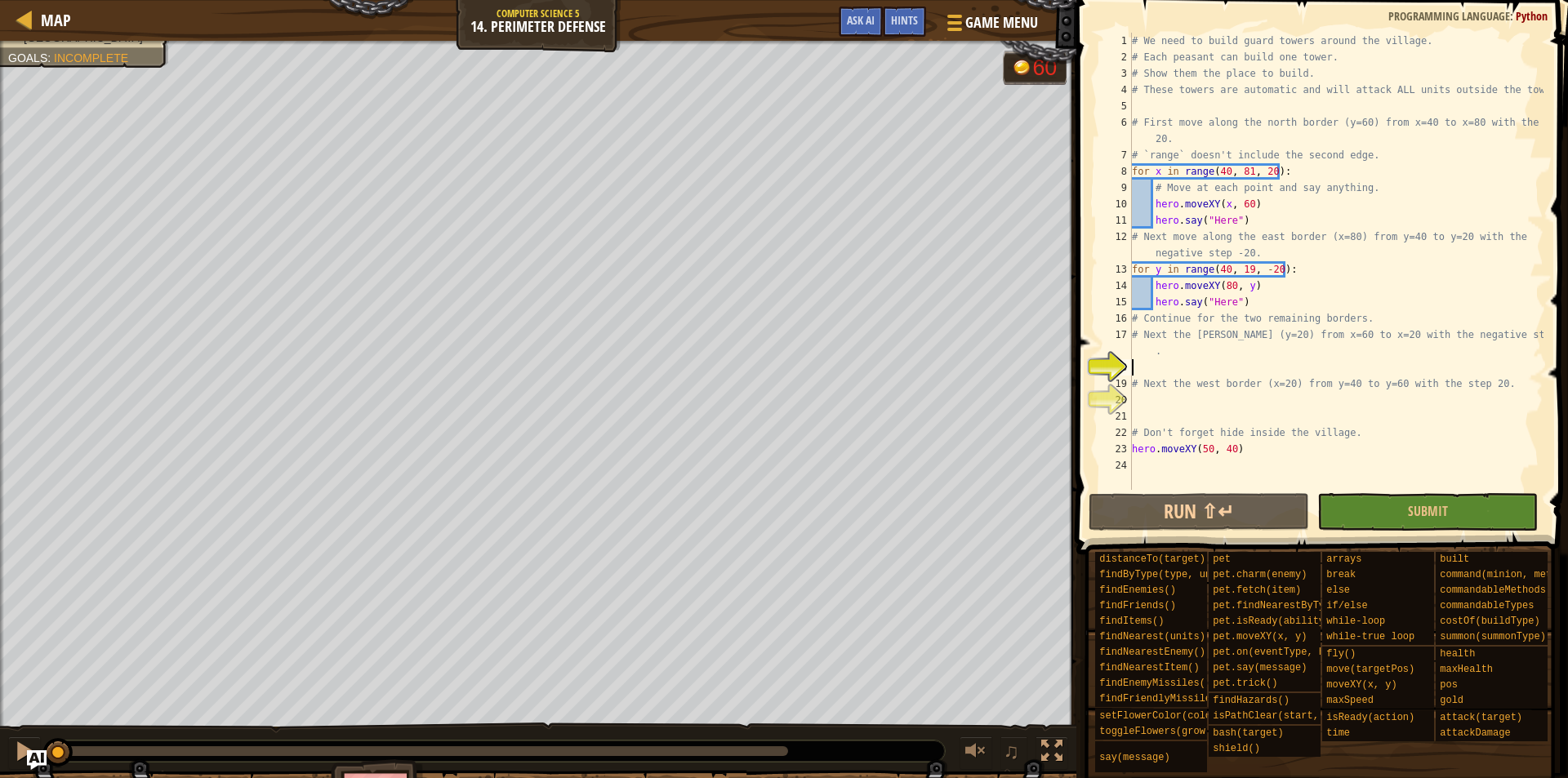
click at [1155, 367] on div "# We need to build guard towers around the village. # Each peasant can build on…" at bounding box center [1336, 277] width 415 height 490
click at [1155, 347] on div "# We need to build guard towers around the village. # Each peasant can build on…" at bounding box center [1336, 277] width 415 height 490
type textarea "# Next the [PERSON_NAME] (y=20) from x=60 to x=20 with the negative step -20."
click at [1168, 365] on div "# We need to build guard towers around the village. # Each peasant can build on…" at bounding box center [1336, 277] width 415 height 490
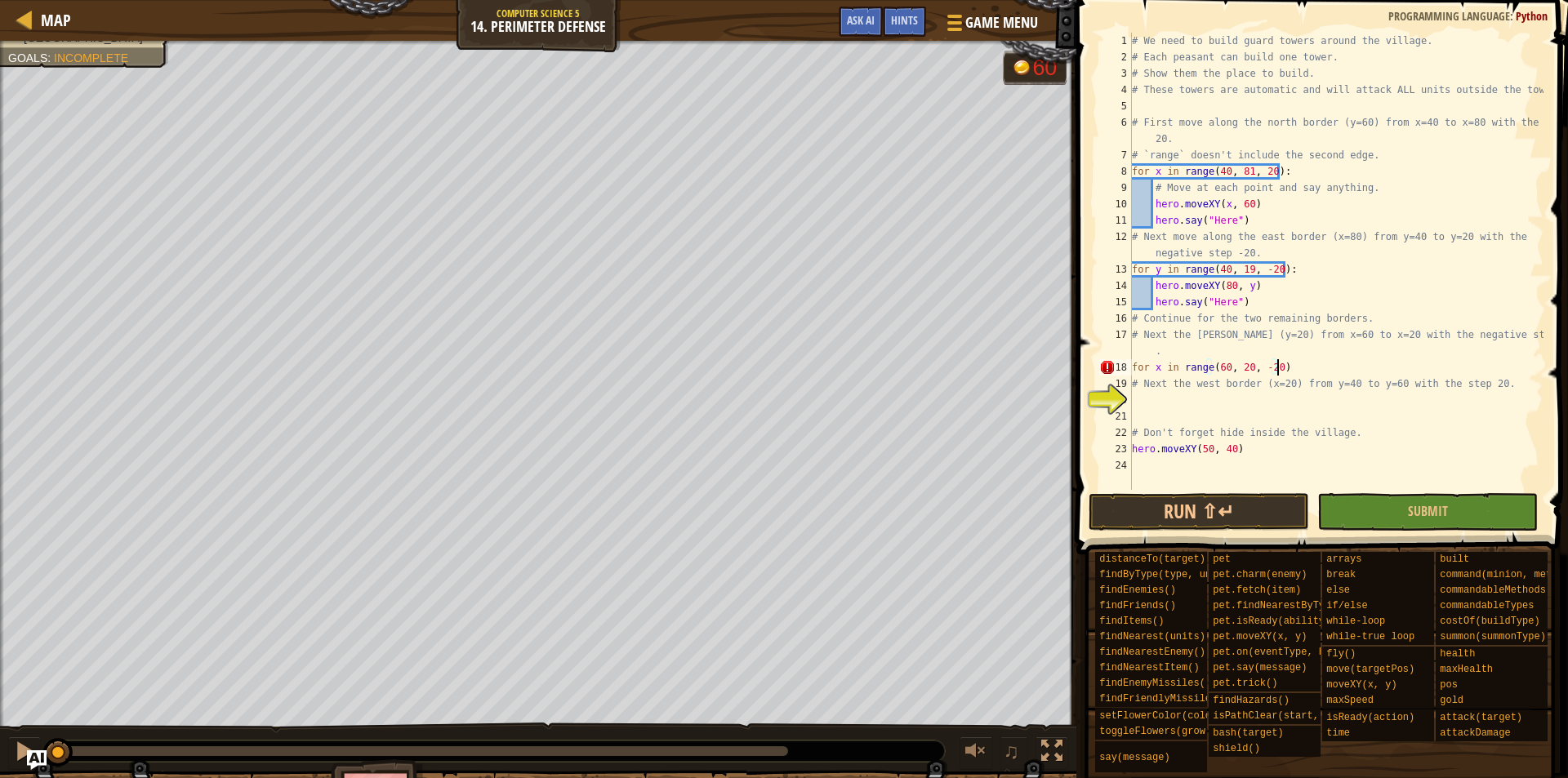
type textarea "for x in range(60, 20, -20):"
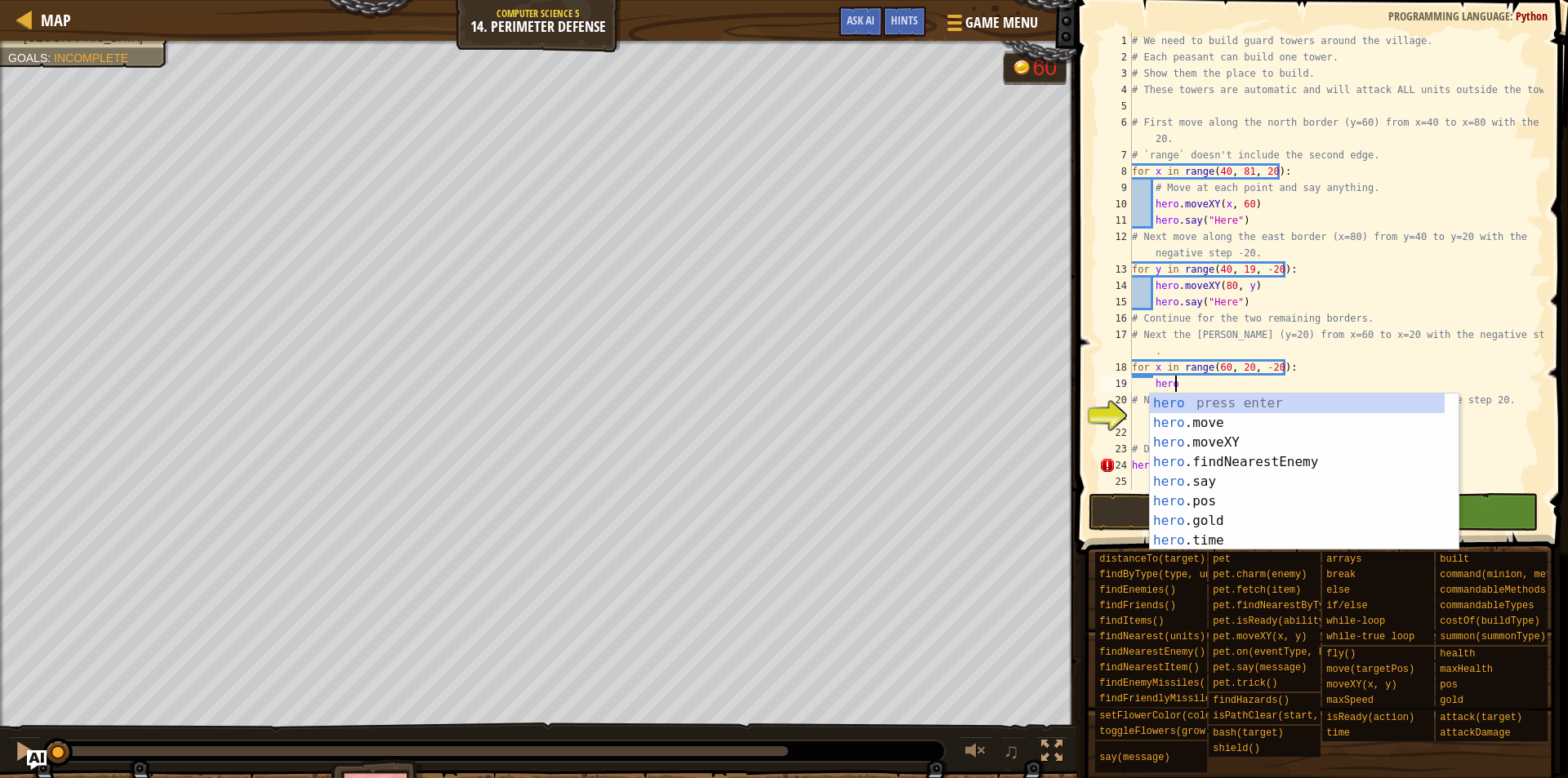
scroll to position [8, 3]
click at [1237, 421] on div "hero. move press enter hero. moveXY press enter hero. findNearestEnemy press en…" at bounding box center [1297, 491] width 295 height 196
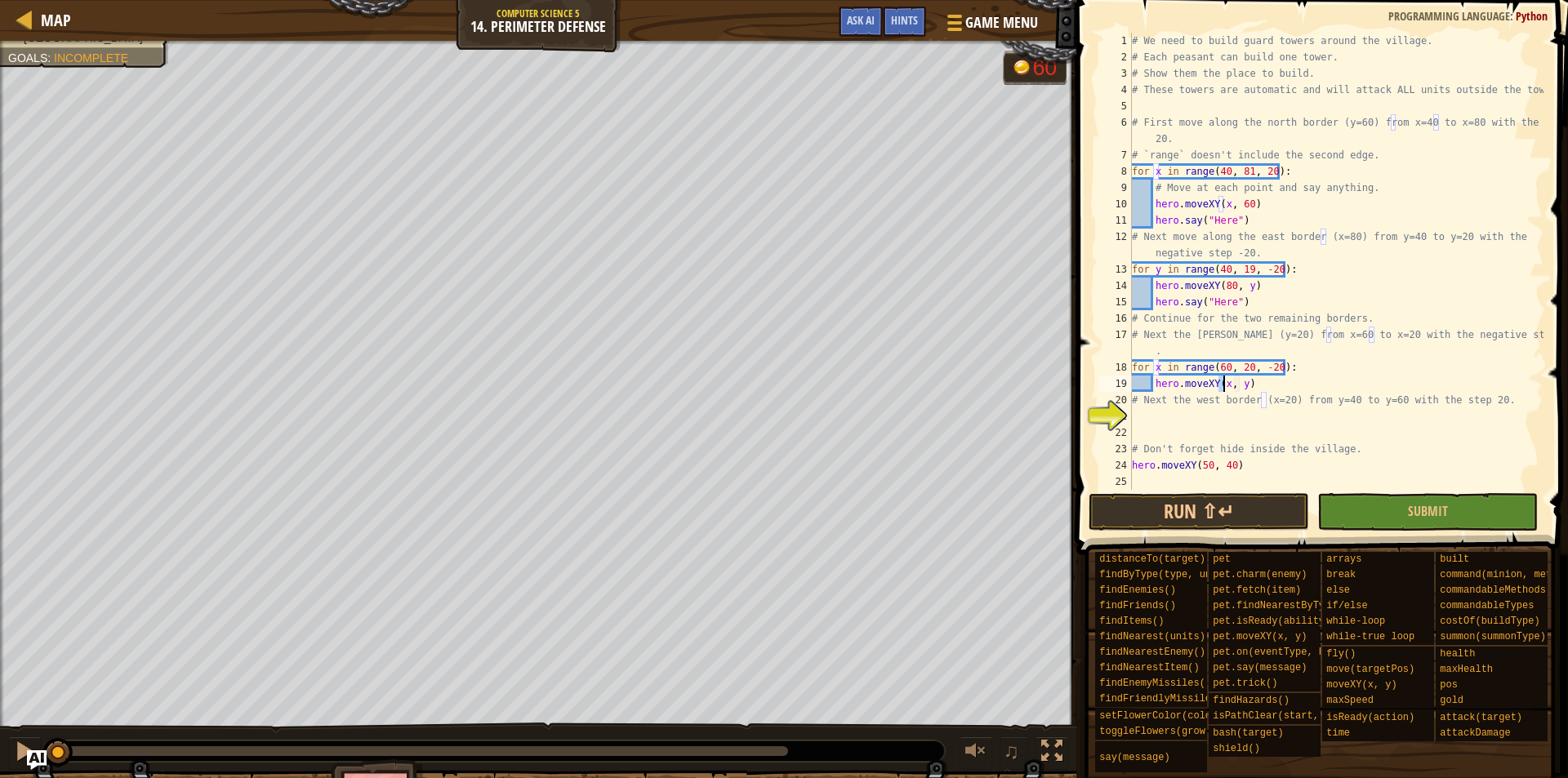
click at [1226, 385] on div "# We need to build guard towers around the village. # Each peasant can build on…" at bounding box center [1336, 261] width 415 height 457
click at [1239, 383] on div "# We need to build guard towers around the village. # Each peasant can build on…" at bounding box center [1336, 277] width 415 height 490
type textarea "hero.moveXY(x, 20)"
click at [1222, 424] on div "# We need to build guard towers around the village. # Each peasant can build on…" at bounding box center [1336, 277] width 415 height 490
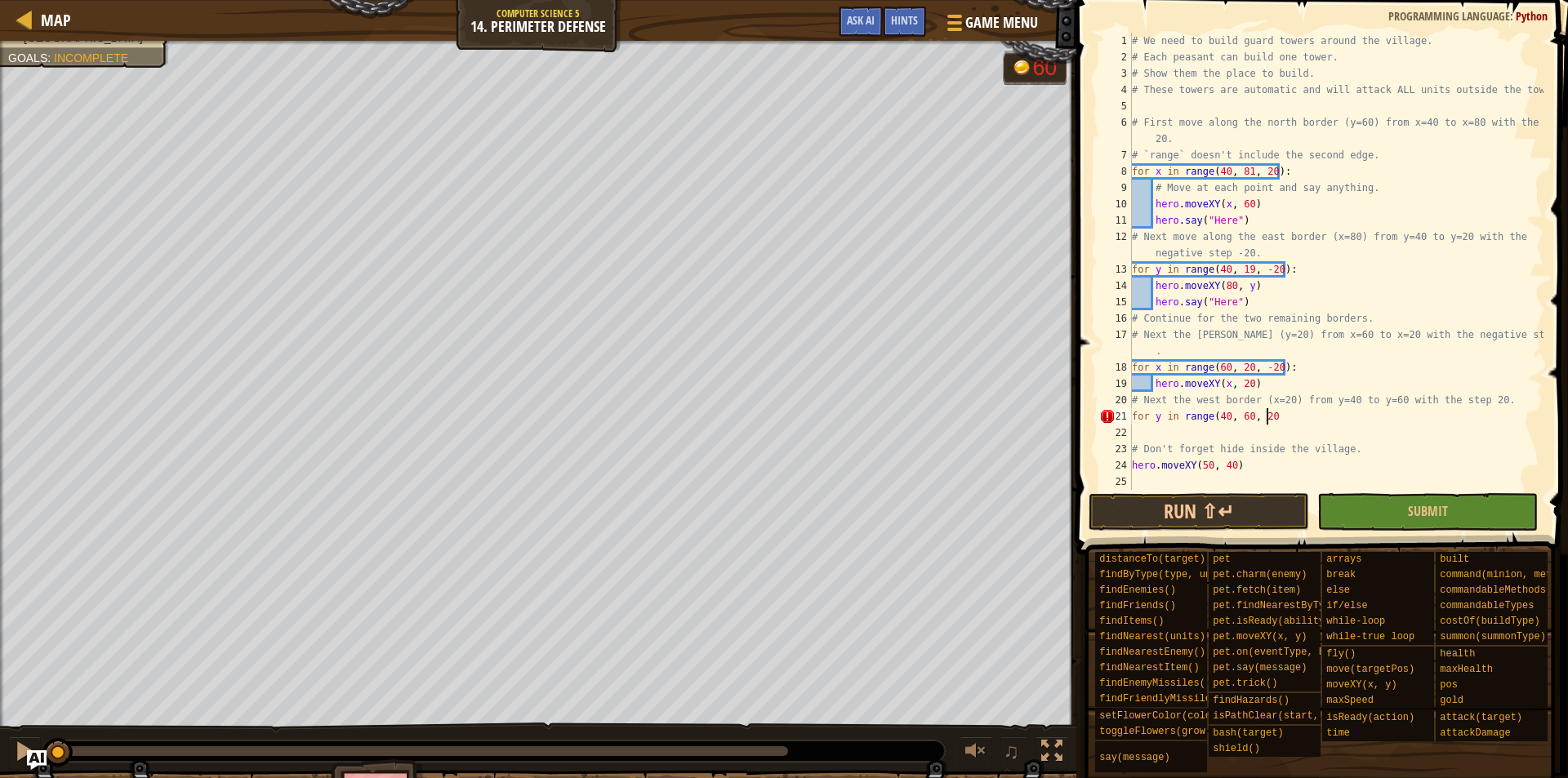
scroll to position [8, 10]
type textarea "for y in range(40, 60, 20):"
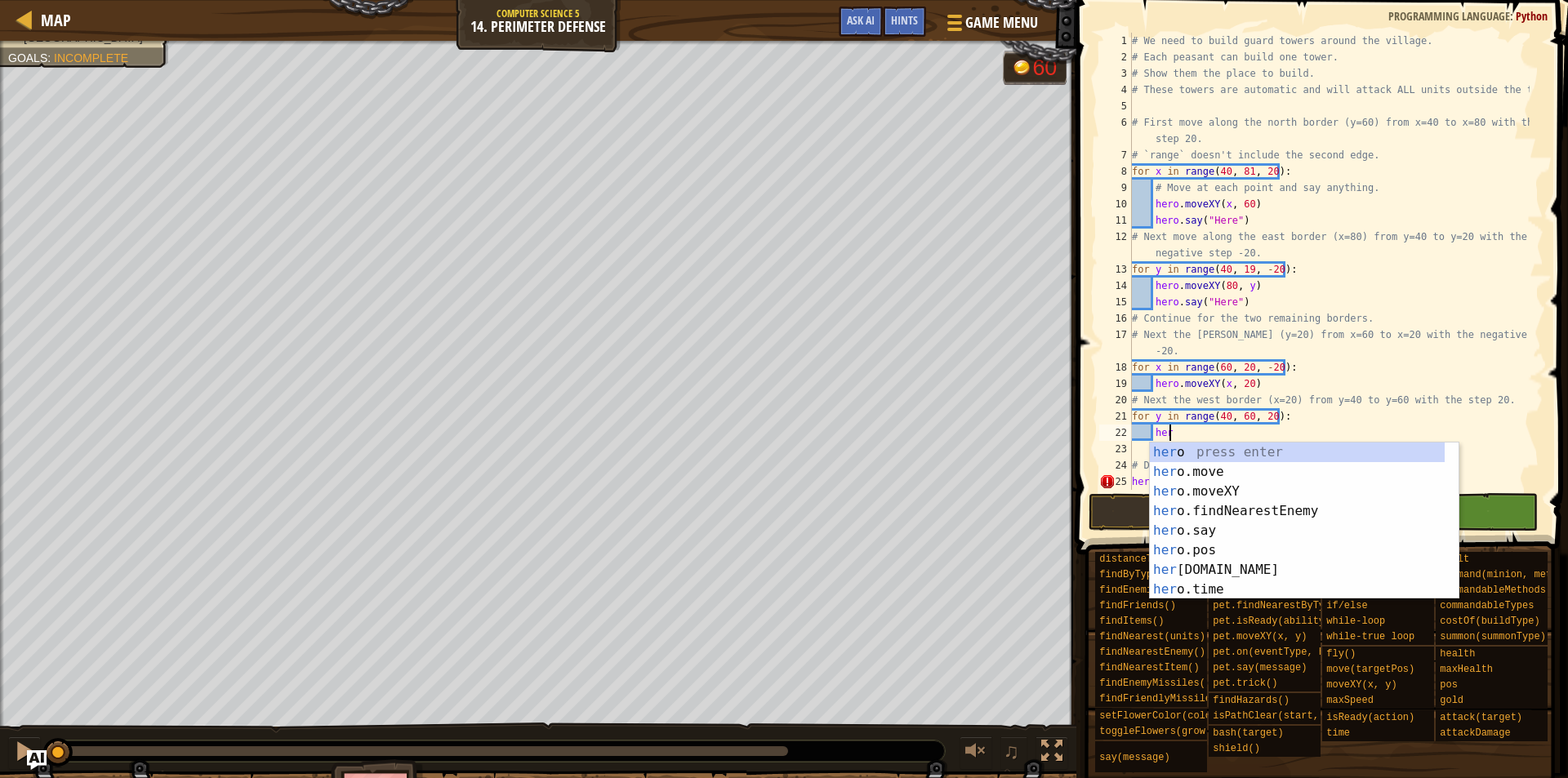
scroll to position [8, 3]
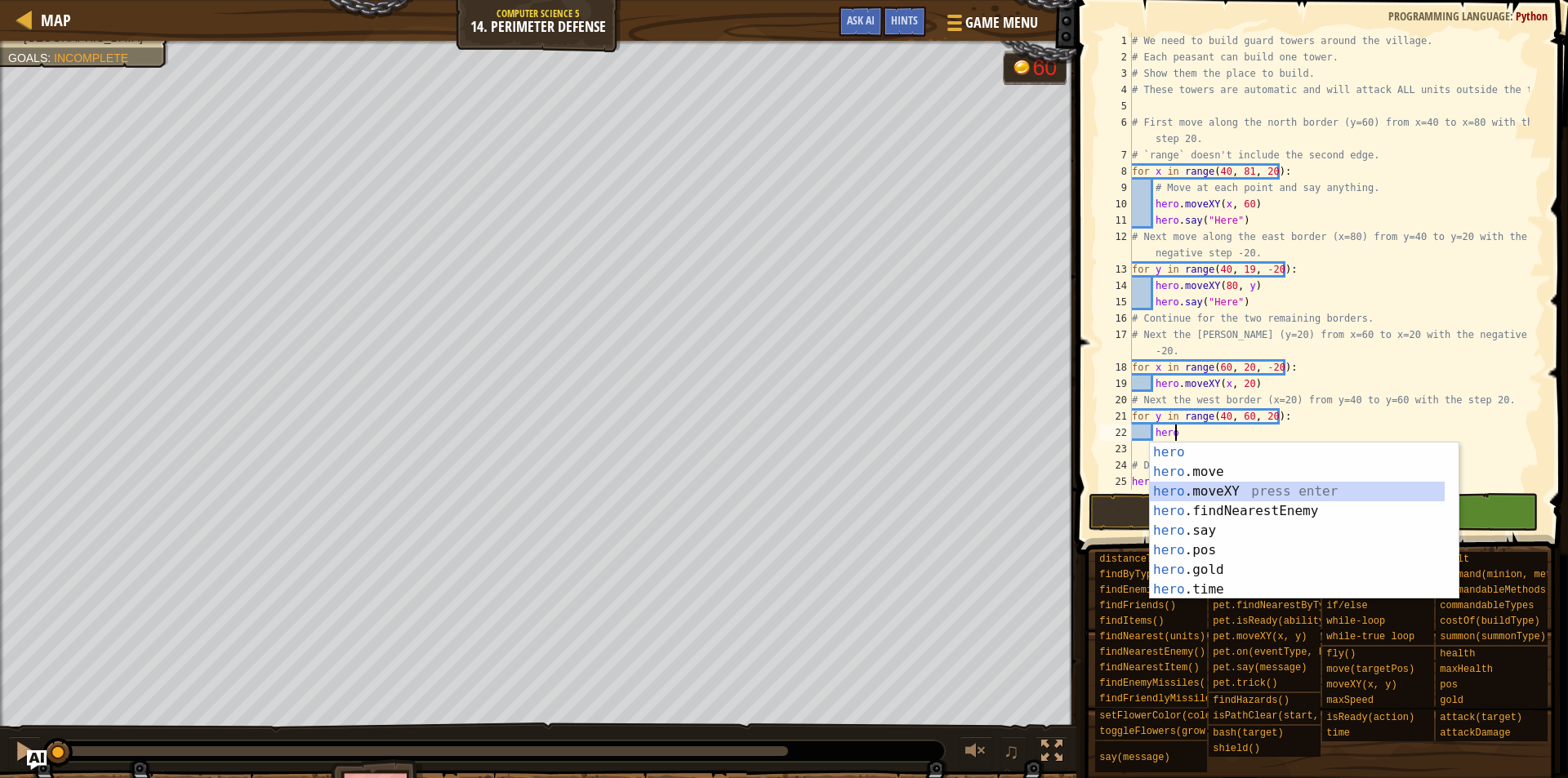
click at [1219, 485] on div "hero press enter hero .move press enter hero .moveXY press enter hero .findNear…" at bounding box center [1297, 540] width 295 height 196
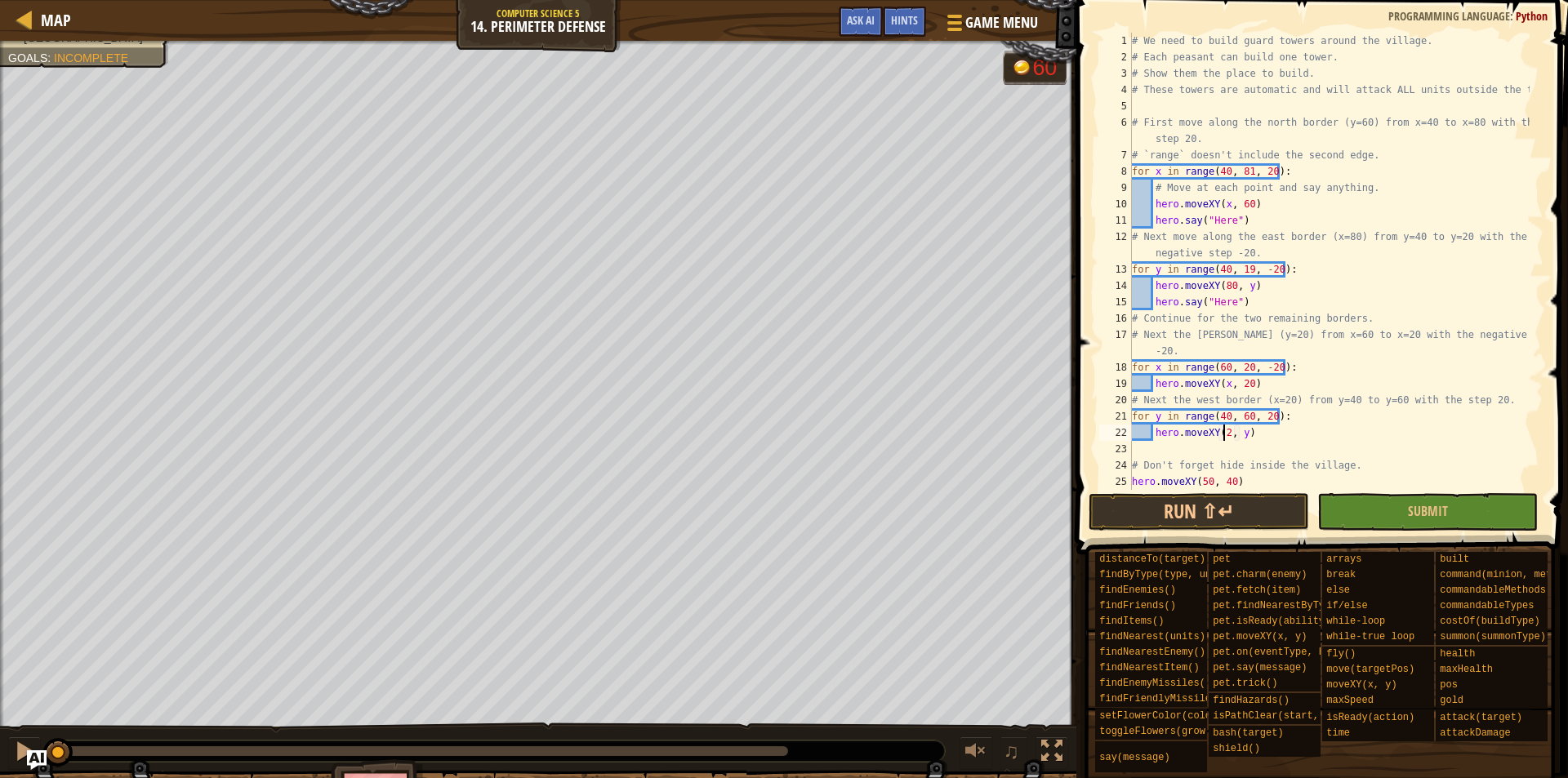
scroll to position [8, 8]
type textarea "hero.moveXY(20, y)"
click at [1321, 441] on div "# We need to build guard towers around the village. # Each peasant can build on…" at bounding box center [1329, 277] width 401 height 490
click at [1368, 497] on button "Submit" at bounding box center [1427, 511] width 221 height 37
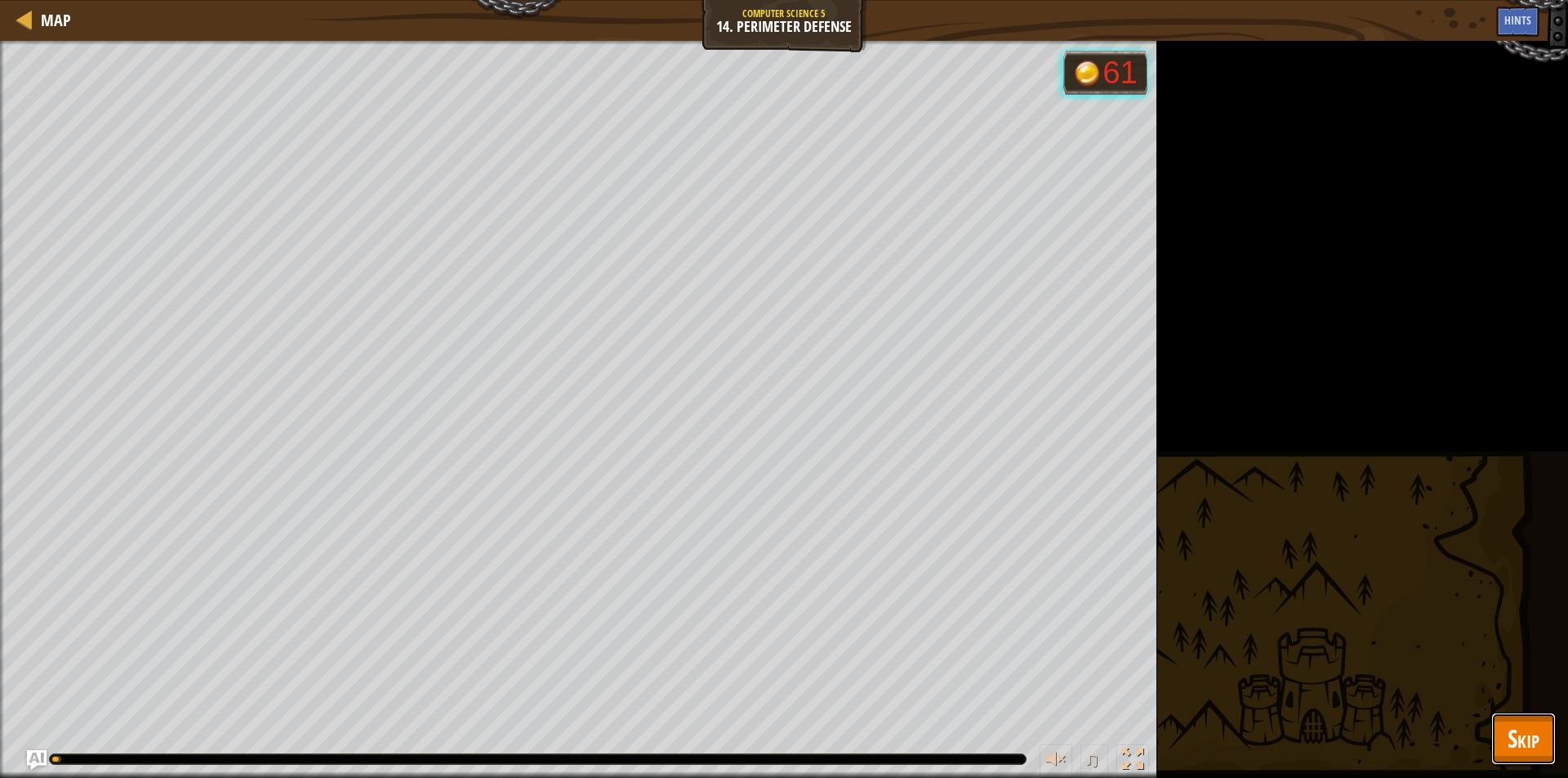
click at [1517, 743] on span "Skip" at bounding box center [1524, 738] width 32 height 34
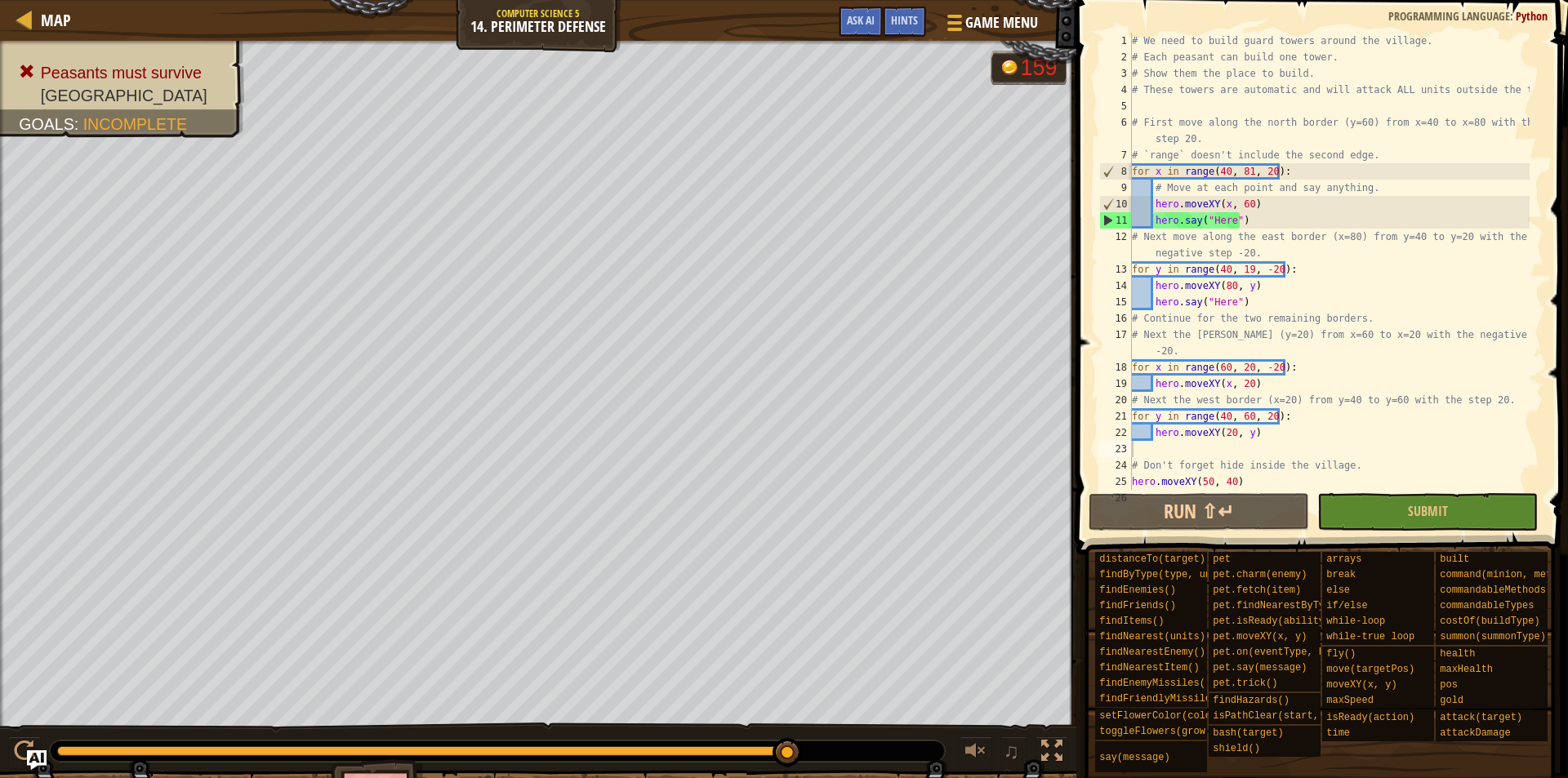
click at [810, 599] on div "Peasants must survive Protect Village Goals : Incomplete 159 ♫ Okar 5009 x: 50 …" at bounding box center [784, 438] width 1568 height 796
type textarea "hero.moveXY(x, 20)"
click at [1308, 380] on div "# We need to build guard towers around the village. # Each peasant can build on…" at bounding box center [1329, 277] width 401 height 490
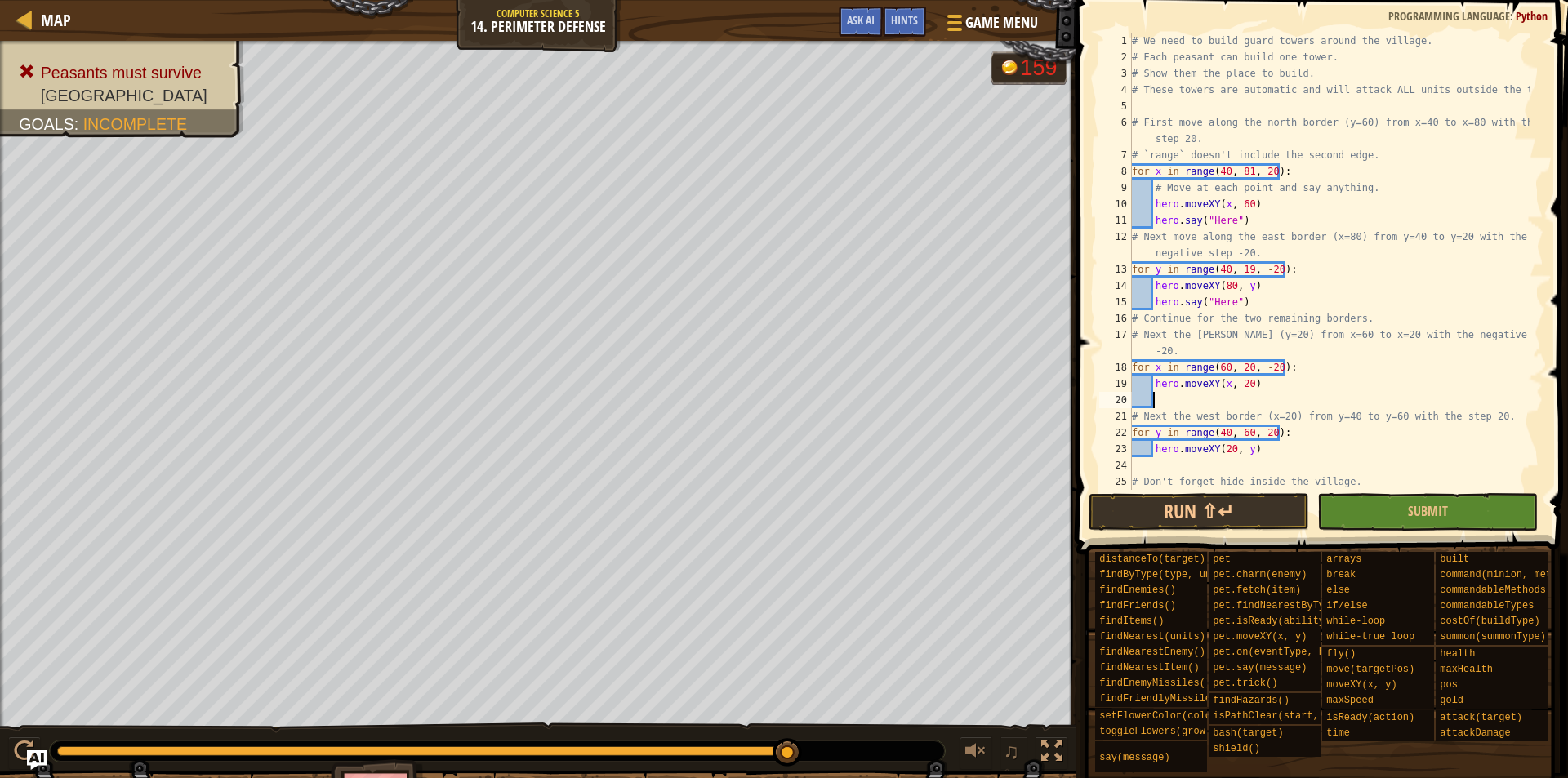
click at [1208, 452] on div "# We need to build guard towers around the village. # Each peasant can build on…" at bounding box center [1329, 277] width 401 height 490
type textarea "hero.moveXY(20, y)"
drag, startPoint x: 1198, startPoint y: 467, endPoint x: 1170, endPoint y: 396, distance: 76.3
click at [1198, 464] on div "# We need to build guard towers around the village. # Each peasant can build on…" at bounding box center [1329, 277] width 401 height 490
drag, startPoint x: 1153, startPoint y: 302, endPoint x: 1245, endPoint y: 302, distance: 92.0
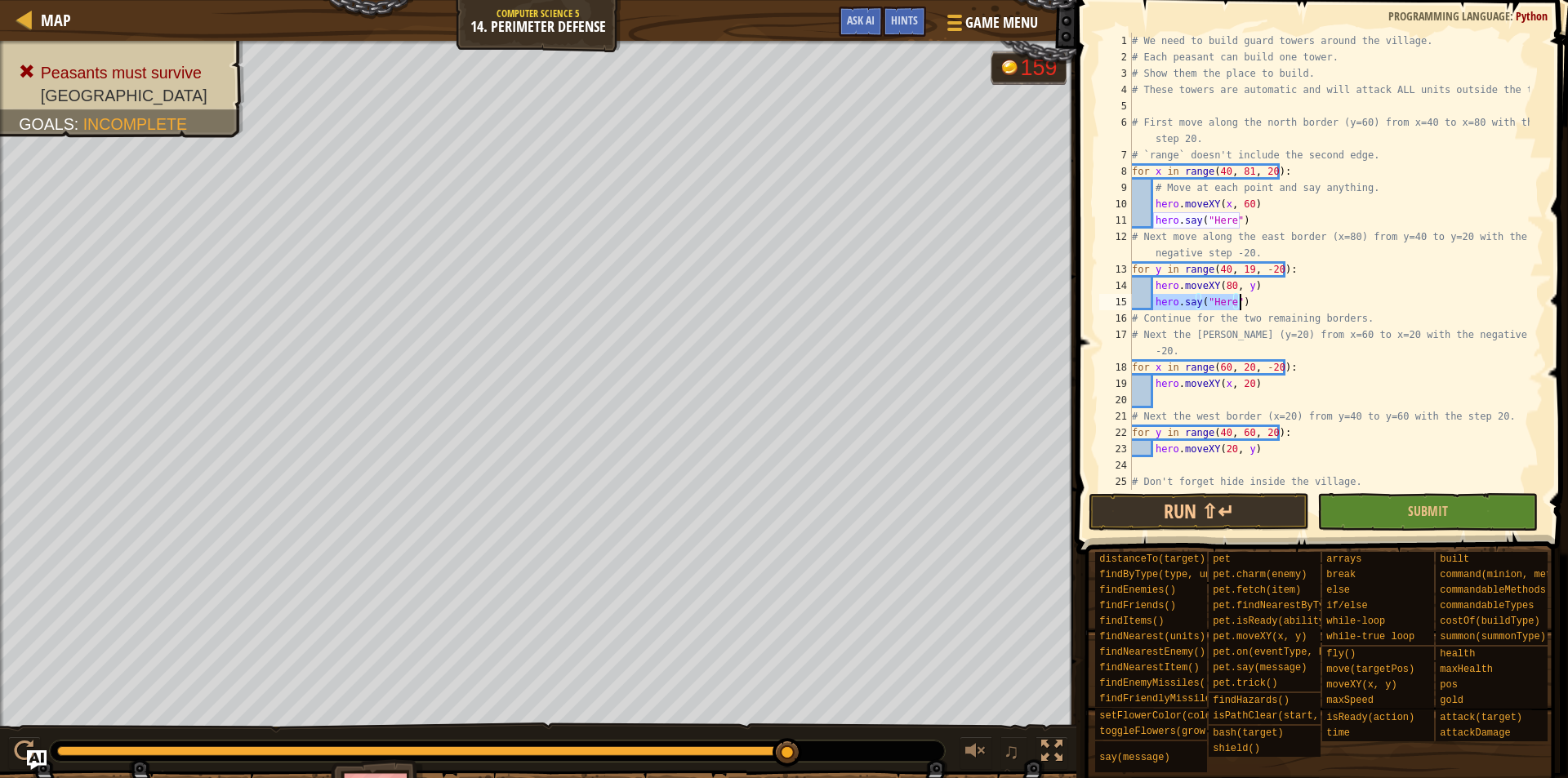
click at [1245, 302] on div "# We need to build guard towers around the village. # Each peasant can build on…" at bounding box center [1329, 277] width 401 height 490
type textarea "hero.say("Here")"
click at [1200, 404] on div "# We need to build guard towers around the village. # Each peasant can build on…" at bounding box center [1329, 277] width 401 height 490
paste textarea "hero.say("Here")"
click at [1197, 474] on div "# We need to build guard towers around the village. # Each peasant can build on…" at bounding box center [1329, 277] width 401 height 490
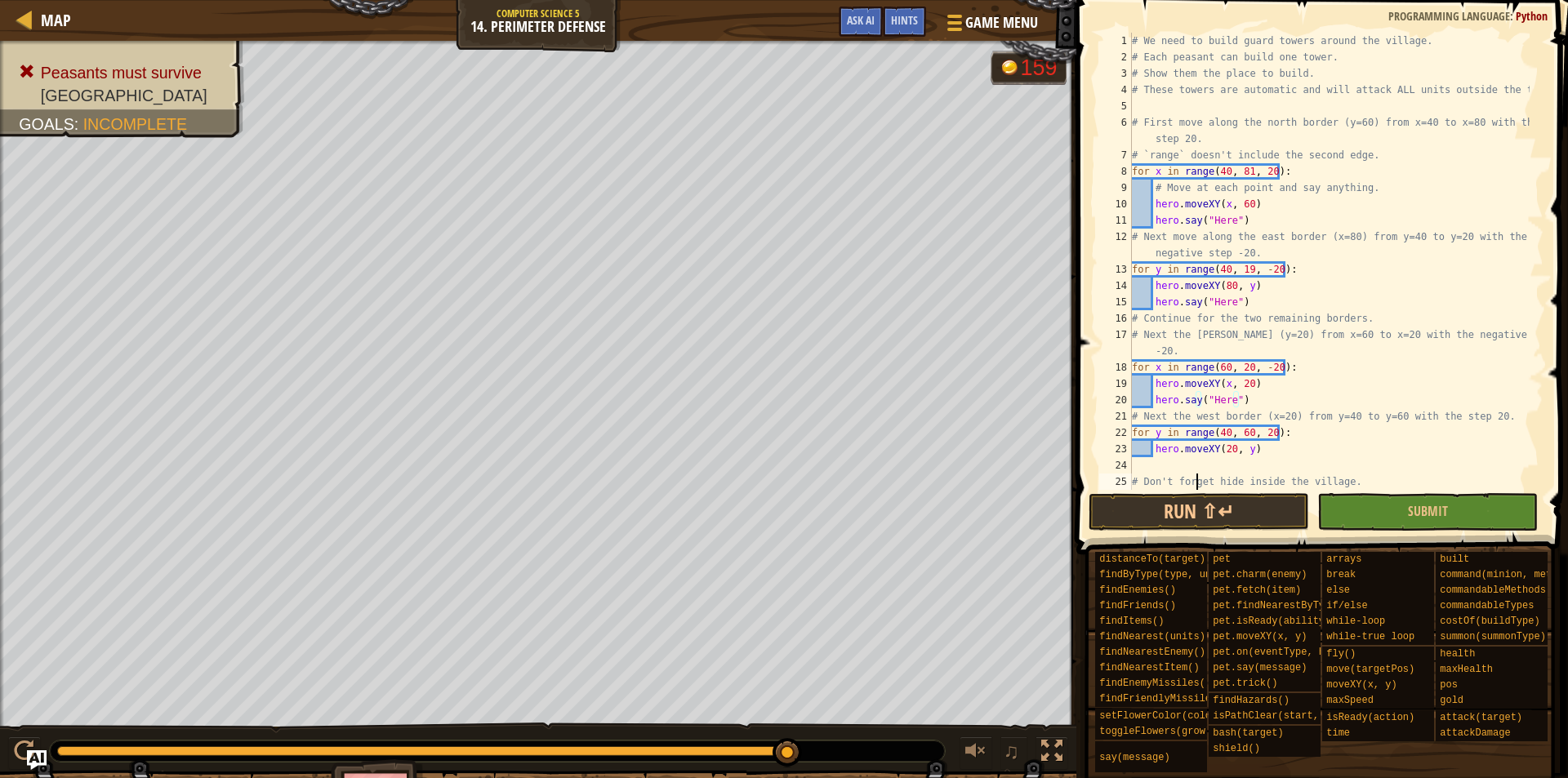
type textarea "# Don't forget hide inside the village."
click at [1188, 463] on div "# We need to build guard towers around the village. # Each peasant can build on…" at bounding box center [1329, 277] width 401 height 490
paste textarea "hero.say("Here")"
click at [1212, 376] on div "# We need to build guard towers around the village. # Each peasant can build on…" at bounding box center [1329, 277] width 401 height 490
type textarea "hero.moveXY(x, 20)"
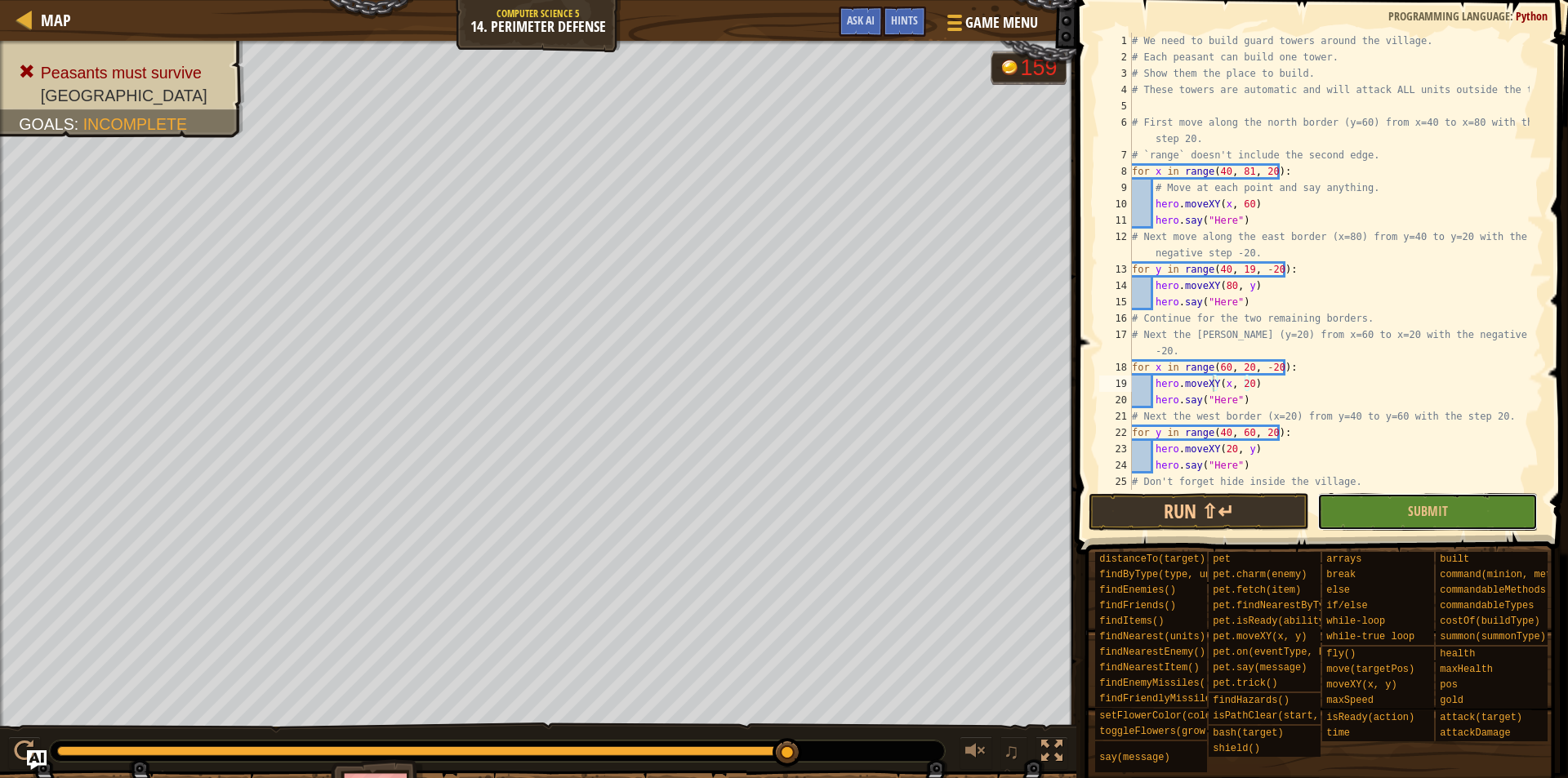
click at [1356, 524] on button "Submit" at bounding box center [1427, 511] width 221 height 37
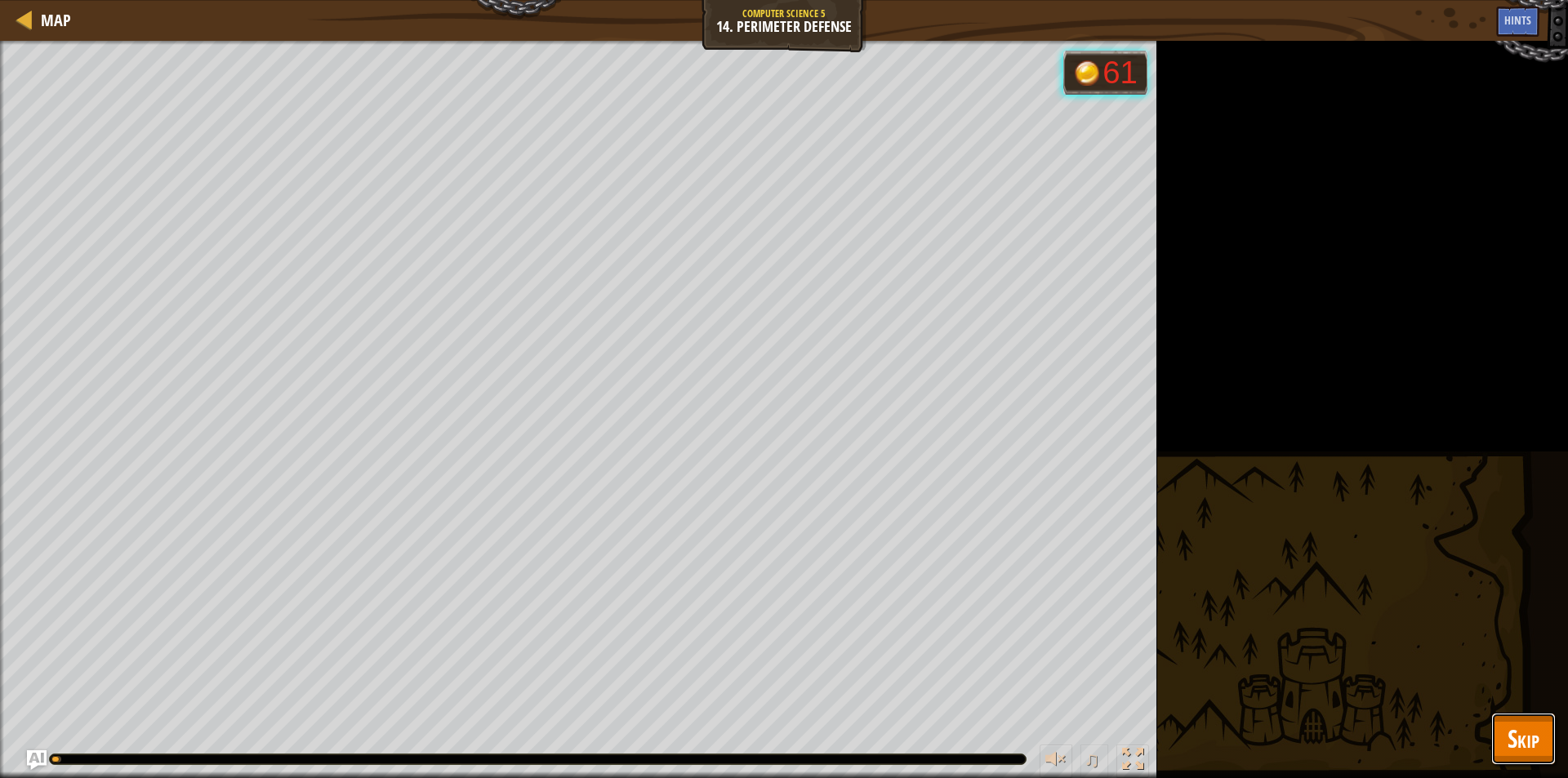
click at [1526, 721] on button "Skip" at bounding box center [1524, 739] width 65 height 52
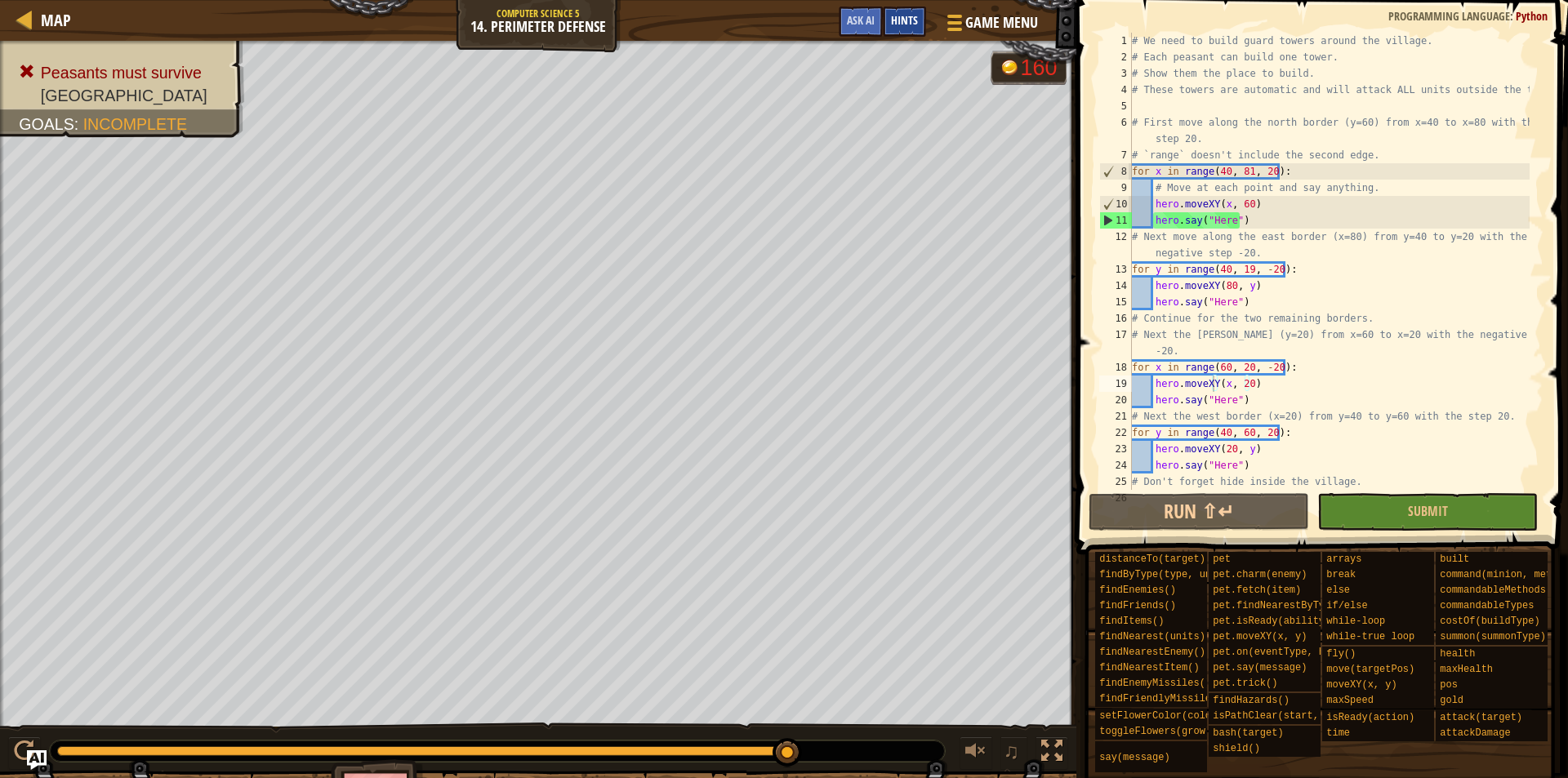
click at [885, 15] on div "Hints" at bounding box center [905, 22] width 43 height 30
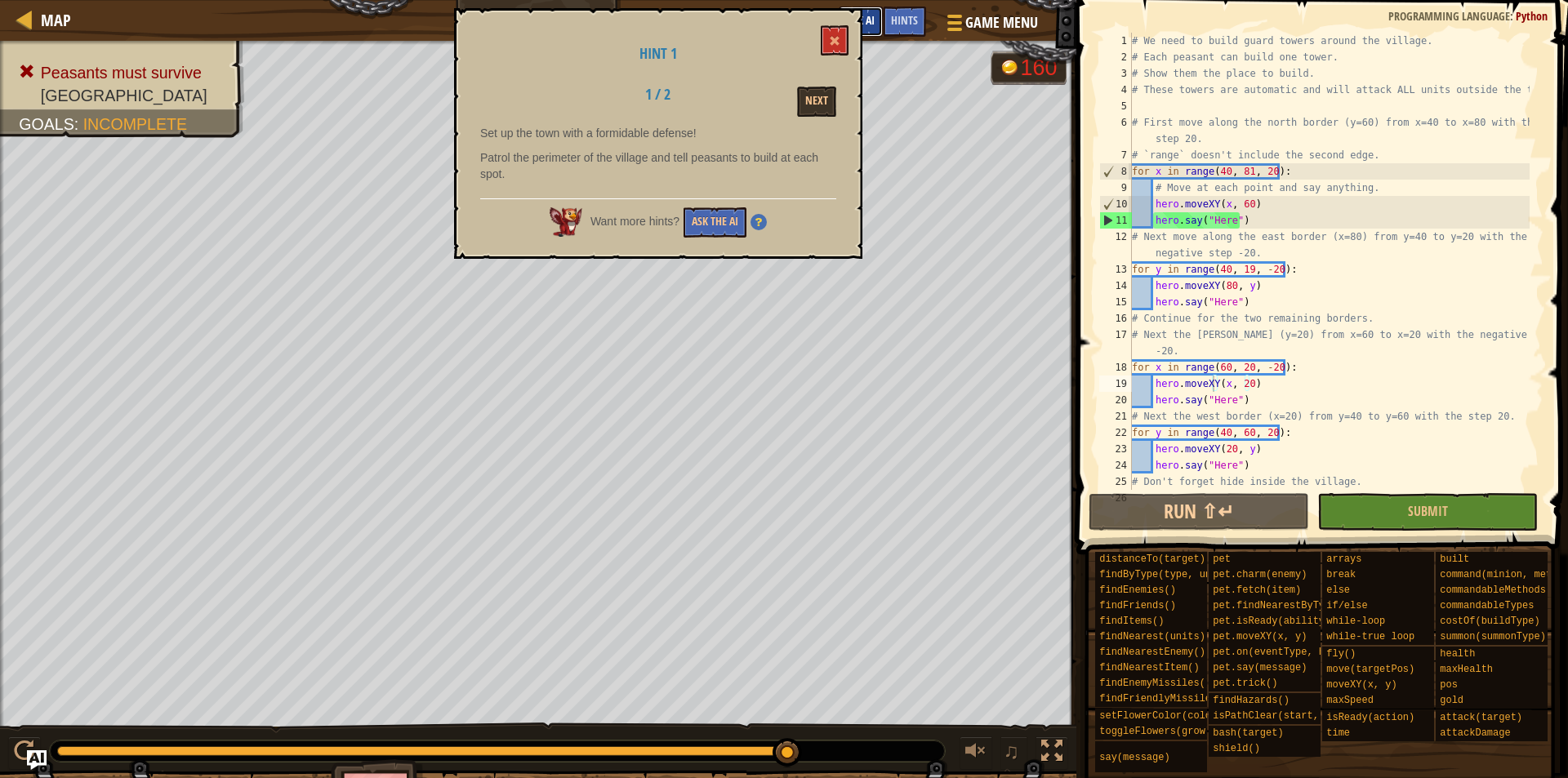
click at [868, 16] on span "Ask AI" at bounding box center [861, 20] width 28 height 16
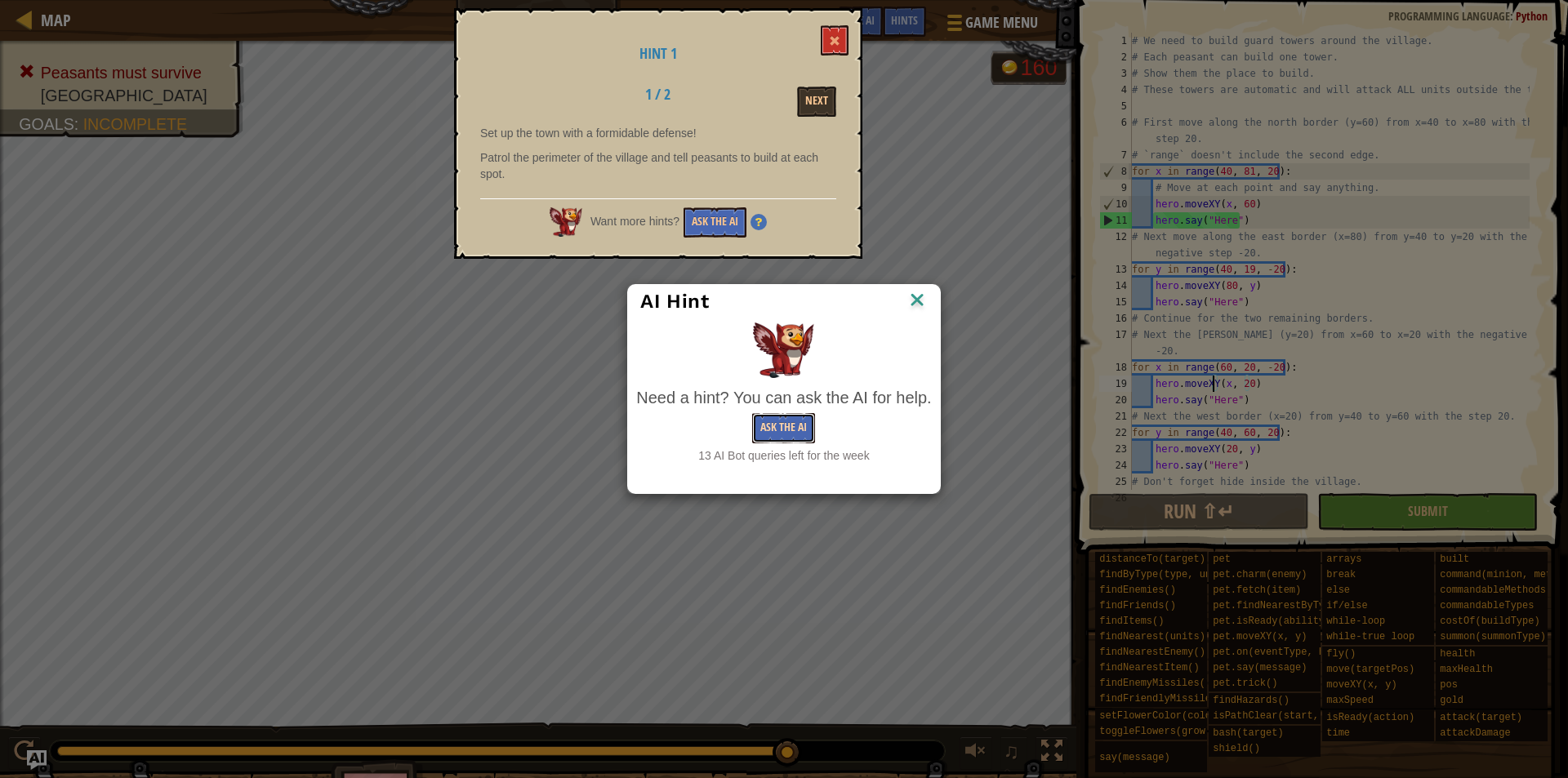
click at [787, 425] on button "Ask the AI" at bounding box center [784, 428] width 63 height 30
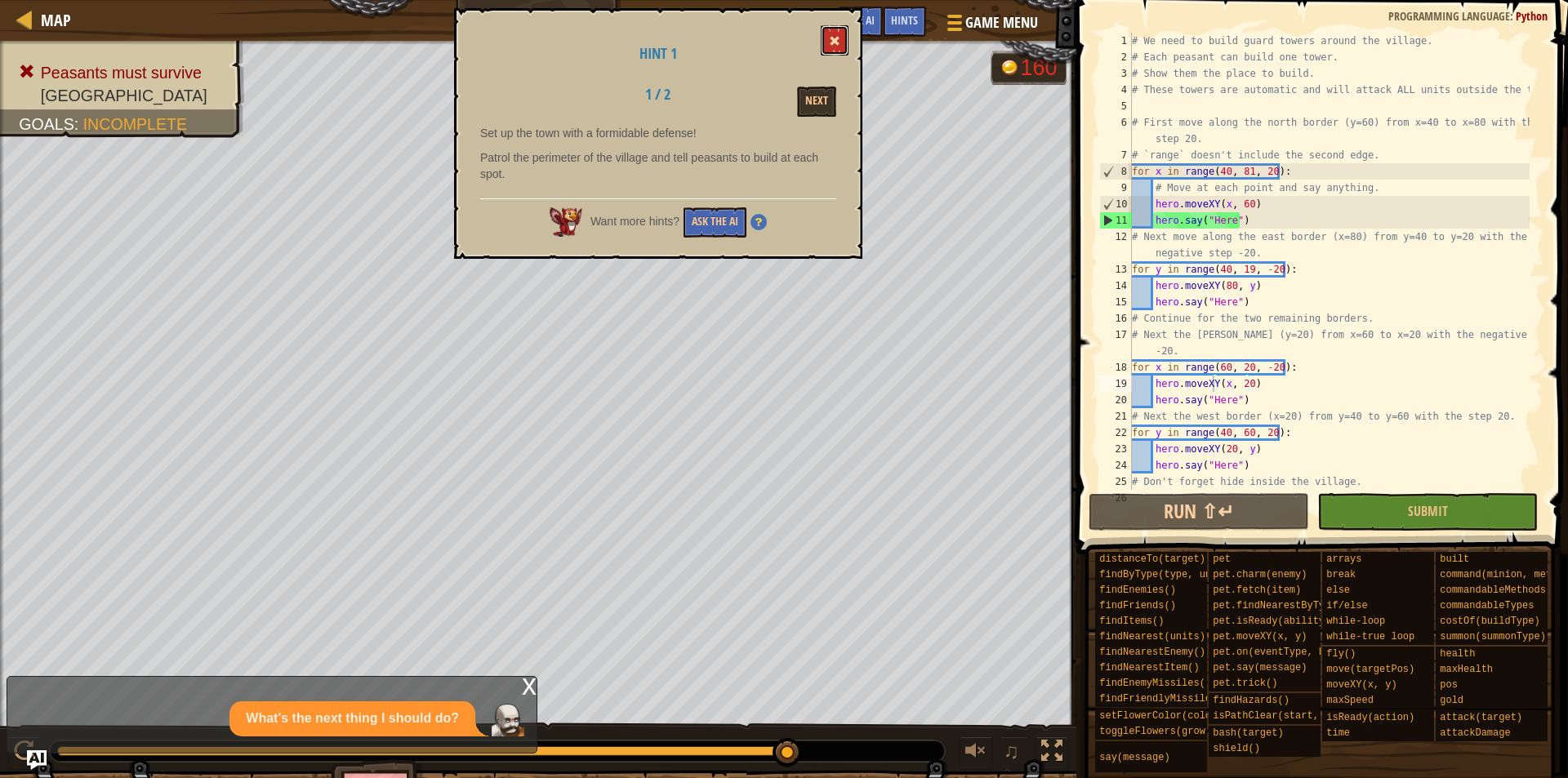
click at [826, 35] on button at bounding box center [835, 40] width 28 height 30
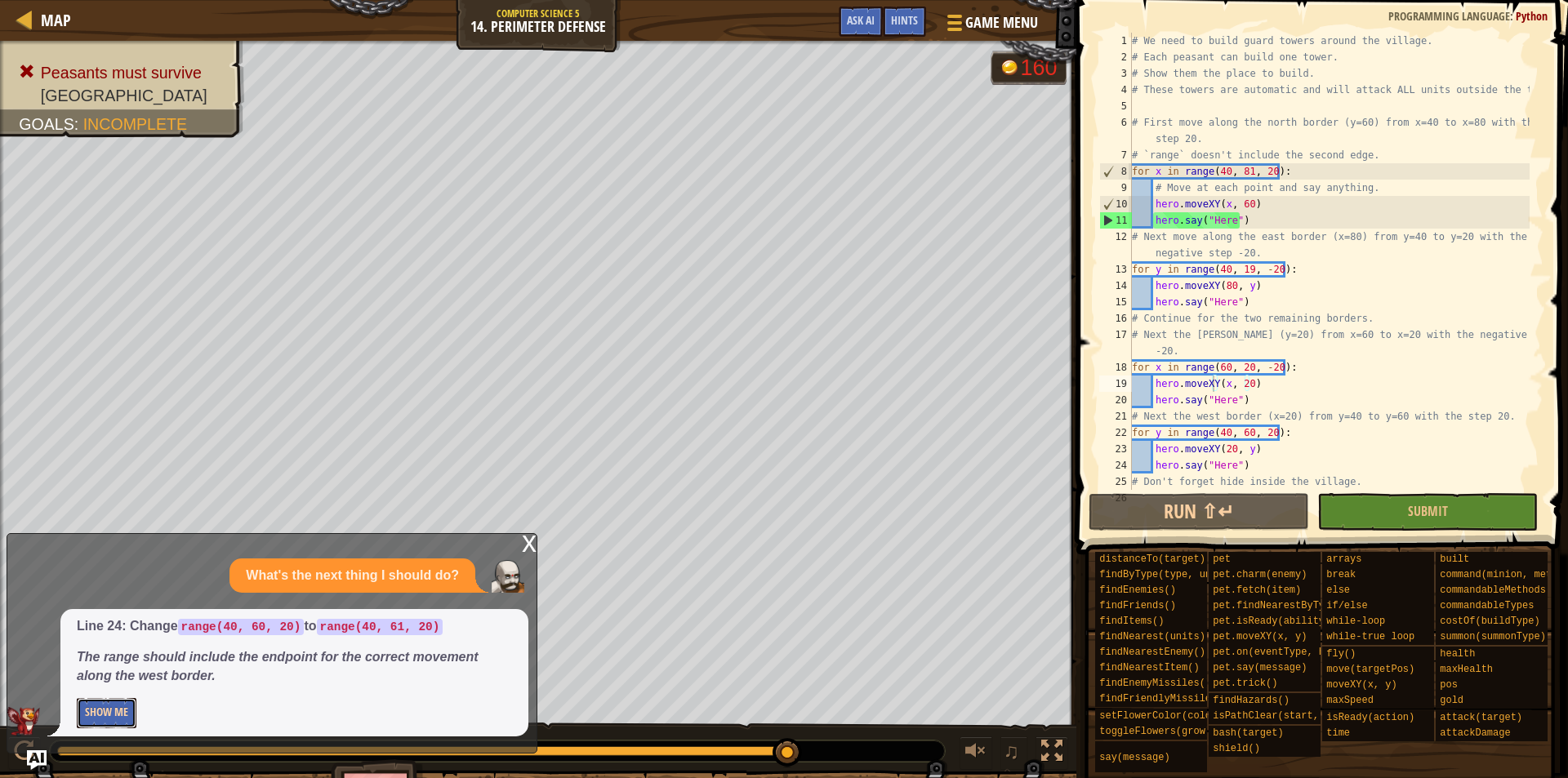
click at [92, 715] on button "Show Me" at bounding box center [106, 713] width 60 height 30
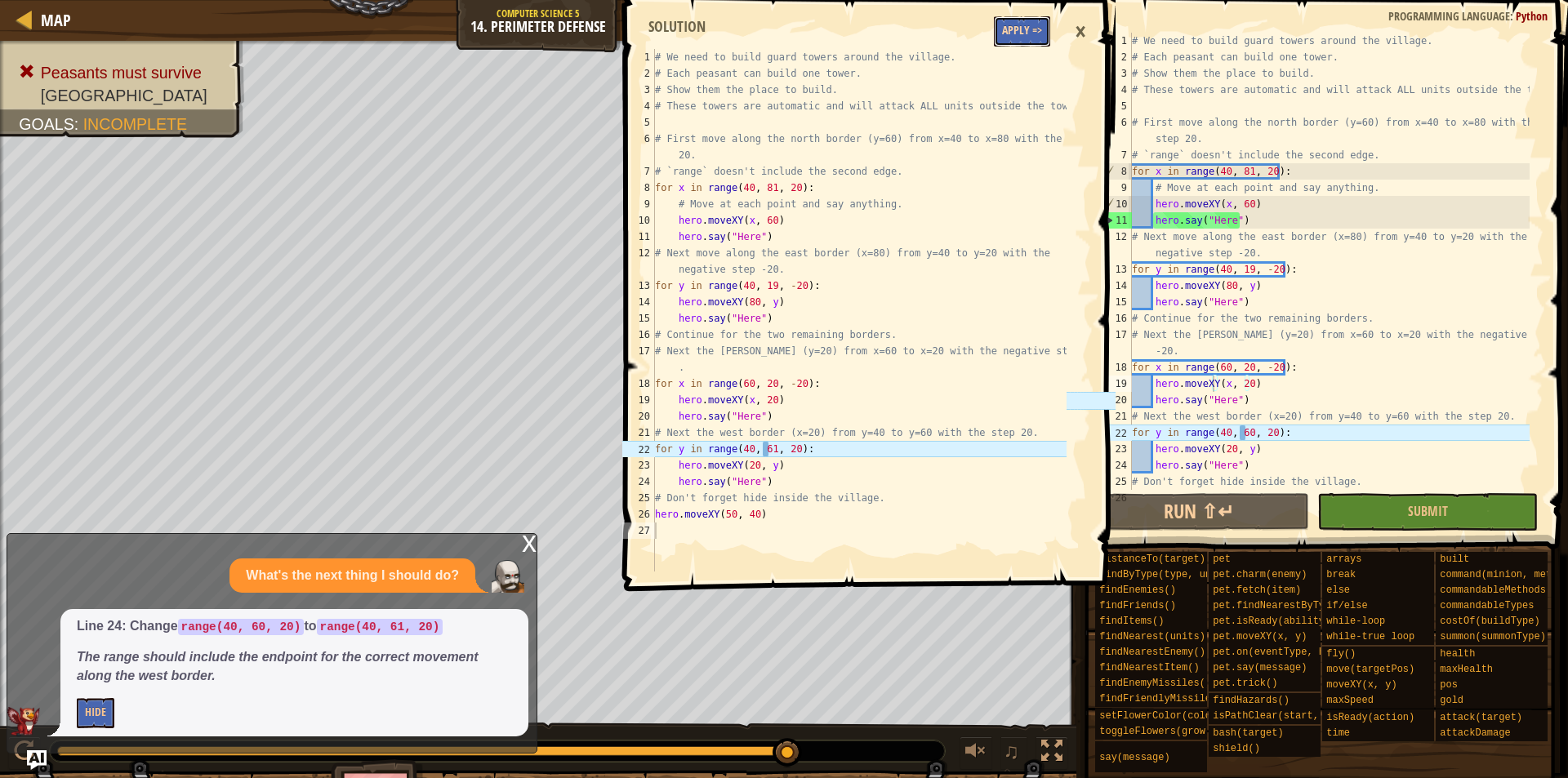
click at [1023, 38] on button "Apply =>" at bounding box center [1021, 31] width 56 height 30
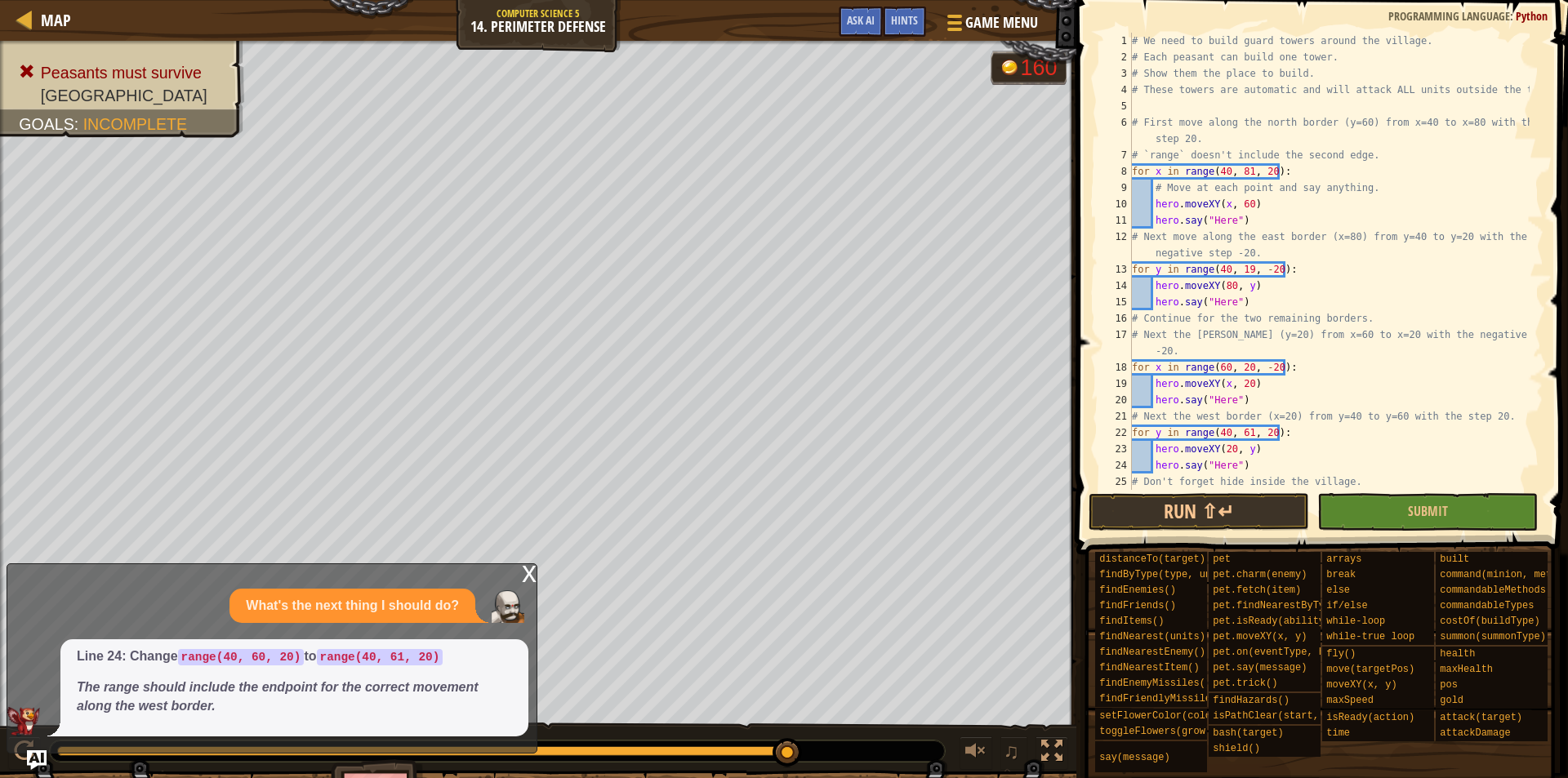
click at [1213, 293] on div "# We need to build guard towers around the village. # Each peasant can build on…" at bounding box center [1329, 277] width 401 height 490
click at [1369, 521] on button "Submit" at bounding box center [1427, 511] width 221 height 37
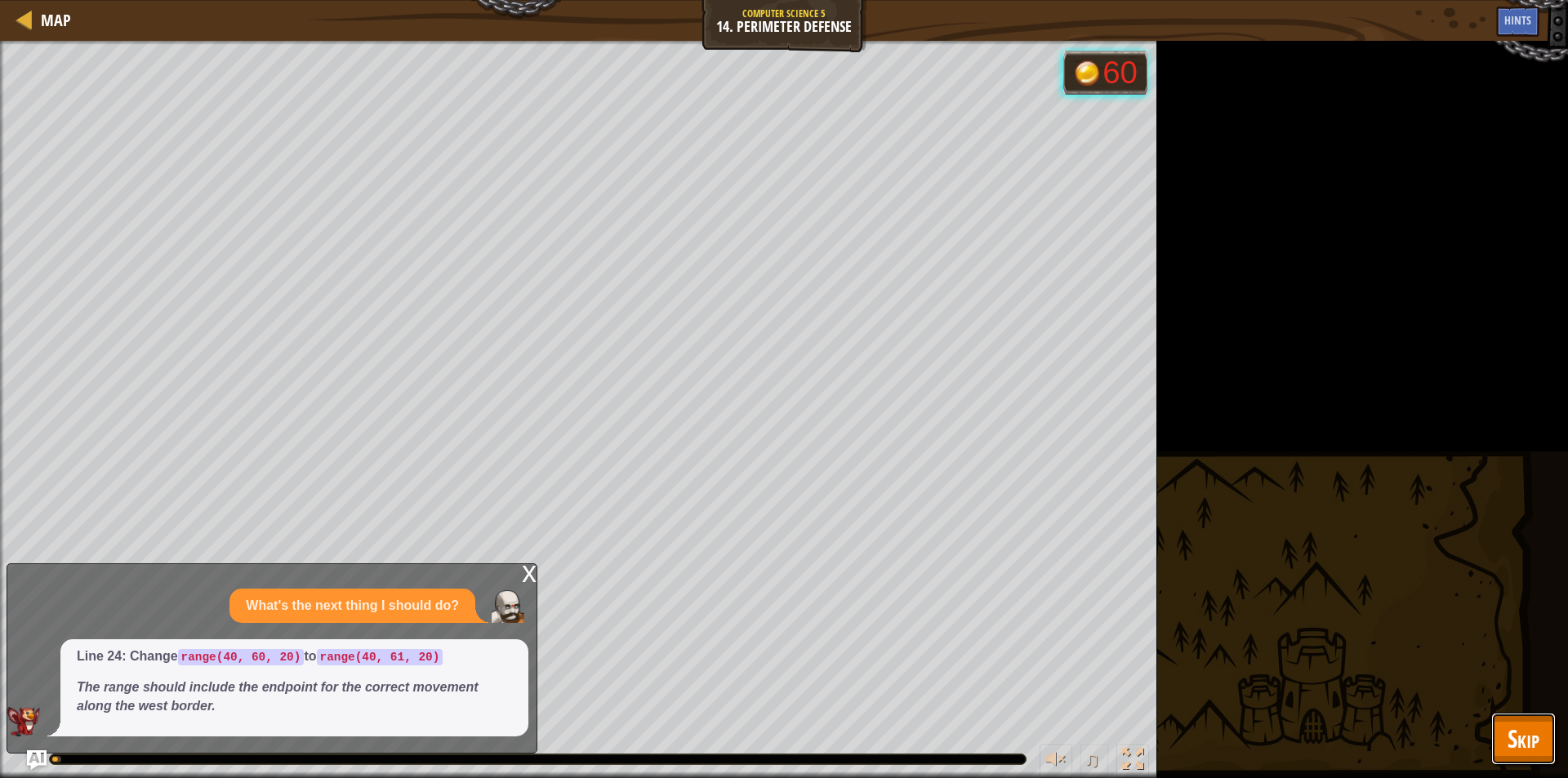
click at [1498, 743] on button "Skip" at bounding box center [1524, 739] width 65 height 52
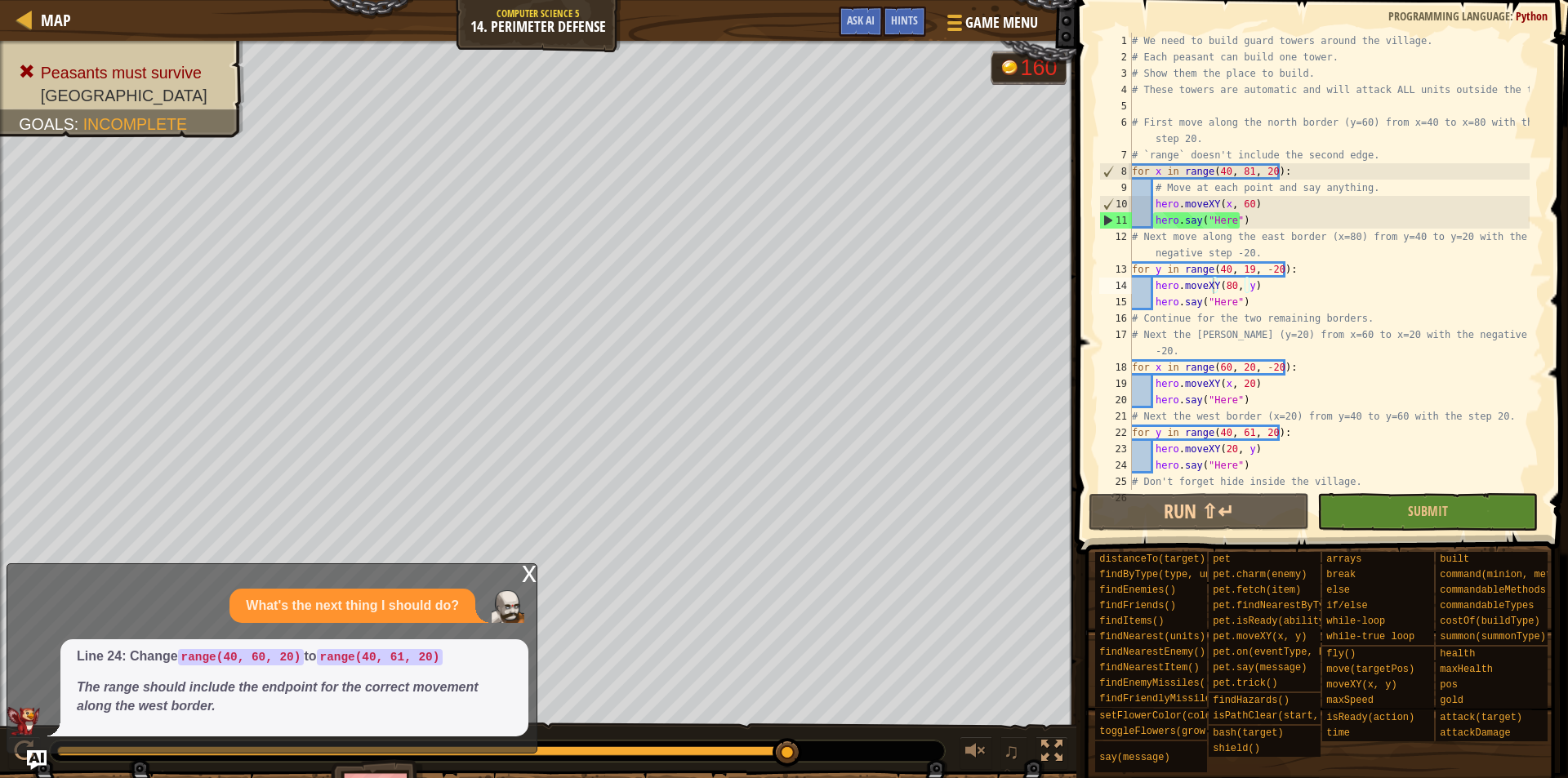
click at [526, 571] on div "x" at bounding box center [529, 572] width 15 height 16
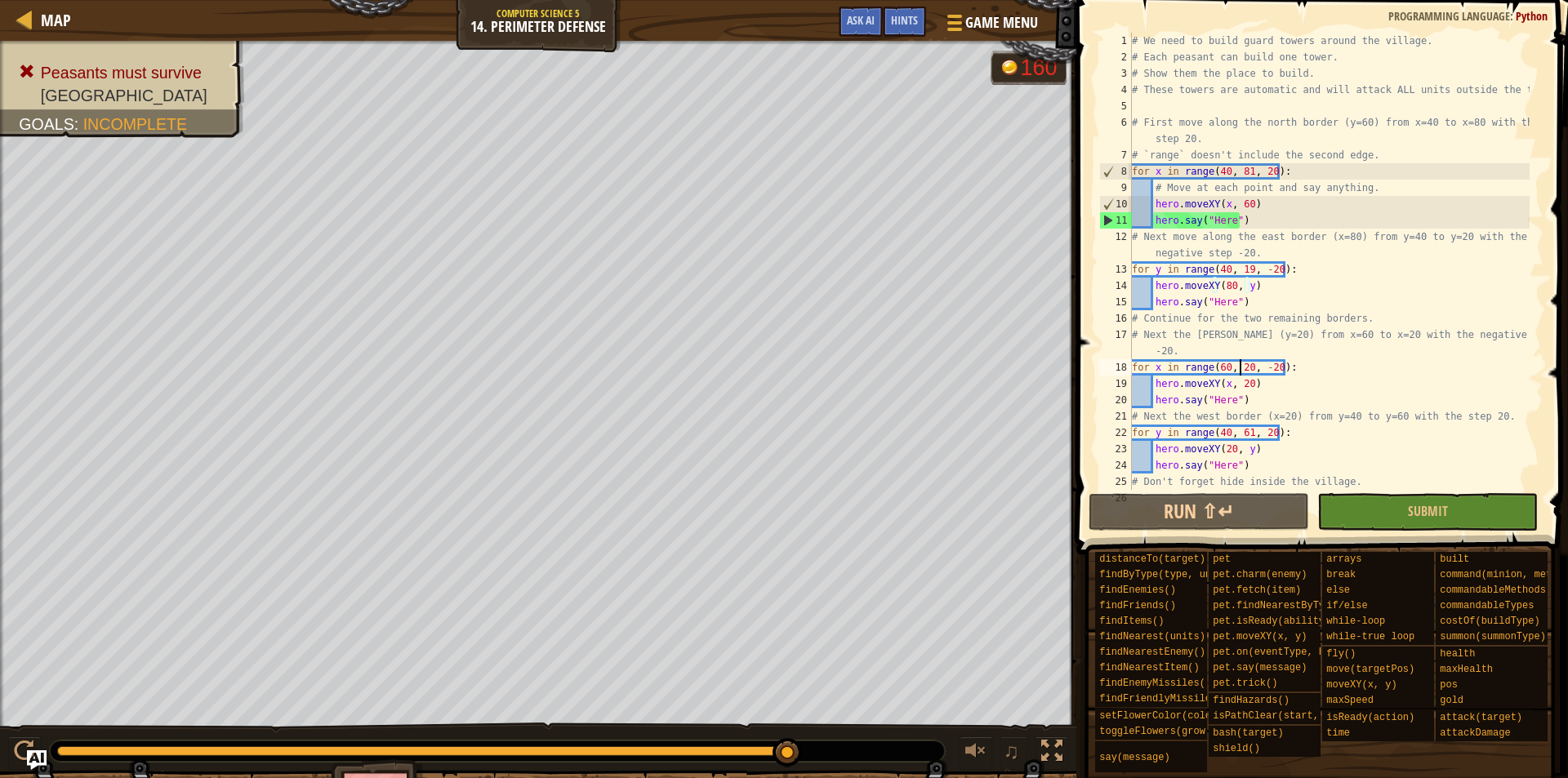
click at [1242, 364] on div "# We need to build guard towers around the village. # Each peasant can build on…" at bounding box center [1329, 277] width 401 height 490
click at [1247, 366] on div "# We need to build guard towers around the village. # Each peasant can build on…" at bounding box center [1329, 277] width 401 height 490
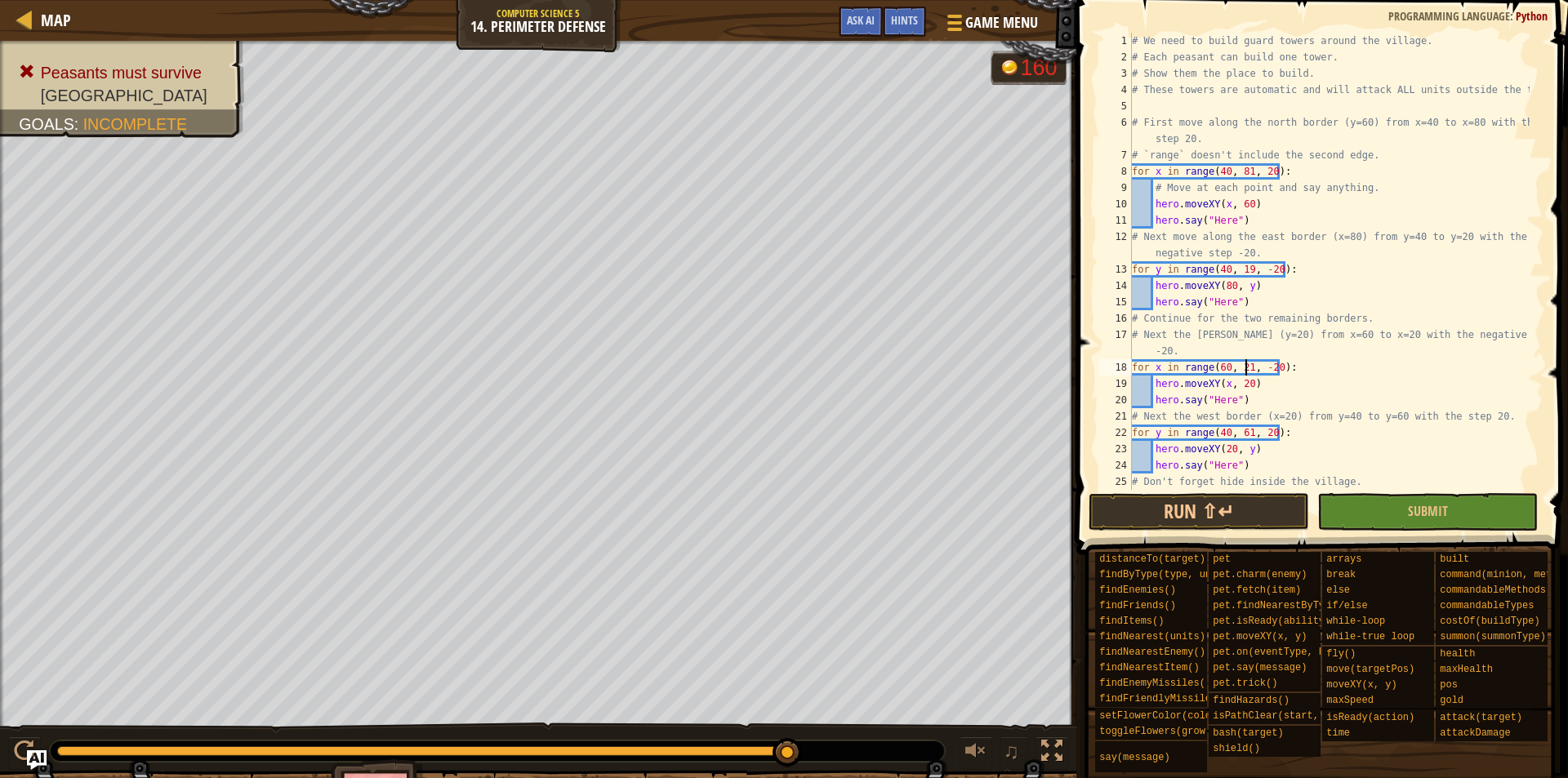
scroll to position [8, 9]
click at [1361, 509] on button "Submit" at bounding box center [1427, 511] width 221 height 37
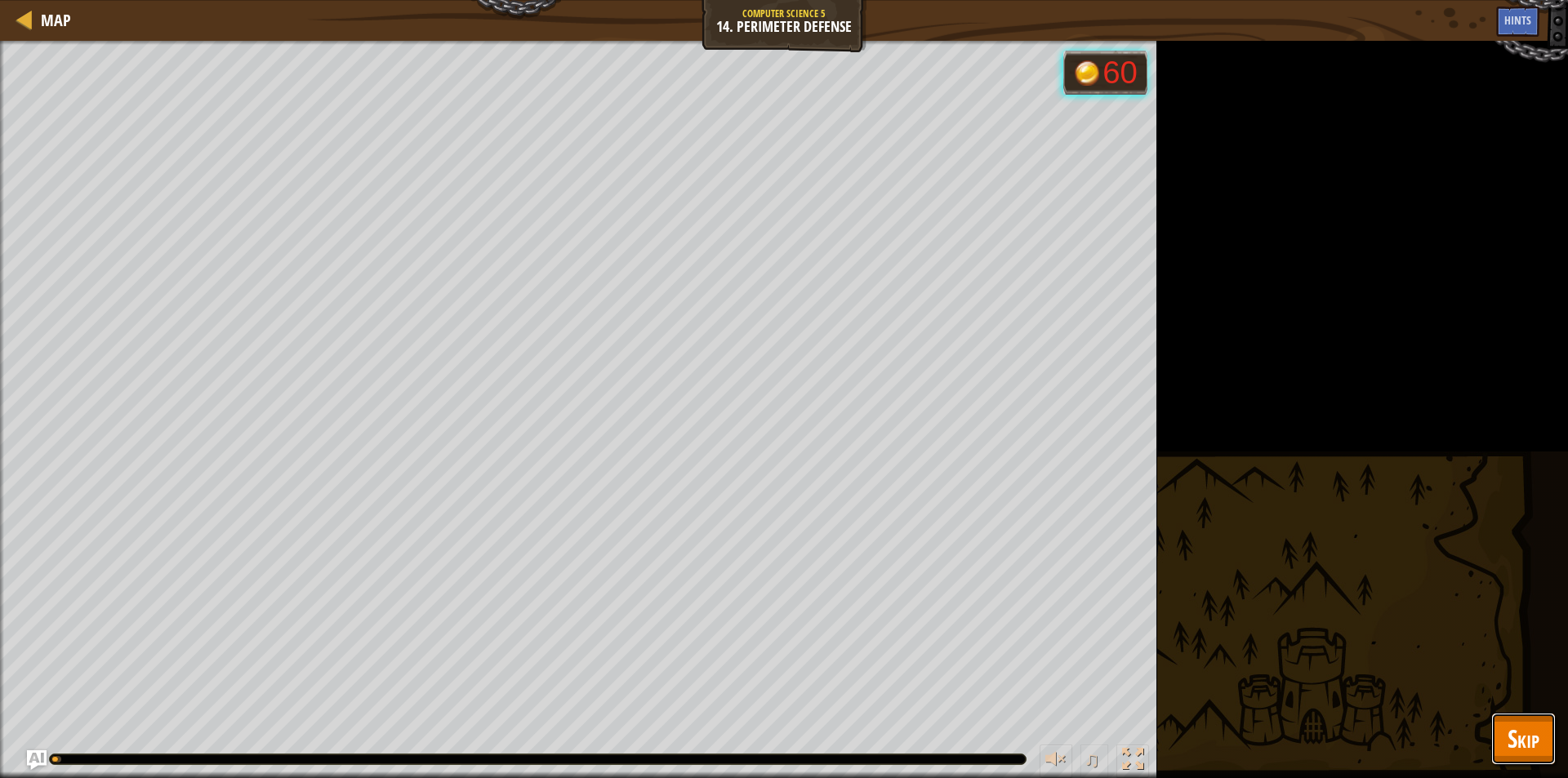
click at [1515, 728] on span "Skip" at bounding box center [1524, 738] width 32 height 34
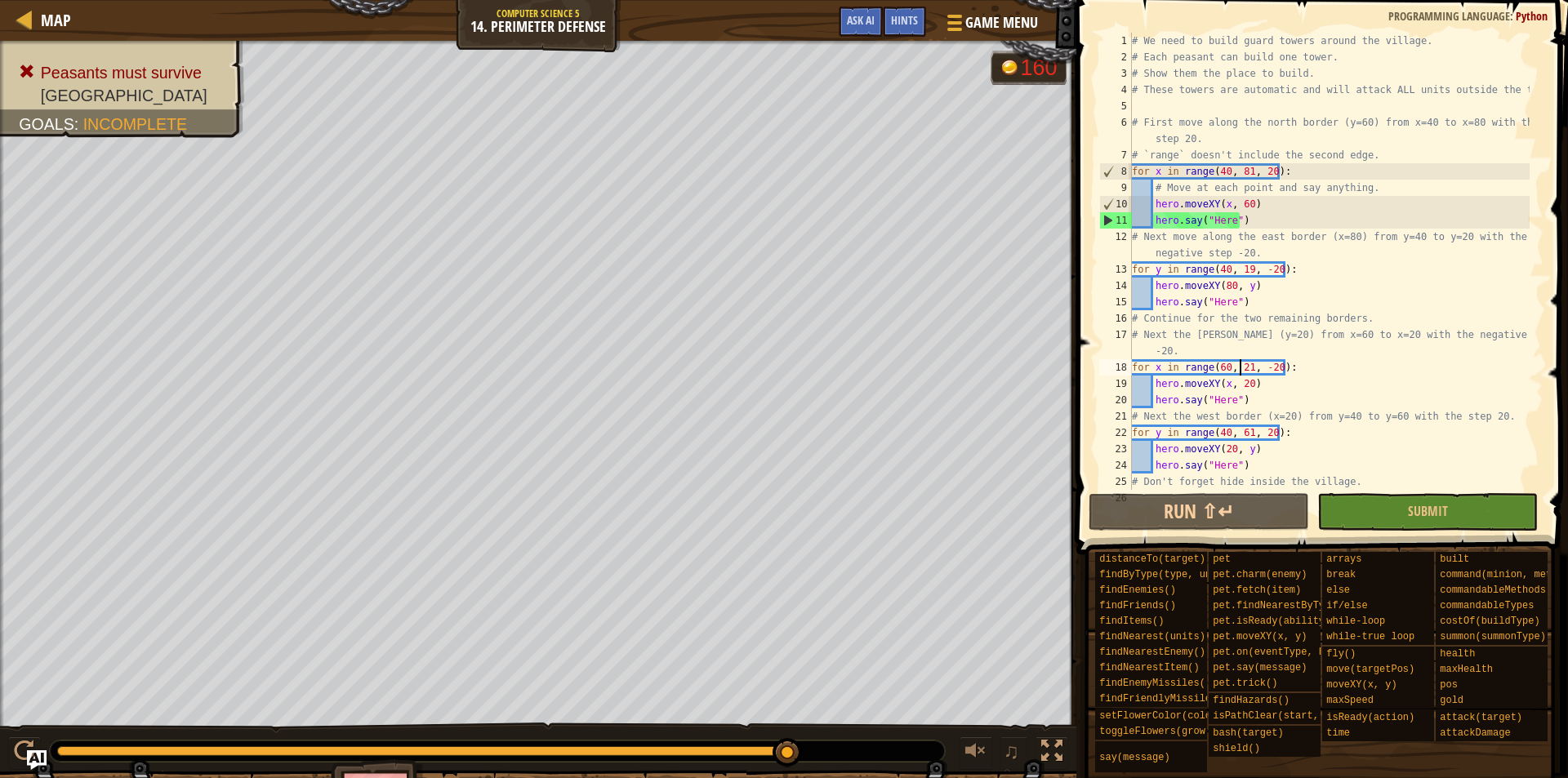
click at [1241, 366] on div "# We need to build guard towers around the village. # Each peasant can build on…" at bounding box center [1329, 277] width 401 height 490
click at [1244, 367] on div "# We need to build guard towers around the village. # Each peasant can build on…" at bounding box center [1329, 277] width 401 height 490
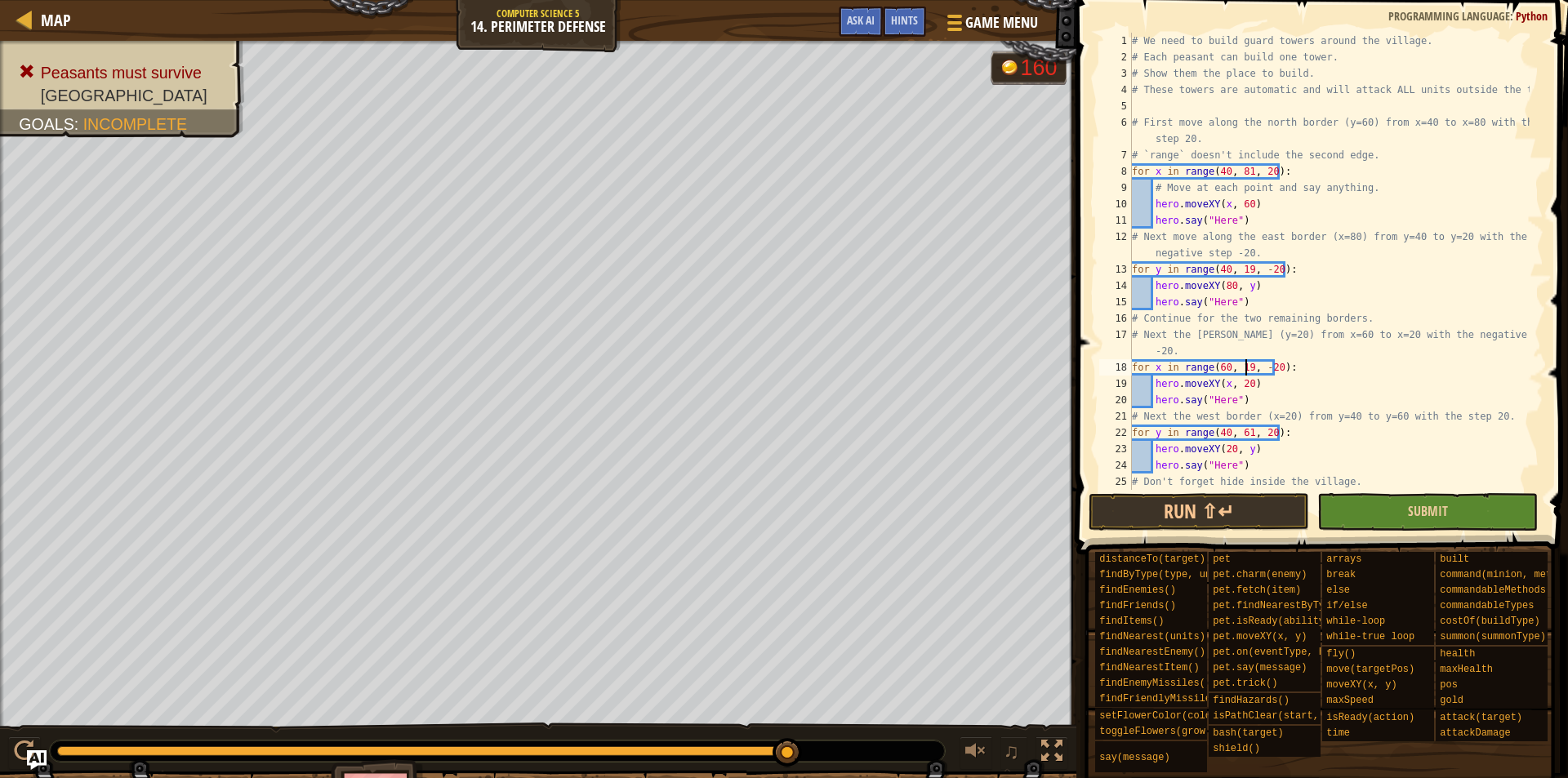
type textarea "for x in range(60, 19, -20):"
drag, startPoint x: 1396, startPoint y: 500, endPoint x: 1435, endPoint y: 582, distance: 90.8
click at [1396, 501] on button "Submit" at bounding box center [1427, 511] width 221 height 37
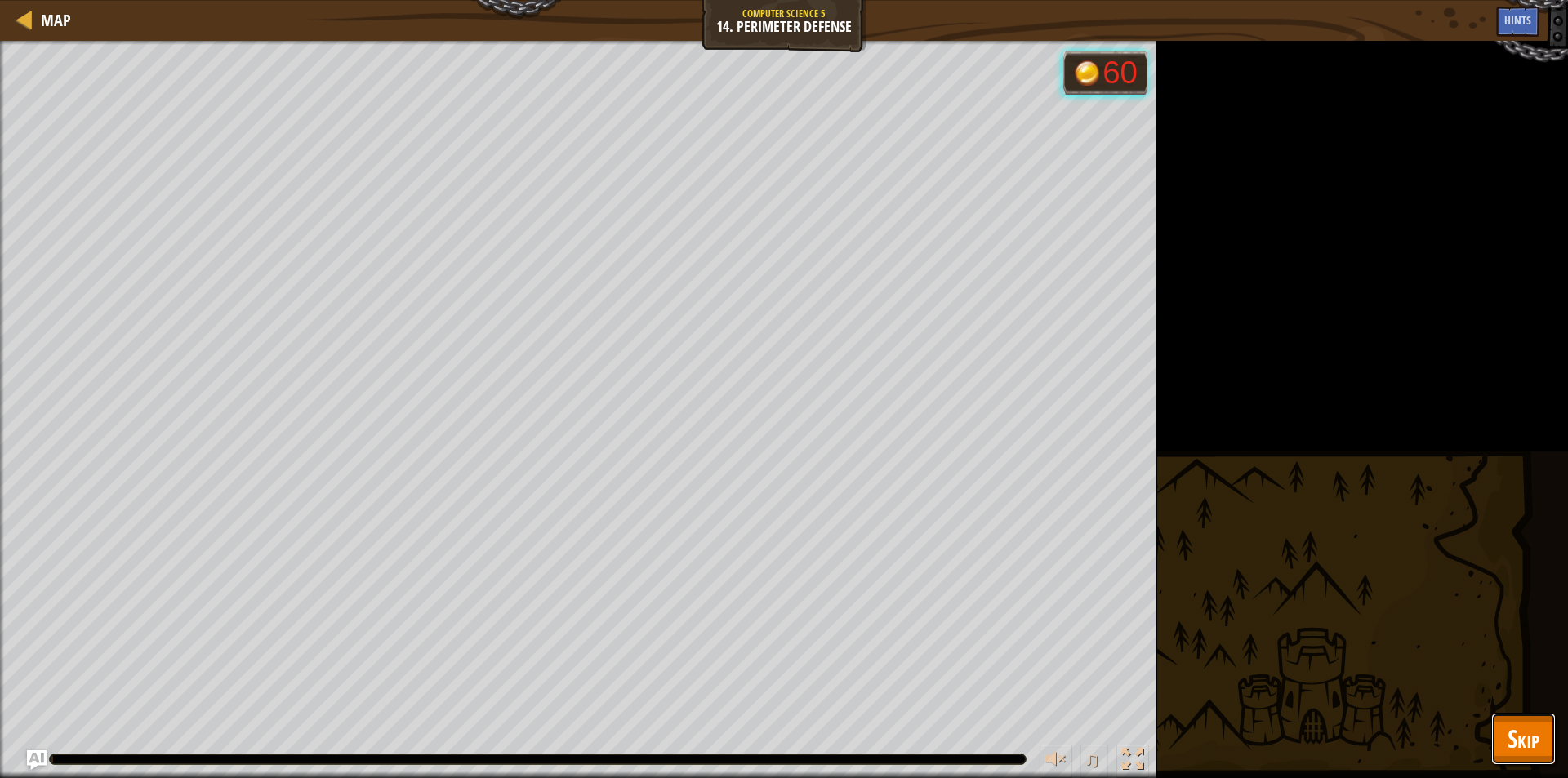
click at [1514, 752] on span "Skip" at bounding box center [1524, 738] width 32 height 34
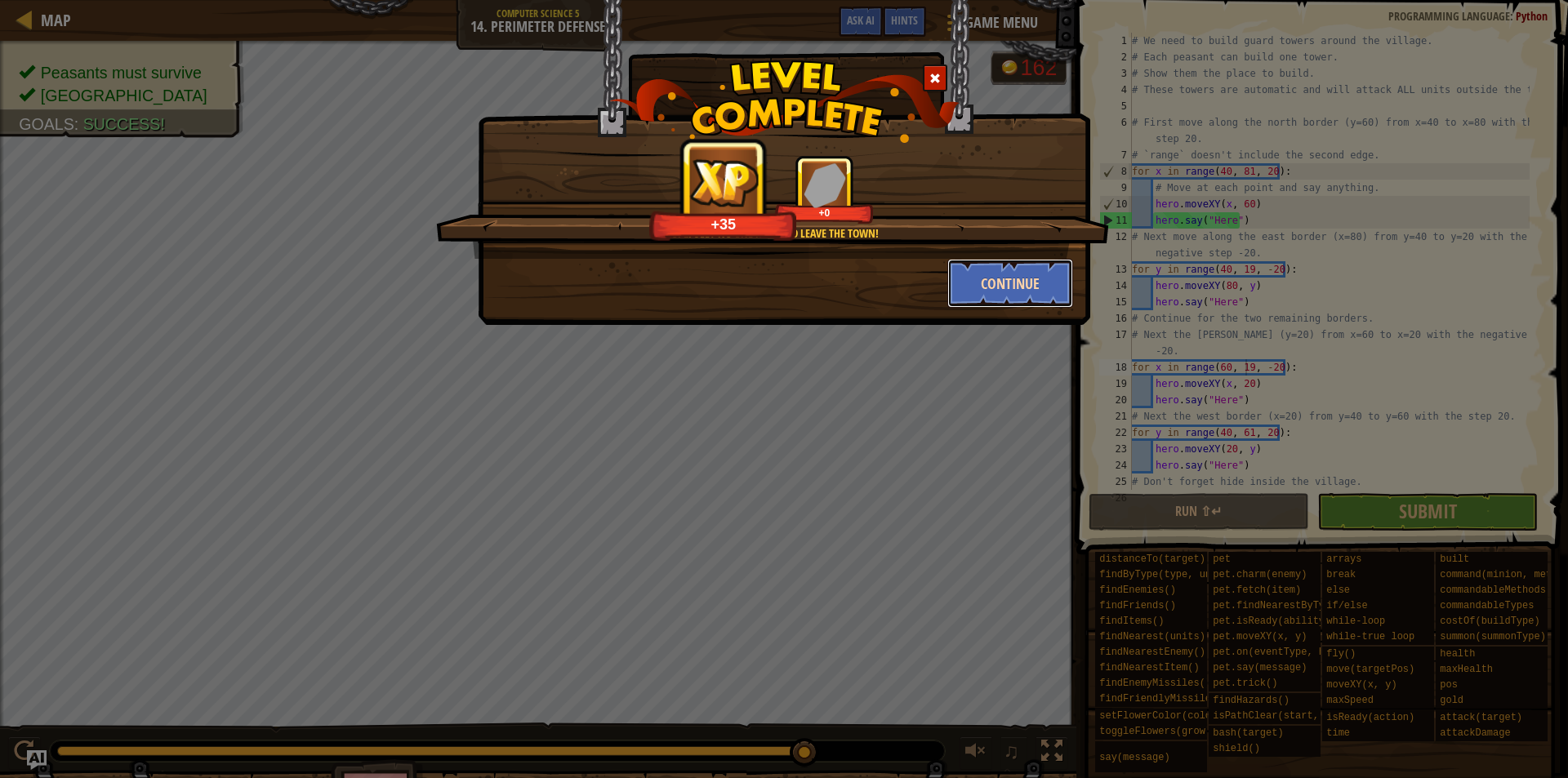
click at [986, 278] on button "Continue" at bounding box center [1011, 283] width 126 height 49
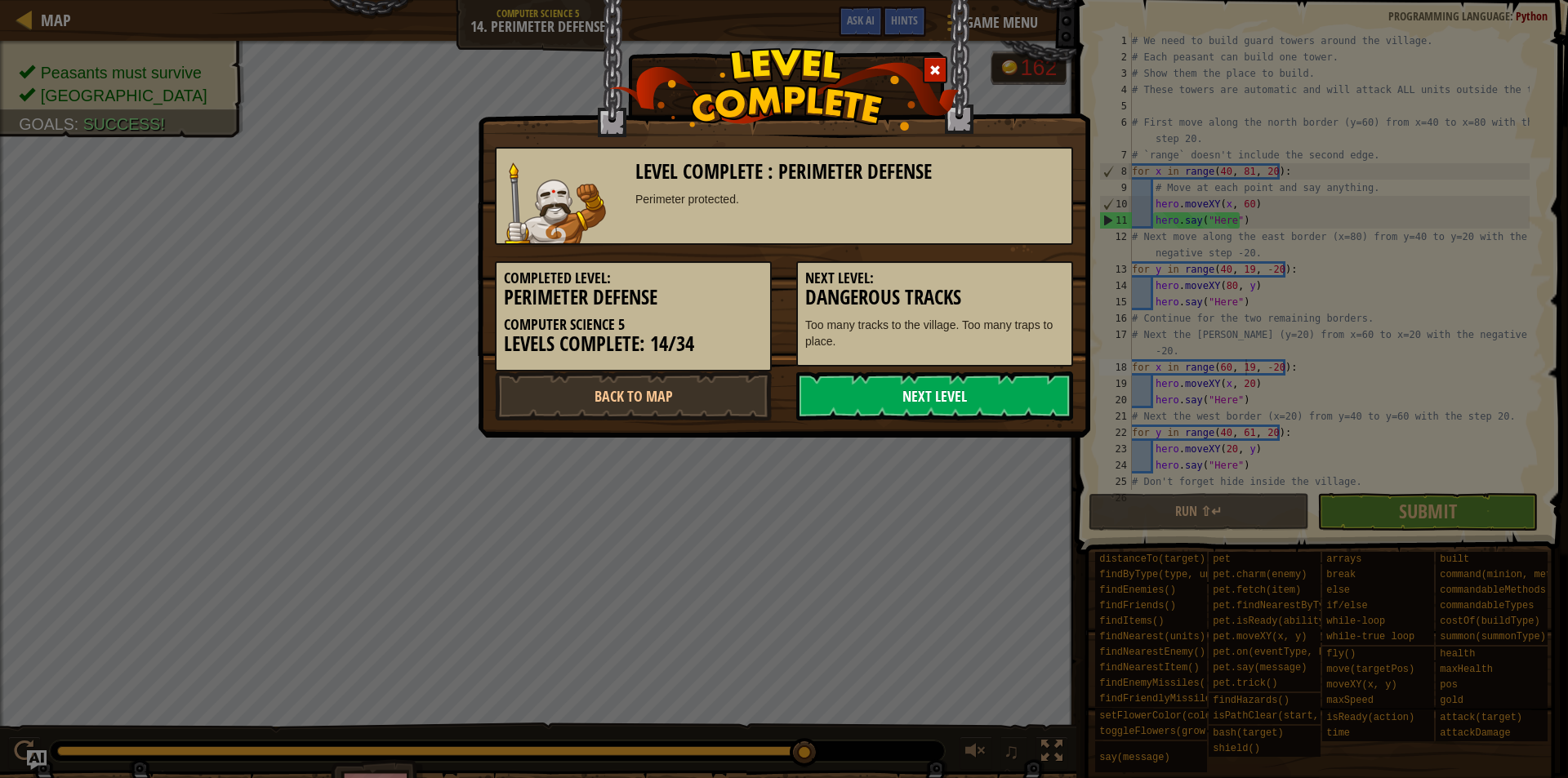
click at [947, 403] on link "Next Level" at bounding box center [935, 396] width 277 height 49
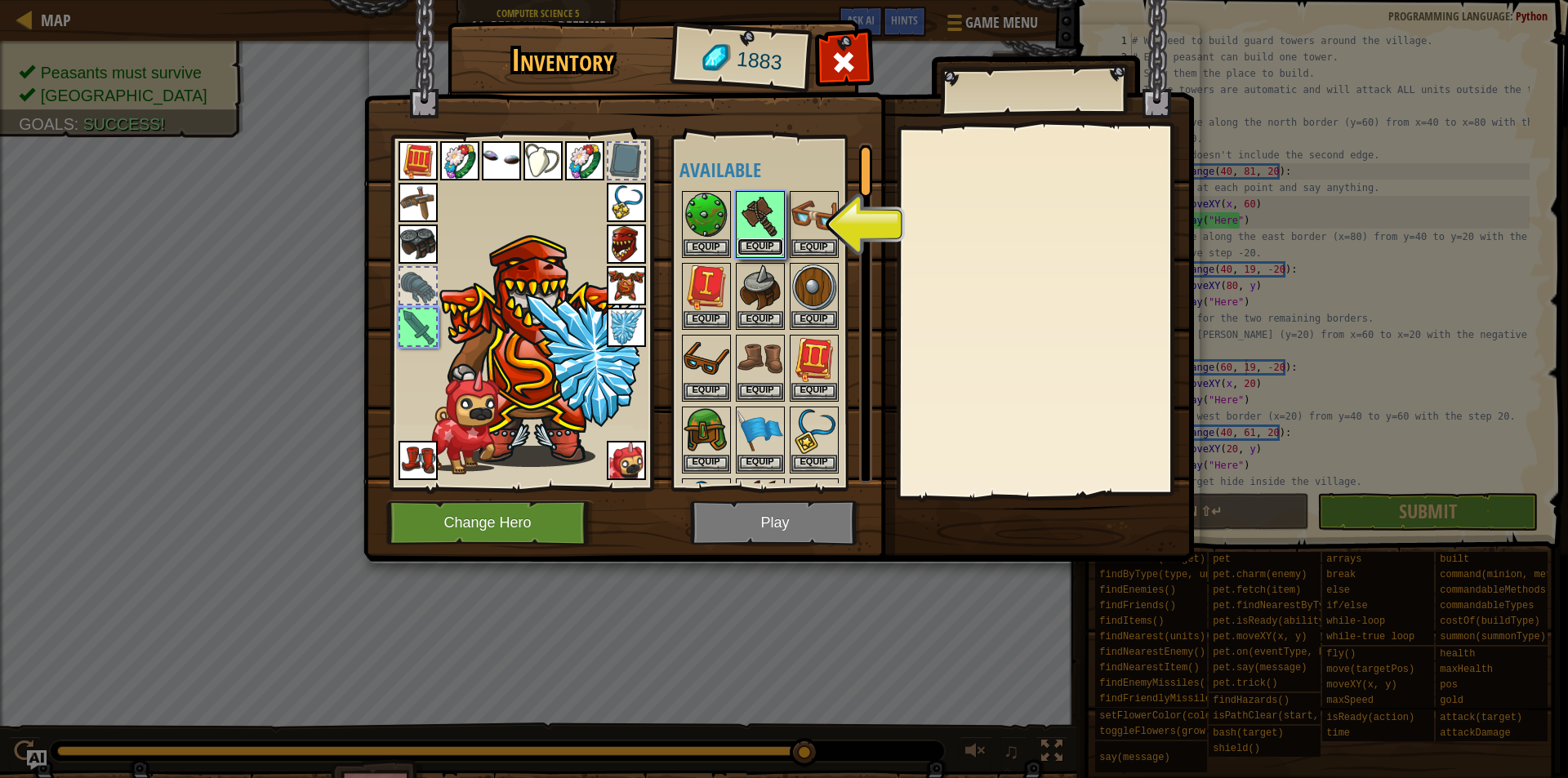
click at [763, 242] on button "Equip" at bounding box center [760, 247] width 46 height 17
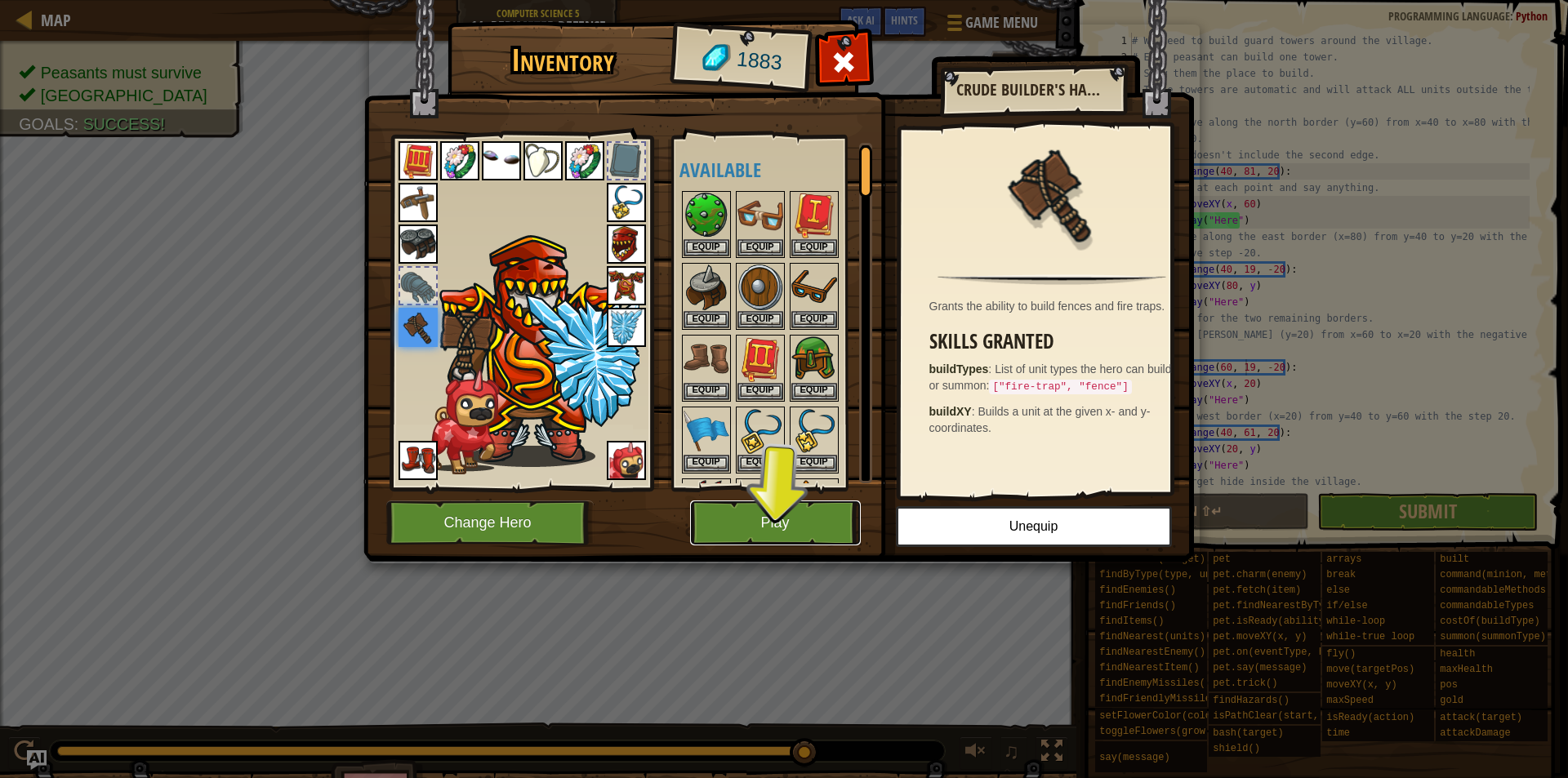
click at [796, 528] on button "Play" at bounding box center [775, 523] width 170 height 45
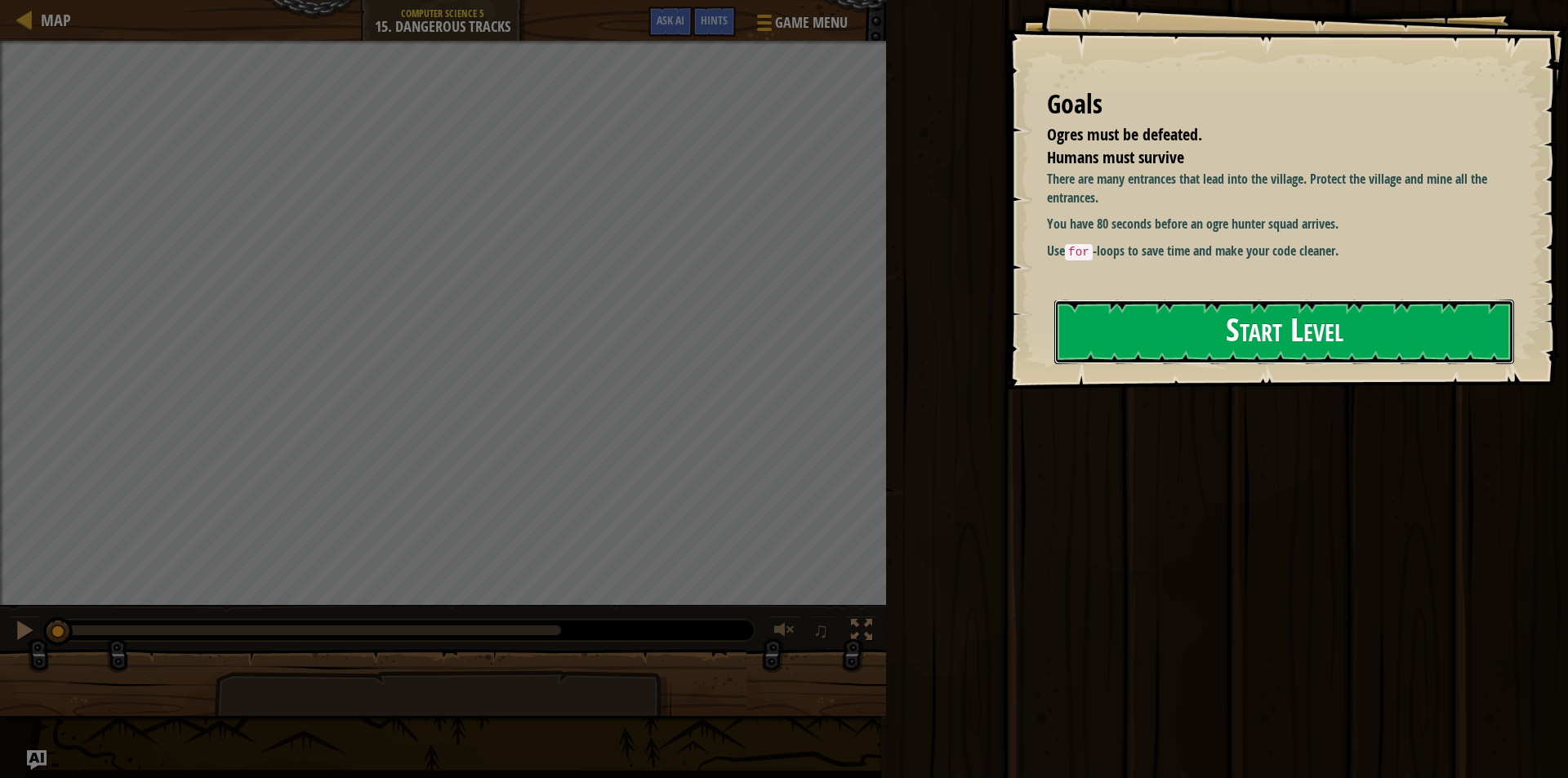
click at [1098, 330] on button "Start Level" at bounding box center [1284, 332] width 460 height 65
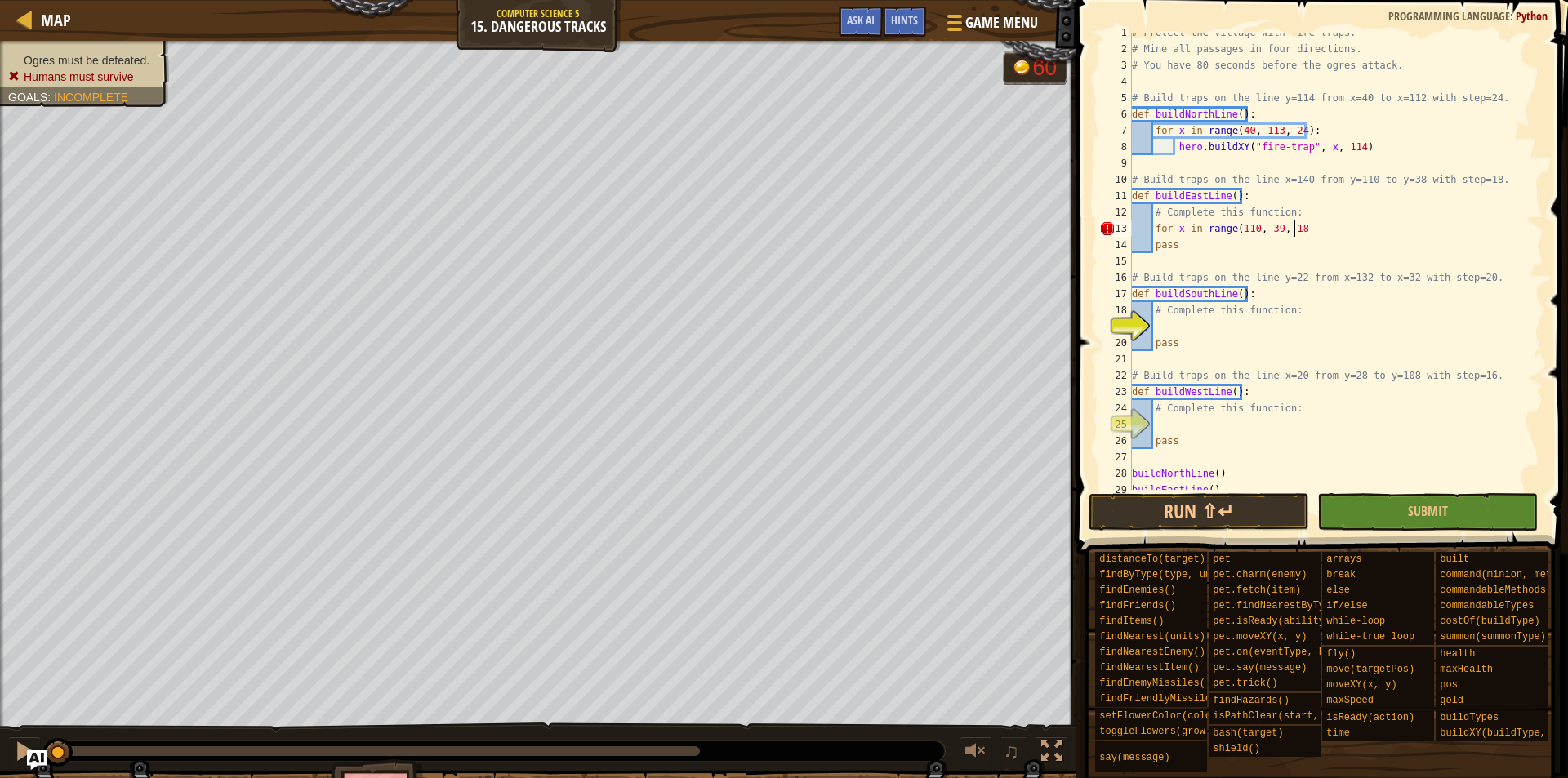
scroll to position [8, 13]
type textarea "for x in range(110, 39, 18):"
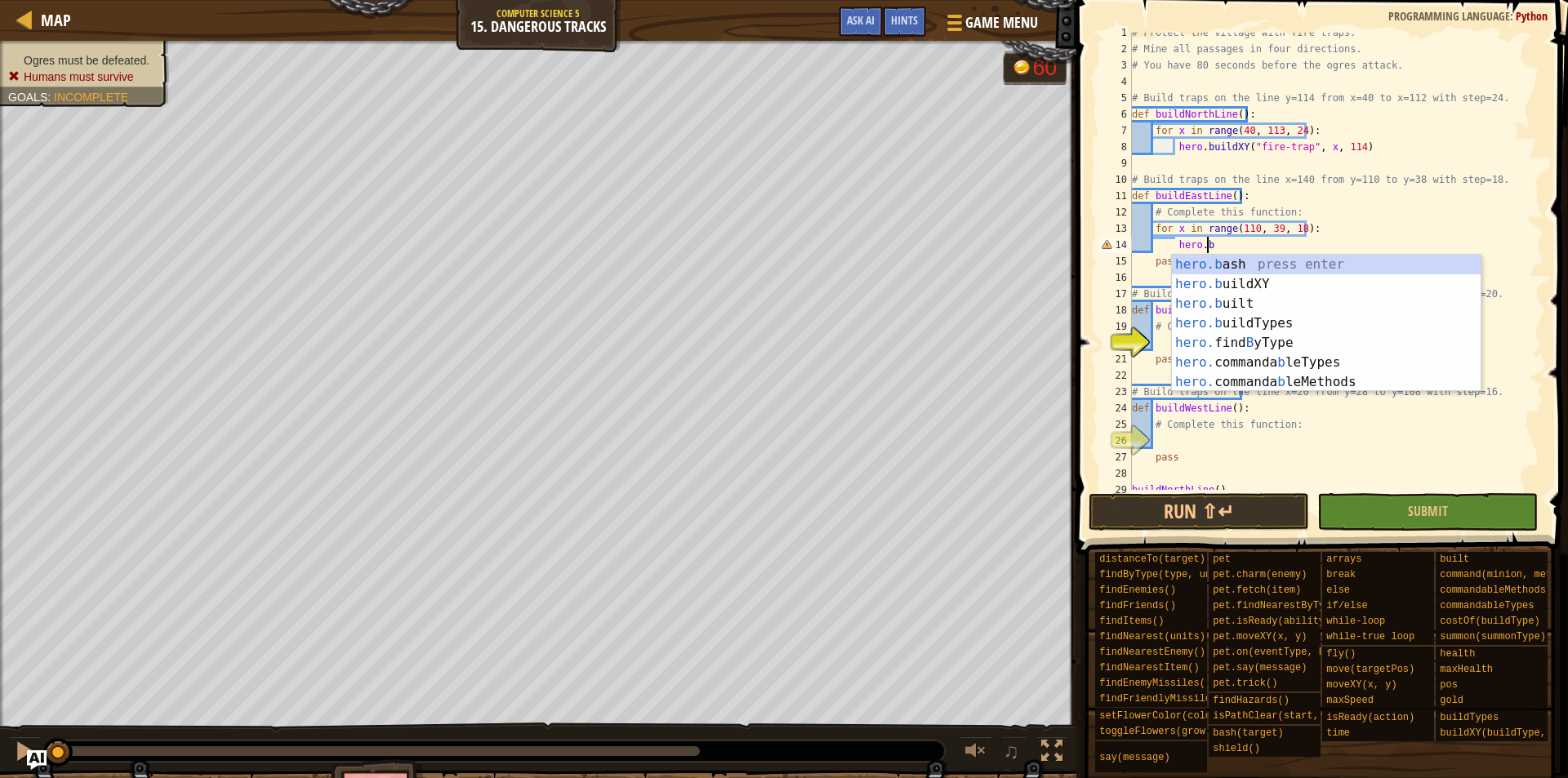
scroll to position [8, 6]
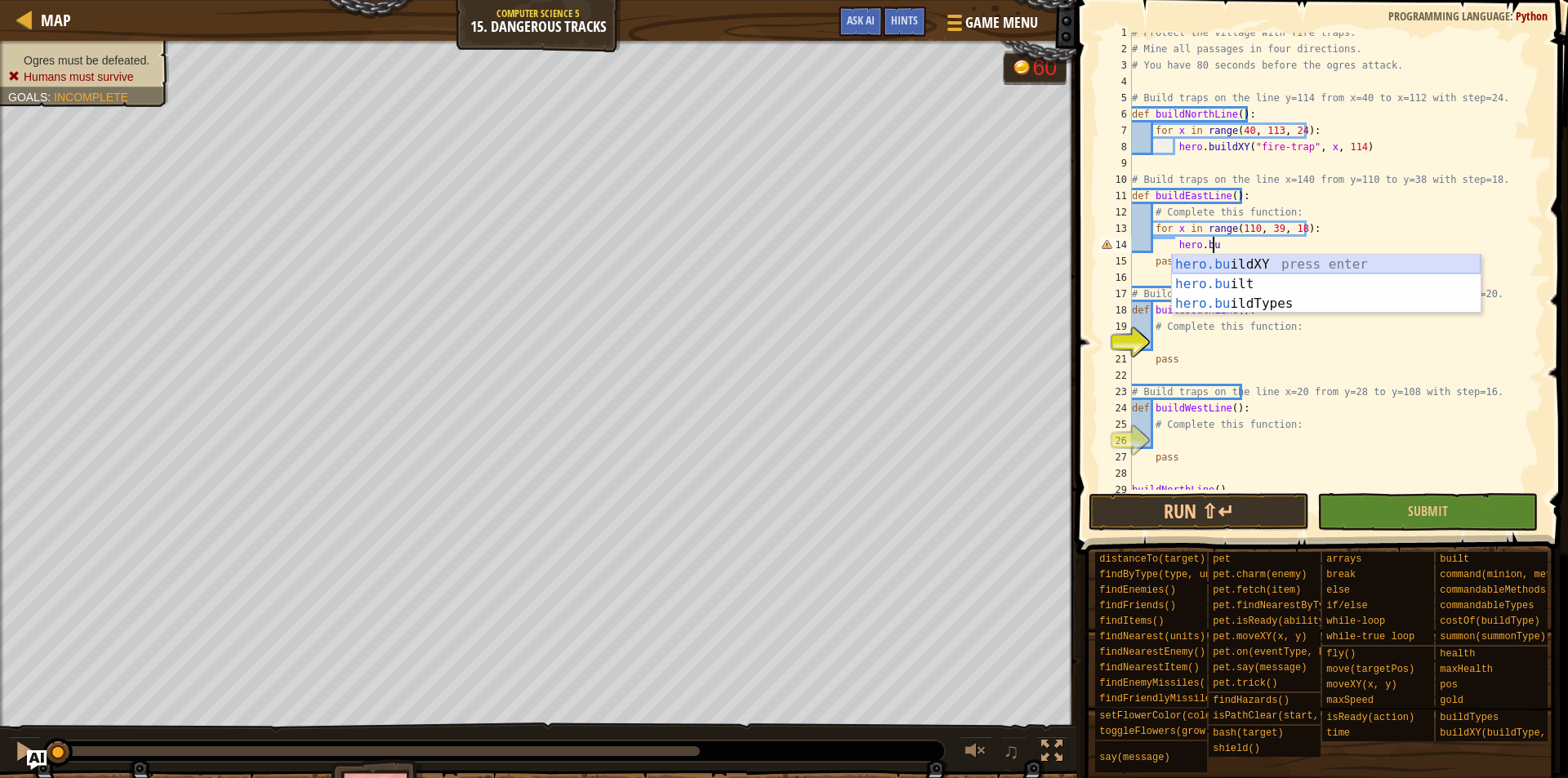
click at [1217, 263] on div "hero.bu ildXY press enter hero.bu ilt press enter hero.bu ildTypes press enter" at bounding box center [1326, 303] width 309 height 98
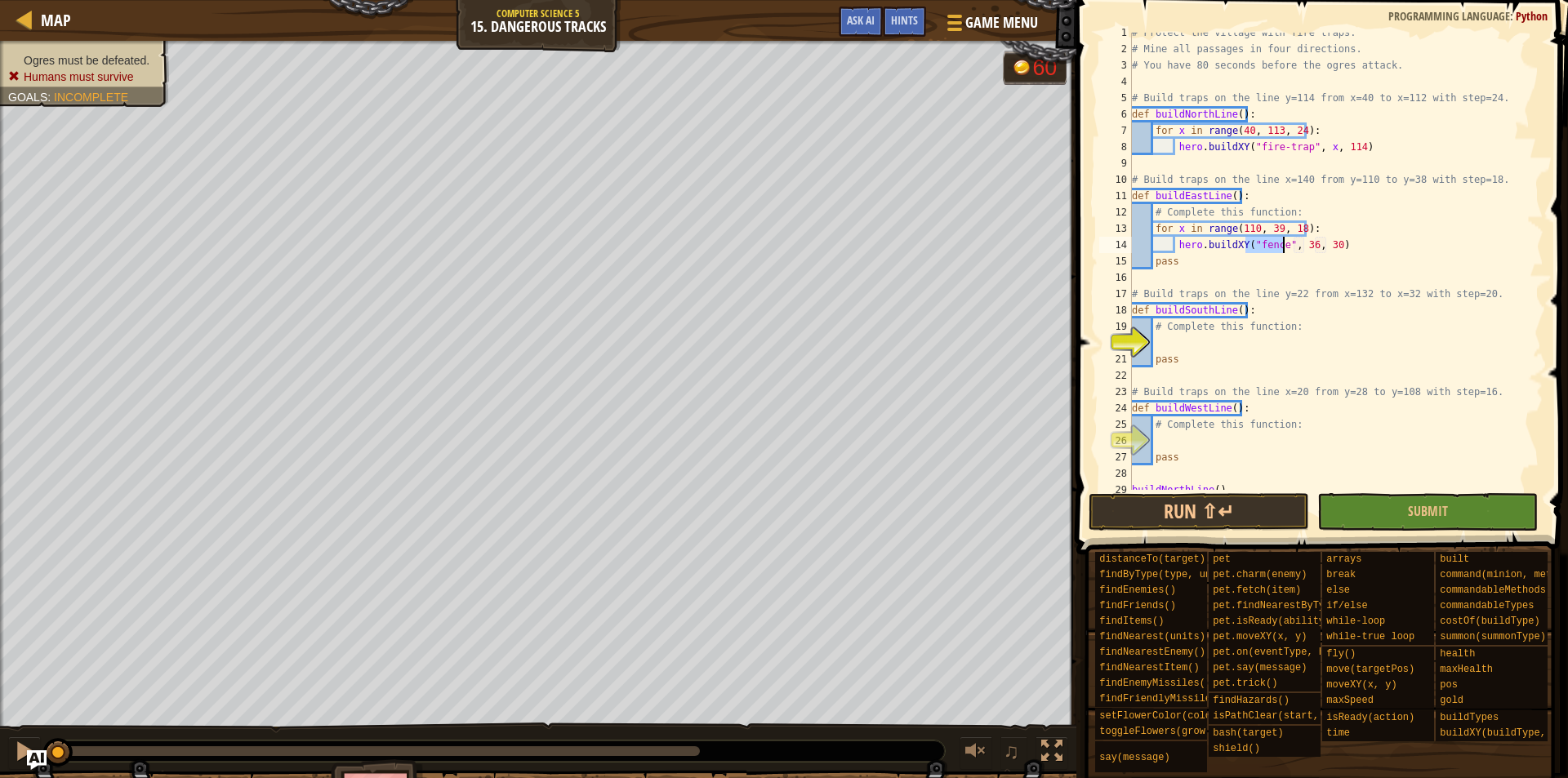
click at [1274, 244] on div "# Protect the village with fire traps. # Mine all passages in four directions. …" at bounding box center [1329, 261] width 401 height 457
click at [1277, 243] on div "# Protect the village with fire traps. # Mine all passages in four directions. …" at bounding box center [1329, 269] width 401 height 490
click at [1276, 270] on div ""f ire-trap" press enter" at bounding box center [1397, 284] width 309 height 59
click at [1326, 243] on div "# Protect the village with fire traps. # Mine all passages in four directions. …" at bounding box center [1329, 269] width 401 height 490
click at [1348, 242] on div "# Protect the village with fire traps. # Mine all passages in four directions. …" at bounding box center [1329, 269] width 401 height 490
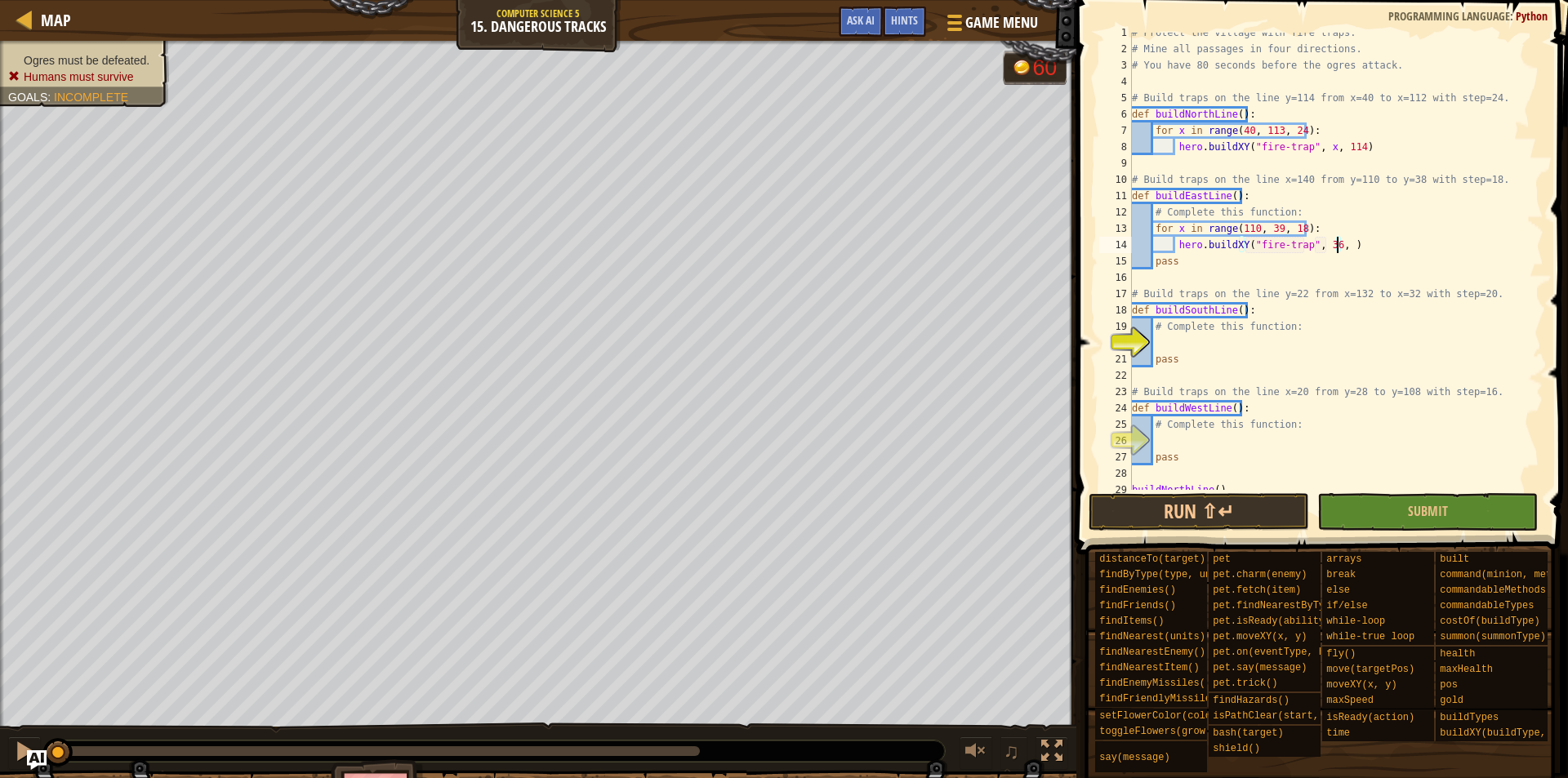
scroll to position [8, 17]
click at [1326, 241] on div "# Protect the village with fire traps. # Mine all passages in four directions. …" at bounding box center [1329, 269] width 401 height 490
type textarea "hero.buildXY("fire-trap", 140, y)"
click at [1341, 252] on div "# Protect the village with fire traps. # Mine all passages in four directions. …" at bounding box center [1329, 269] width 401 height 490
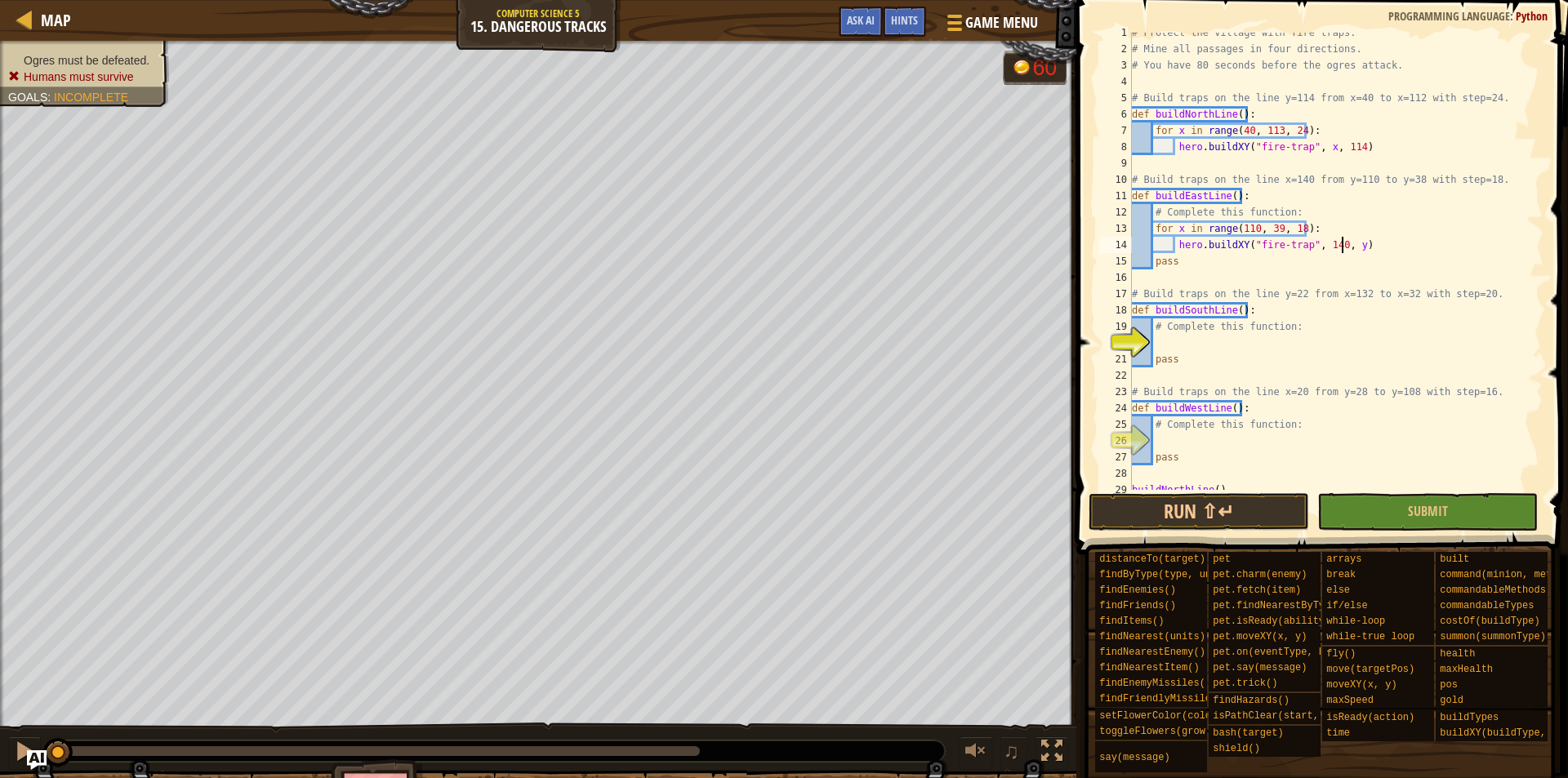
click at [1380, 250] on div "# Protect the village with fire traps. # Mine all passages in four directions. …" at bounding box center [1329, 269] width 401 height 490
click at [1309, 278] on div "# Protect the village with fire traps. # Mine all passages in four directions. …" at bounding box center [1329, 269] width 401 height 490
click at [1298, 351] on div "# Protect the village with fire traps. # Mine all passages in four directions. …" at bounding box center [1329, 269] width 401 height 490
type textarea "pass"
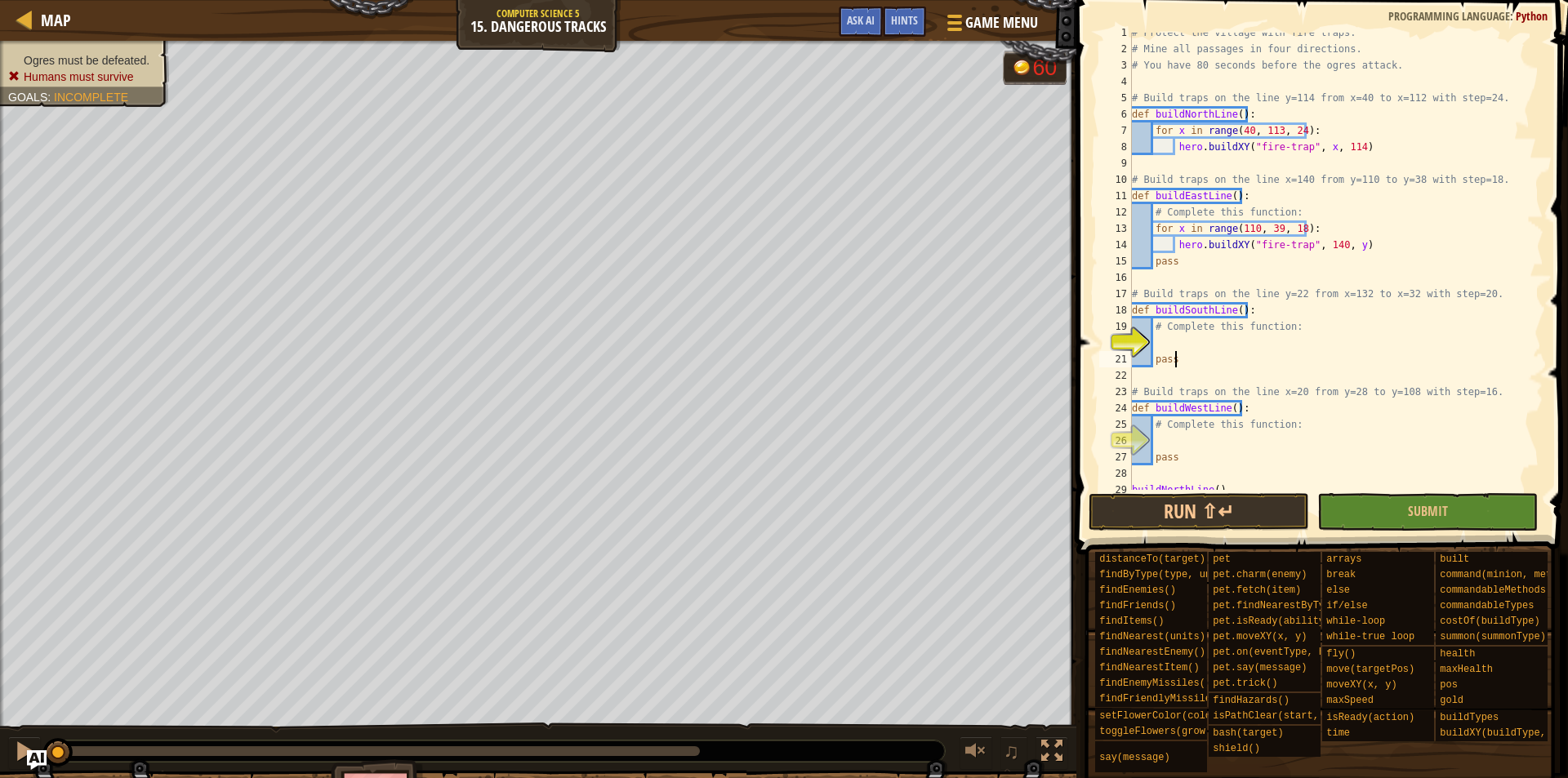
click at [1294, 345] on div "# Protect the village with fire traps. # Mine all passages in four directions. …" at bounding box center [1329, 269] width 401 height 490
type textarea "for y in range(132, 33, 20):"
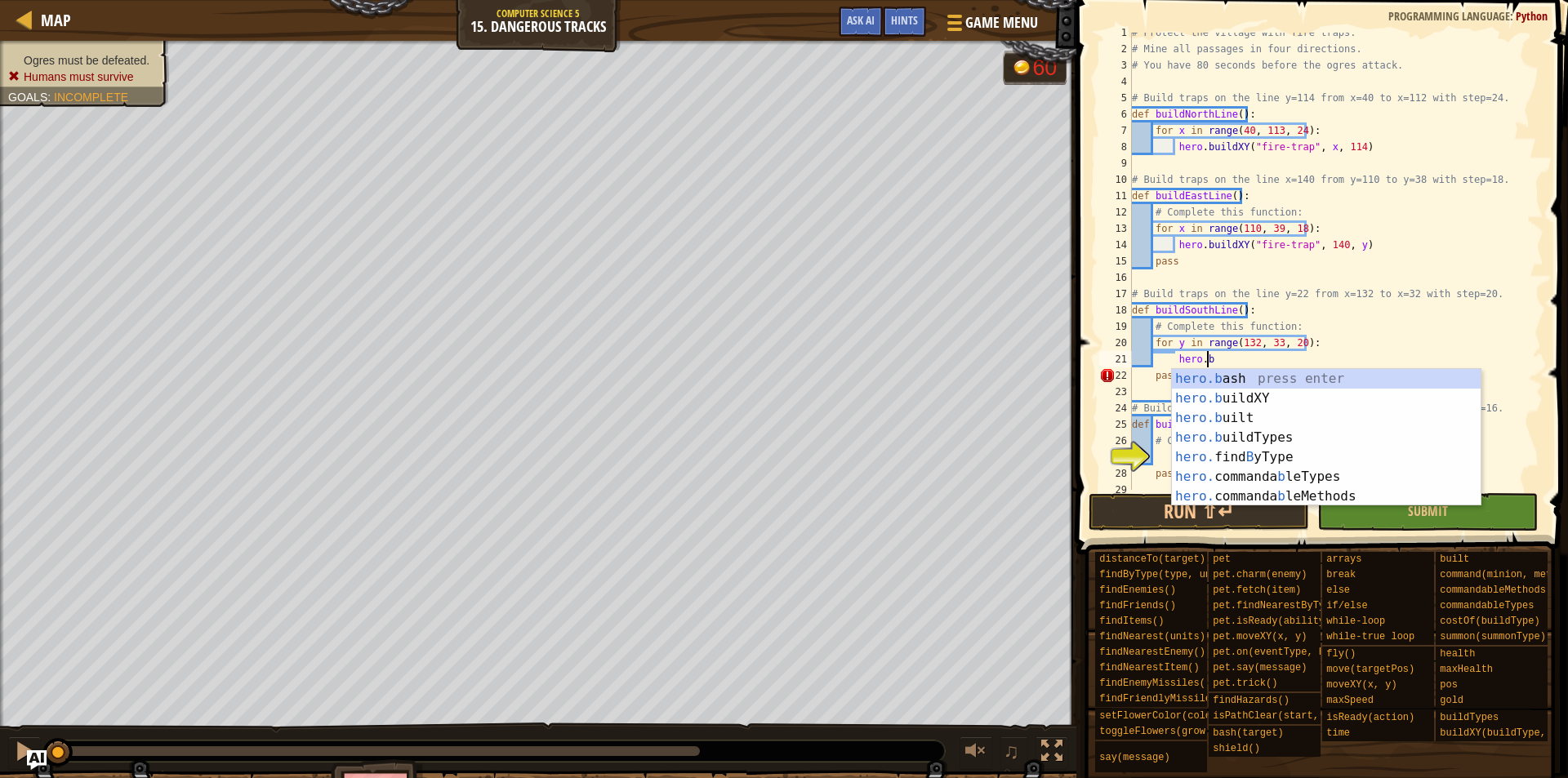
scroll to position [8, 6]
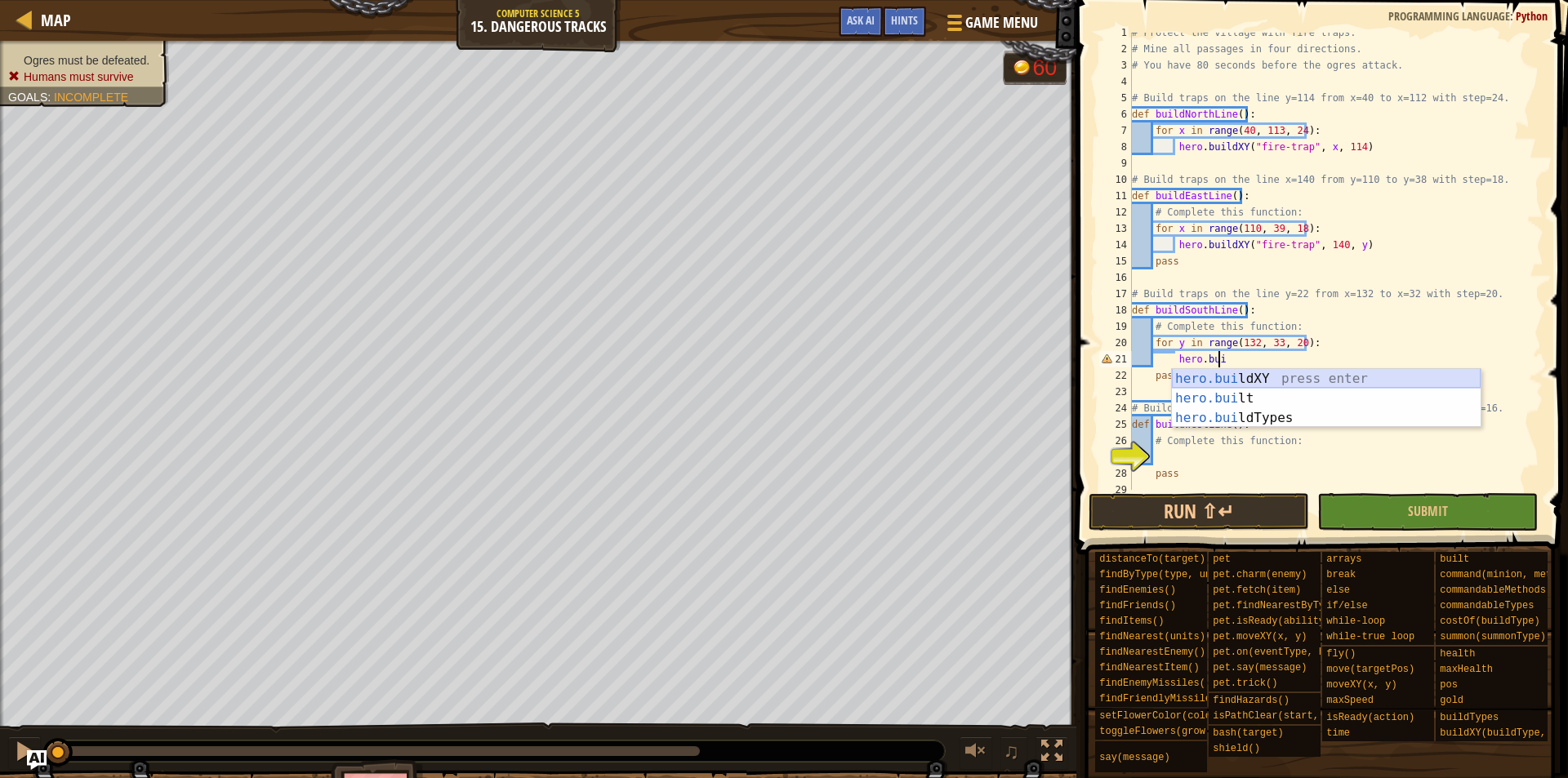
click at [1247, 382] on div "hero.[PERSON_NAME] ldXY press enter hero.[PERSON_NAME] press enter hero.[PERSON…" at bounding box center [1326, 418] width 309 height 98
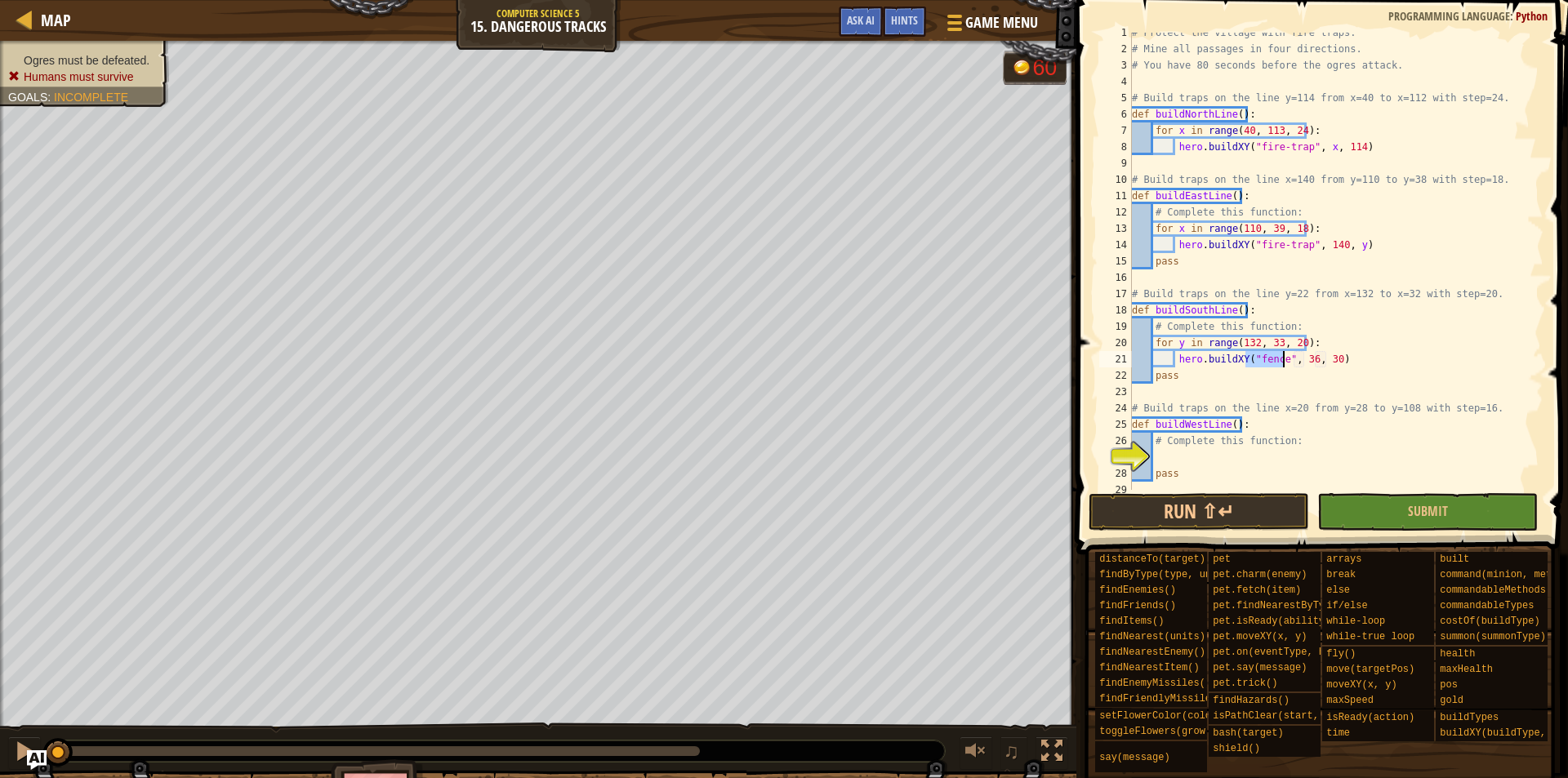
click at [1276, 360] on div "# Protect the village with fire traps. # Mine all passages in four directions. …" at bounding box center [1329, 261] width 401 height 457
click at [1297, 377] on div ""f ire-trap" press enter" at bounding box center [1397, 399] width 309 height 59
click at [1328, 359] on div "# Protect the village with fire traps. # Mine all passages in four directions. …" at bounding box center [1329, 269] width 401 height 490
click at [1341, 360] on div "# Protect the village with fire traps. # Mine all passages in four directions. …" at bounding box center [1329, 269] width 401 height 490
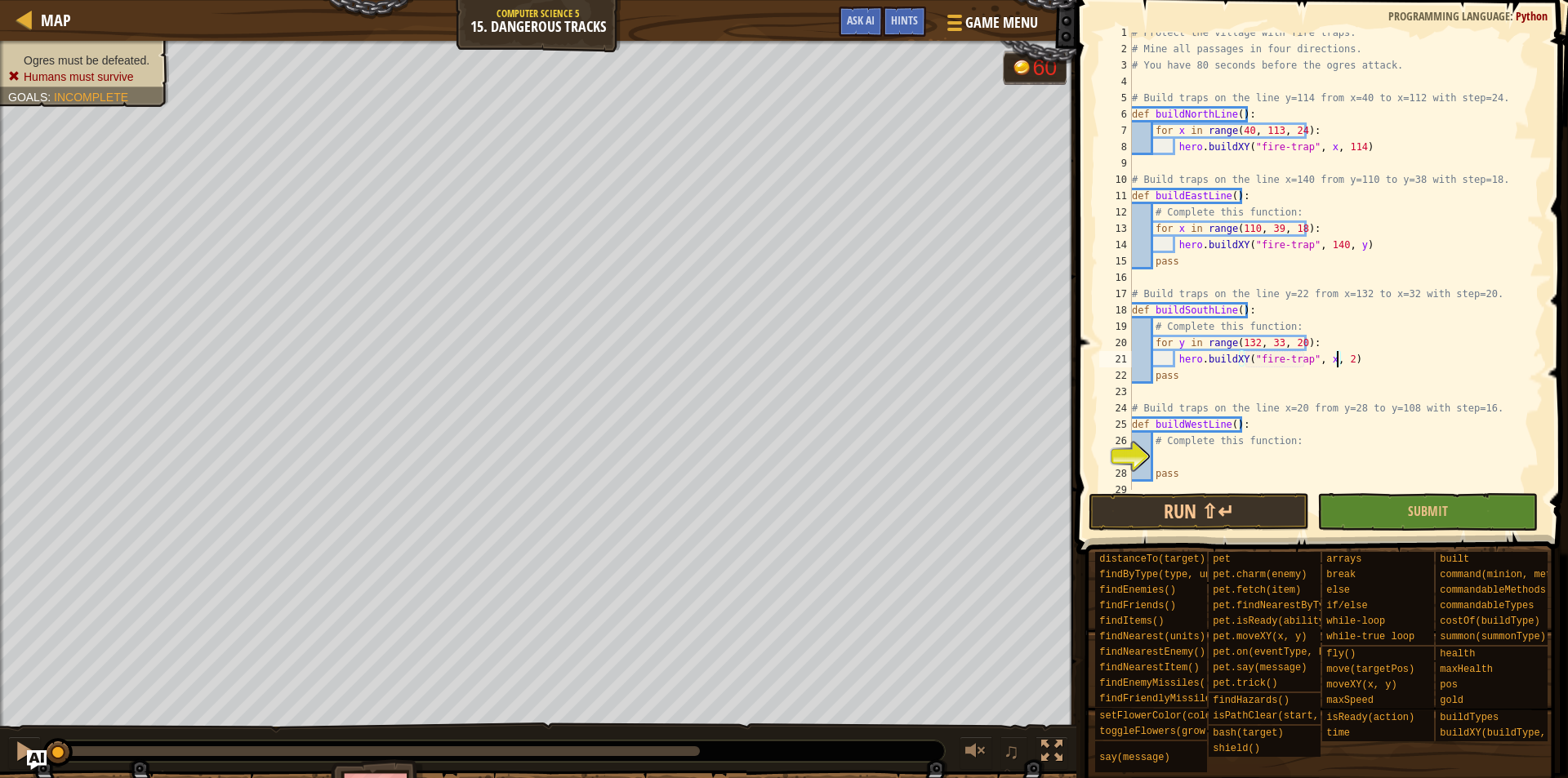
scroll to position [8, 17]
click at [1318, 403] on div "# Protect the village with fire traps. # Mine all passages in four directions. …" at bounding box center [1329, 269] width 401 height 490
click at [1312, 430] on div "# Protect the village with fire traps. # Mine all passages in four directions. …" at bounding box center [1329, 269] width 401 height 490
type textarea "def buildWestLine():"
click at [1304, 455] on div "# Protect the village with fire traps. # Mine all passages in four directions. …" at bounding box center [1329, 269] width 401 height 490
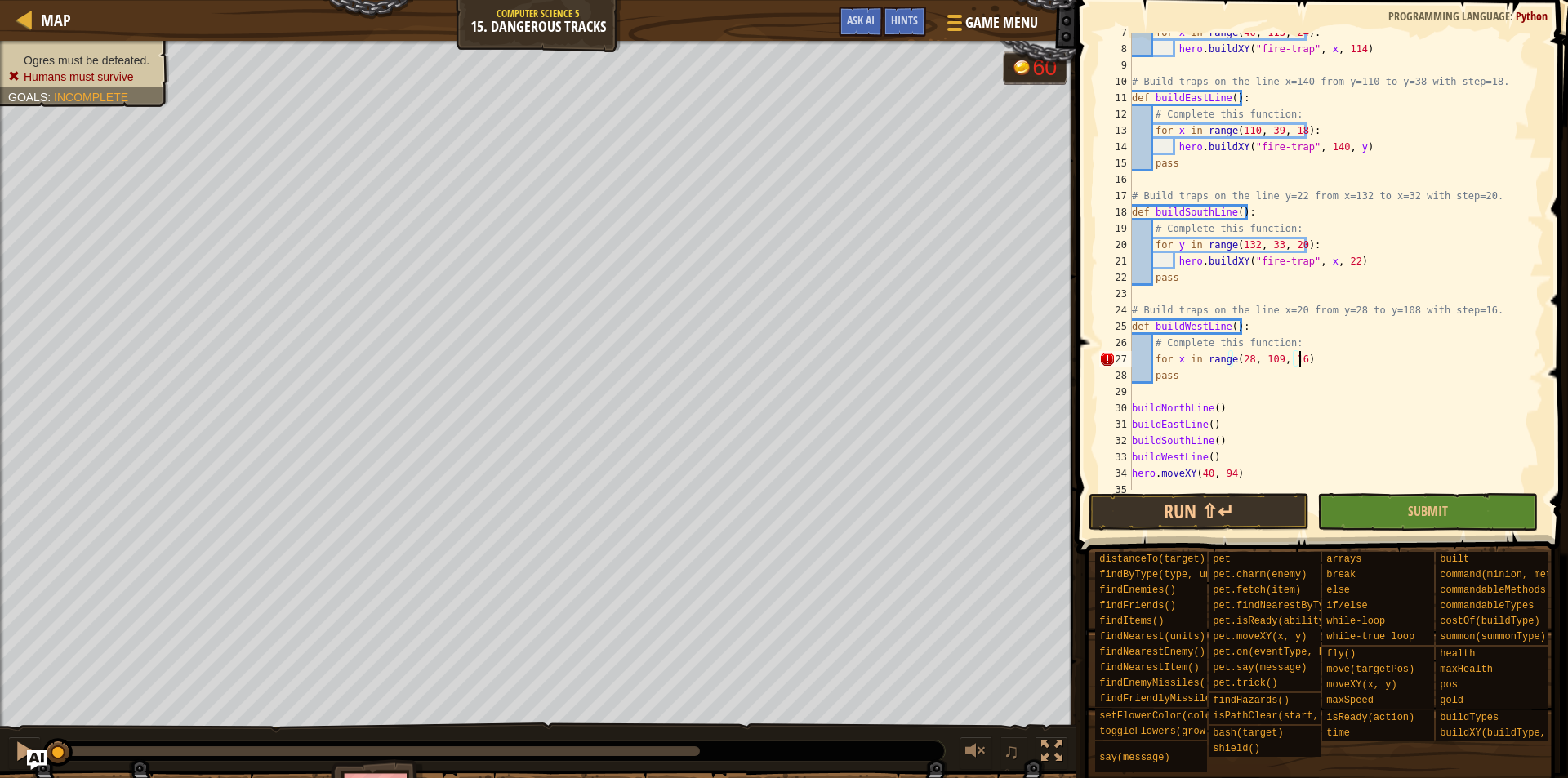
scroll to position [8, 13]
type textarea "for x in range(28, 109, 16):"
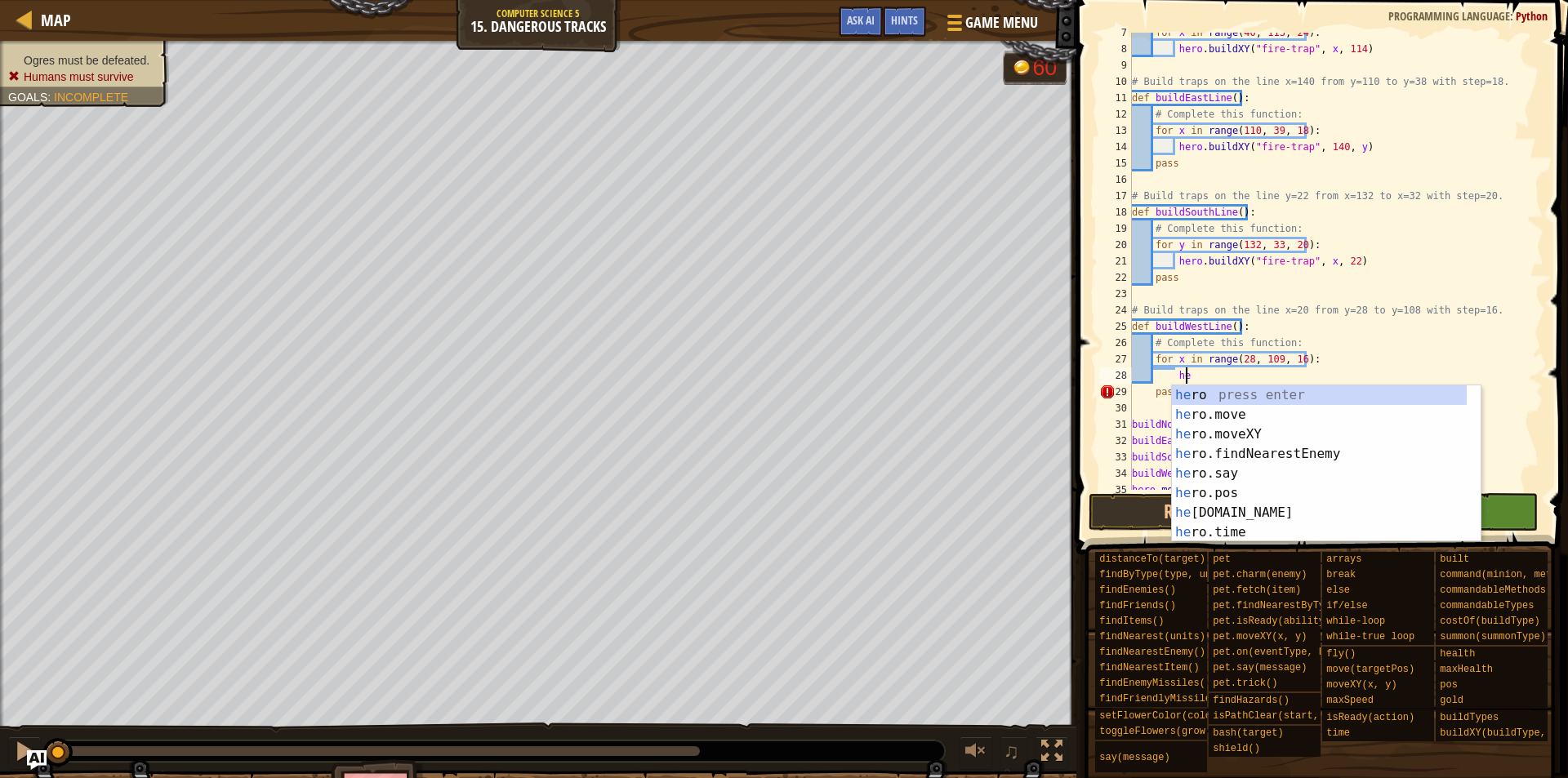
scroll to position [8, 4]
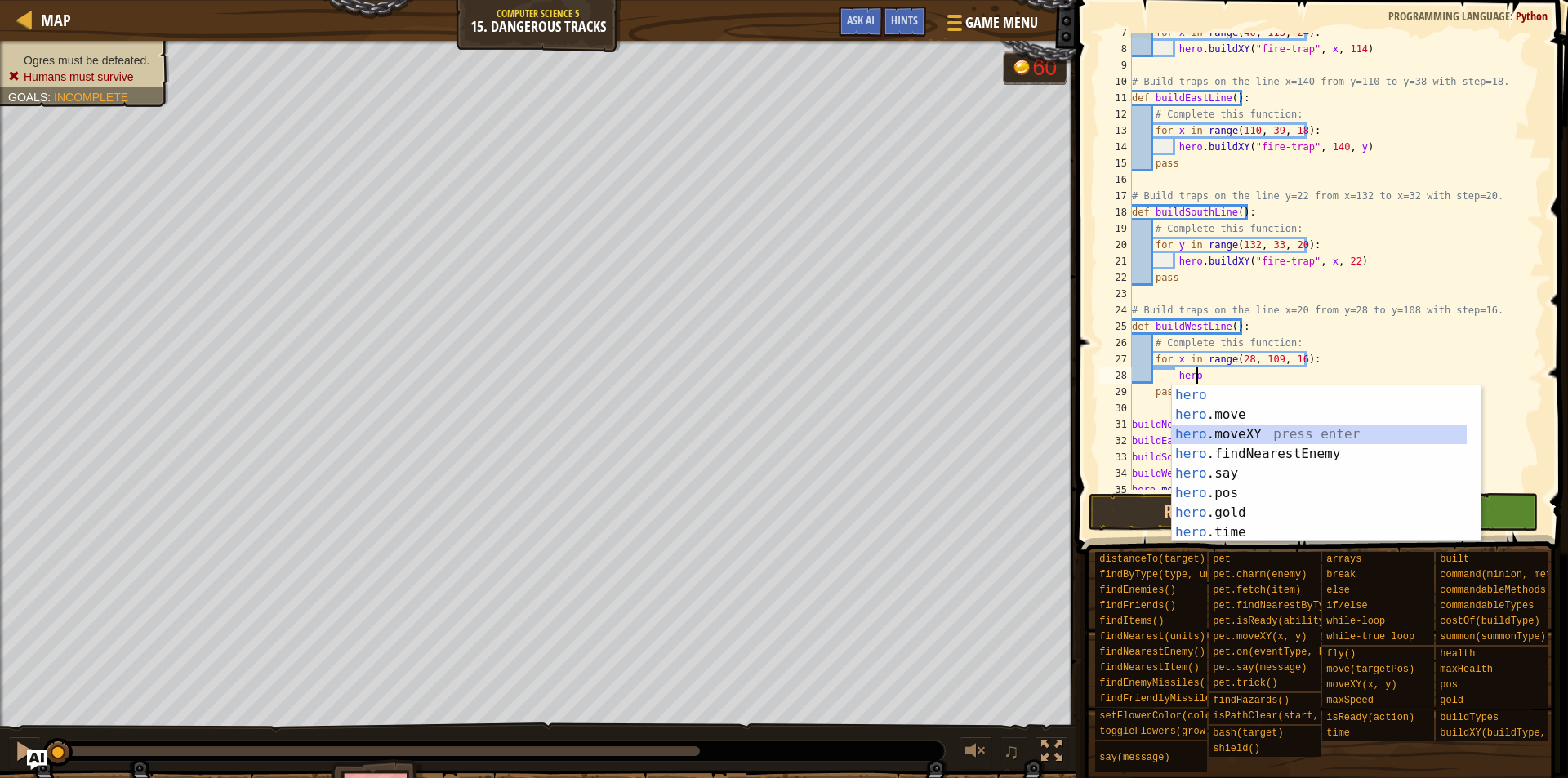
click at [1242, 430] on div "hero press enter hero .move press enter hero .moveXY press enter hero .findNear…" at bounding box center [1319, 483] width 295 height 196
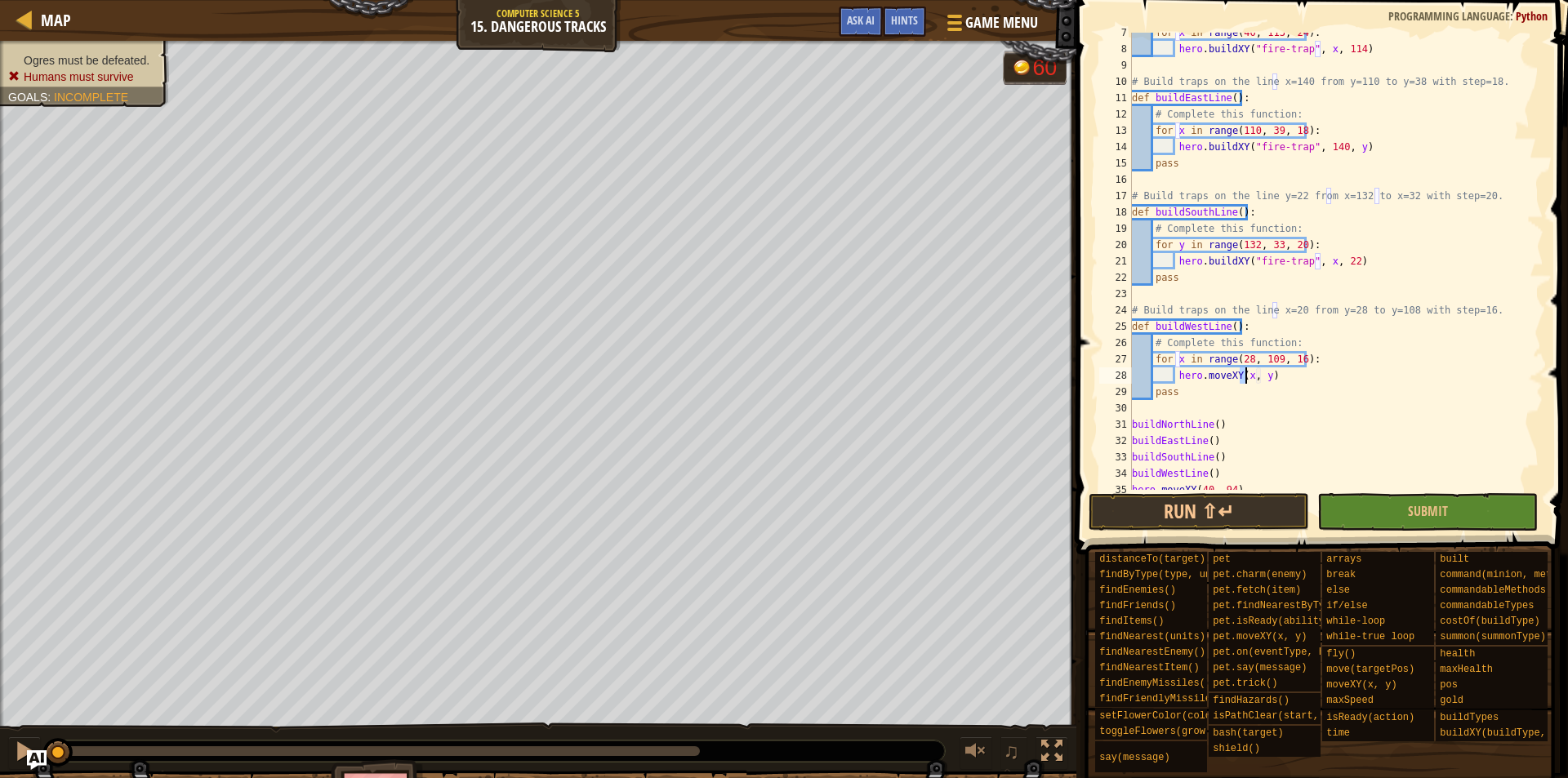
click at [1232, 375] on div "for x in range ( 40 , 113 , 24 ) : hero . buildXY ( "fire-trap" , x , 114 ) # B…" at bounding box center [1329, 269] width 401 height 490
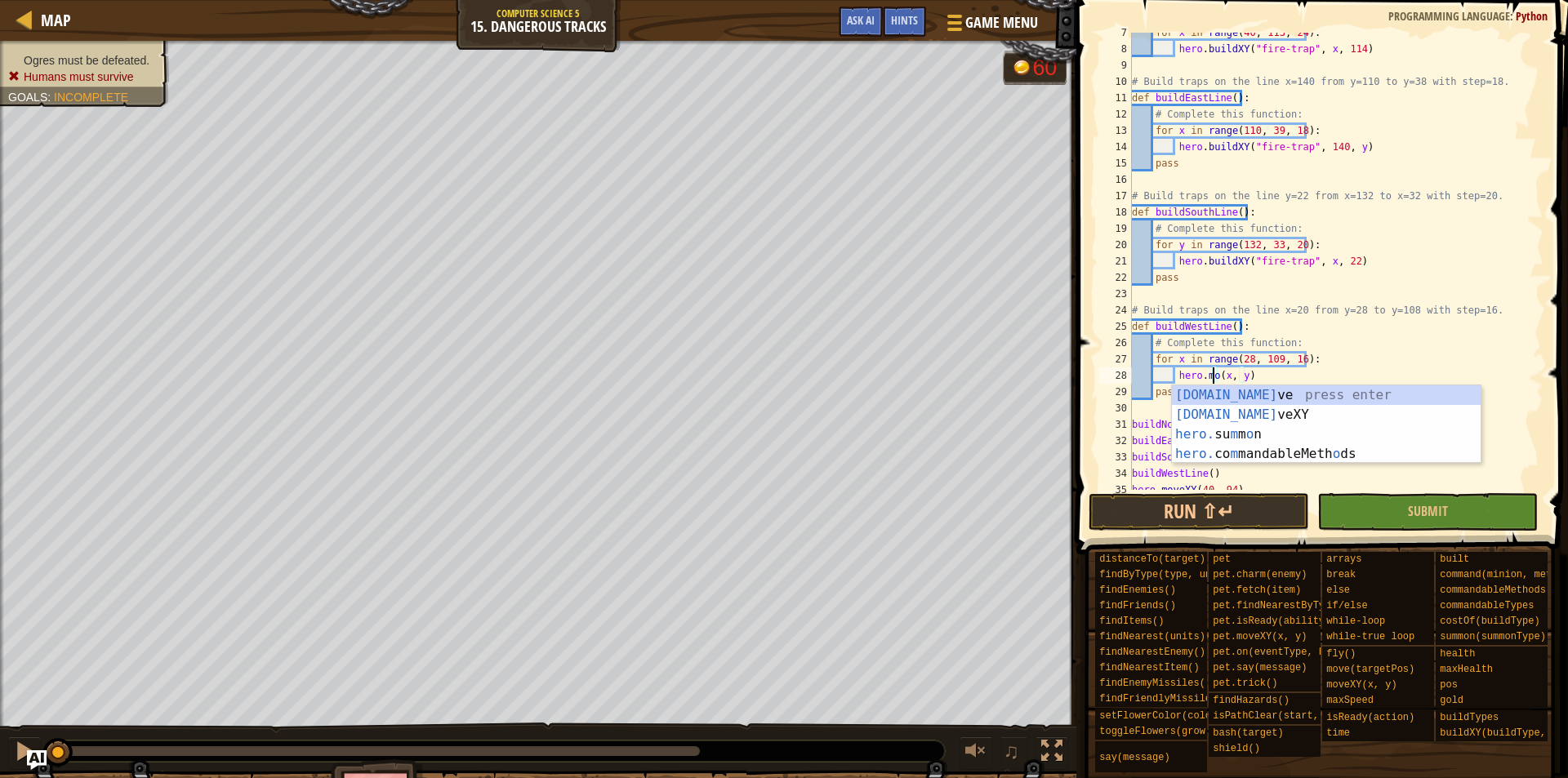
click at [1253, 374] on div "for x in range ( 40 , 113 , 24 ) : hero . buildXY ( "fire-trap" , x , 114 ) # B…" at bounding box center [1329, 269] width 401 height 490
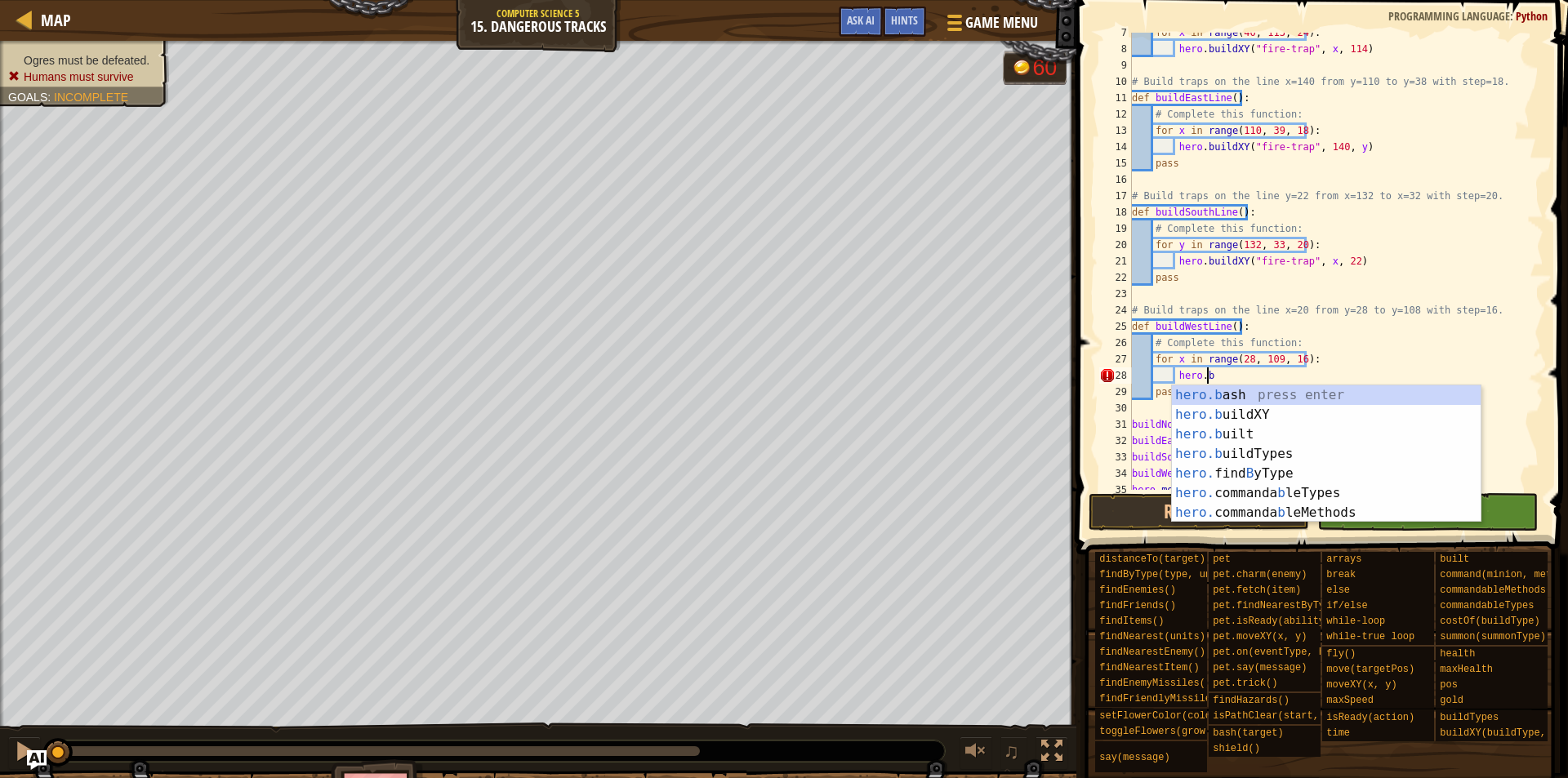
scroll to position [8, 5]
click at [1238, 413] on div "hero.b ash press enter hero.b uildXY press enter hero.b uilt press enter hero.b…" at bounding box center [1326, 474] width 309 height 176
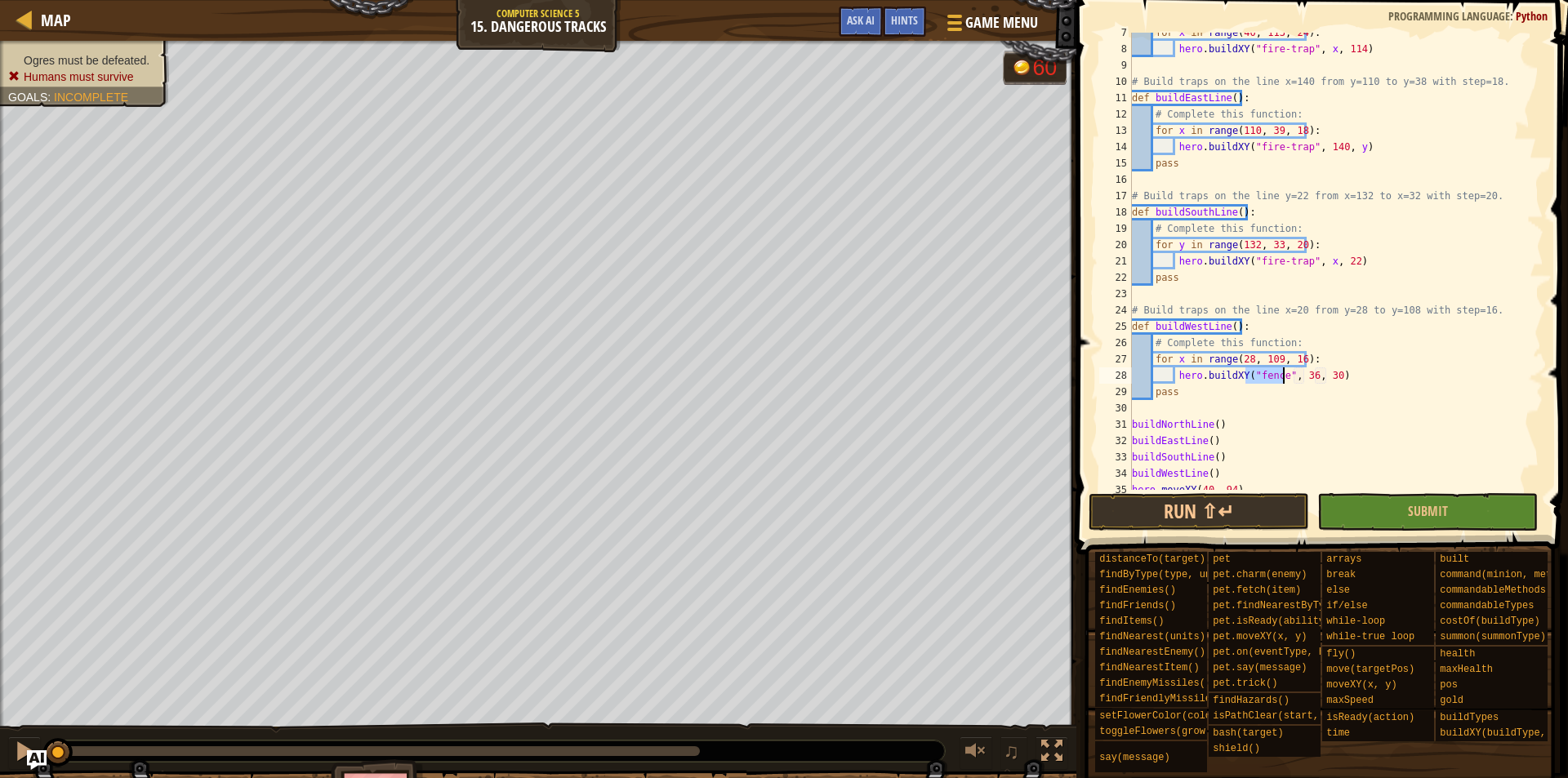
click at [1277, 374] on div "for x in range ( 40 , 113 , 24 ) : hero . buildXY ( "fire-trap" , x , 114 ) # B…" at bounding box center [1329, 261] width 401 height 457
click at [1275, 392] on div ""f ir e -trap" press enter" at bounding box center [1397, 415] width 309 height 59
click at [1332, 377] on div "for x in range ( 40 , 113 , 24 ) : hero . buildXY ( "fire-trap" , x , 114 ) # B…" at bounding box center [1329, 269] width 401 height 490
click at [1351, 374] on div "for x in range ( 40 , 113 , 24 ) : hero . buildXY ( "fire-trap" , x , 114 ) # B…" at bounding box center [1329, 269] width 401 height 490
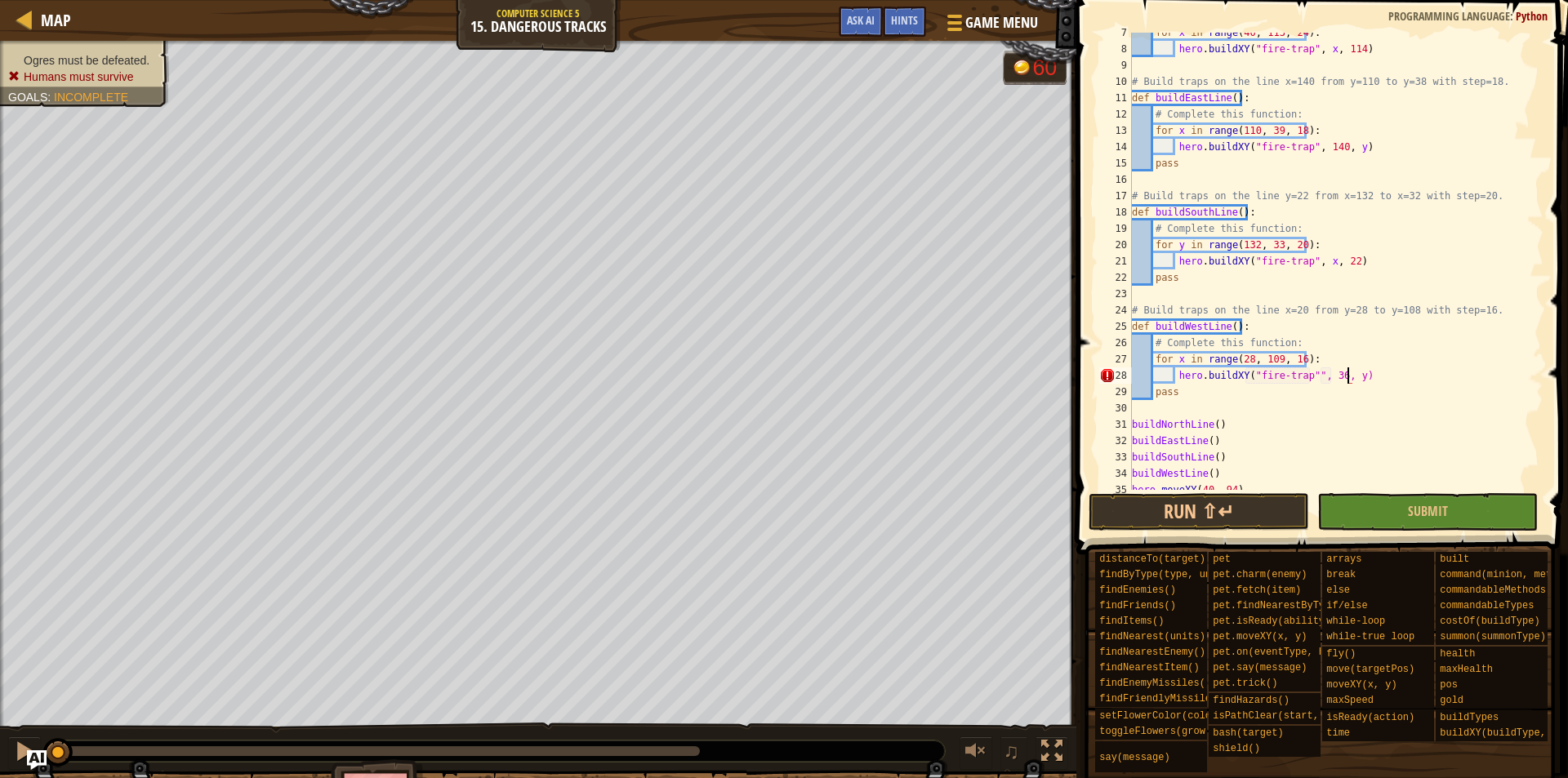
click at [1307, 373] on div "for x in range ( 40 , 113 , 24 ) : hero . buildXY ( "fire-trap" , x , 114 ) # B…" at bounding box center [1329, 269] width 401 height 490
click at [1323, 375] on div "for x in range ( 40 , 113 , 24 ) : hero . buildXY ( "fire-trap" , x , 114 ) # B…" at bounding box center [1329, 269] width 401 height 490
click at [1327, 373] on div "for x in range ( 40 , 113 , 24 ) : hero . buildXY ( "fire-trap" , x , 114 ) # B…" at bounding box center [1329, 269] width 401 height 490
click at [1360, 382] on div "for x in range ( 40 , 113 , 24 ) : hero . buildXY ( "fire-trap" , x , 114 ) # B…" at bounding box center [1329, 269] width 401 height 490
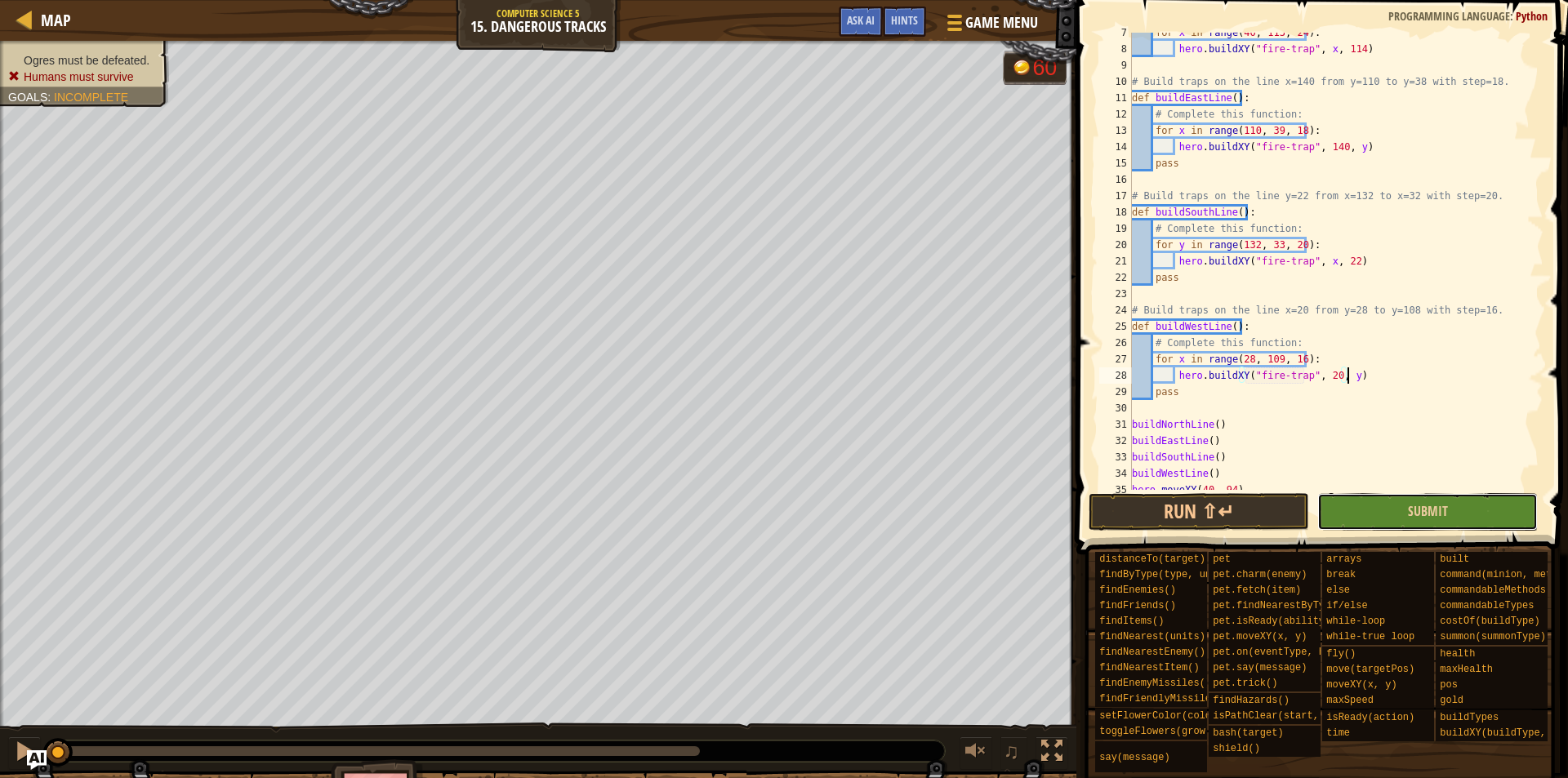
click at [1377, 515] on button "Submit" at bounding box center [1427, 511] width 221 height 37
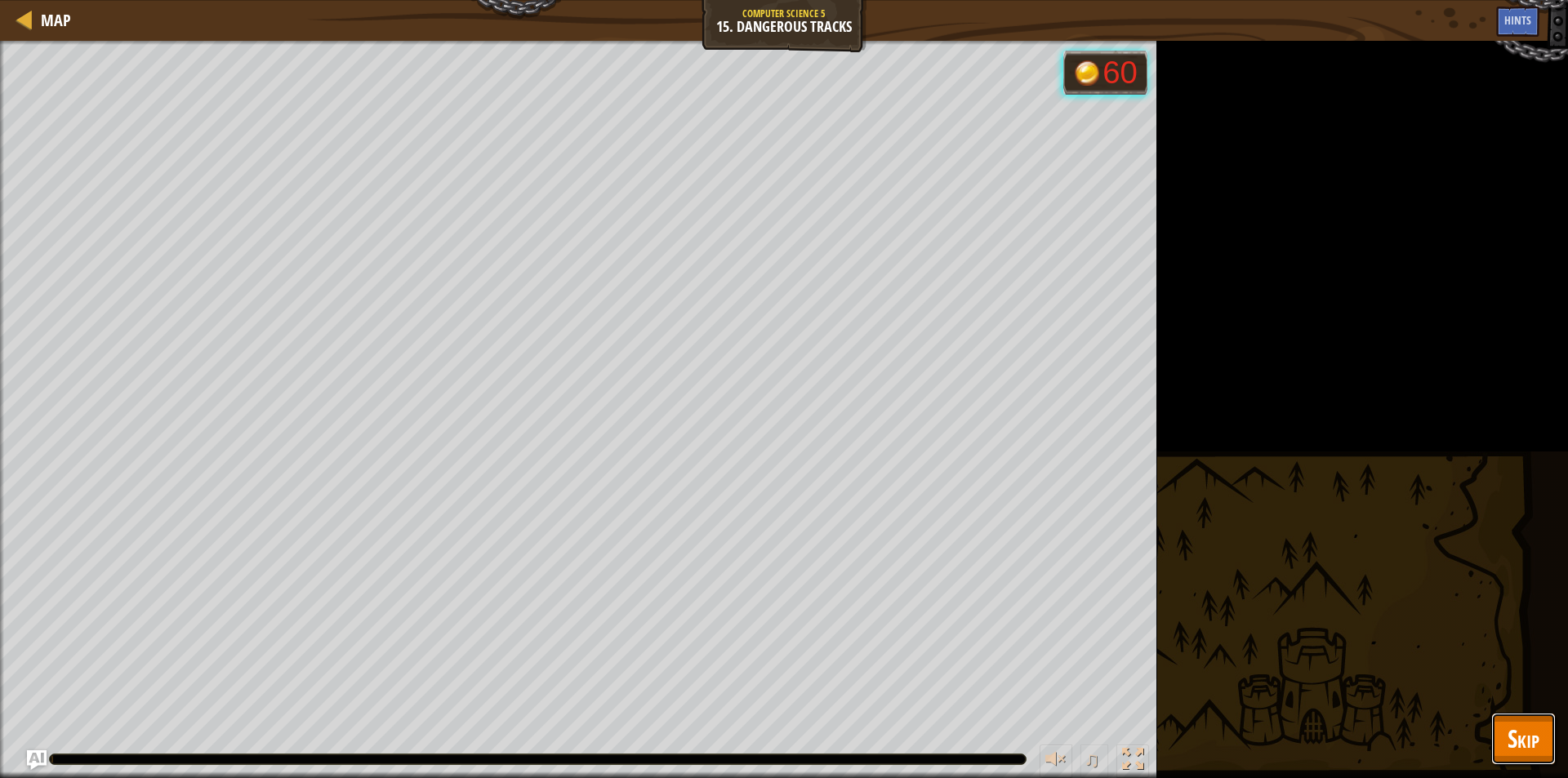
click at [1514, 751] on span "Skip" at bounding box center [1524, 738] width 32 height 34
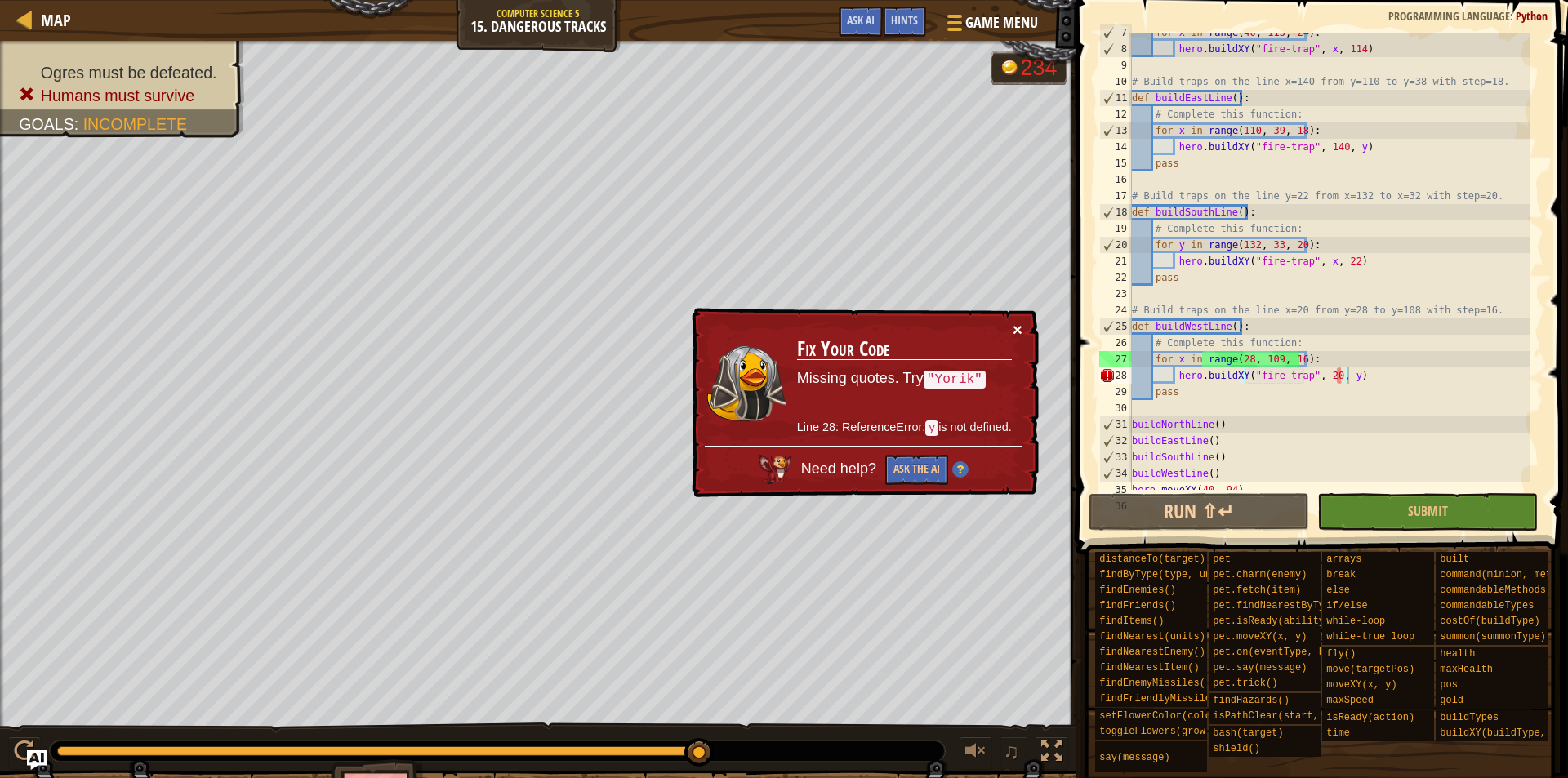
click at [1018, 329] on button "×" at bounding box center [1017, 329] width 10 height 17
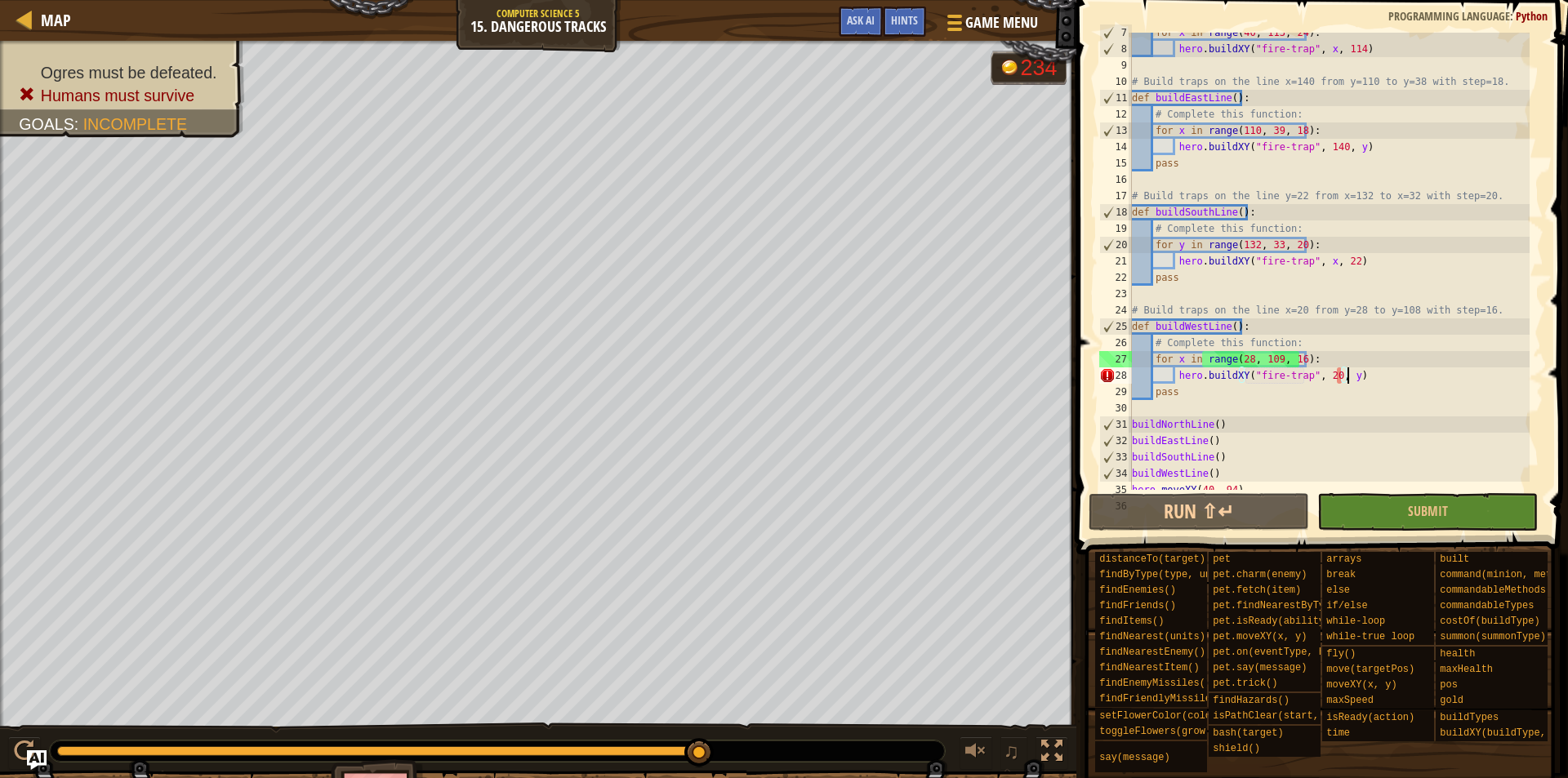
click at [1322, 362] on div "for x in range ( 40 , 113 , 24 ) : hero . buildXY ( "fire-trap" , x , 114 ) # B…" at bounding box center [1329, 269] width 401 height 490
click at [1346, 375] on div "for x in range ( 40 , 113 , 24 ) : hero . buildXY ( "fire-trap" , x , 114 ) # B…" at bounding box center [1329, 269] width 401 height 490
click at [1330, 378] on div "for x in range ( 40 , 113 , 24 ) : hero . buildXY ( "fire-trap" , x , 114 ) # B…" at bounding box center [1329, 269] width 401 height 490
click at [1340, 380] on div "for x in range ( 40 , 113 , 24 ) : hero . buildXY ( "fire-trap" , x , 114 ) # B…" at bounding box center [1329, 269] width 401 height 490
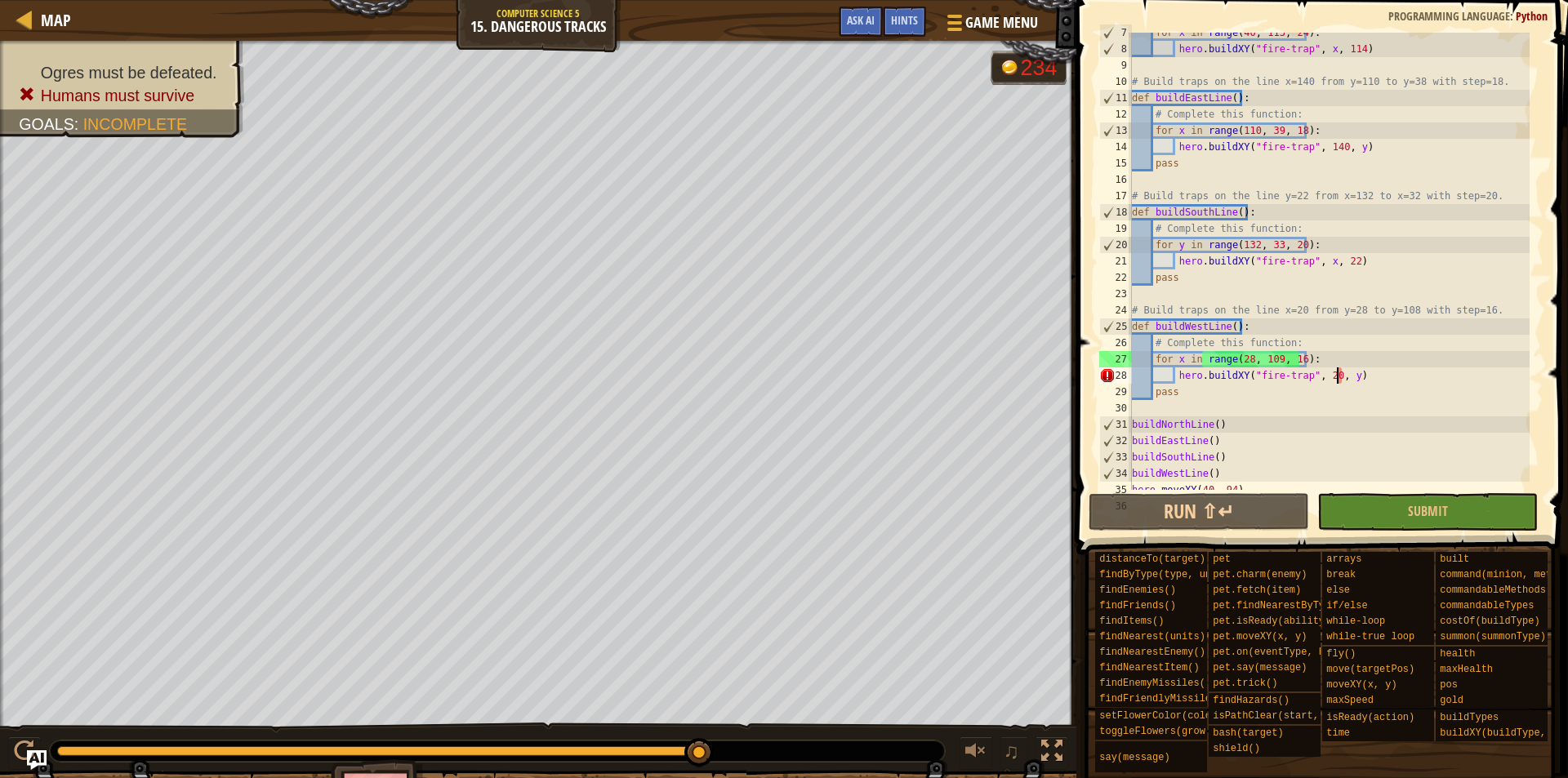
click at [1342, 374] on div "for x in range ( 40 , 113 , 24 ) : hero . buildXY ( "fire-trap" , x , 114 ) # B…" at bounding box center [1329, 269] width 401 height 490
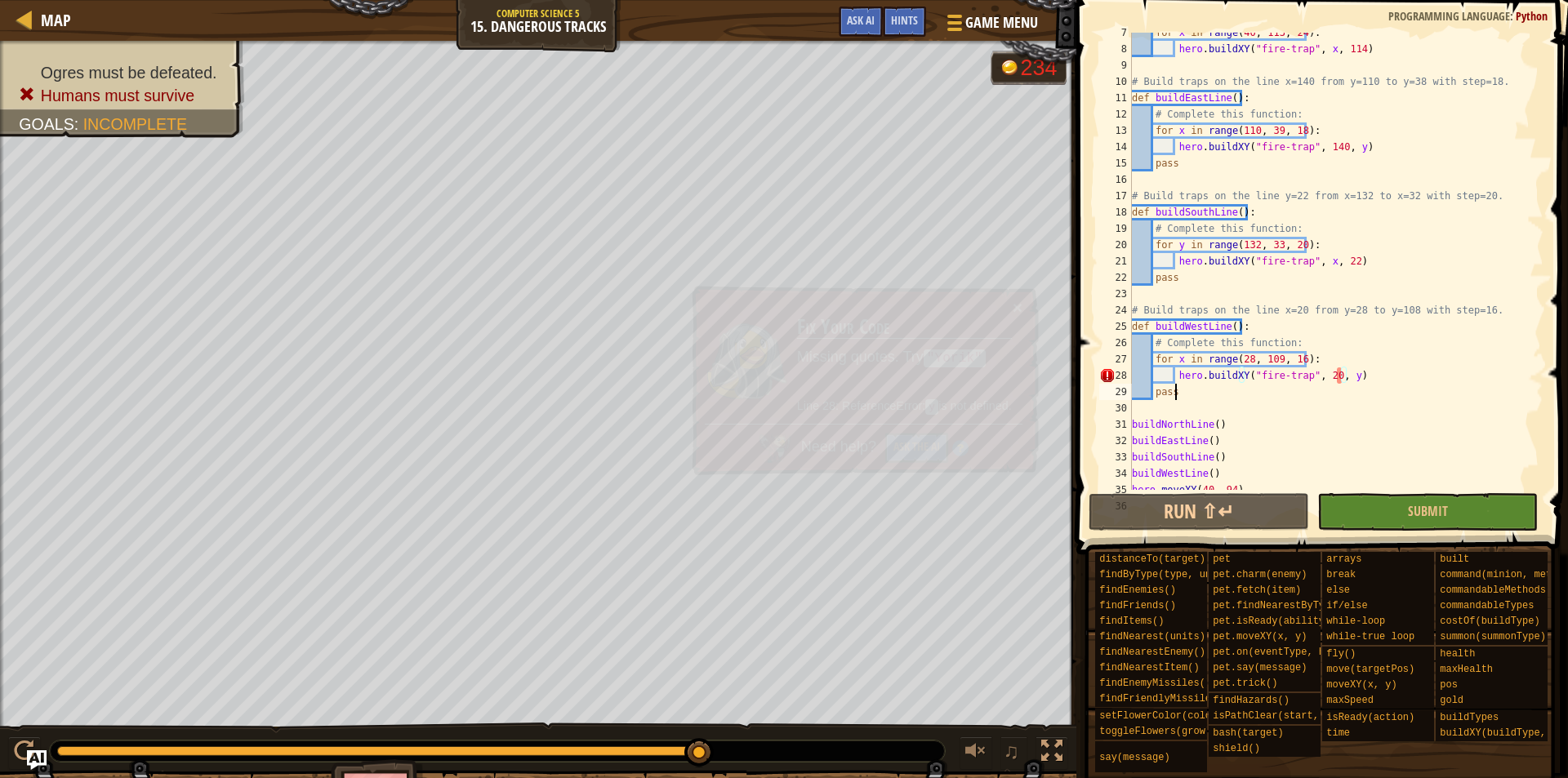
click at [1362, 392] on div "for x in range ( 40 , 113 , 24 ) : hero . buildXY ( "fire-trap" , x , 114 ) # B…" at bounding box center [1329, 269] width 401 height 490
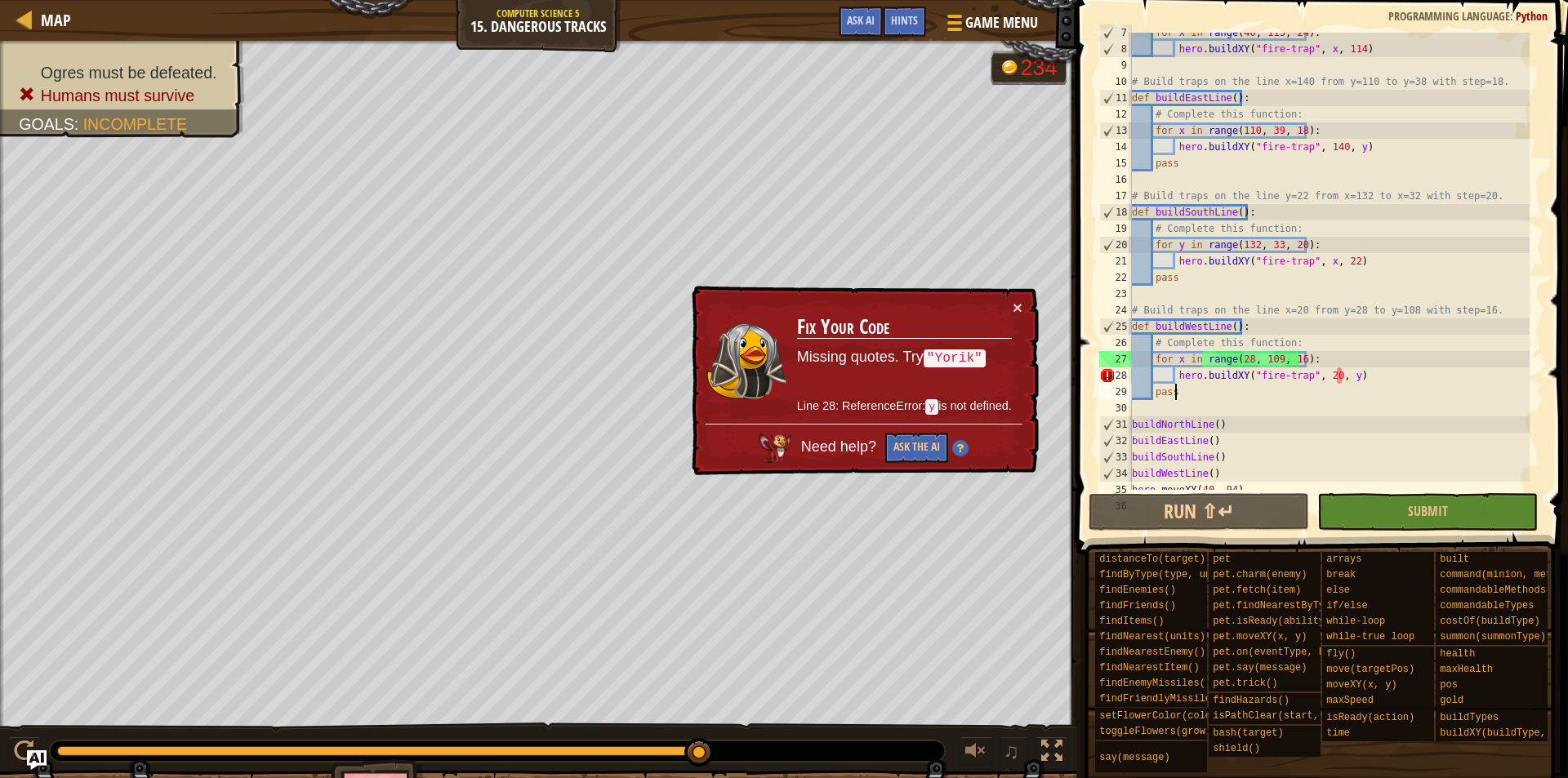
click at [1365, 386] on div "for x in range ( 40 , 113 , 24 ) : hero . buildXY ( "fire-trap" , x , 114 ) # B…" at bounding box center [1329, 269] width 401 height 490
click at [1334, 379] on div "for x in range ( 40 , 113 , 24 ) : hero . buildXY ( "fire-trap" , x , 114 ) # B…" at bounding box center [1329, 269] width 401 height 490
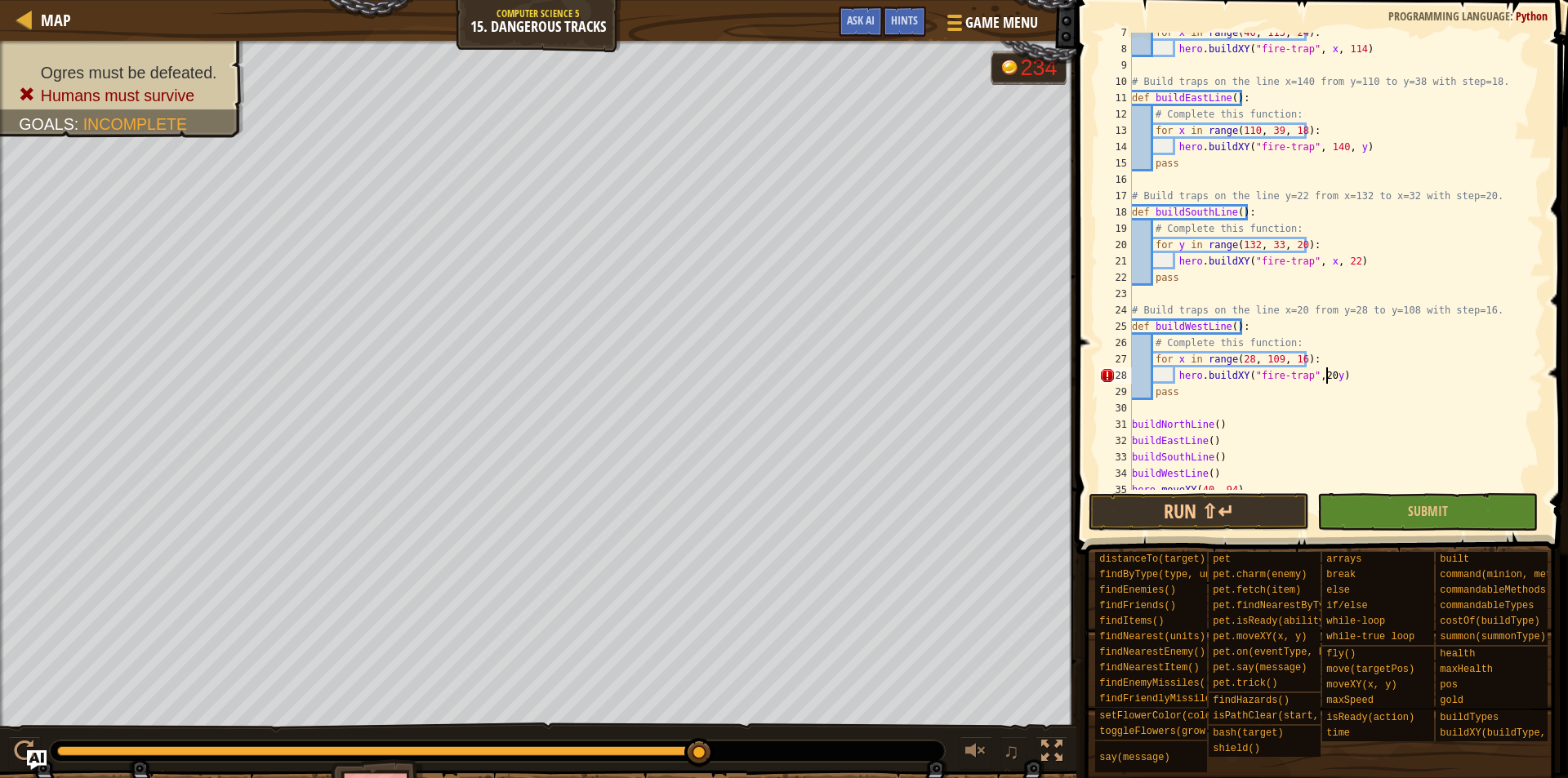
scroll to position [8, 16]
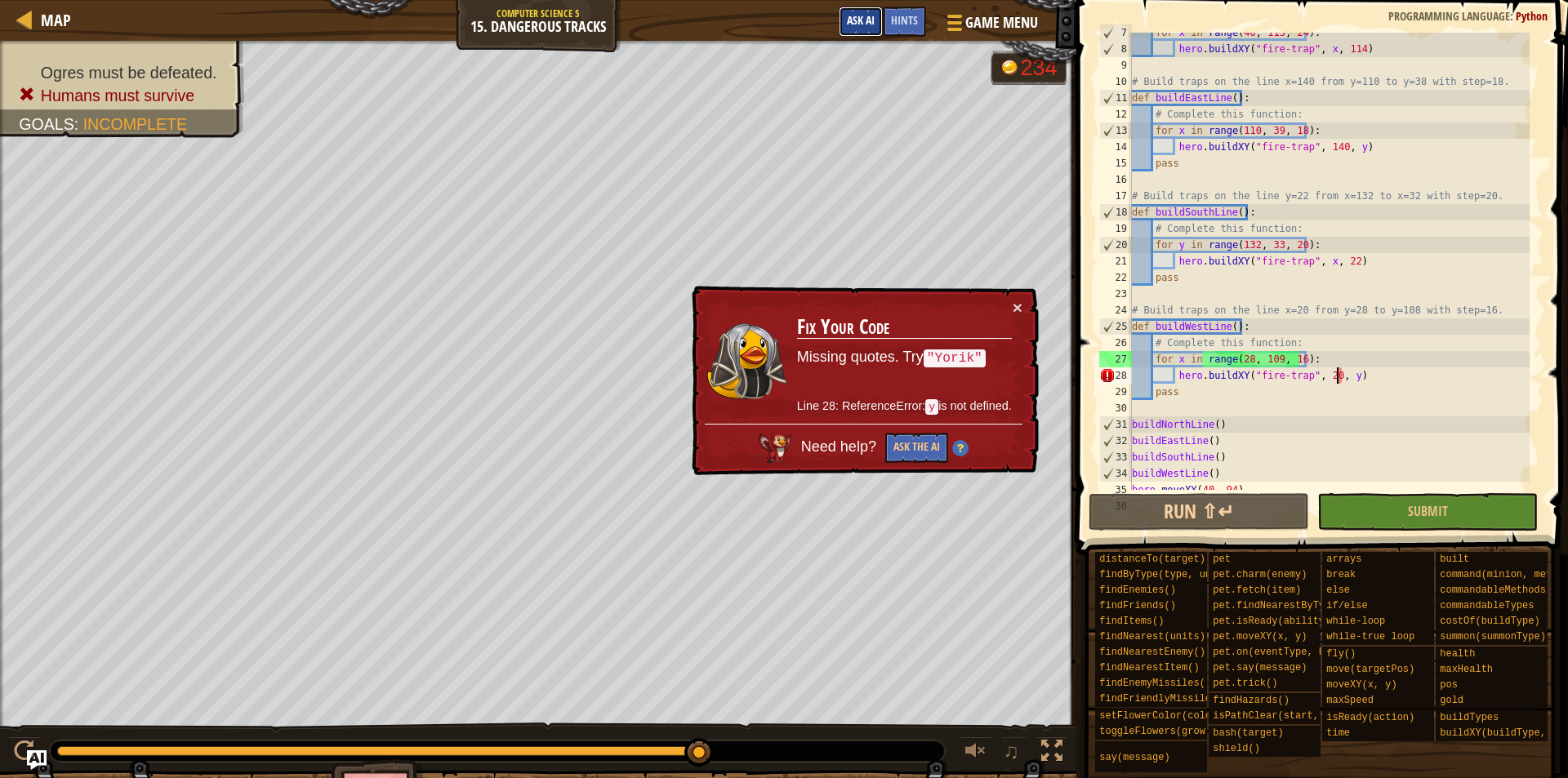
click at [849, 16] on span "Ask AI" at bounding box center [861, 20] width 28 height 16
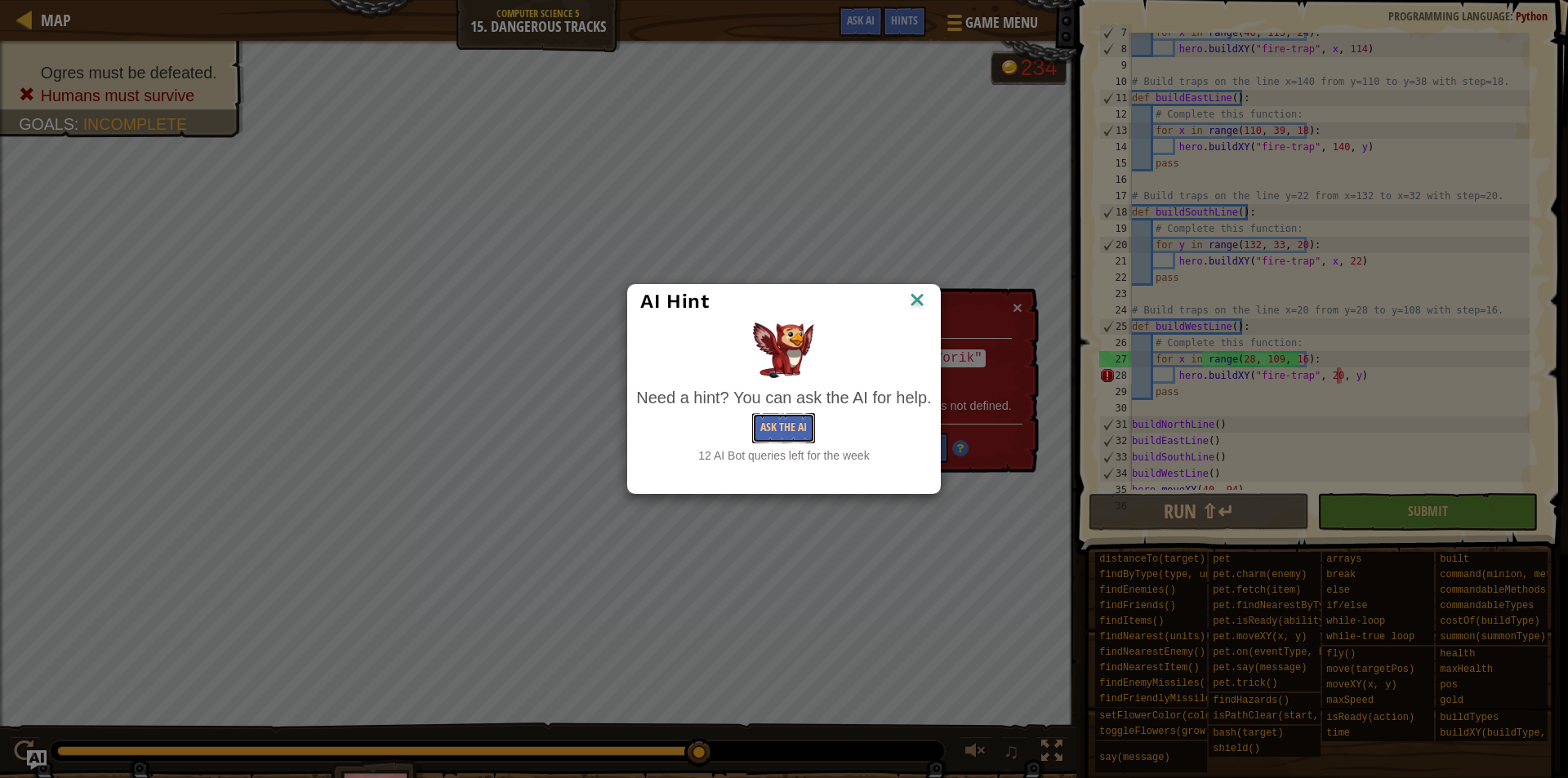
click at [802, 424] on button "Ask the AI" at bounding box center [784, 428] width 63 height 30
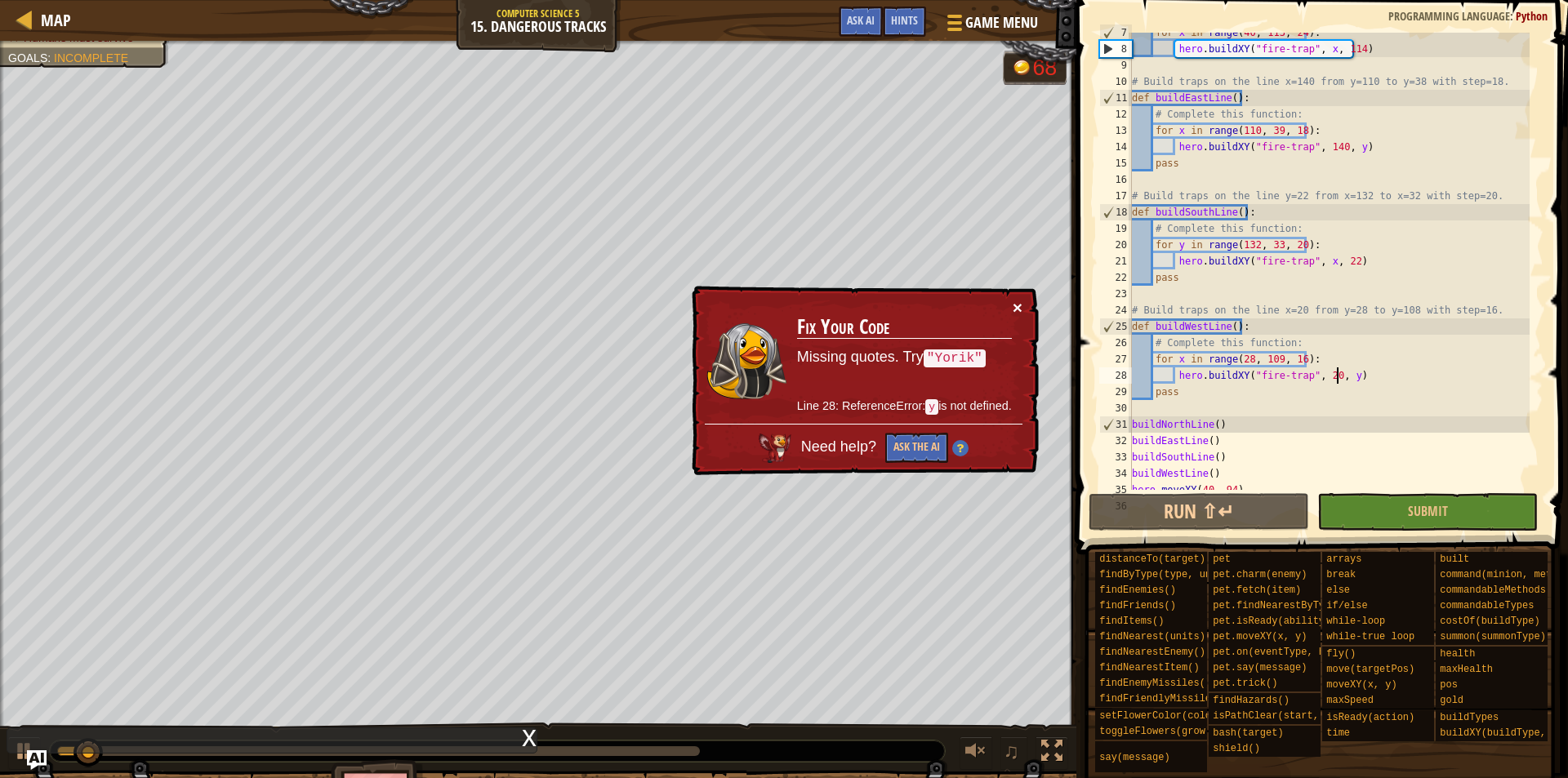
click at [1021, 301] on button "×" at bounding box center [1019, 309] width 10 height 17
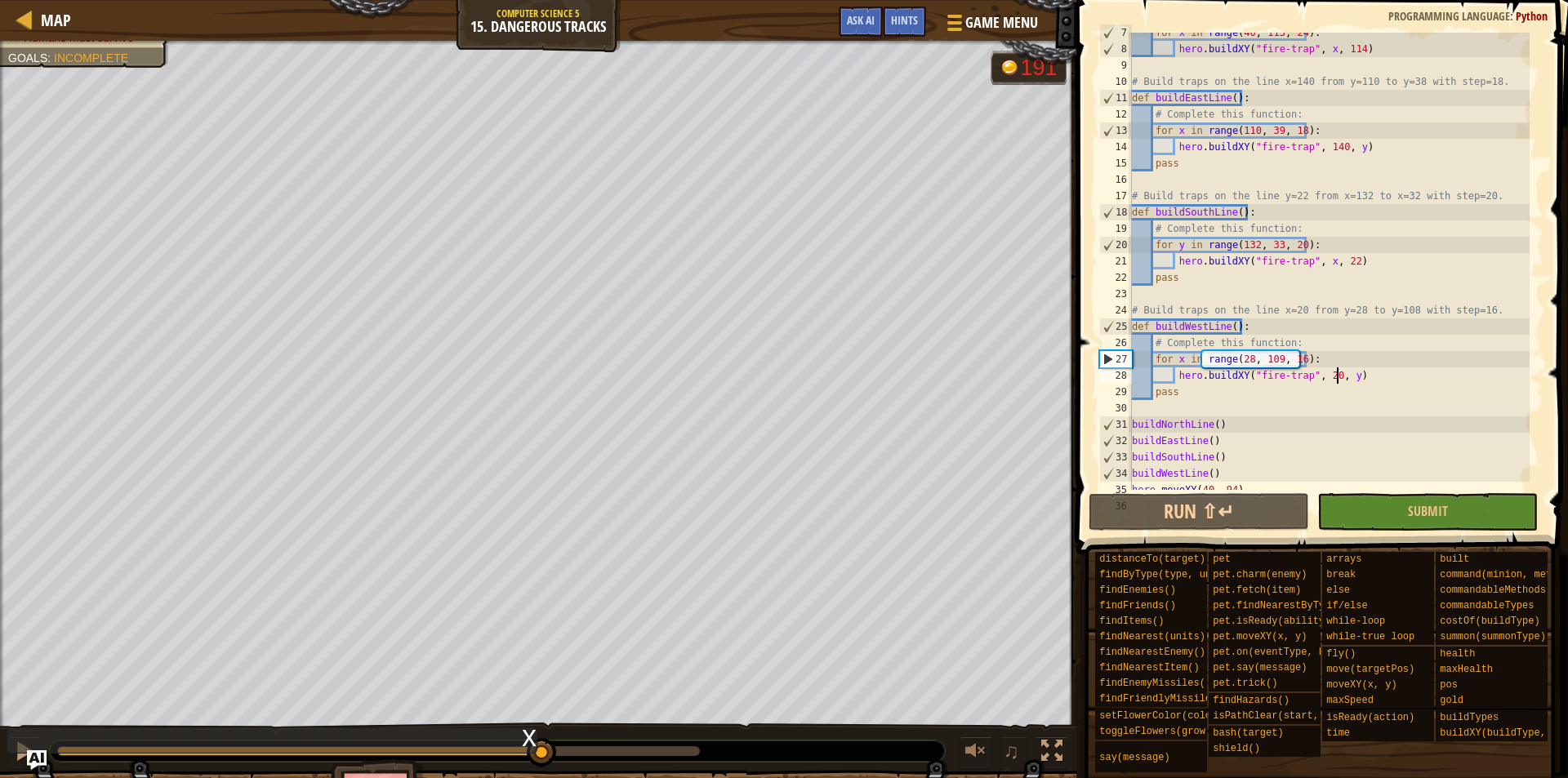
click at [542, 674] on div "Ogres must be defeated. Humans must survive Goals : Incomplete 191 ♫ Okar 5009 …" at bounding box center [784, 438] width 1568 height 796
click at [36, 758] on img "Ask AI" at bounding box center [36, 760] width 22 height 22
click at [39, 756] on img "Ask AI" at bounding box center [36, 760] width 22 height 22
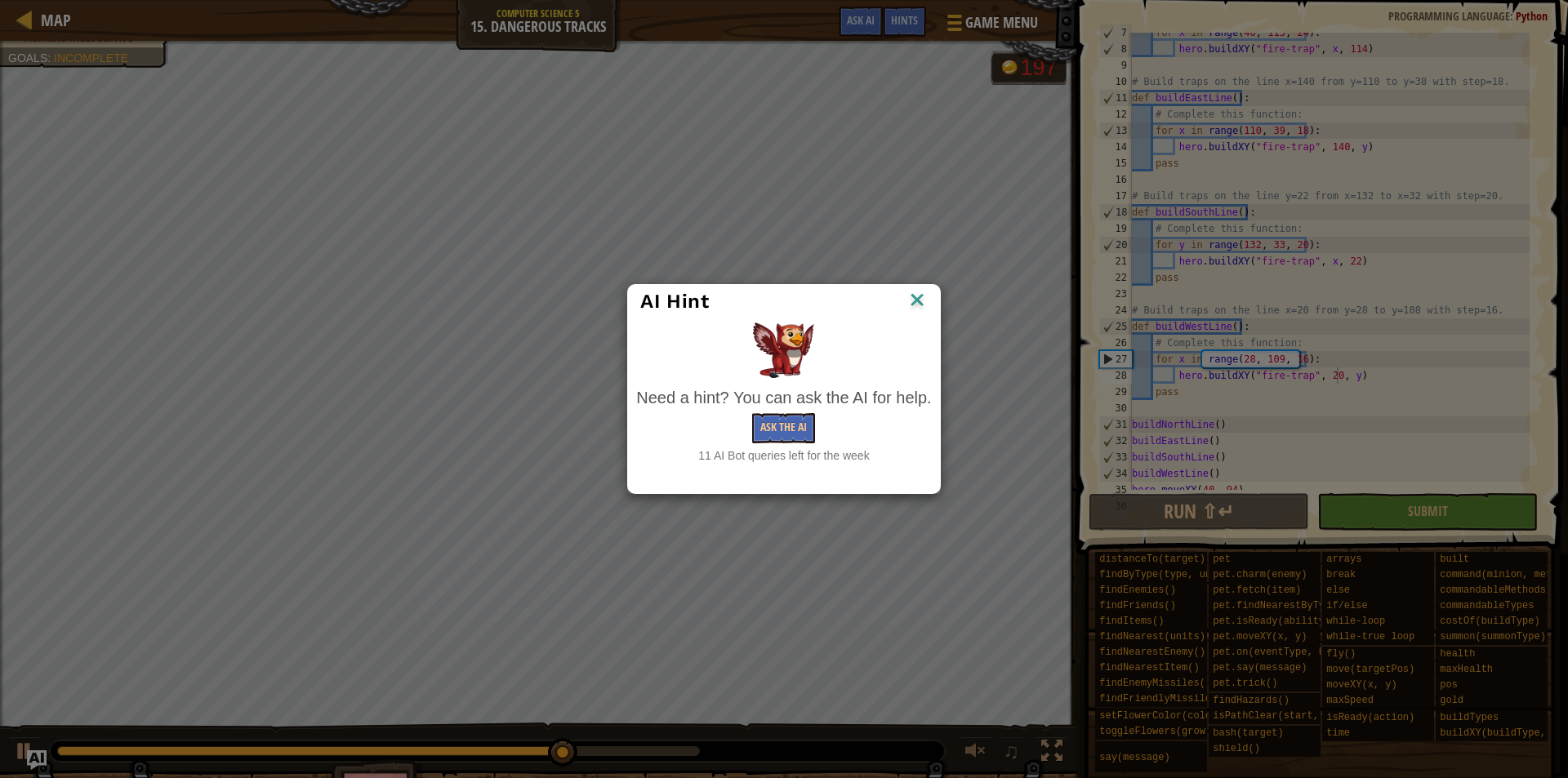
click at [918, 299] on img at bounding box center [917, 301] width 22 height 24
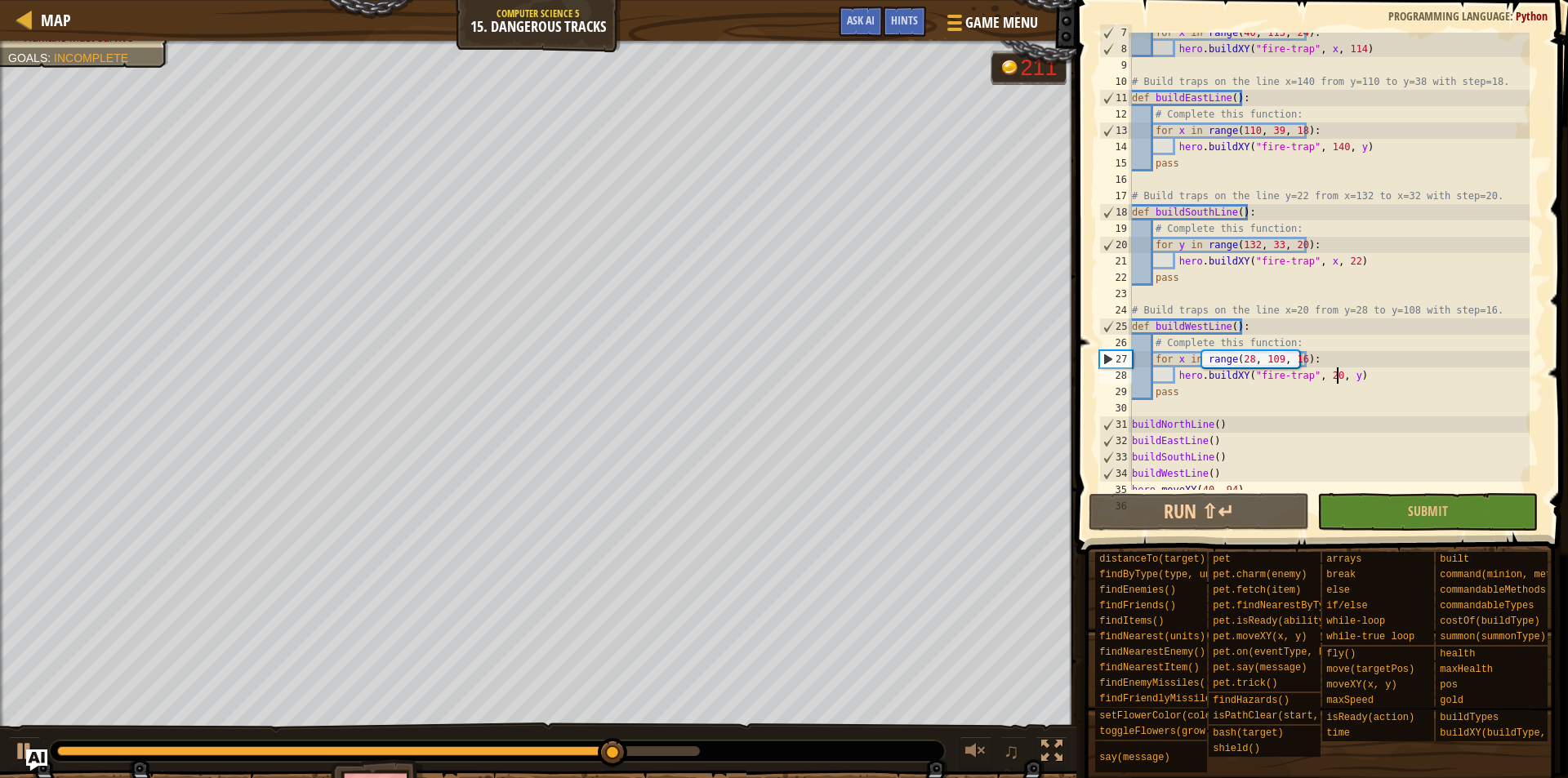
click at [28, 765] on img "Ask AI" at bounding box center [36, 760] width 22 height 22
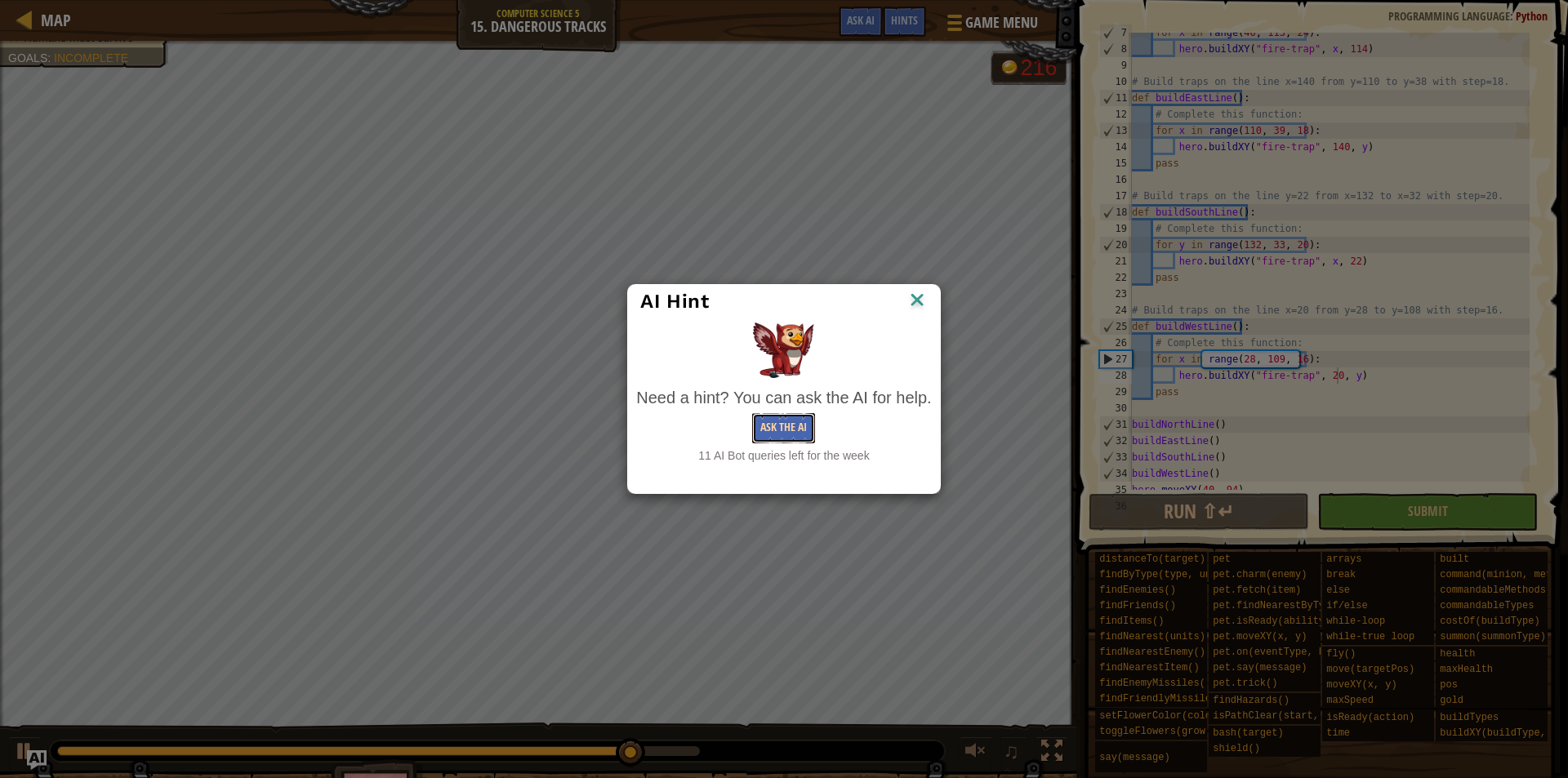
click at [766, 419] on button "Ask the AI" at bounding box center [784, 428] width 63 height 30
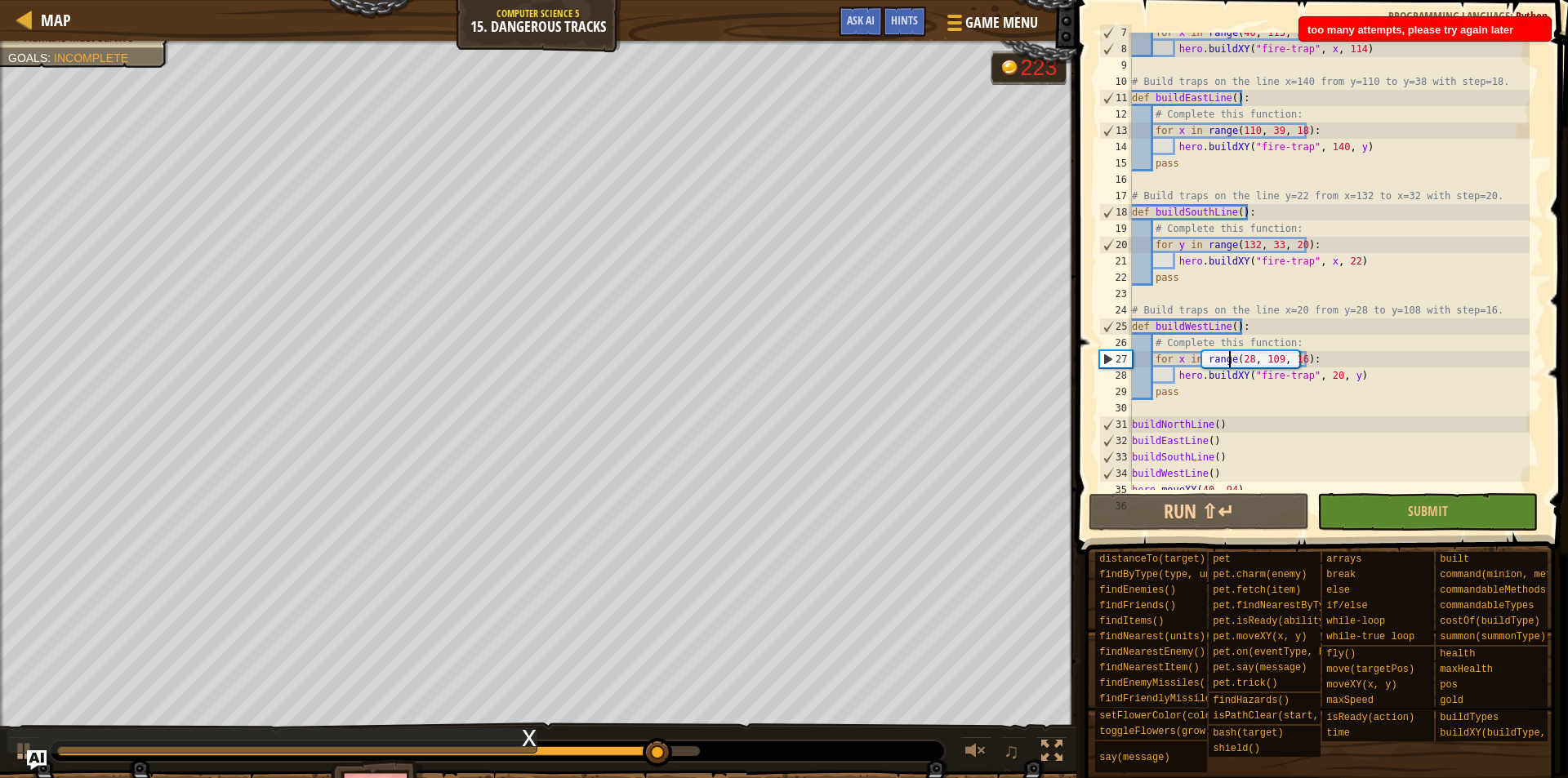
click at [1229, 360] on div "for x in range ( 40 , 113 , 24 ) : hero . buildXY ( "fire-trap" , x , 114 ) # B…" at bounding box center [1329, 269] width 401 height 490
click at [1316, 352] on div "for x in range ( 40 , 113 , 24 ) : hero . buildXY ( "fire-trap" , x , 114 ) # B…" at bounding box center [1329, 269] width 401 height 490
click at [1344, 366] on div "for x in range ( 40 , 113 , 24 ) : hero . buildXY ( "fire-trap" , x , 114 ) # B…" at bounding box center [1329, 269] width 401 height 490
click at [1361, 386] on div "for x in range ( 40 , 113 , 24 ) : hero . buildXY ( "fire-trap" , x , 114 ) # B…" at bounding box center [1329, 269] width 401 height 490
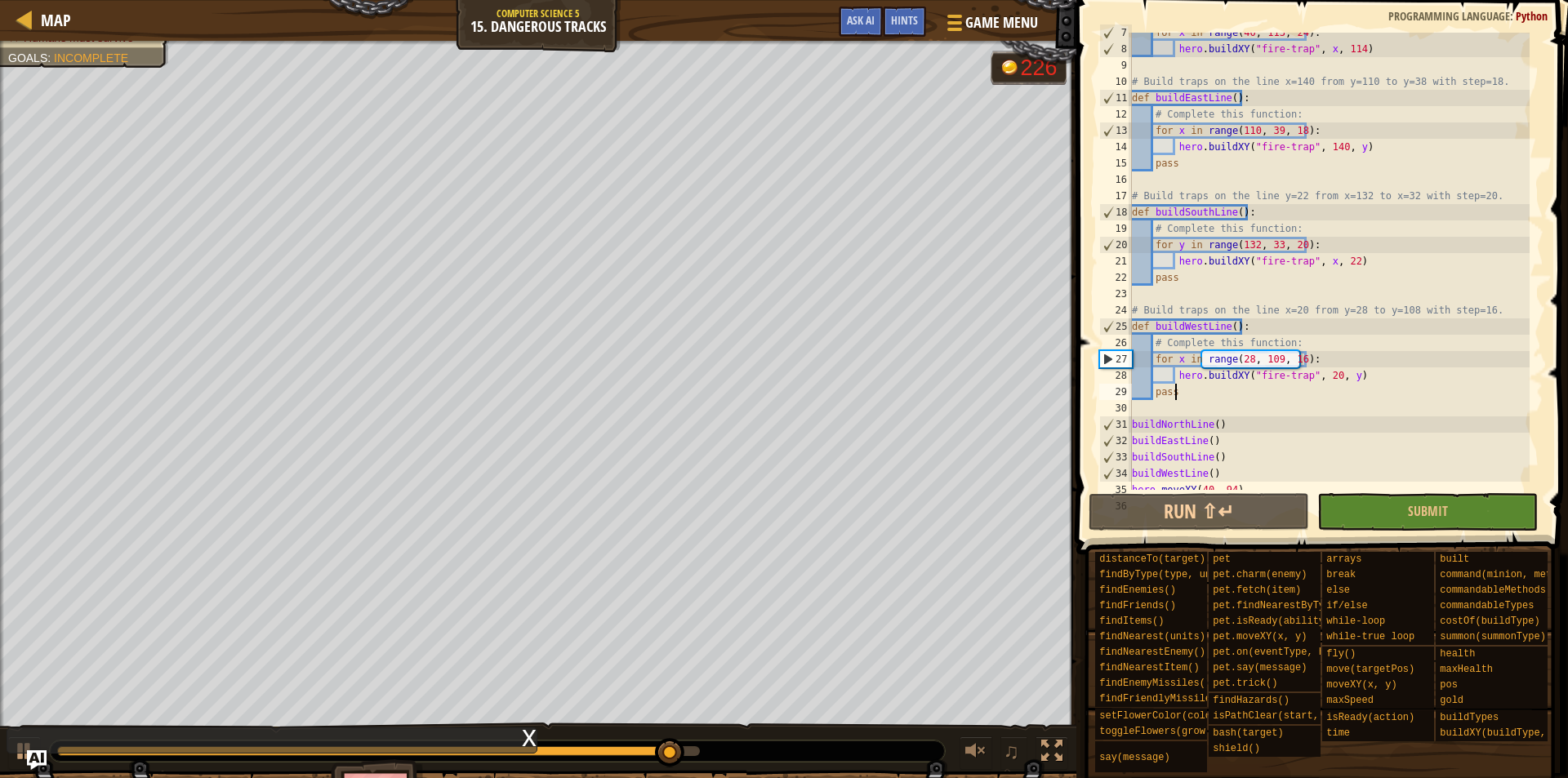
scroll to position [8, 3]
click at [1281, 368] on div "for x in range ( 40 , 113 , 24 ) : hero . buildXY ( "fire-trap" , x , 114 ) # B…" at bounding box center [1329, 269] width 401 height 490
click at [1276, 360] on div "for x in range ( 40 , 113 , 24 ) : hero . buildXY ( "fire-trap" , x , 114 ) # B…" at bounding box center [1329, 269] width 401 height 490
click at [954, 25] on div at bounding box center [953, 22] width 22 height 23
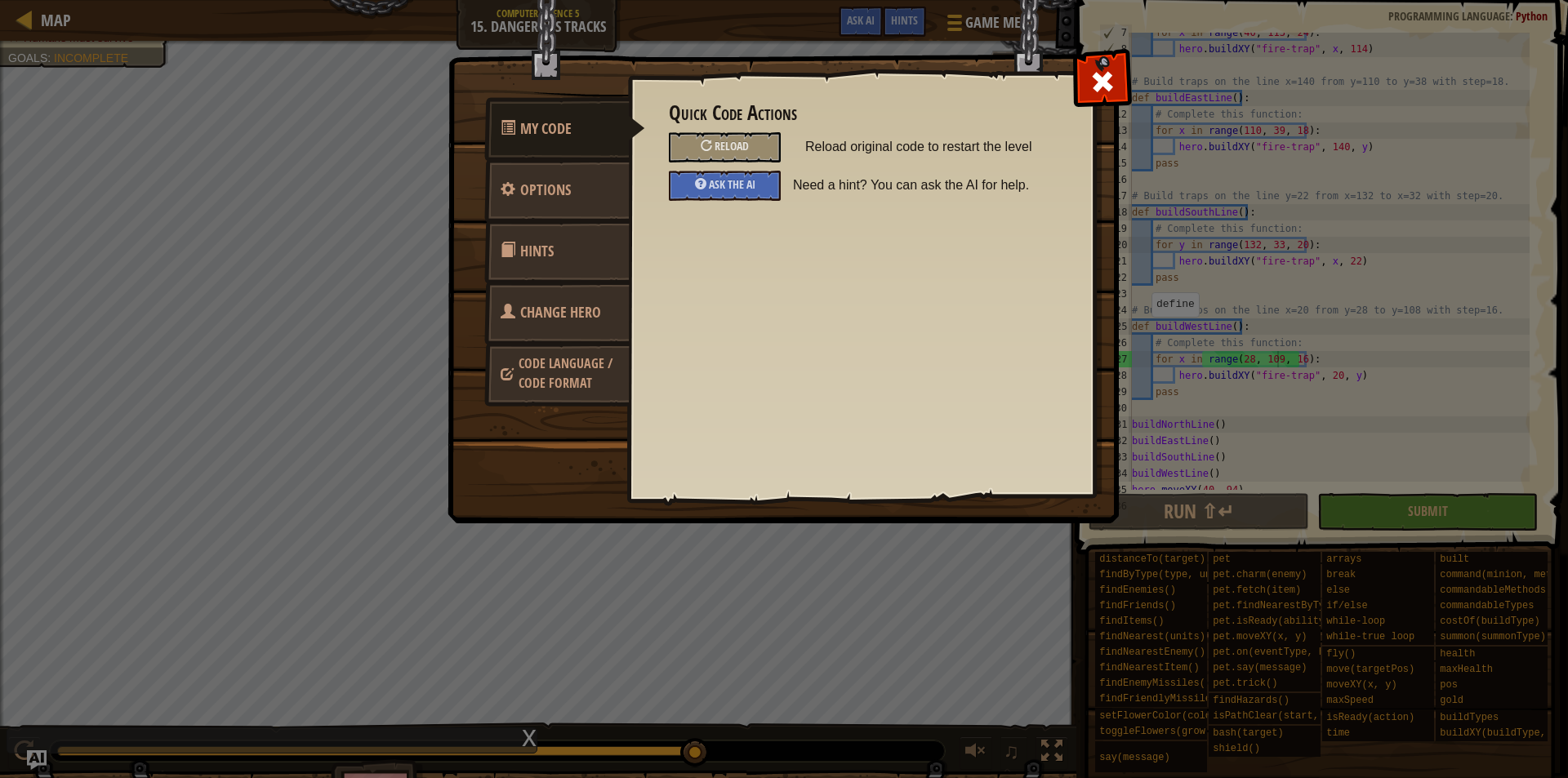
drag, startPoint x: 927, startPoint y: 23, endPoint x: 946, endPoint y: 30, distance: 20.2
click at [926, 24] on img at bounding box center [790, 231] width 684 height 584
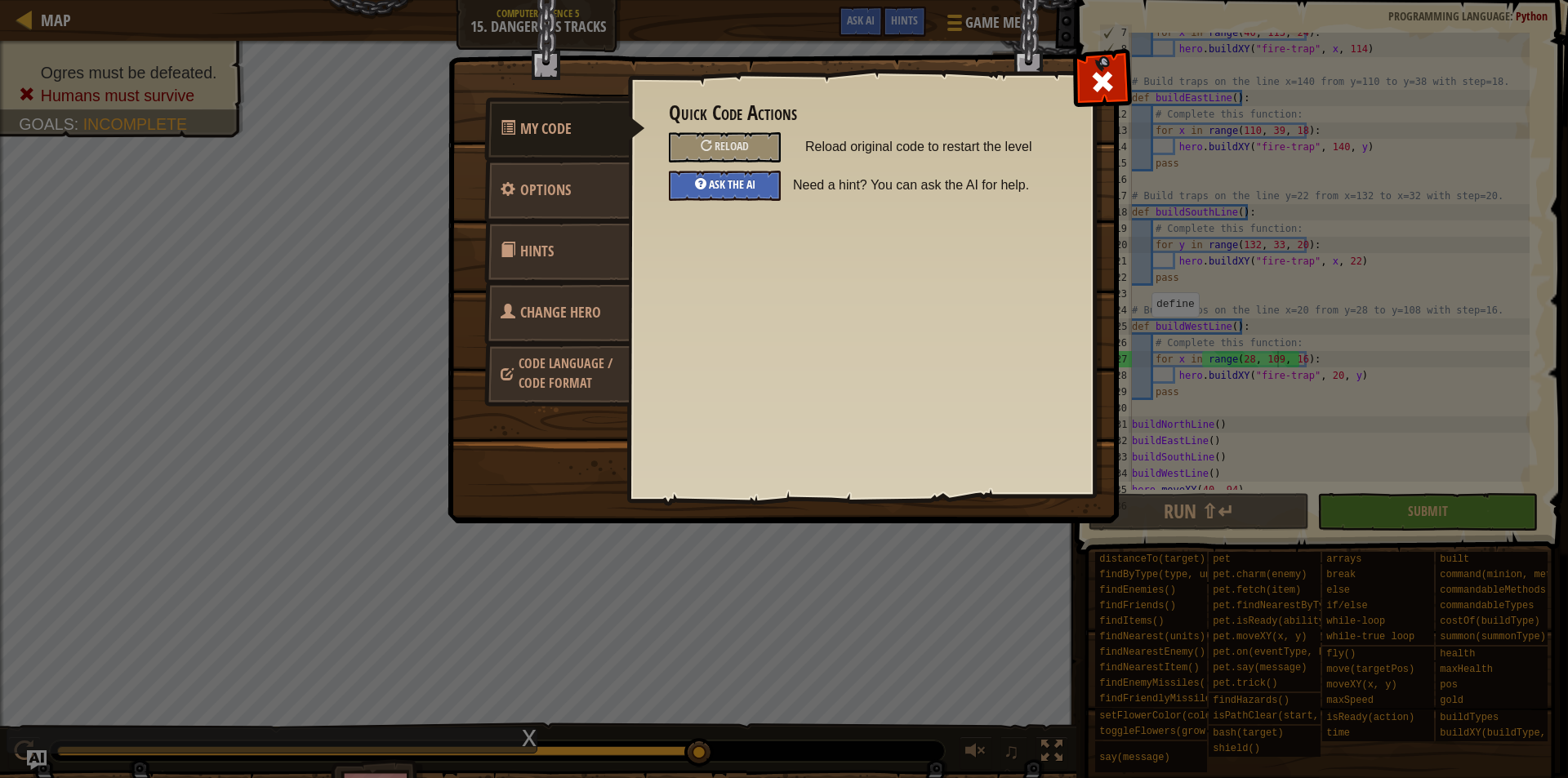
click at [767, 191] on div "Ask the AI" at bounding box center [725, 185] width 112 height 30
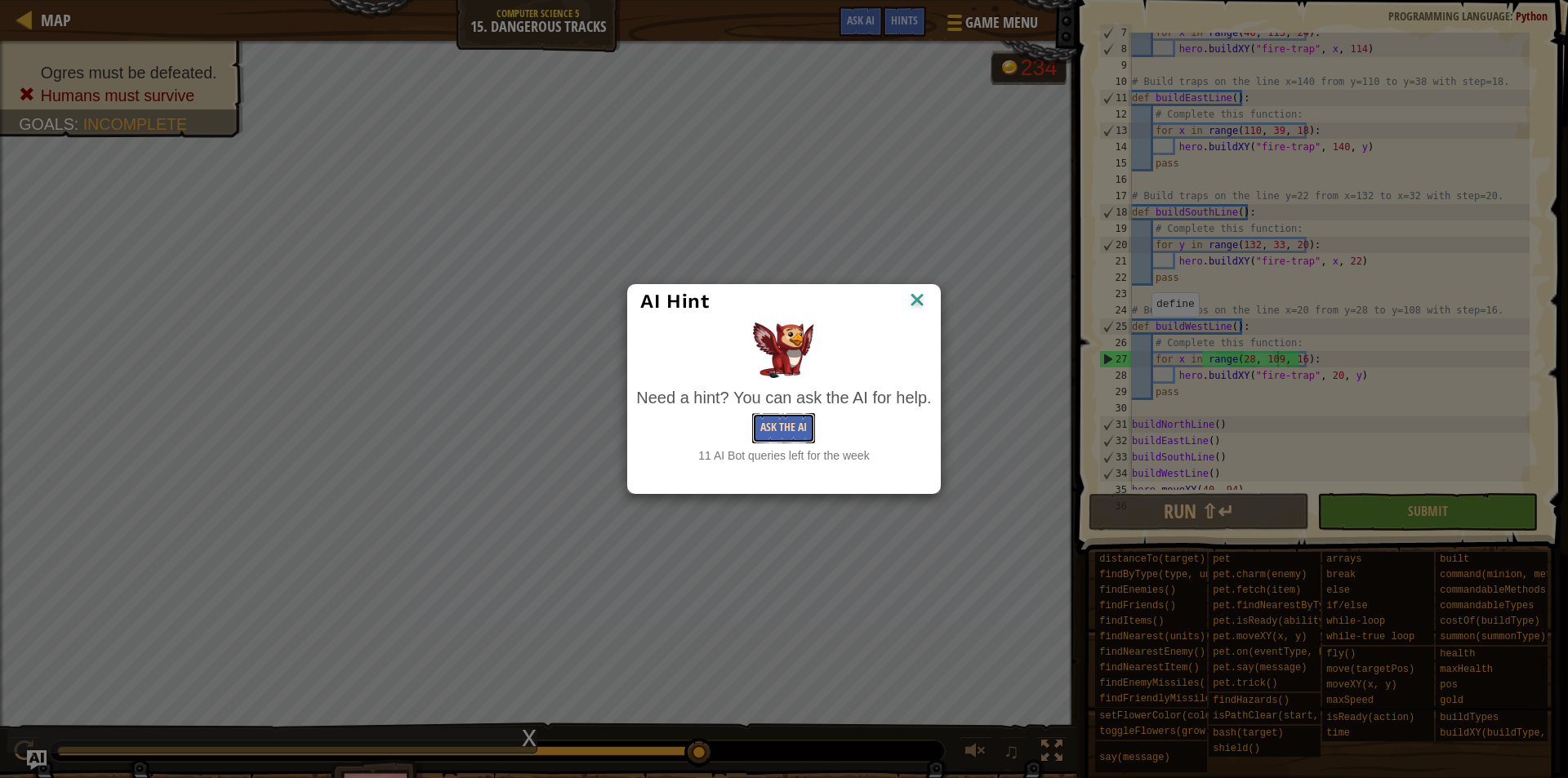
click at [768, 429] on button "Ask the AI" at bounding box center [784, 428] width 63 height 30
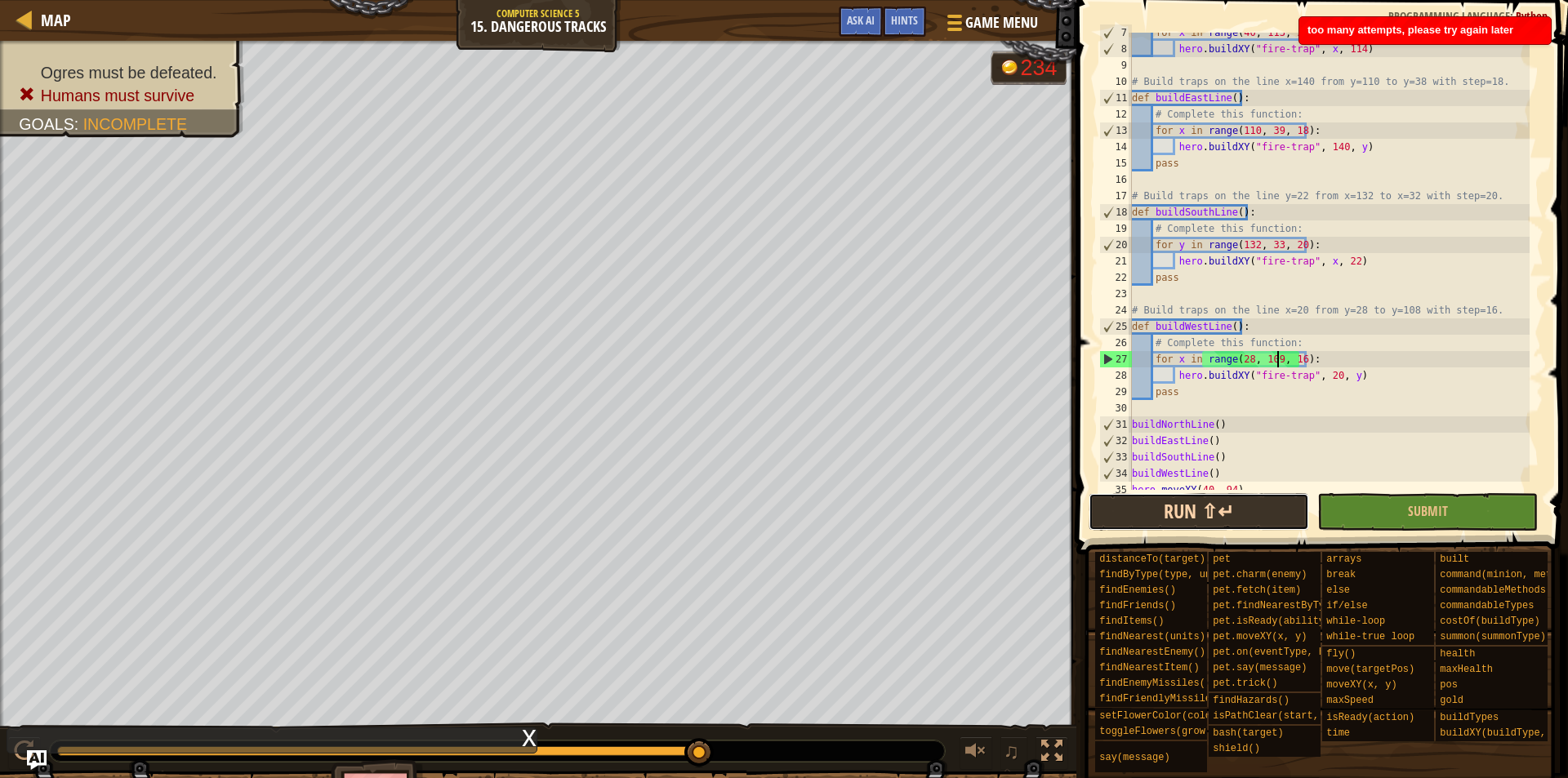
click at [1174, 512] on button "Run ⇧↵" at bounding box center [1199, 511] width 221 height 37
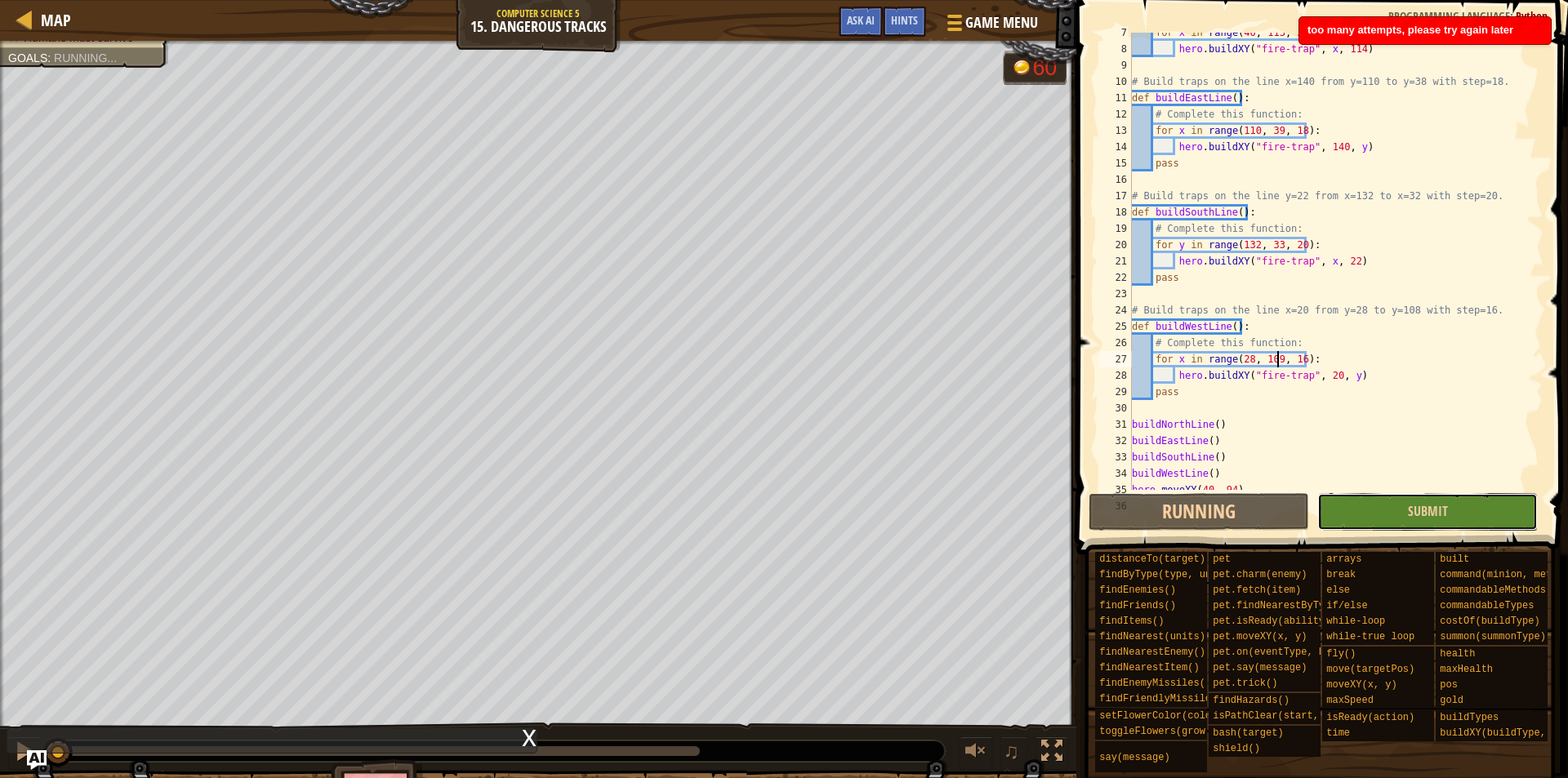
click at [1347, 510] on button "Submit" at bounding box center [1427, 511] width 221 height 37
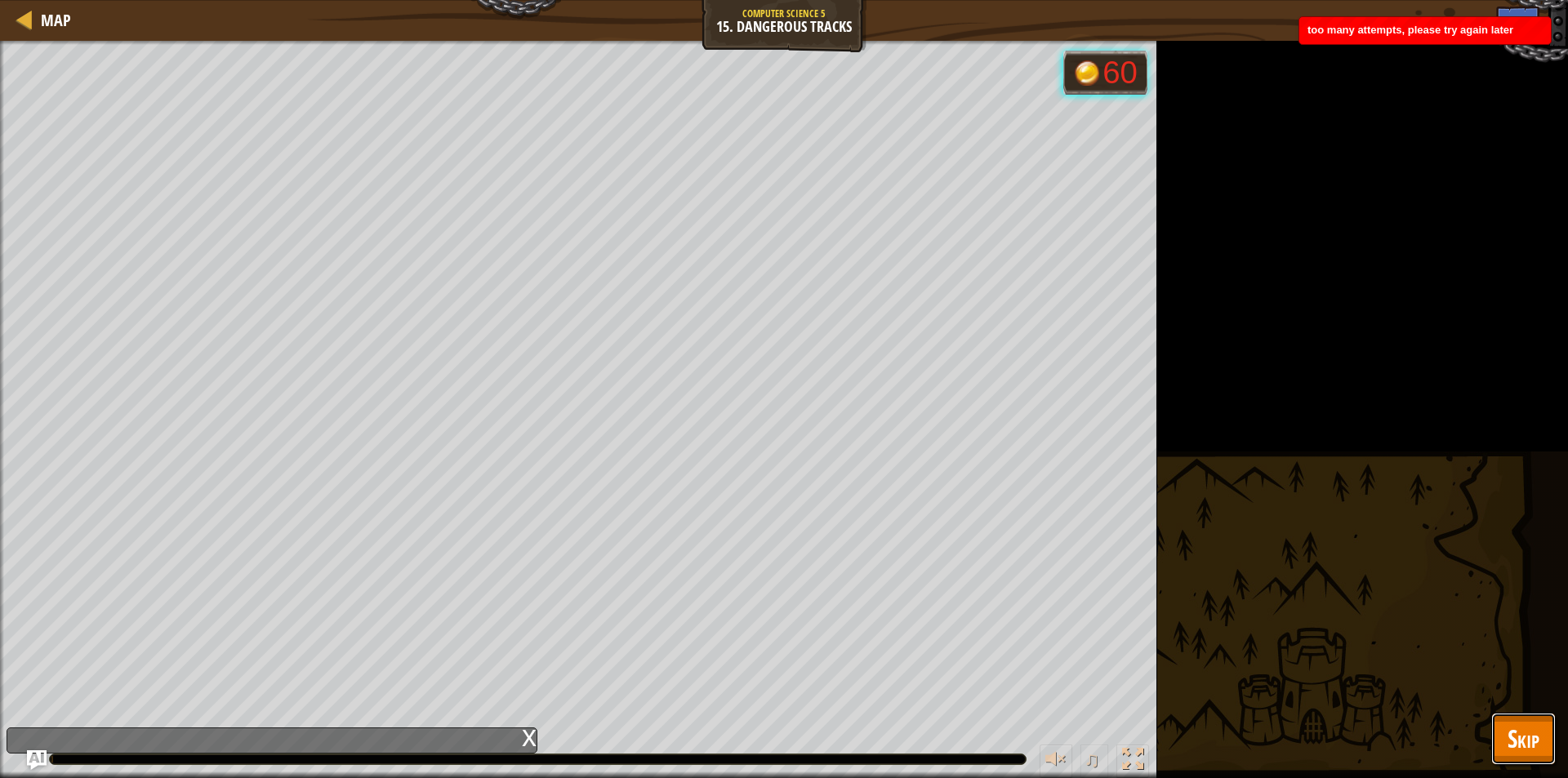
click at [1503, 729] on button "Skip" at bounding box center [1524, 739] width 65 height 52
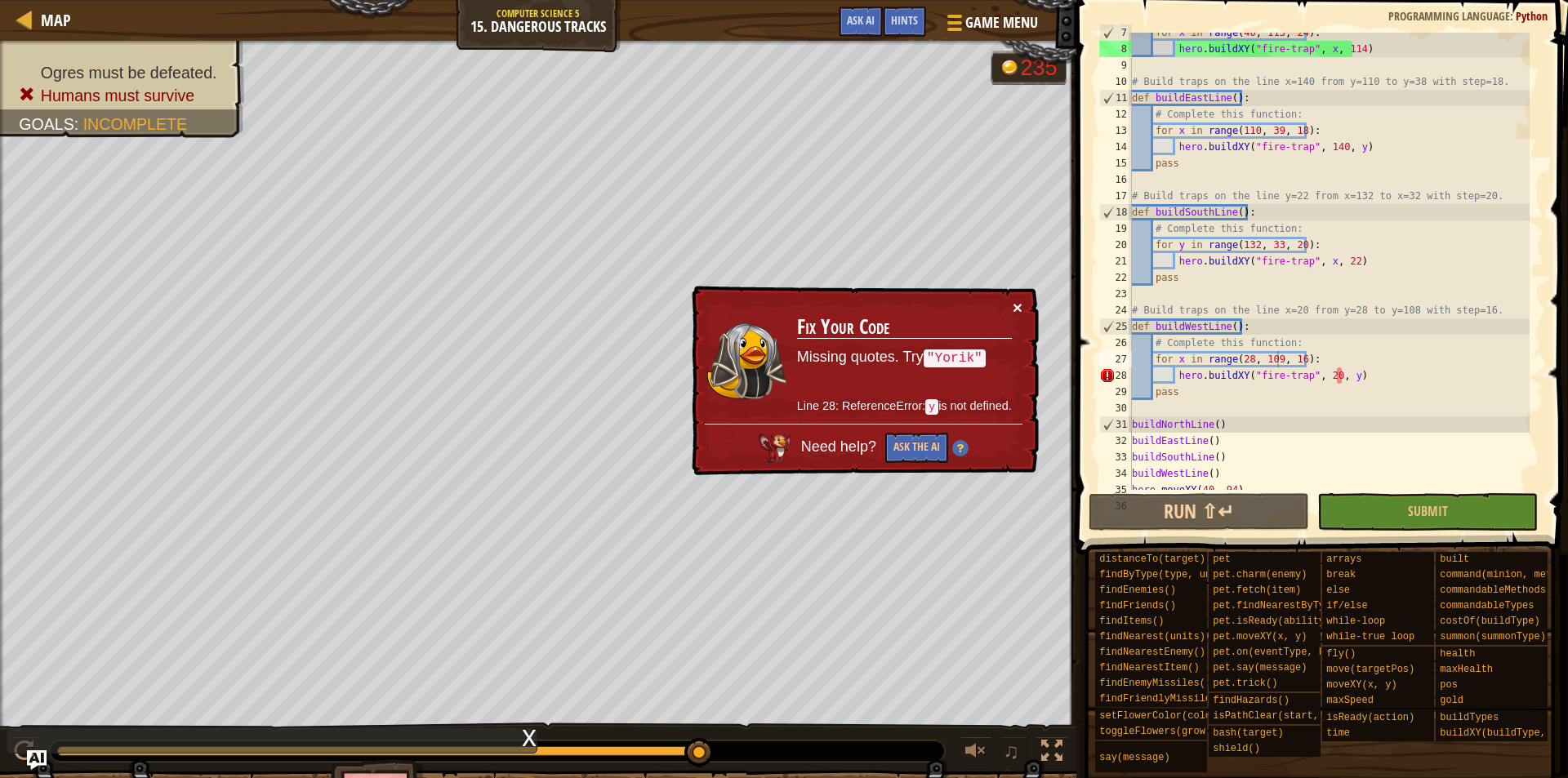
click at [1017, 302] on button "×" at bounding box center [1019, 309] width 10 height 17
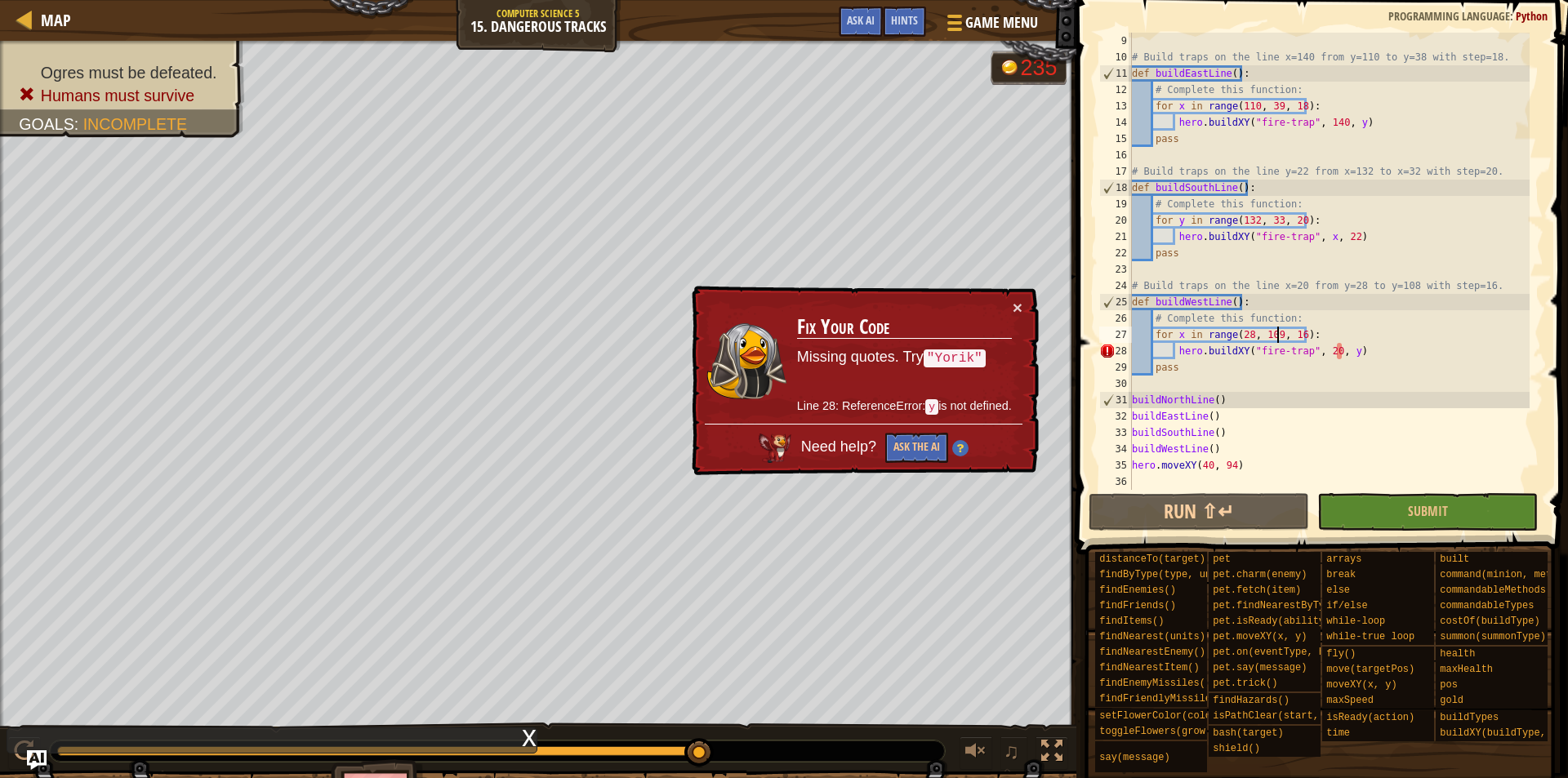
scroll to position [0, 0]
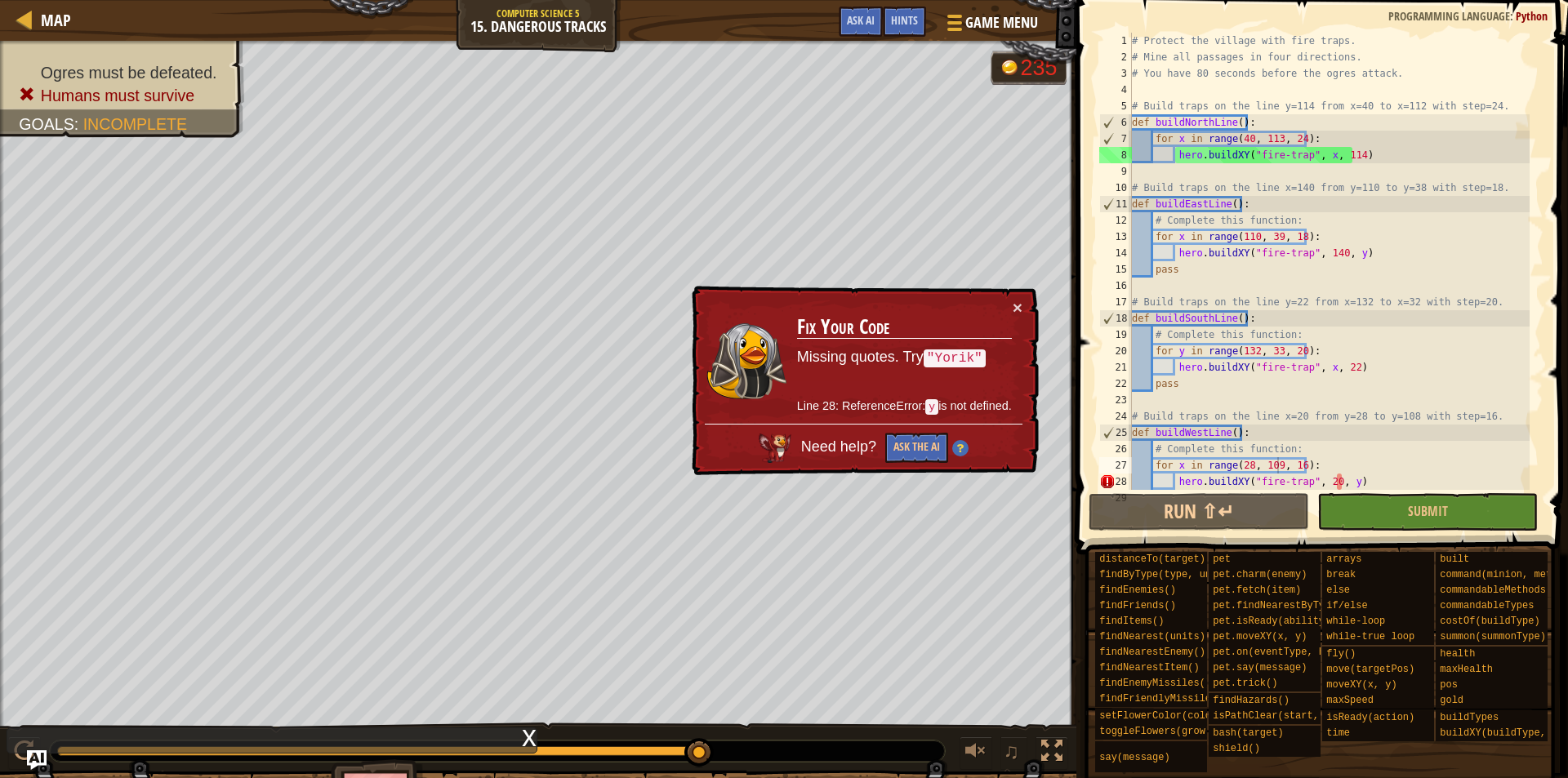
drag, startPoint x: 1008, startPoint y: 306, endPoint x: 1023, endPoint y: 308, distance: 15.1
click at [1008, 307] on td "Fix Your Code Missing quotes. Try "Yorik" Line 28: ReferenceError: y is not def…" at bounding box center [904, 361] width 217 height 126
click at [1037, 309] on div "× Fix Your Code Missing quotes. Try "Yorik" Line 28: ReferenceError: y is not d…" at bounding box center [863, 381] width 354 height 197
click at [1035, 308] on div "× Fix Your Code Missing quotes. Try "Yorik" Line 28: ReferenceError: y is not d…" at bounding box center [863, 381] width 354 height 196
click at [1022, 308] on button "×" at bounding box center [1019, 310] width 10 height 17
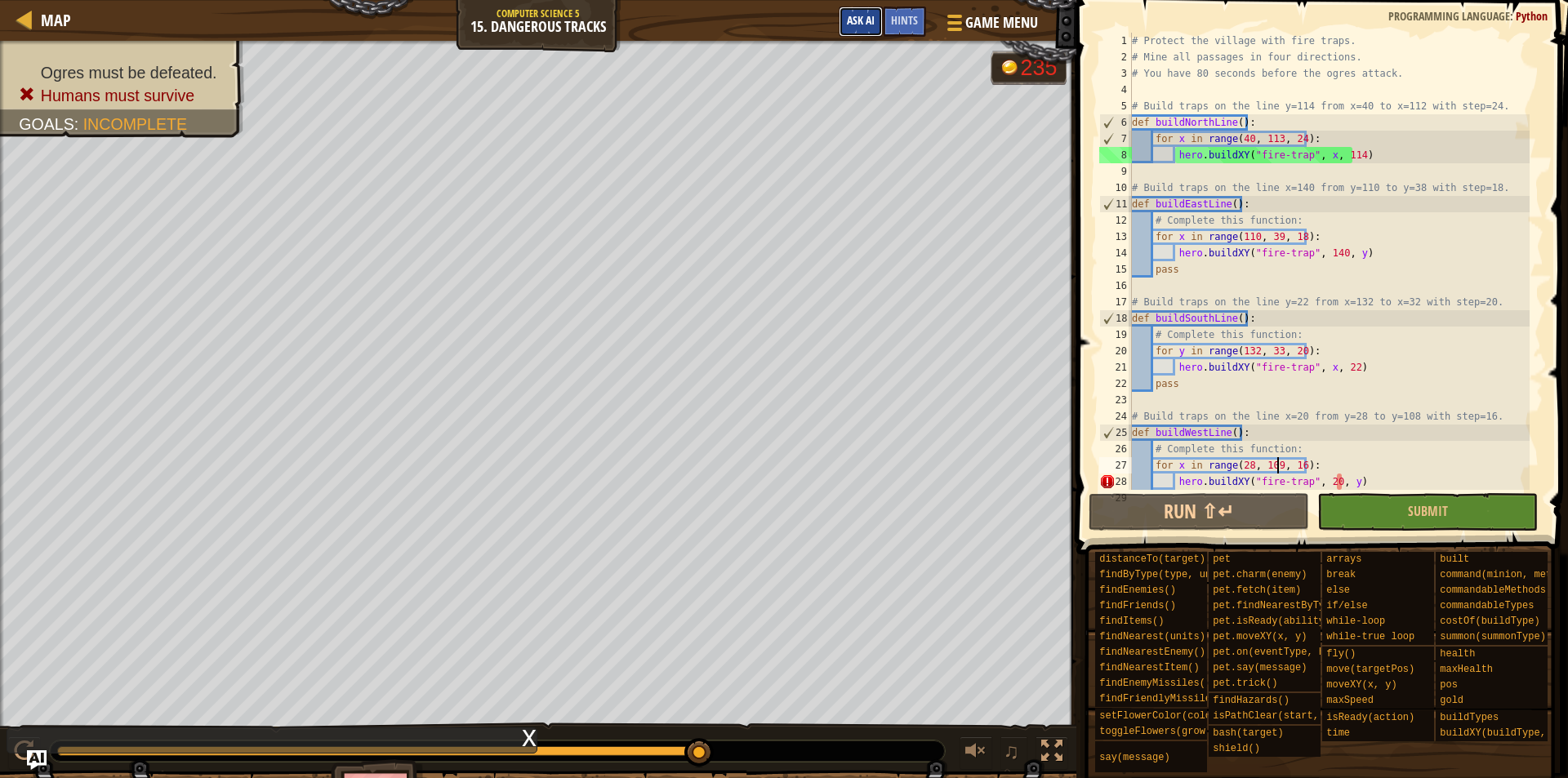
click at [874, 19] on span "Ask AI" at bounding box center [861, 20] width 28 height 16
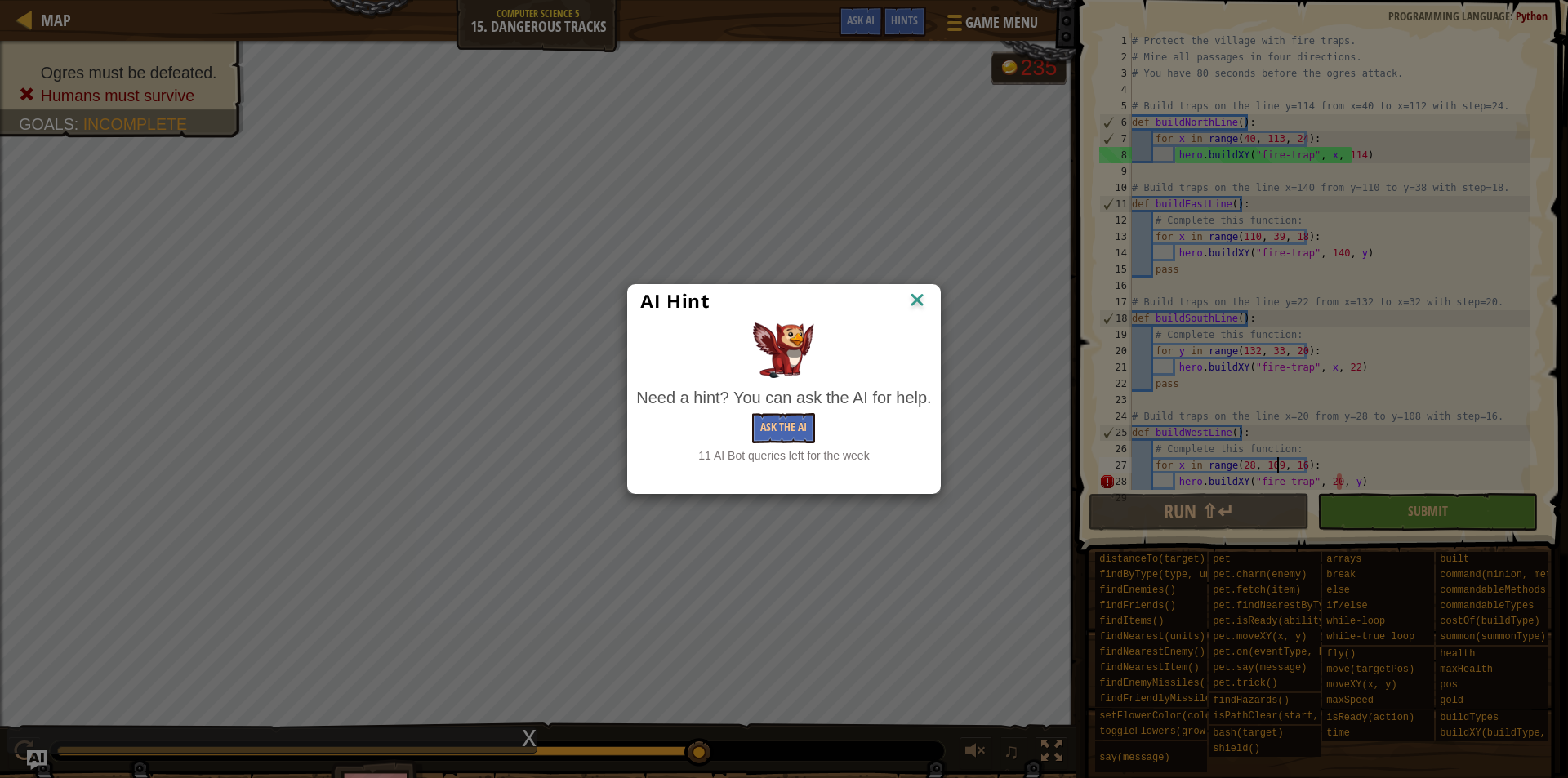
click at [917, 290] on img at bounding box center [917, 301] width 22 height 24
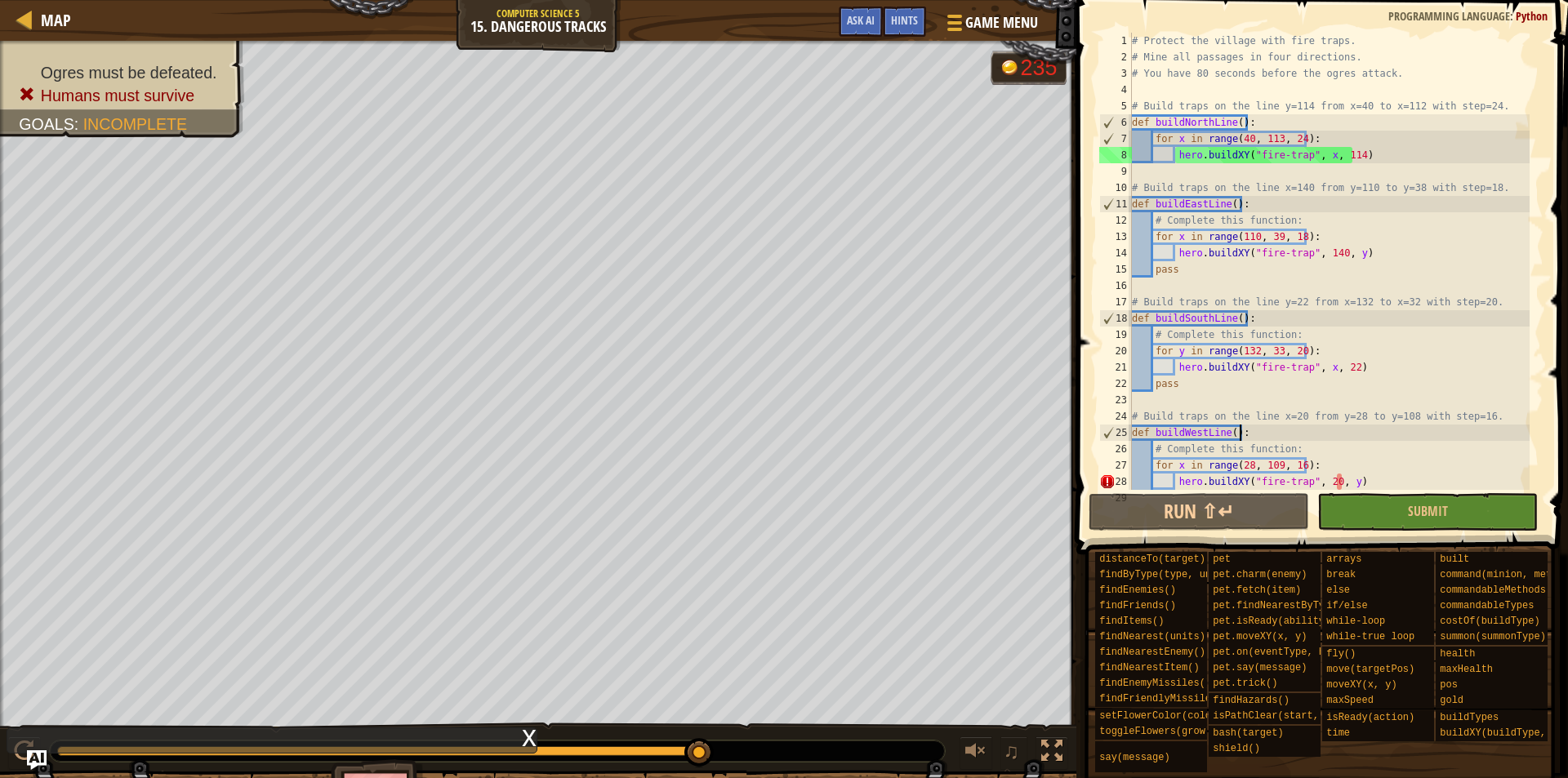
click at [1283, 432] on div "# Protect the village with fire traps. # Mine all passages in four directions. …" at bounding box center [1329, 277] width 401 height 490
click at [1309, 462] on div "# Protect the village with fire traps. # Mine all passages in four directions. …" at bounding box center [1329, 277] width 401 height 490
click at [1182, 232] on div "# Protect the village with fire traps. # Mine all passages in four directions. …" at bounding box center [1329, 277] width 401 height 490
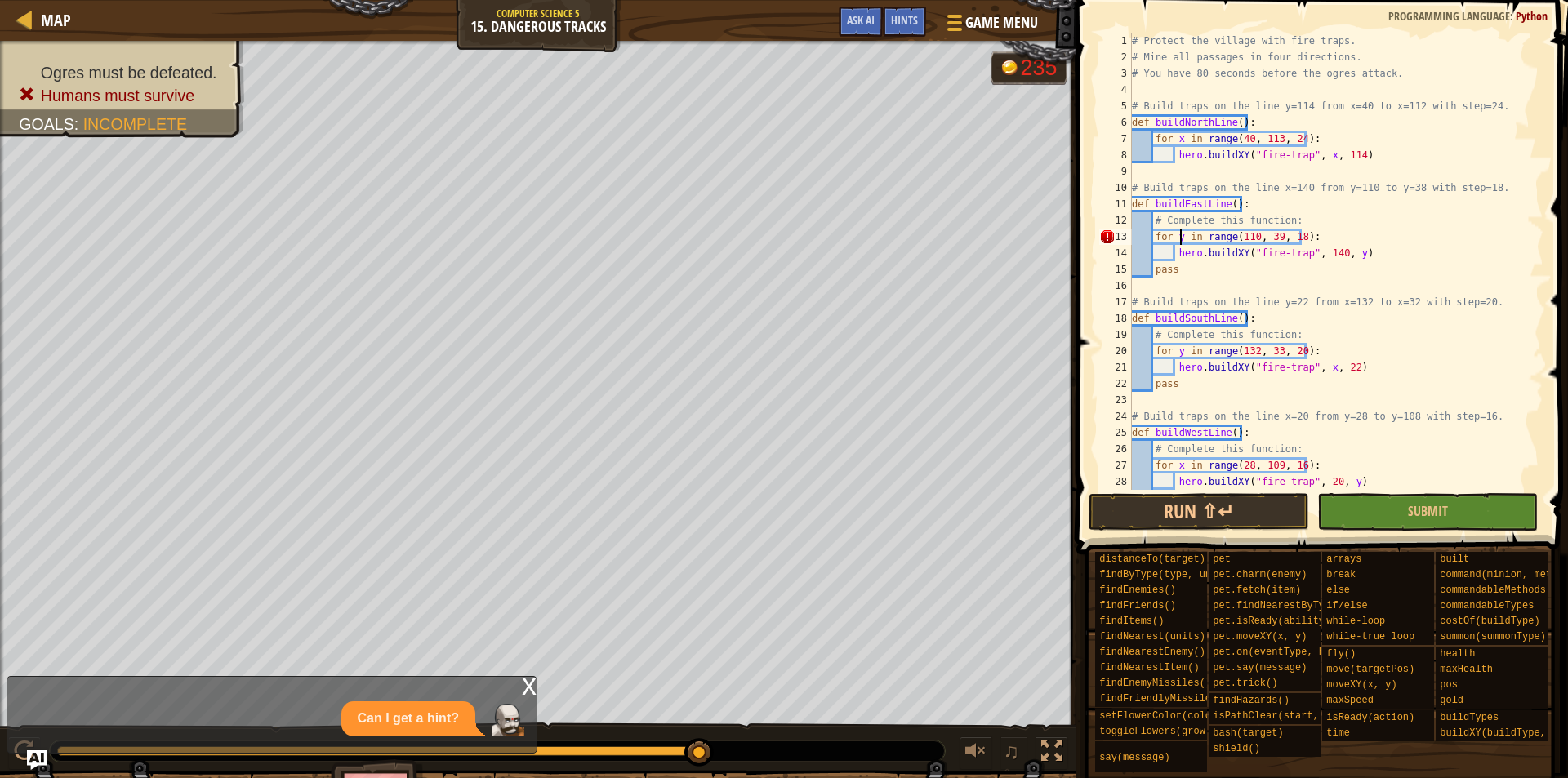
scroll to position [8, 3]
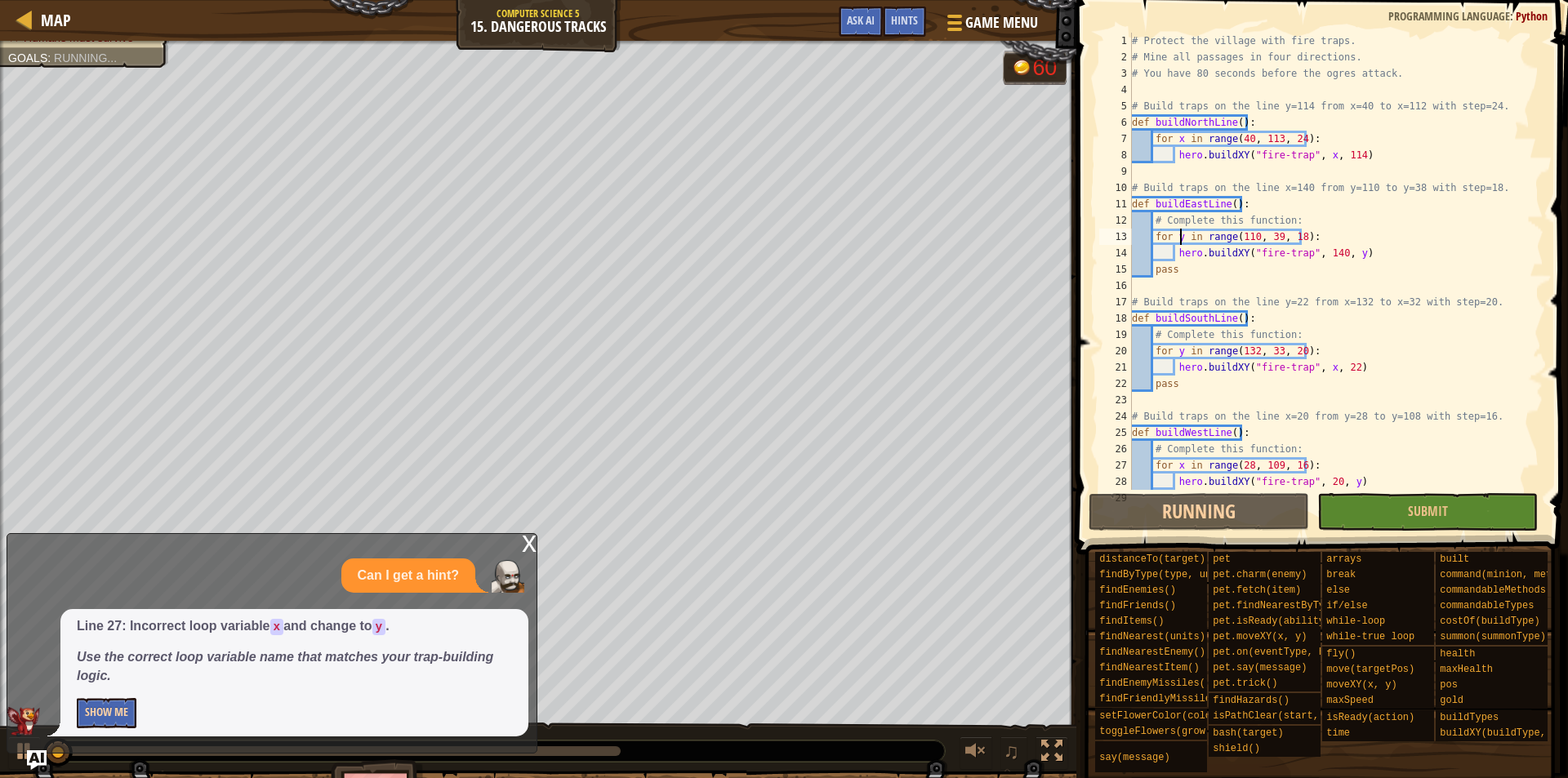
type textarea "for y in range(110, 39, 18):"
click at [125, 715] on button "Show Me" at bounding box center [106, 713] width 60 height 30
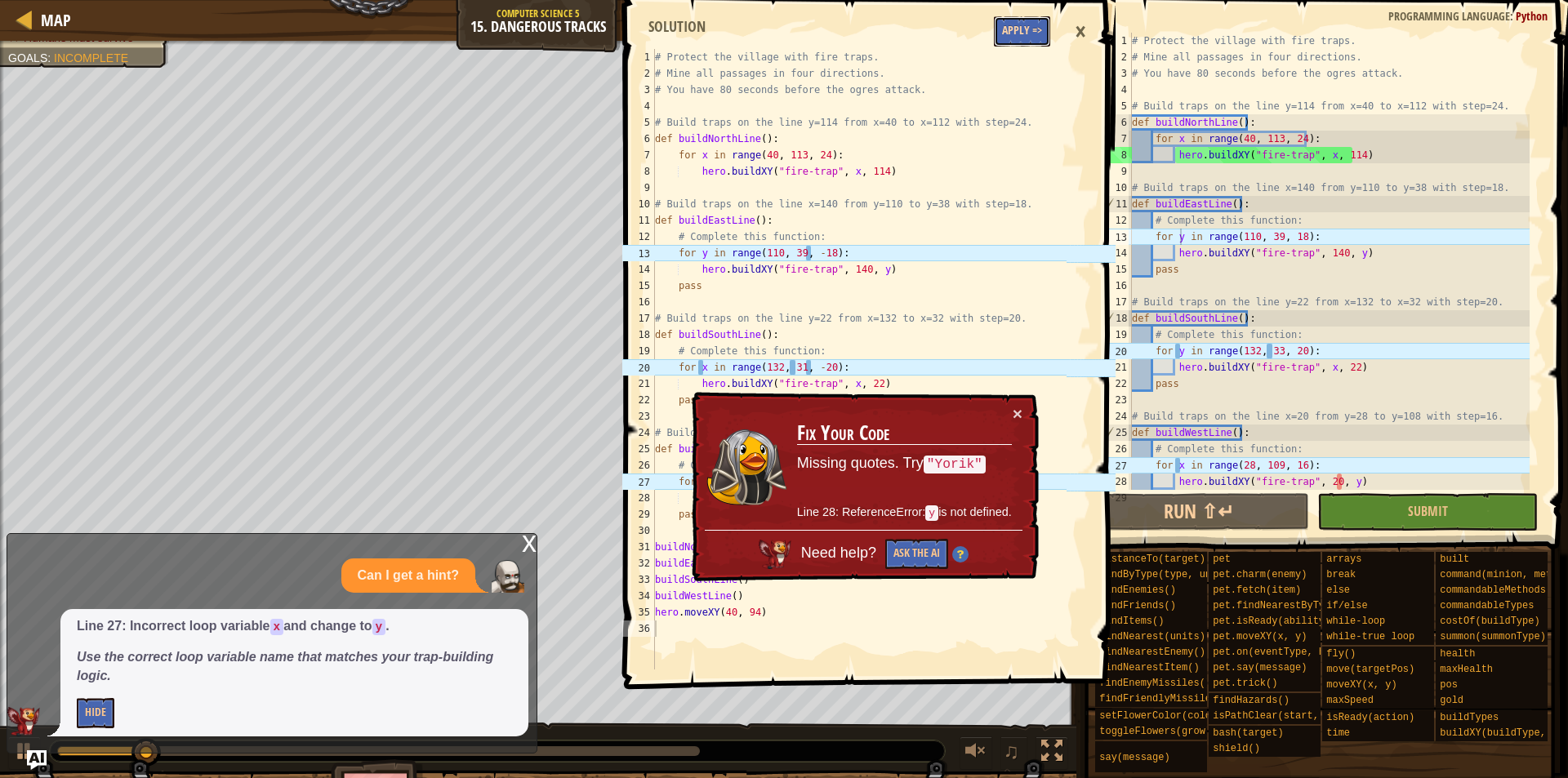
click at [1008, 25] on button "Apply =>" at bounding box center [1021, 31] width 56 height 30
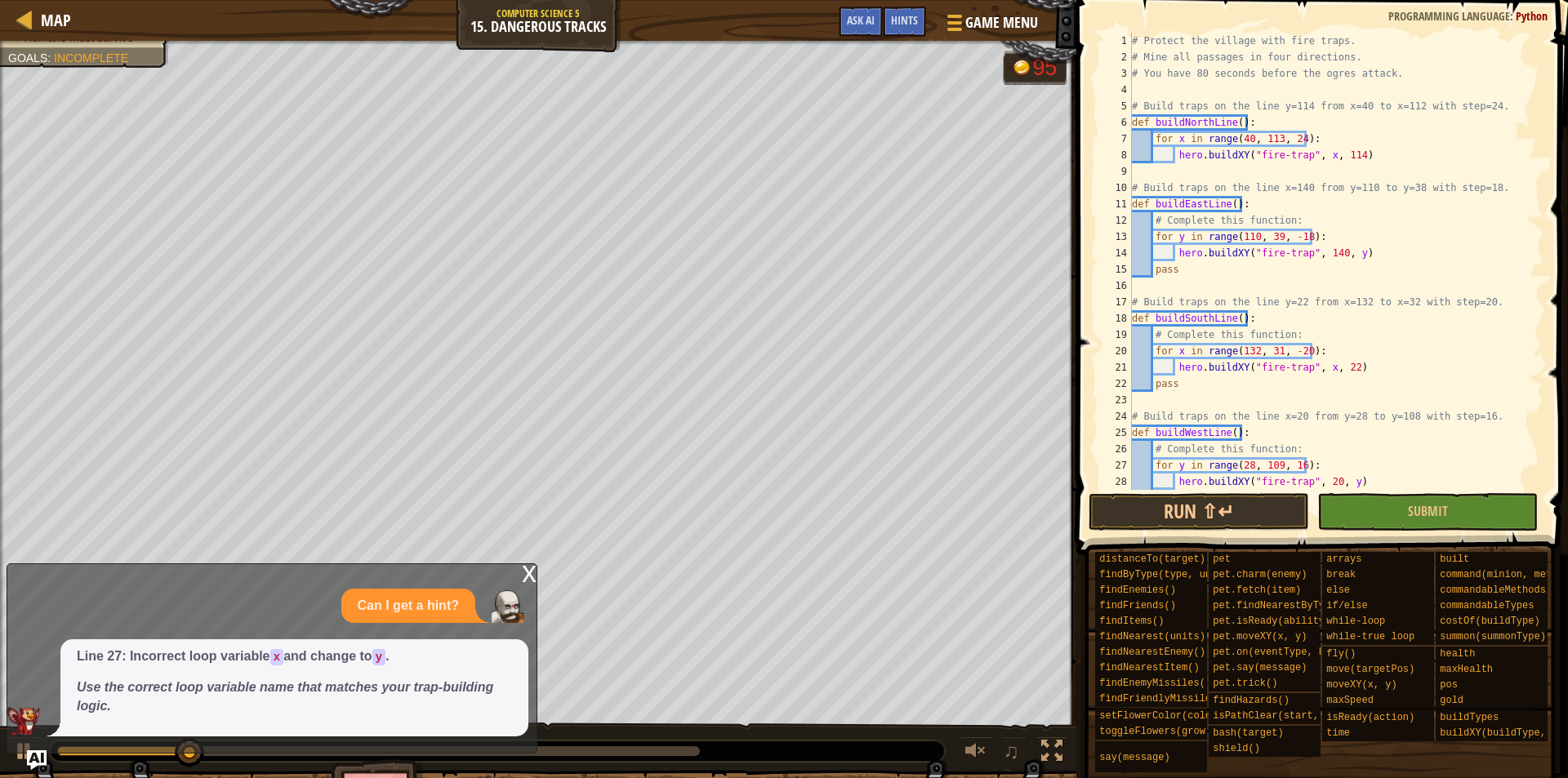
scroll to position [131, 0]
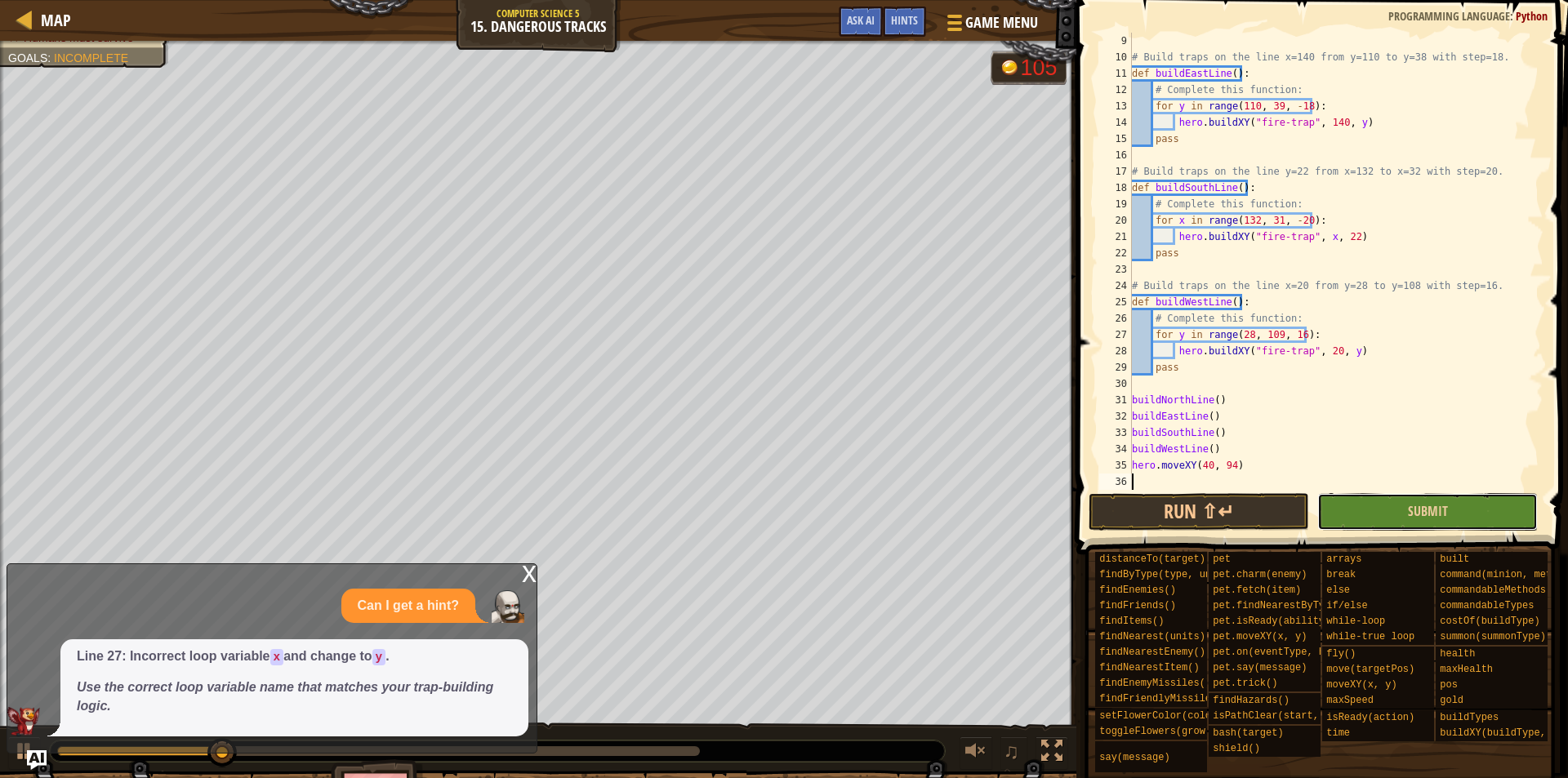
click at [1373, 501] on button "Submit" at bounding box center [1427, 511] width 221 height 37
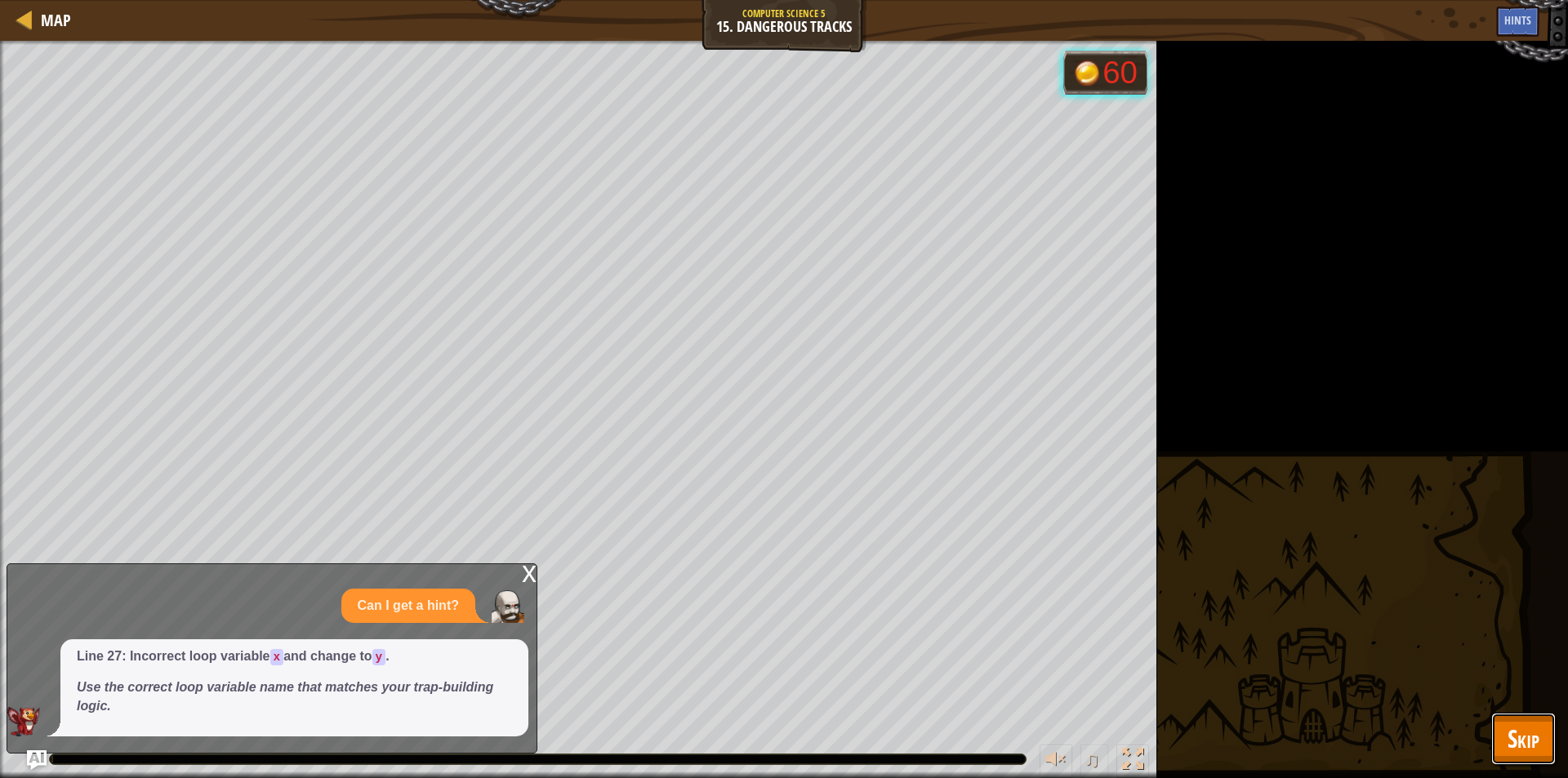
click at [1505, 743] on button "Skip" at bounding box center [1524, 739] width 65 height 52
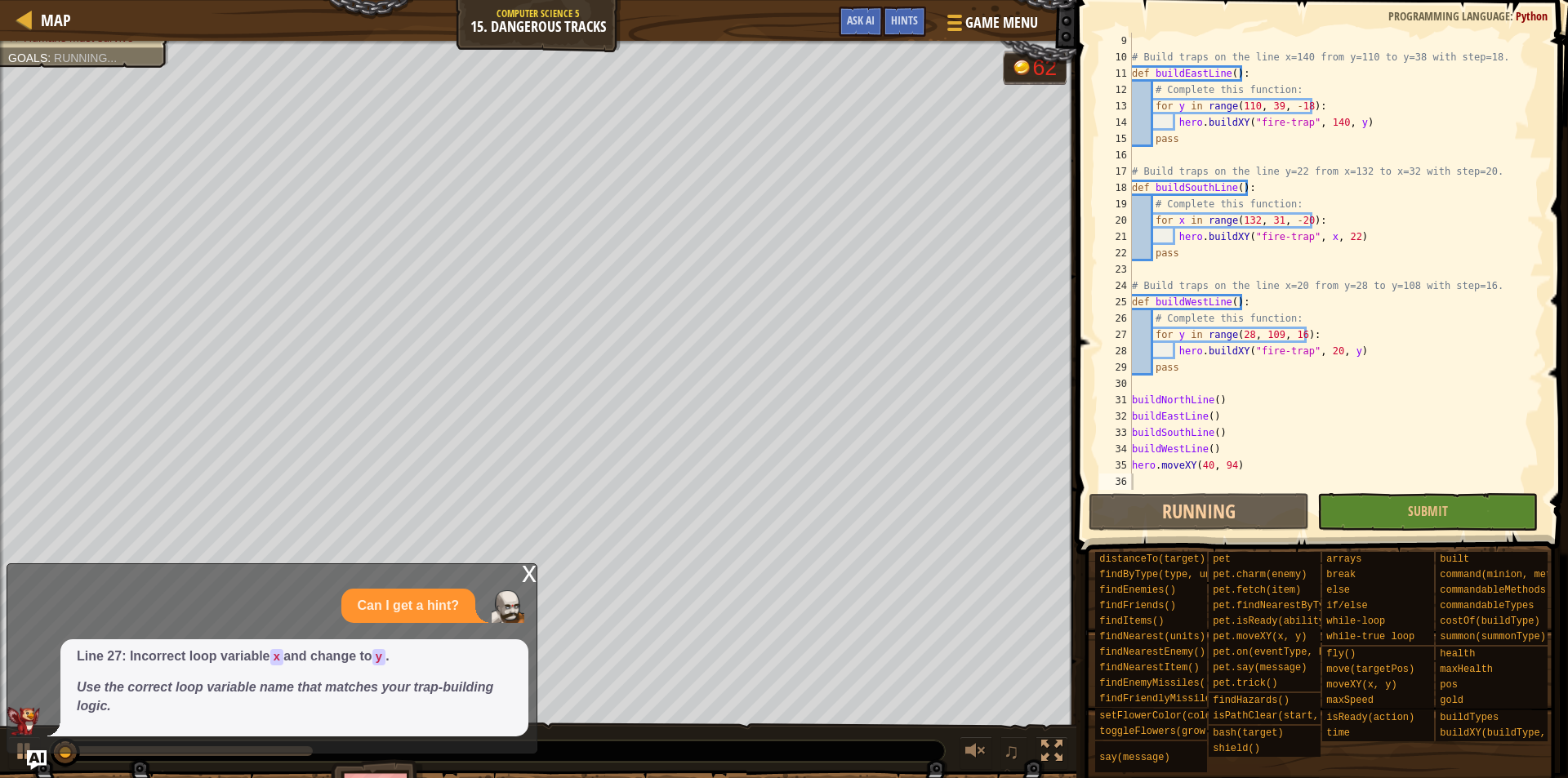
click at [525, 571] on div "x" at bounding box center [529, 572] width 15 height 16
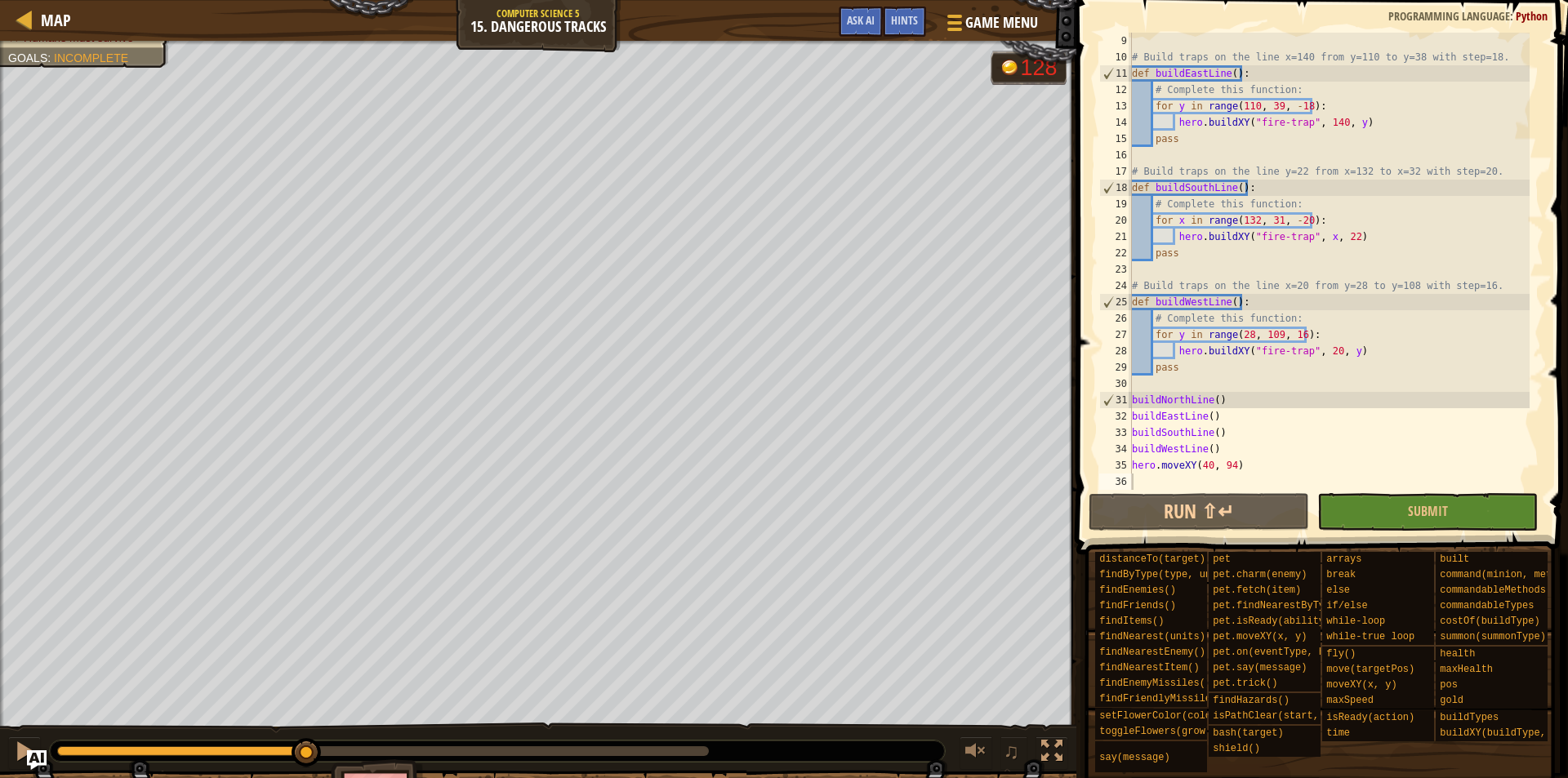
click at [299, 704] on div "Ogres must be defeated. Humans must survive Goals : Incomplete 128 ♫ Okar 5009 …" at bounding box center [784, 438] width 1568 height 796
